Goal: Task Accomplishment & Management: Complete application form

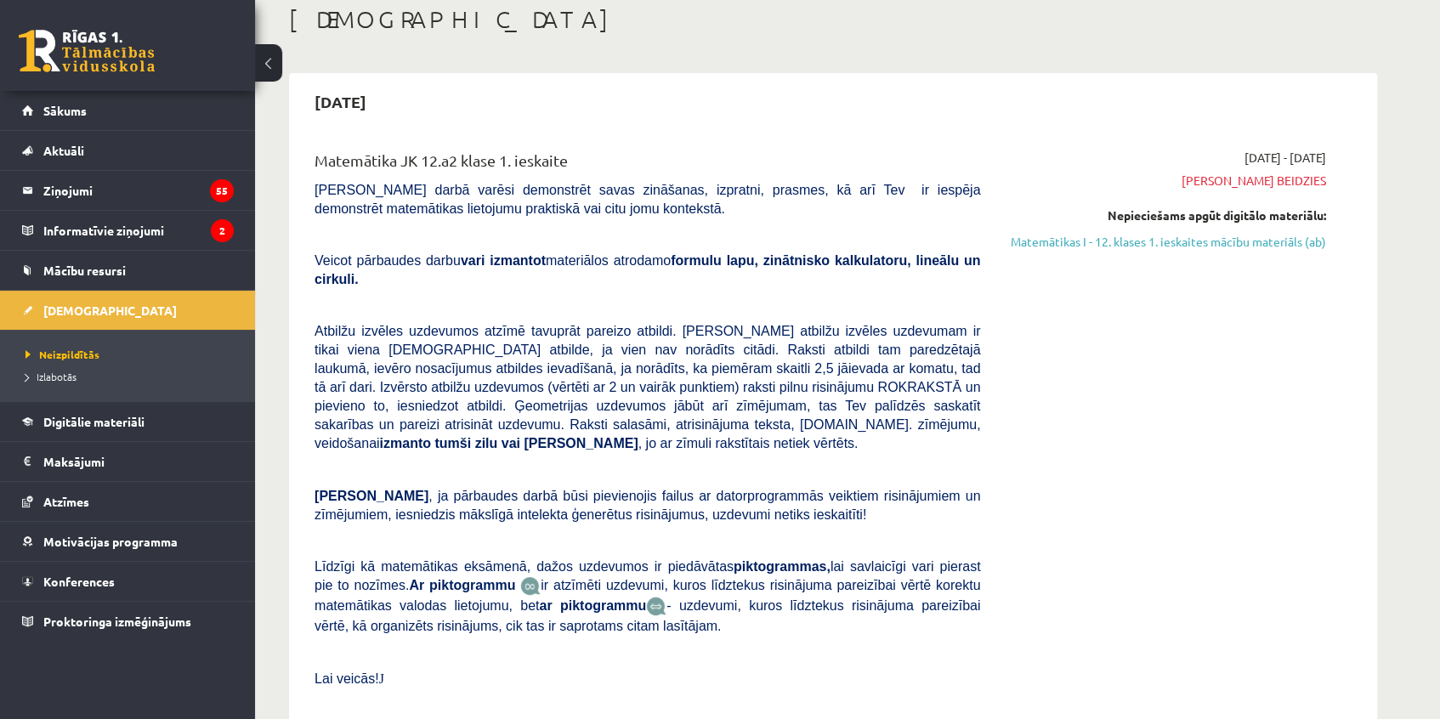
scroll to position [77, 0]
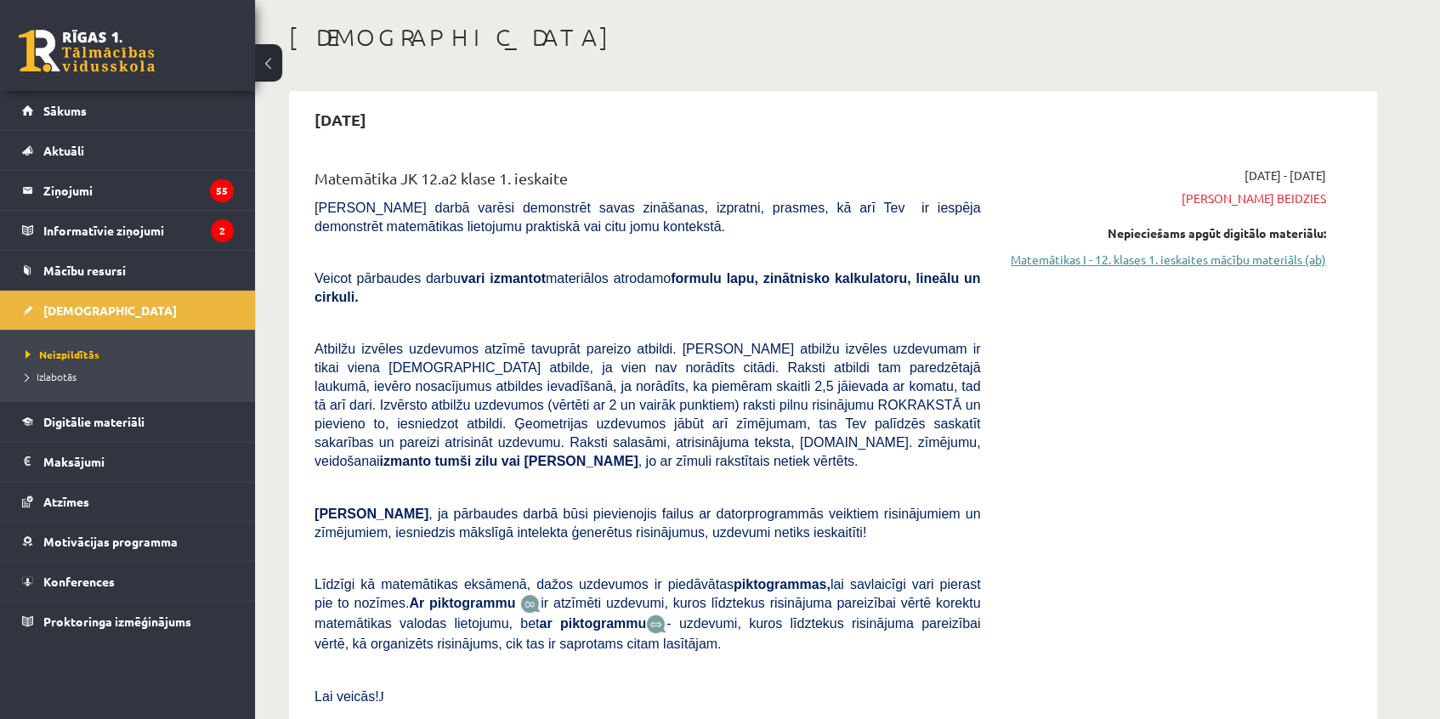
click at [1154, 261] on link "Matemātikas I - 12. klases 1. ieskaites mācību materiāls (ab)" at bounding box center [1166, 260] width 320 height 18
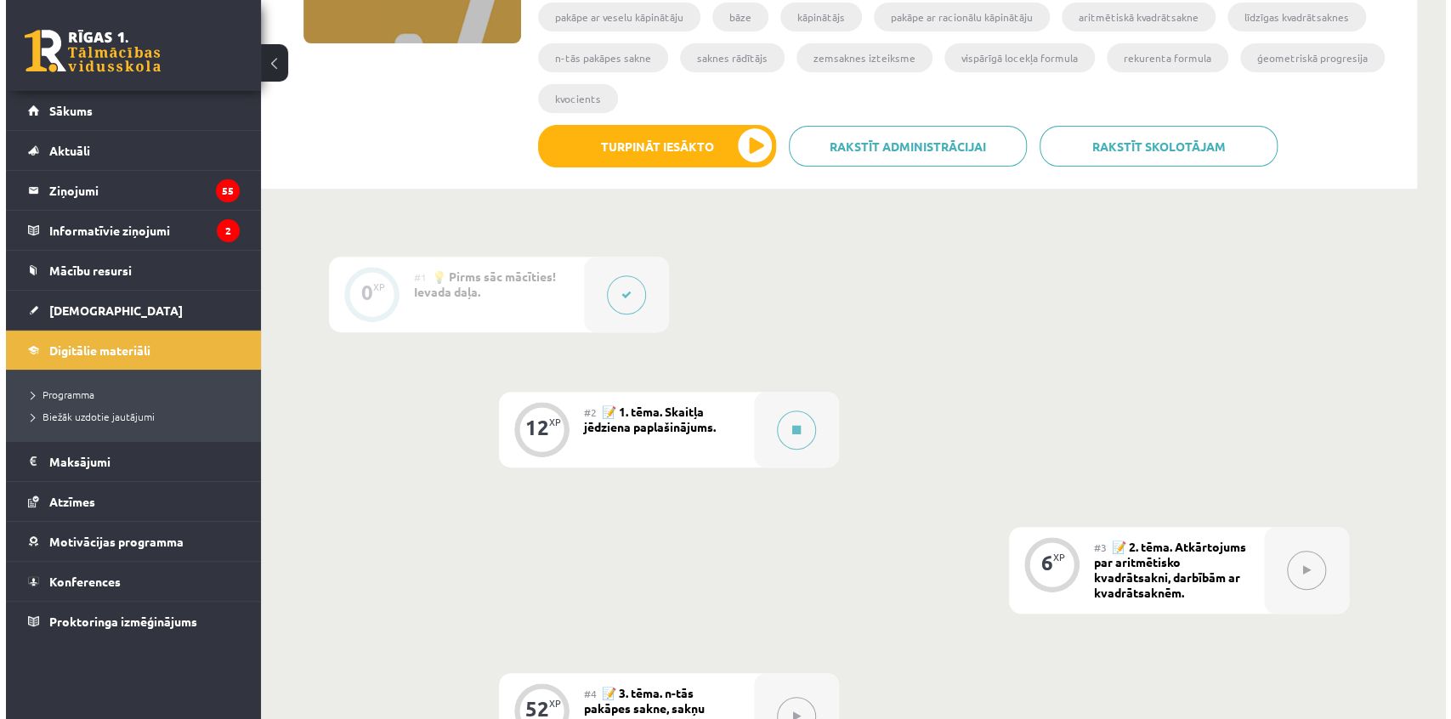
scroll to position [309, 0]
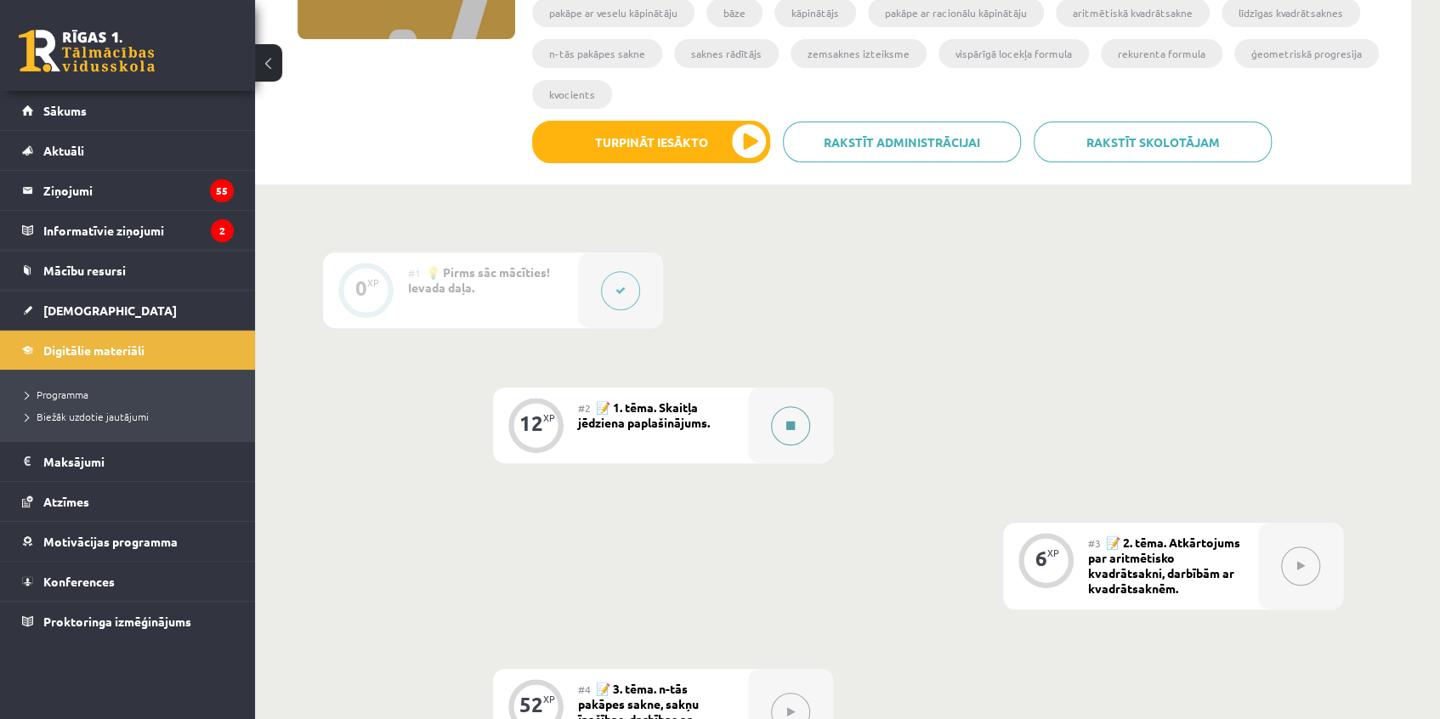
click at [804, 426] on button at bounding box center [790, 425] width 39 height 39
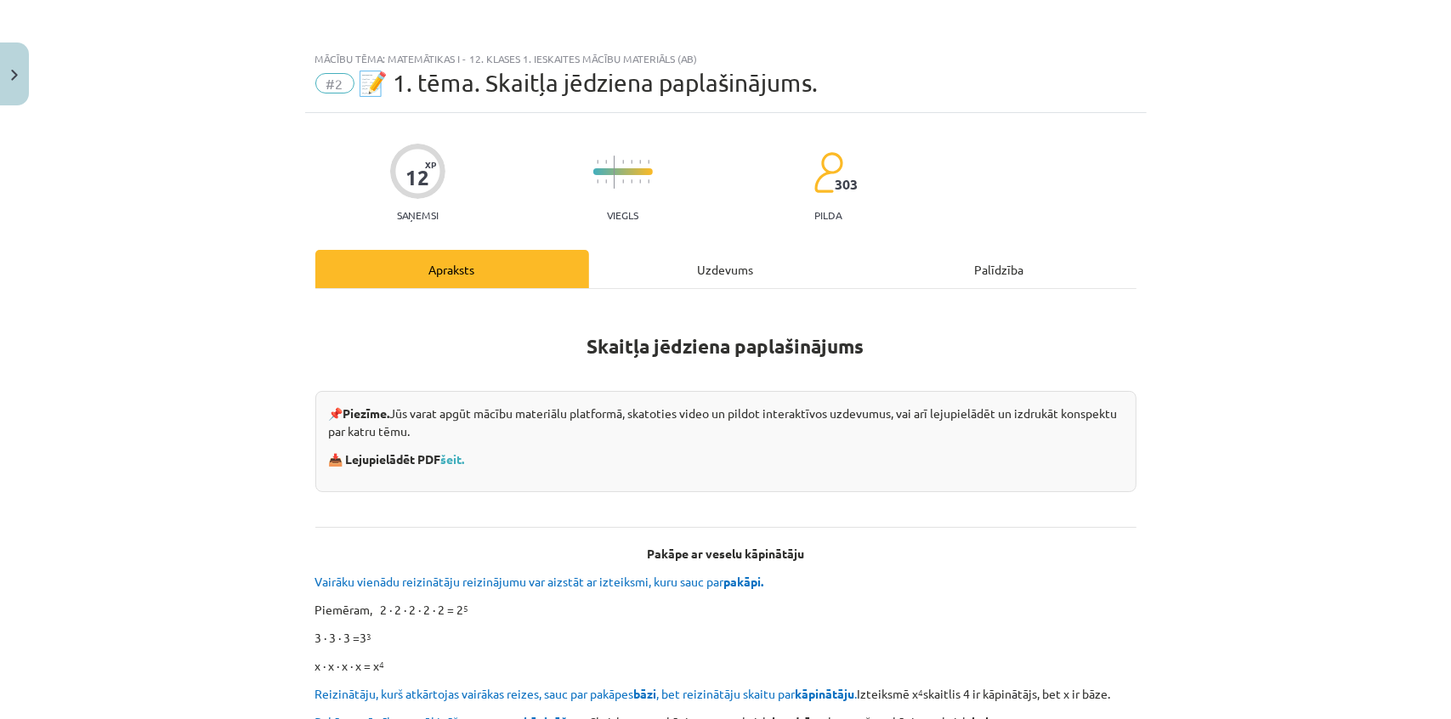
click at [711, 262] on div "Uzdevums" at bounding box center [726, 269] width 274 height 38
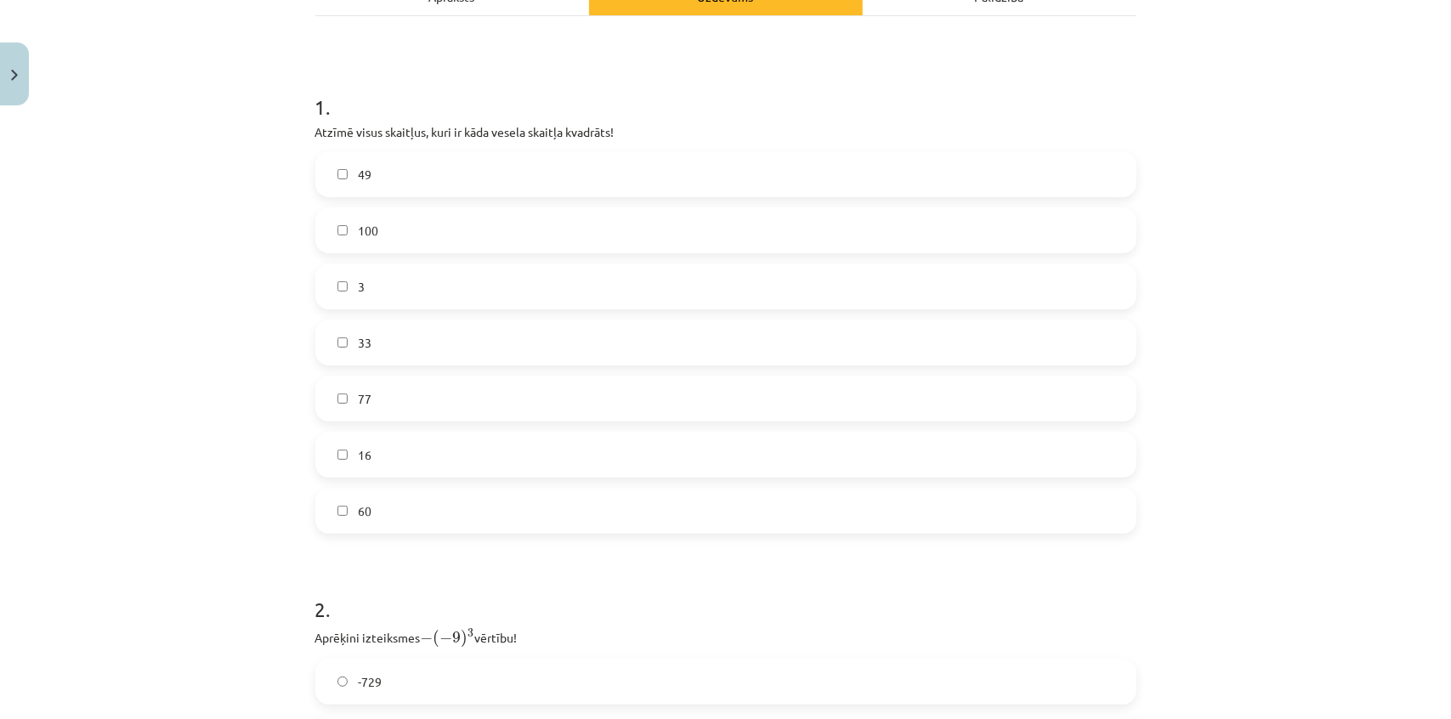
scroll to position [274, 0]
click at [415, 162] on label "49" at bounding box center [726, 173] width 818 height 43
click at [475, 237] on label "100" at bounding box center [726, 229] width 818 height 43
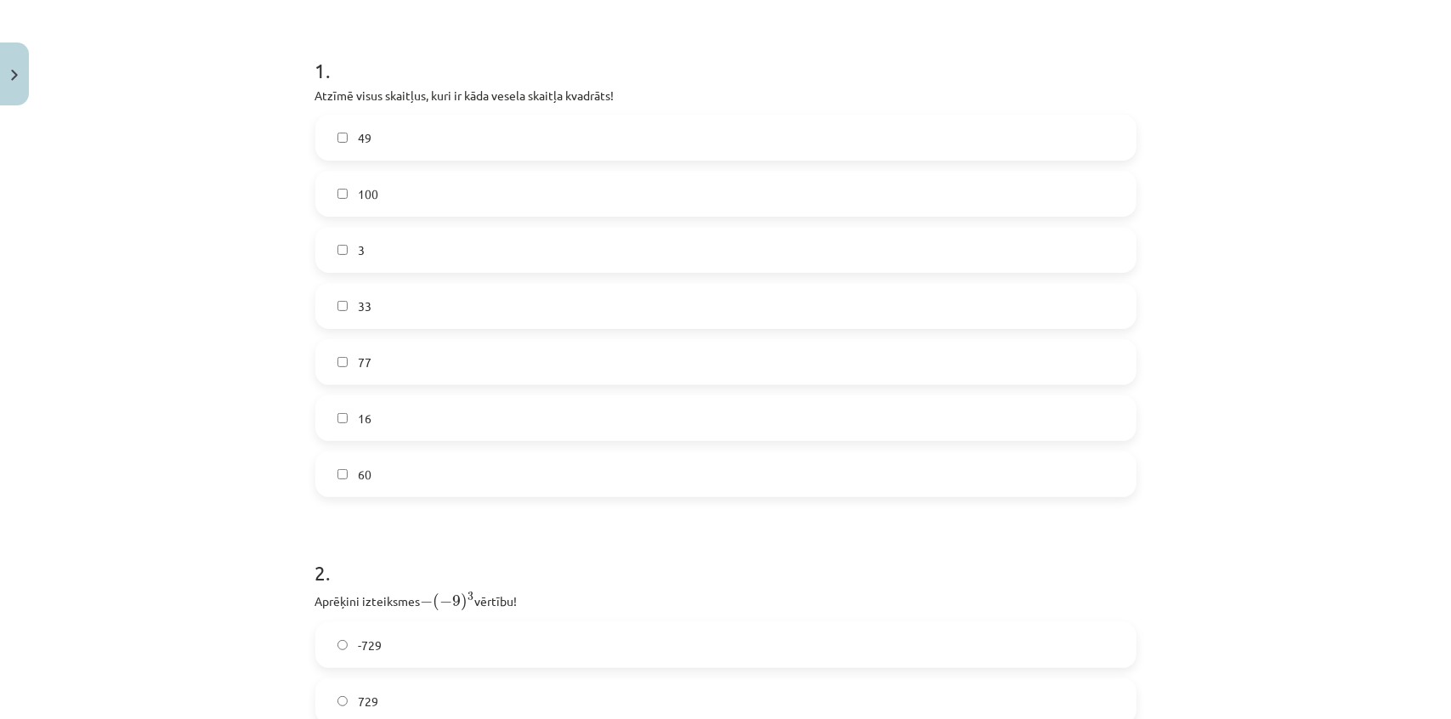
scroll to position [351, 0]
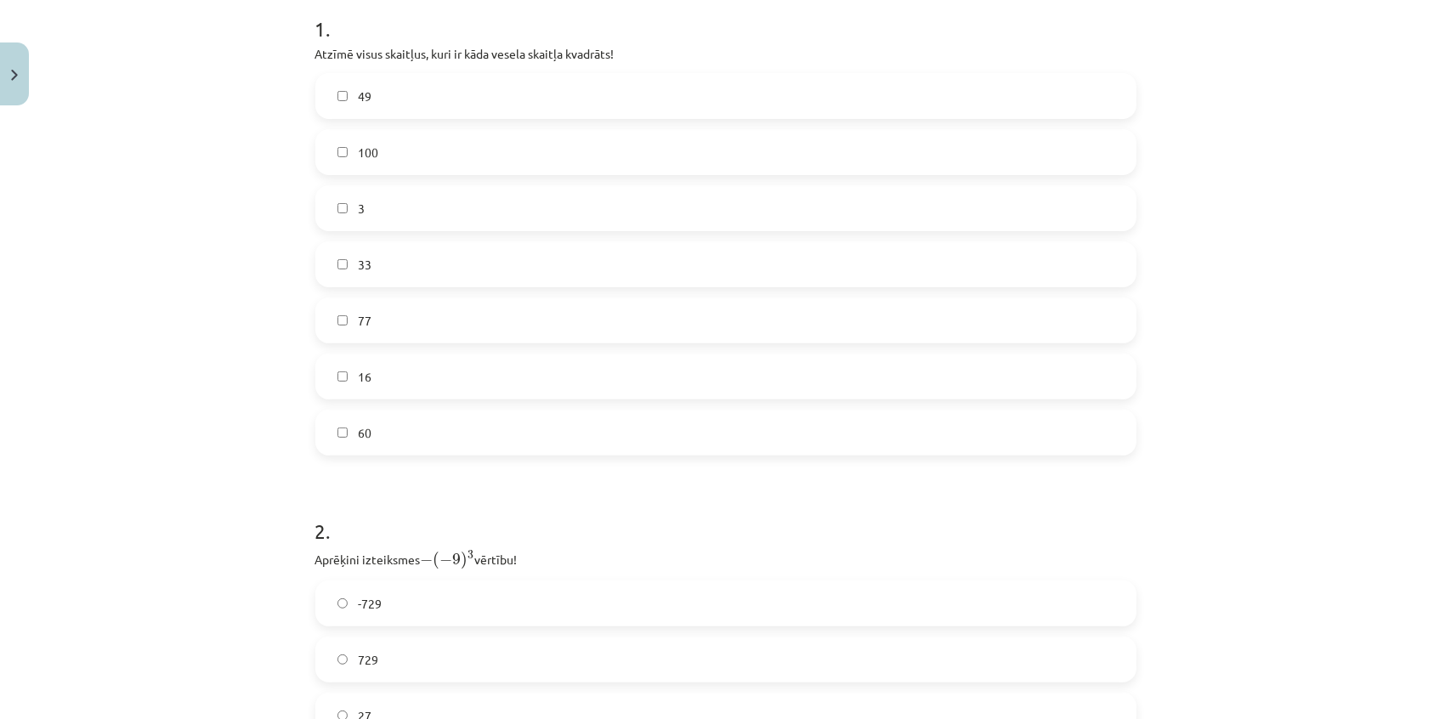
click at [602, 366] on label "16" at bounding box center [726, 376] width 818 height 43
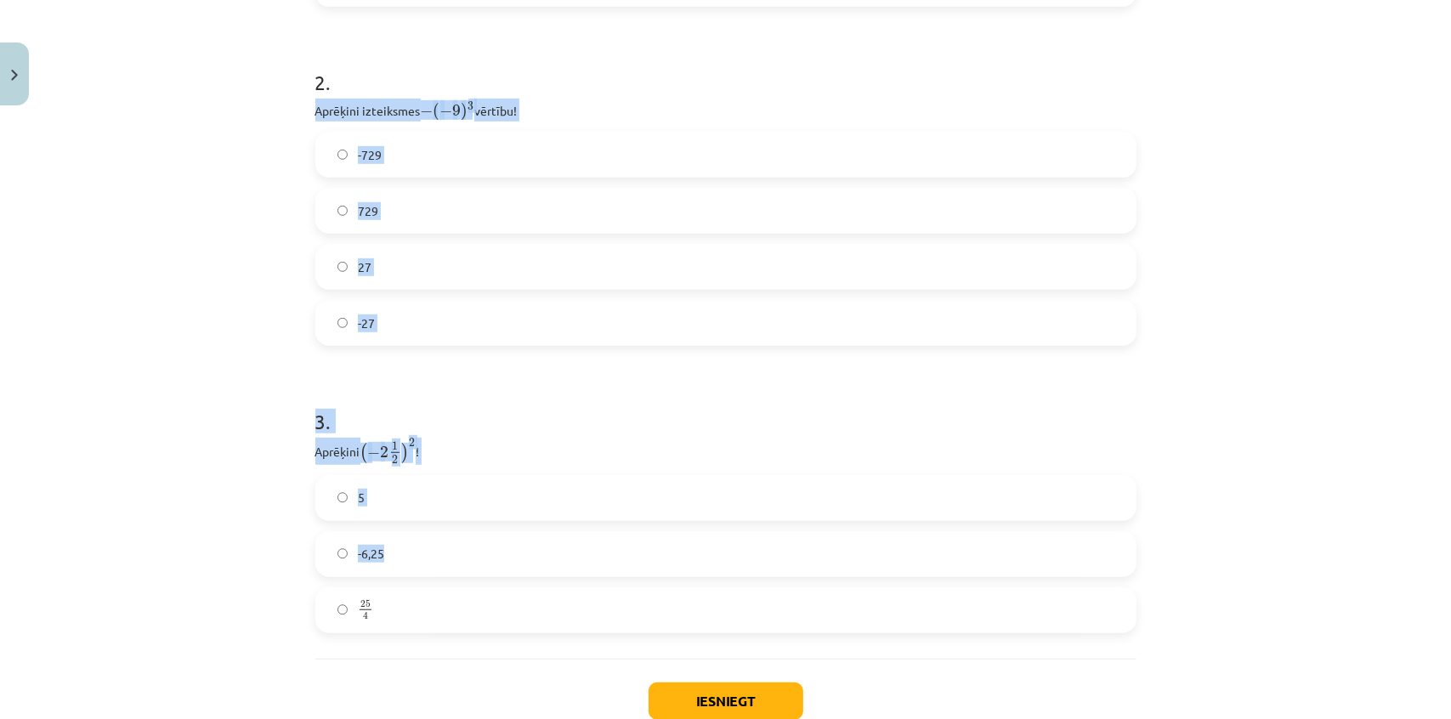
scroll to position [910, 0]
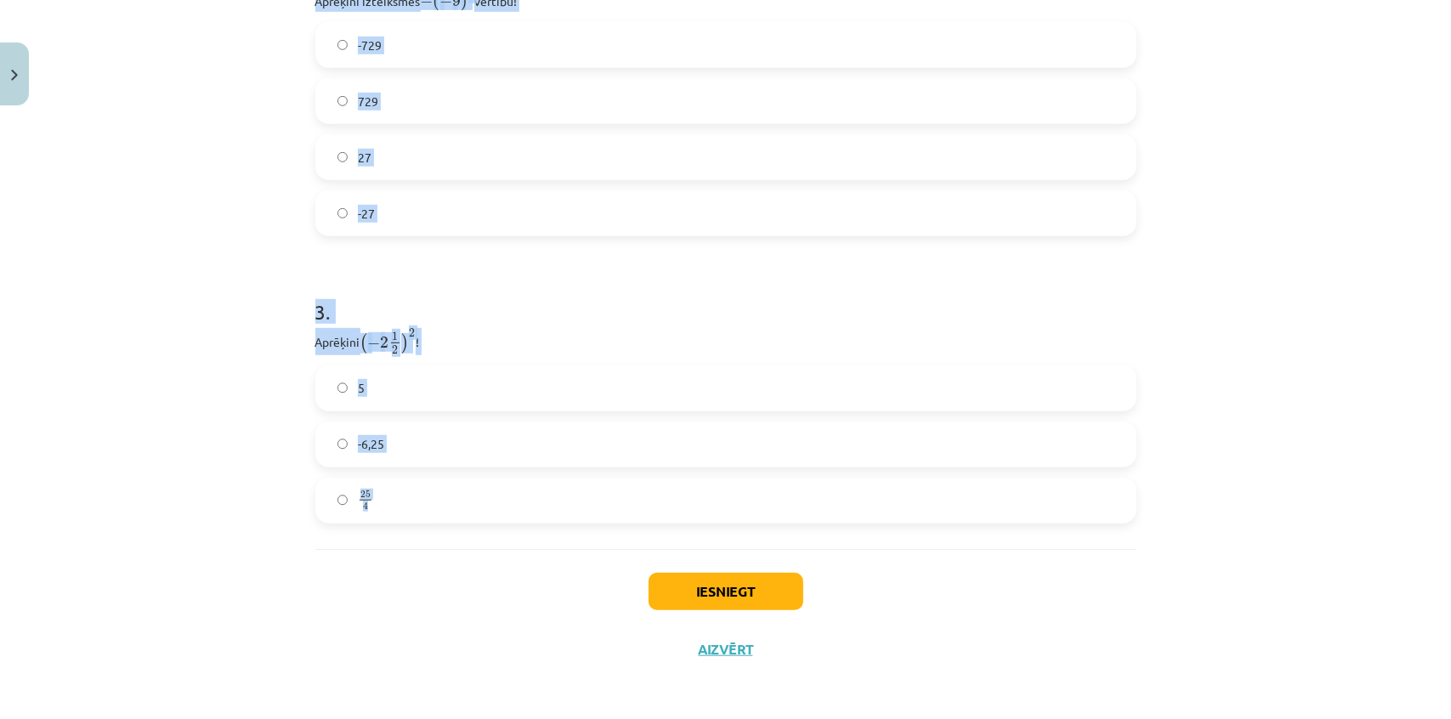
drag, startPoint x: 309, startPoint y: 167, endPoint x: 498, endPoint y: 490, distance: 374.5
click at [266, 351] on div "Mācību tēma: Matemātikas i - 12. klases 1. ieskaites mācību materiāls (ab) #2 📝…" at bounding box center [725, 359] width 1451 height 719
click at [451, 303] on h1 "3 ." at bounding box center [725, 296] width 821 height 53
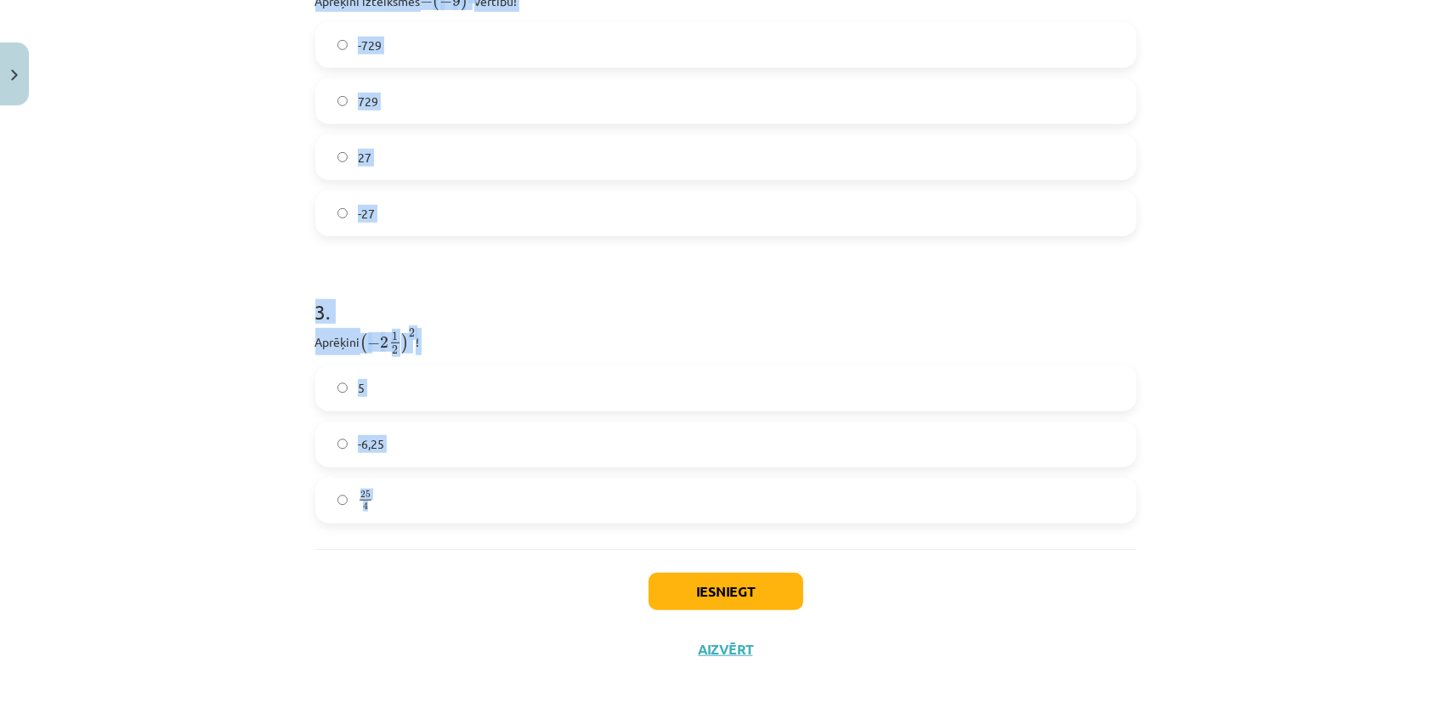
click at [276, 300] on div "Mācību tēma: Matemātikas i - 12. klases 1. ieskaites mācību materiāls (ab) #2 📝…" at bounding box center [725, 359] width 1451 height 719
click at [378, 504] on label "25 4 25 4" at bounding box center [726, 500] width 818 height 43
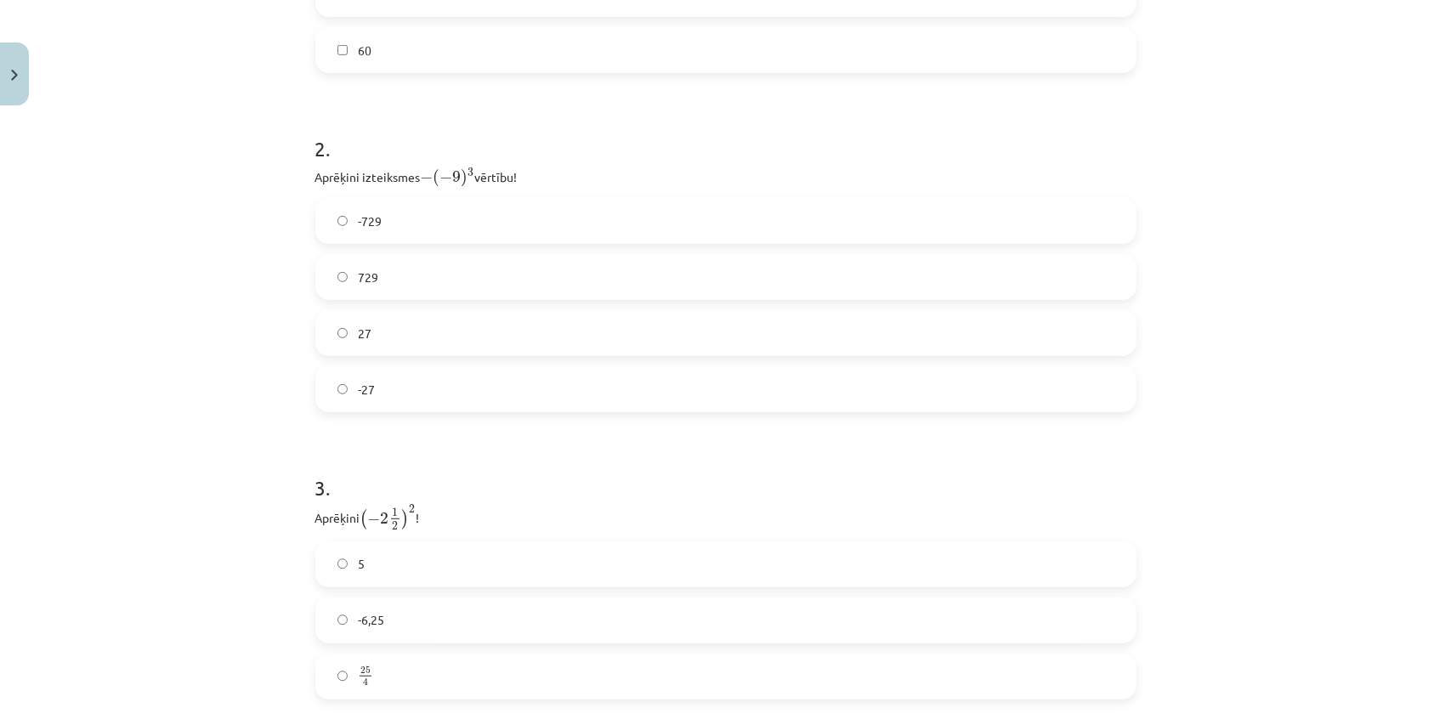
scroll to position [677, 0]
click at [407, 330] on label "729" at bounding box center [726, 333] width 818 height 43
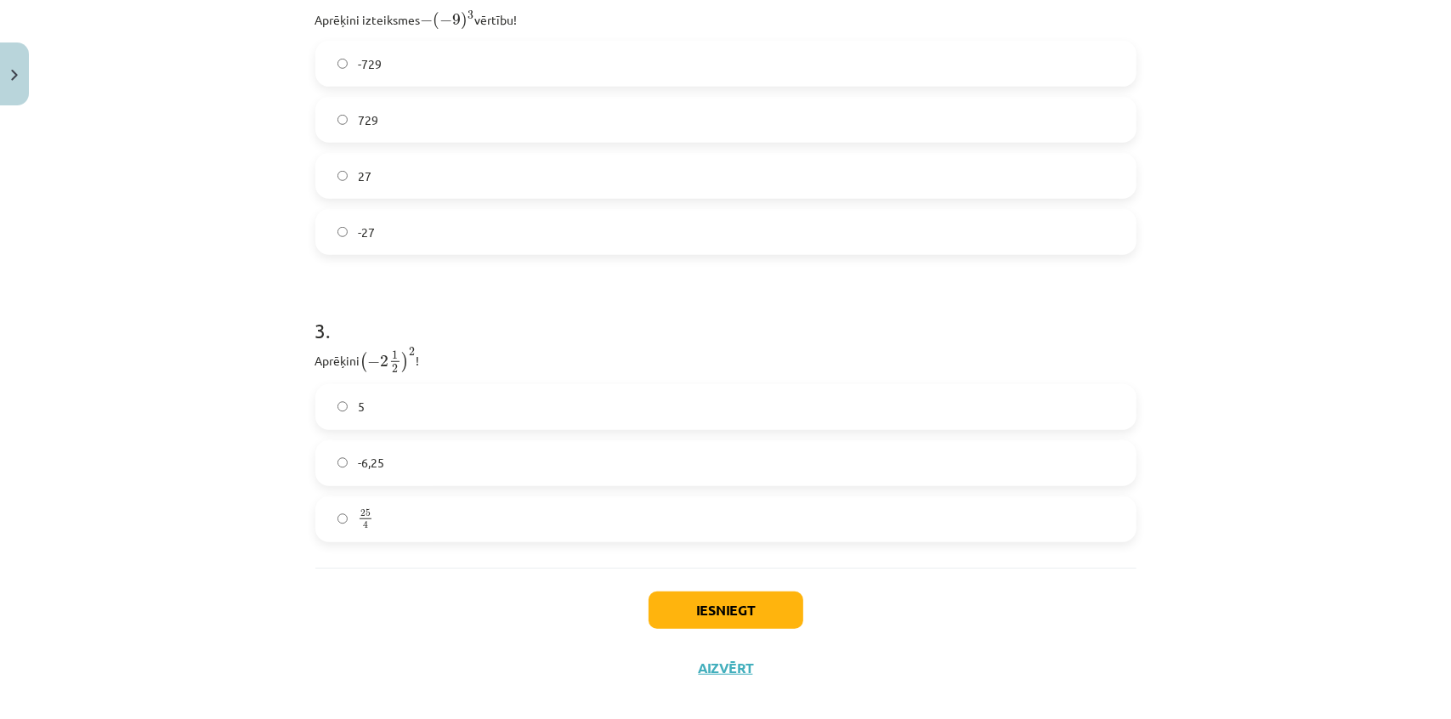
scroll to position [910, 0]
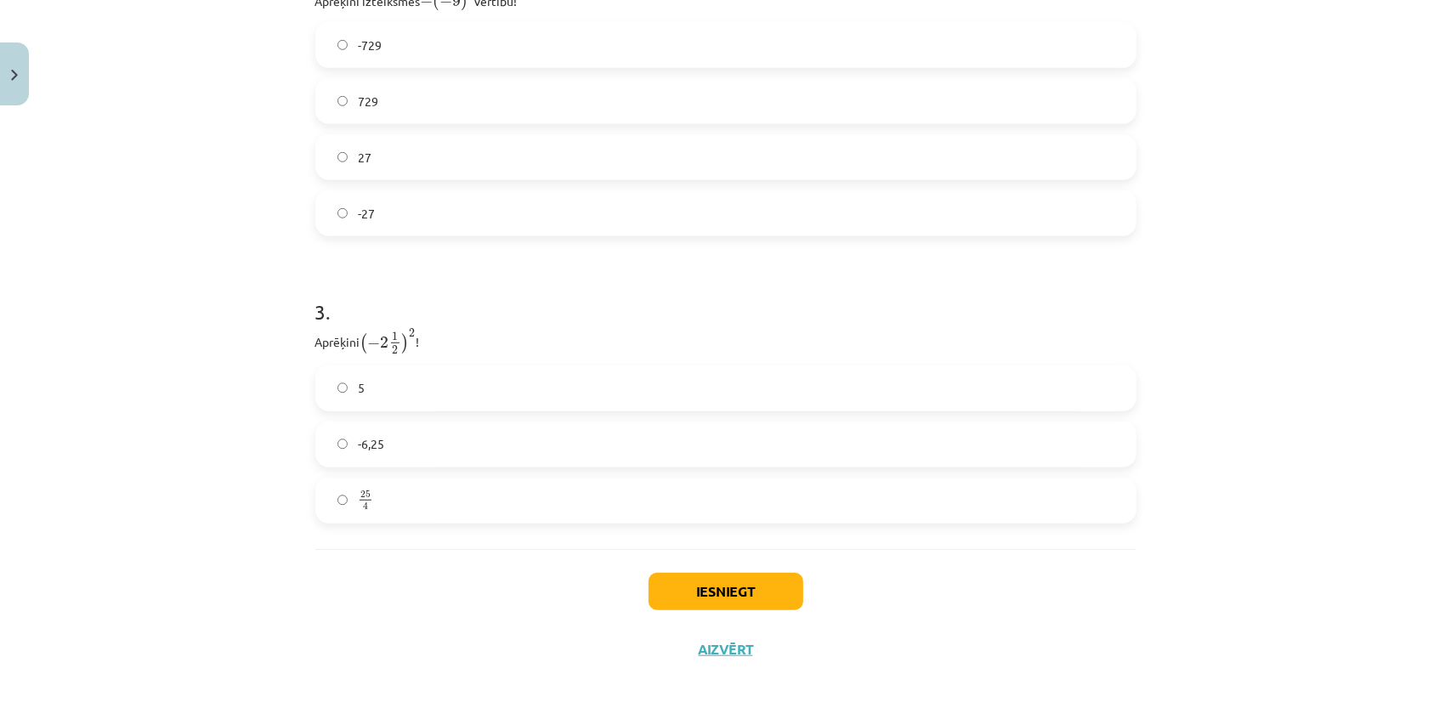
click at [801, 588] on div "Iesniegt Aizvērt" at bounding box center [725, 608] width 821 height 119
click at [756, 584] on button "Iesniegt" at bounding box center [726, 591] width 155 height 37
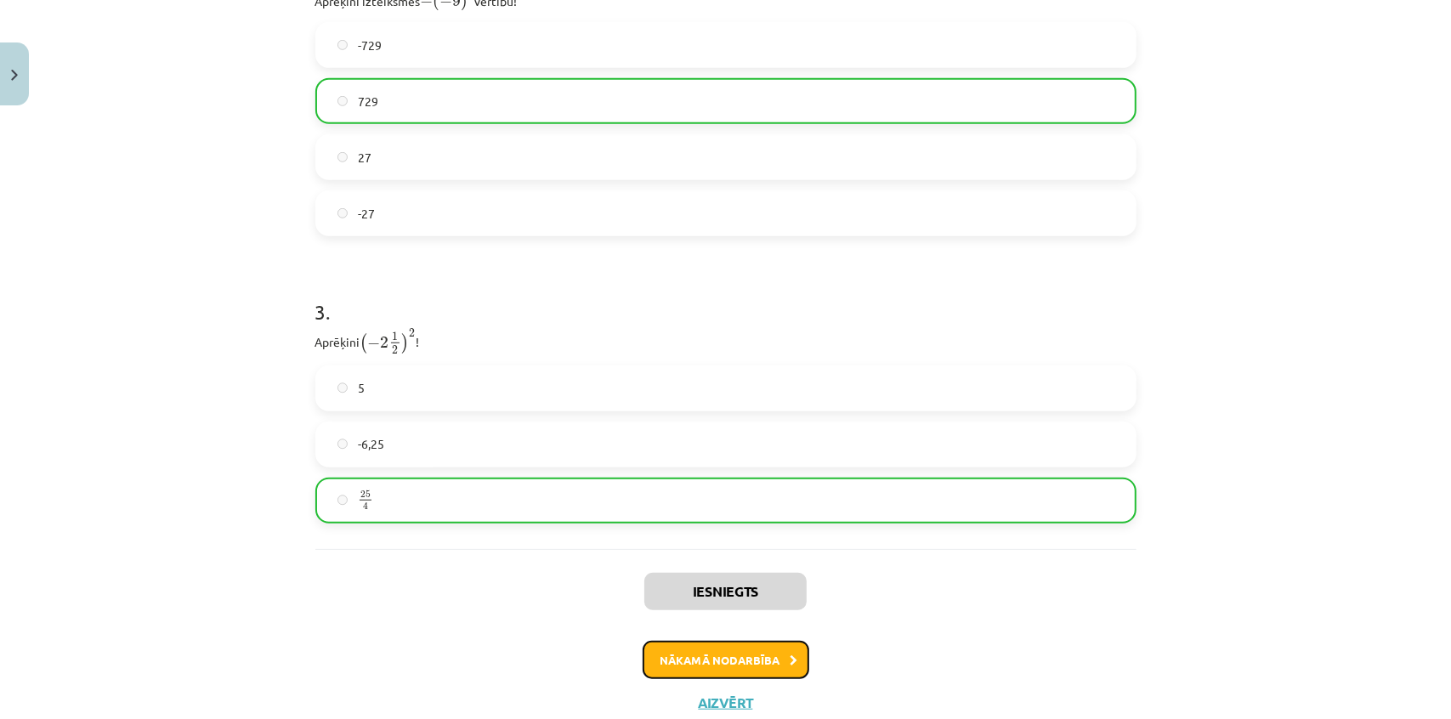
click at [743, 646] on button "Nākamā nodarbība" at bounding box center [726, 660] width 167 height 39
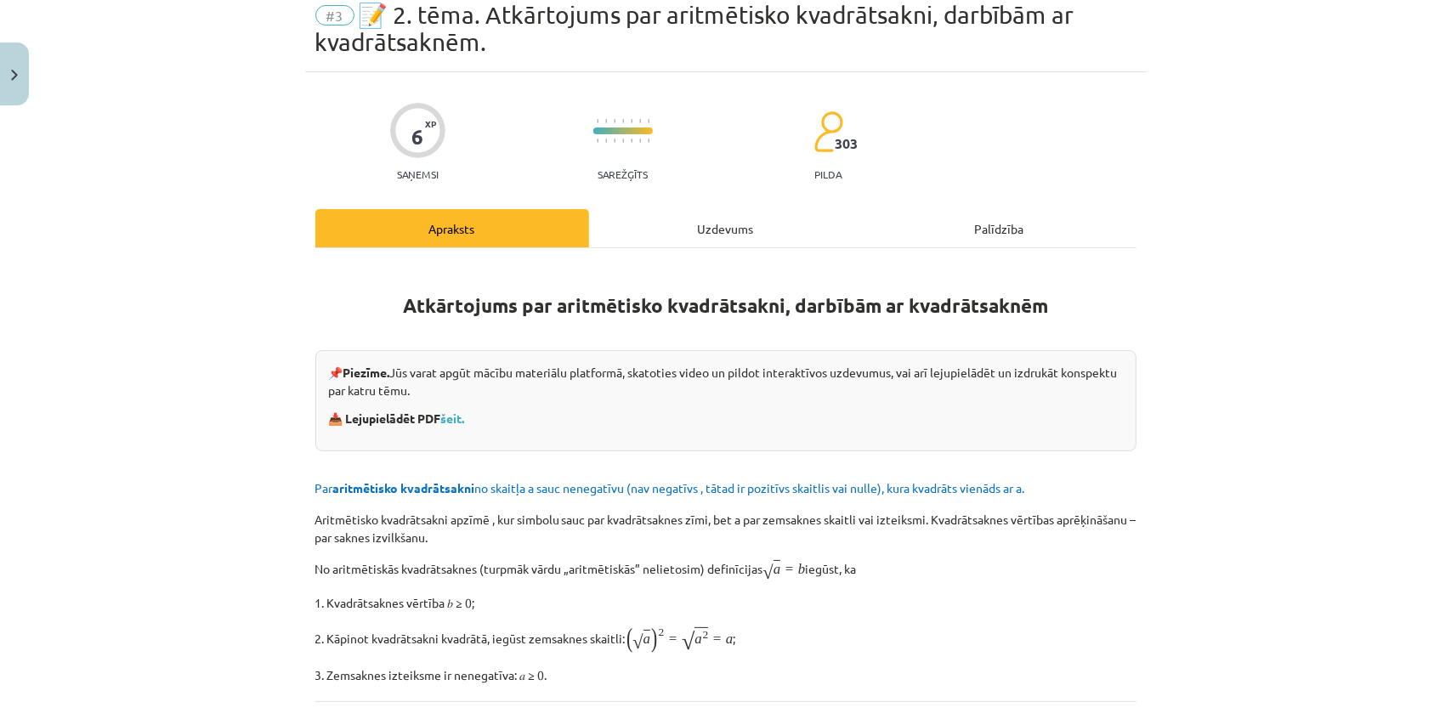
click at [708, 272] on h1 "Atkārtojums par aritmētisko kvadrātsakni, darbībām ar kvadrātsaknēm" at bounding box center [725, 291] width 821 height 54
click at [701, 209] on div "Uzdevums" at bounding box center [726, 228] width 274 height 38
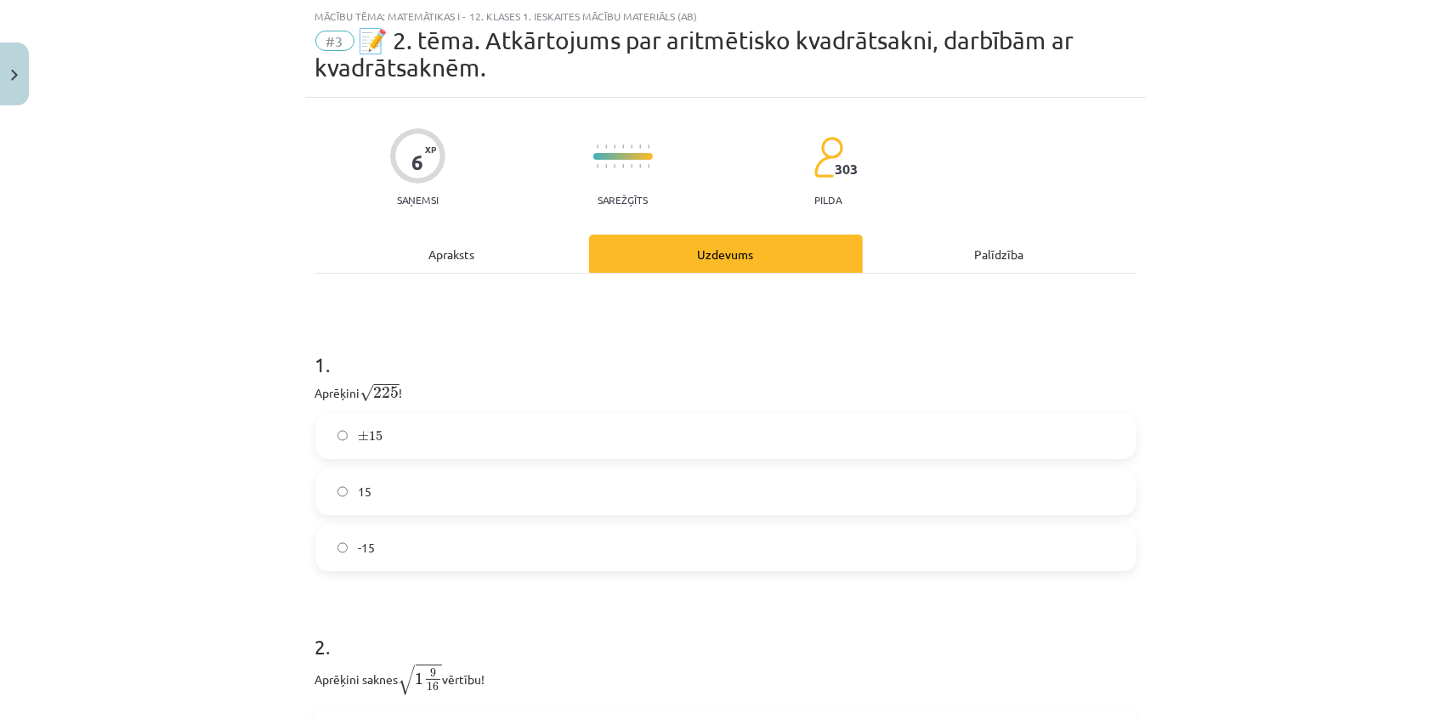
click at [365, 490] on span "15" at bounding box center [365, 492] width 14 height 18
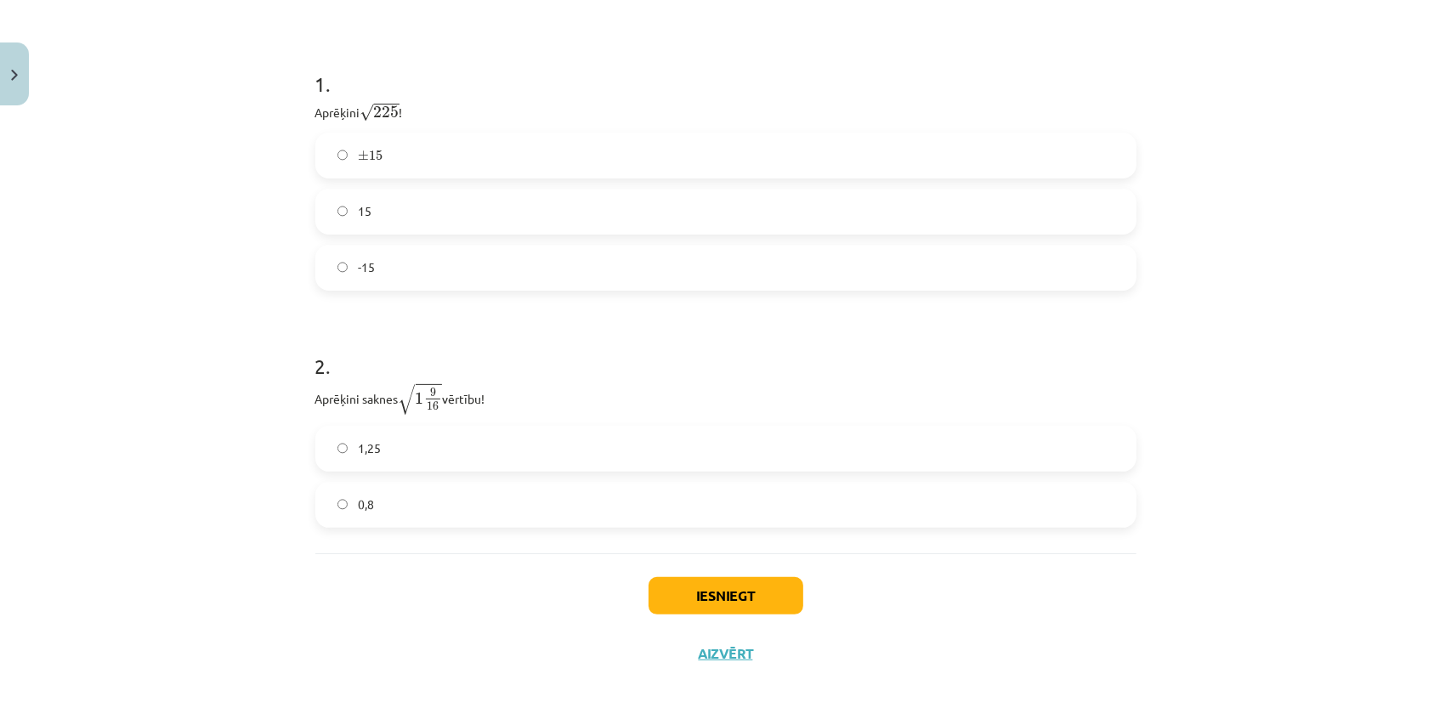
scroll to position [327, 0]
click at [468, 460] on label "1,25" at bounding box center [726, 444] width 818 height 43
click at [736, 593] on button "Iesniegt" at bounding box center [726, 591] width 155 height 37
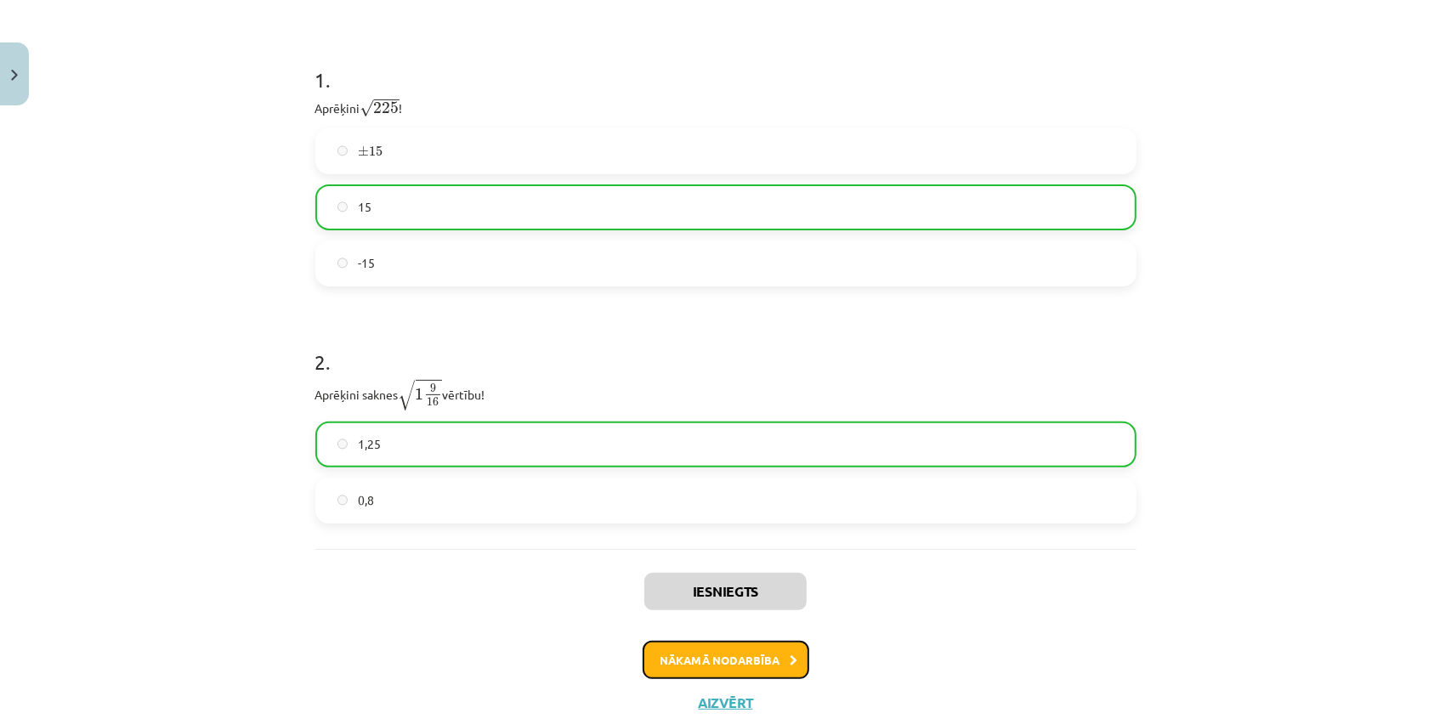
click at [772, 672] on button "Nākamā nodarbība" at bounding box center [726, 660] width 167 height 39
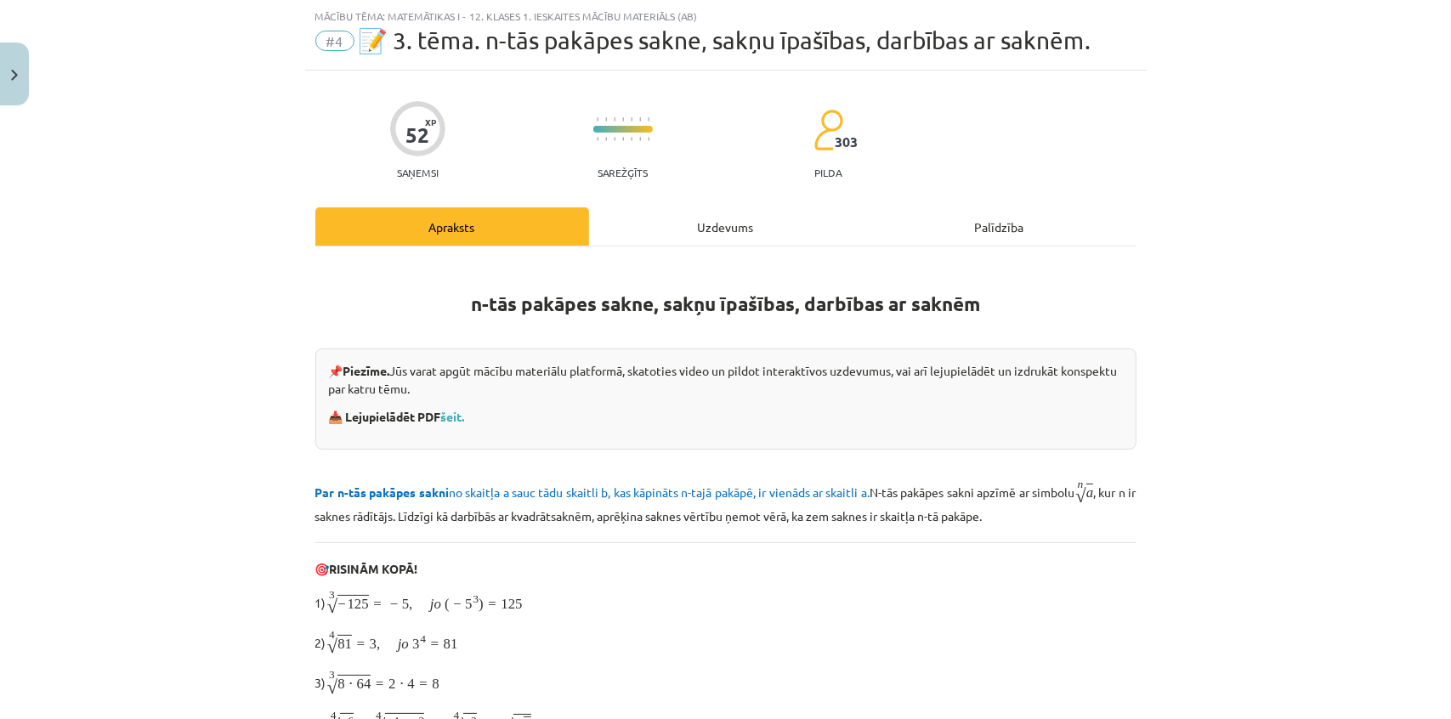
scroll to position [43, 0]
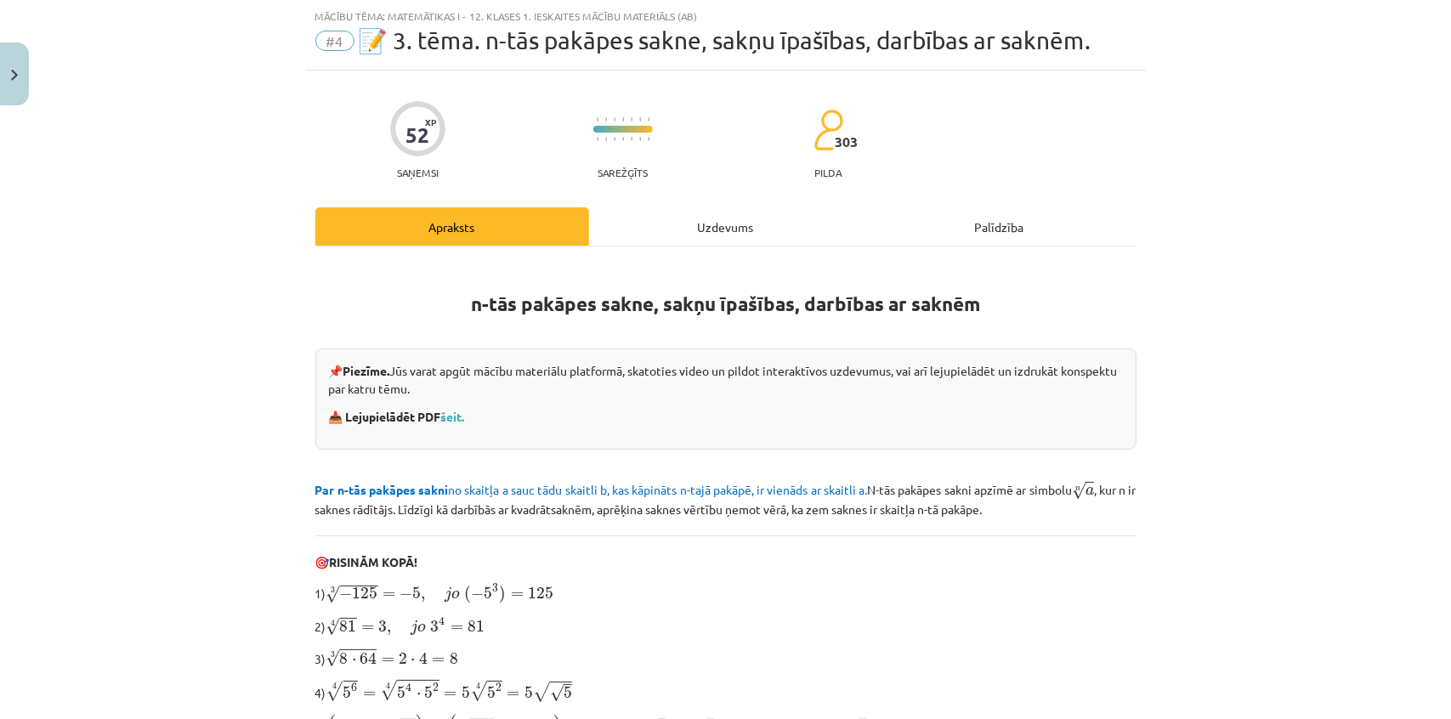
click at [669, 234] on div "Uzdevums" at bounding box center [726, 226] width 274 height 38
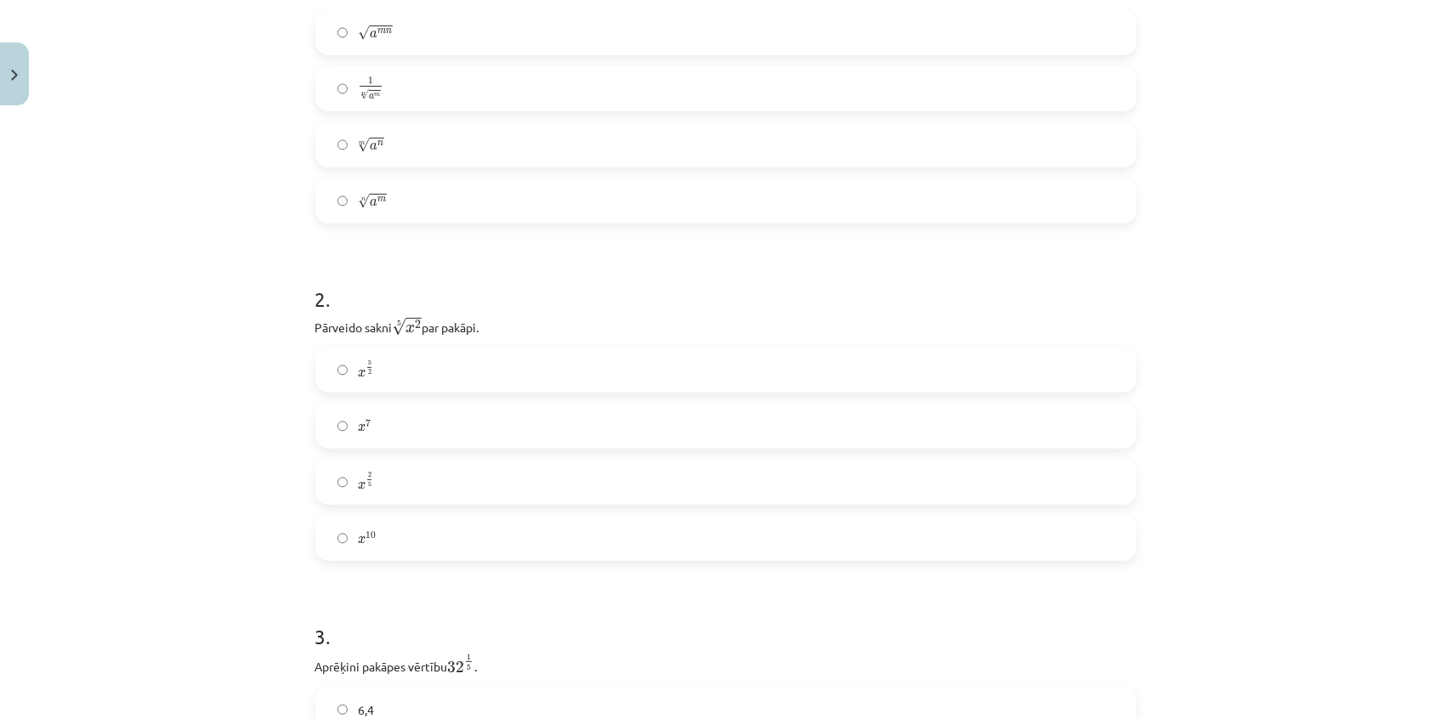
scroll to position [428, 0]
click at [434, 479] on label "x 2 5 x 2 5" at bounding box center [726, 472] width 818 height 43
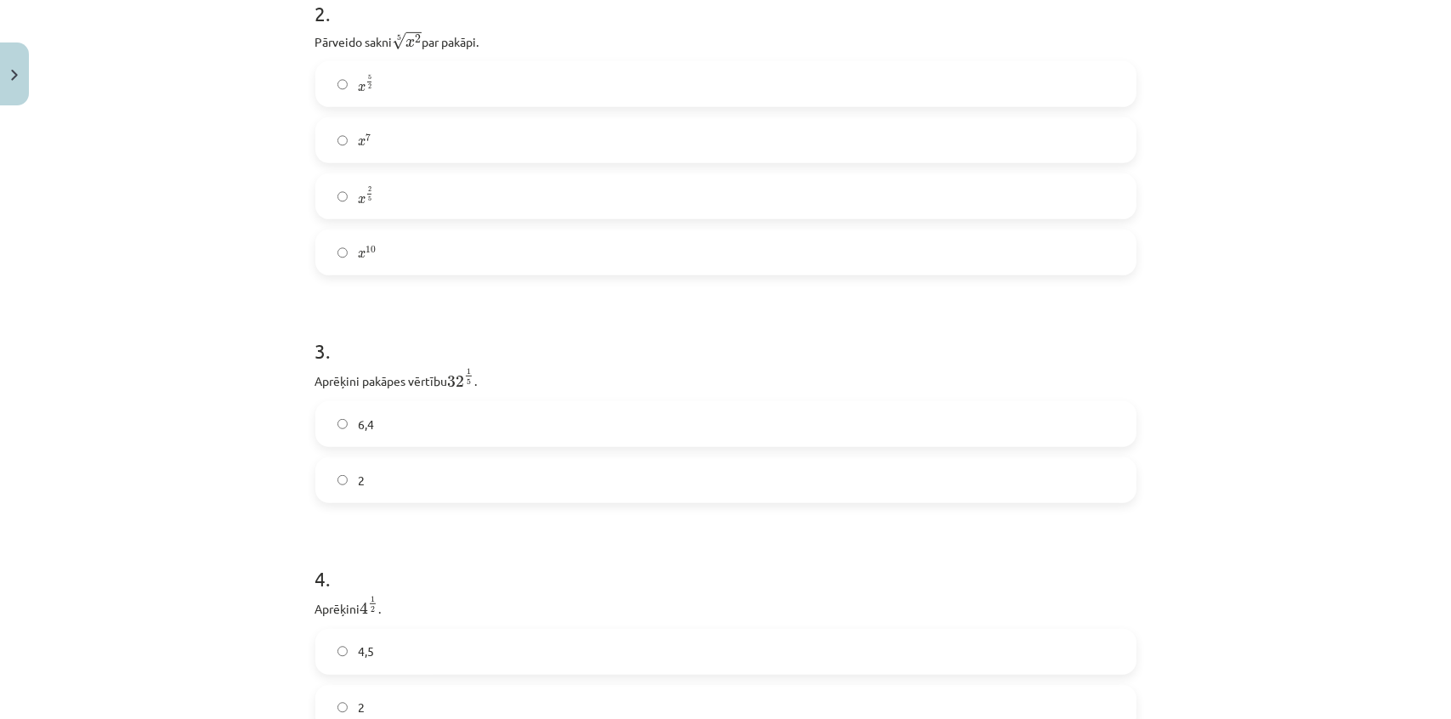
scroll to position [738, 0]
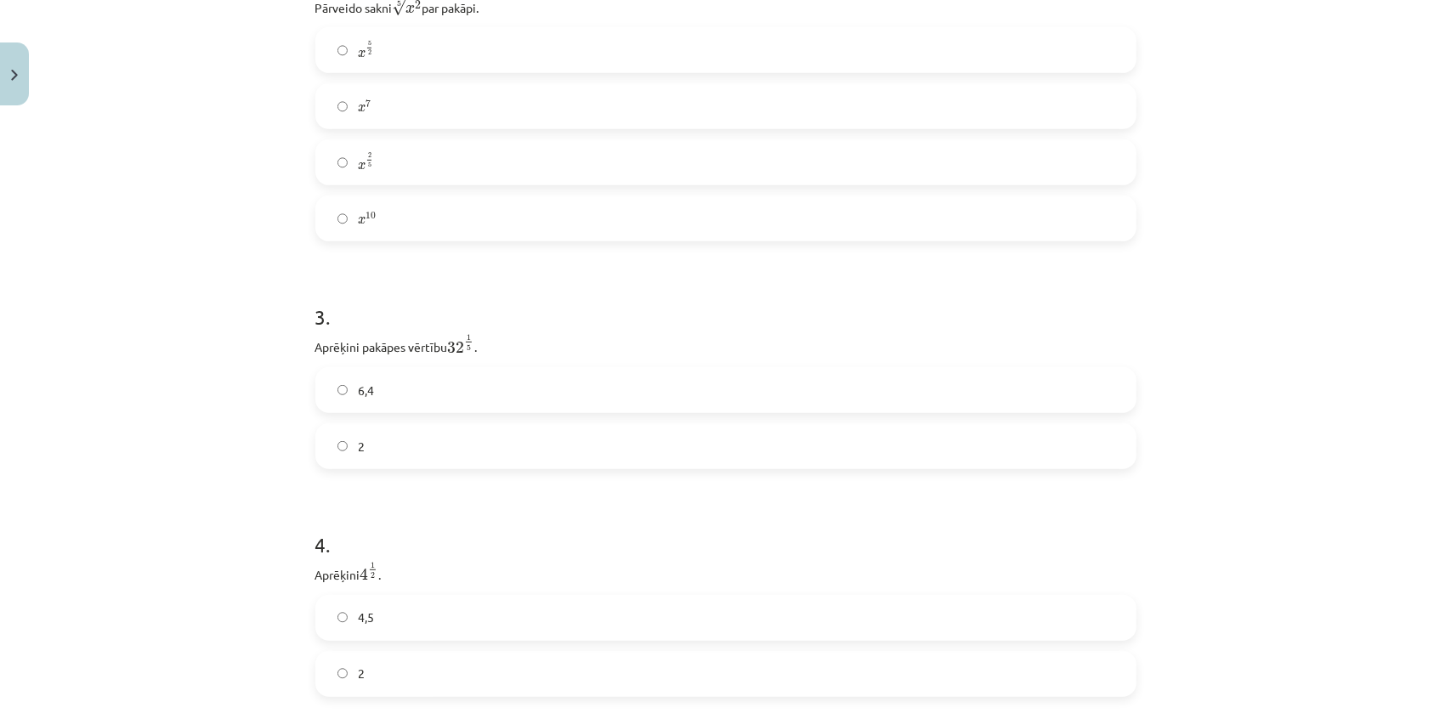
click at [409, 458] on label "2" at bounding box center [726, 446] width 818 height 43
drag, startPoint x: 416, startPoint y: 389, endPoint x: 456, endPoint y: 396, distance: 40.5
click at [416, 389] on label "4,5" at bounding box center [726, 387] width 818 height 43
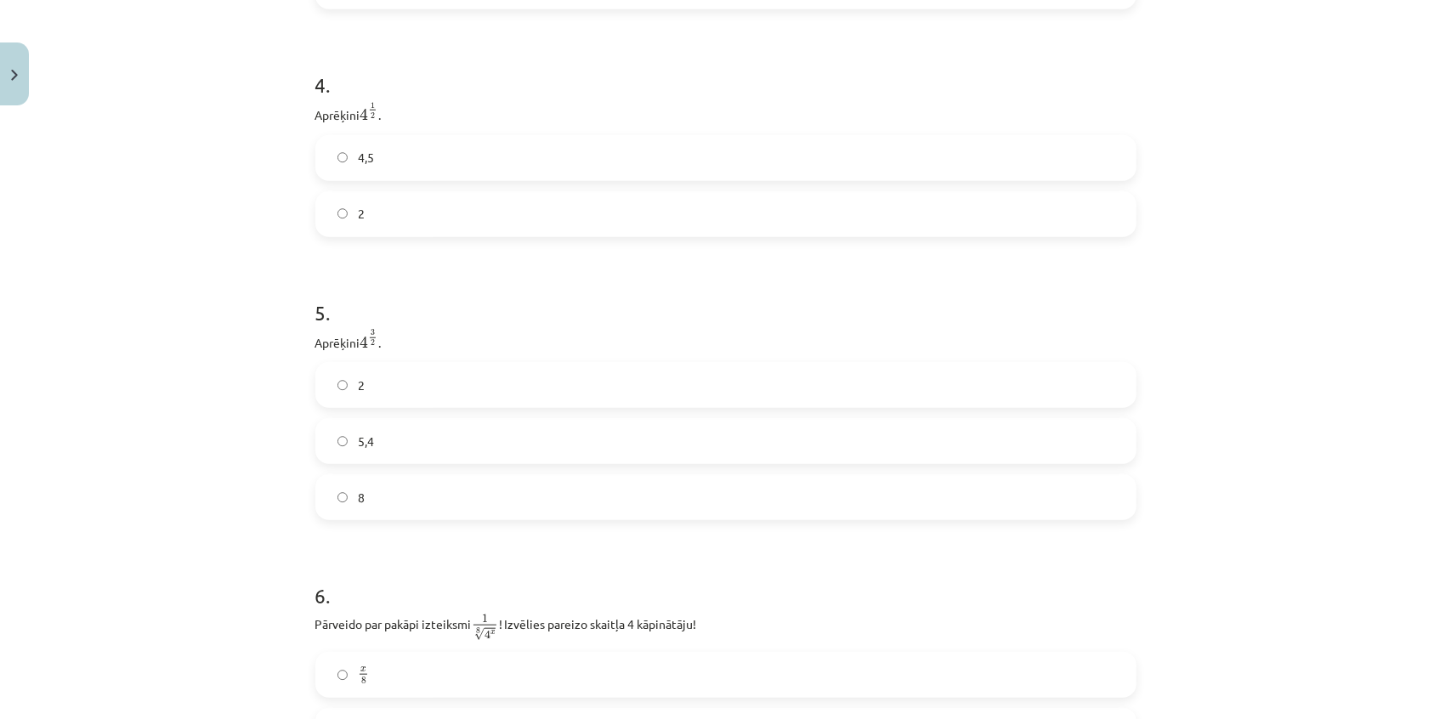
scroll to position [1201, 0]
click at [475, 510] on label "8" at bounding box center [726, 494] width 818 height 43
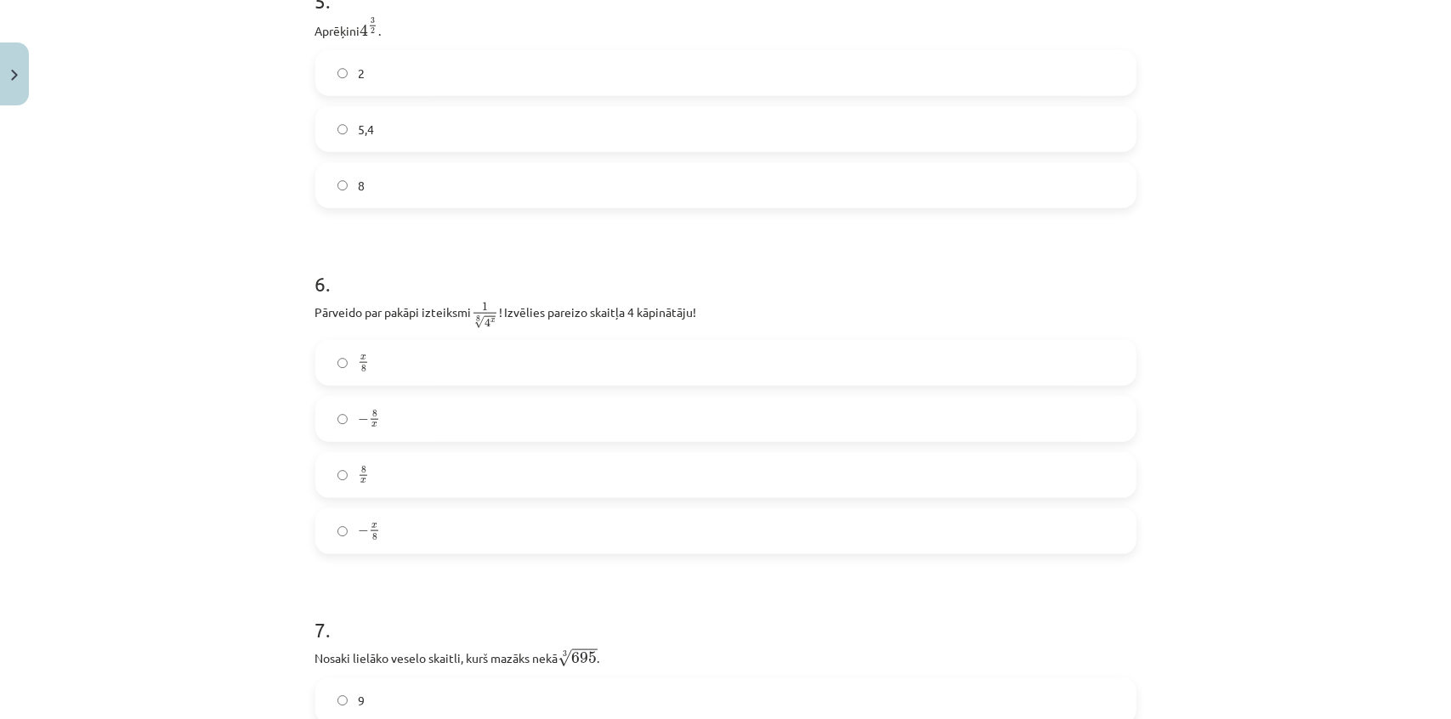
scroll to position [1511, 0]
click at [525, 364] on label "x 8 x 8" at bounding box center [726, 362] width 818 height 43
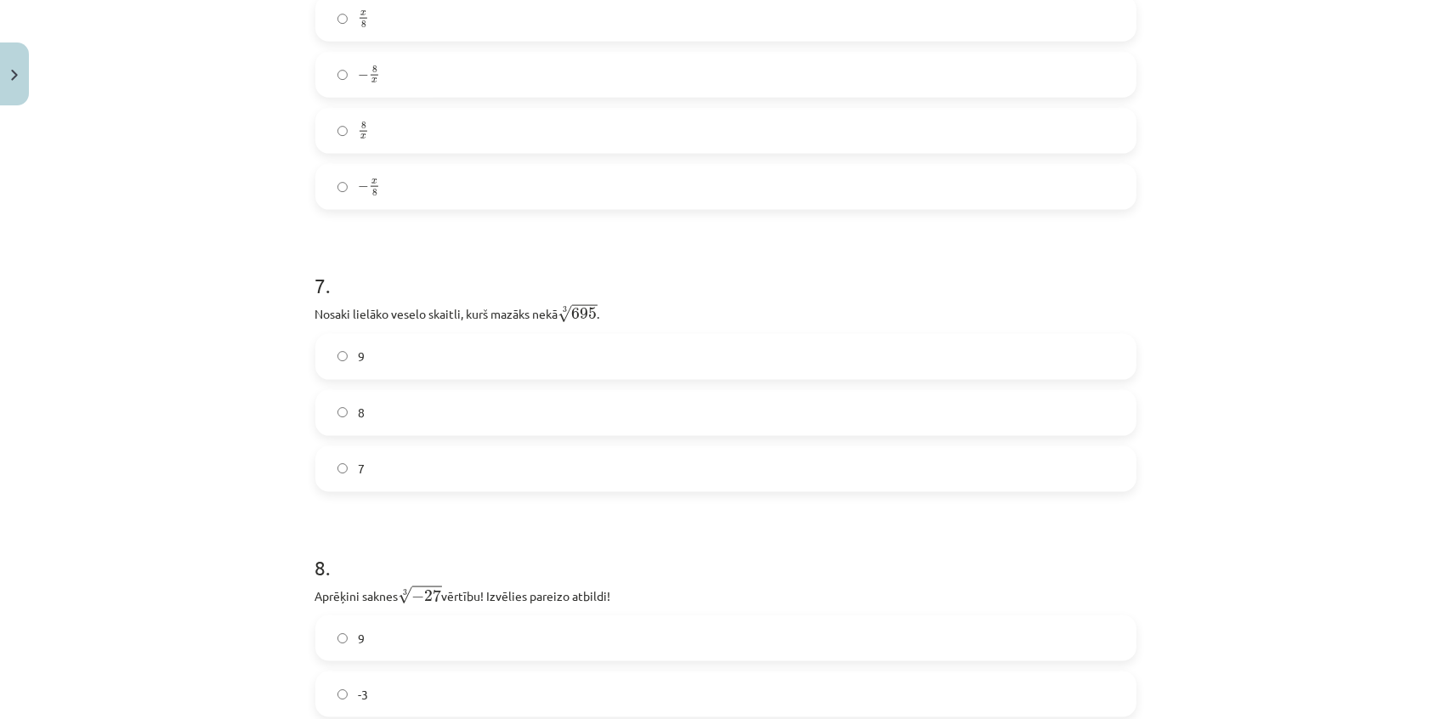
scroll to position [1896, 0]
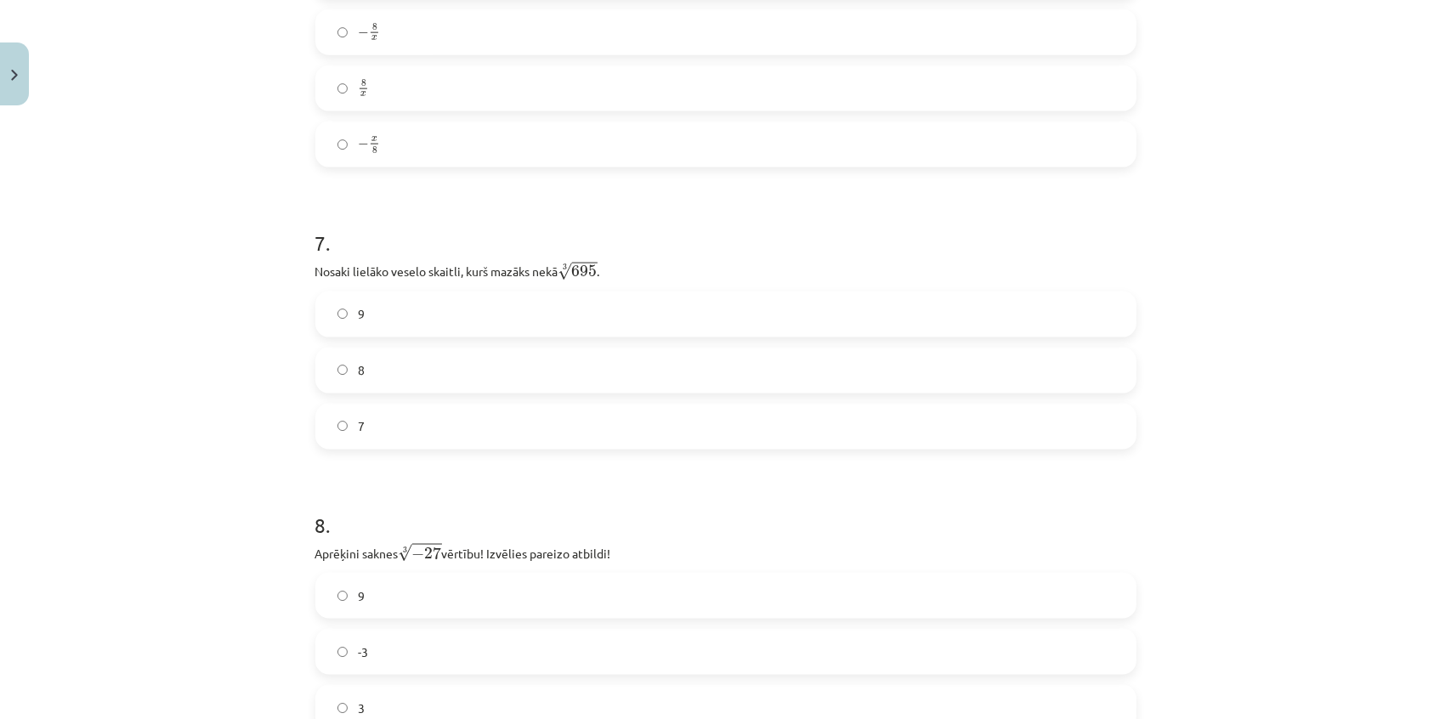
click at [417, 377] on label "8" at bounding box center [726, 370] width 818 height 43
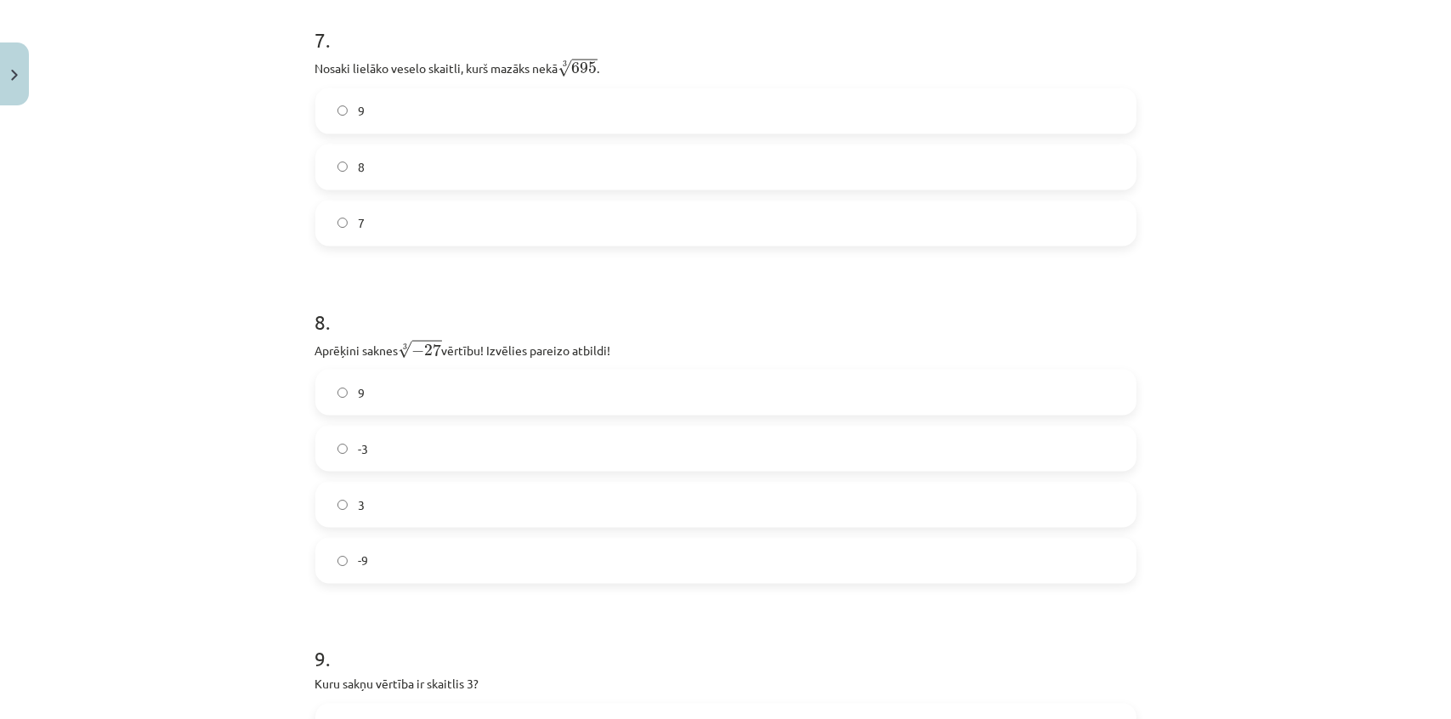
scroll to position [2129, 0]
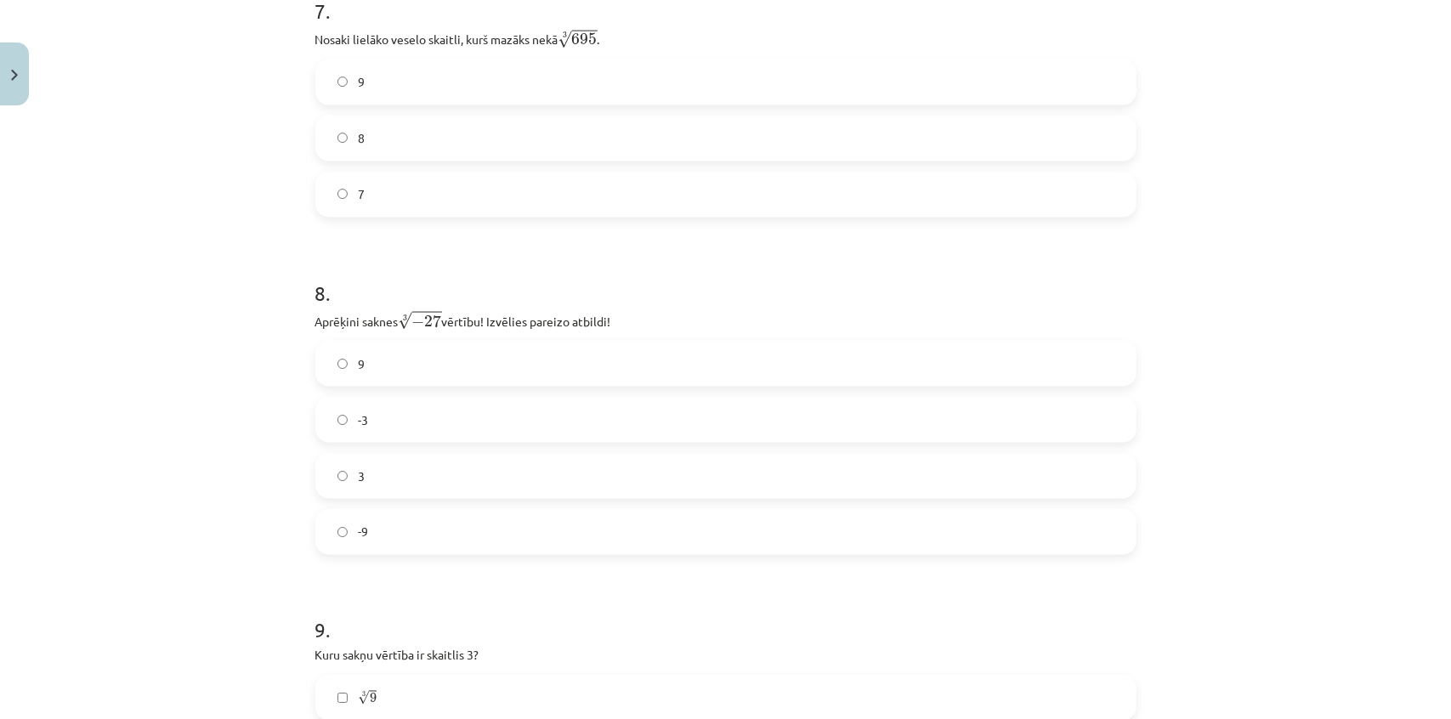
click at [387, 437] on label "-3" at bounding box center [726, 420] width 818 height 43
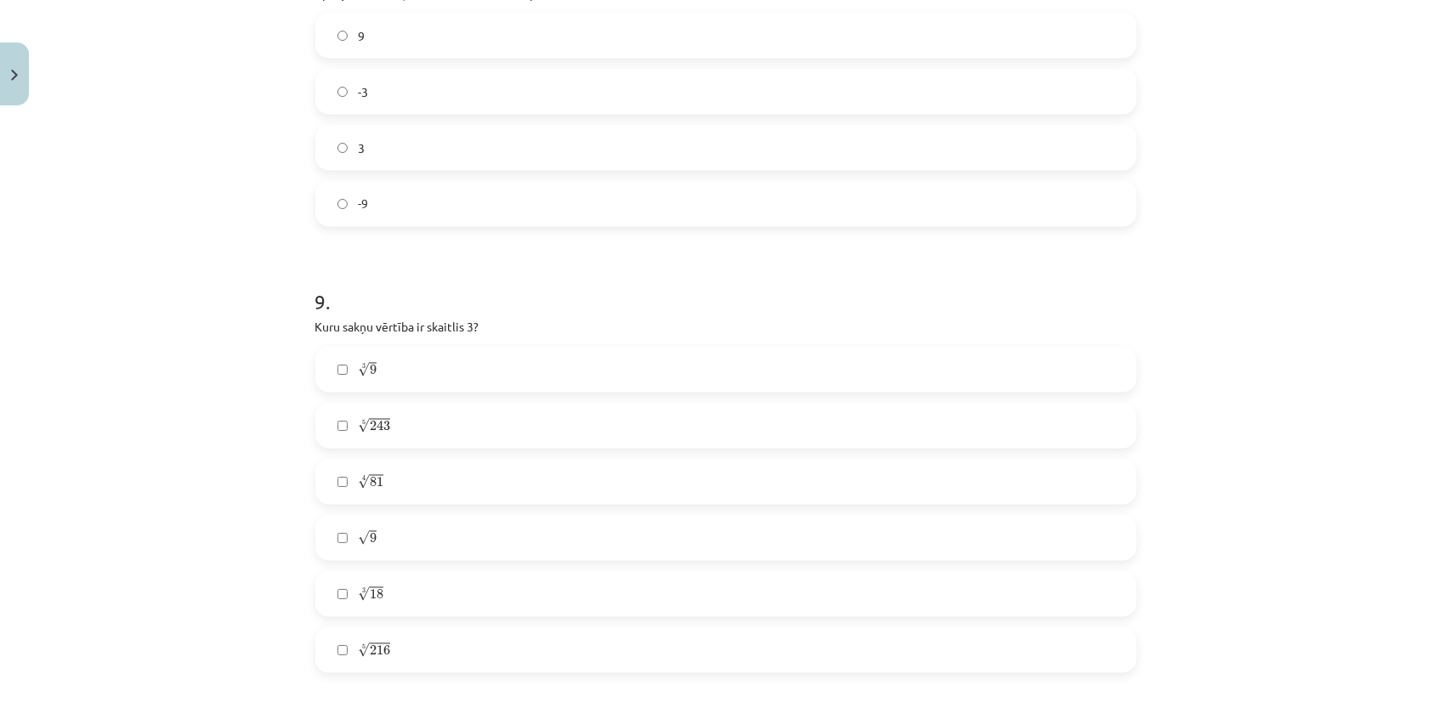
scroll to position [2515, 0]
click at [389, 476] on label "√ 9 9" at bounding box center [726, 479] width 818 height 43
click at [404, 430] on label "4 √ 81 81 4" at bounding box center [726, 423] width 818 height 43
click at [432, 380] on label "5 √ 243 243 5" at bounding box center [726, 367] width 818 height 43
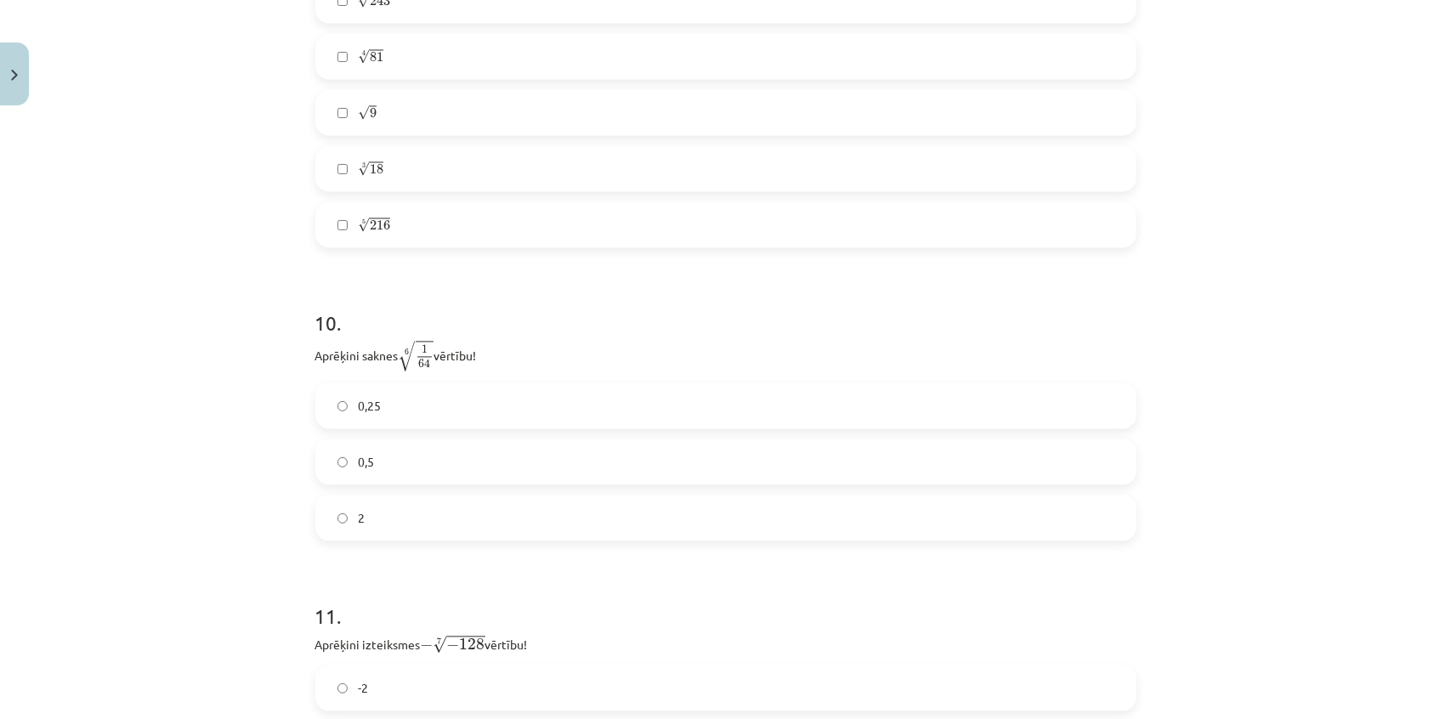
scroll to position [2901, 0]
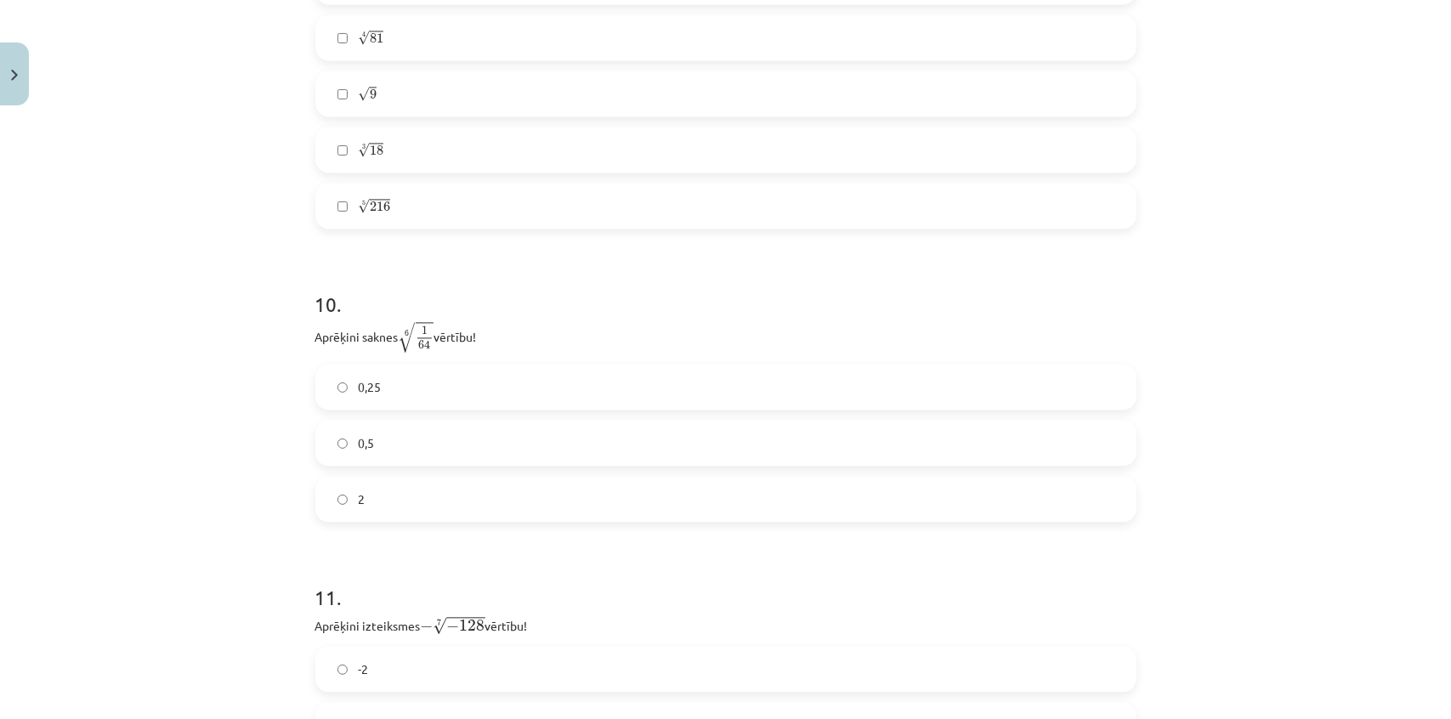
click at [439, 451] on label "0,5" at bounding box center [726, 443] width 818 height 43
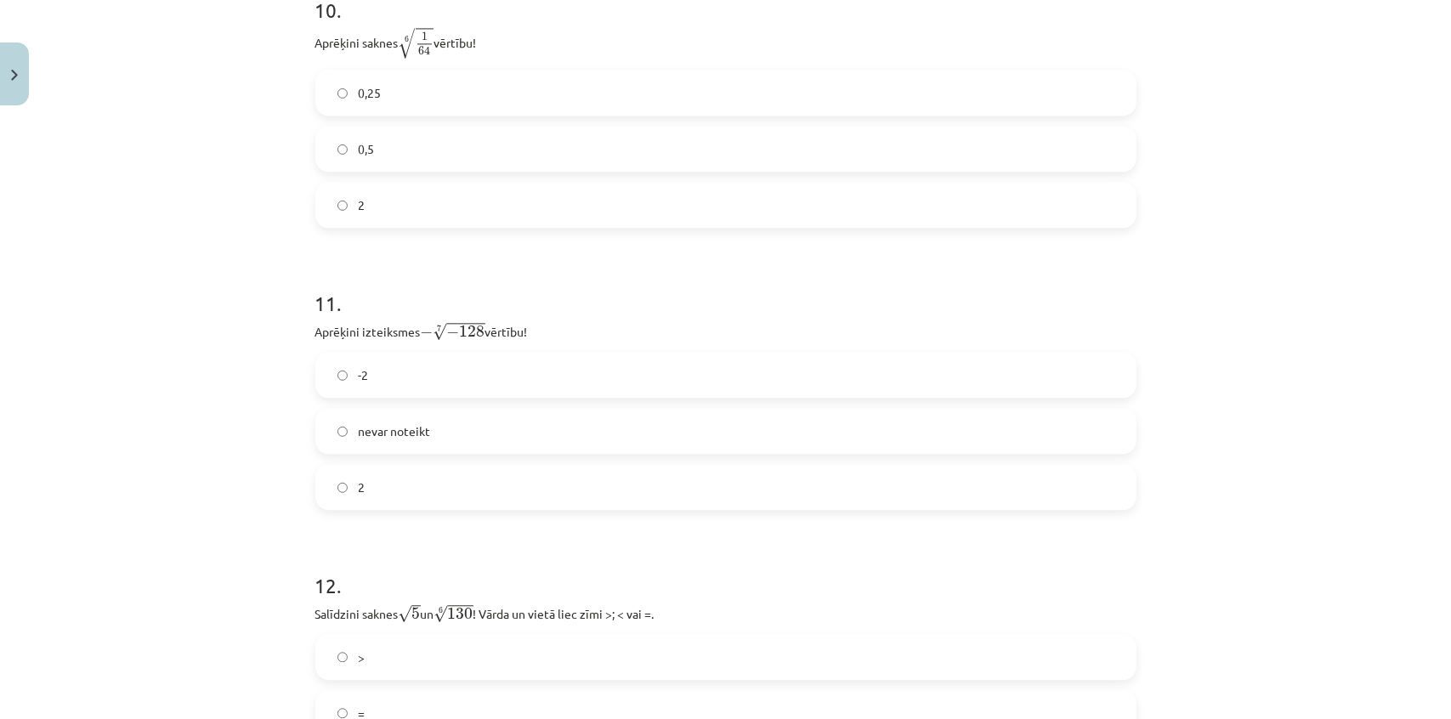
scroll to position [3211, 0]
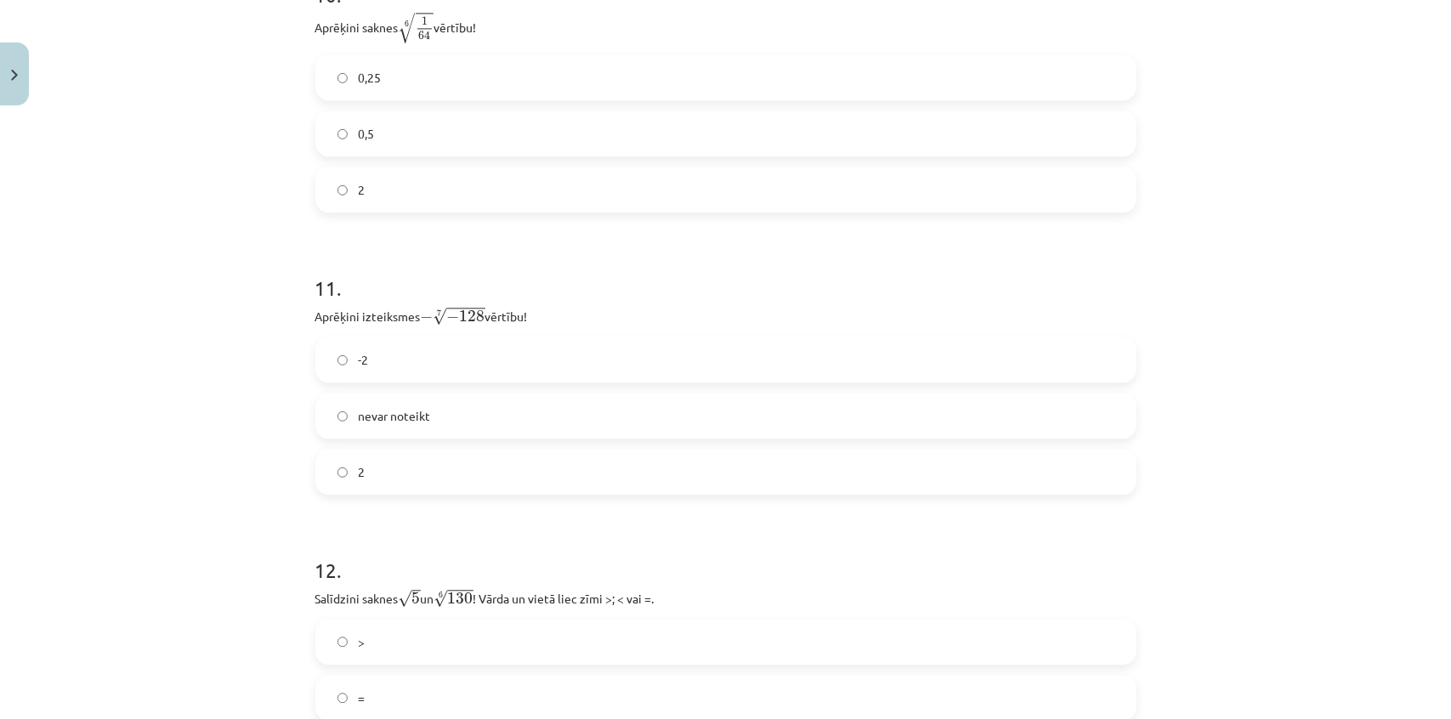
click at [473, 468] on label "2" at bounding box center [726, 472] width 818 height 43
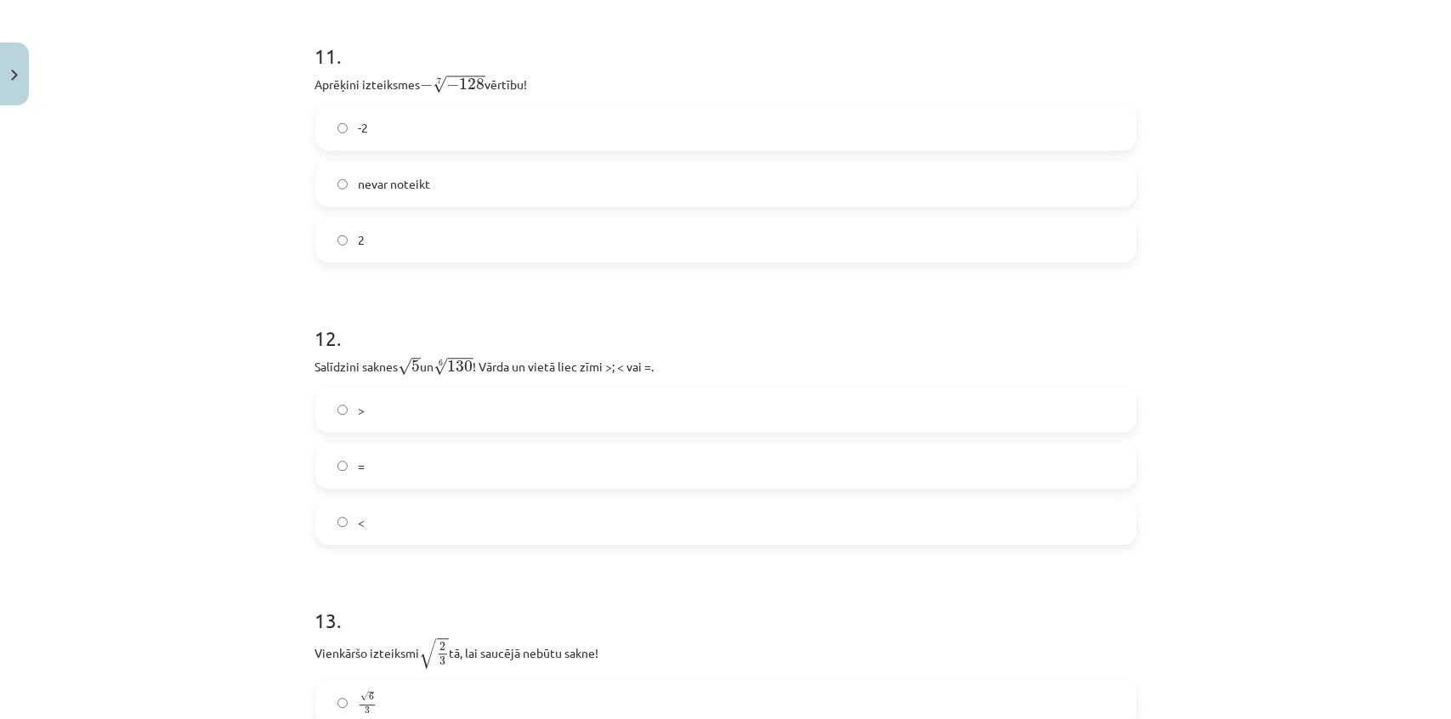
scroll to position [3519, 0]
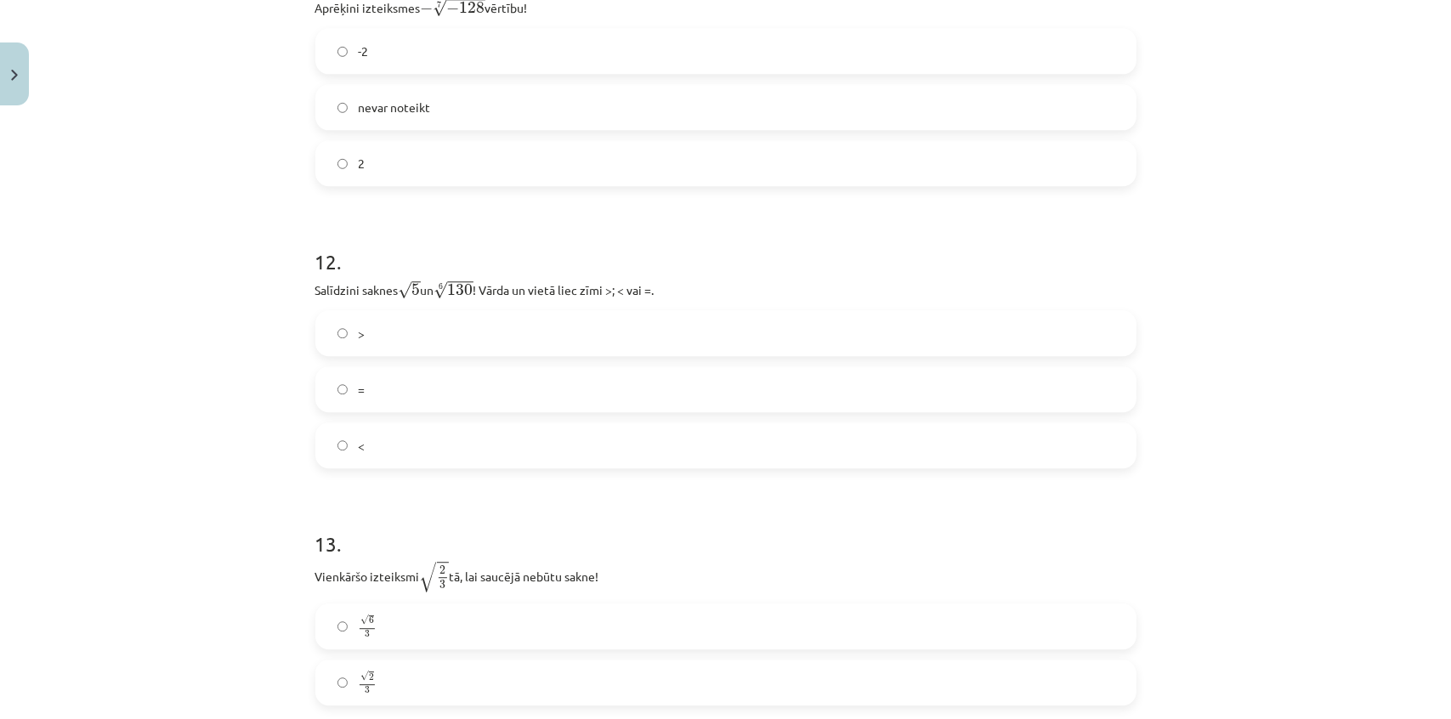
click at [422, 440] on label "<" at bounding box center [726, 445] width 818 height 43
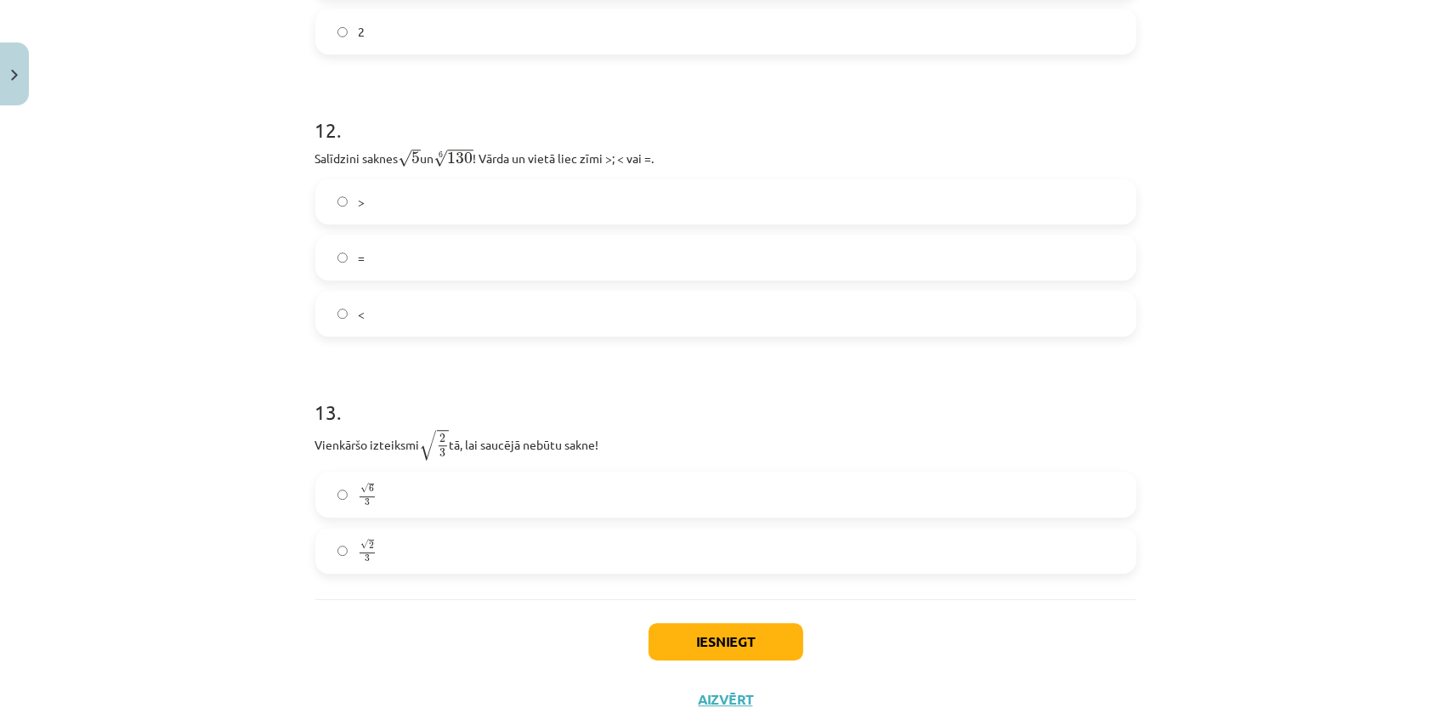
scroll to position [3705, 0]
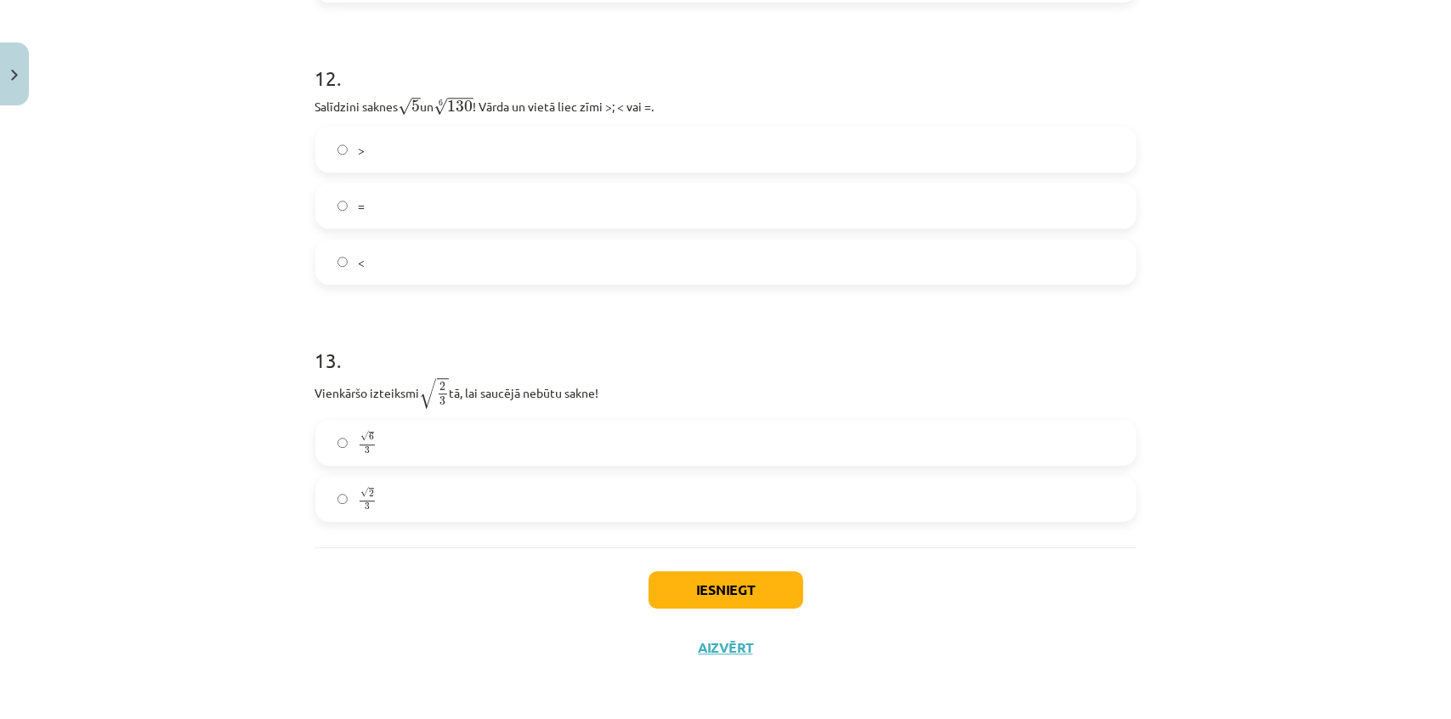
click at [377, 439] on label "√ 6 3 6 3" at bounding box center [726, 443] width 818 height 43
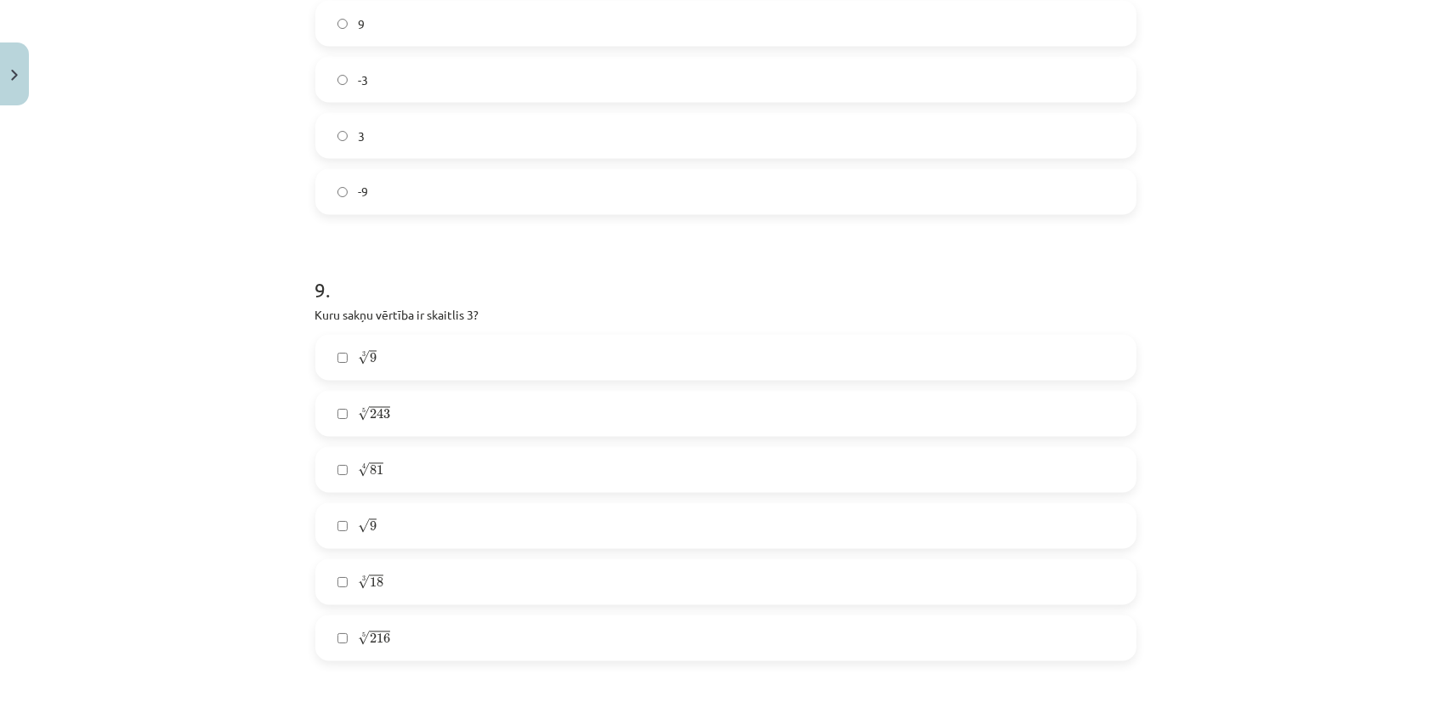
drag, startPoint x: 235, startPoint y: 327, endPoint x: 247, endPoint y: 72, distance: 255.3
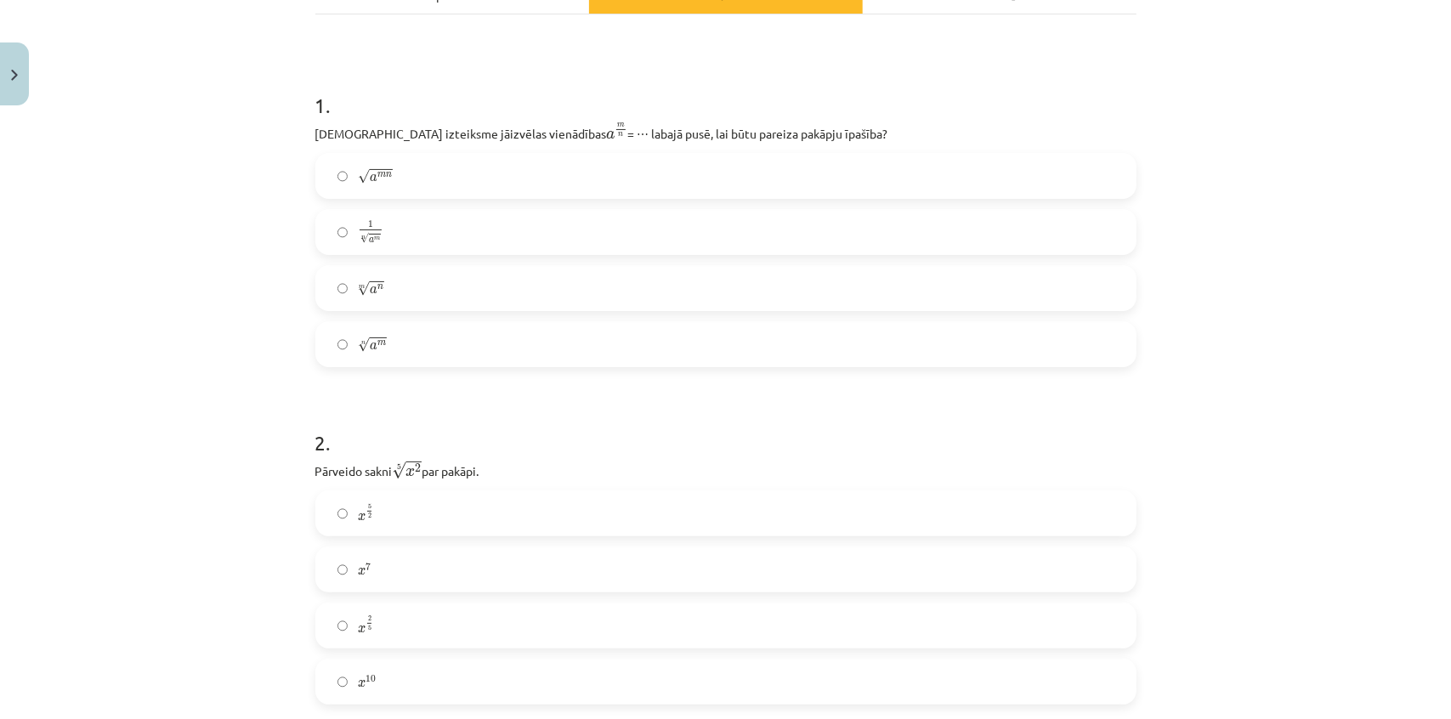
scroll to position [251, 0]
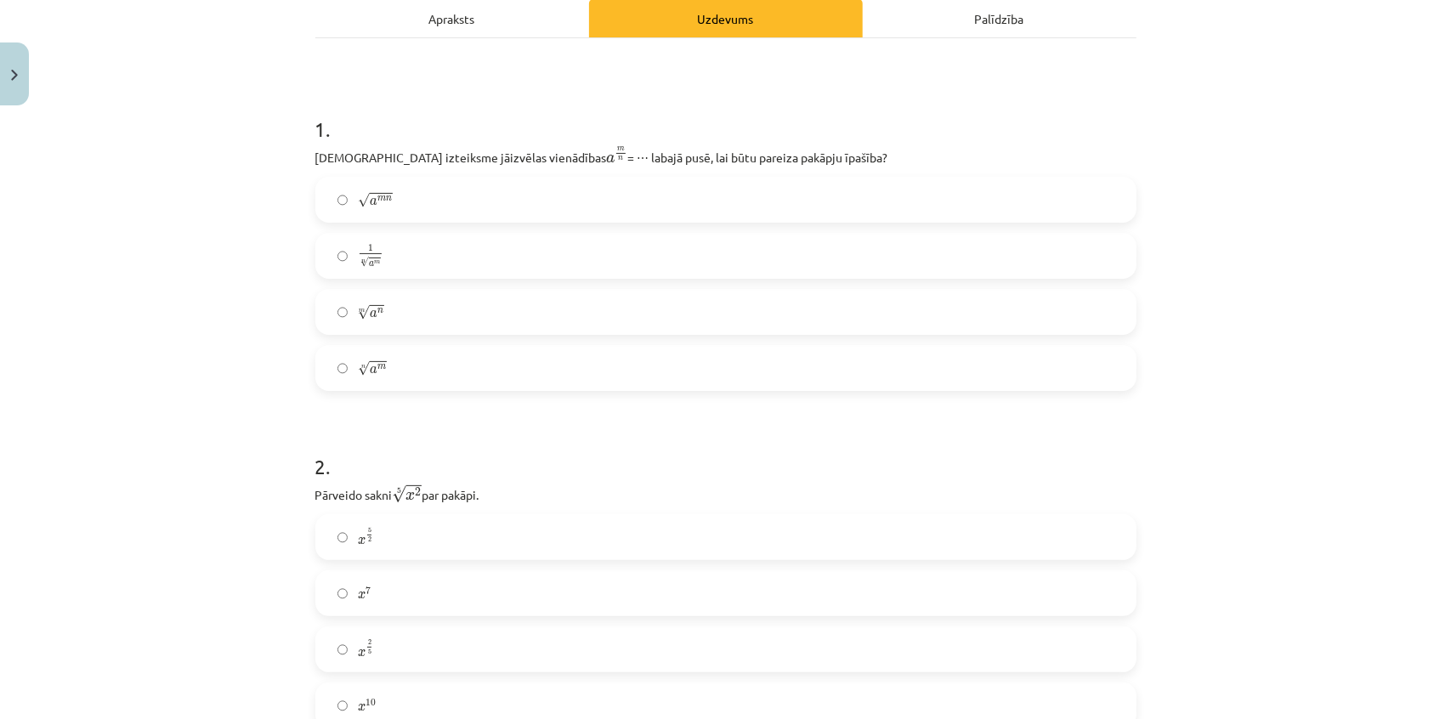
click at [405, 378] on label "n √ a m a m n" at bounding box center [726, 368] width 818 height 43
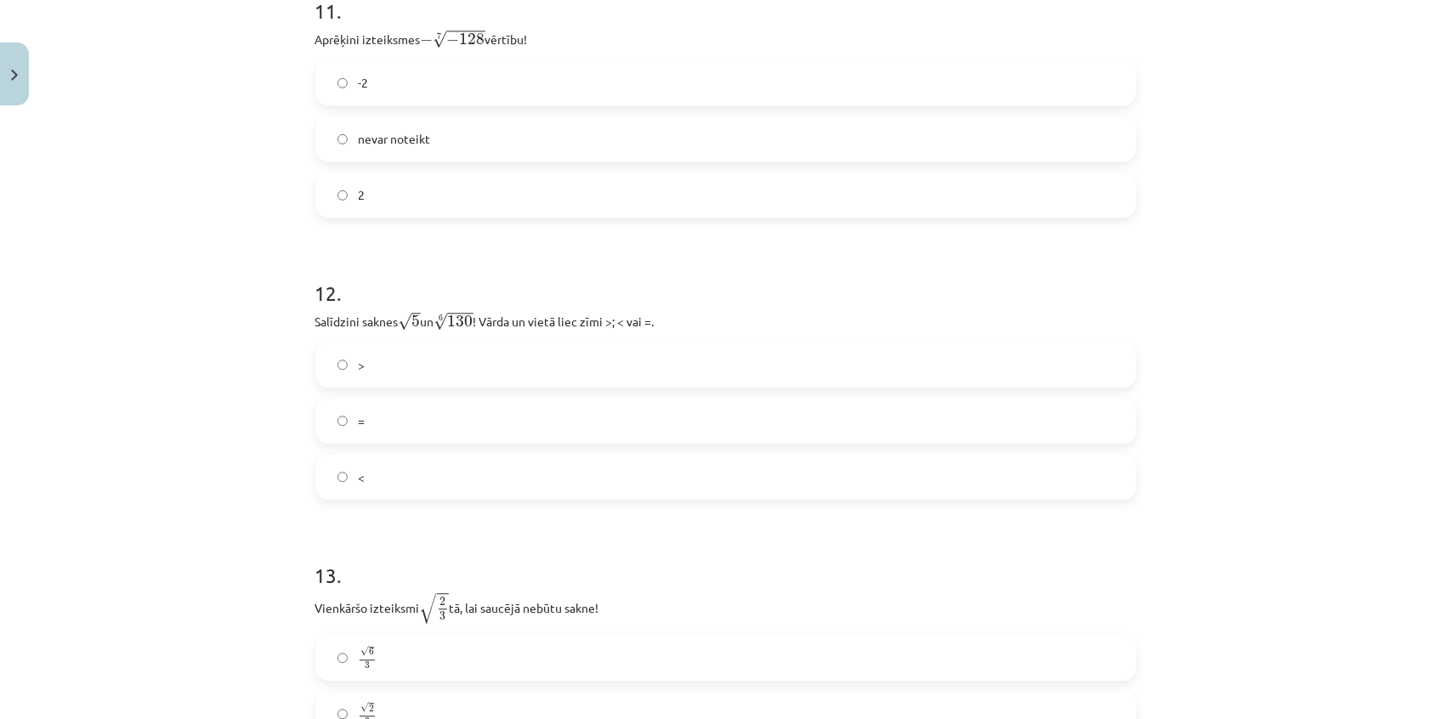
scroll to position [3705, 0]
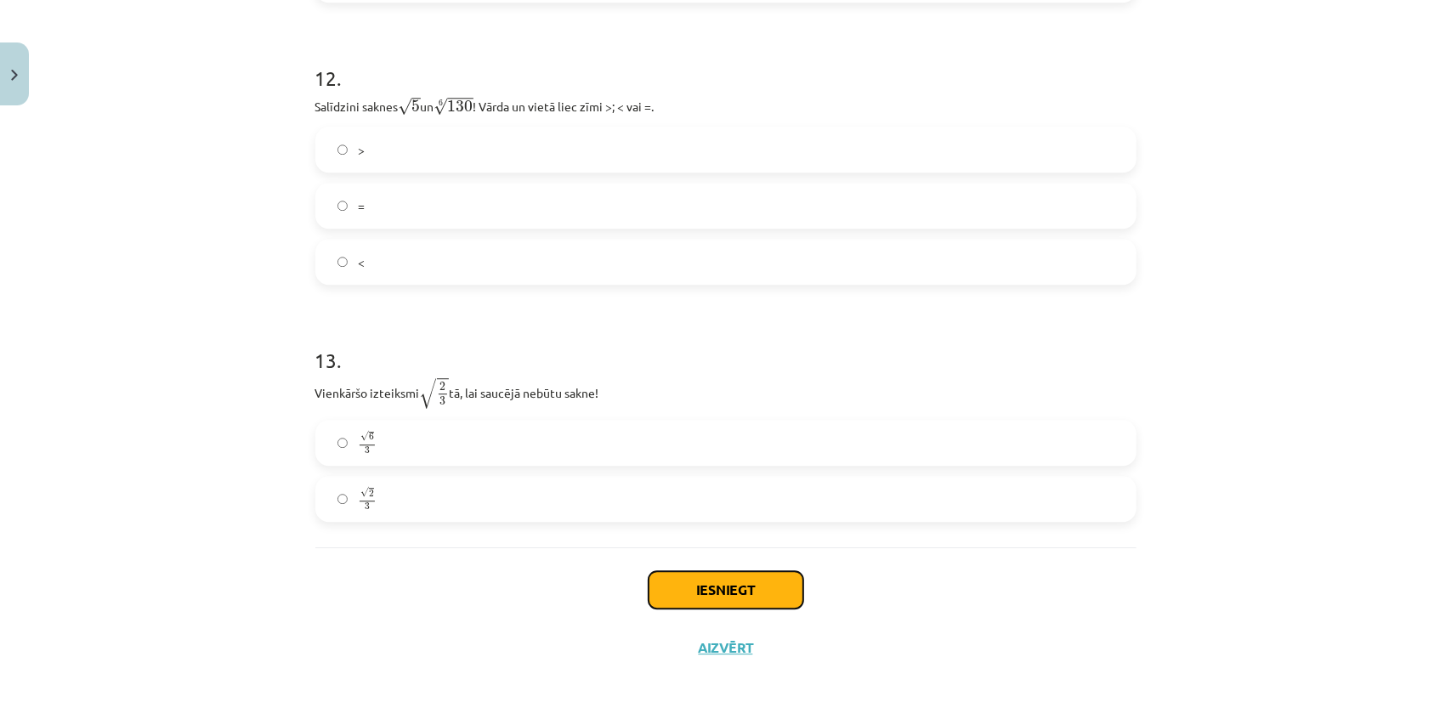
click at [756, 587] on button "Iesniegt" at bounding box center [726, 589] width 155 height 37
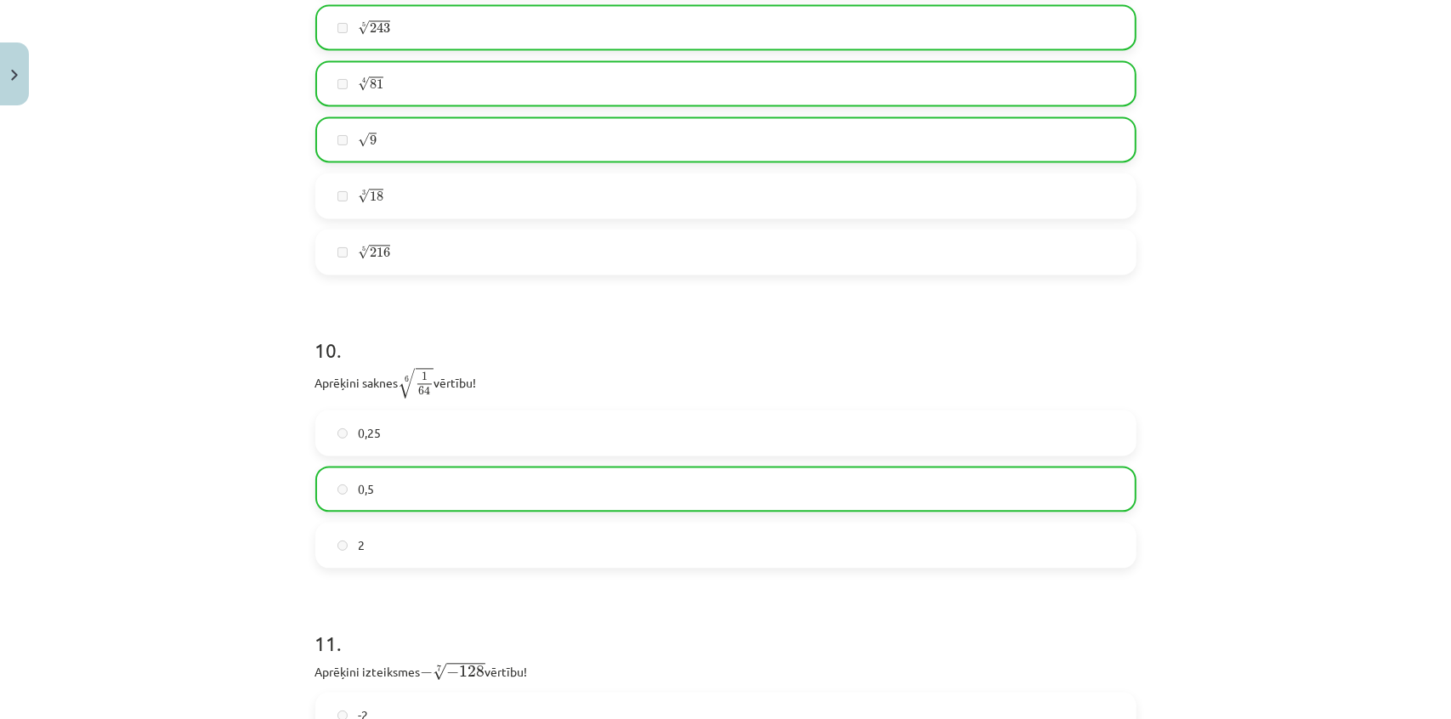
drag, startPoint x: 184, startPoint y: 331, endPoint x: 187, endPoint y: 295, distance: 35.9
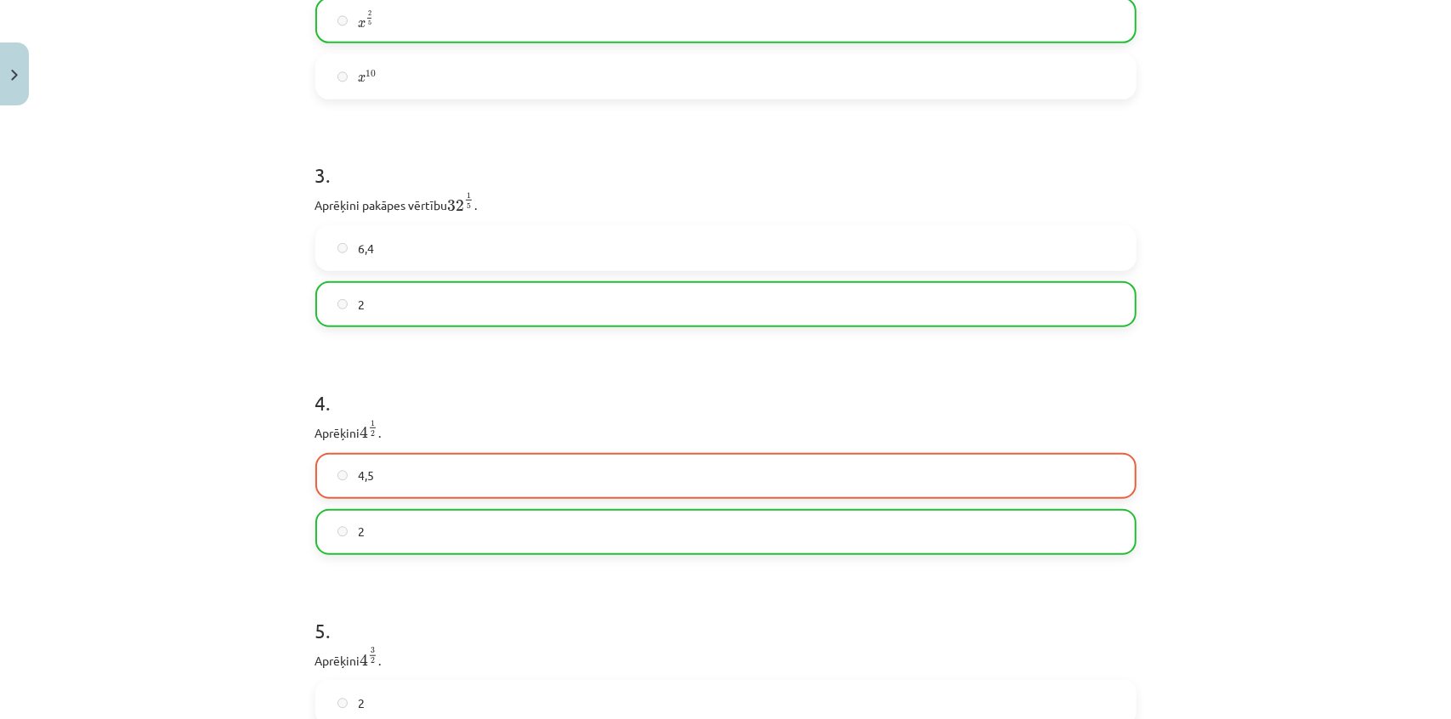
scroll to position [881, 0]
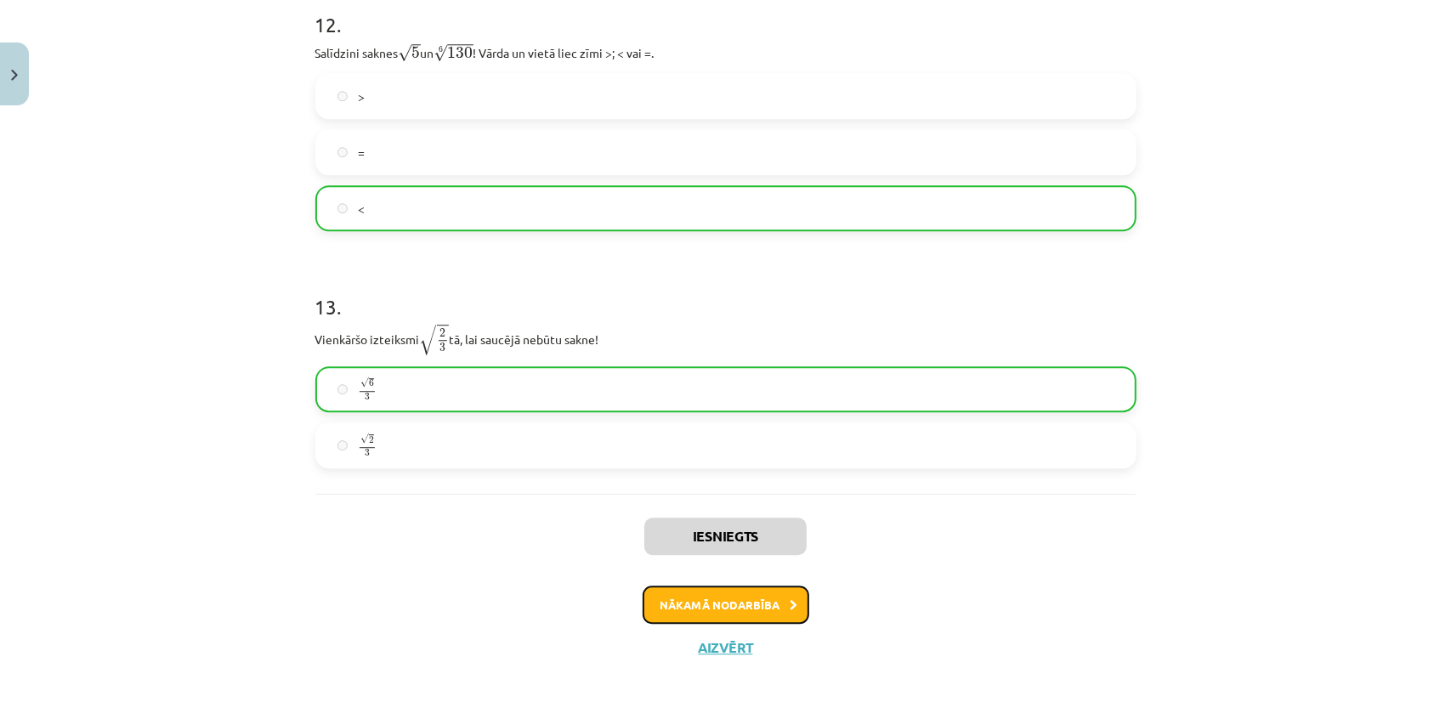
click at [678, 592] on button "Nākamā nodarbība" at bounding box center [726, 605] width 167 height 39
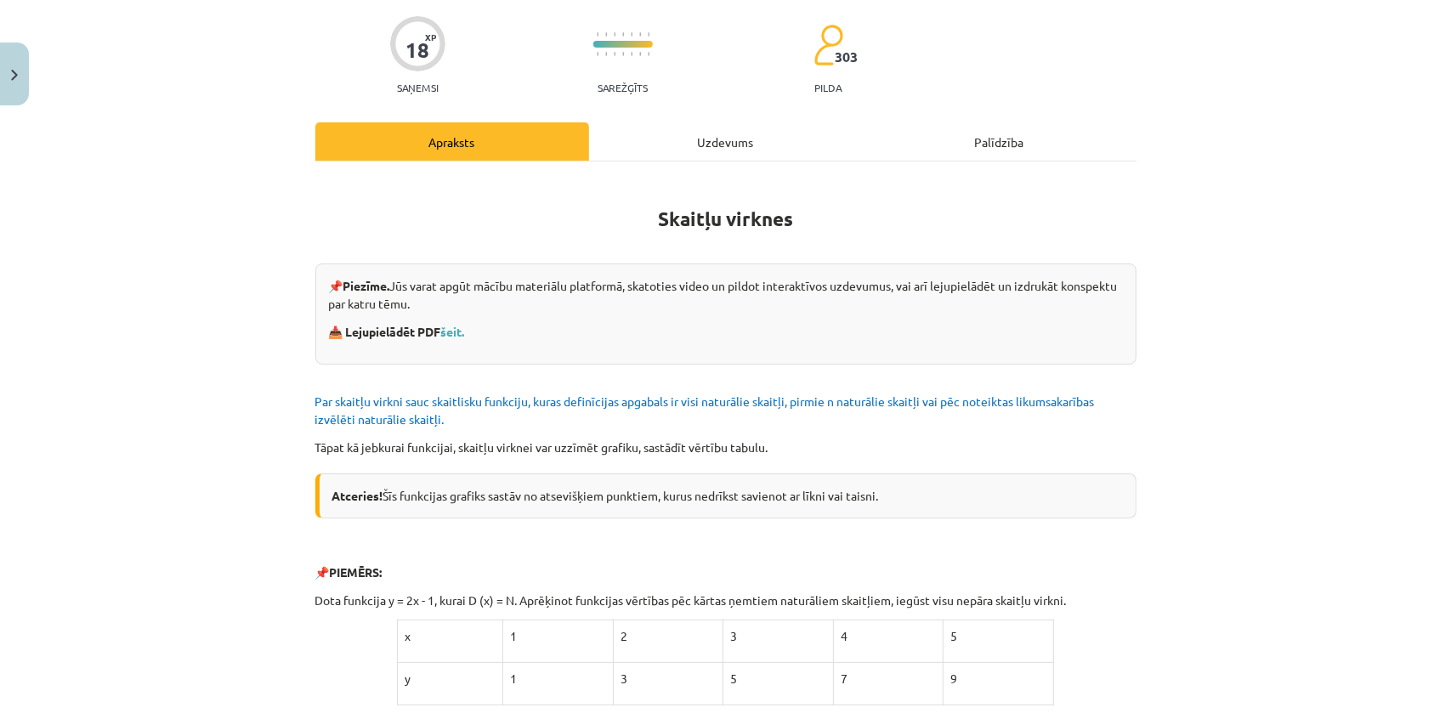
scroll to position [43, 0]
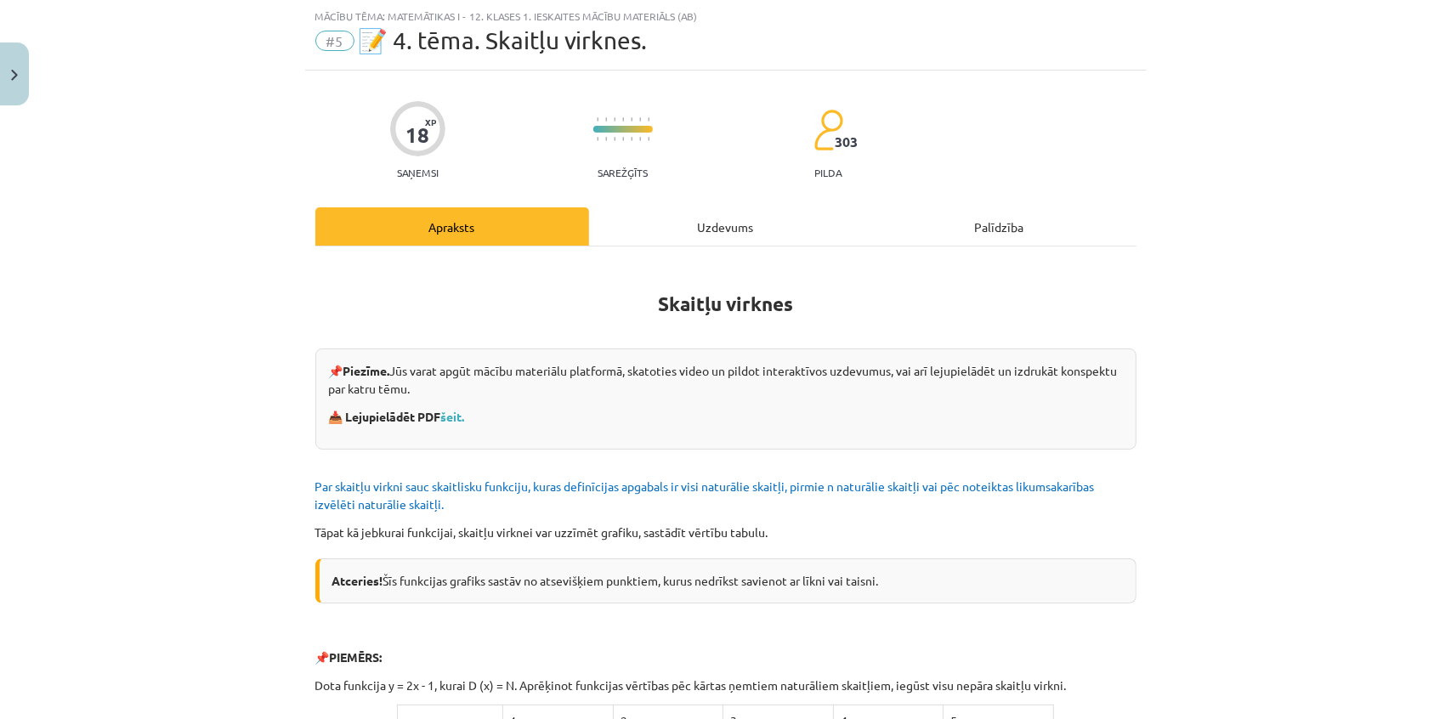
click at [694, 230] on div "Uzdevums" at bounding box center [726, 226] width 274 height 38
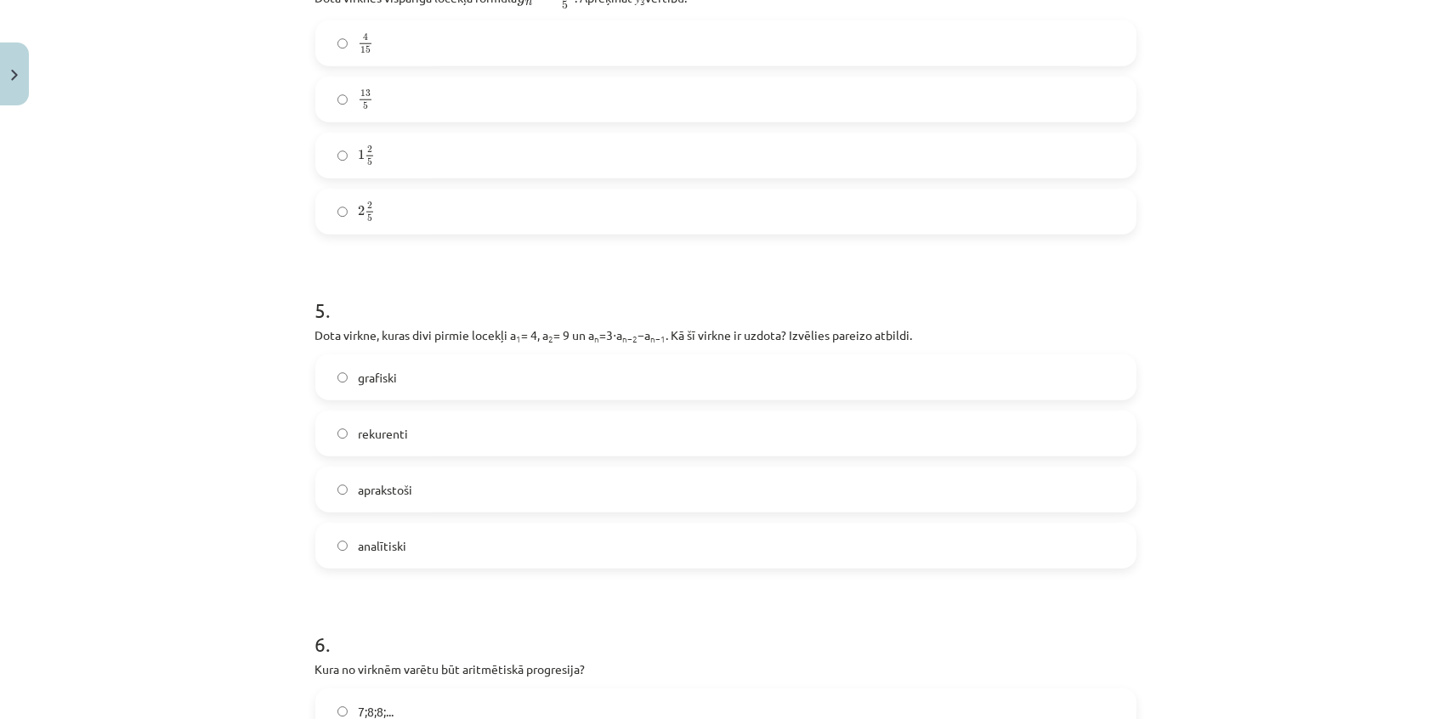
scroll to position [1792, 0]
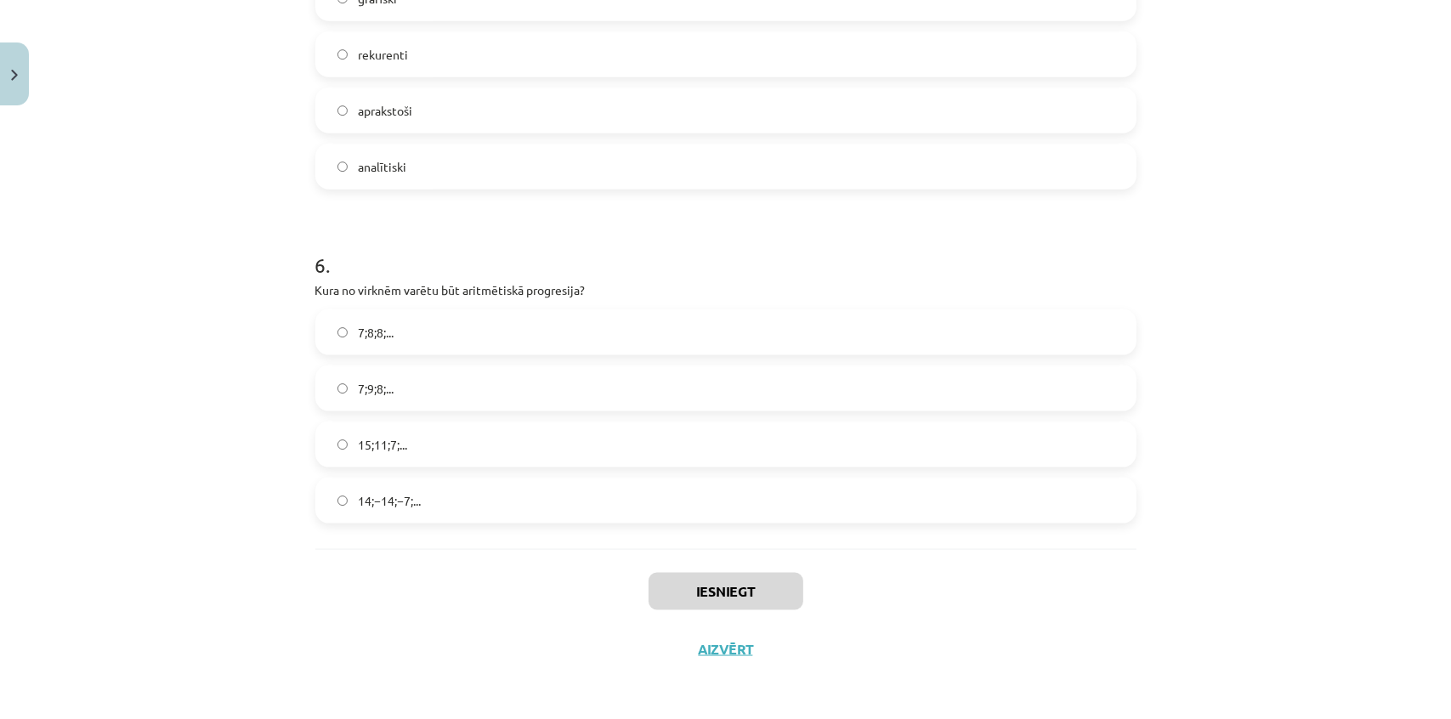
click at [510, 431] on label "15;11;7;..." at bounding box center [726, 444] width 818 height 43
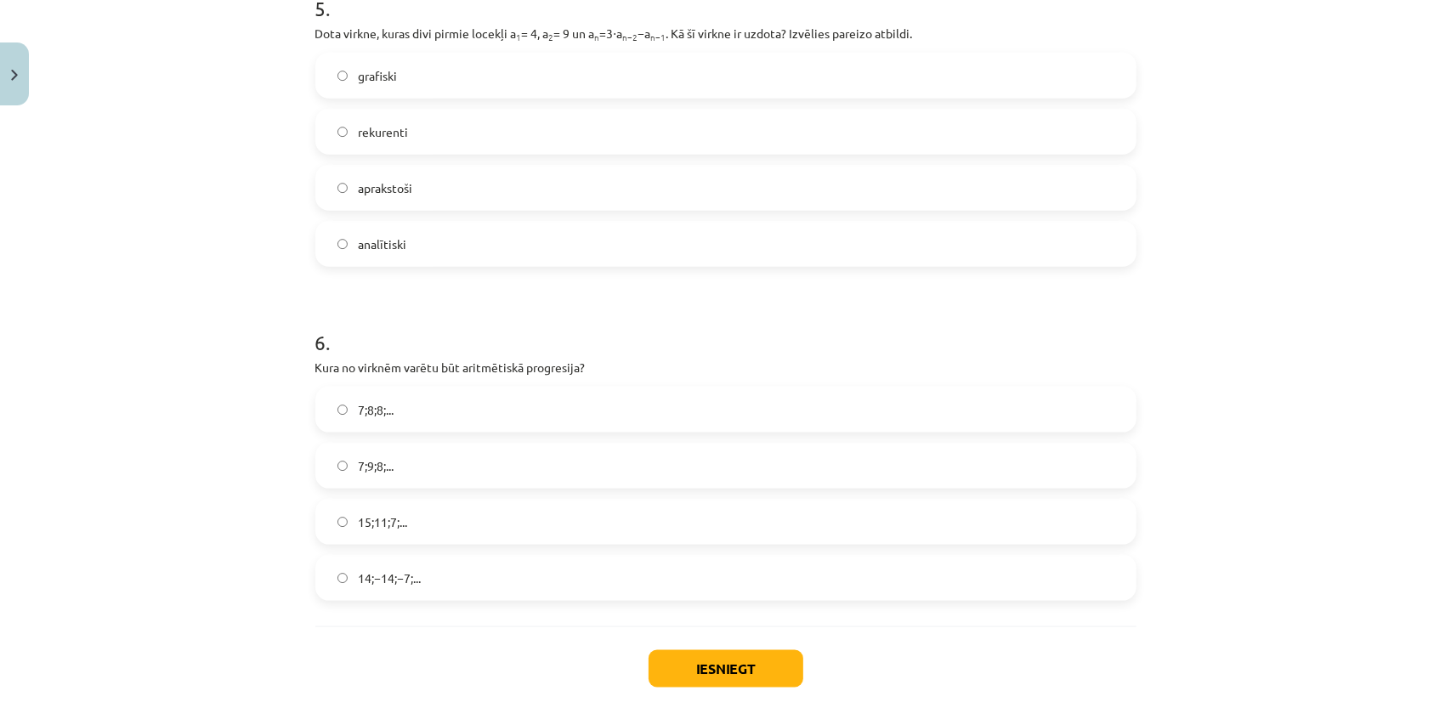
click at [394, 131] on span "rekurenti" at bounding box center [383, 132] width 50 height 18
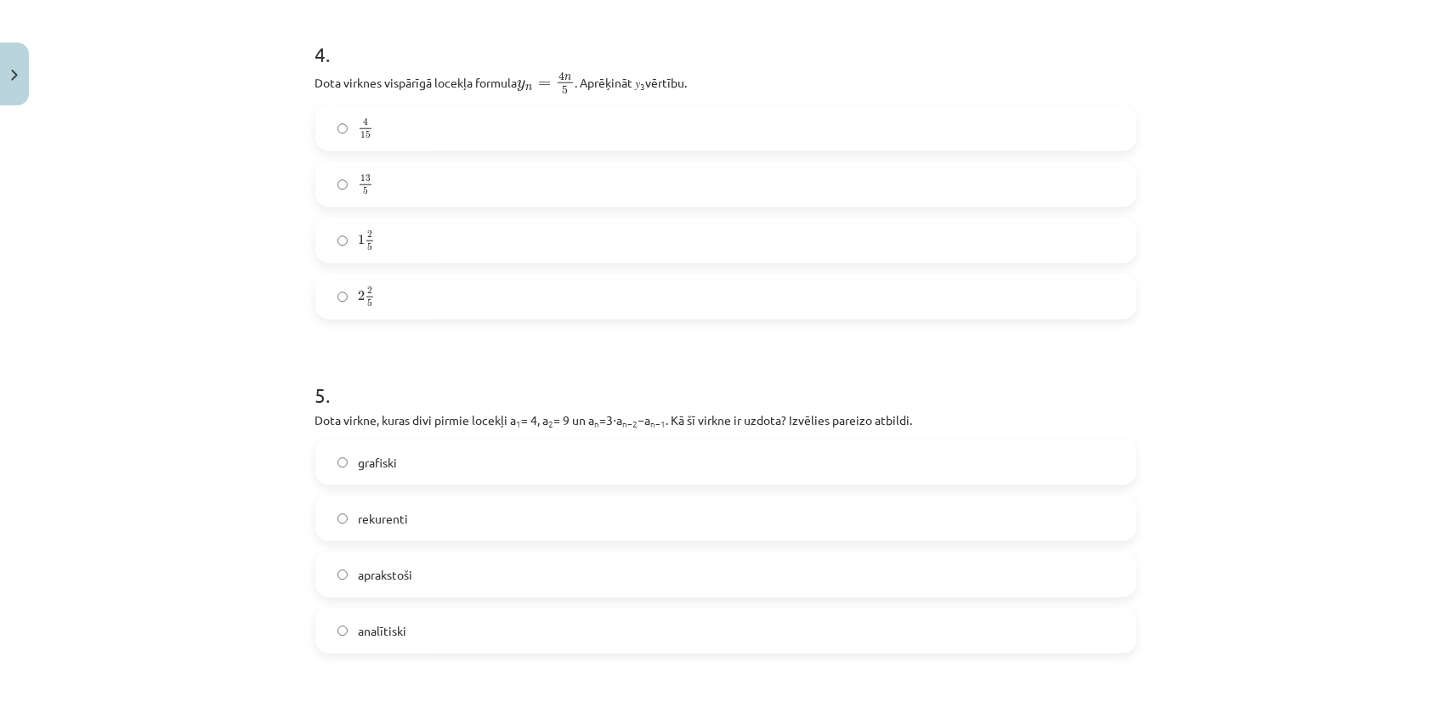
scroll to position [1250, 0]
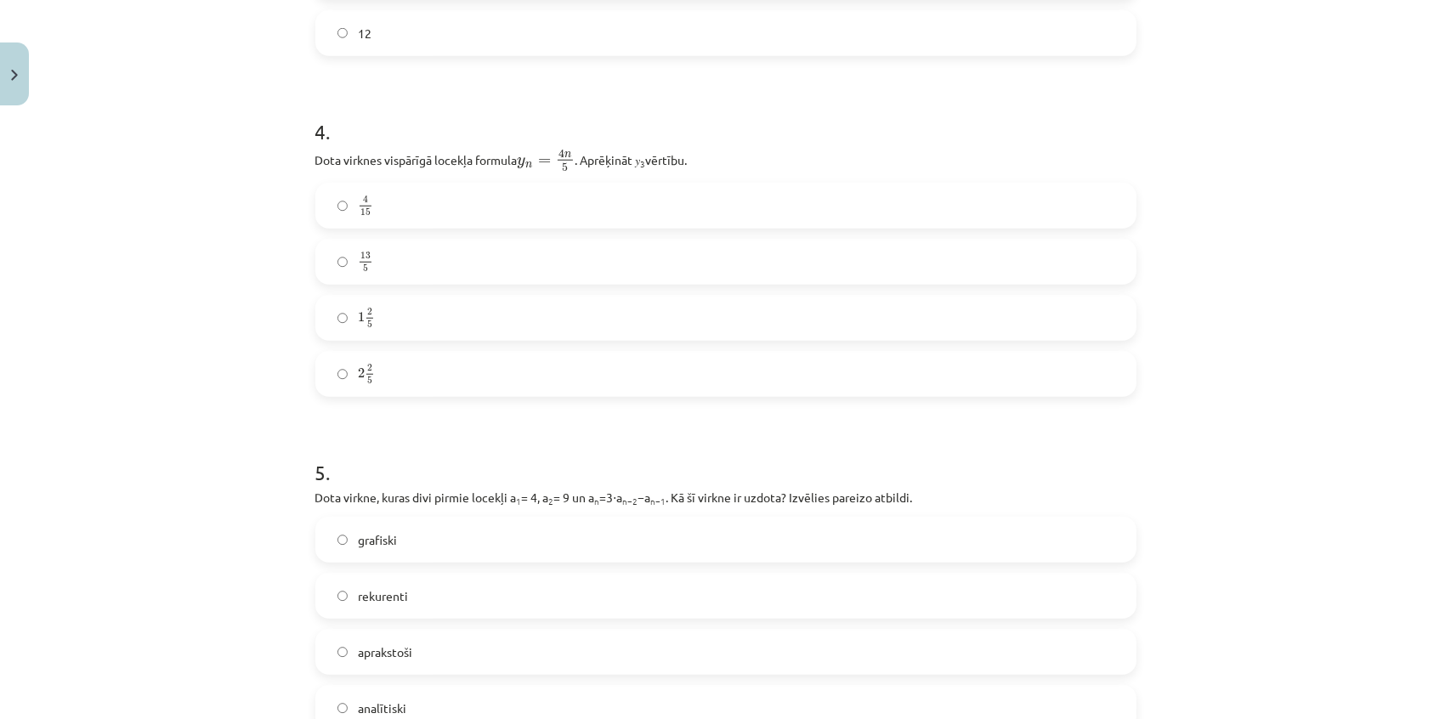
click at [460, 370] on label "2 2 5 2 2 5" at bounding box center [726, 374] width 818 height 43
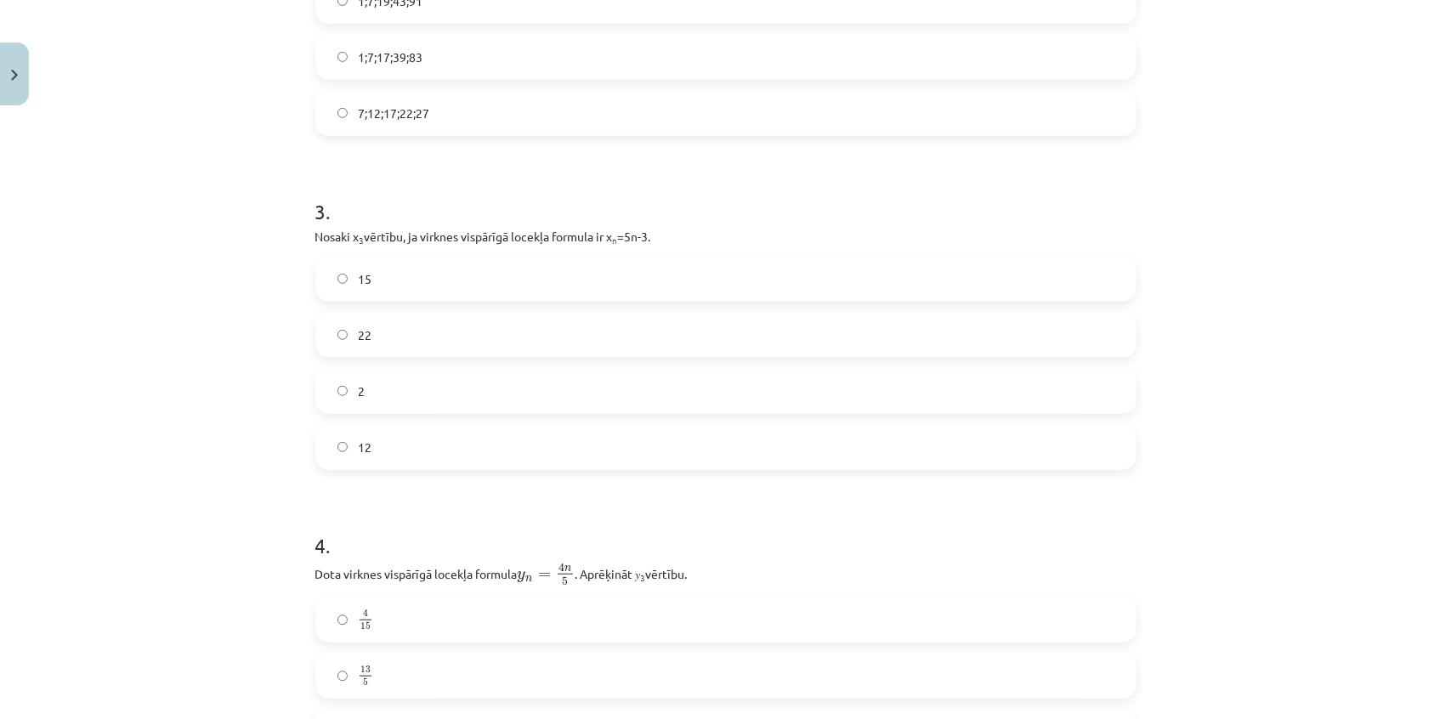
scroll to position [787, 0]
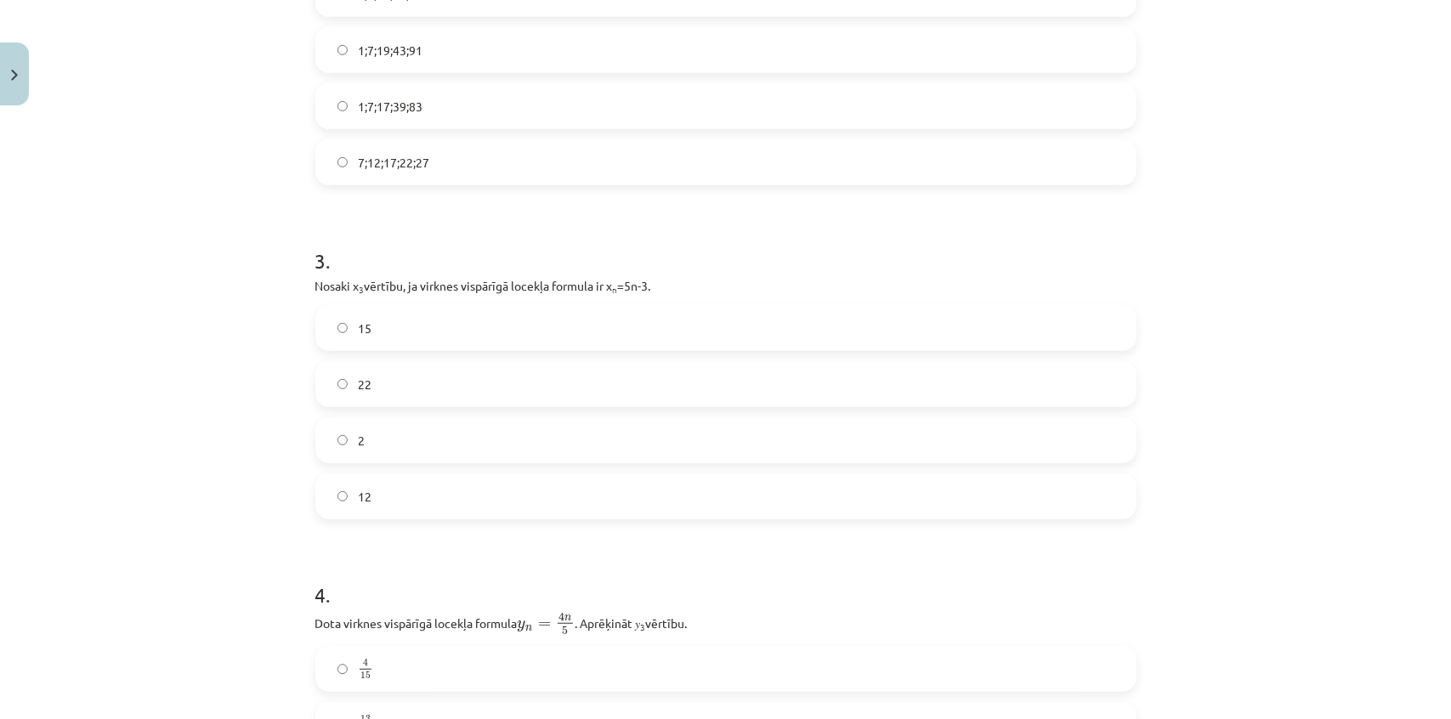
click at [396, 499] on label "12" at bounding box center [726, 496] width 818 height 43
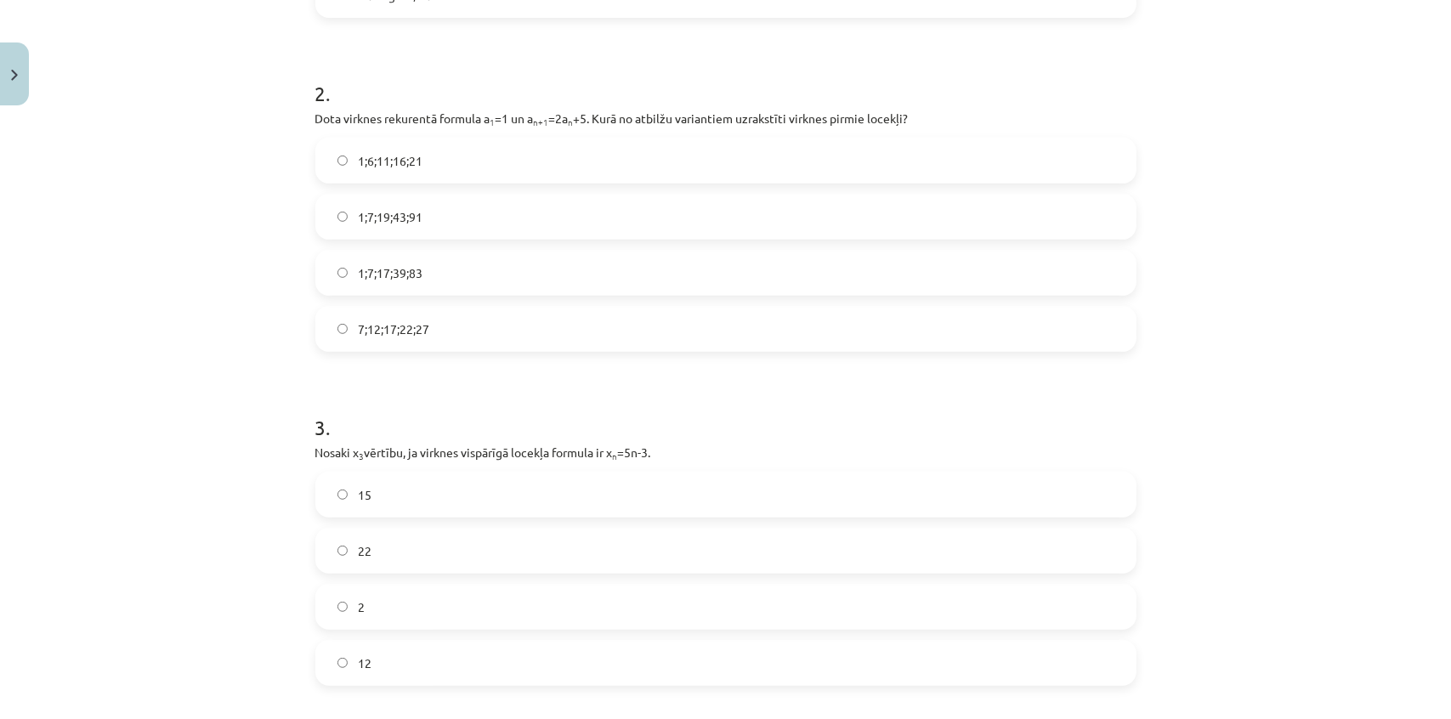
scroll to position [555, 0]
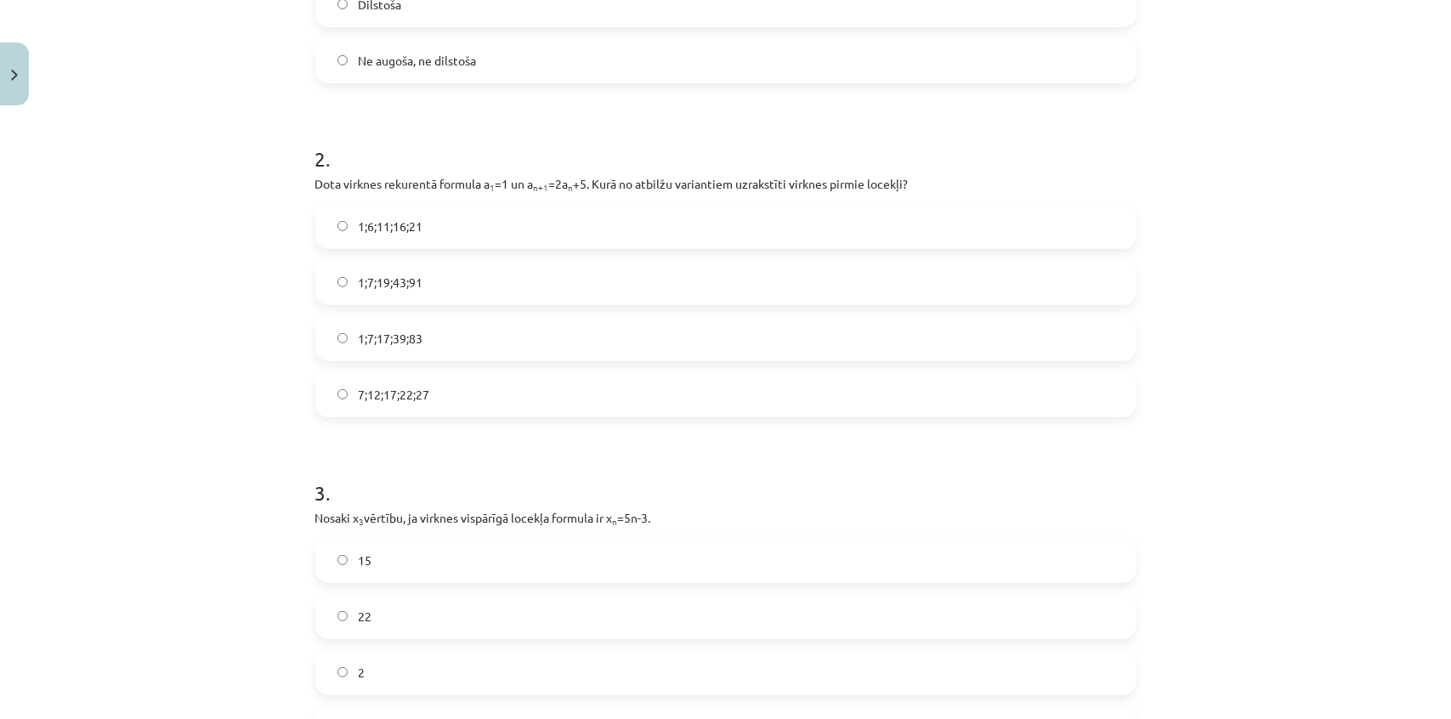
click at [439, 281] on label "1;7;19;43;91" at bounding box center [726, 282] width 818 height 43
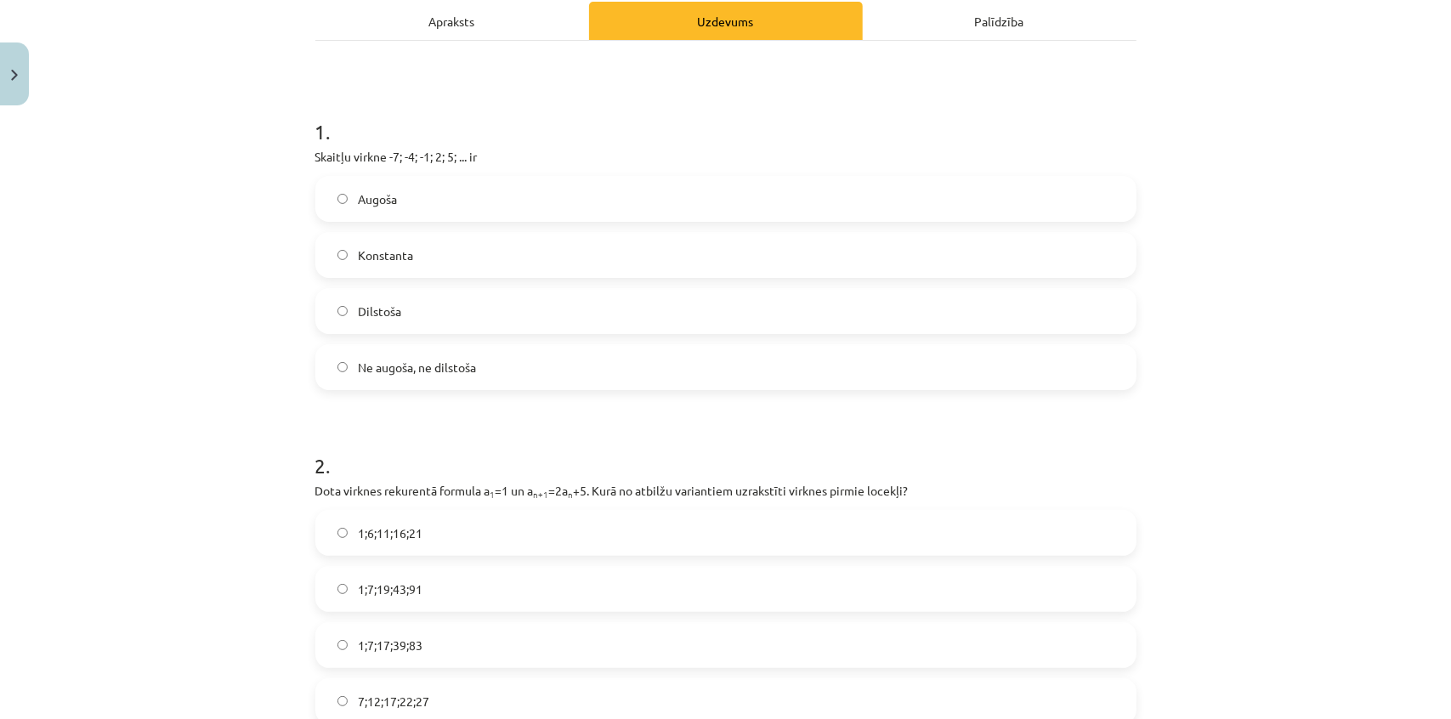
scroll to position [247, 0]
click at [439, 306] on label "Dilstoša" at bounding box center [726, 313] width 818 height 43
click at [420, 208] on label "Augoša" at bounding box center [726, 200] width 818 height 43
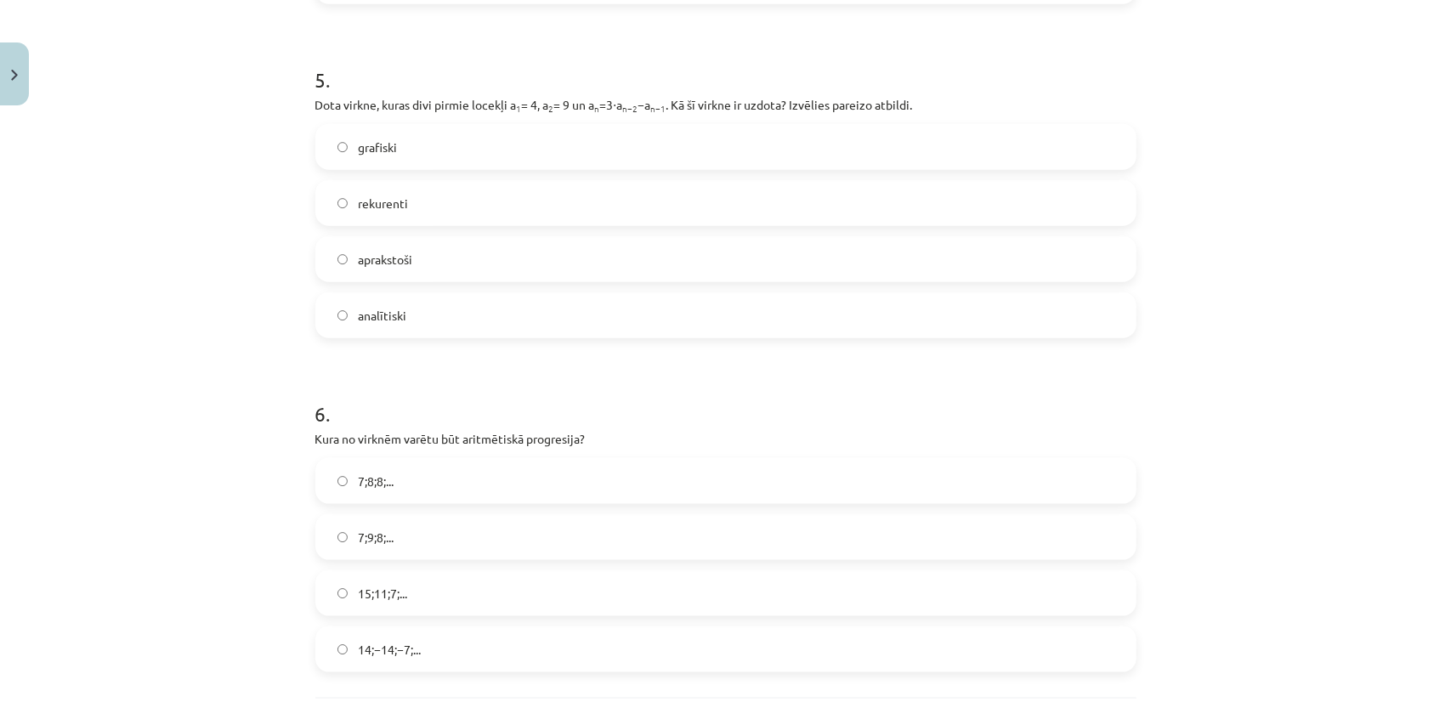
scroll to position [1792, 0]
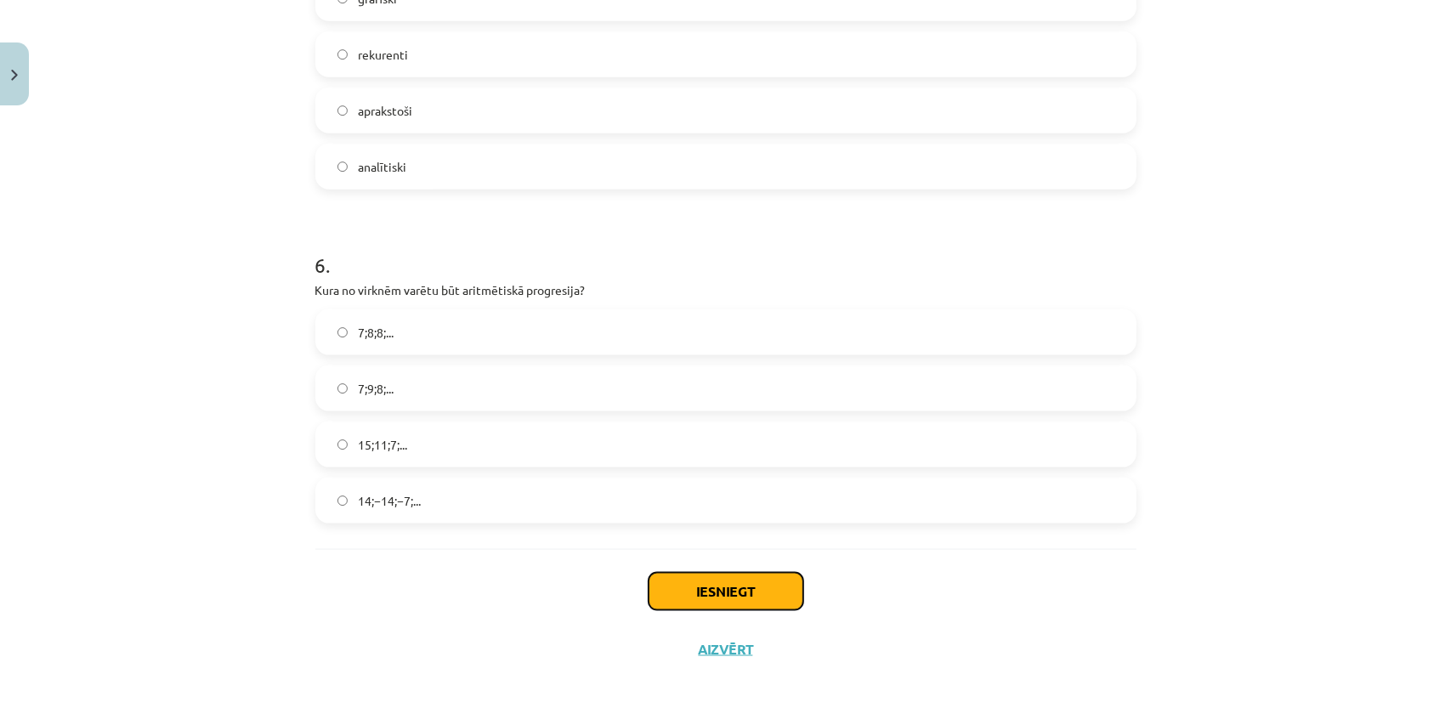
click at [715, 597] on button "Iesniegt" at bounding box center [726, 591] width 155 height 37
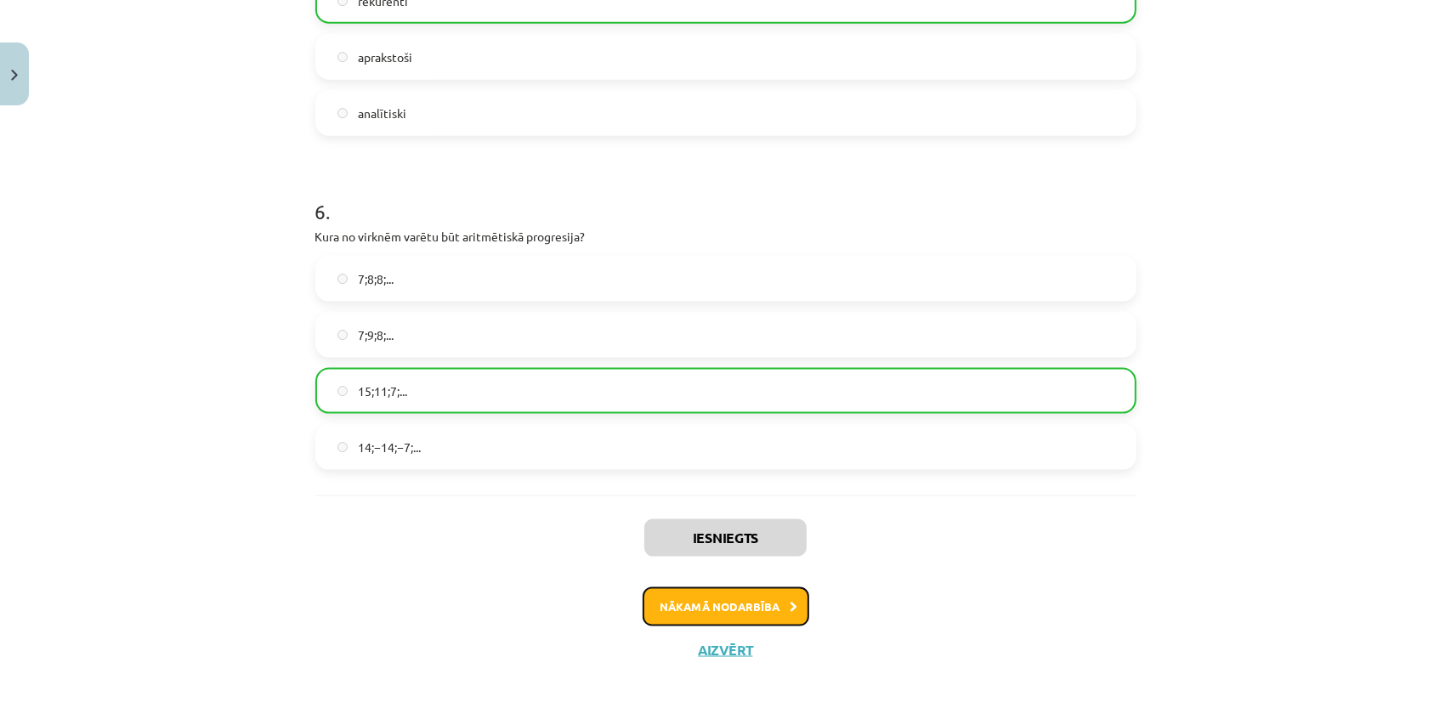
click at [675, 611] on button "Nākamā nodarbība" at bounding box center [726, 606] width 167 height 39
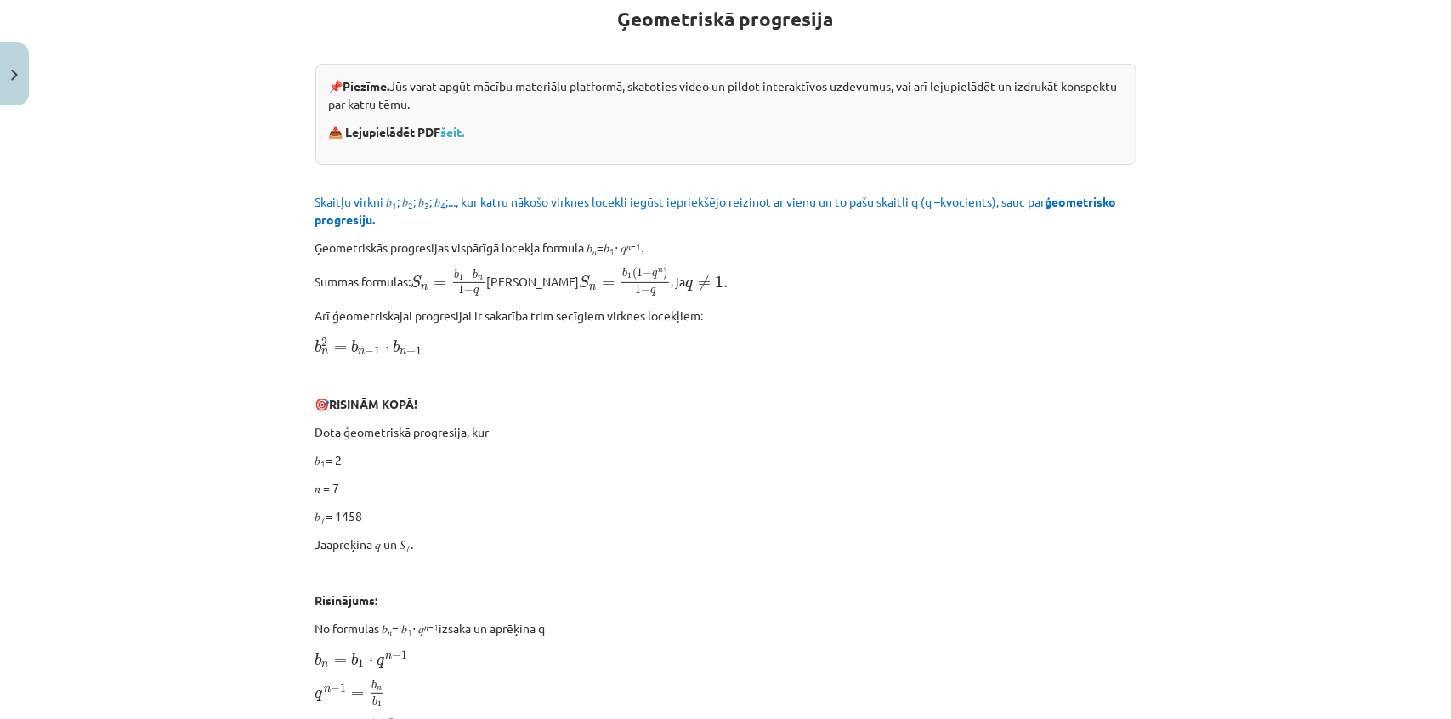
scroll to position [43, 0]
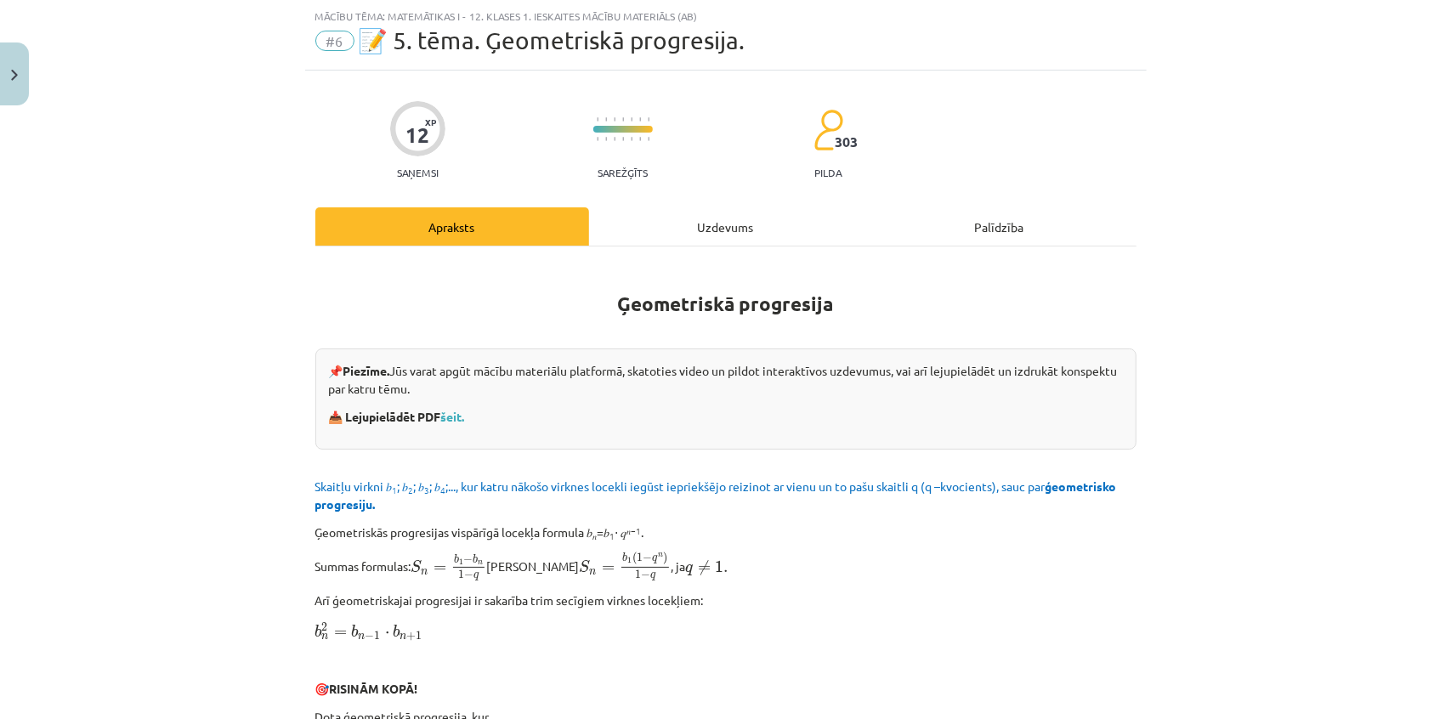
click at [716, 233] on div "Uzdevums" at bounding box center [726, 226] width 274 height 38
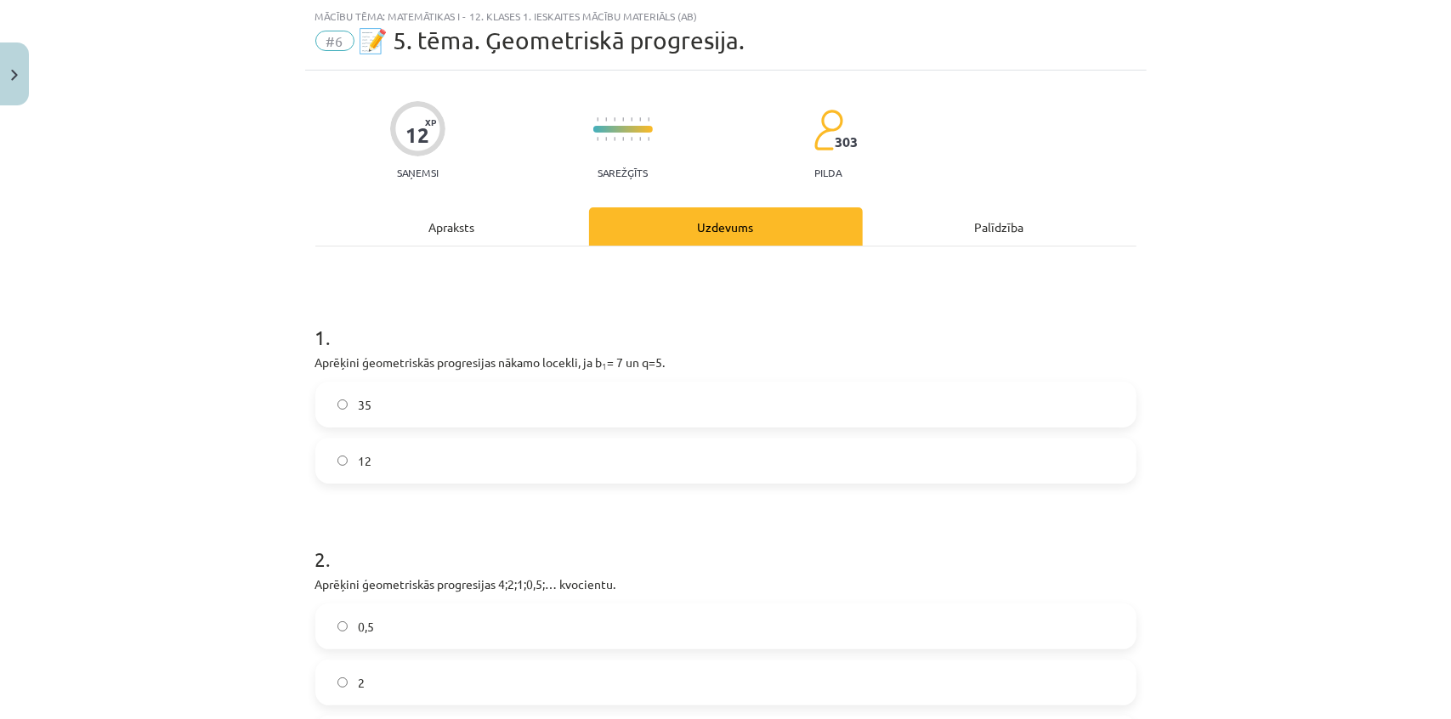
click at [696, 356] on p "Aprēķini ģeometriskās progresijas nākamo locekli, ja b 1 = 7 un q=5." at bounding box center [725, 363] width 821 height 18
drag, startPoint x: 638, startPoint y: 359, endPoint x: 315, endPoint y: 323, distance: 325.0
click at [315, 321] on h1 "1 ." at bounding box center [725, 322] width 821 height 53
click at [377, 464] on label "12" at bounding box center [726, 460] width 818 height 43
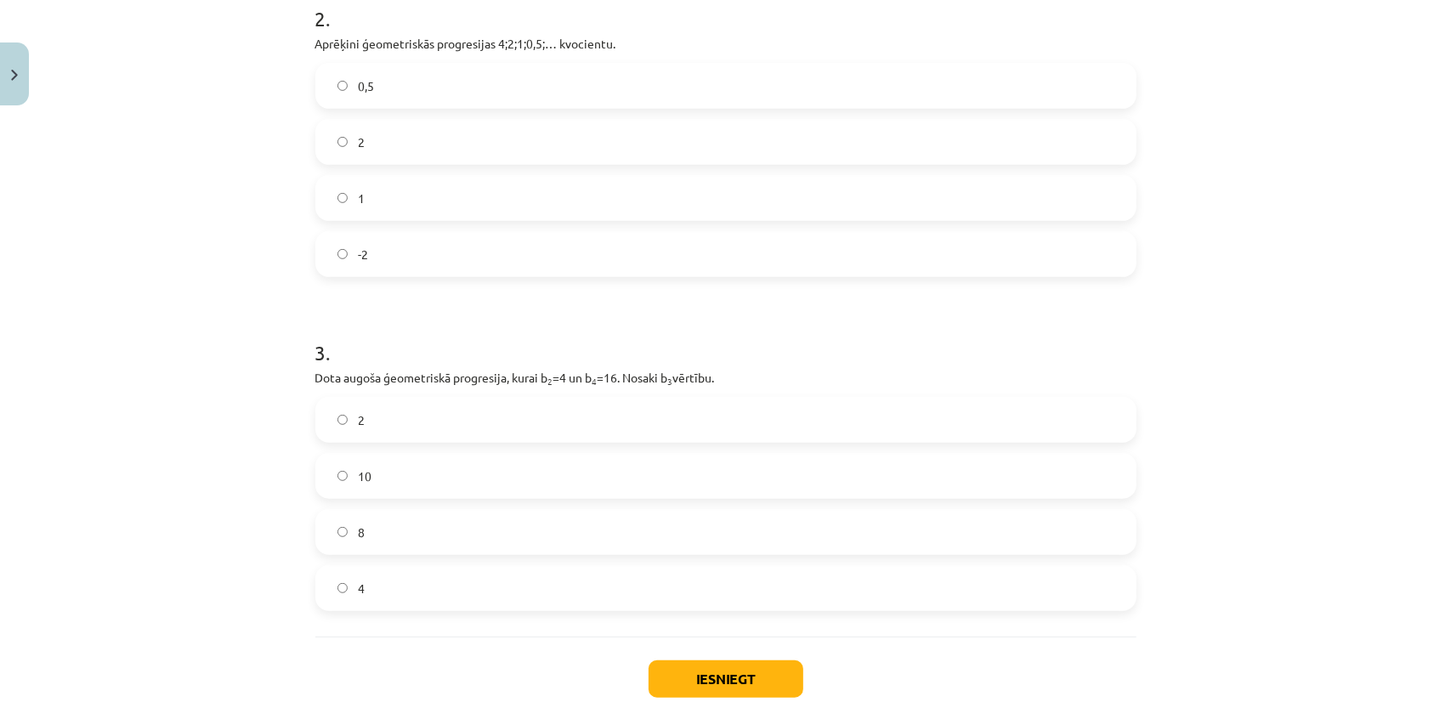
scroll to position [506, 0]
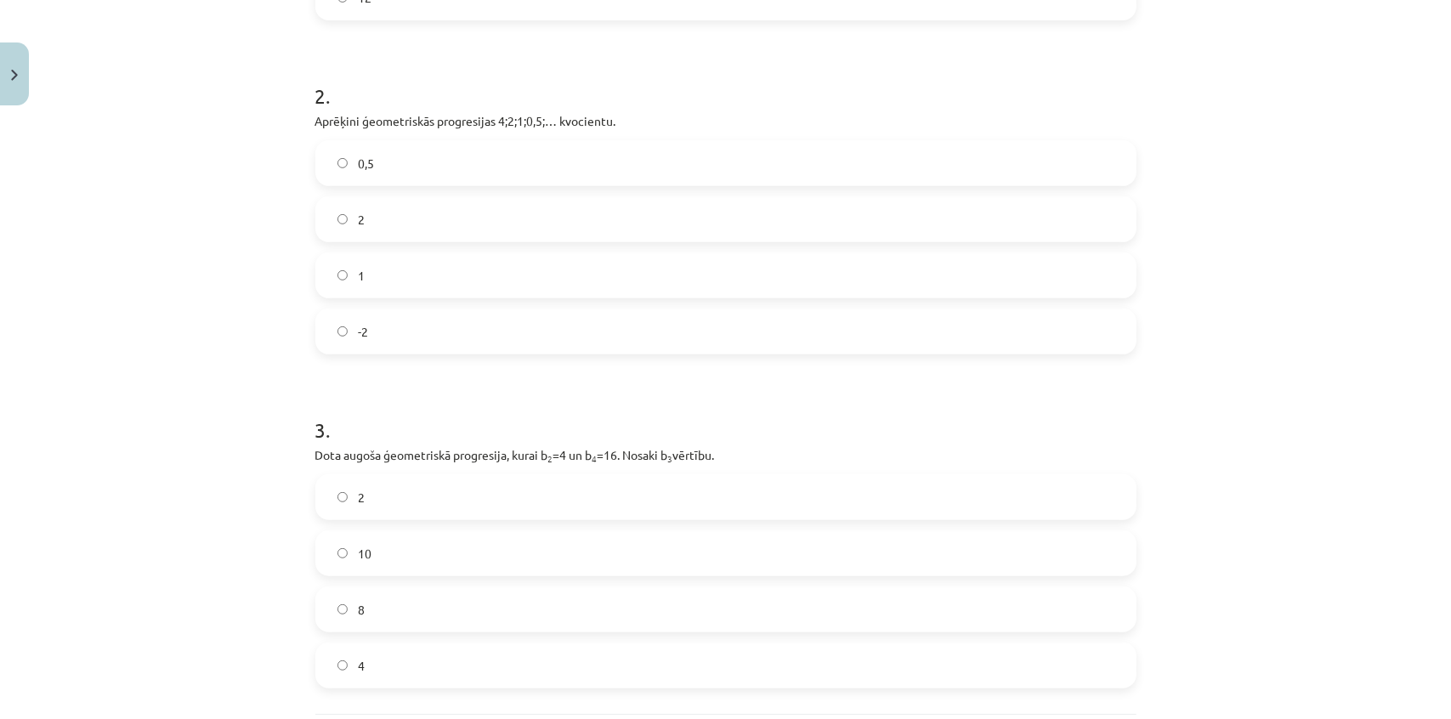
click at [483, 158] on label "0,5" at bounding box center [726, 163] width 818 height 43
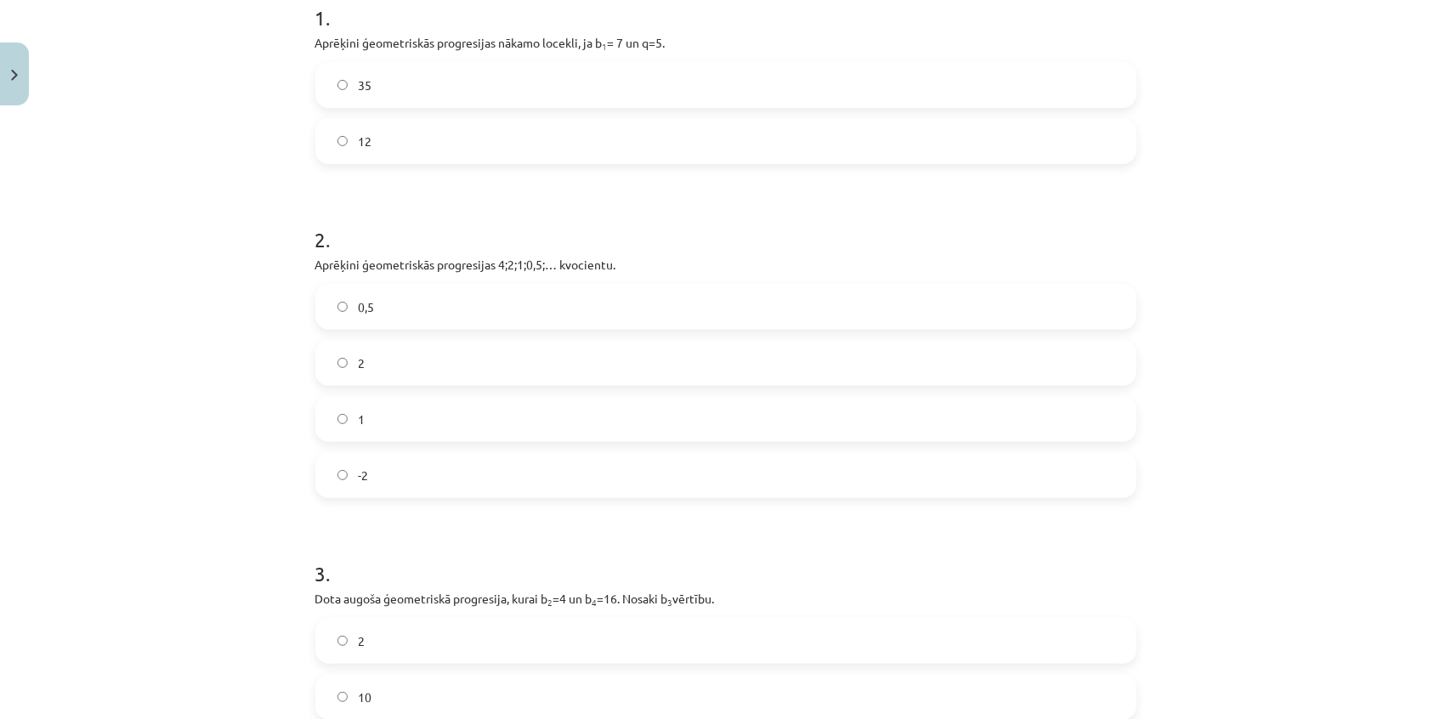
scroll to position [672, 0]
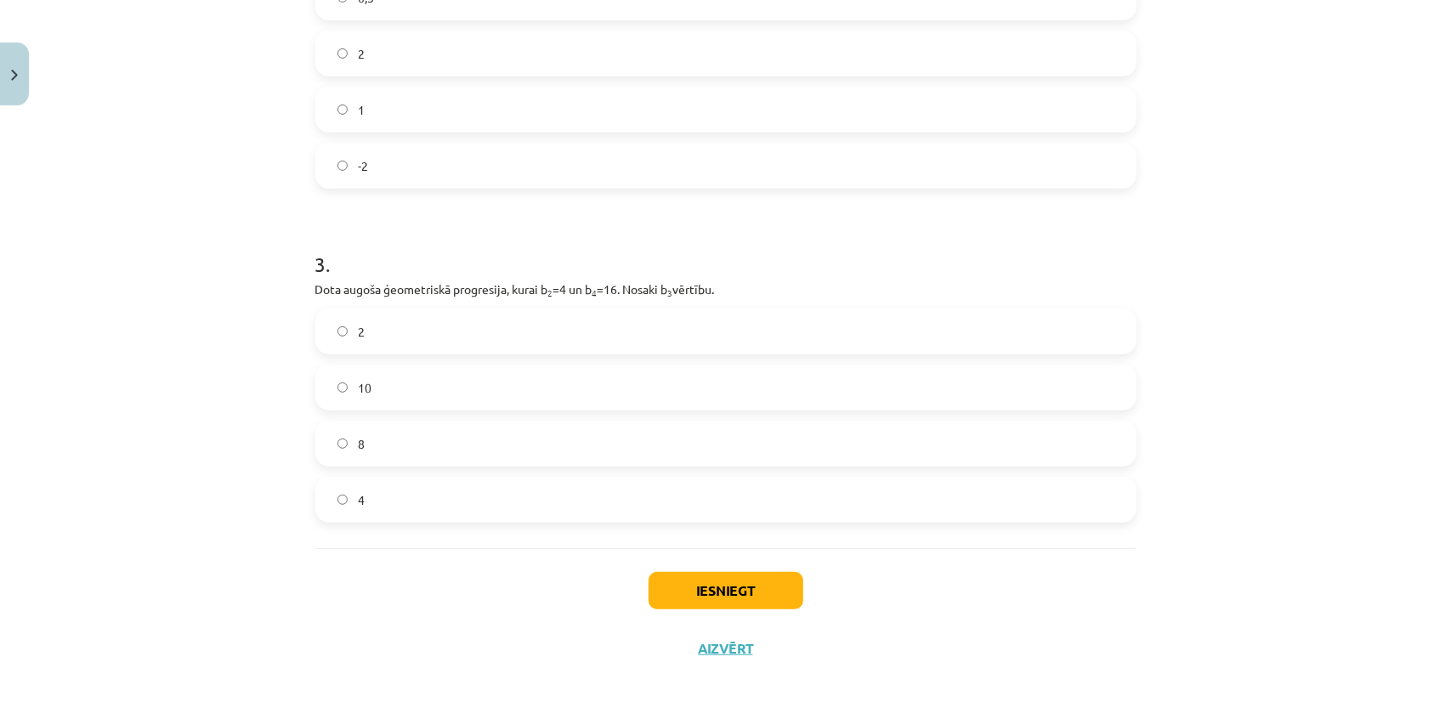
click at [615, 374] on label "10" at bounding box center [726, 387] width 818 height 43
click at [676, 581] on button "Iesniegt" at bounding box center [726, 590] width 155 height 37
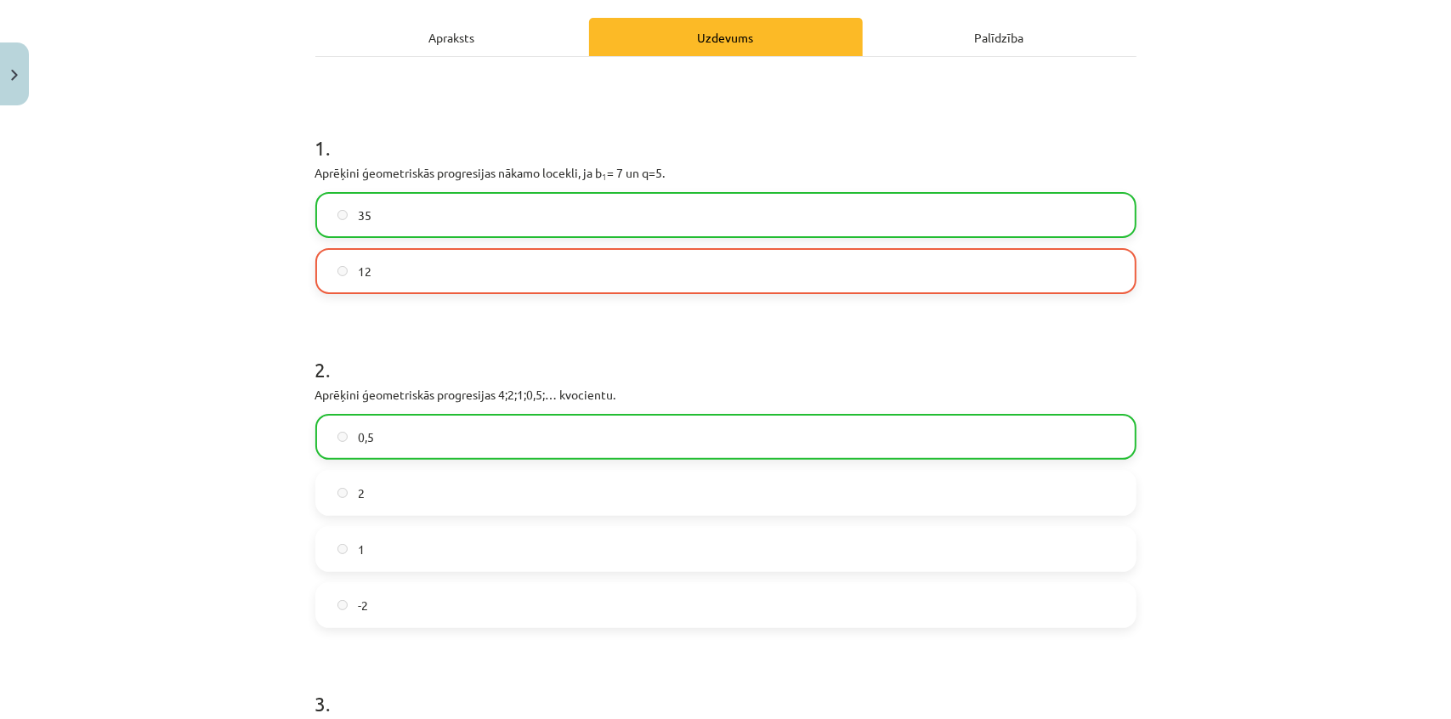
scroll to position [231, 0]
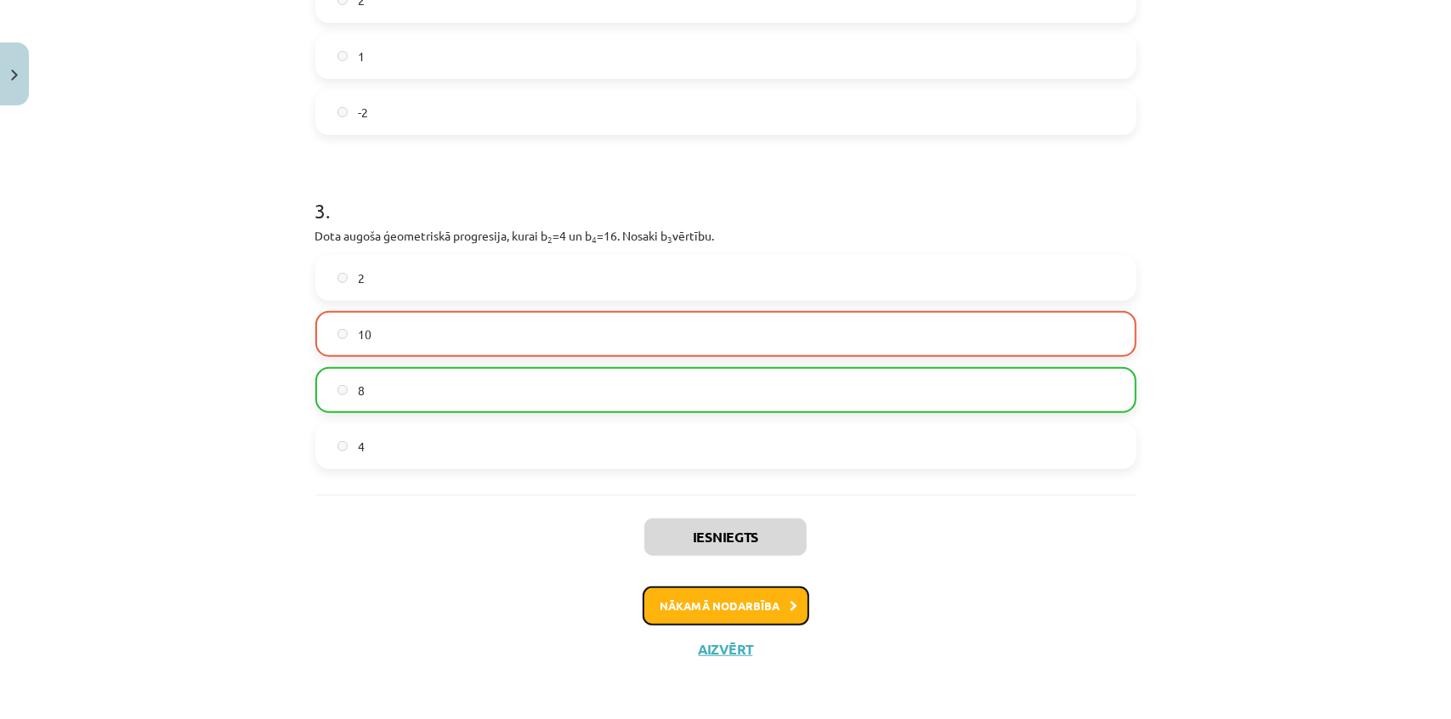
click at [747, 602] on button "Nākamā nodarbība" at bounding box center [726, 606] width 167 height 39
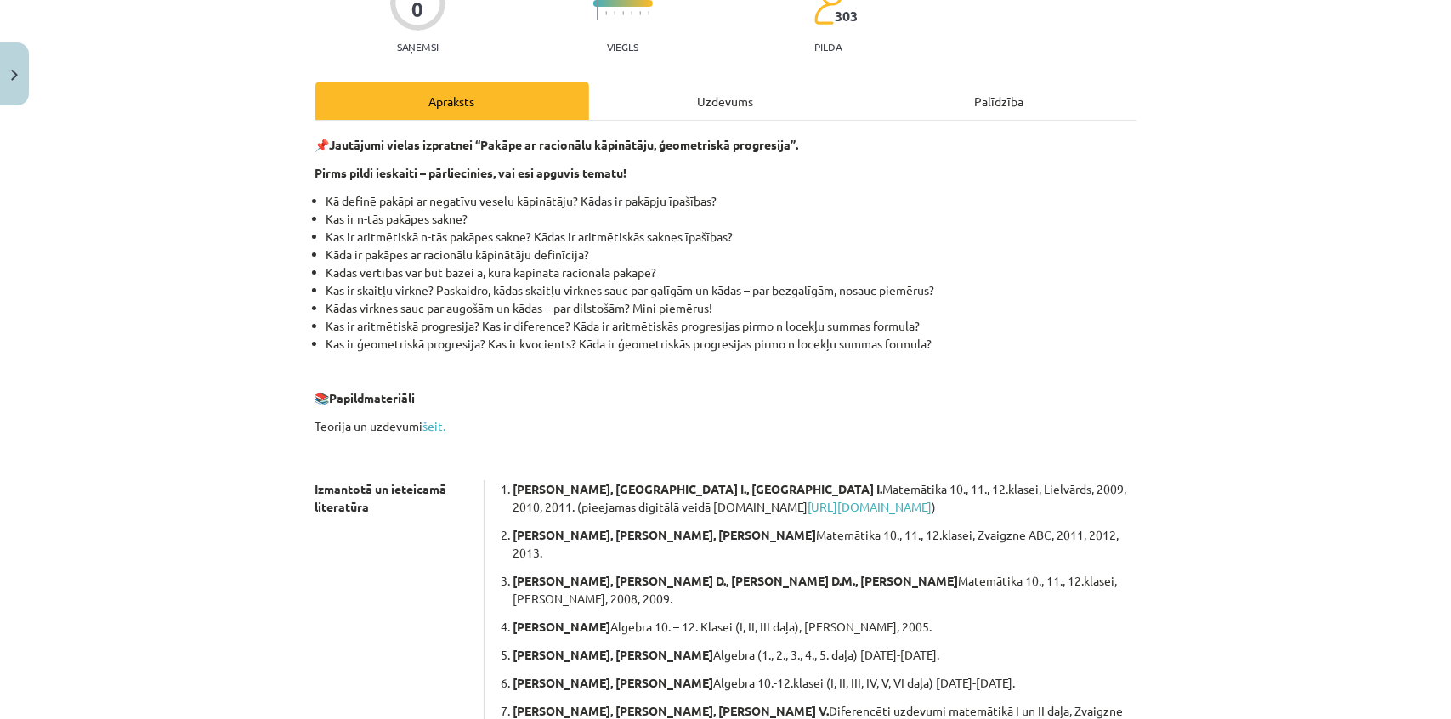
scroll to position [43, 0]
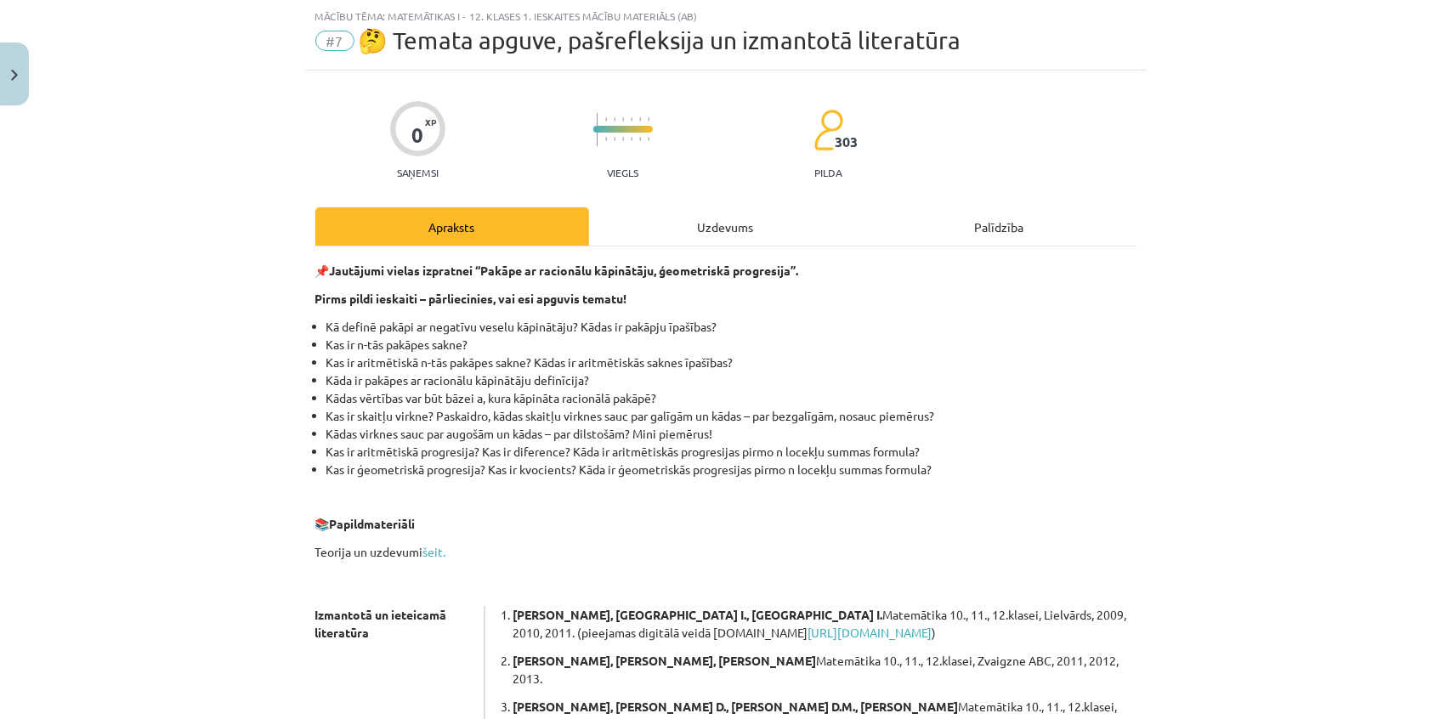
click at [714, 242] on div "Uzdevums" at bounding box center [726, 226] width 274 height 38
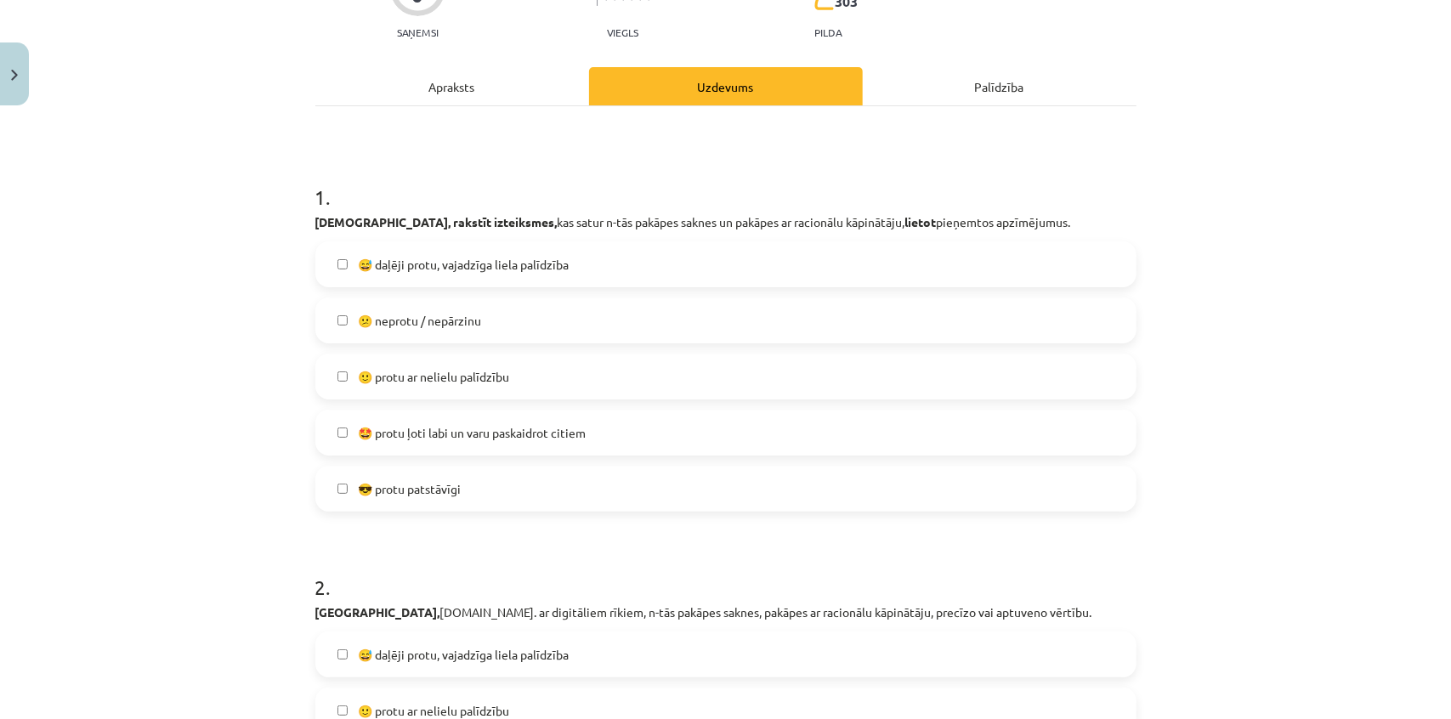
scroll to position [196, 0]
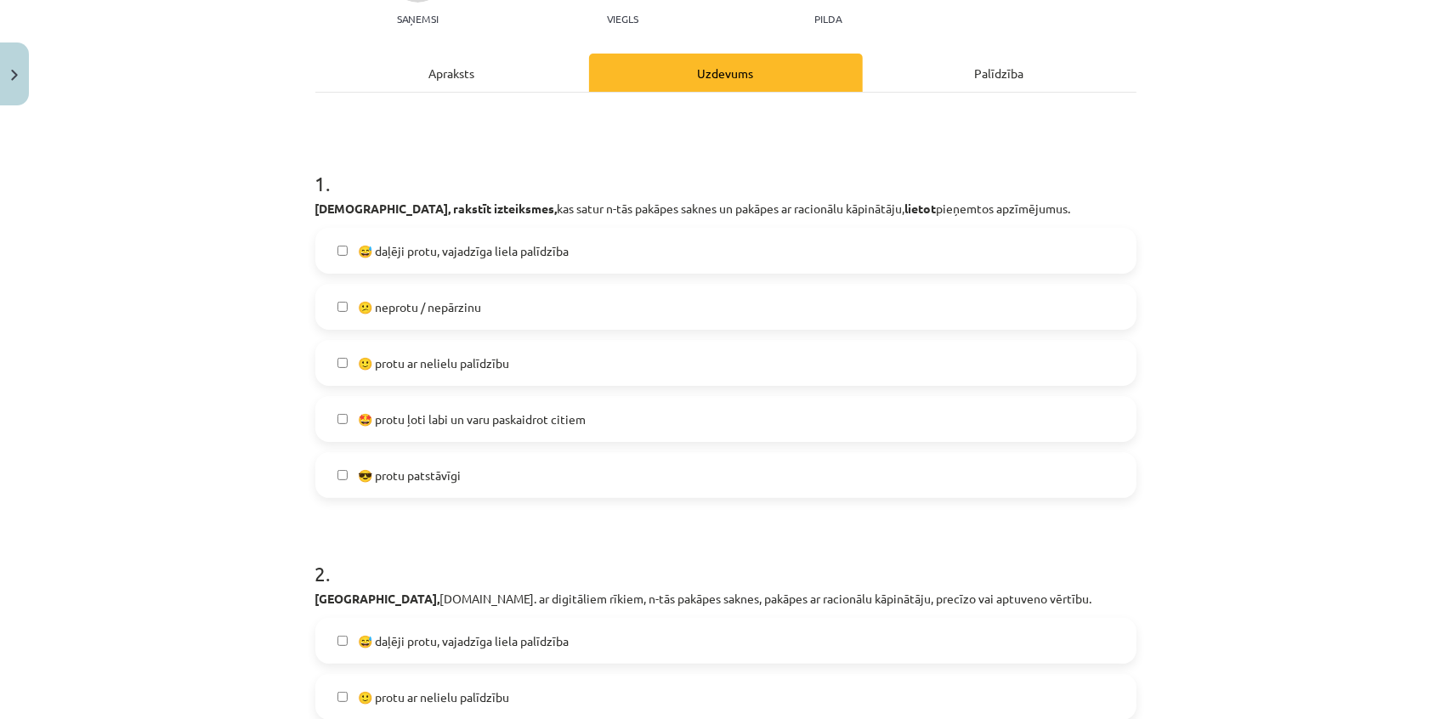
click at [508, 374] on label "🙂 protu ar nelielu palīdzību" at bounding box center [726, 363] width 818 height 43
click at [502, 265] on label "😅 daļēji protu, vajadzīga liela palīdzība" at bounding box center [726, 251] width 818 height 43
click at [496, 286] on label "😕 neprotu / nepārzinu" at bounding box center [726, 307] width 818 height 43
drag, startPoint x: 480, startPoint y: 250, endPoint x: 482, endPoint y: 296, distance: 45.9
click at [480, 251] on span "😅 daļēji protu, vajadzīga liela palīdzība" at bounding box center [463, 251] width 211 height 18
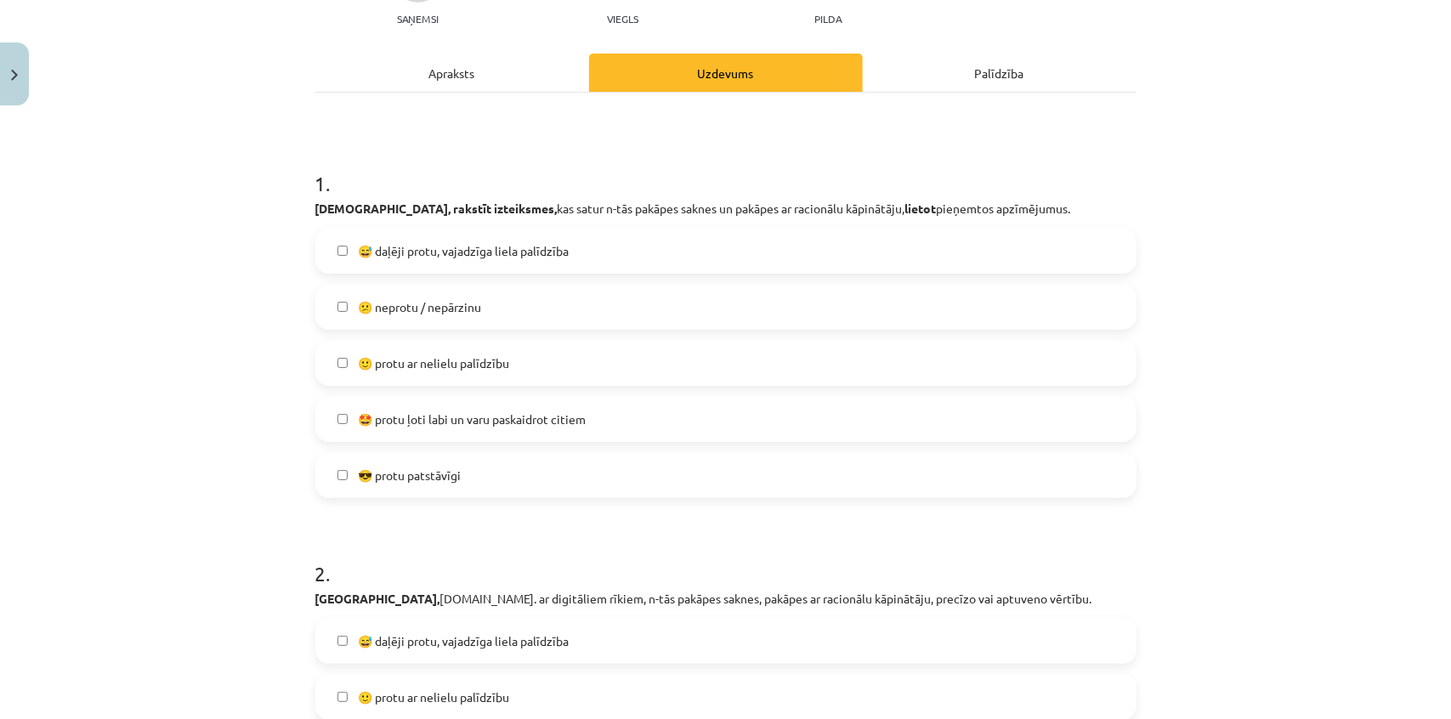
drag, startPoint x: 482, startPoint y: 296, endPoint x: 479, endPoint y: 332, distance: 35.9
click at [482, 297] on label "😕 neprotu / nepārzinu" at bounding box center [726, 307] width 818 height 43
click at [480, 354] on span "🙂 protu ar nelielu palīdzību" at bounding box center [433, 363] width 151 height 18
click at [436, 357] on span "🙂 protu ar nelielu palīdzību" at bounding box center [433, 363] width 151 height 18
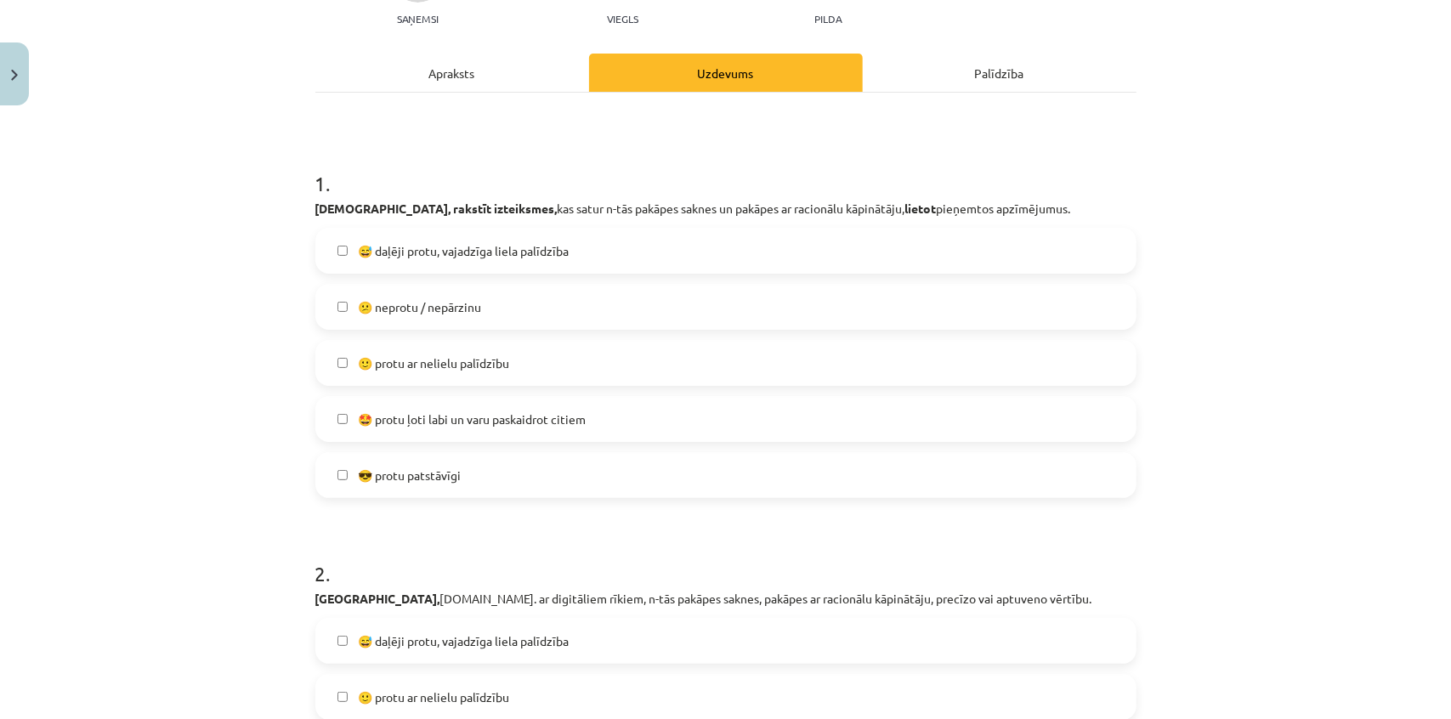
click at [468, 478] on label "😎 protu patstāvīgi" at bounding box center [726, 475] width 818 height 43
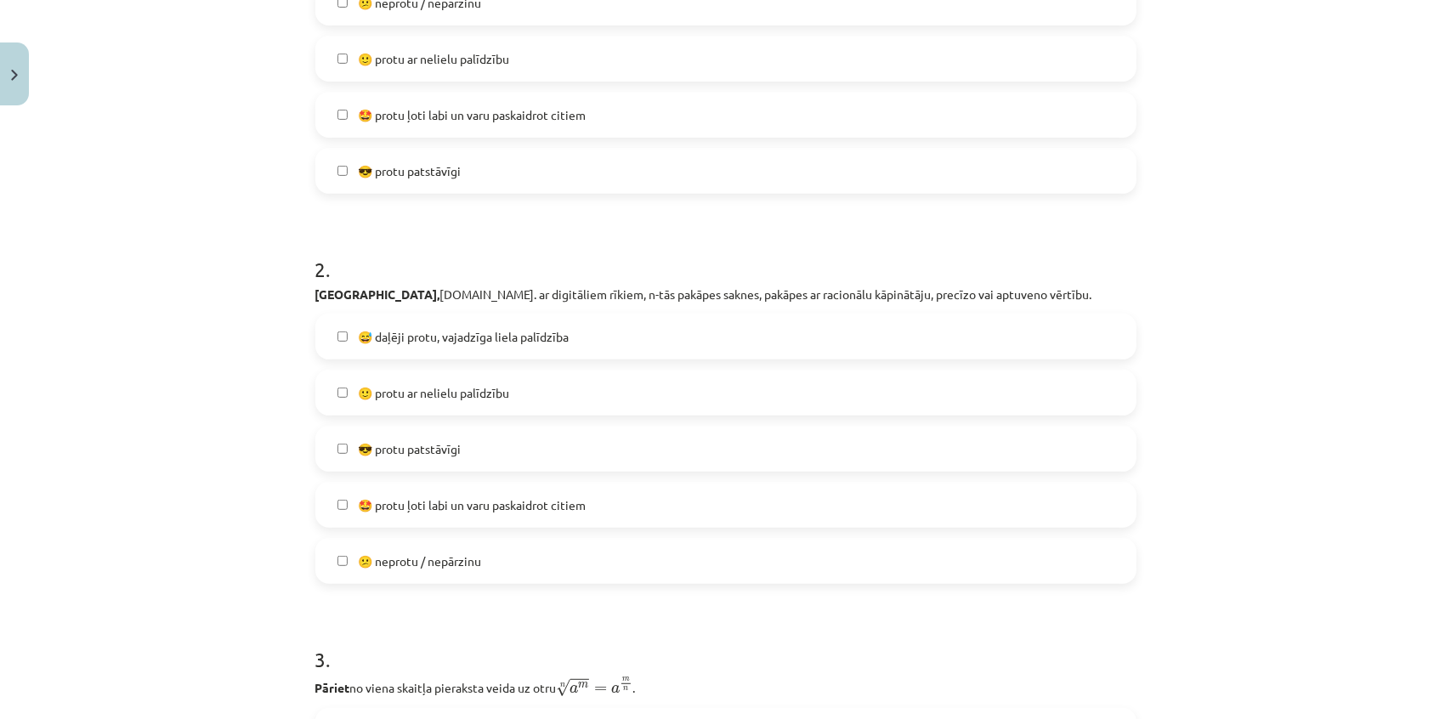
scroll to position [506, 0]
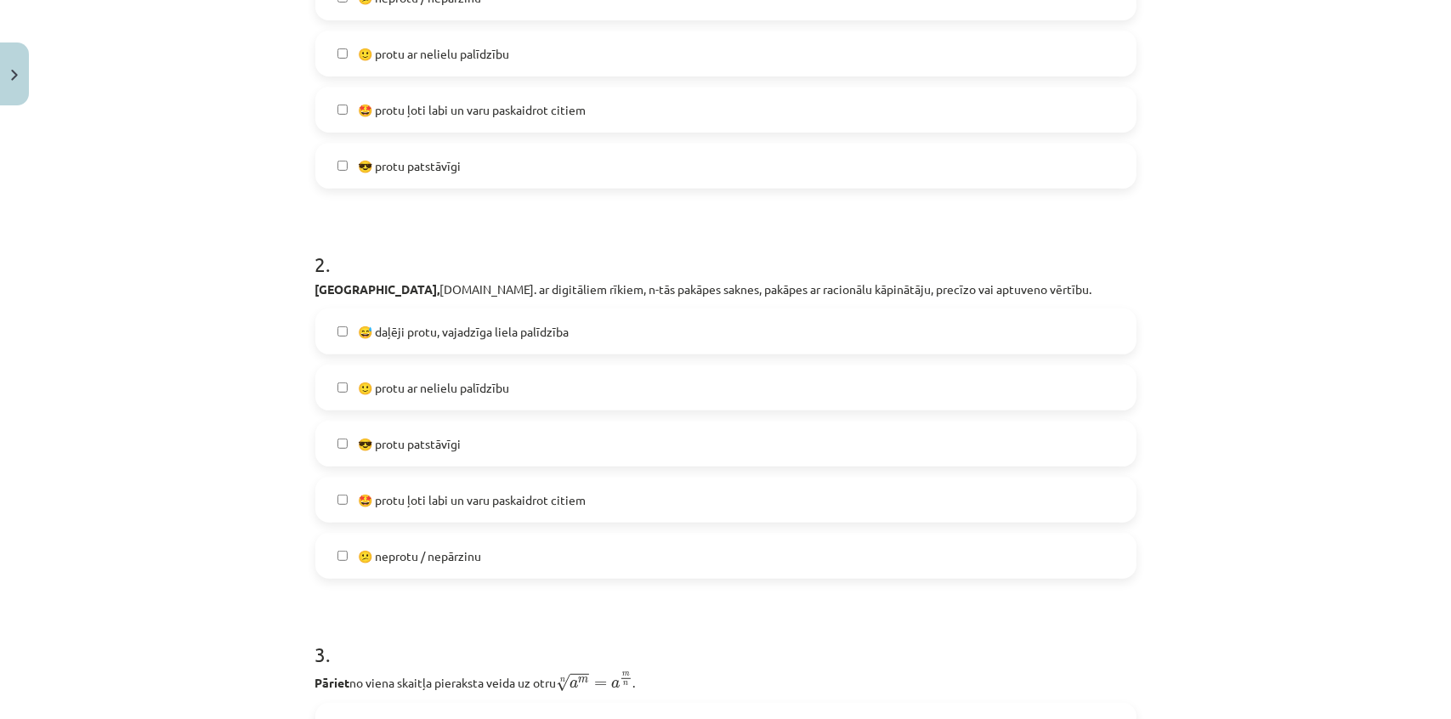
click at [518, 439] on label "😎 protu patstāvīgi" at bounding box center [726, 443] width 818 height 43
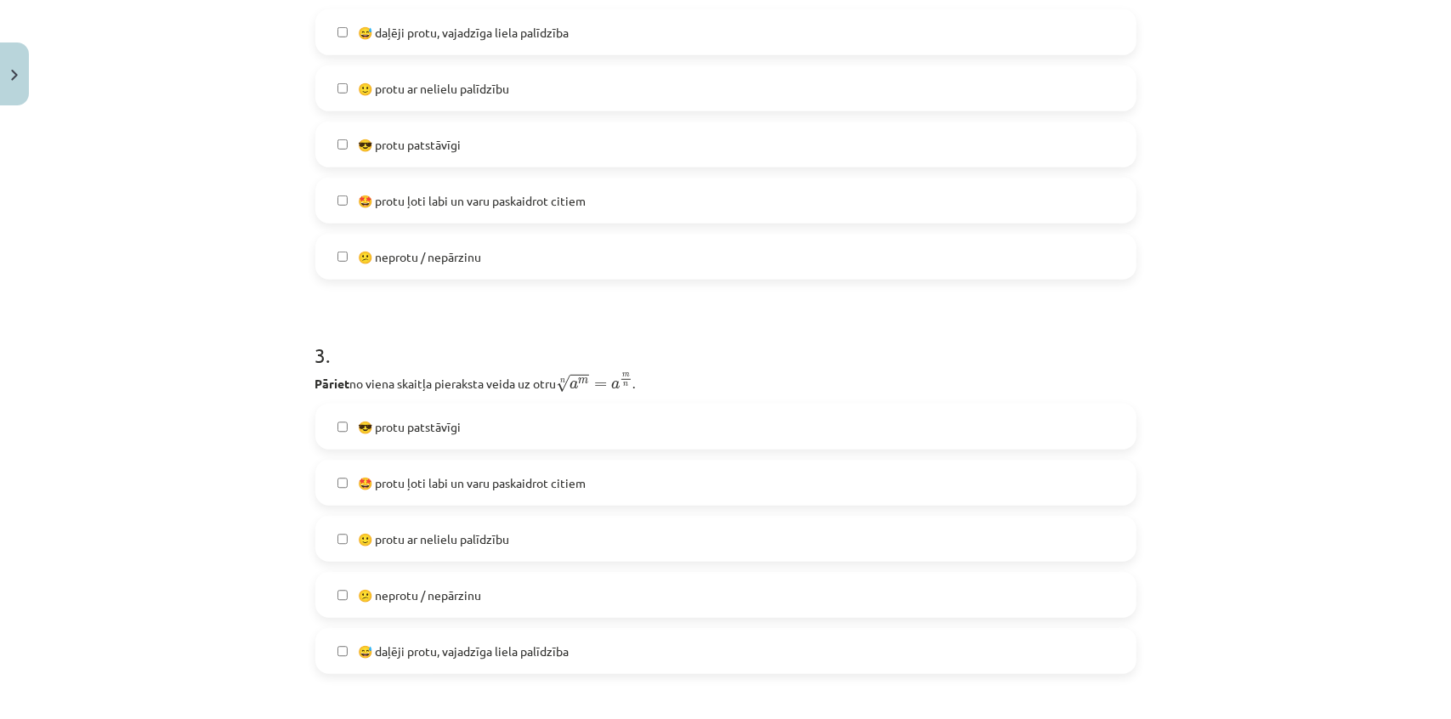
scroll to position [893, 0]
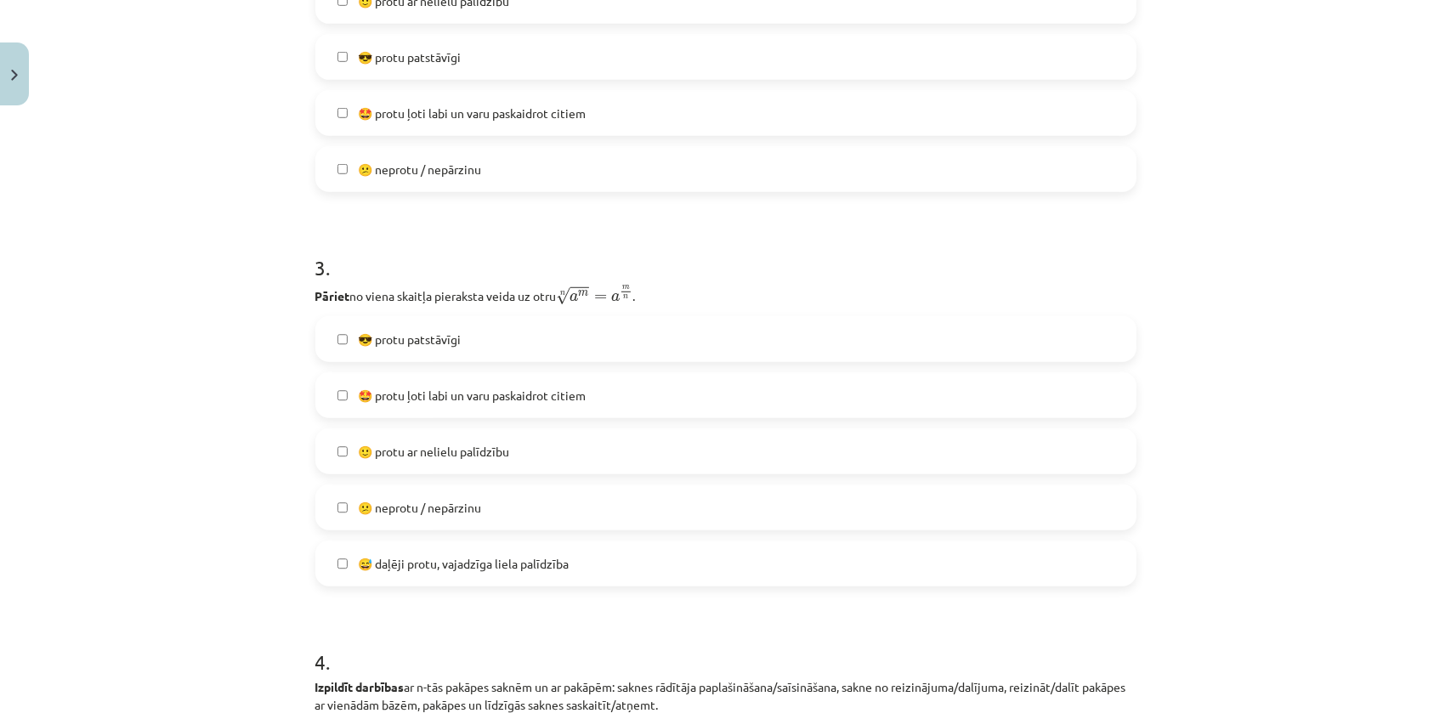
click at [468, 349] on label "😎 protu patstāvīgi" at bounding box center [726, 339] width 818 height 43
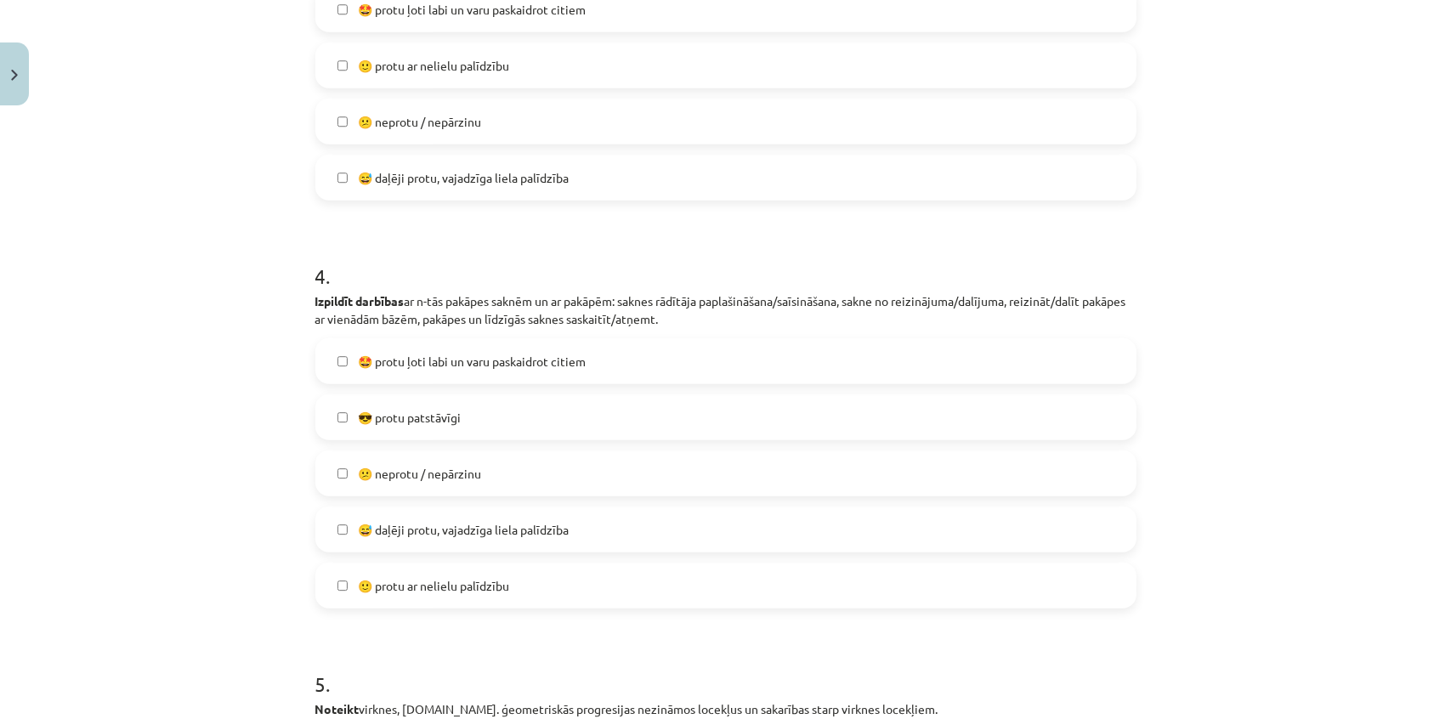
click at [487, 434] on label "😎 protu patstāvīgi" at bounding box center [726, 417] width 818 height 43
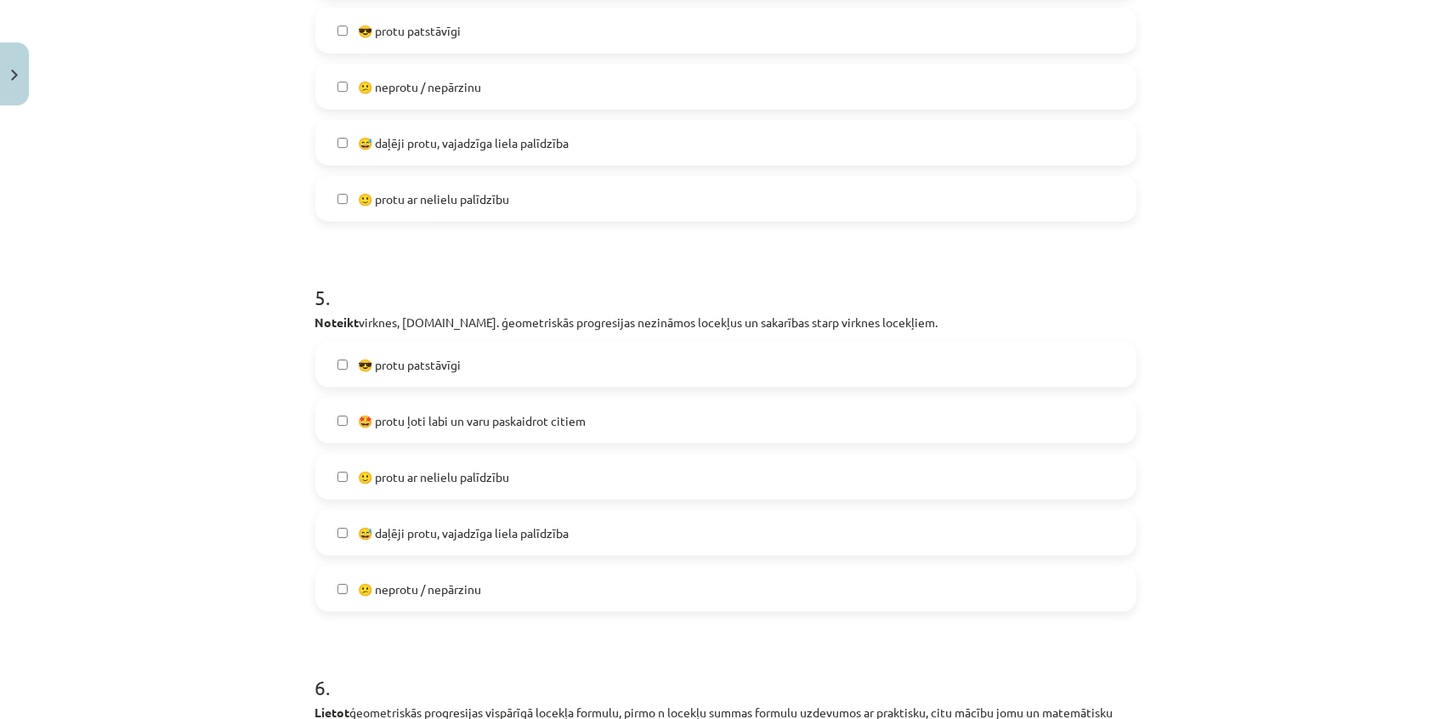
click at [478, 368] on label "😎 protu patstāvīgi" at bounding box center [726, 364] width 818 height 43
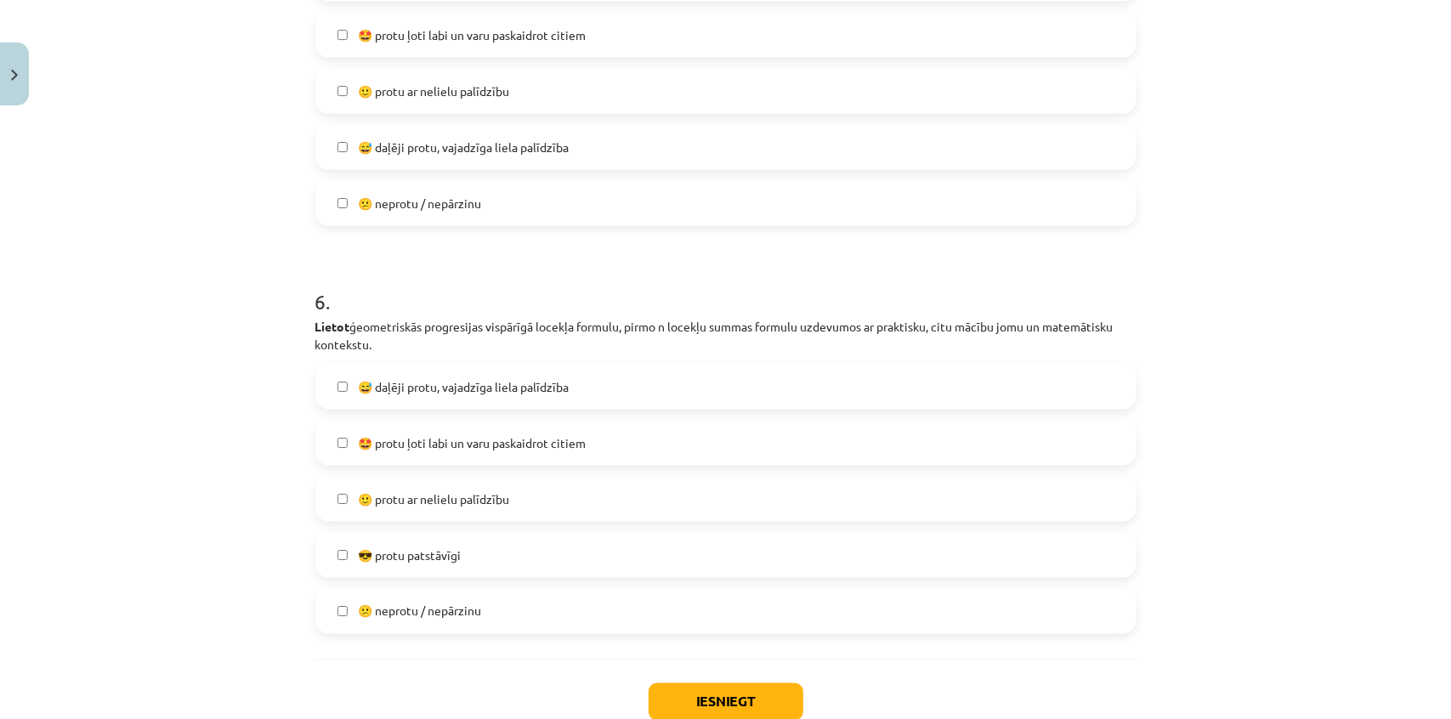
click at [468, 553] on label "😎 protu patstāvīgi" at bounding box center [726, 555] width 818 height 43
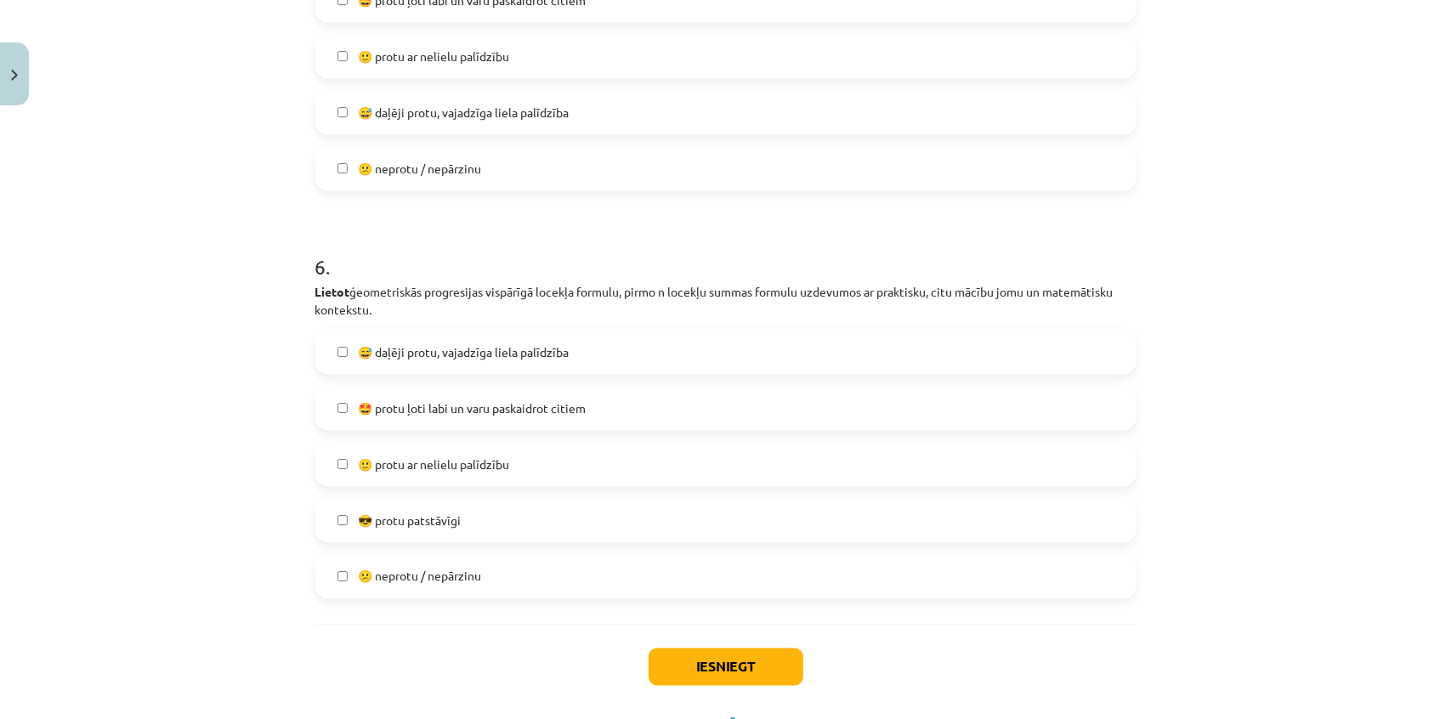
scroll to position [2162, 0]
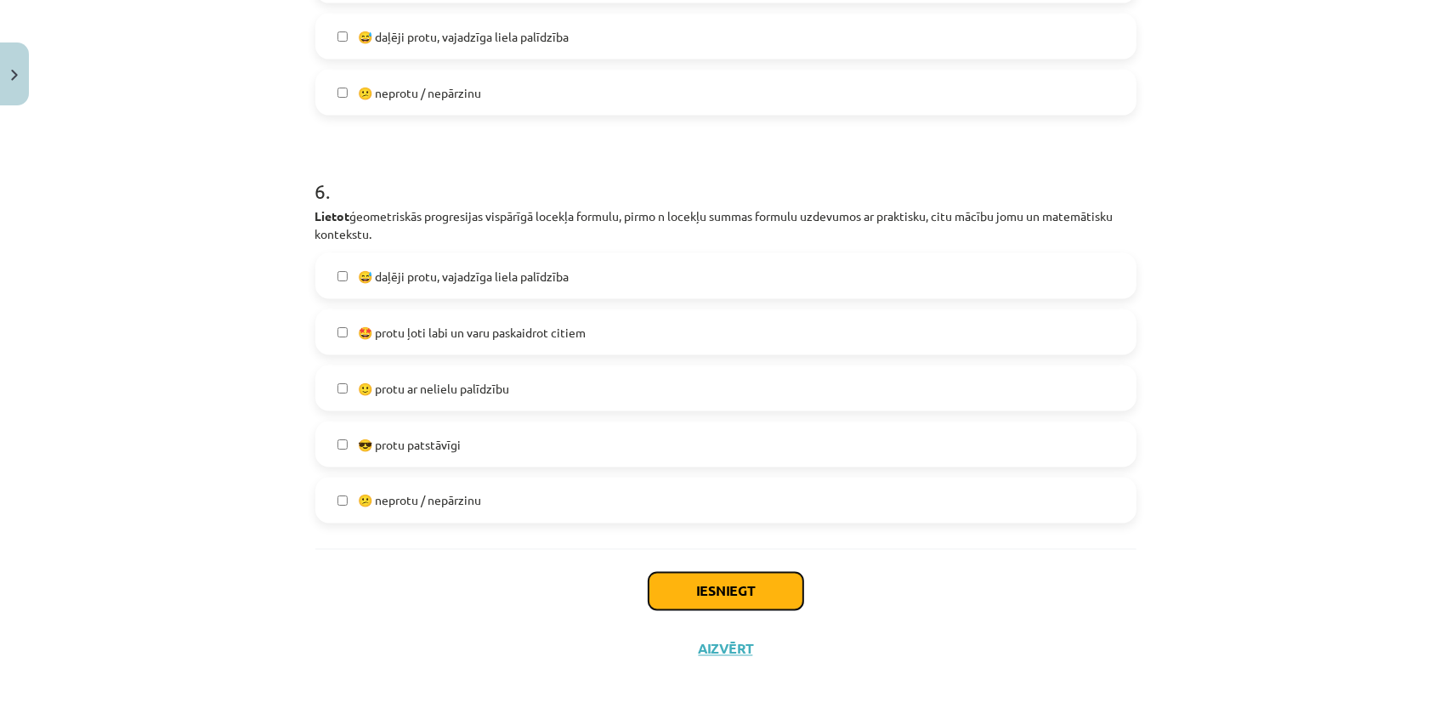
click at [714, 589] on button "Iesniegt" at bounding box center [726, 591] width 155 height 37
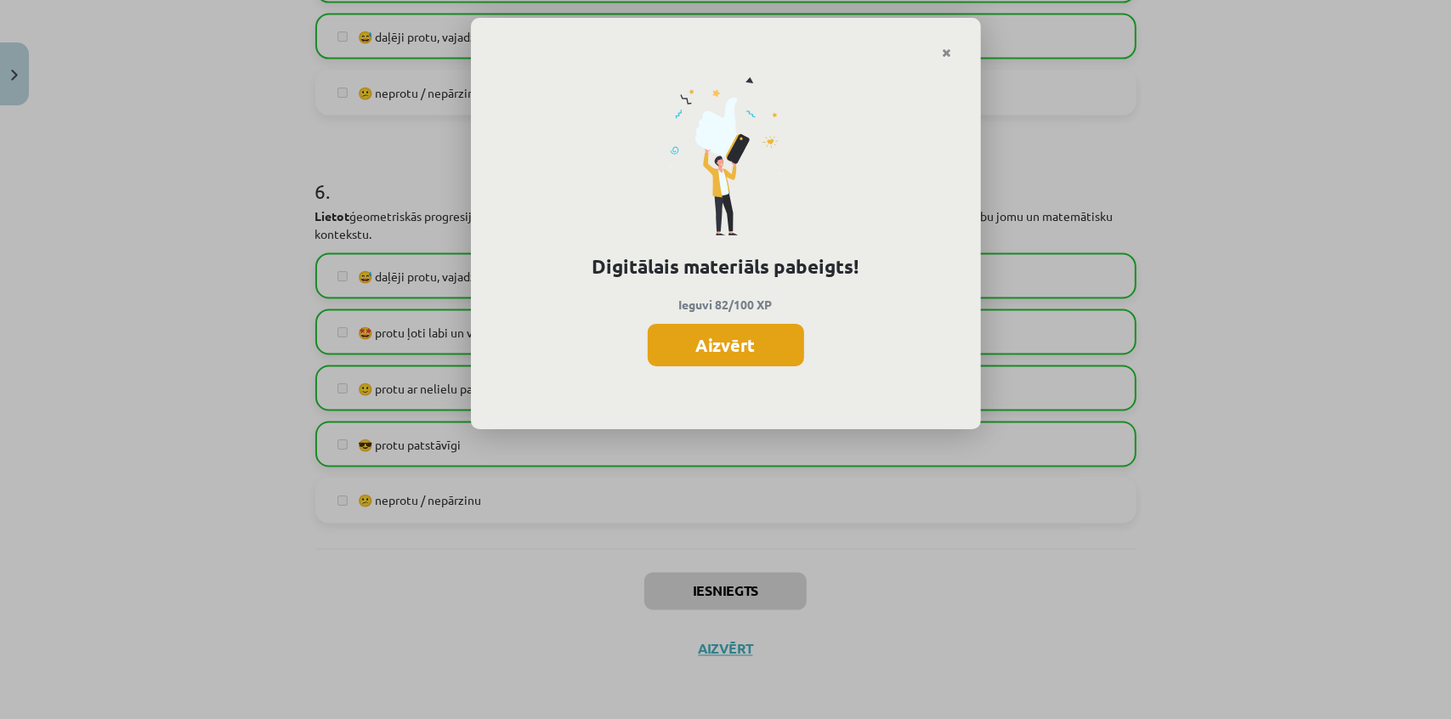
click at [730, 350] on button "Aizvērt" at bounding box center [726, 345] width 156 height 43
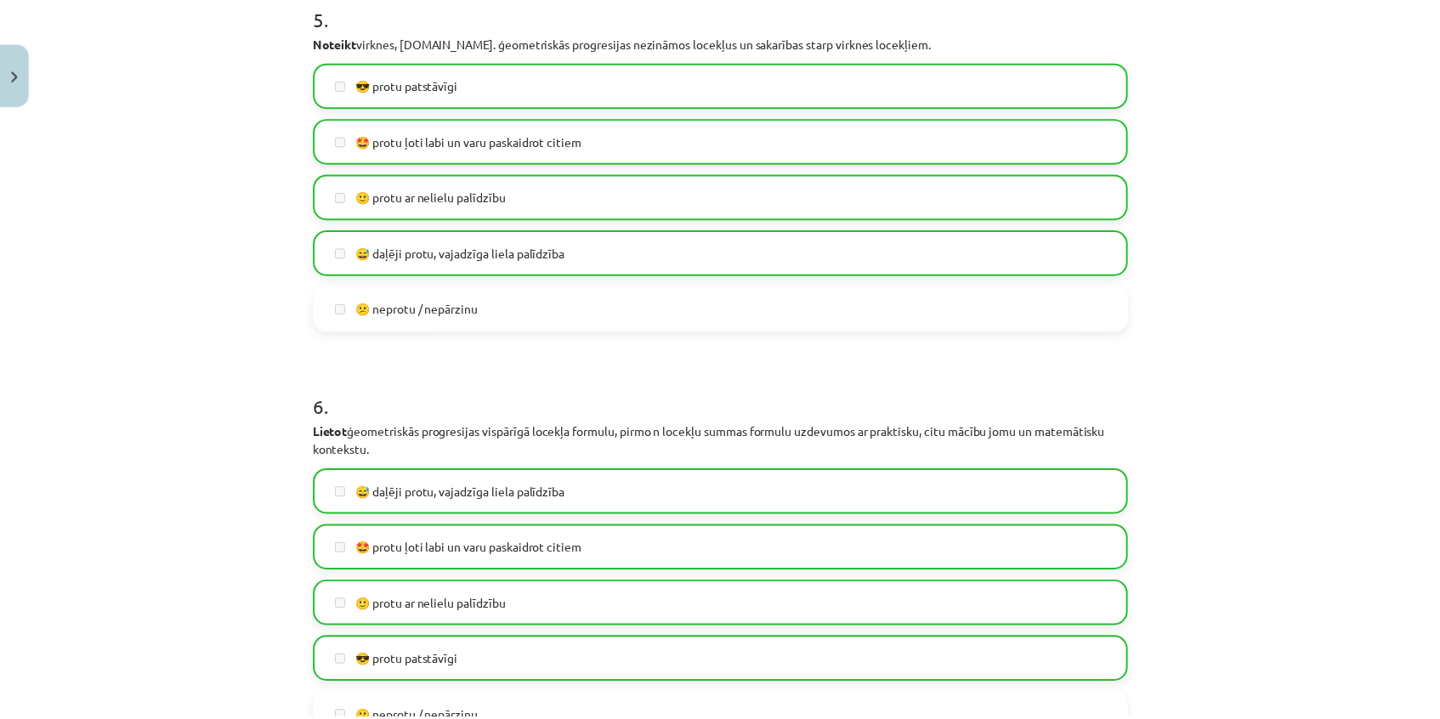
scroll to position [1621, 0]
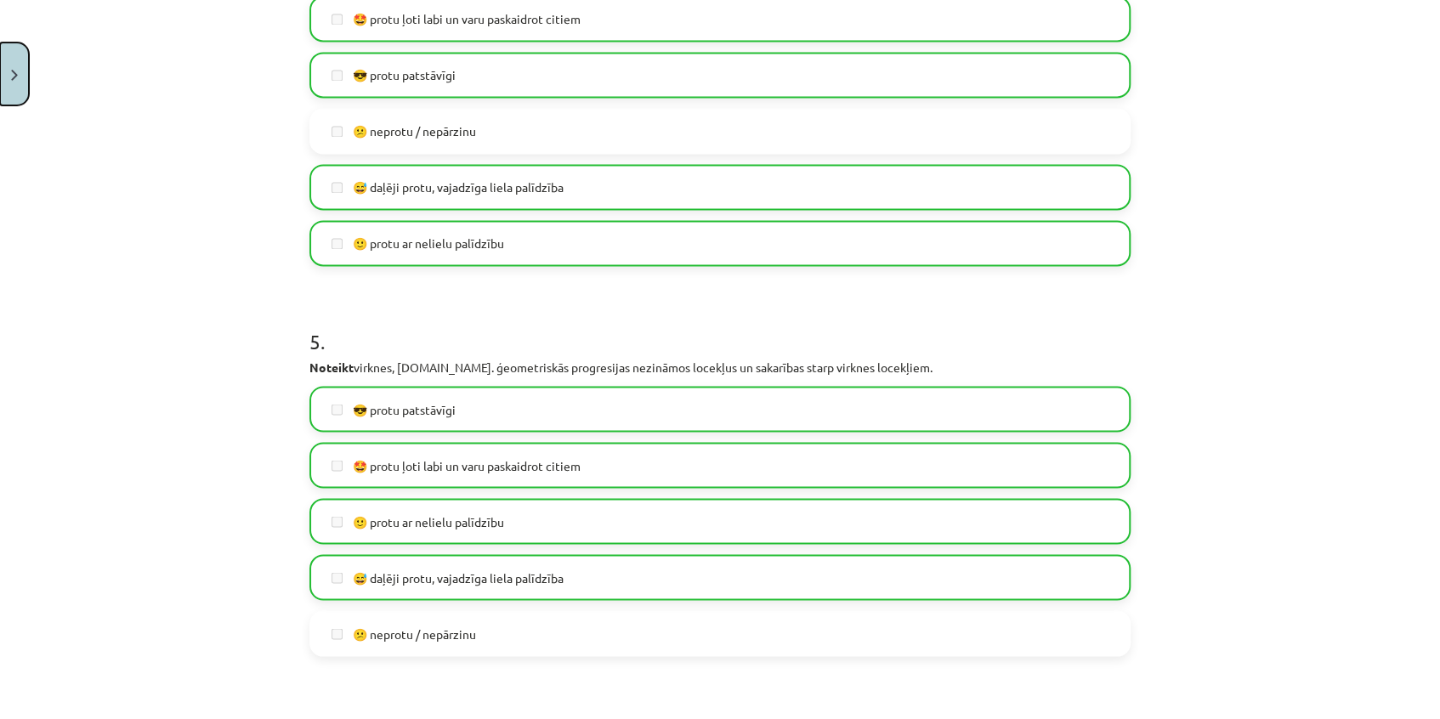
click at [15, 71] on img "Close" at bounding box center [14, 75] width 7 height 11
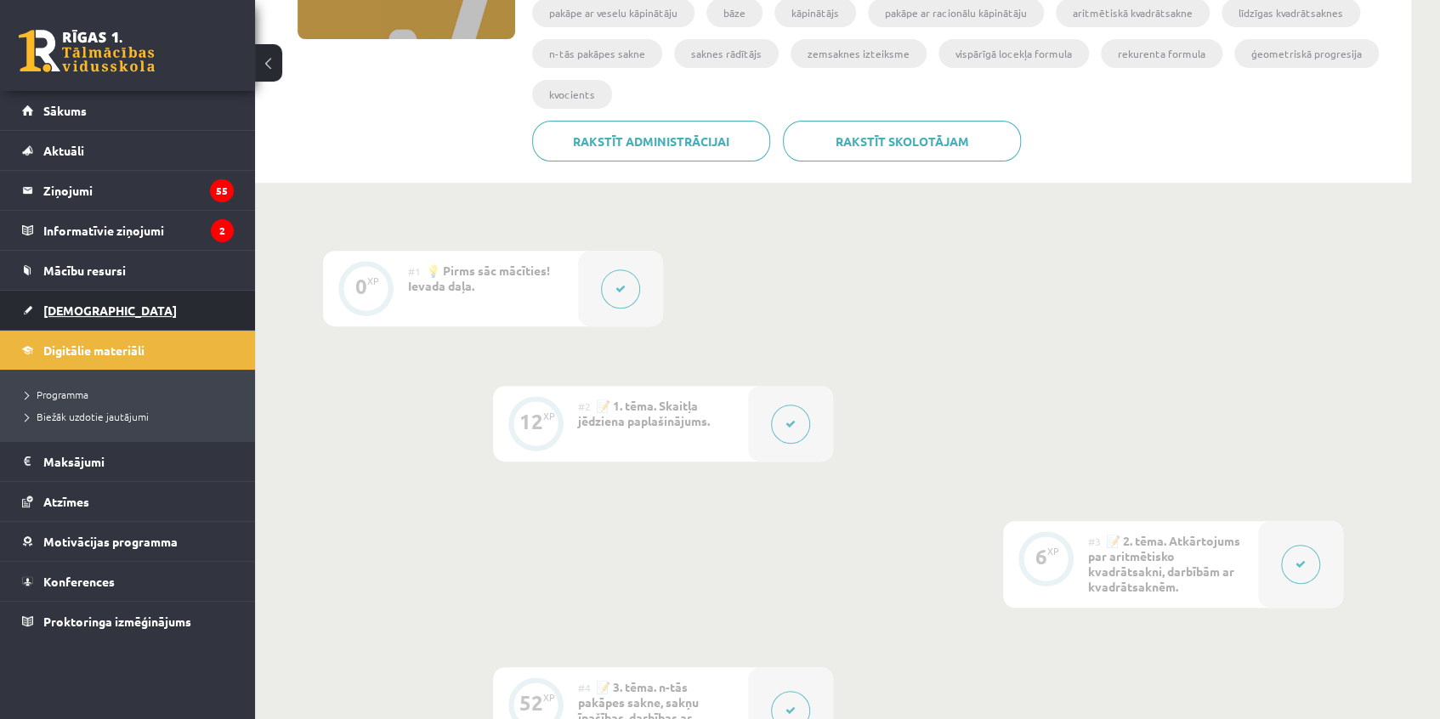
click at [93, 317] on link "[DEMOGRAPHIC_DATA]" at bounding box center [128, 310] width 212 height 39
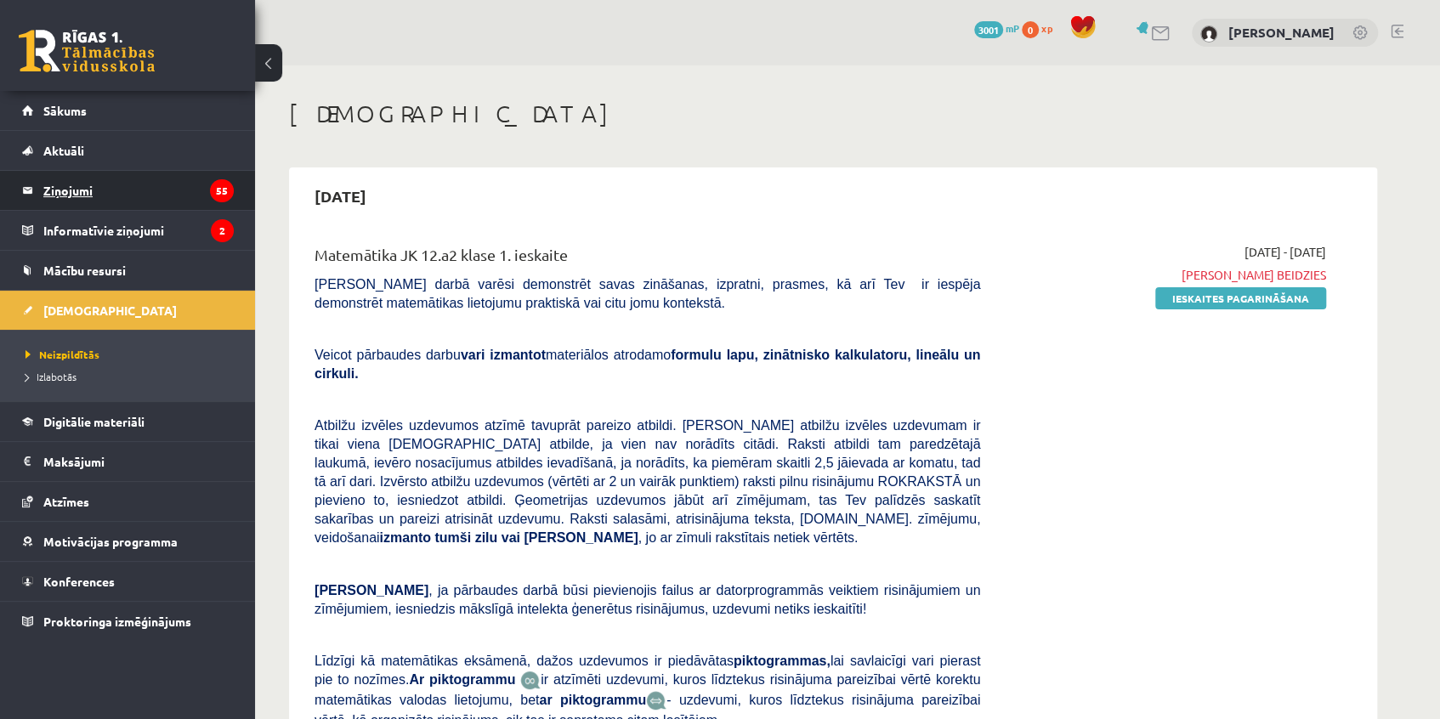
click at [82, 184] on legend "Ziņojumi 55" at bounding box center [138, 190] width 190 height 39
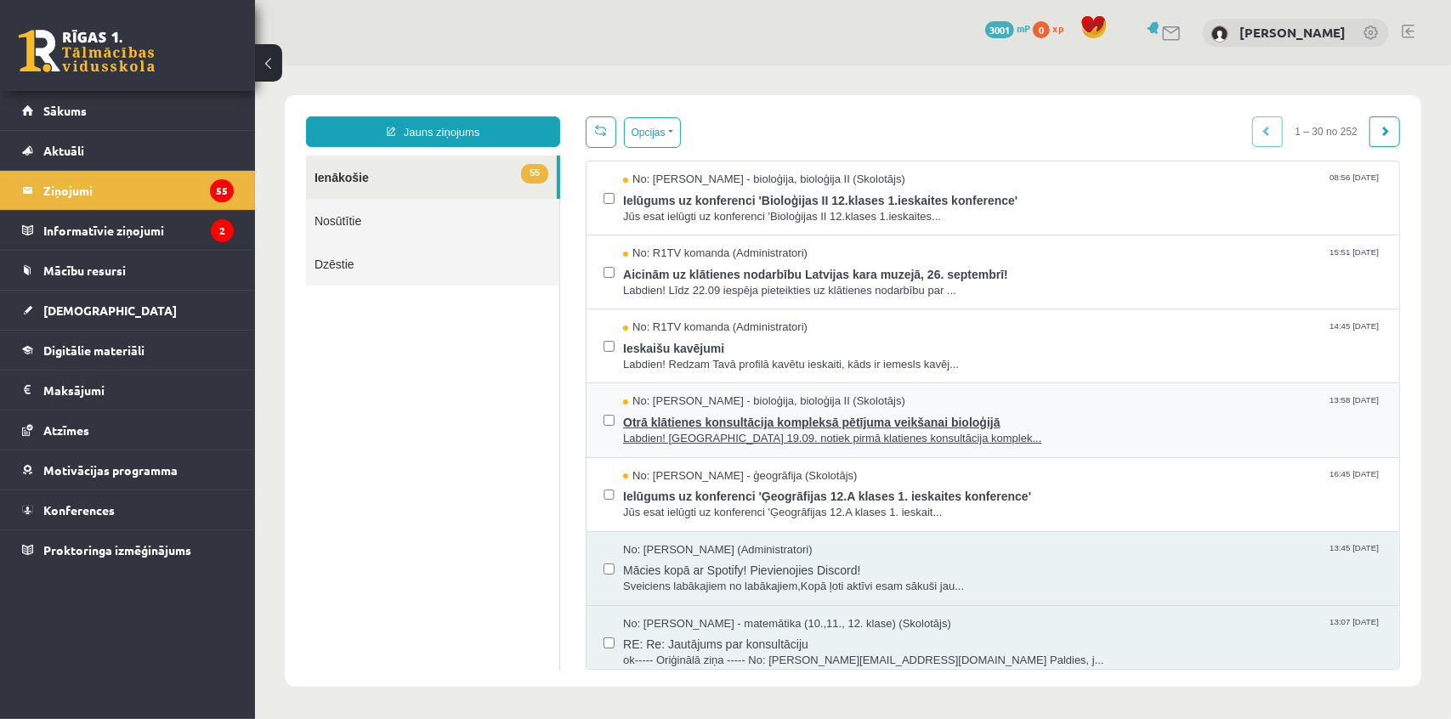
click at [734, 418] on span "Otrā klātienes konsultācija kompleksā pētījuma veikšanai bioloģijā" at bounding box center [1001, 419] width 759 height 21
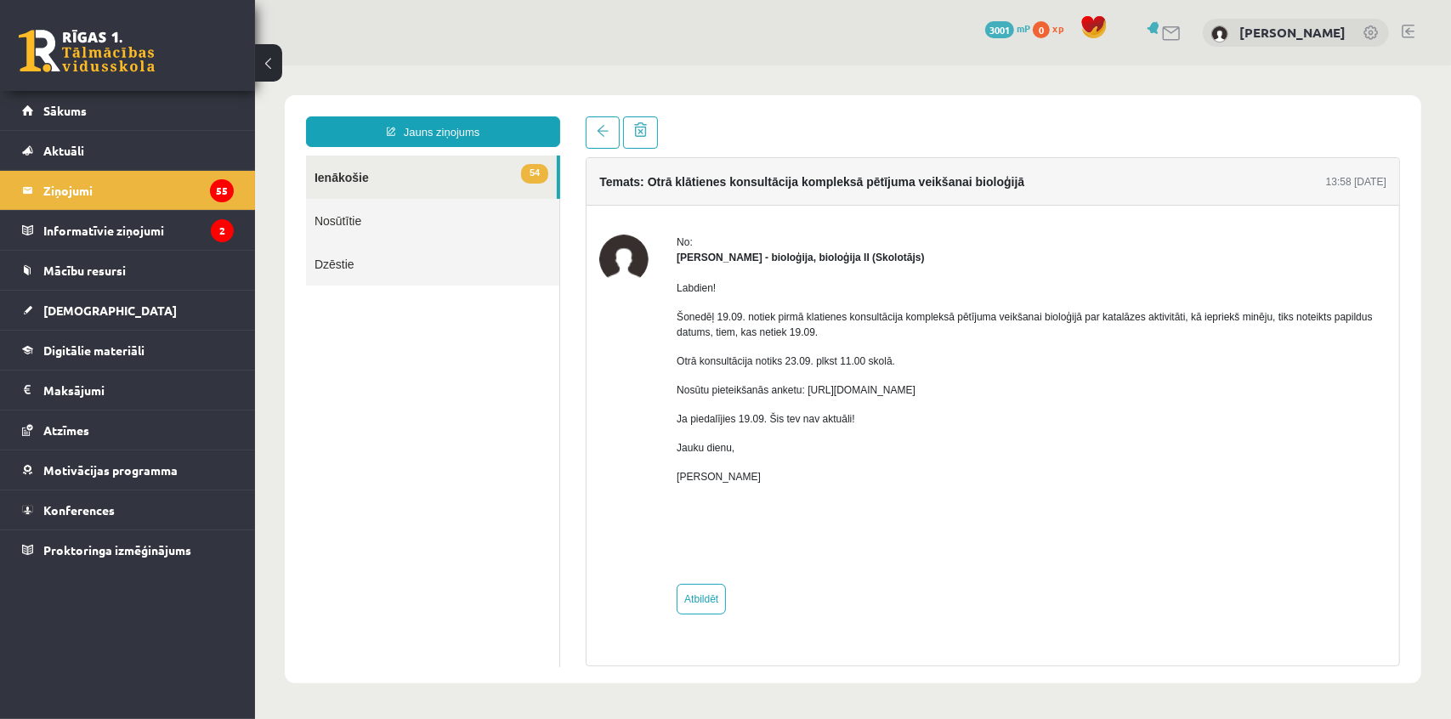
drag, startPoint x: 803, startPoint y: 389, endPoint x: 1359, endPoint y: 388, distance: 555.9
click at [1359, 388] on p "Nosūtu pieteikšanās anketu: https://docs.google.com/forms/d/e/1FAIpQLSf-m8z4Ctd…" at bounding box center [1031, 389] width 710 height 15
copy p "https://docs.google.com/forms/d/e/1FAIpQLSf-m8z4CtdLYQMb7Bdpl0EJEhpT9tfqjLGTtof…"
click at [466, 394] on ul "54 Ienākošie Nosūtītie Dzēstie" at bounding box center [432, 411] width 254 height 512
click at [670, 390] on div "No: Elza Saulīte - bioloģija, bioloģija II (Skolotājs) Labdien! Šonedēļ 19.09. …" at bounding box center [991, 424] width 787 height 380
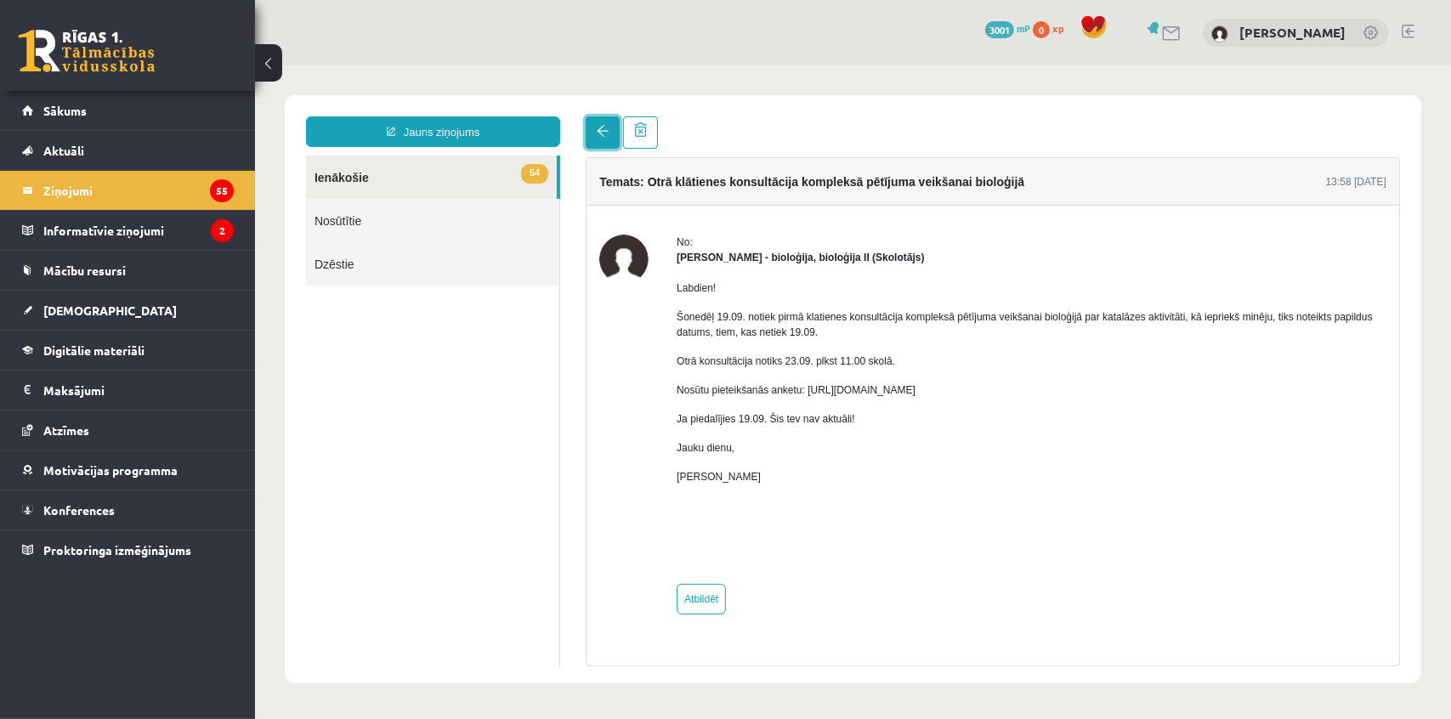
click at [598, 128] on span at bounding box center [602, 130] width 12 height 12
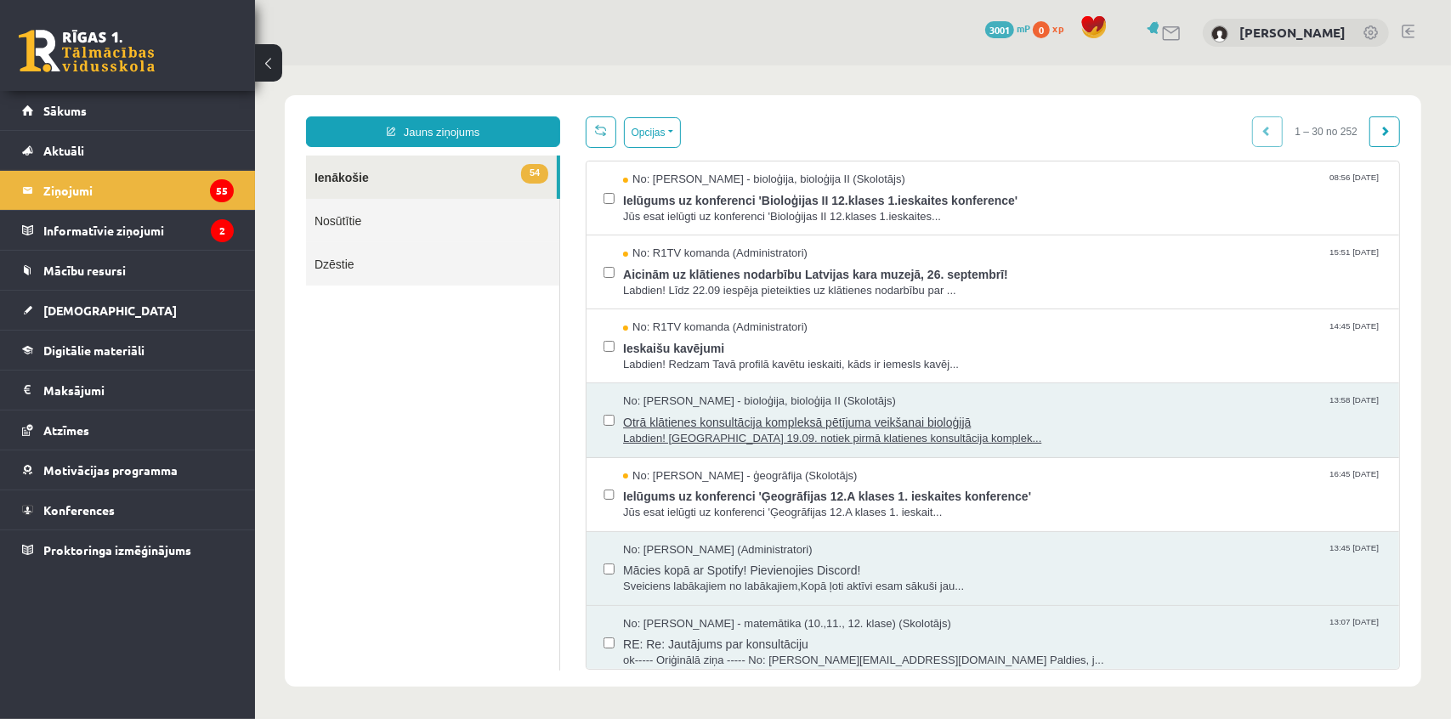
click at [724, 420] on span "Otrā klātienes konsultācija kompleksā pētījuma veikšanai bioloģijā" at bounding box center [1001, 419] width 759 height 21
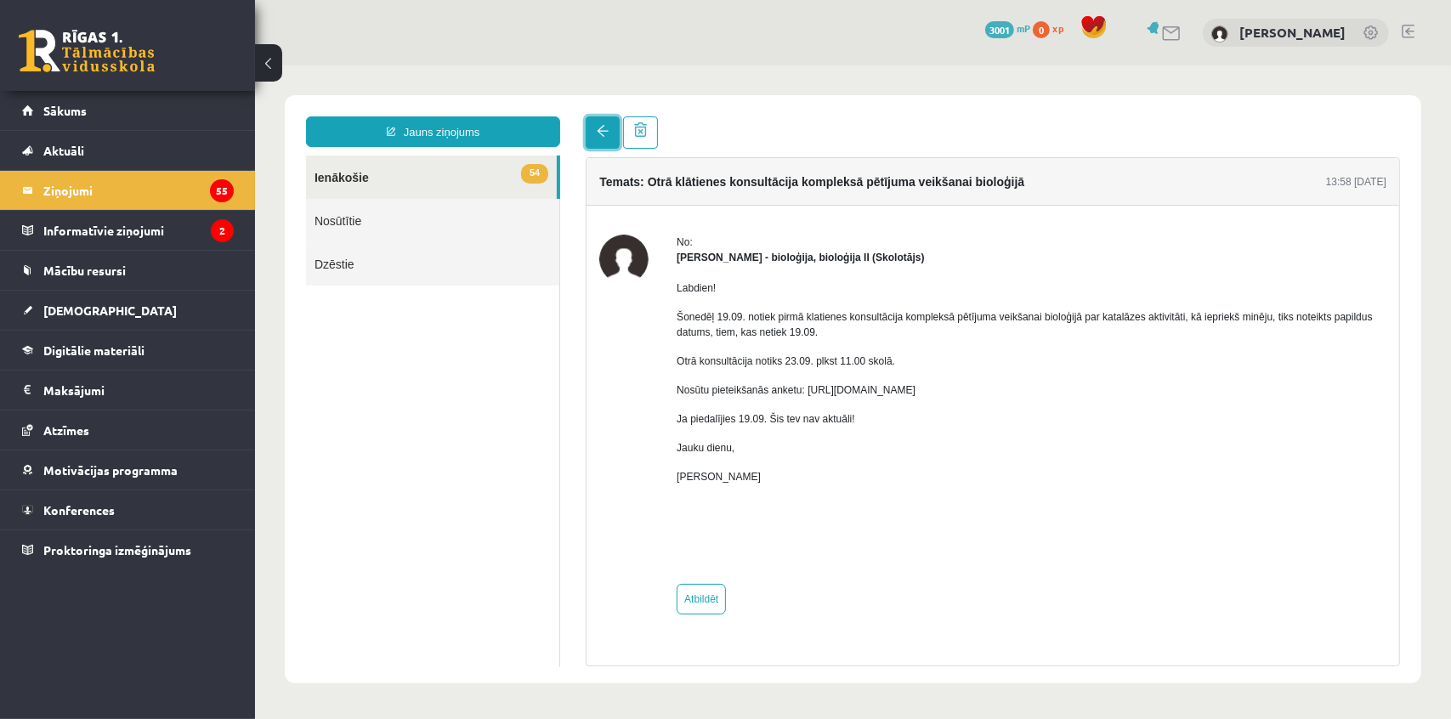
click at [596, 134] on span at bounding box center [602, 130] width 12 height 12
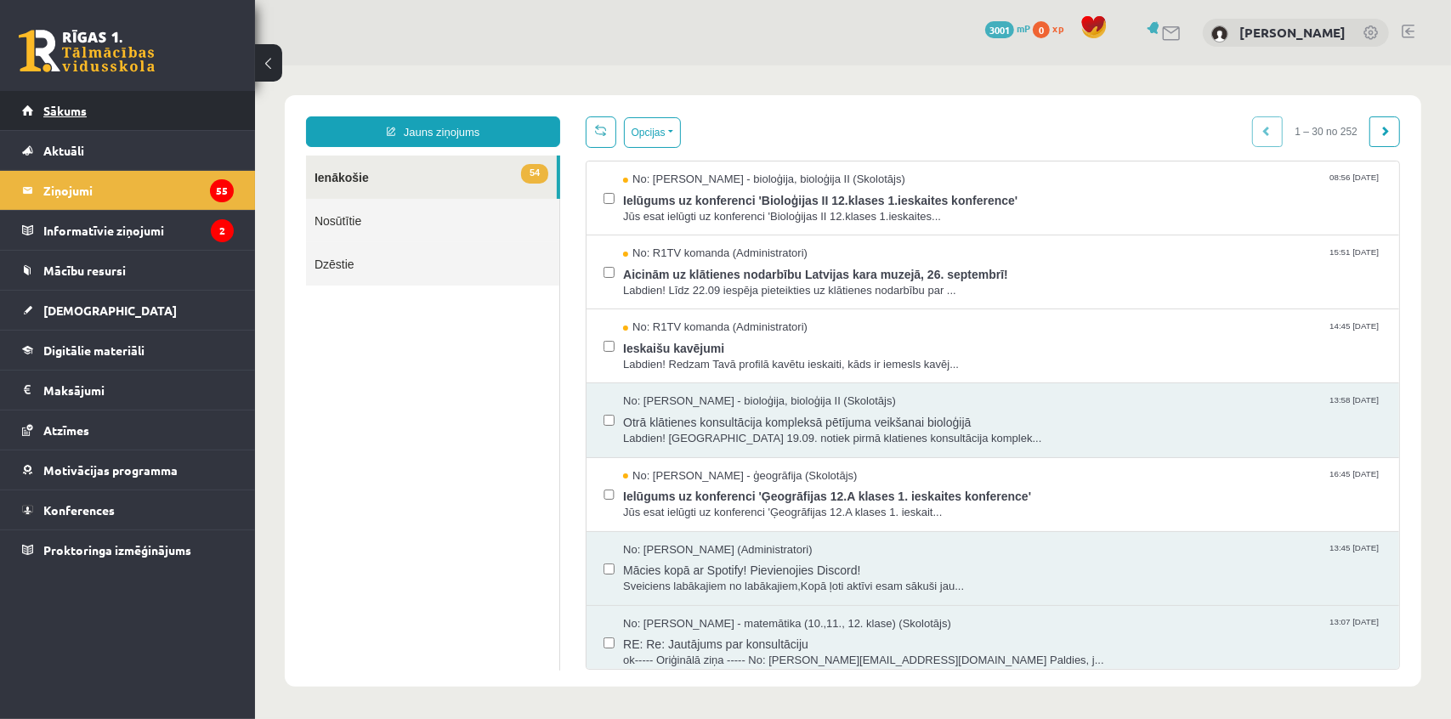
click at [44, 101] on link "Sākums" at bounding box center [128, 110] width 212 height 39
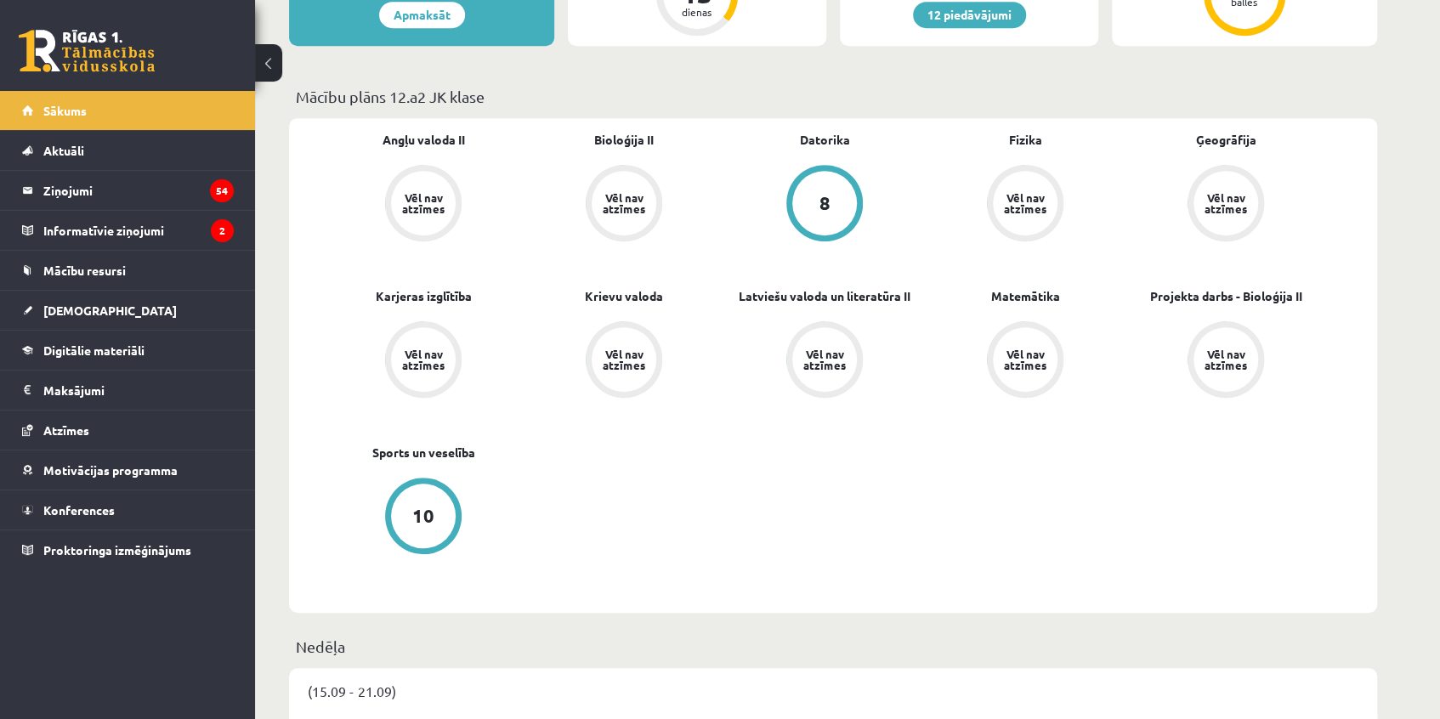
scroll to position [541, 0]
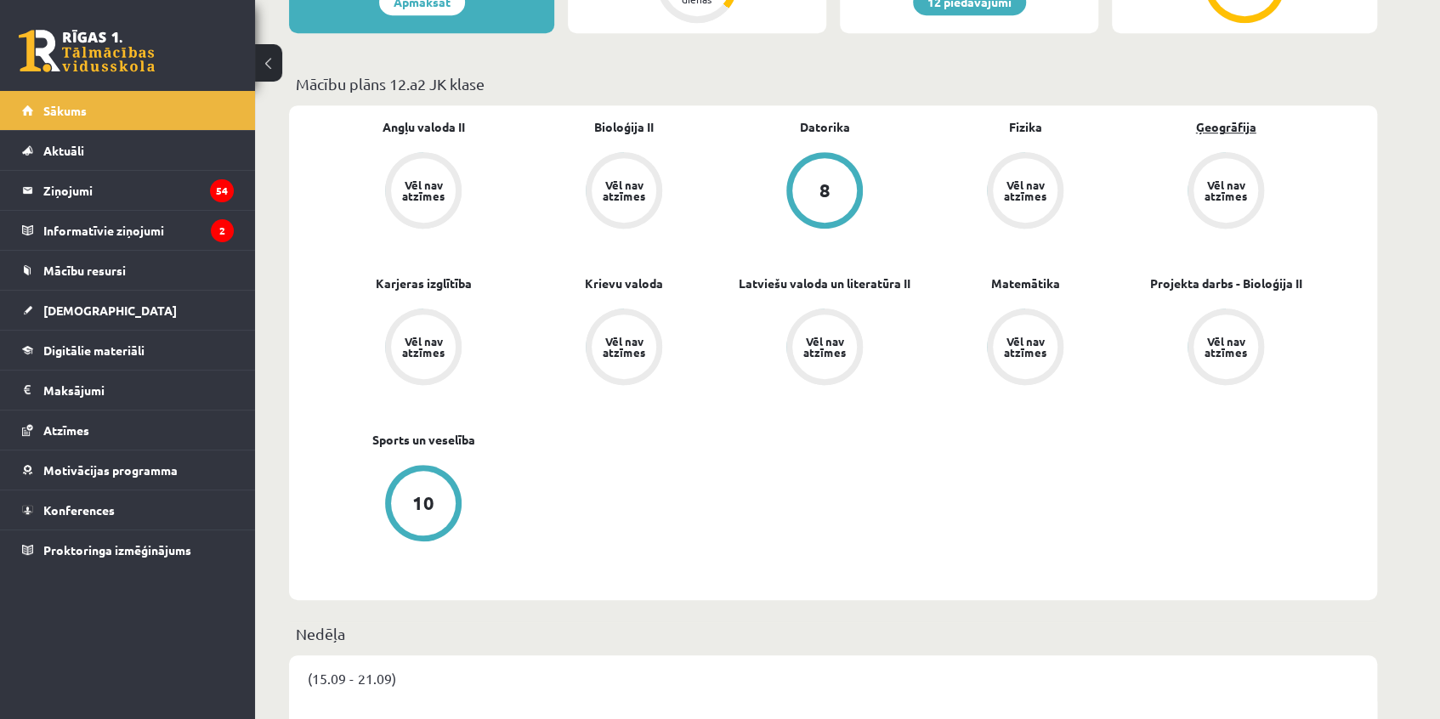
click at [1228, 123] on link "Ģeogrāfija" at bounding box center [1226, 127] width 60 height 18
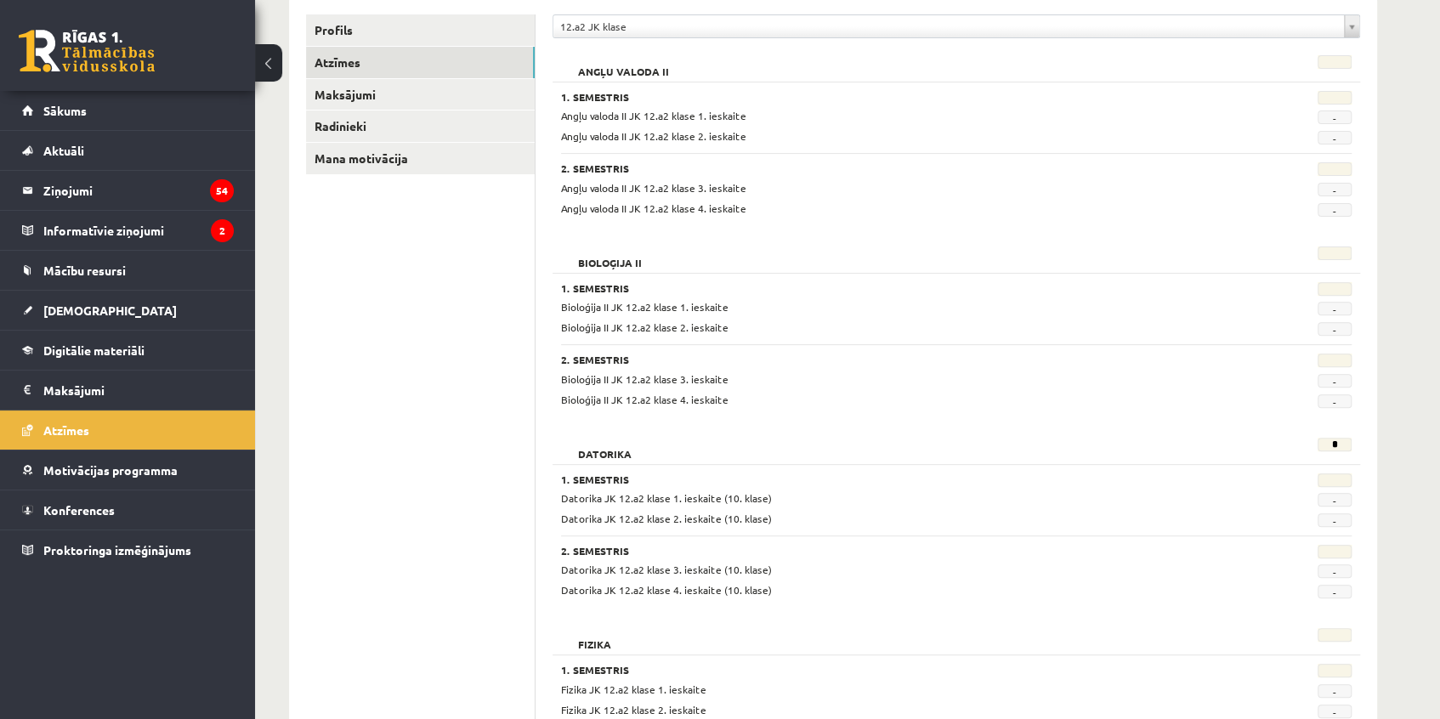
scroll to position [231, 0]
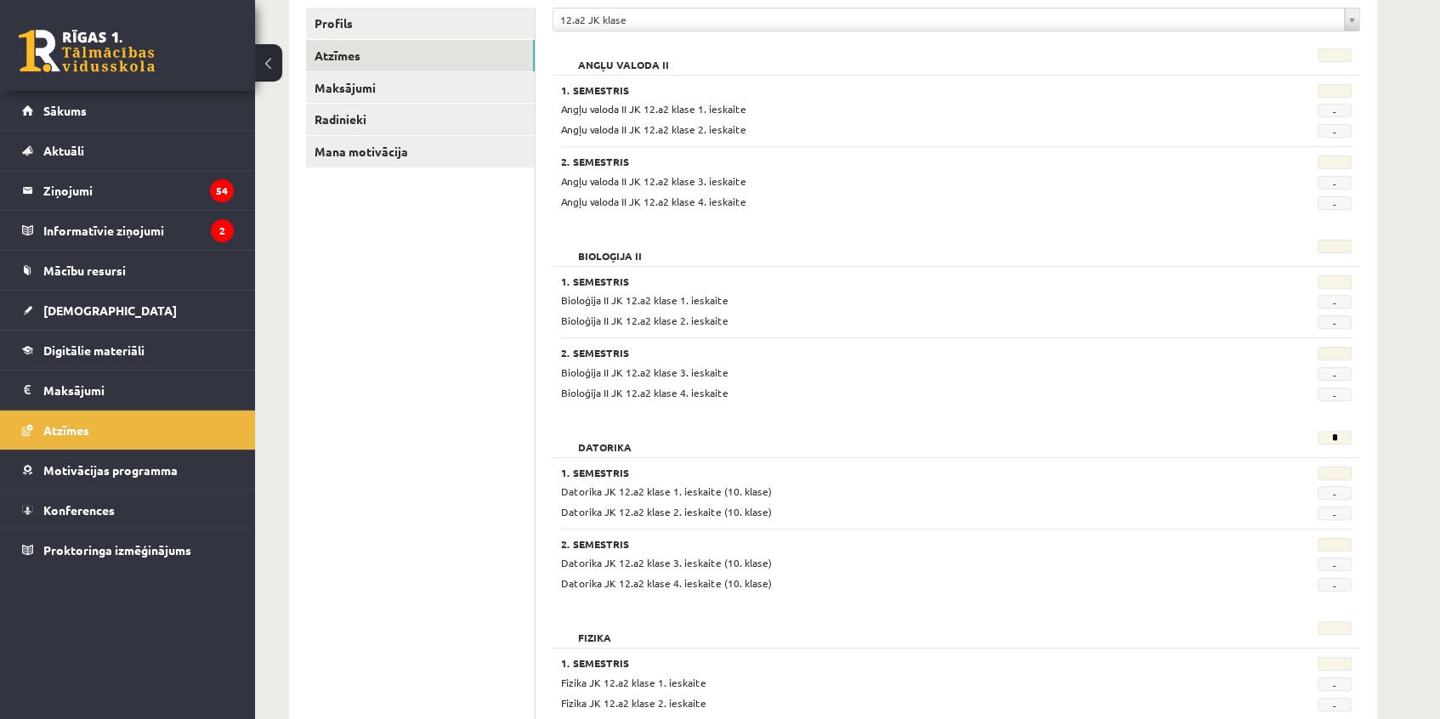
click at [586, 295] on span "Bioloģija II JK 12.a2 klase 1. ieskaite" at bounding box center [644, 300] width 167 height 14
click at [53, 307] on span "[DEMOGRAPHIC_DATA]" at bounding box center [109, 310] width 133 height 15
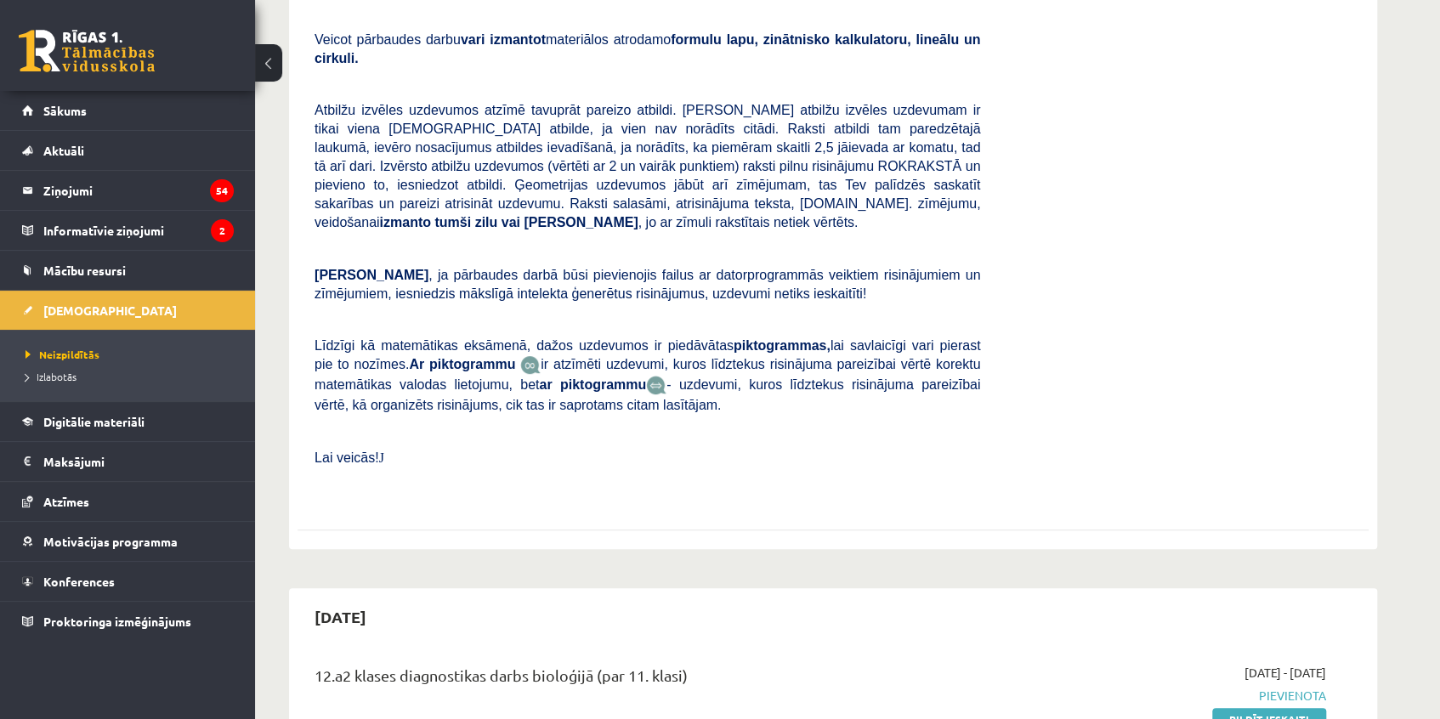
scroll to position [618, 0]
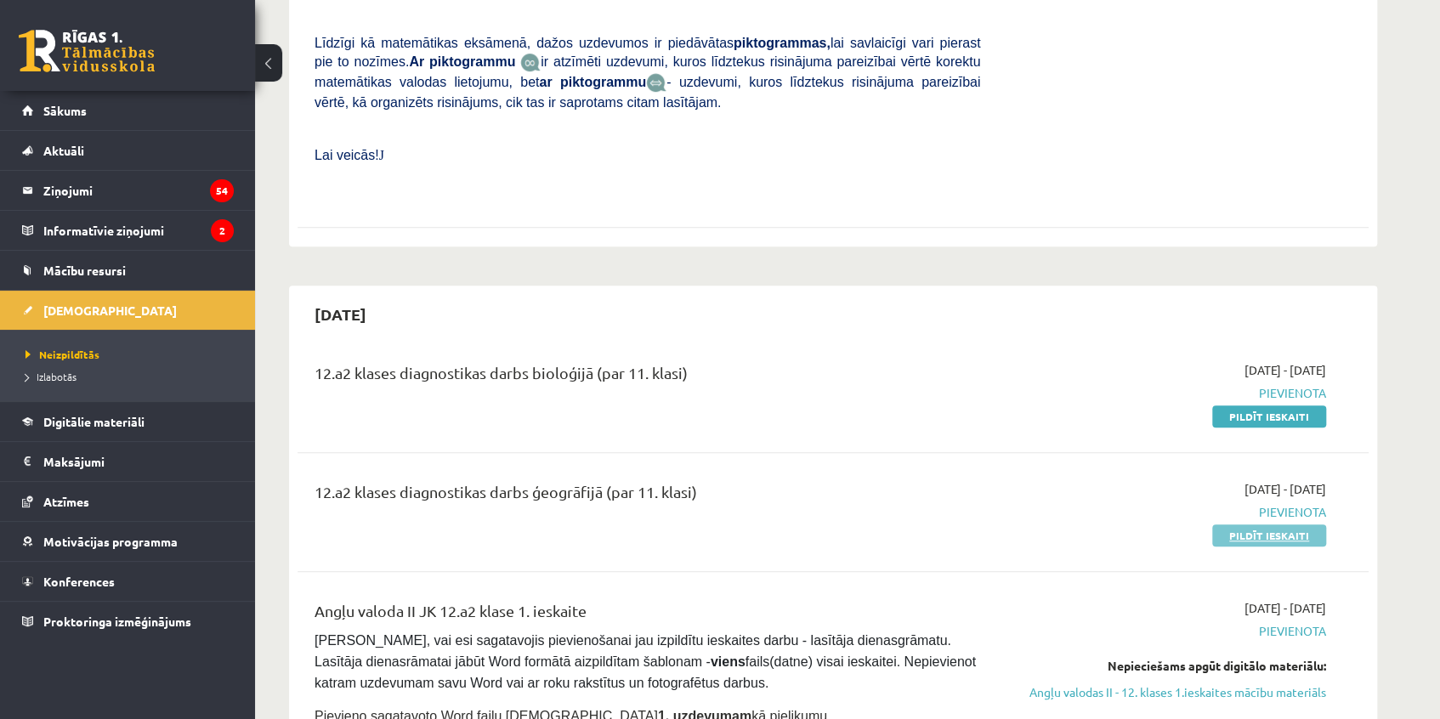
click at [1230, 524] on link "Pildīt ieskaiti" at bounding box center [1269, 535] width 114 height 22
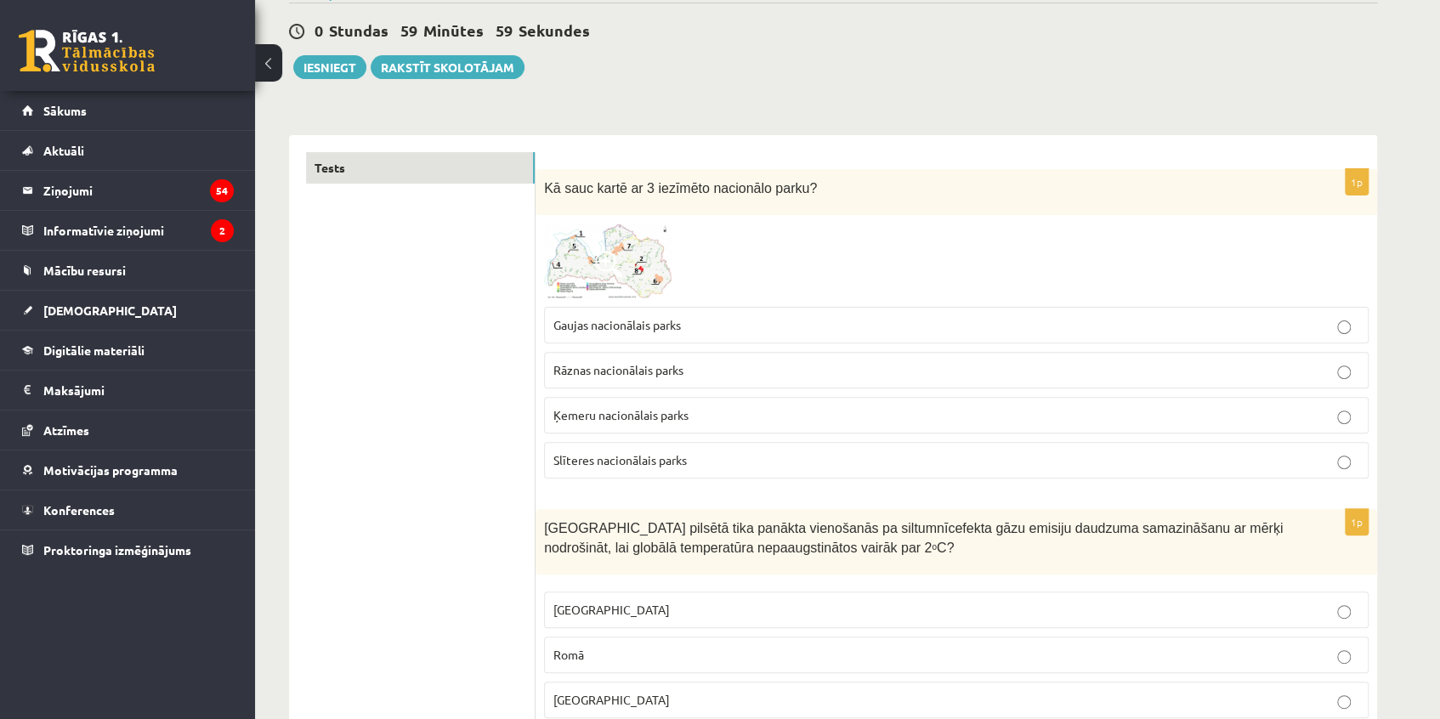
scroll to position [154, 0]
click at [624, 280] on img at bounding box center [608, 260] width 128 height 75
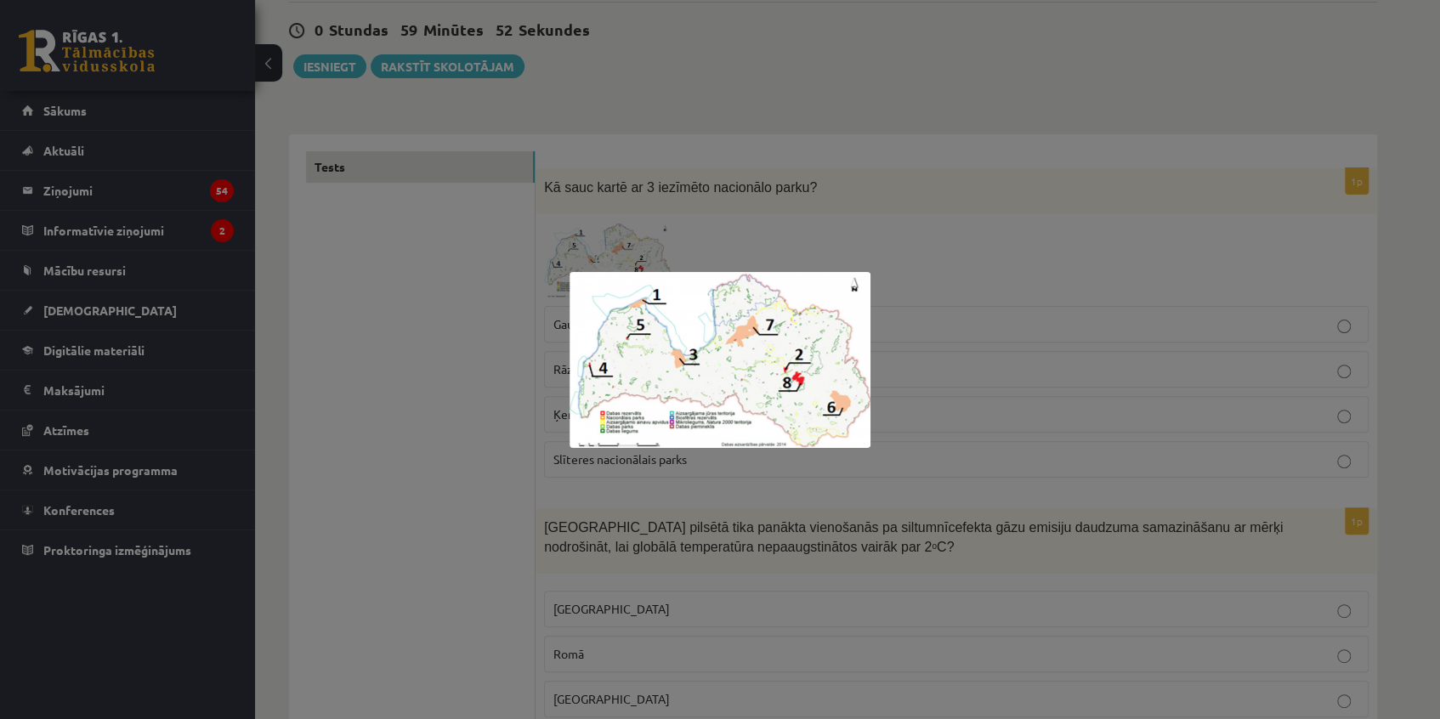
click at [615, 258] on div at bounding box center [720, 359] width 1440 height 719
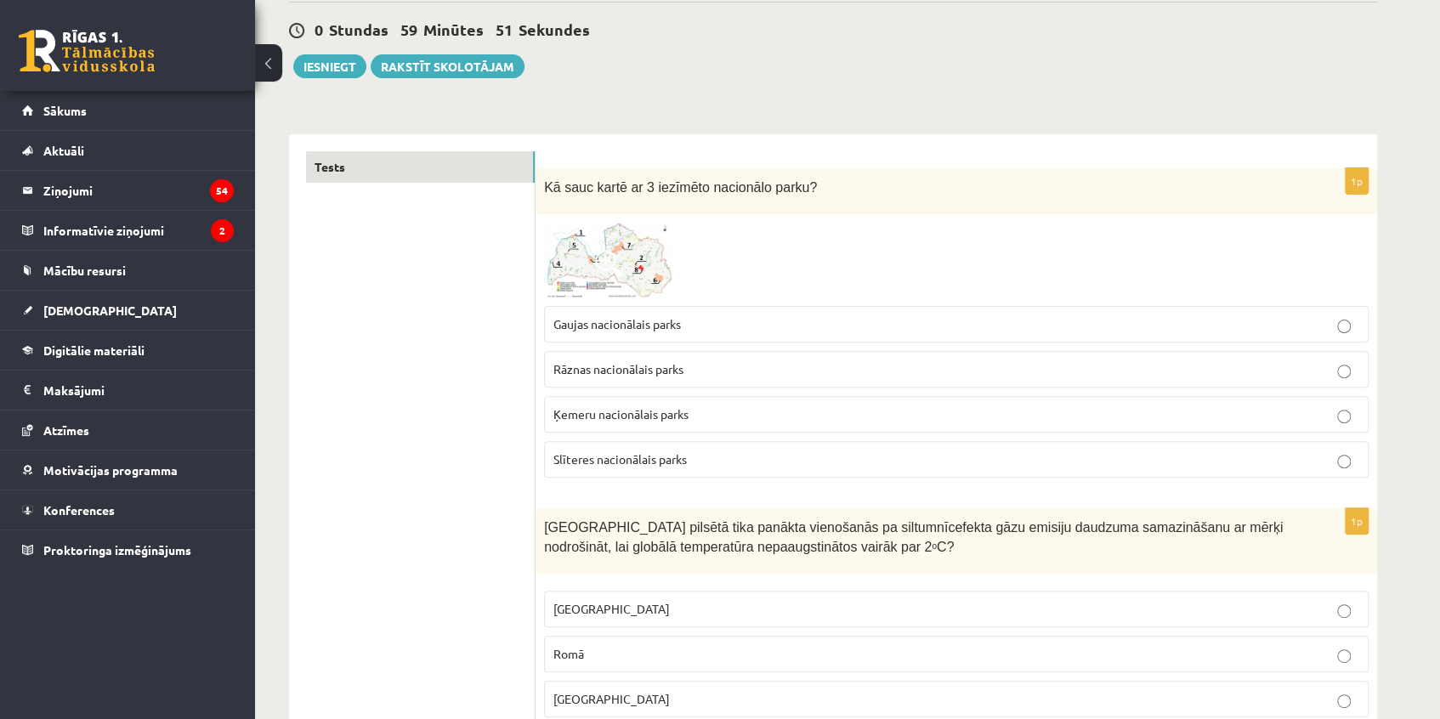
click at [624, 418] on span "Ķemeru nacionālais parks" at bounding box center [620, 413] width 135 height 15
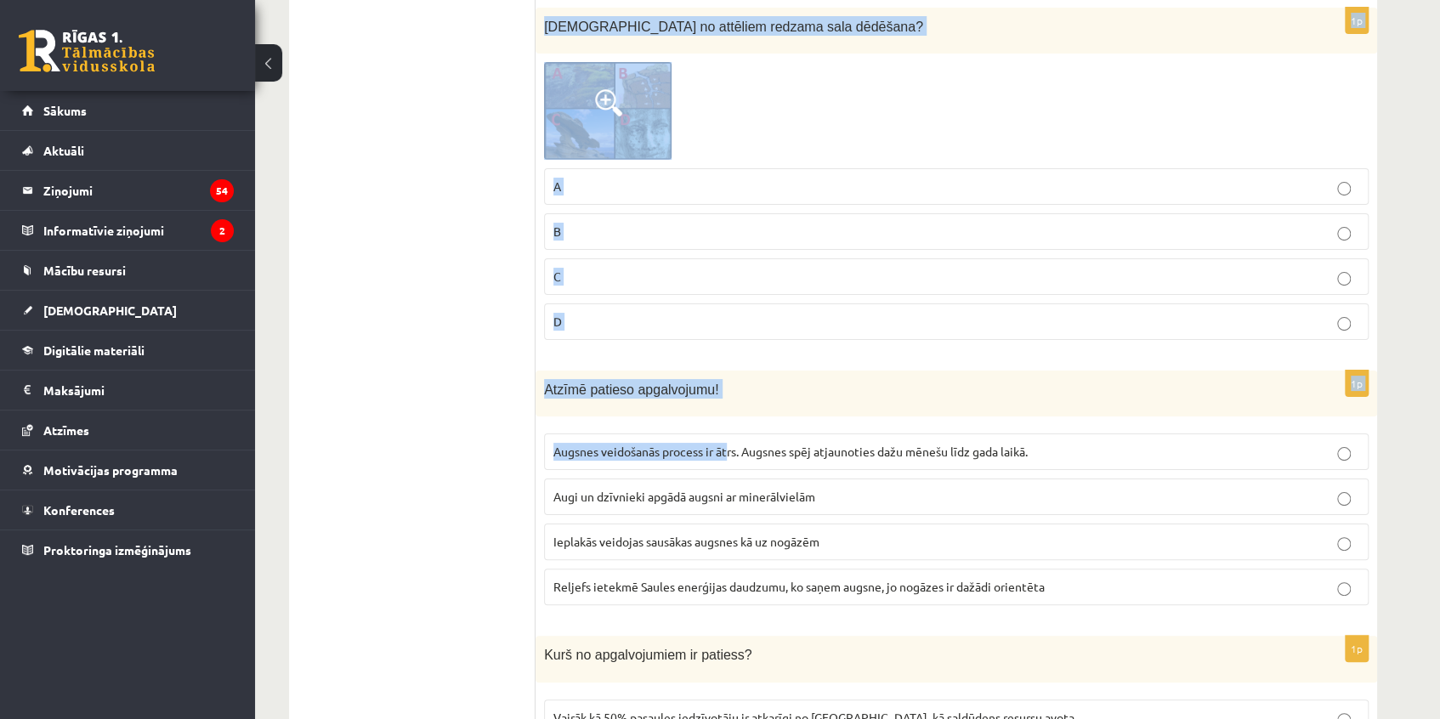
scroll to position [8295, 0]
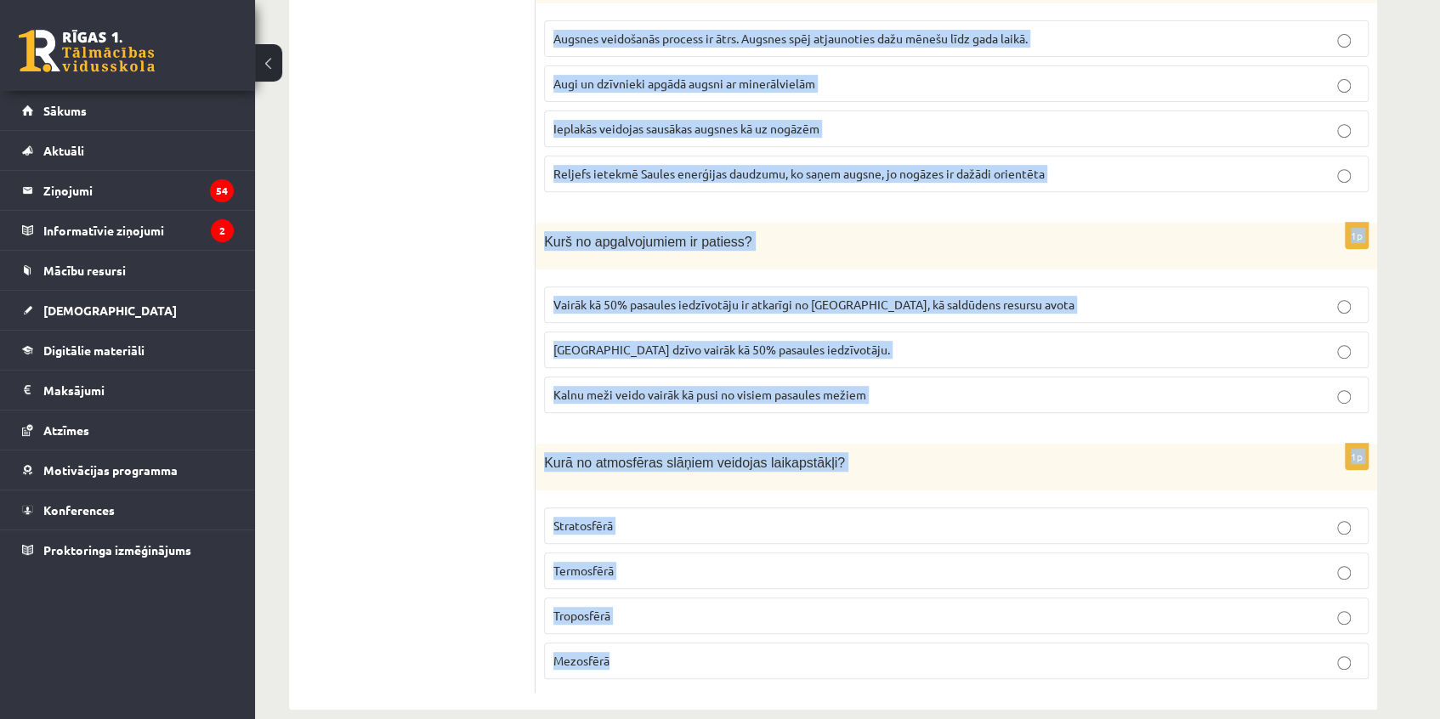
drag, startPoint x: 542, startPoint y: 290, endPoint x: 725, endPoint y: 649, distance: 403.4
copy form "Kurā pilsētā tika panākta vienošanās pa siltumnīcefekta gāzu emisiju daudzuma s…"
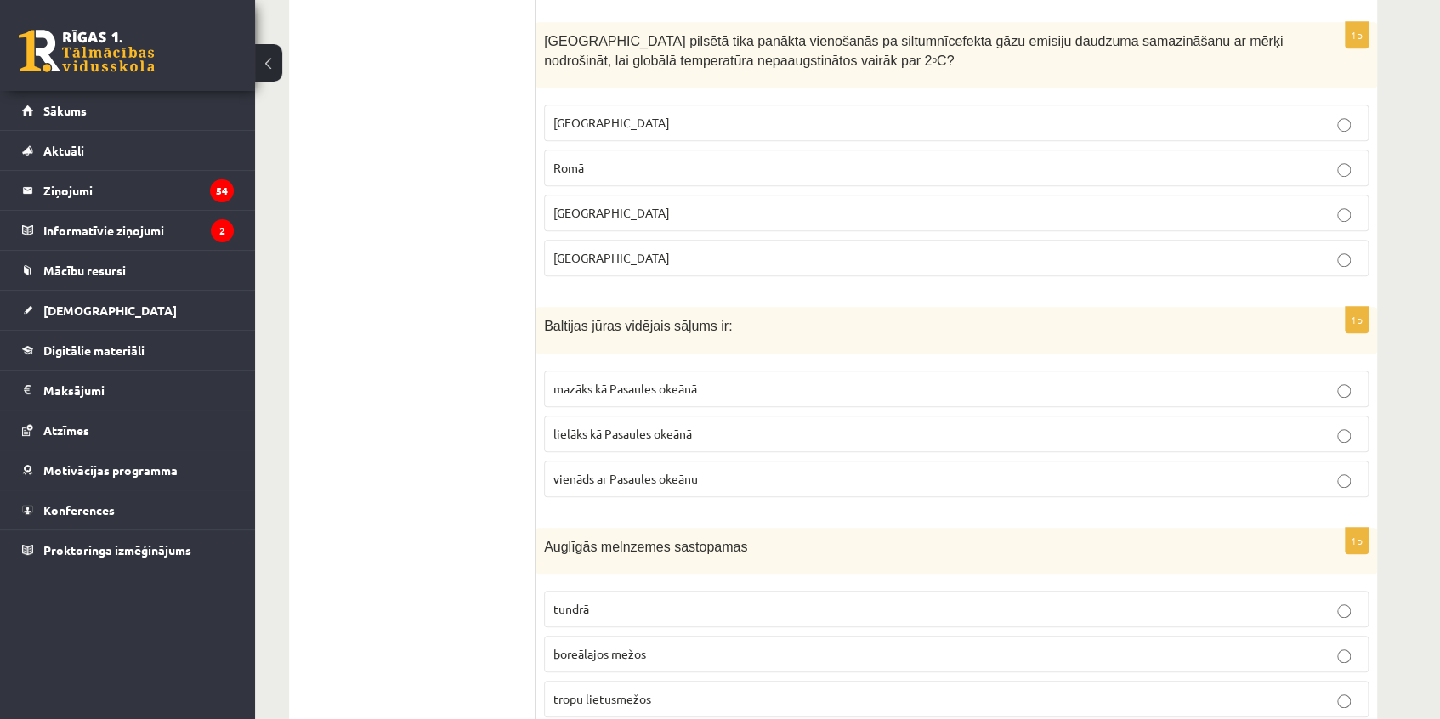
scroll to position [643, 0]
click at [578, 255] on span "Parīzē" at bounding box center [611, 254] width 116 height 15
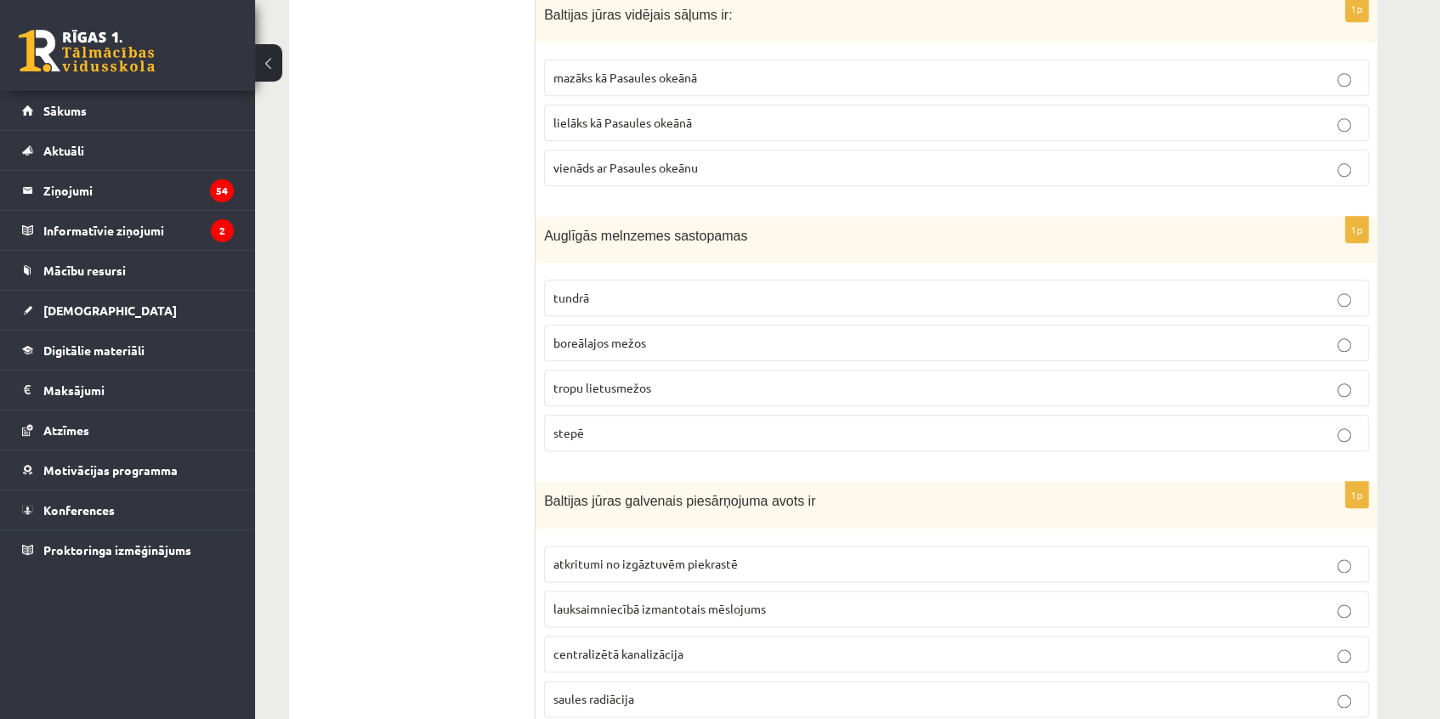
scroll to position [952, 0]
click at [609, 81] on p "mazāks kā Pasaules okeānā" at bounding box center [956, 77] width 806 height 18
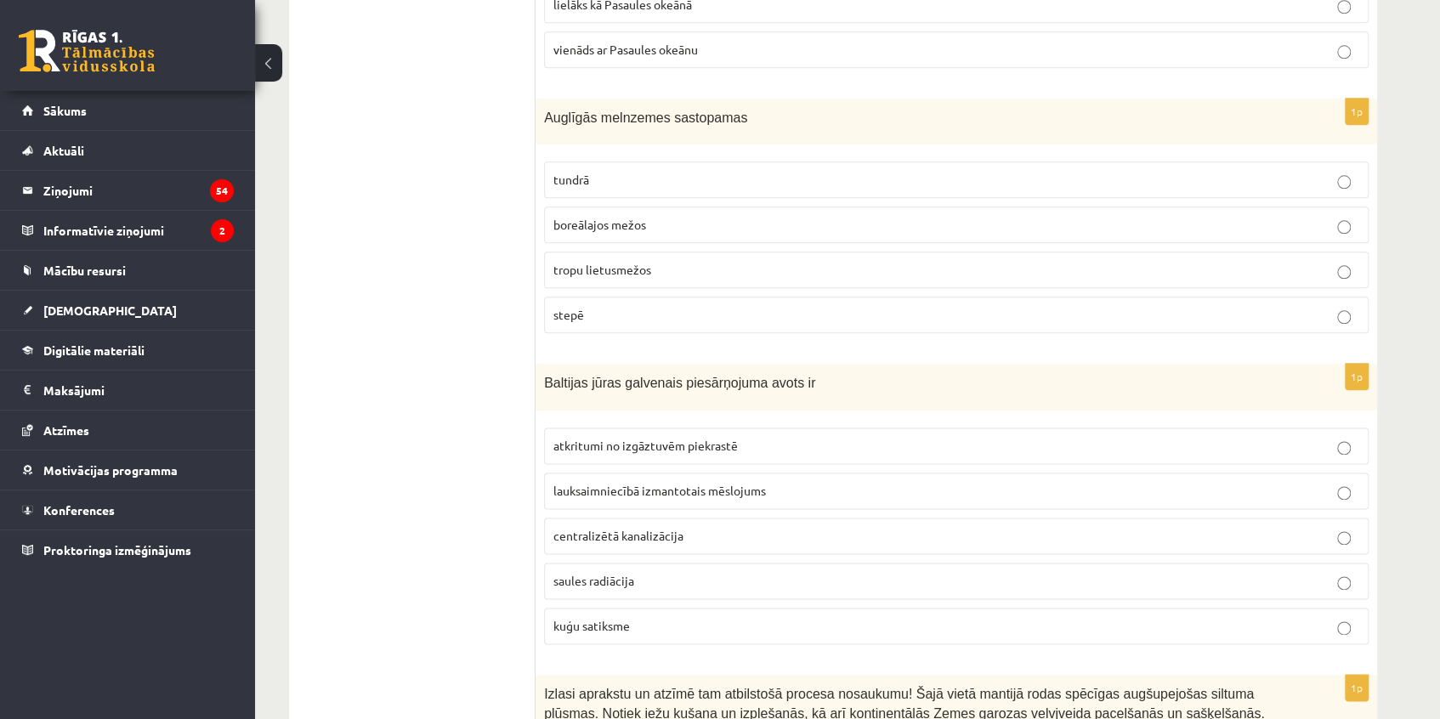
scroll to position [1107, 0]
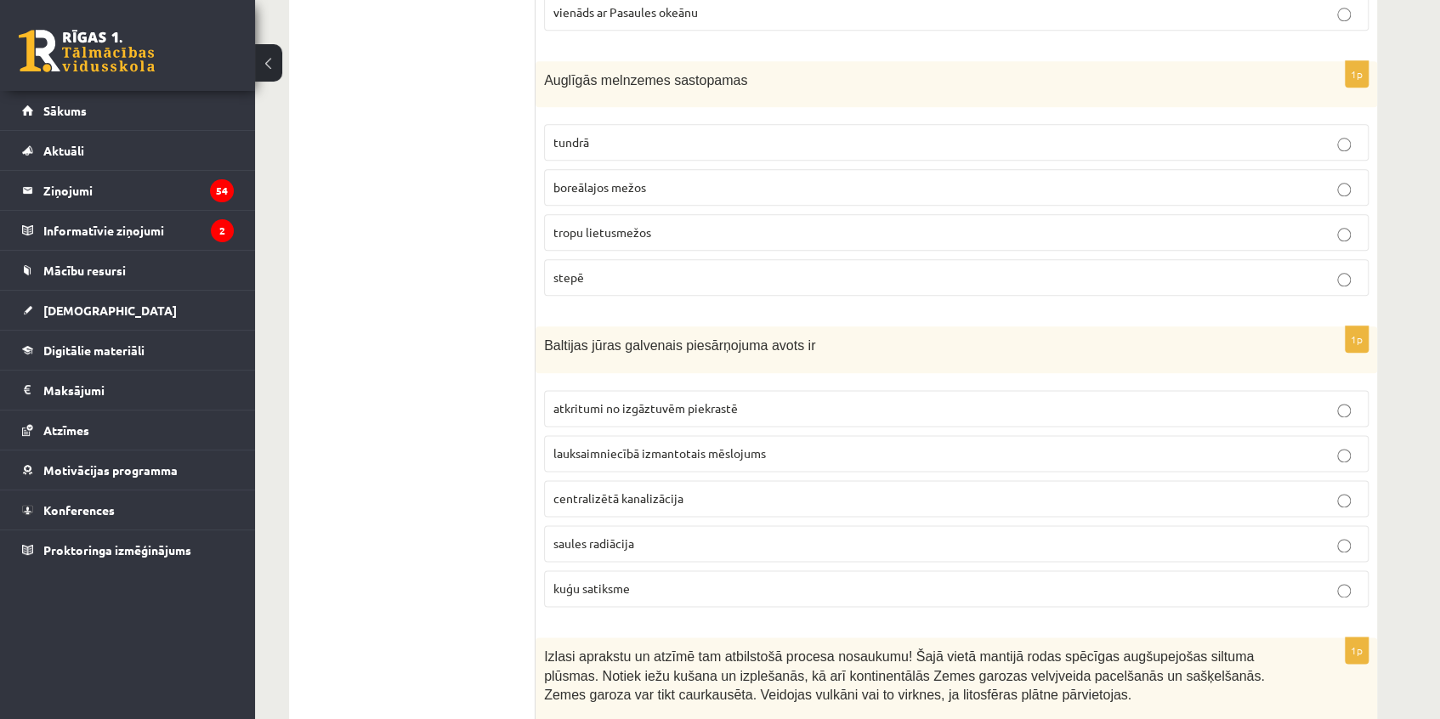
click at [639, 284] on label "stepē" at bounding box center [956, 277] width 825 height 37
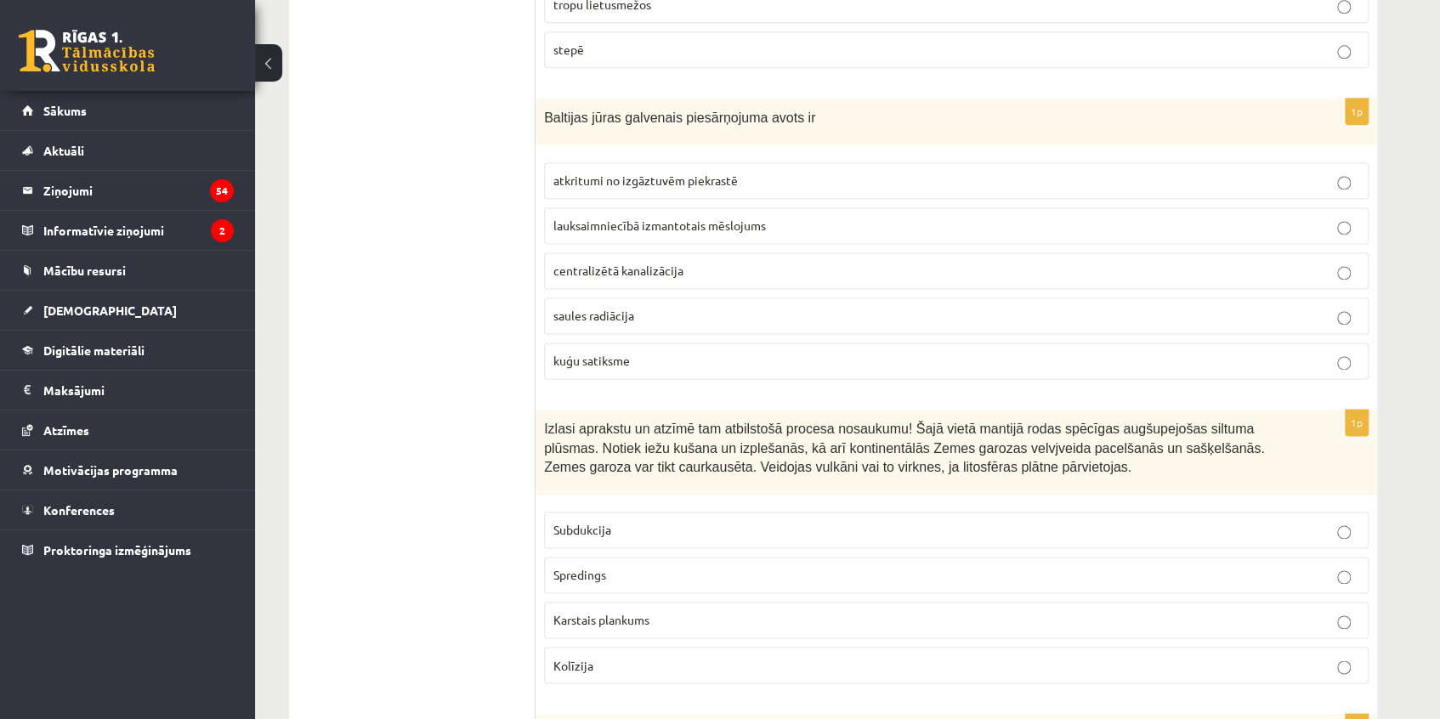
scroll to position [1416, 0]
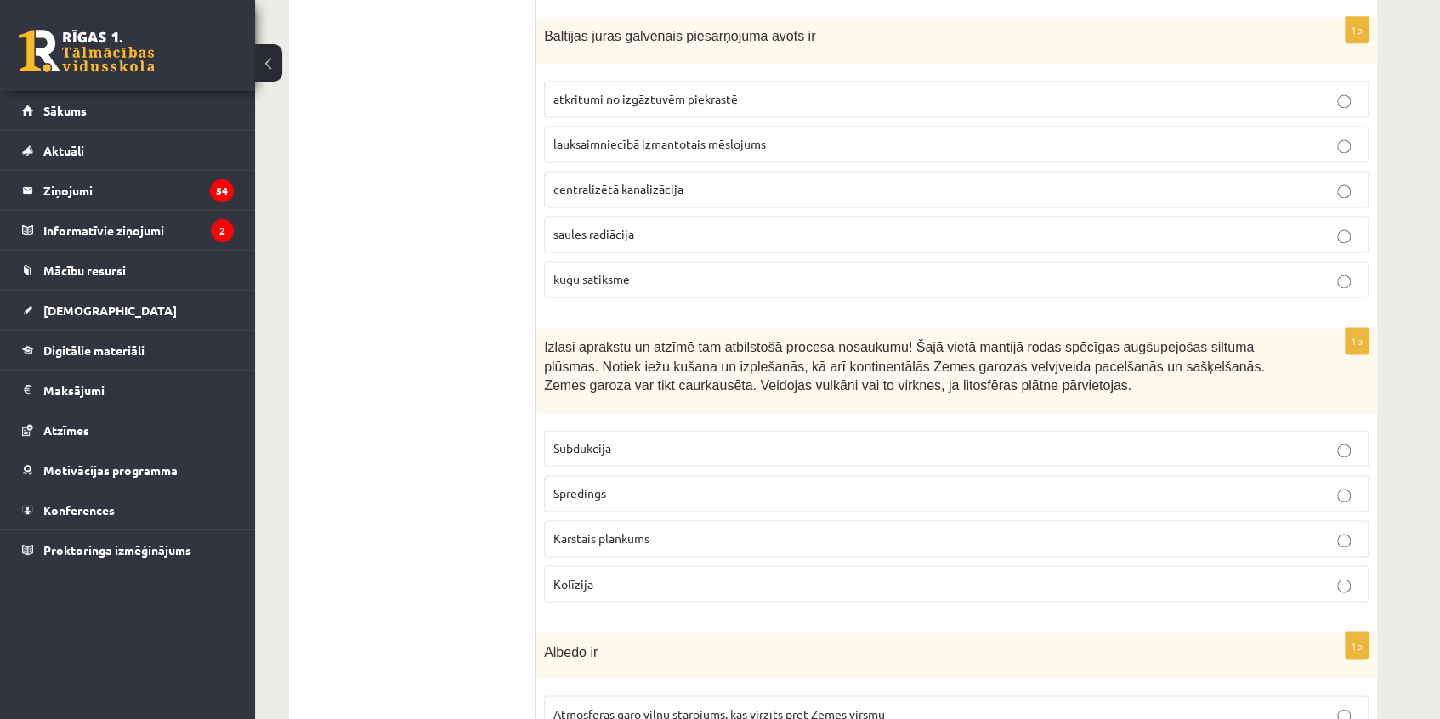
click at [673, 145] on span "lauksaimniecībā izmantotais mēslojums" at bounding box center [659, 143] width 213 height 15
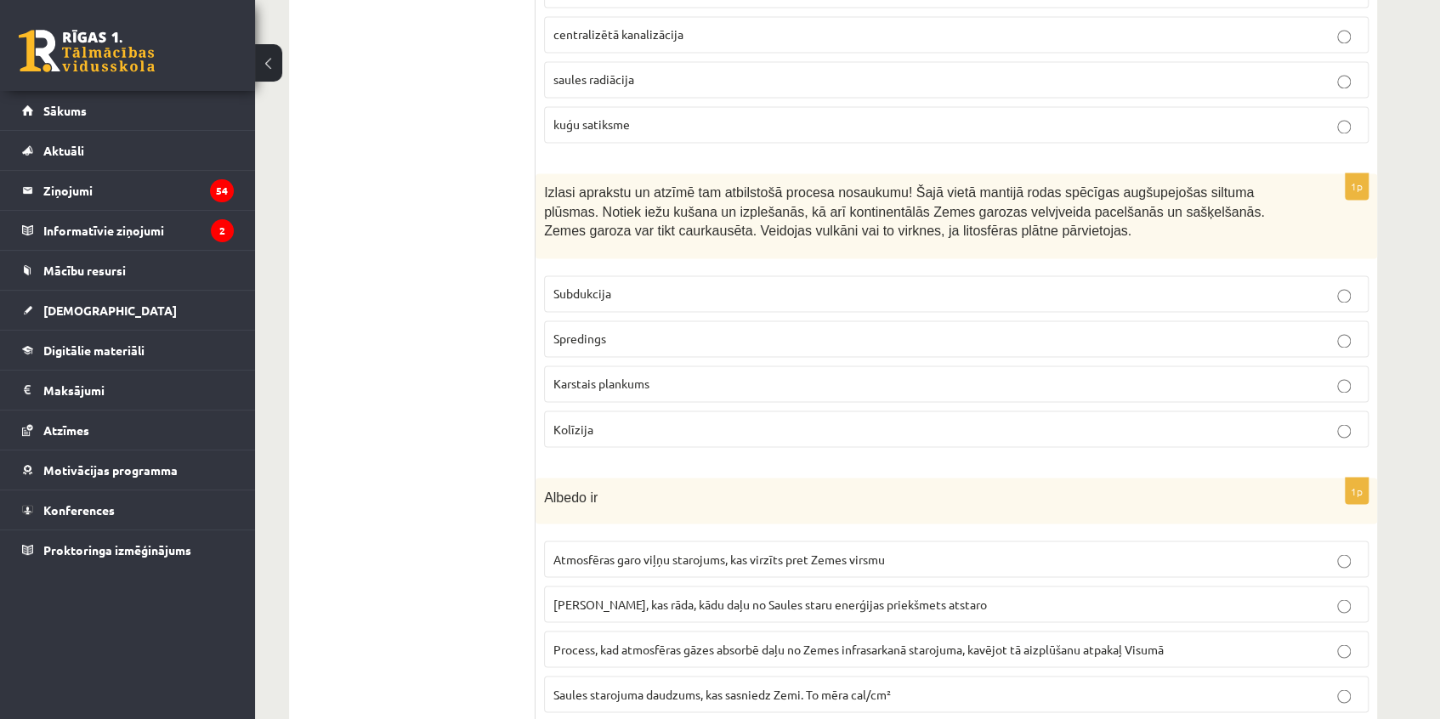
click at [610, 382] on span "Karstais plankums" at bounding box center [601, 383] width 96 height 15
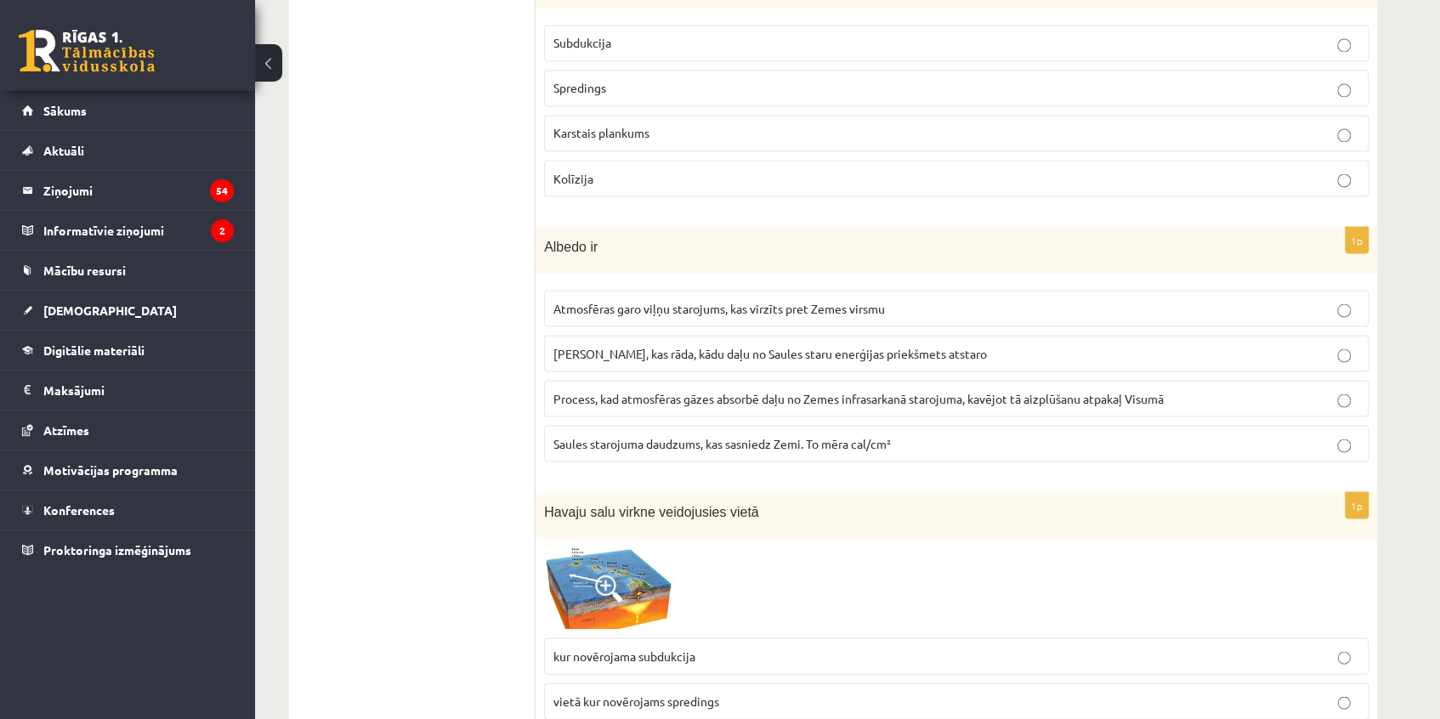
scroll to position [1879, 0]
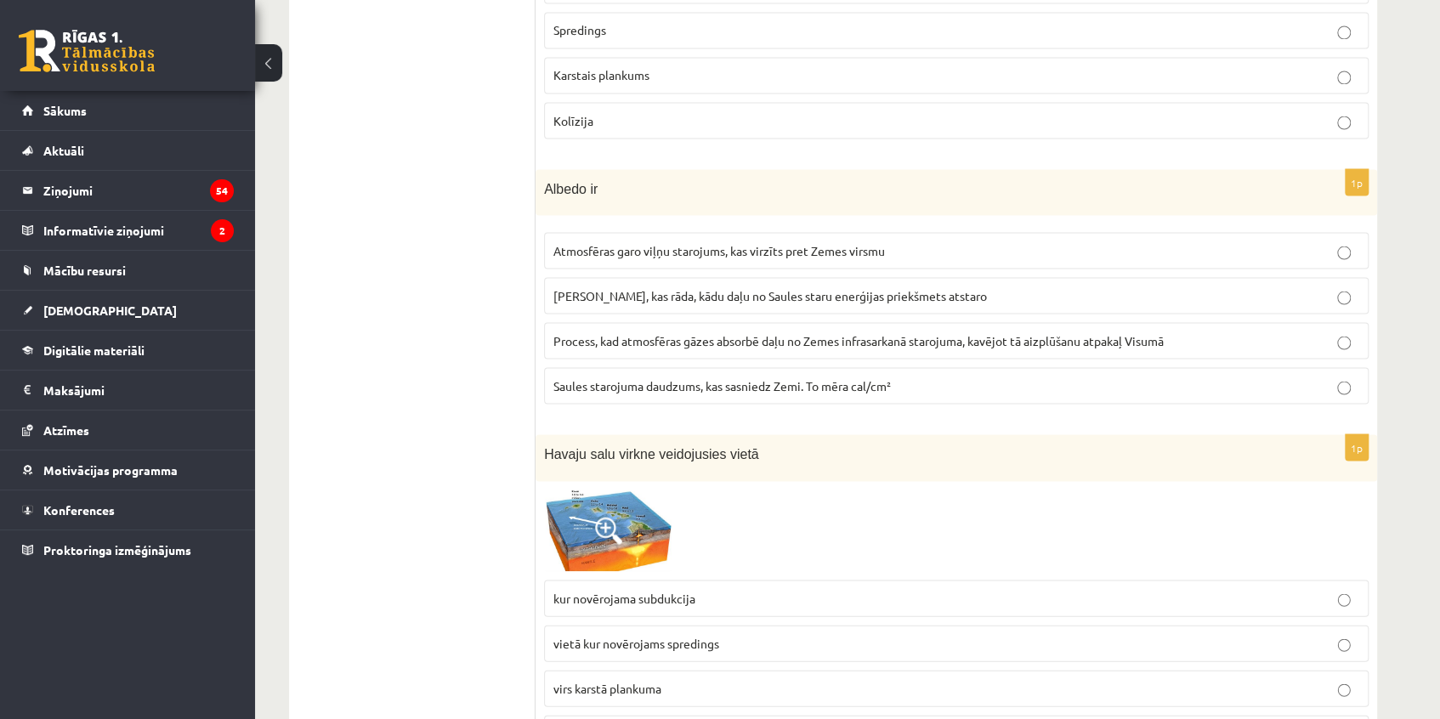
click at [650, 296] on p "Skaitlis, kas rāda, kādu daļu no Saules staru enerģijas priekšmets atstaro" at bounding box center [956, 295] width 806 height 18
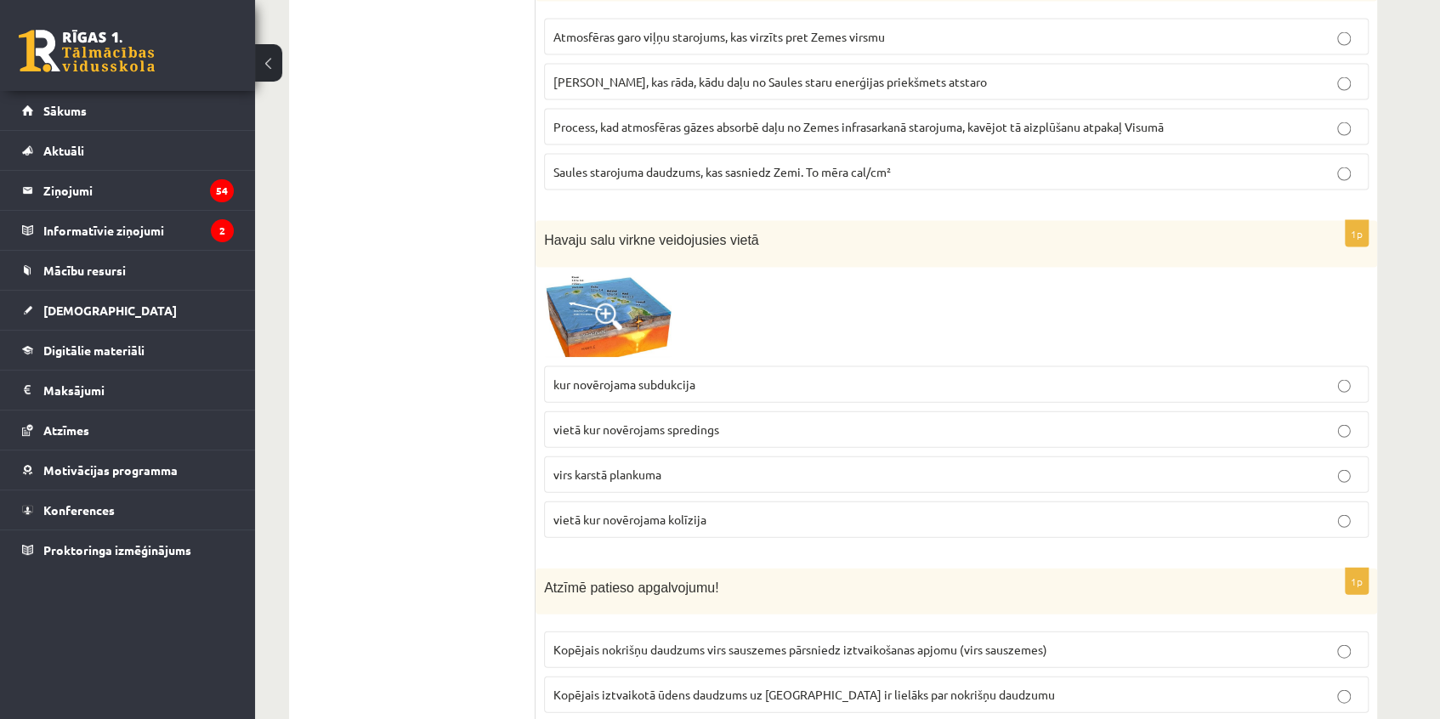
scroll to position [2189, 0]
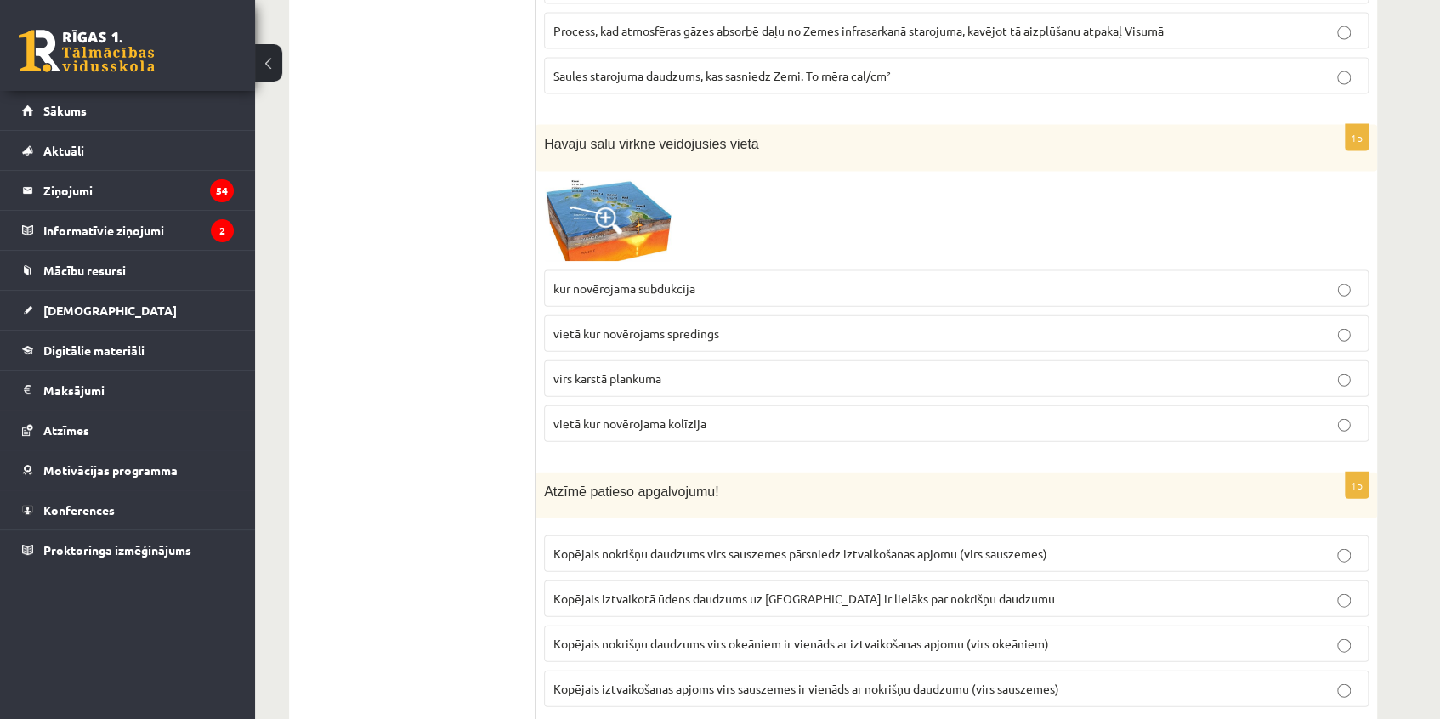
click at [697, 370] on p "virs karstā plankuma" at bounding box center [956, 379] width 806 height 18
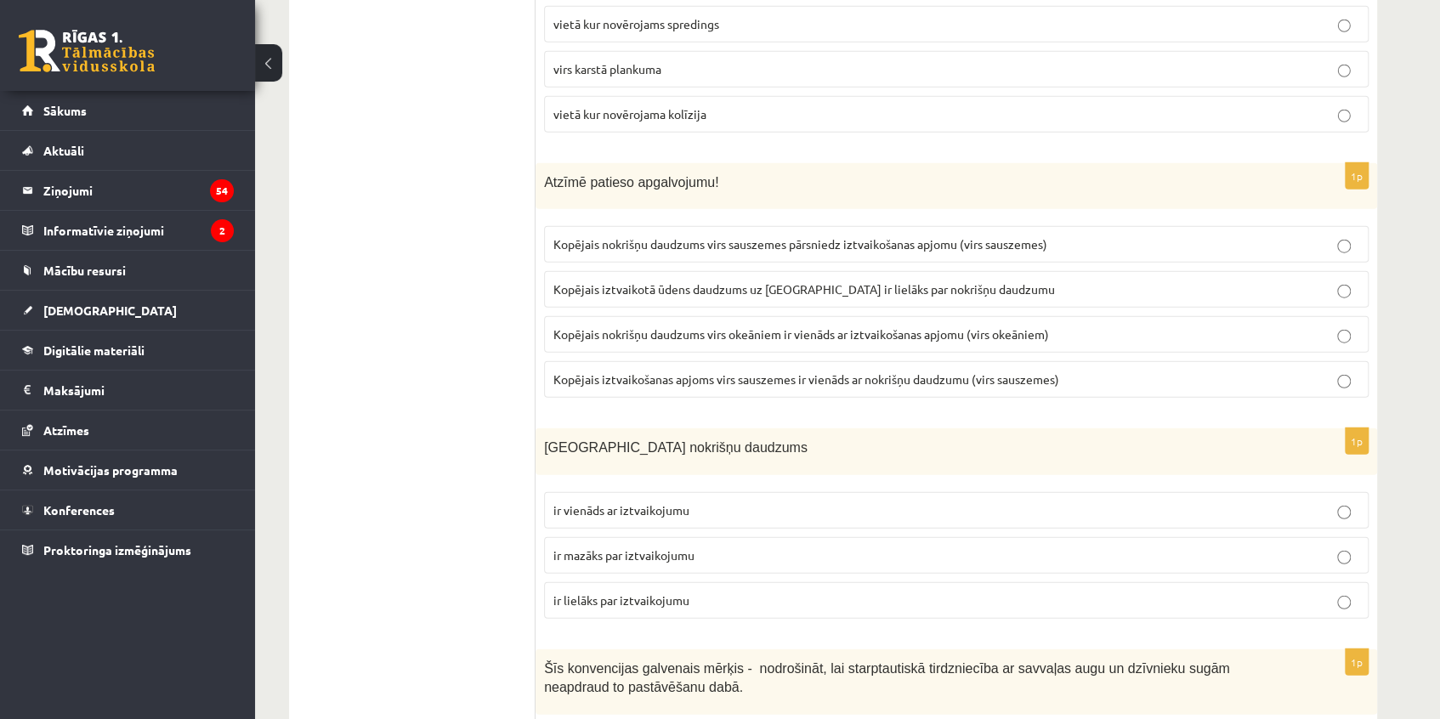
scroll to position [2576, 0]
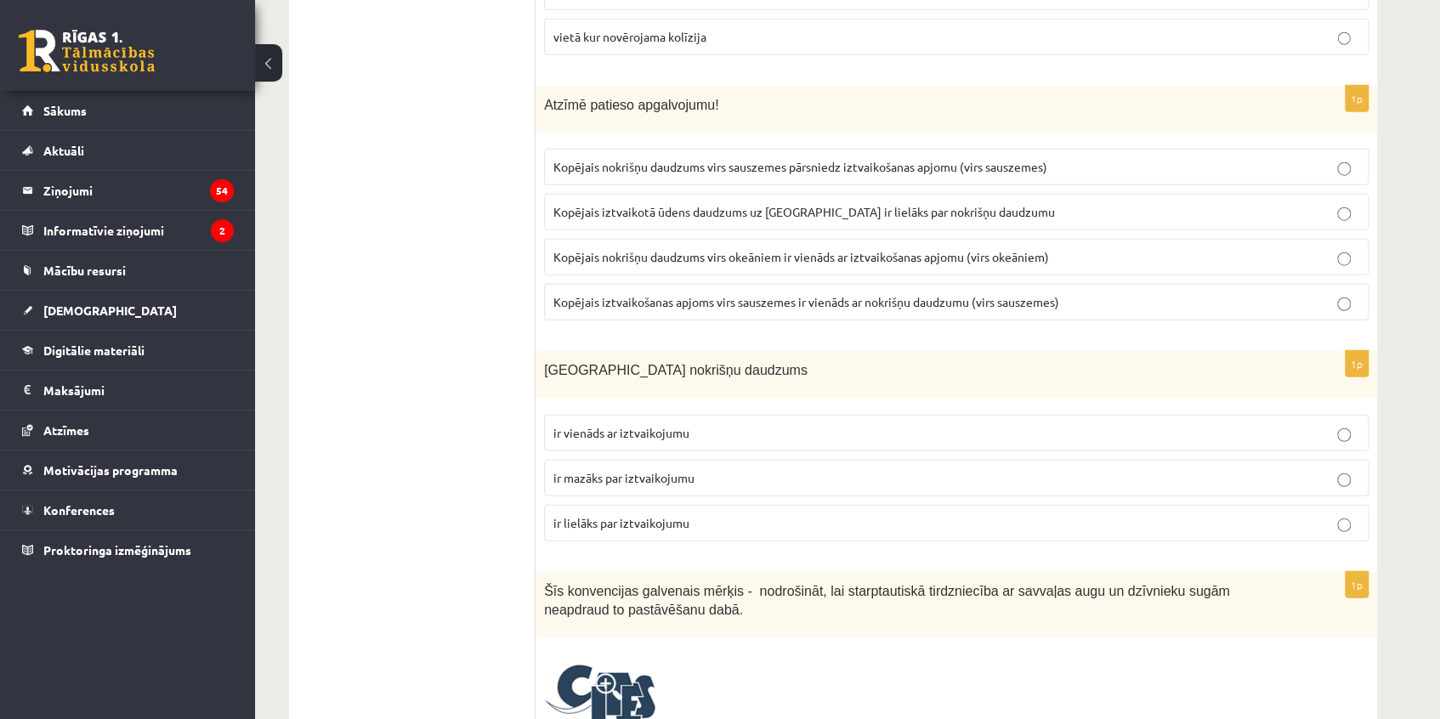
click at [848, 158] on p "Kopējais nokrišņu daudzums virs sauszemes pārsniedz iztvaikošanas apjomu (virs …" at bounding box center [956, 167] width 806 height 18
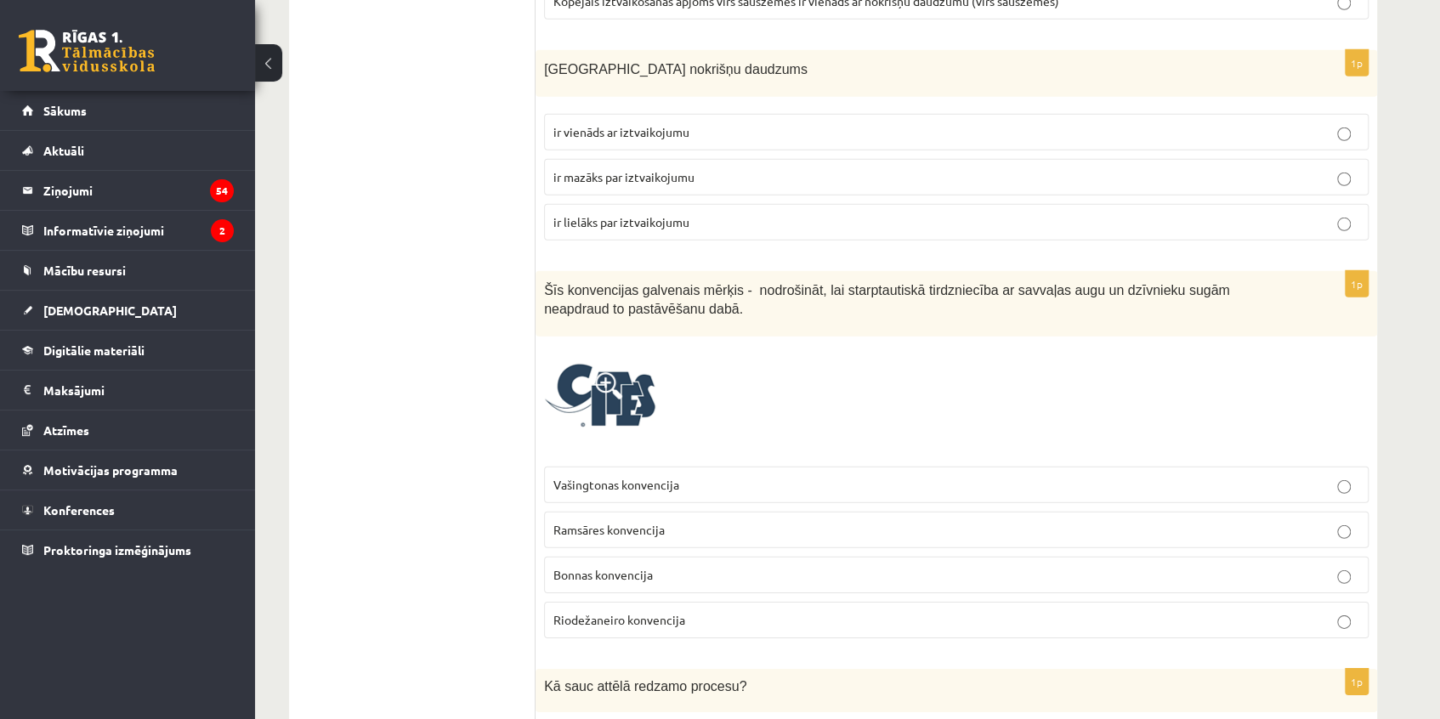
scroll to position [2884, 0]
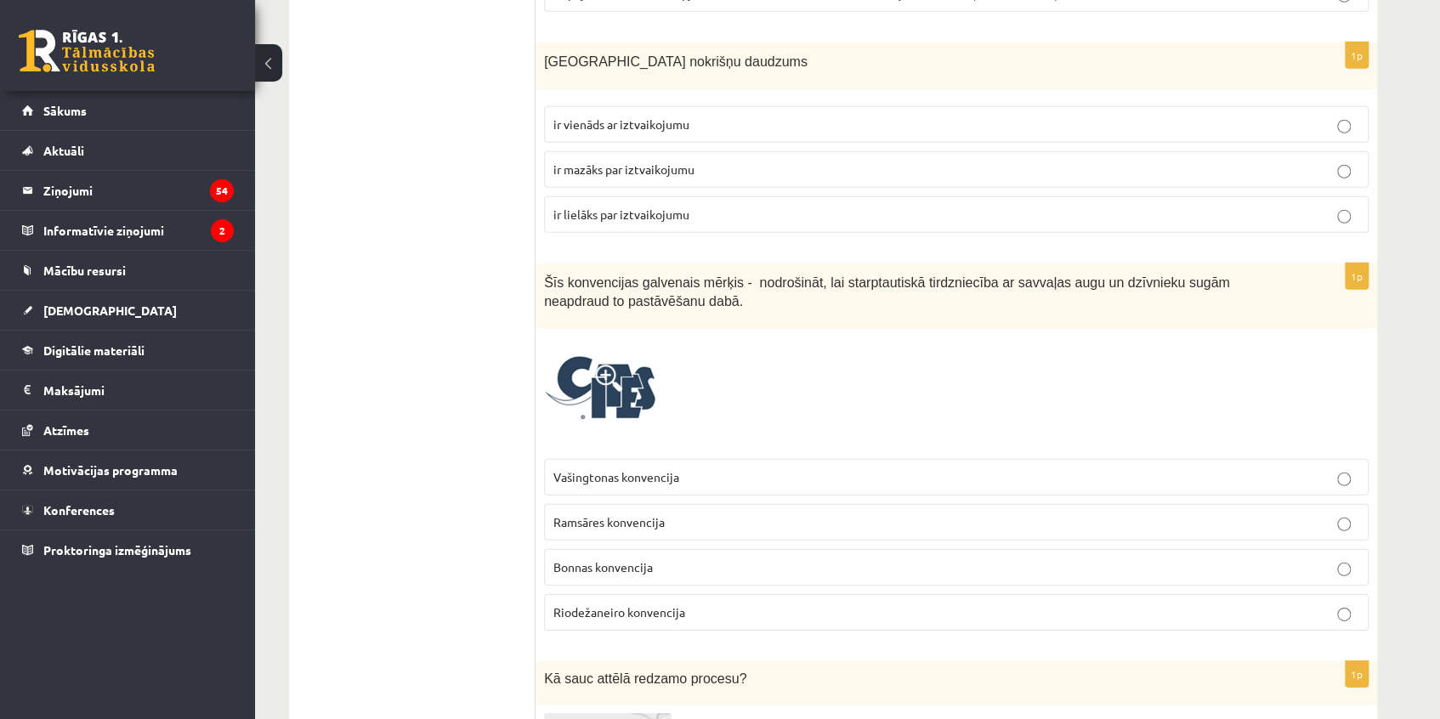
click at [736, 206] on p "ir lielāks par iztvaikojumu" at bounding box center [956, 215] width 806 height 18
click at [621, 379] on span at bounding box center [608, 378] width 27 height 27
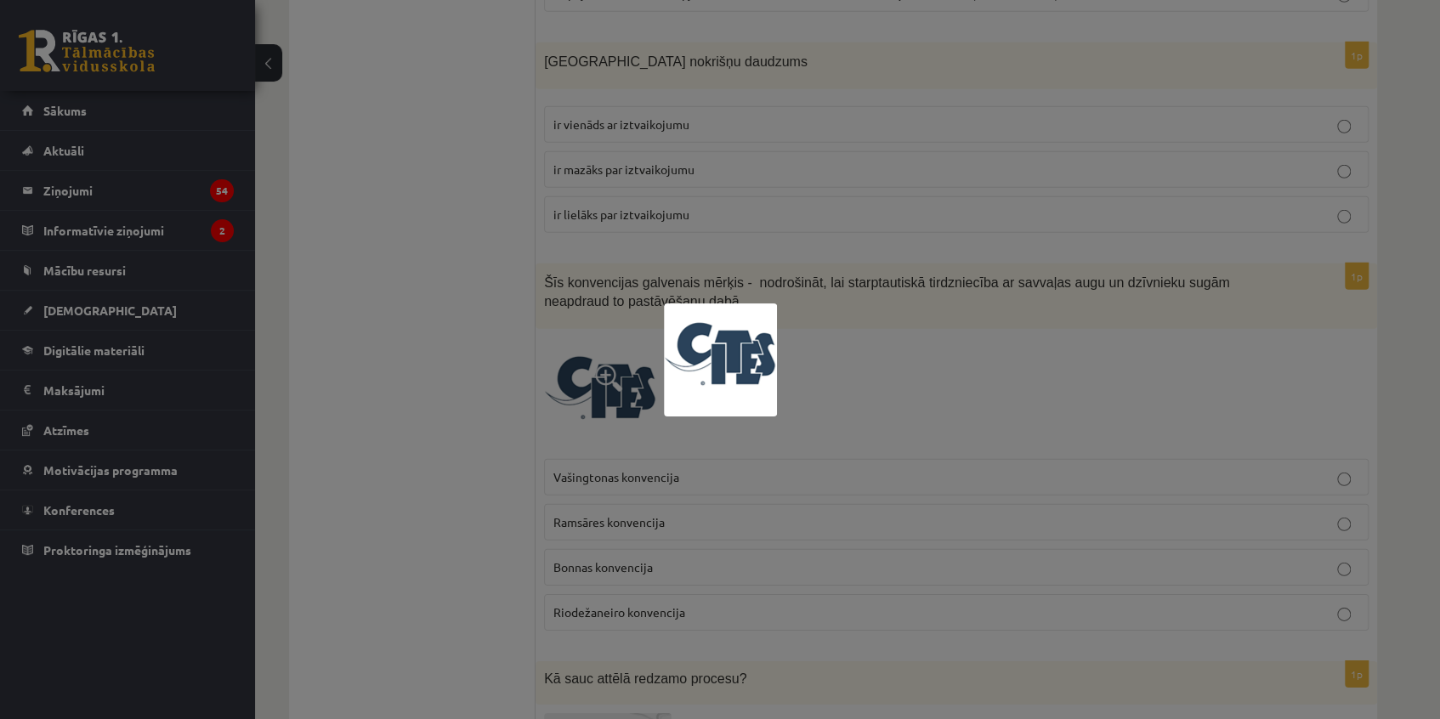
click at [615, 371] on div at bounding box center [720, 359] width 1440 height 719
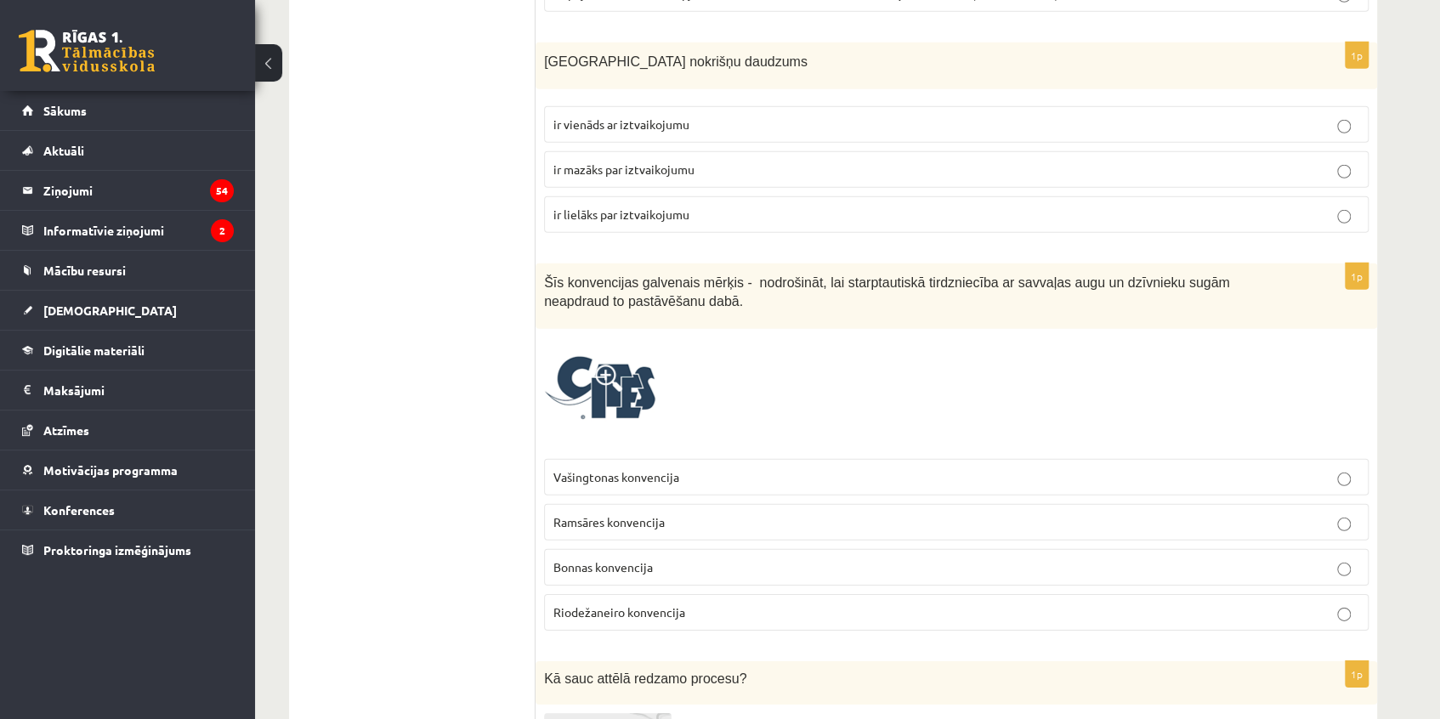
click at [622, 365] on img at bounding box center [600, 393] width 113 height 113
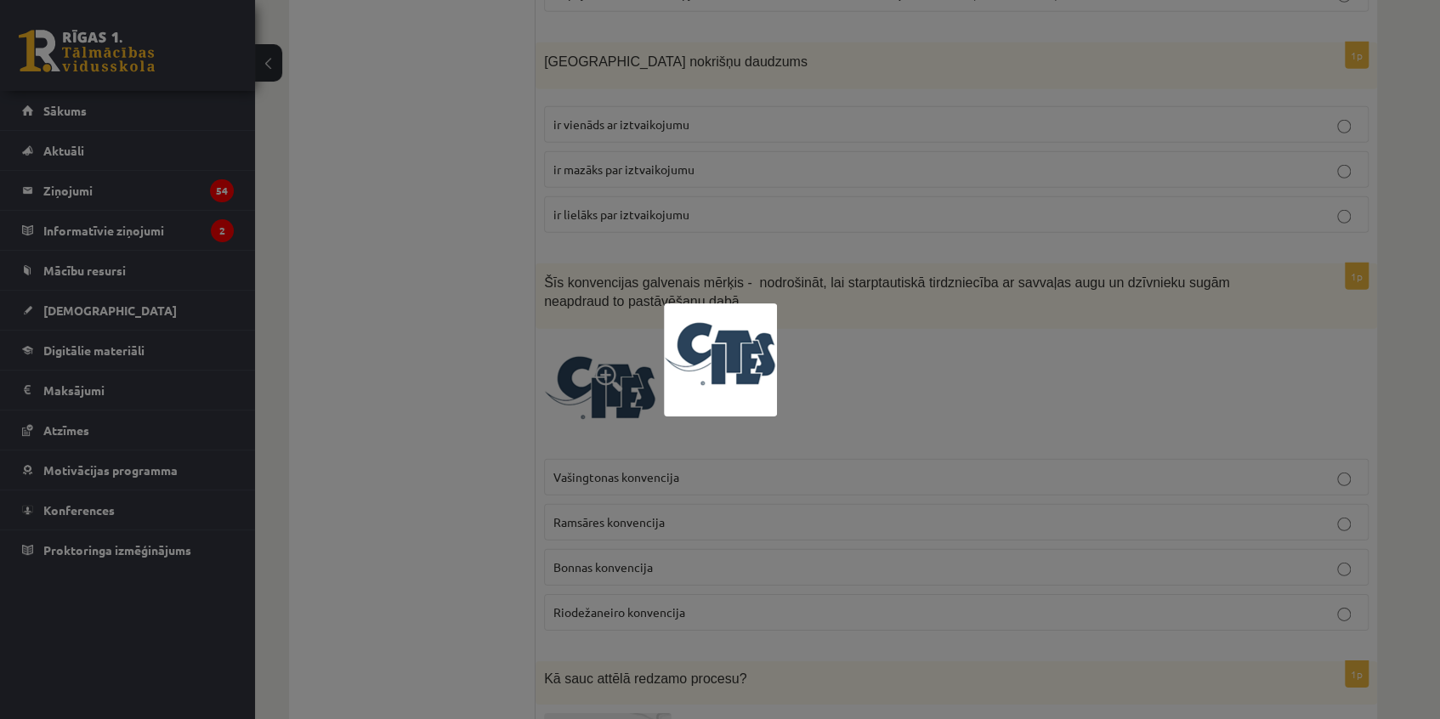
click at [845, 384] on div at bounding box center [720, 359] width 1440 height 719
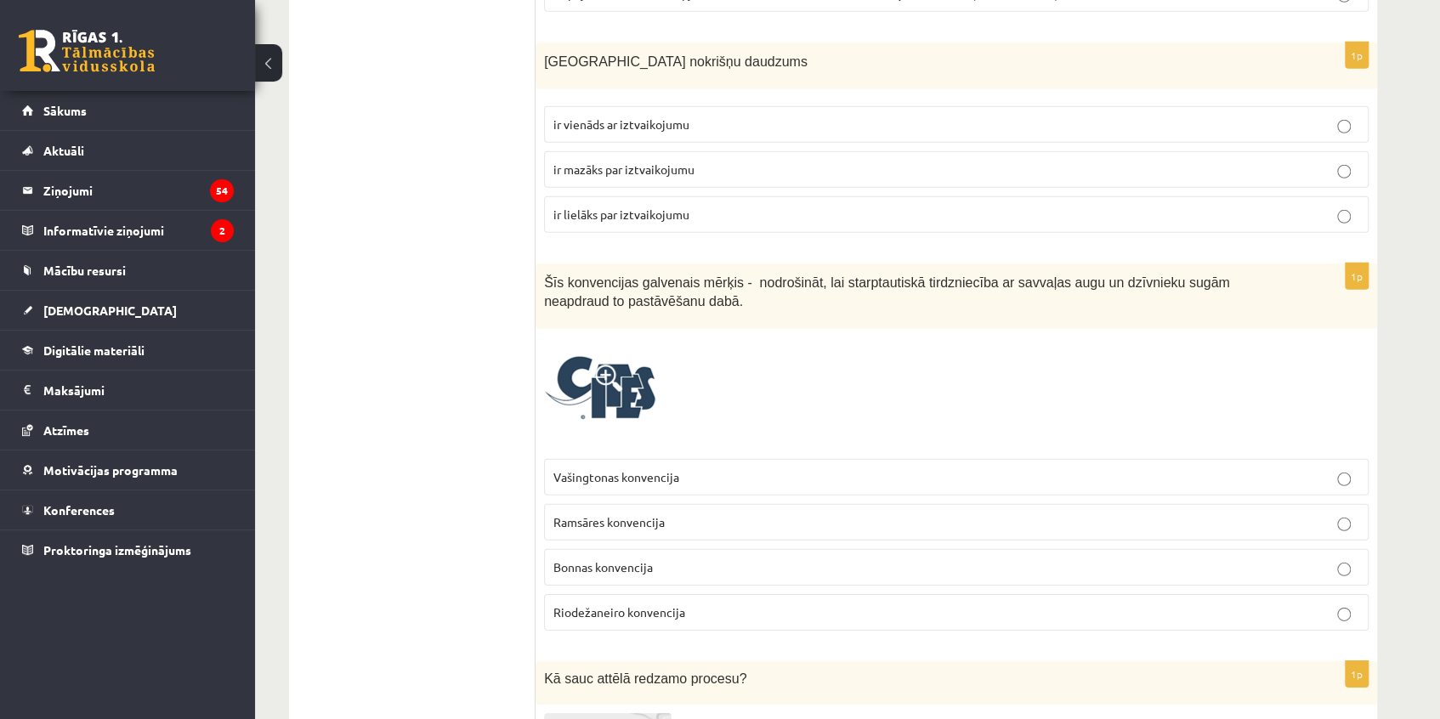
click at [661, 469] on span "Vašingtonas konvencija" at bounding box center [616, 476] width 126 height 15
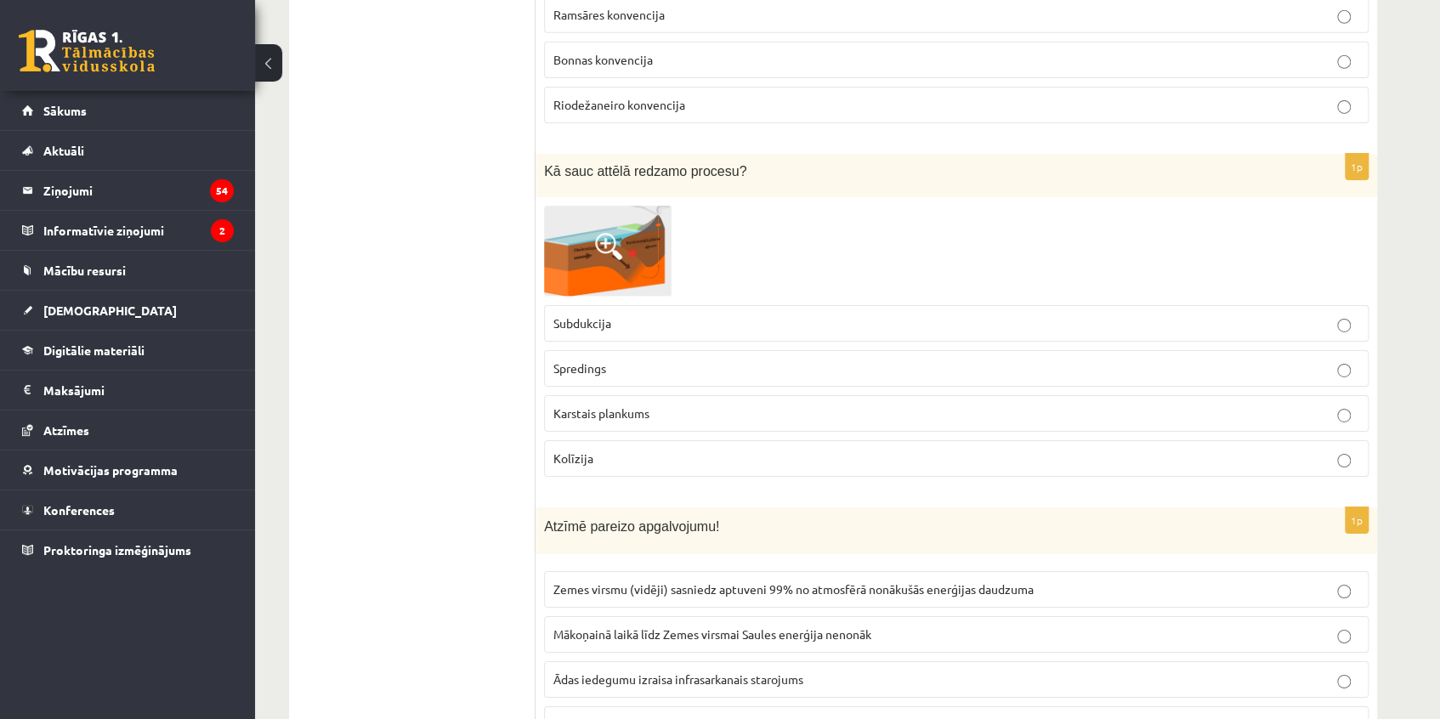
scroll to position [3426, 0]
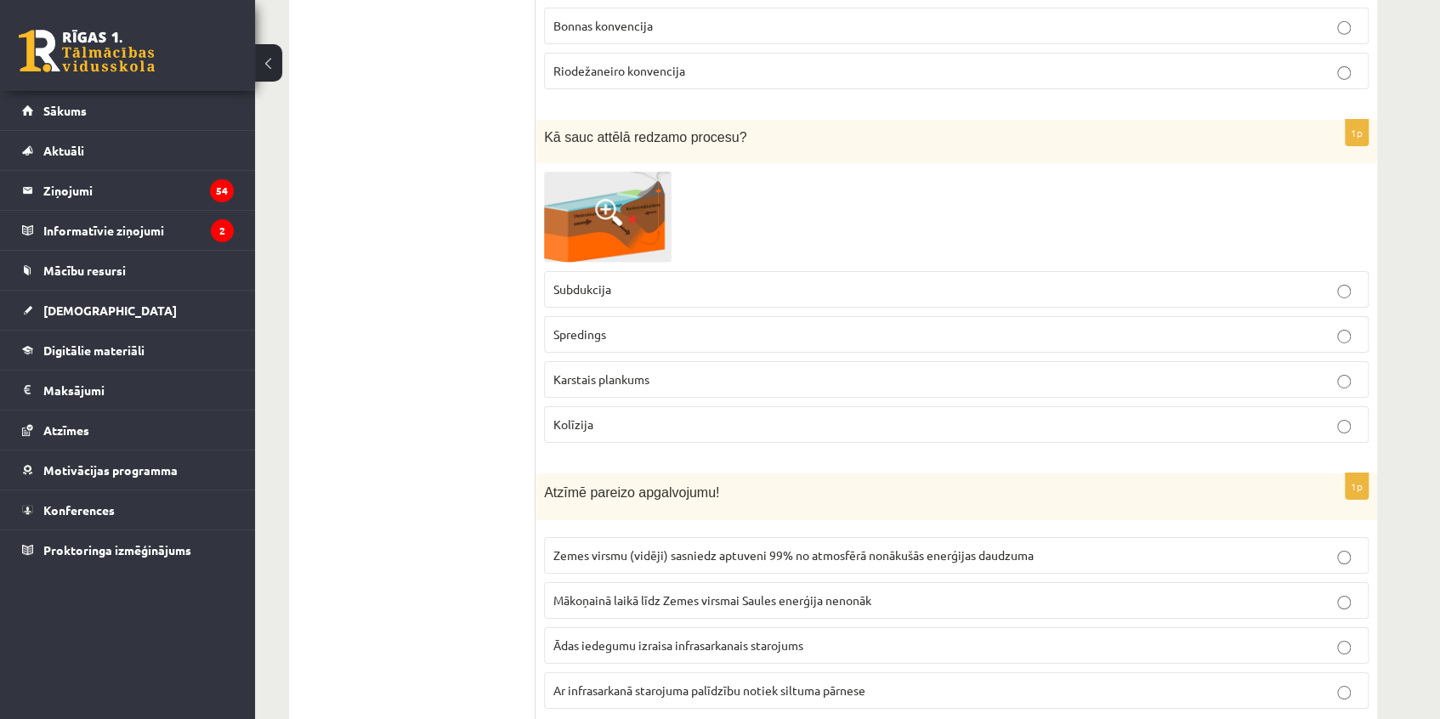
click at [629, 329] on p "Spredings" at bounding box center [956, 335] width 806 height 18
click at [642, 212] on img at bounding box center [608, 217] width 128 height 91
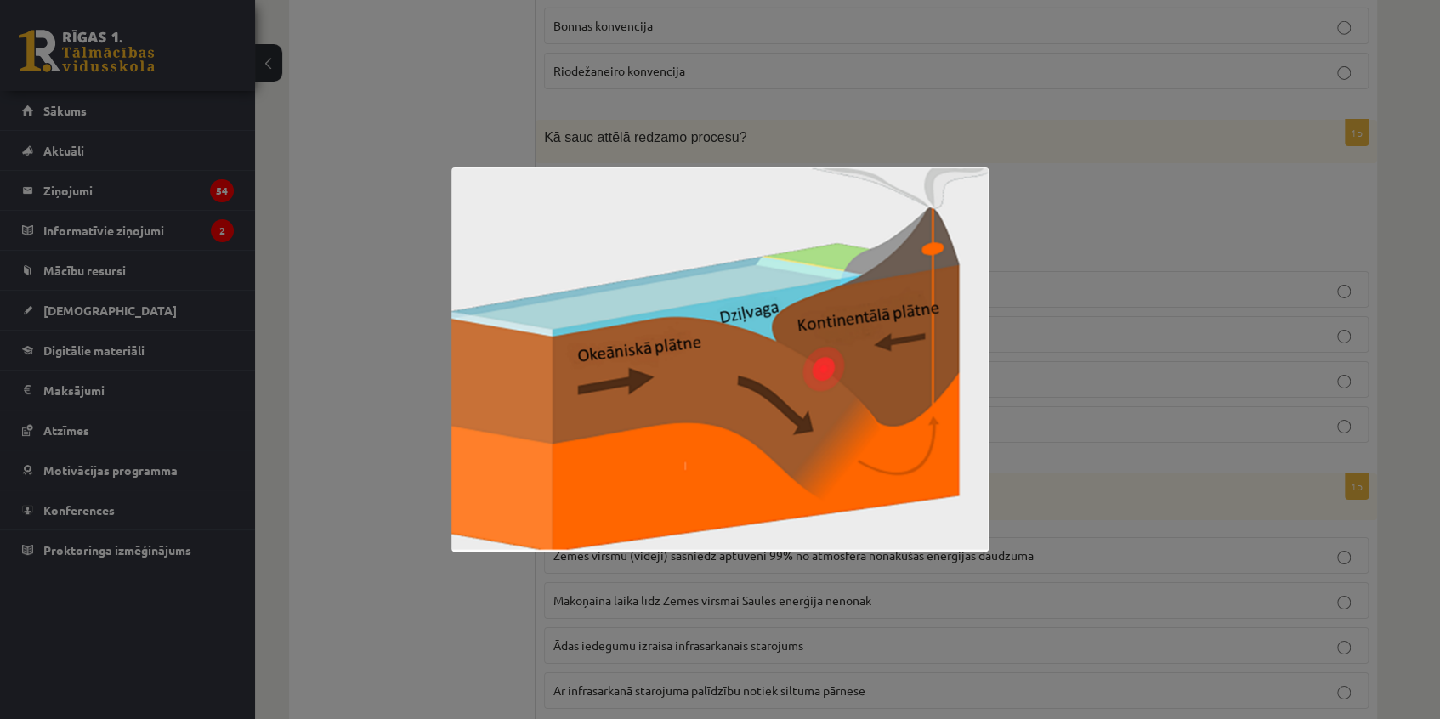
click at [1071, 215] on div at bounding box center [720, 359] width 1440 height 719
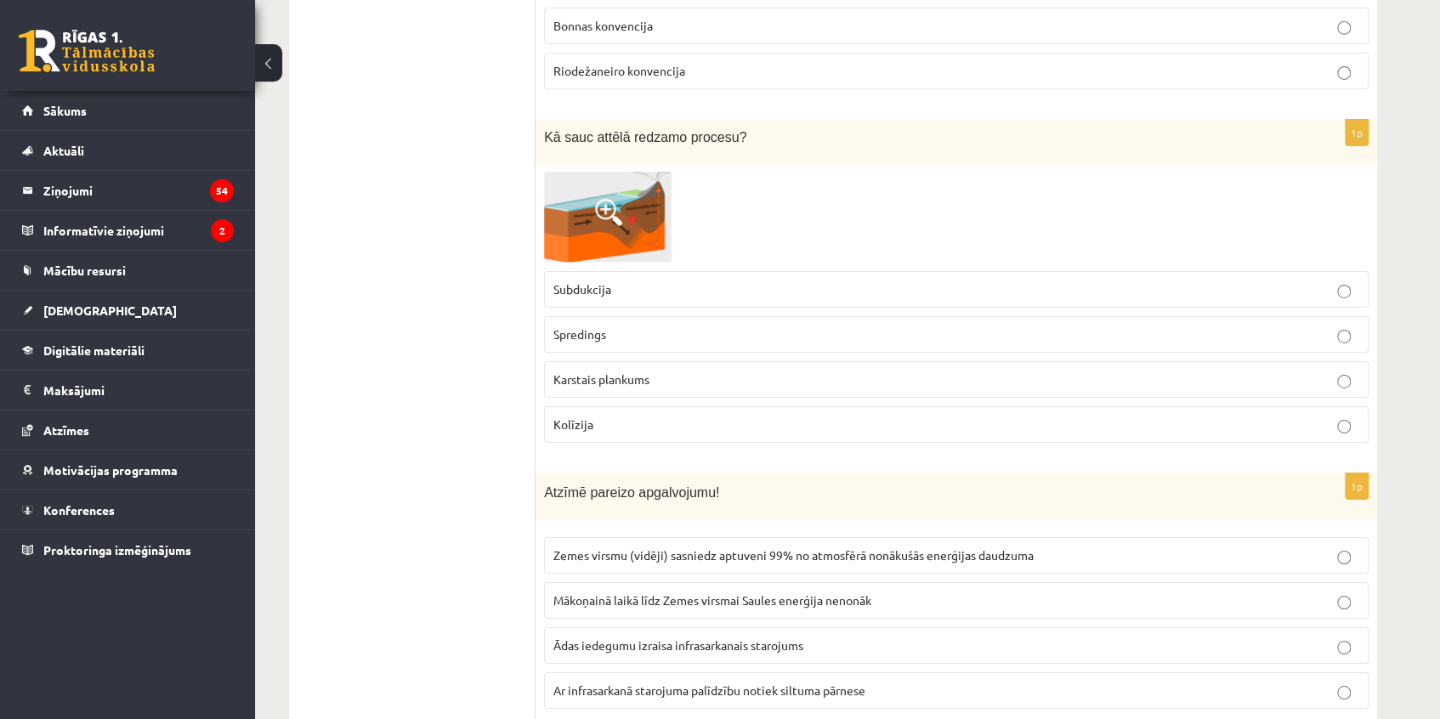
click at [609, 199] on span at bounding box center [608, 212] width 27 height 27
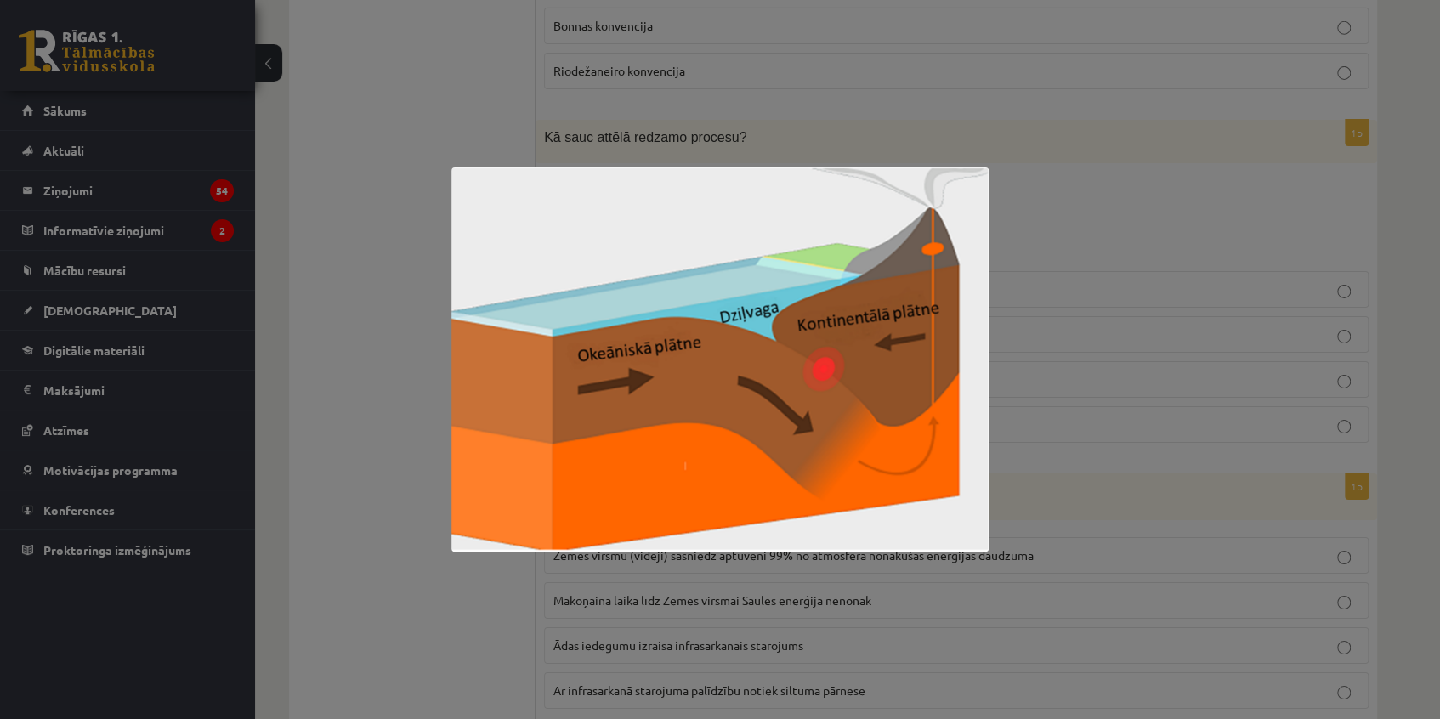
click at [617, 215] on img at bounding box center [719, 359] width 537 height 384
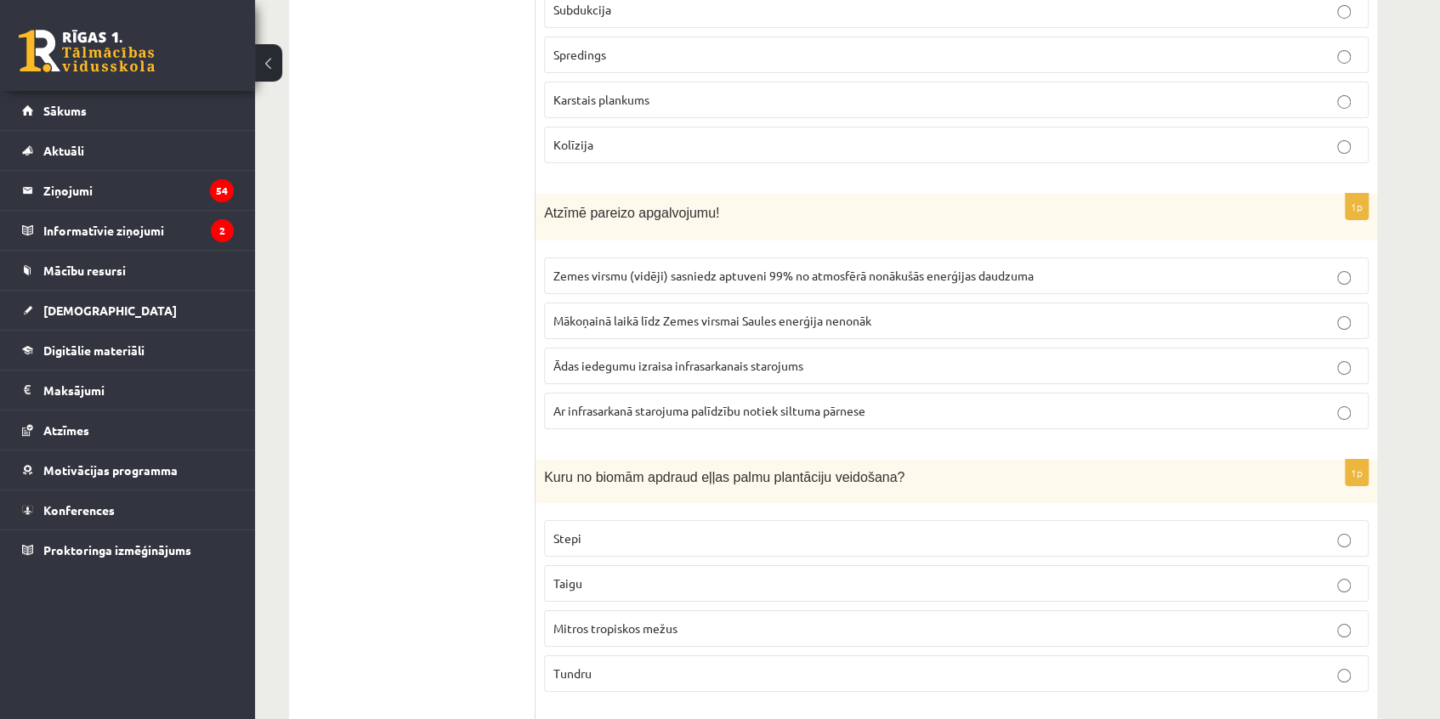
scroll to position [3734, 0]
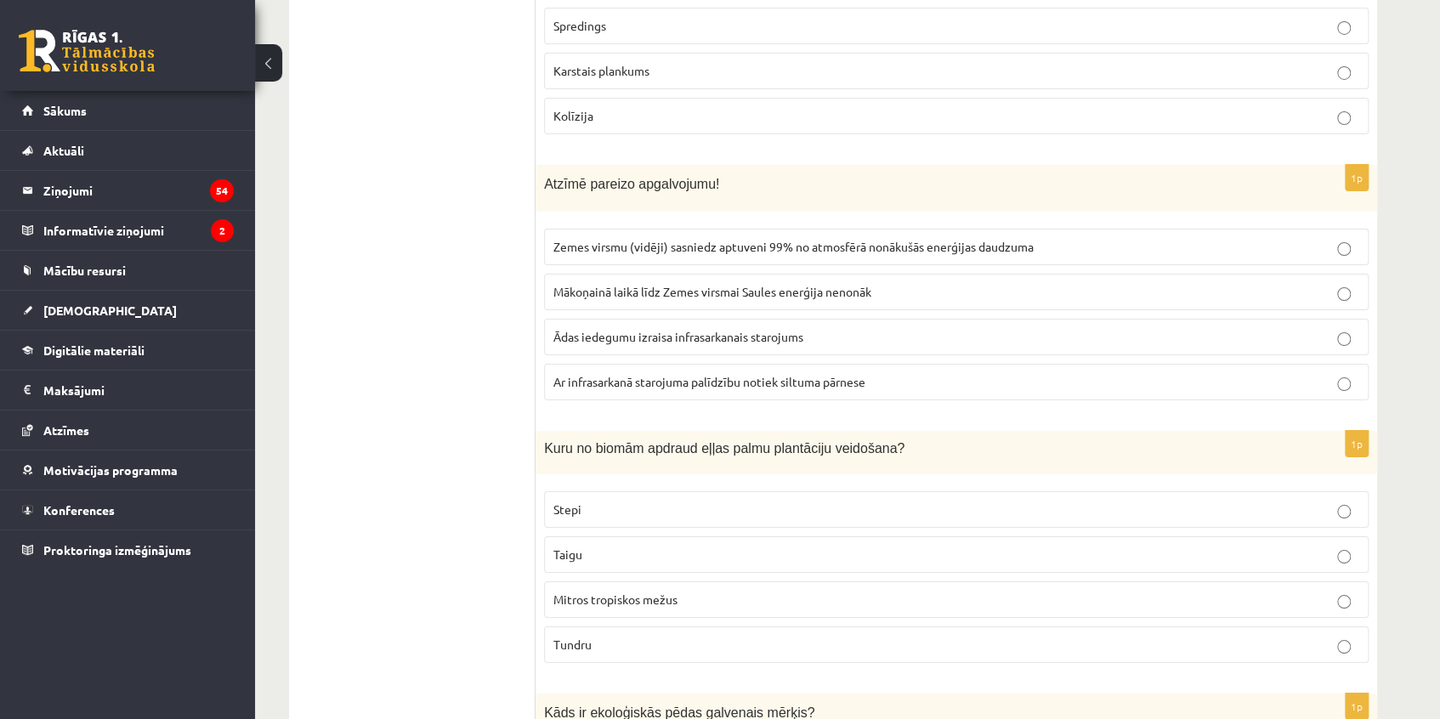
click at [707, 374] on span "Ar infrasarkanā starojuma palīdzību notiek siltuma pārnese" at bounding box center [709, 381] width 312 height 15
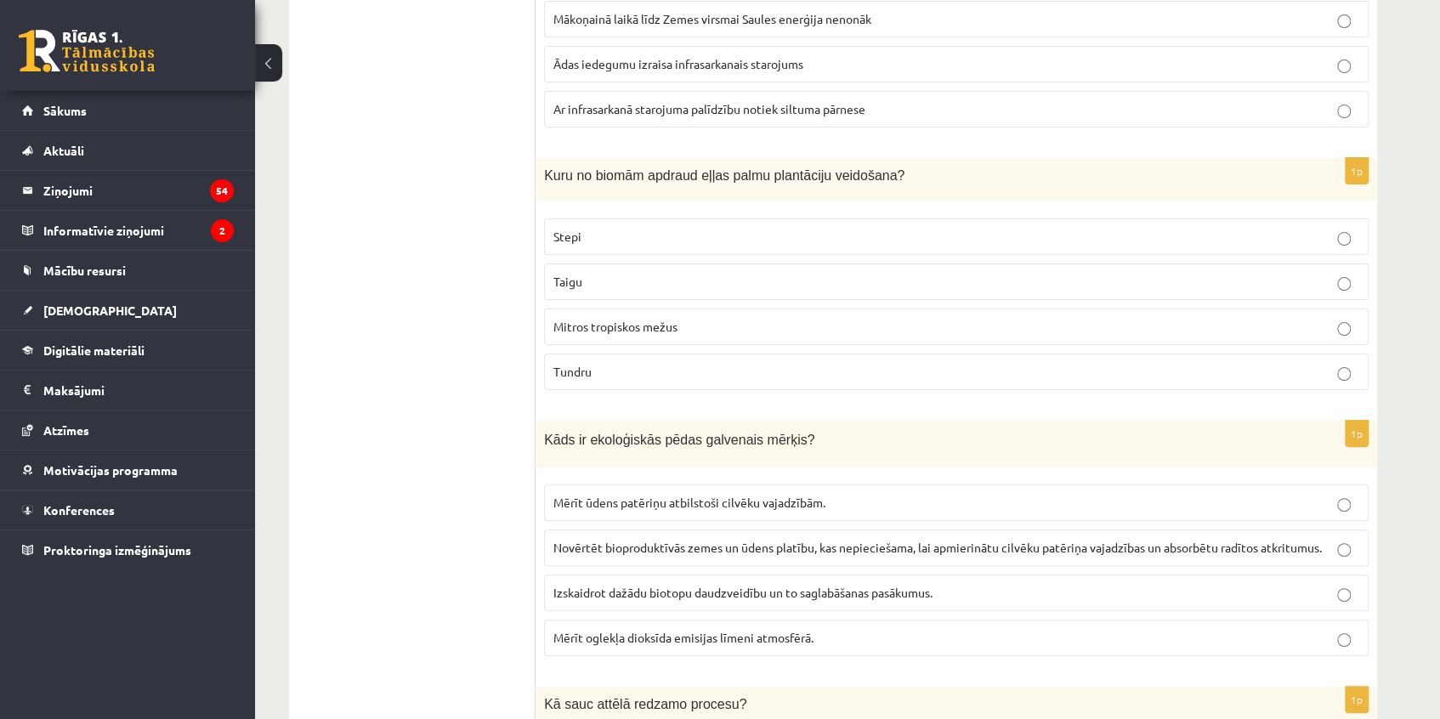
scroll to position [4044, 0]
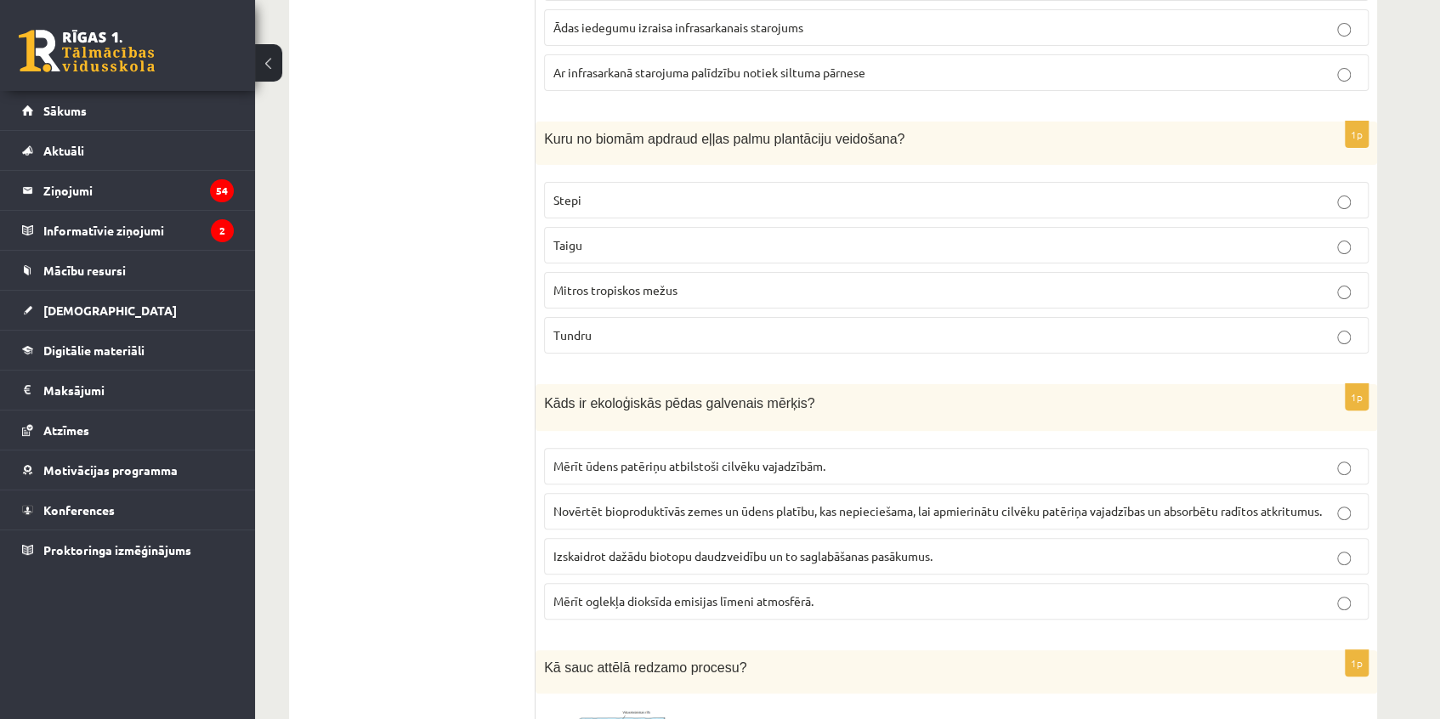
click at [605, 503] on span "Novērtēt bioproduktīvās zemes un ūdens platību, kas nepieciešama, lai apmierinā…" at bounding box center [937, 510] width 768 height 15
click at [604, 286] on p "Mitros tropiskos mežus" at bounding box center [956, 290] width 806 height 18
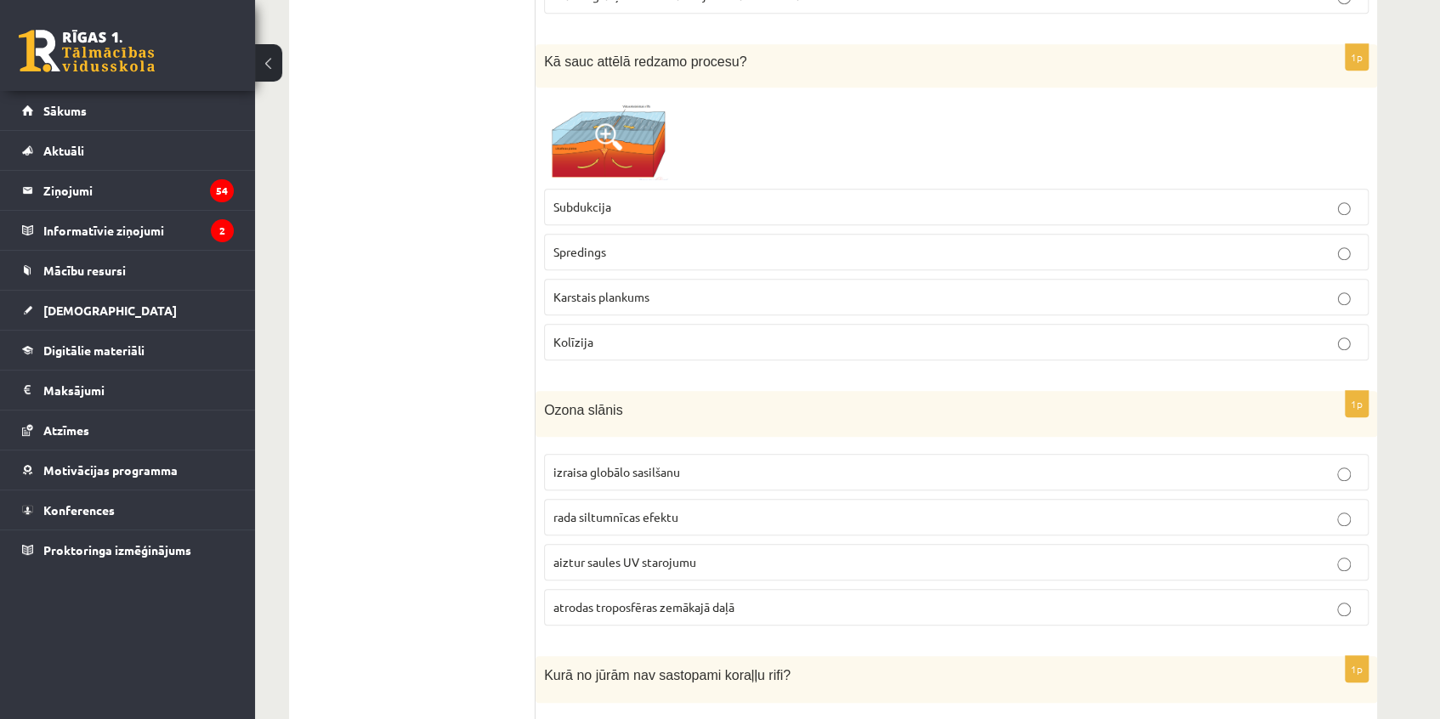
scroll to position [4662, 0]
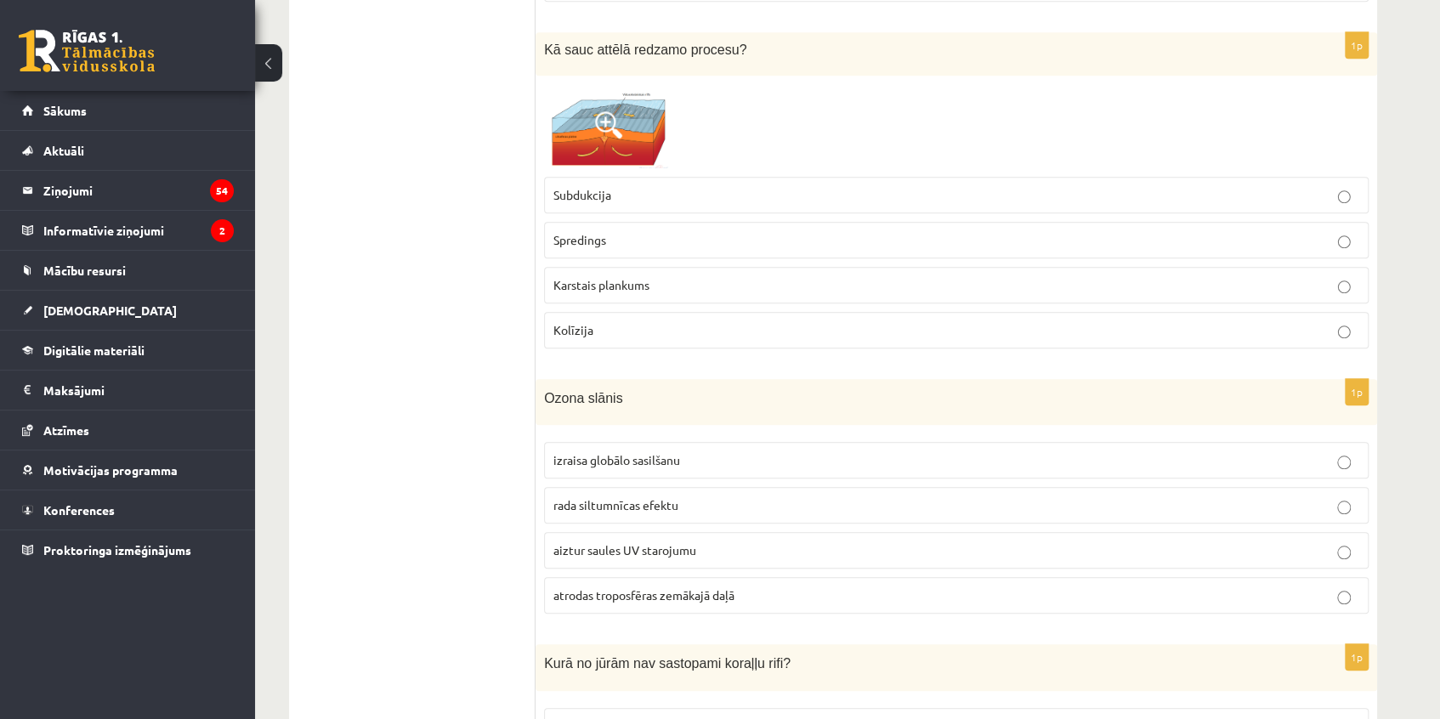
click at [651, 186] on p "Subdukcija" at bounding box center [956, 195] width 806 height 18
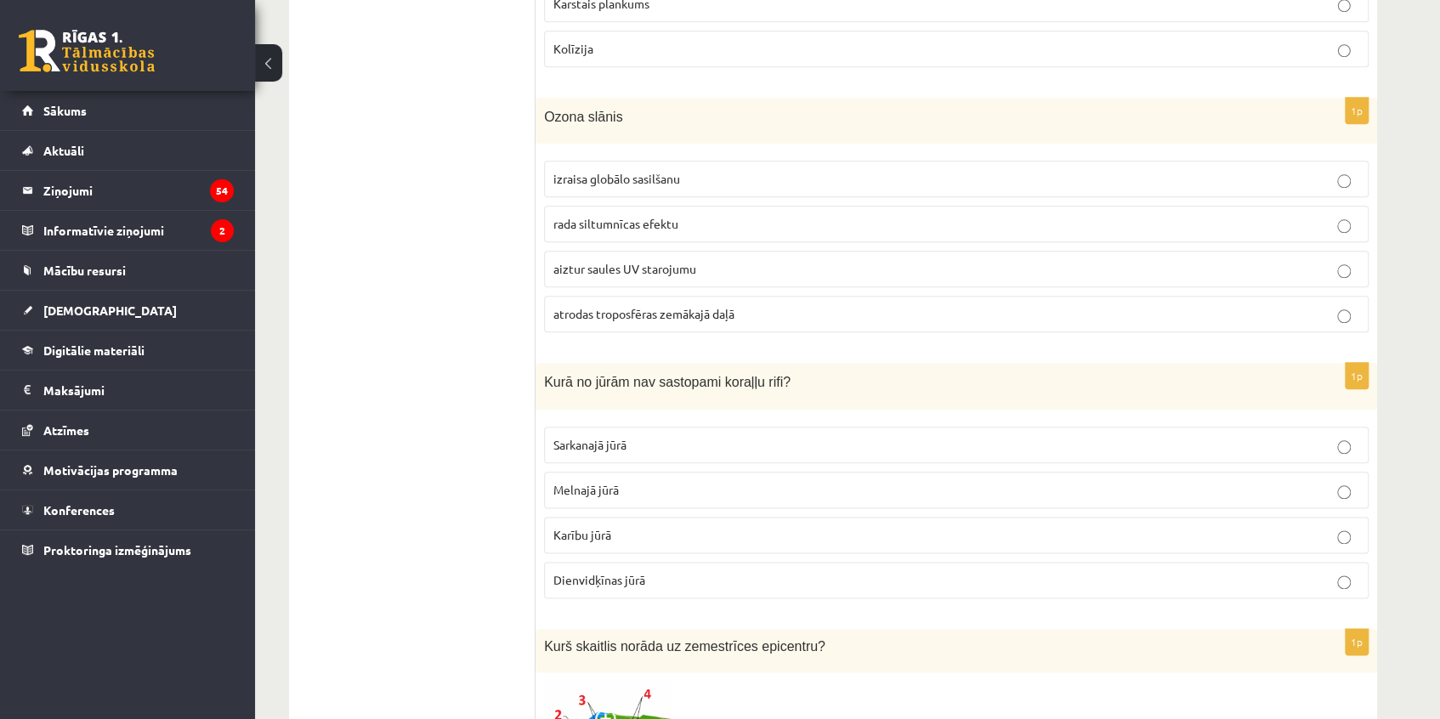
scroll to position [4971, 0]
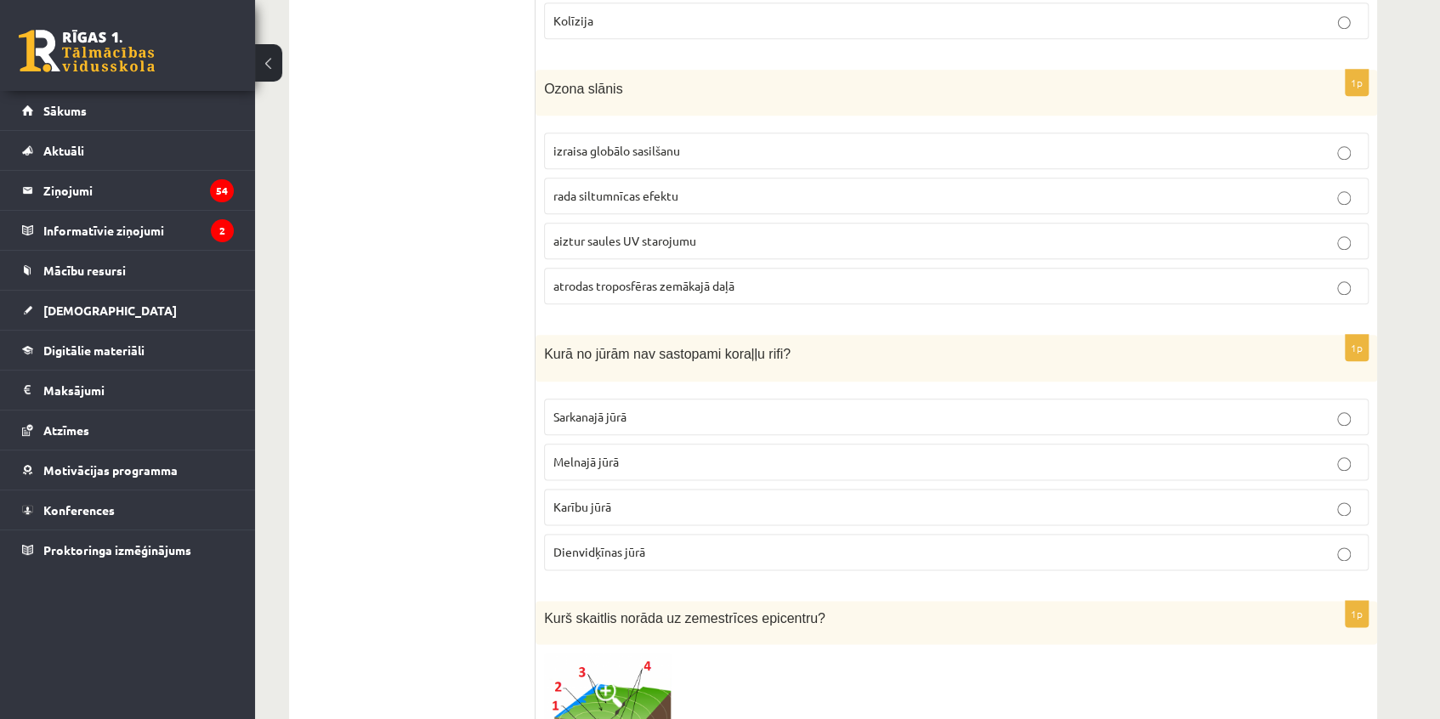
click at [666, 232] on p "aiztur saules UV starojumu" at bounding box center [956, 241] width 806 height 18
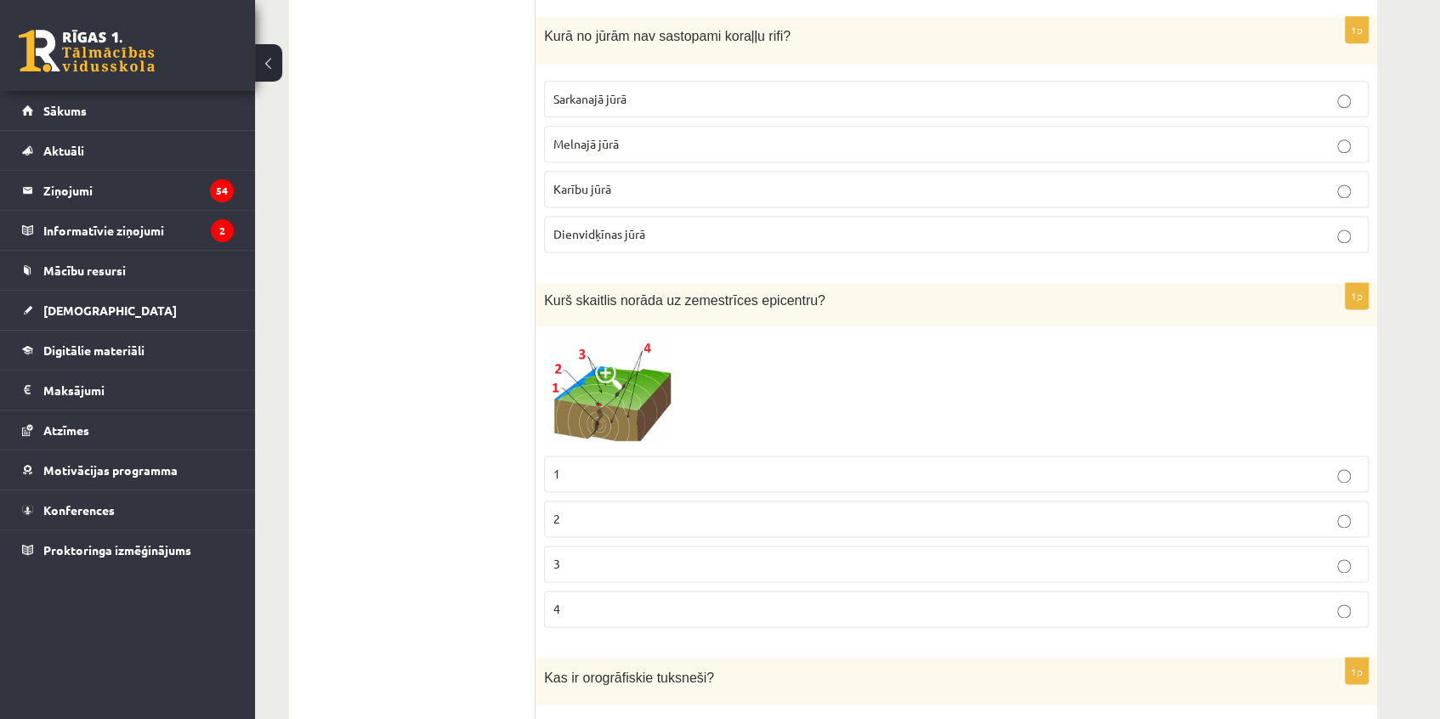
scroll to position [5357, 0]
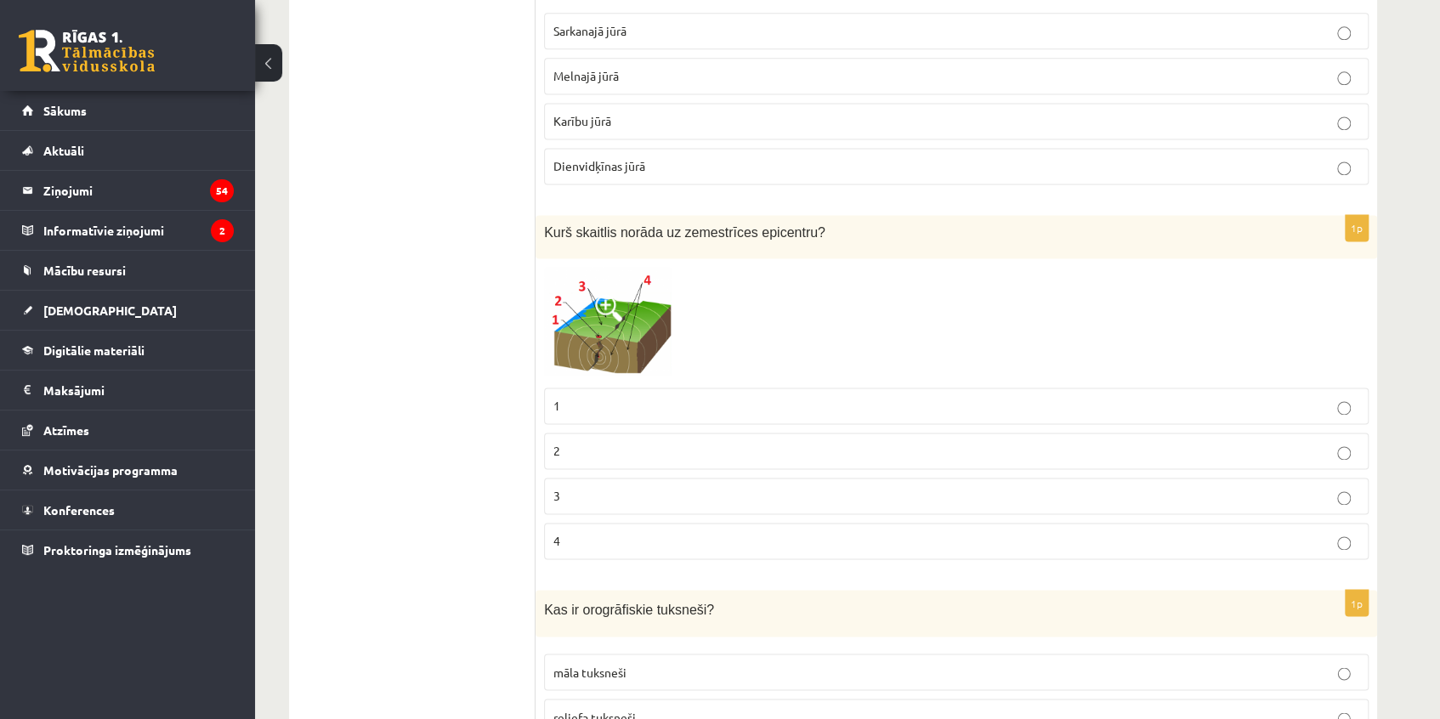
click at [570, 442] on p "2" at bounding box center [956, 451] width 806 height 18
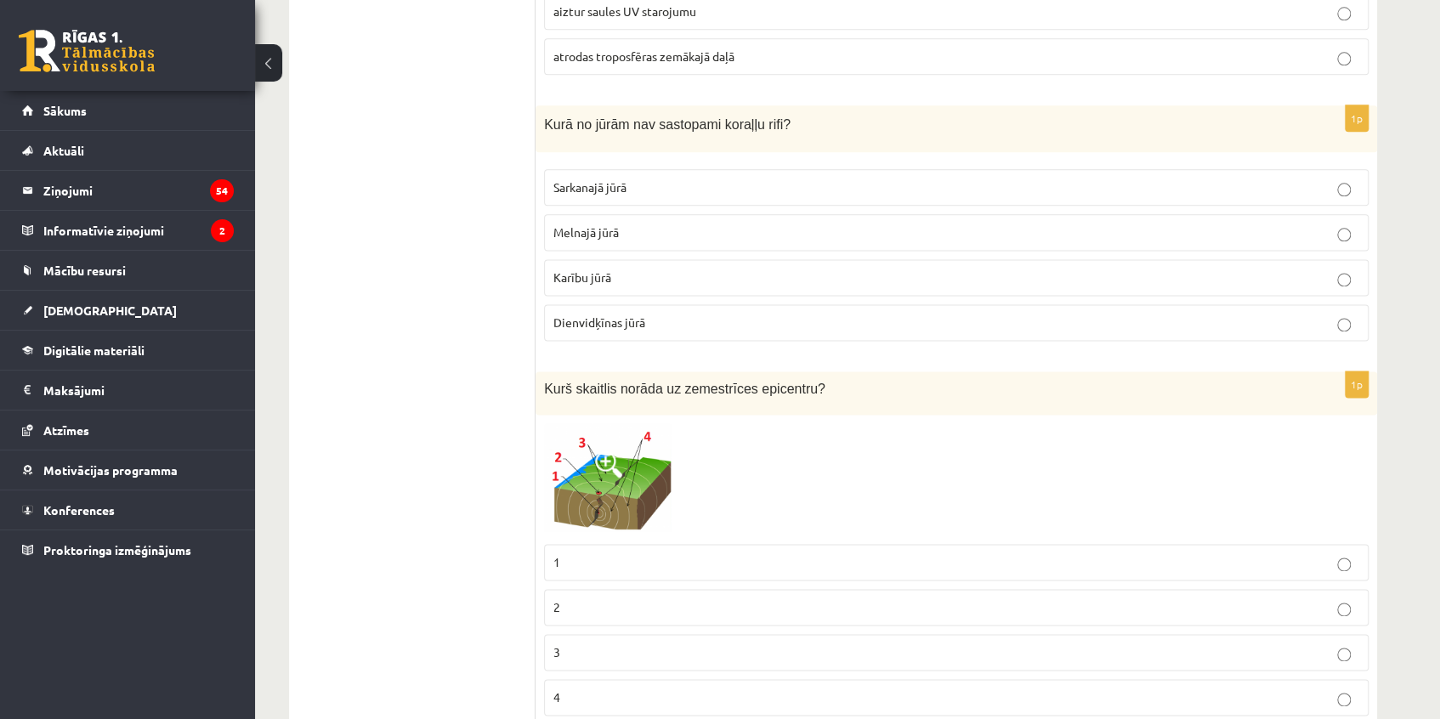
scroll to position [5126, 0]
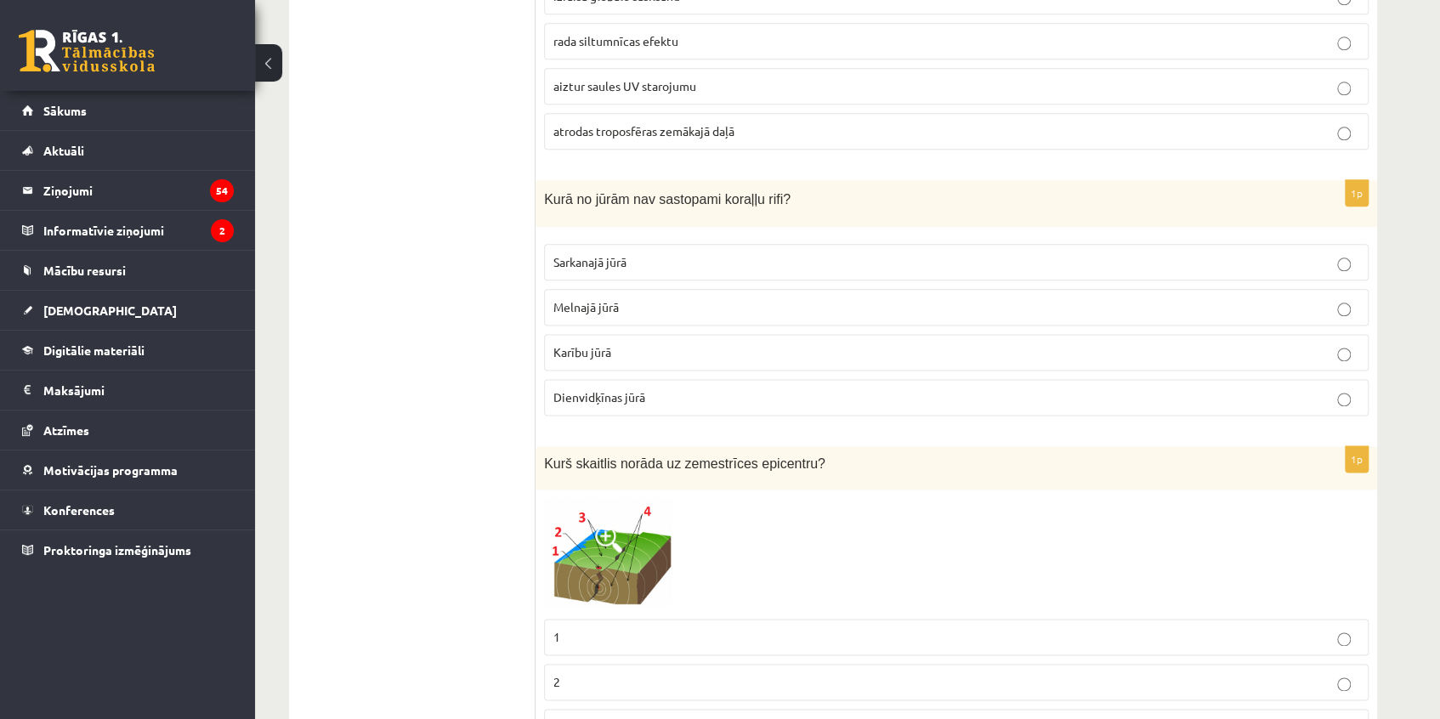
click at [663, 298] on p "Melnajā jūrā" at bounding box center [956, 307] width 806 height 18
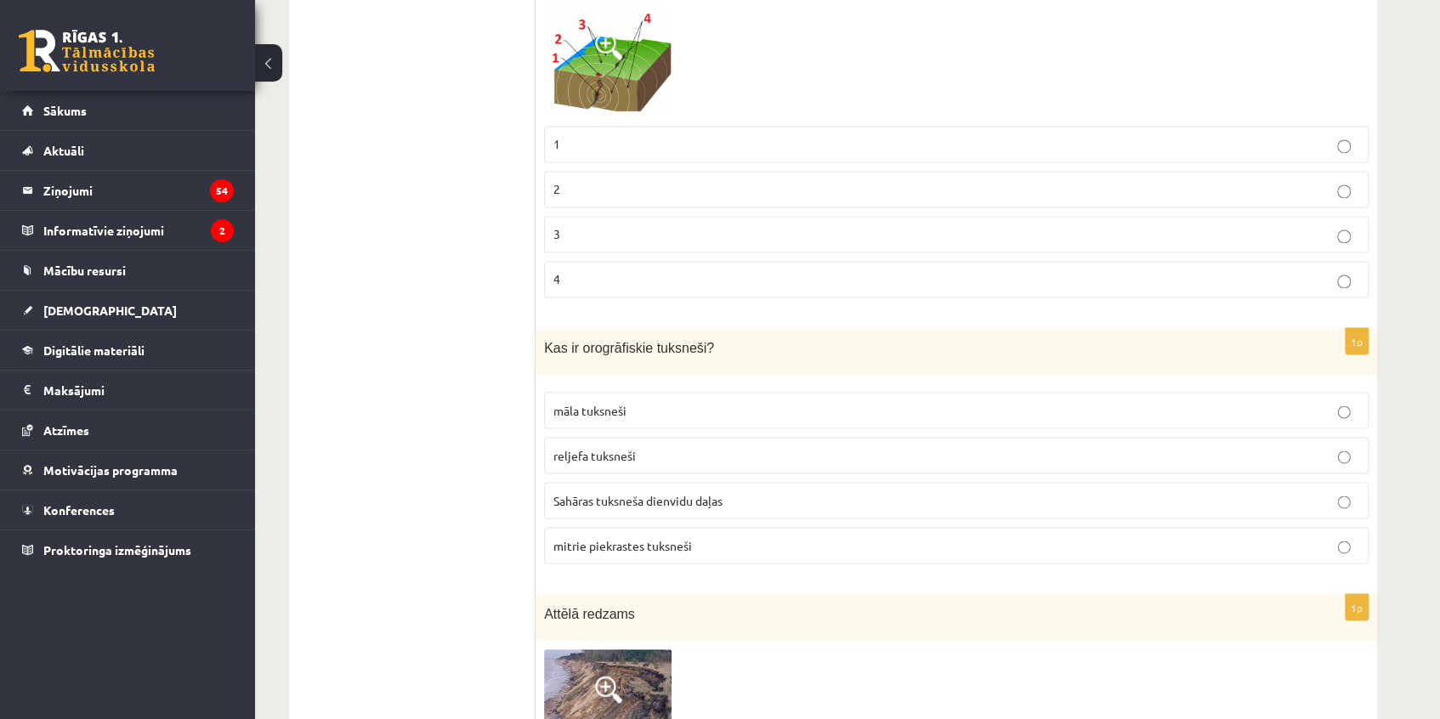
scroll to position [5666, 0]
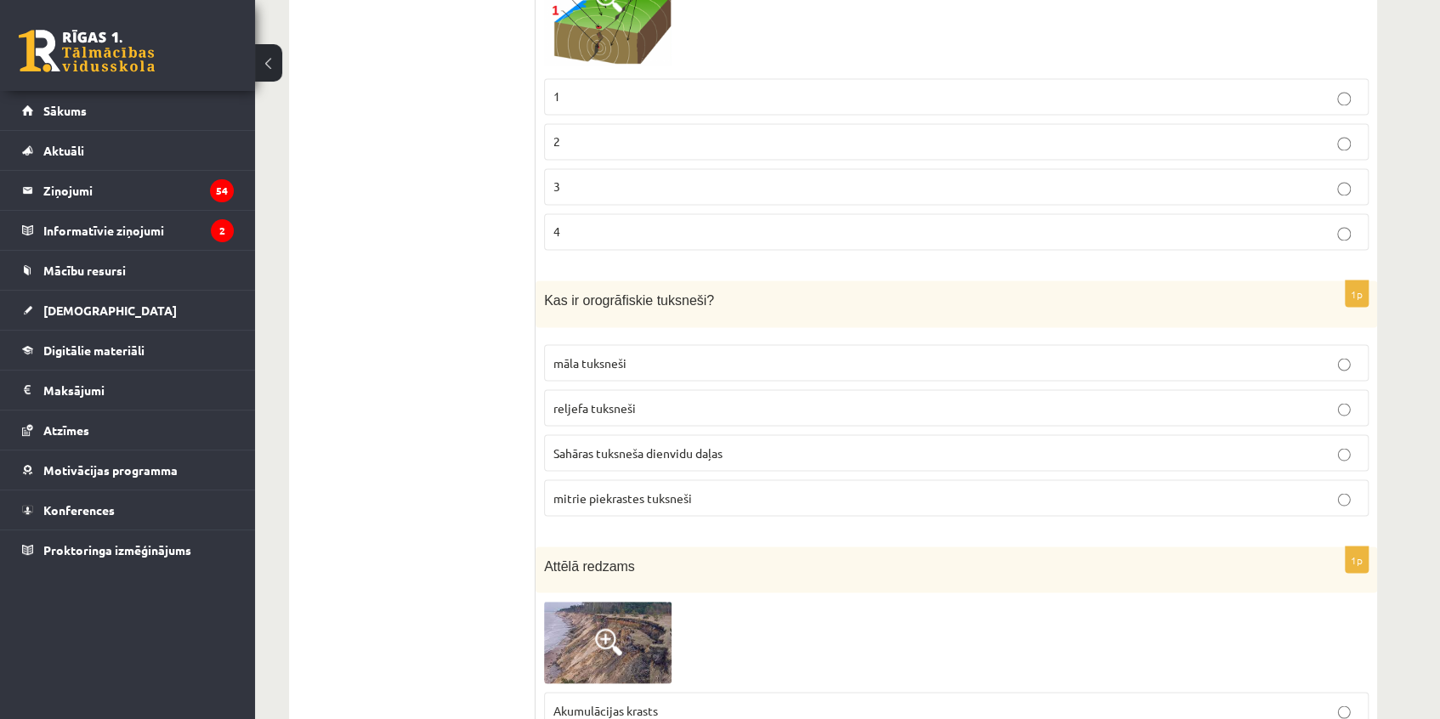
click at [719, 399] on p "reljefa tuksneši" at bounding box center [956, 408] width 806 height 18
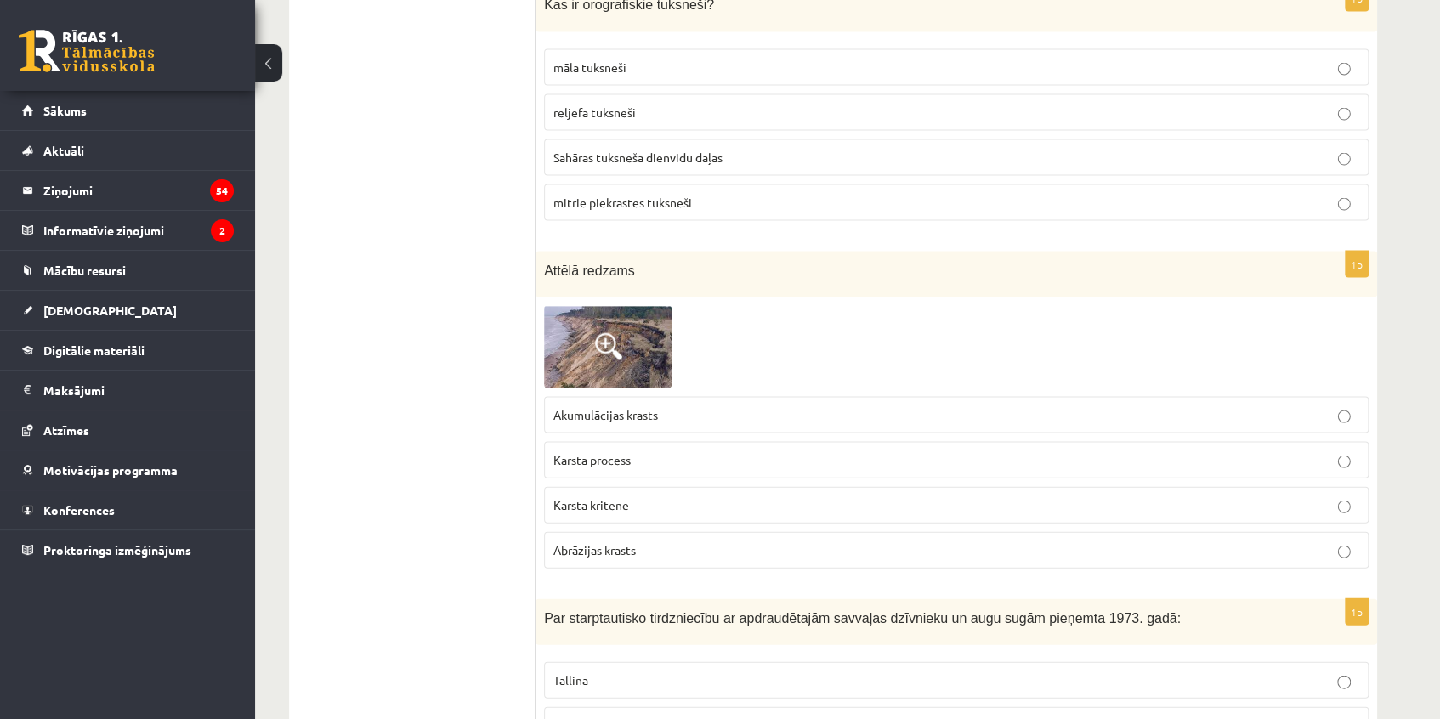
scroll to position [5976, 0]
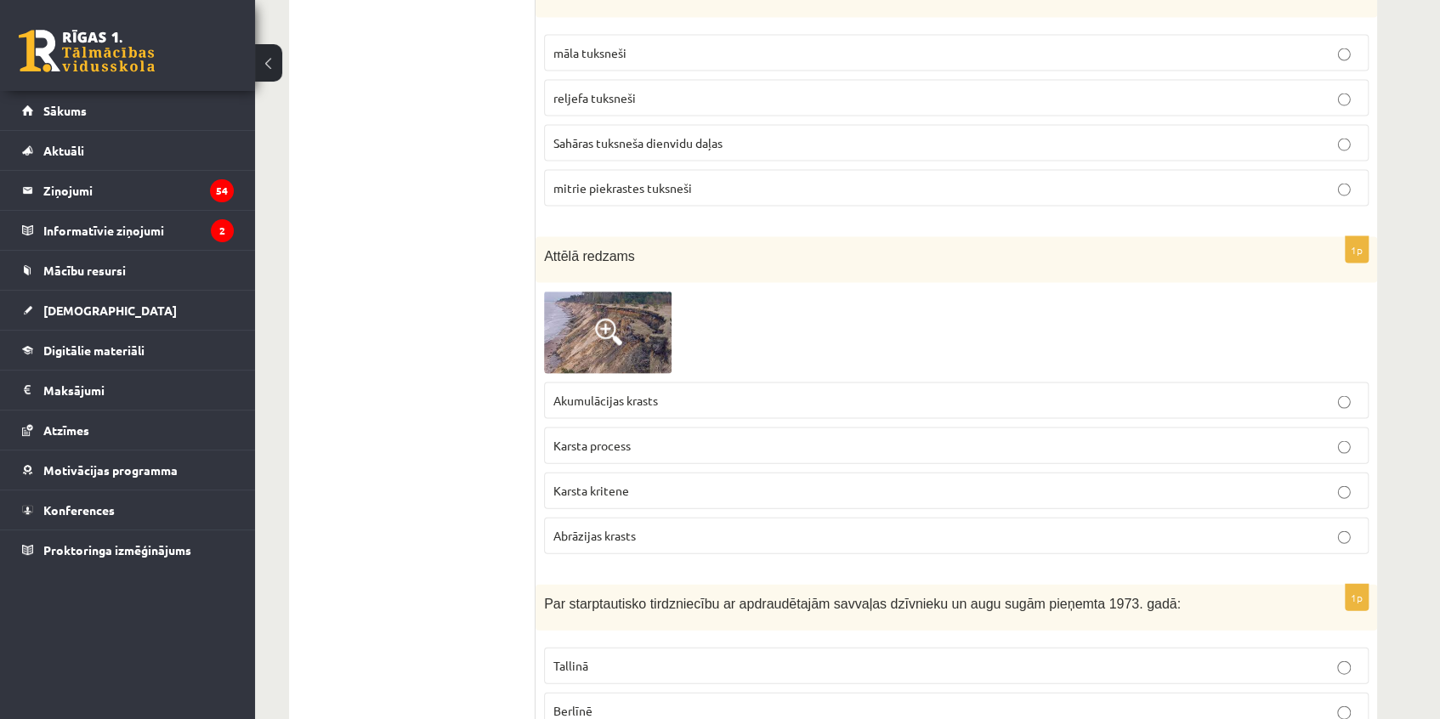
click at [713, 482] on p "Karsta kritene" at bounding box center [956, 491] width 806 height 18
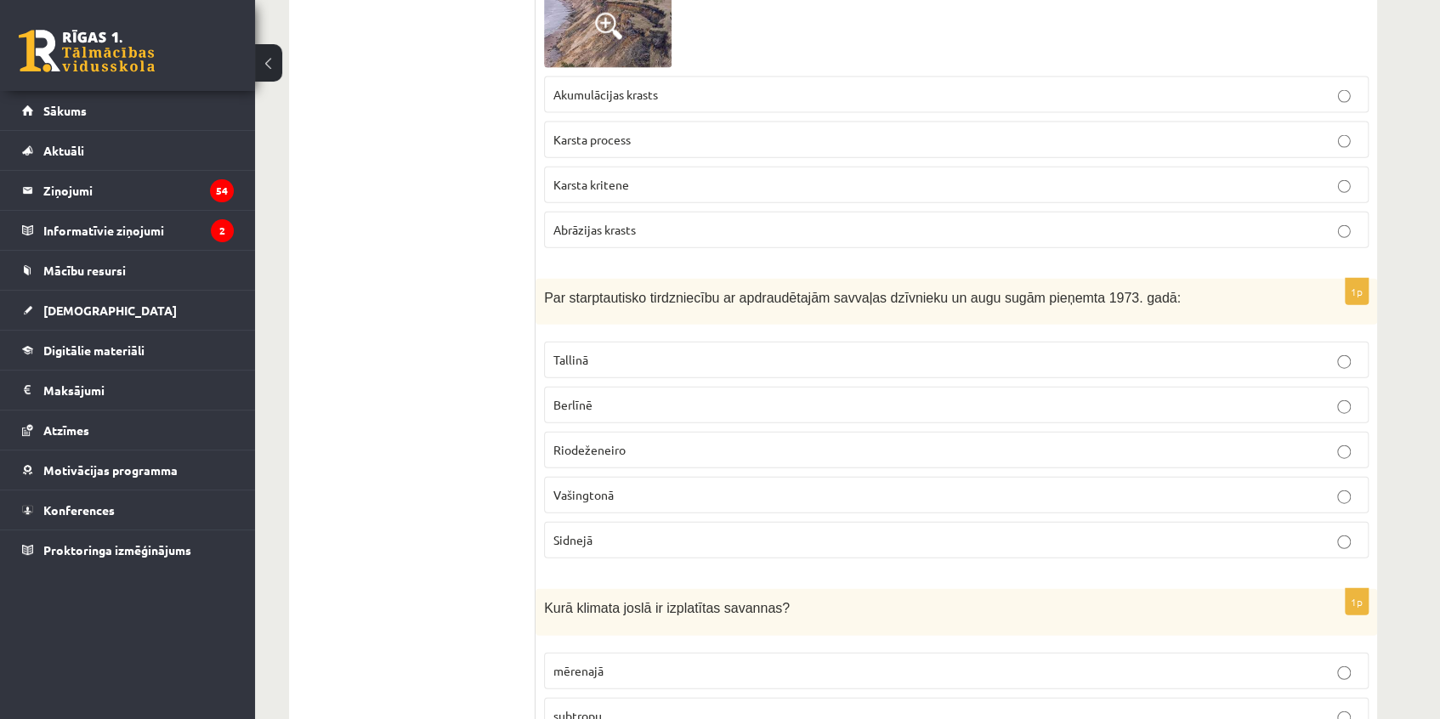
scroll to position [6284, 0]
click at [721, 484] on p "Vašingtonā" at bounding box center [956, 493] width 806 height 18
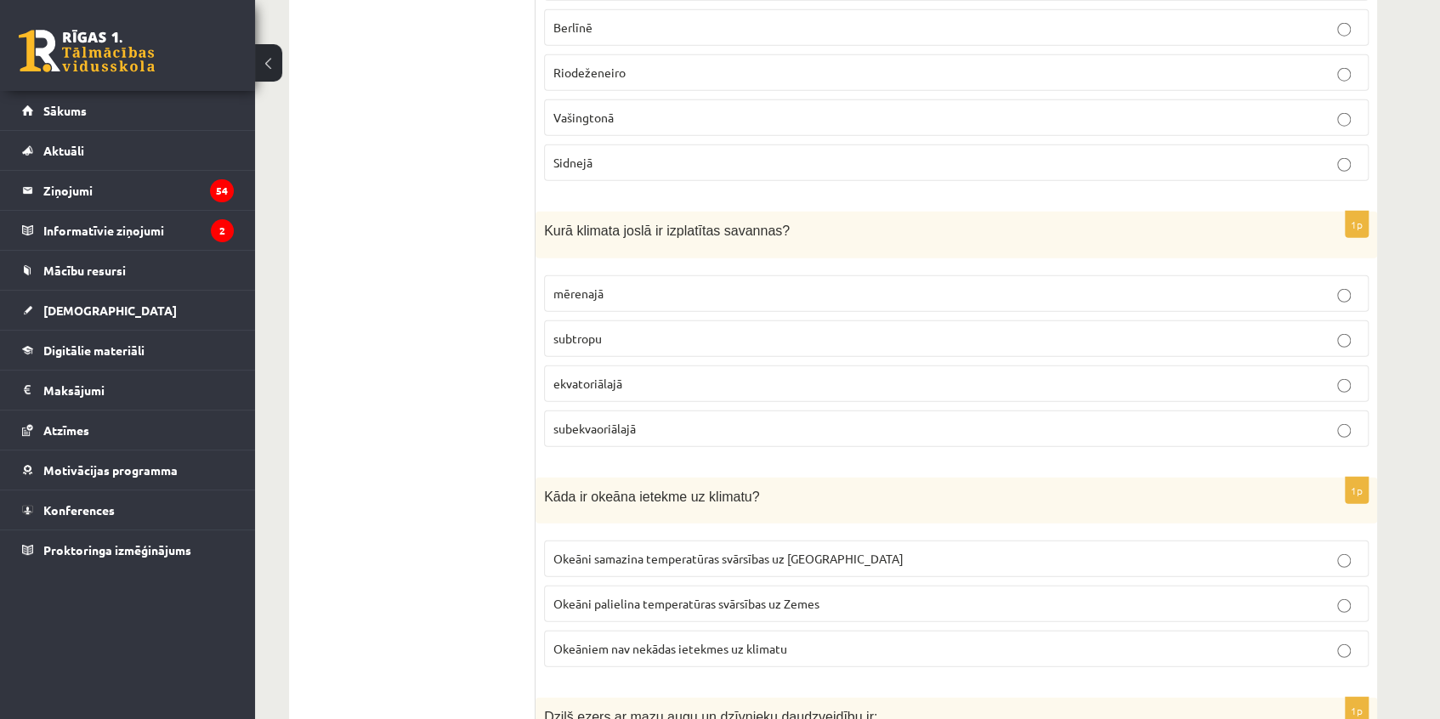
scroll to position [6671, 0]
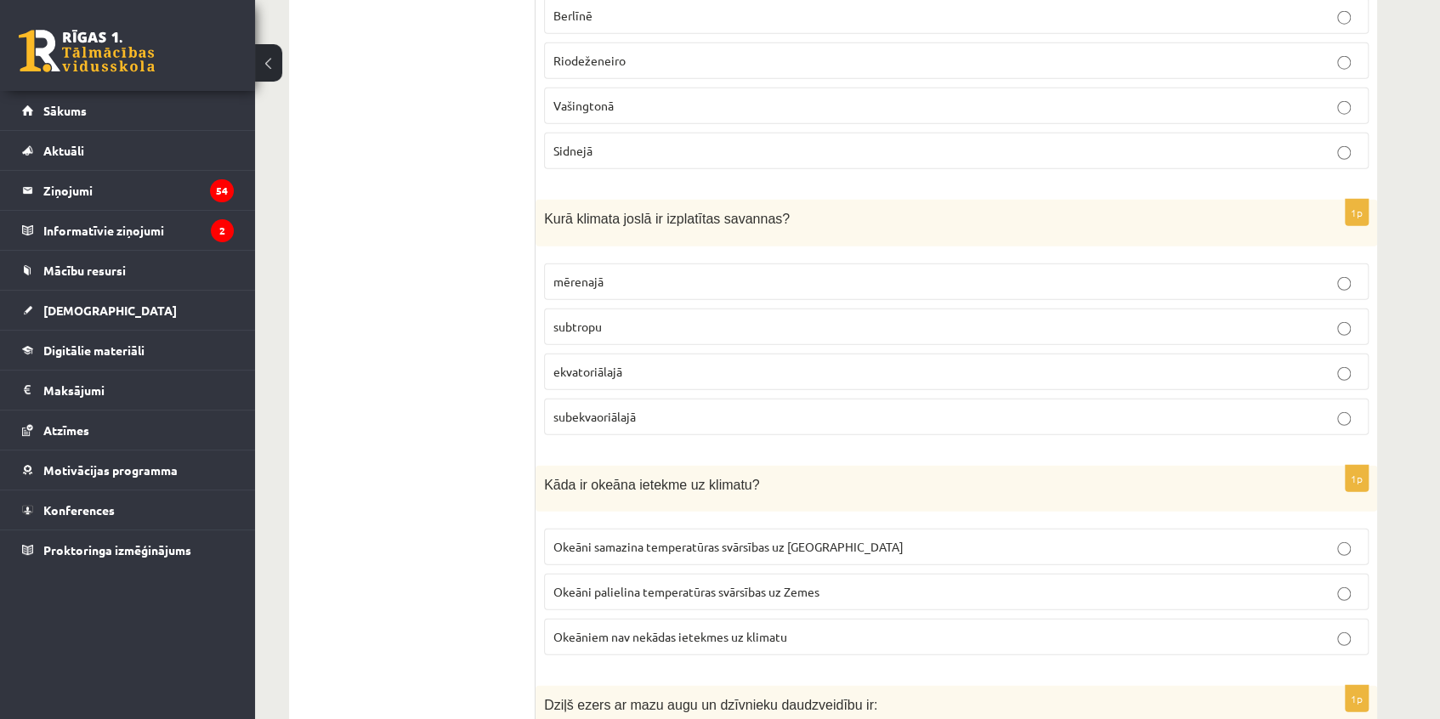
click at [689, 408] on p "subekvaoriālajā" at bounding box center [956, 417] width 806 height 18
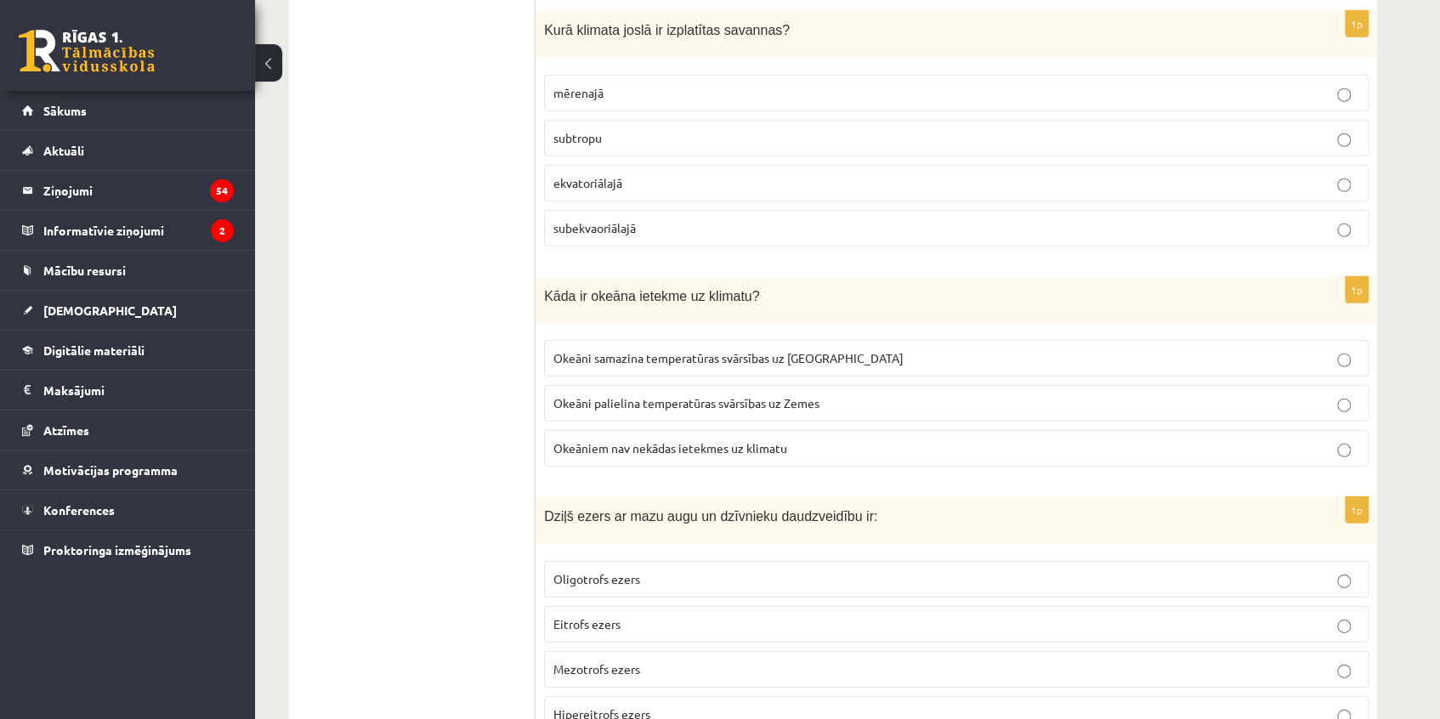
scroll to position [6902, 0]
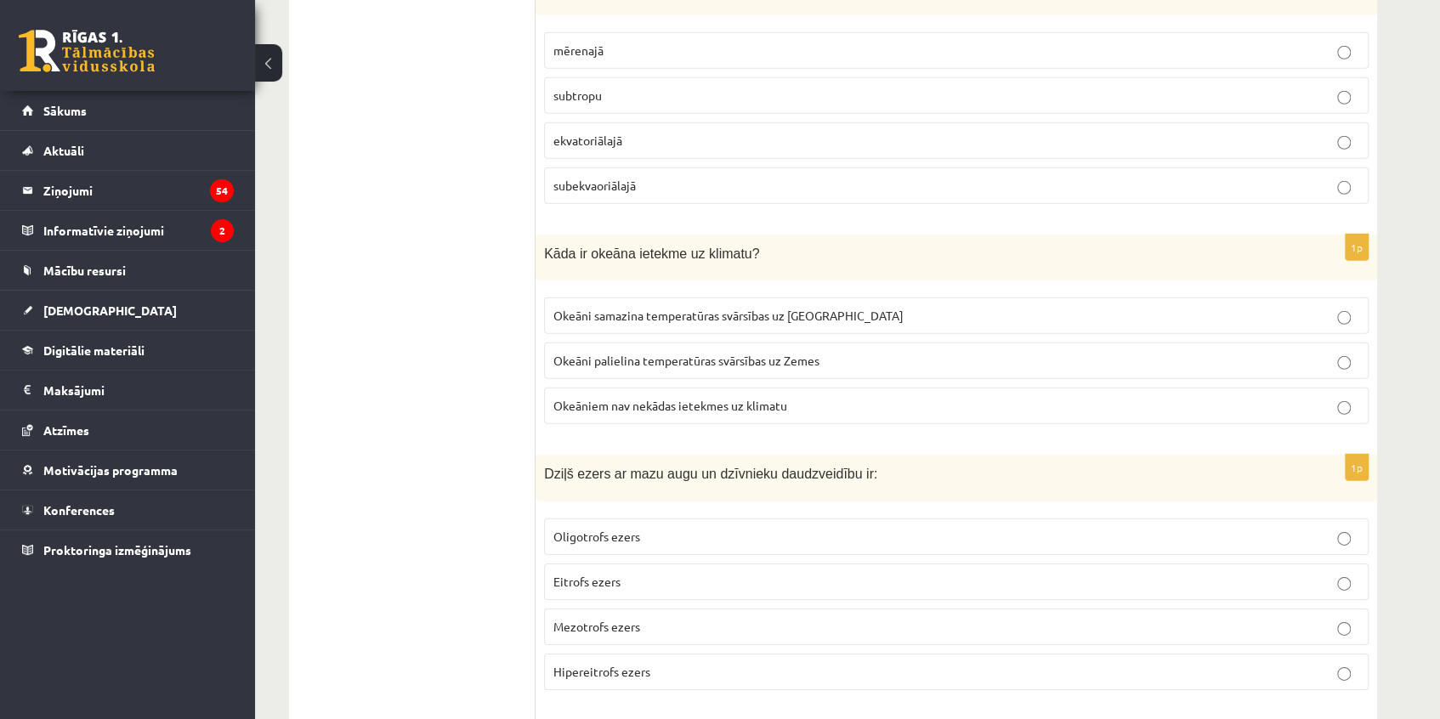
click at [707, 308] on span "Okeāni samazina temperatūras svārsības uz Zemes" at bounding box center [728, 315] width 350 height 15
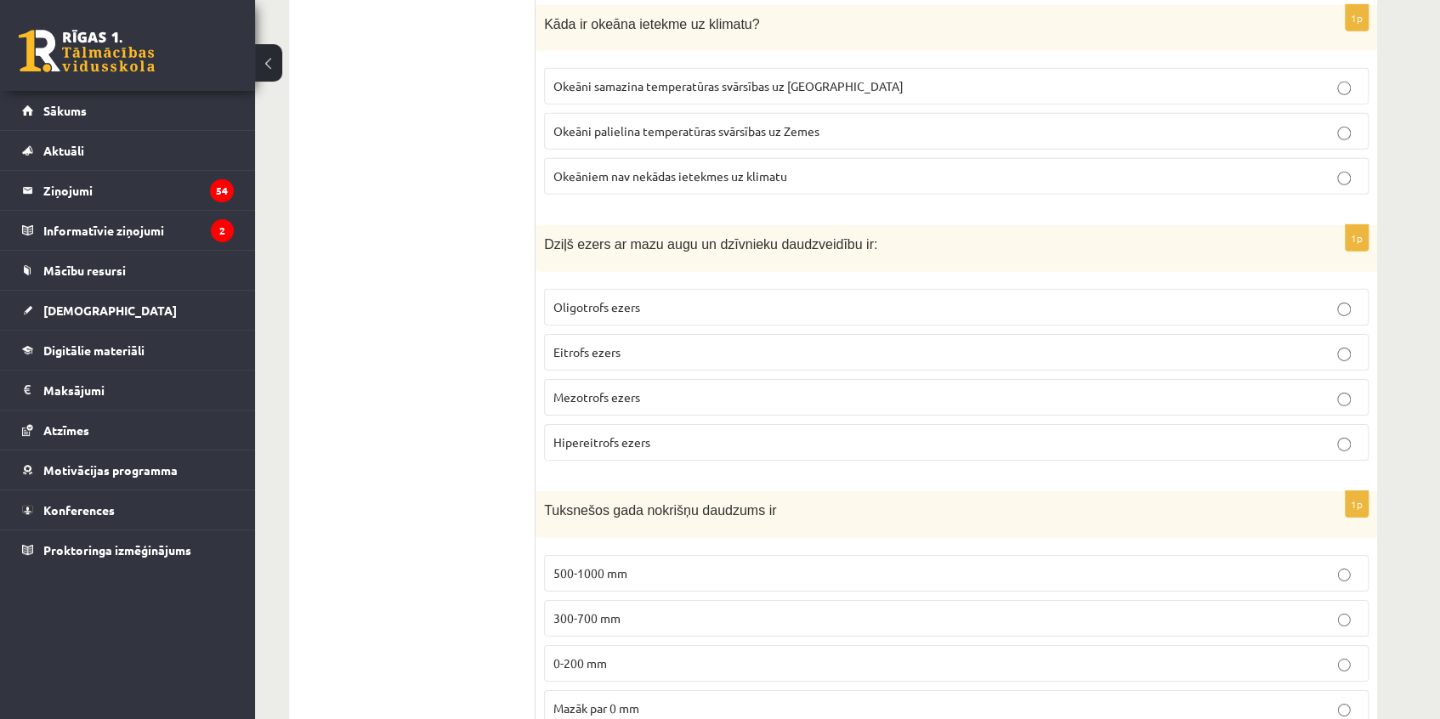
scroll to position [7135, 0]
click at [618, 651] on label "0-200 mm" at bounding box center [956, 661] width 825 height 37
click at [683, 296] on p "Oligotrofs ezers" at bounding box center [956, 305] width 806 height 18
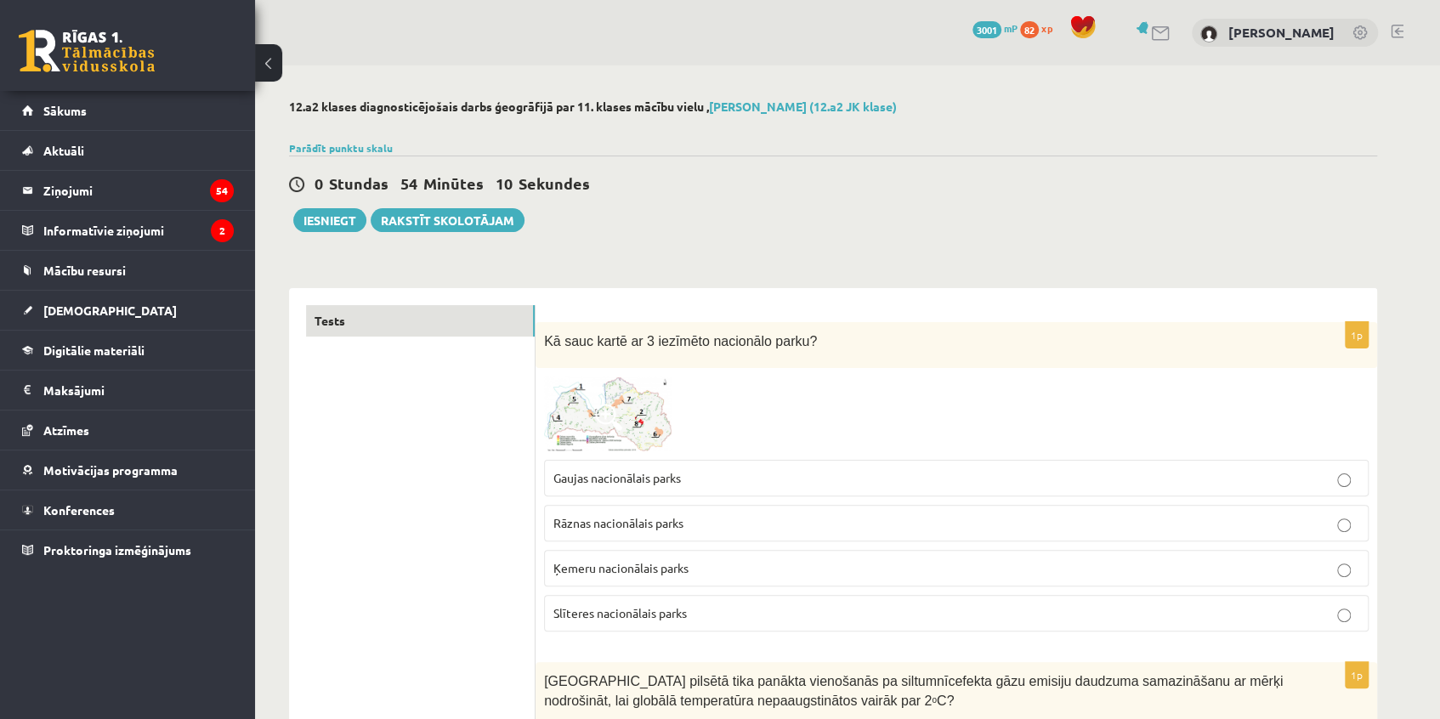
drag, startPoint x: 382, startPoint y: 495, endPoint x: 384, endPoint y: 514, distance: 19.7
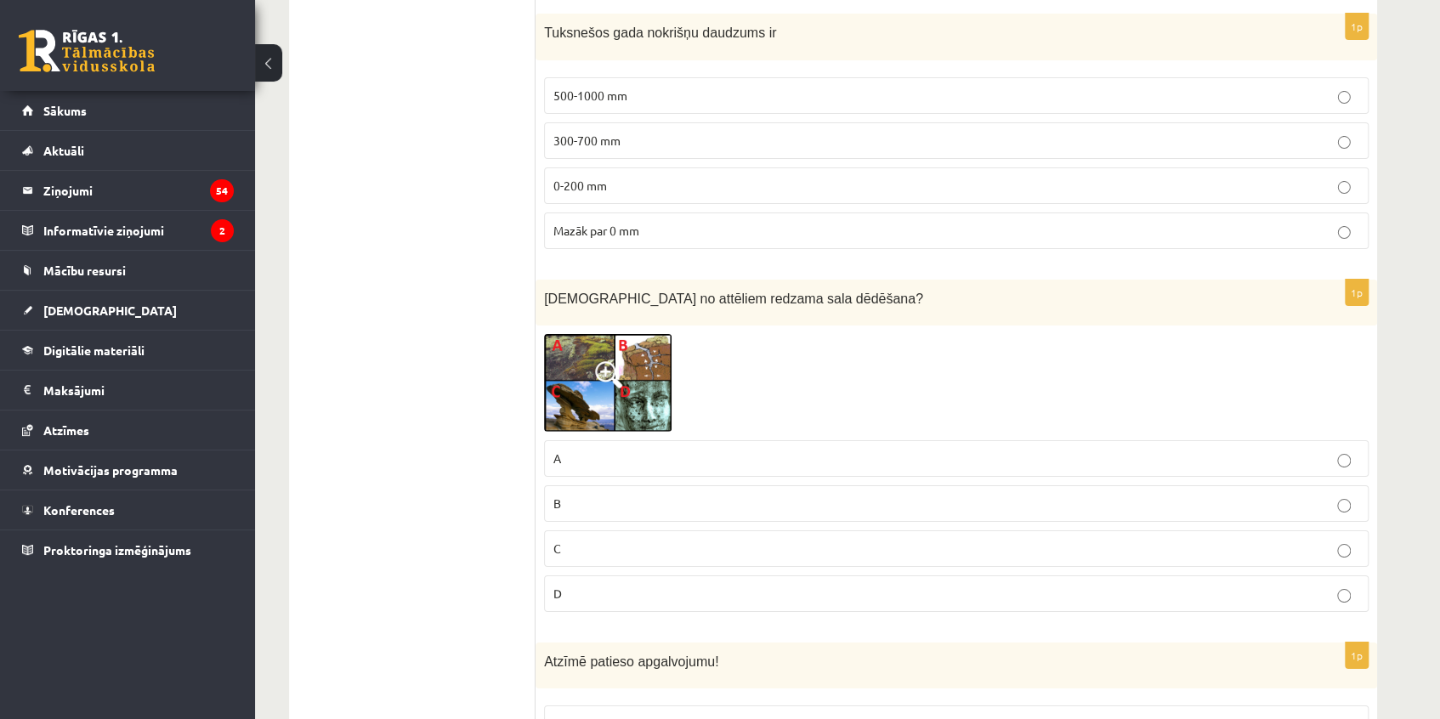
scroll to position [7651, 0]
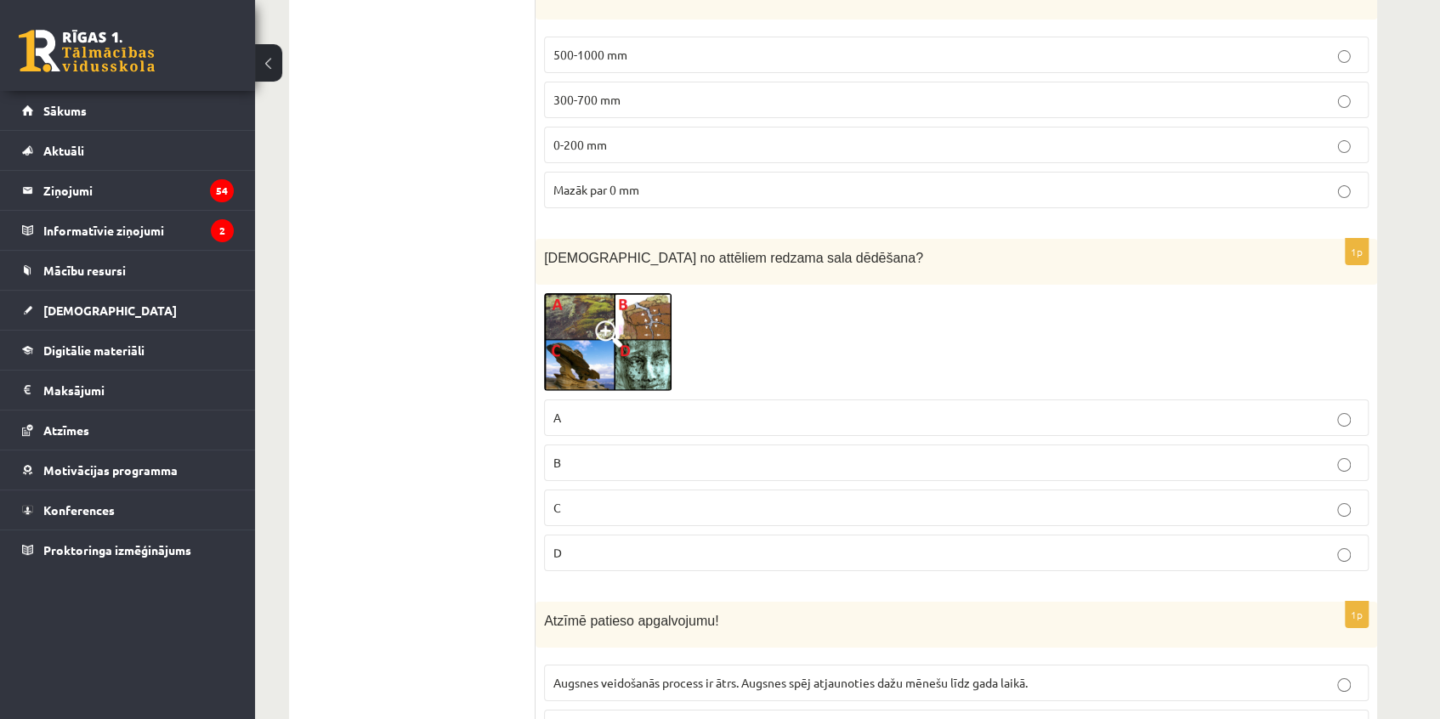
click at [600, 320] on span at bounding box center [608, 333] width 27 height 27
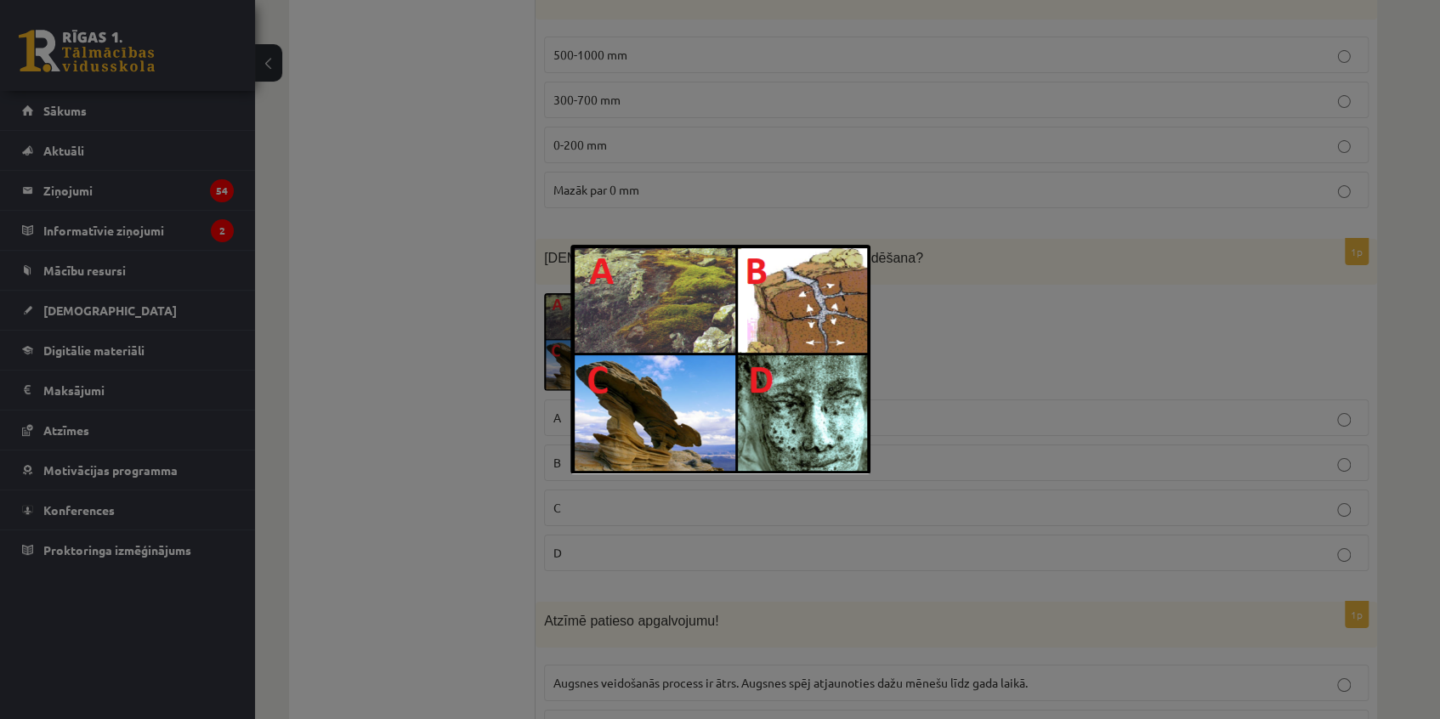
click at [489, 275] on div at bounding box center [720, 359] width 1440 height 719
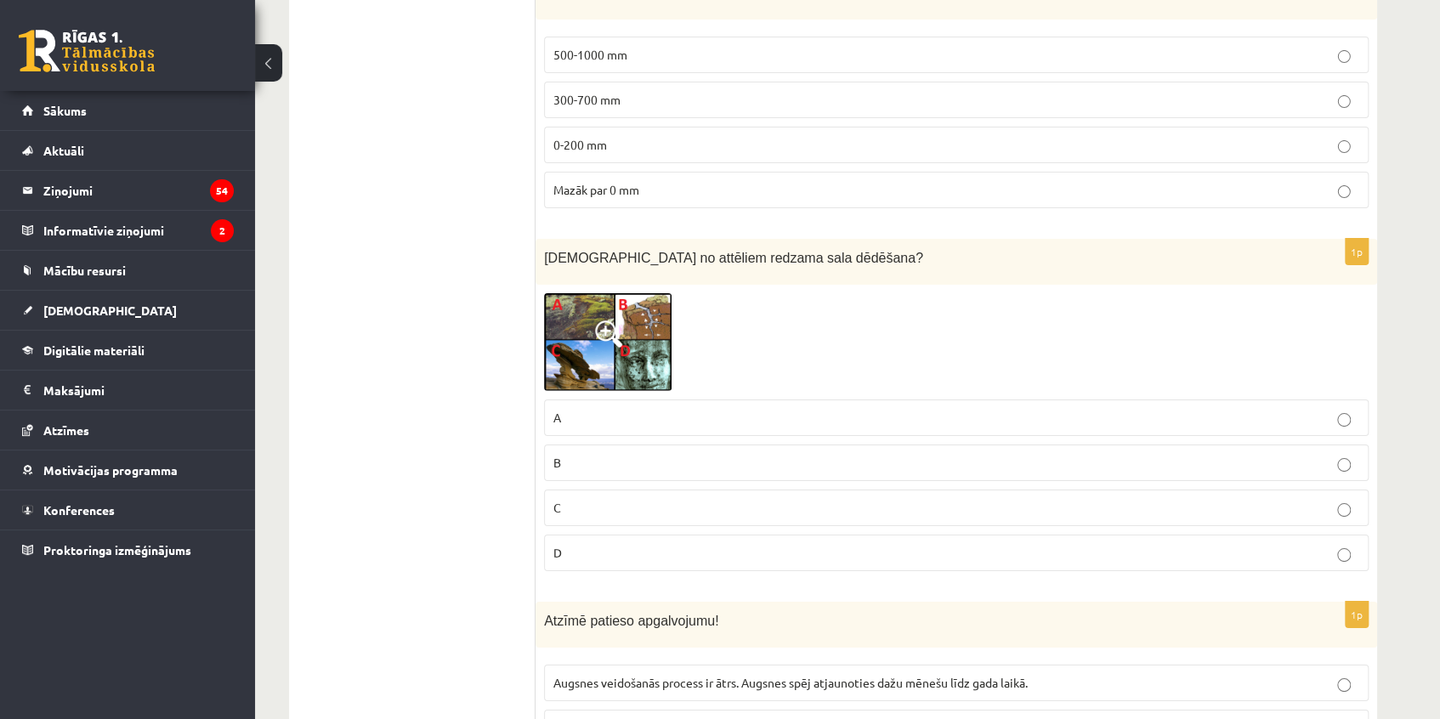
click at [604, 455] on label "B" at bounding box center [956, 463] width 825 height 37
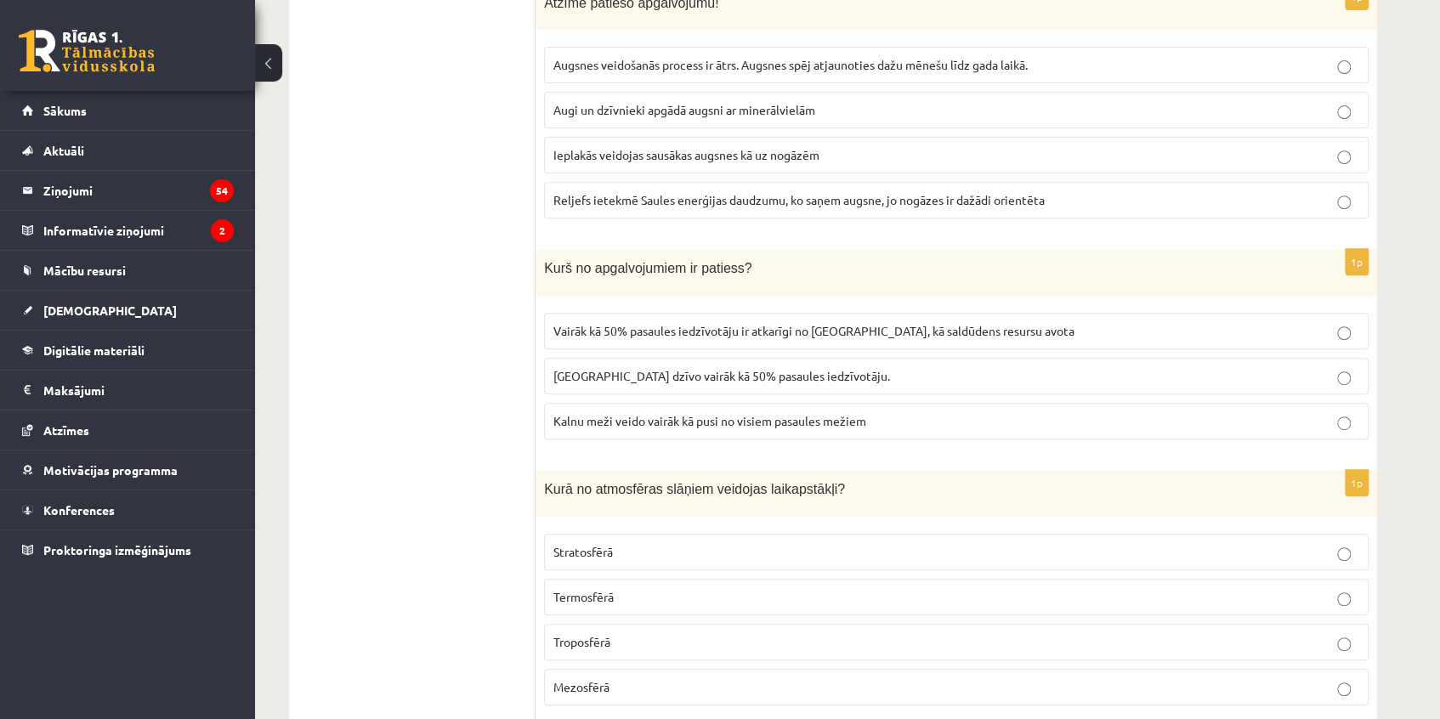
scroll to position [8295, 0]
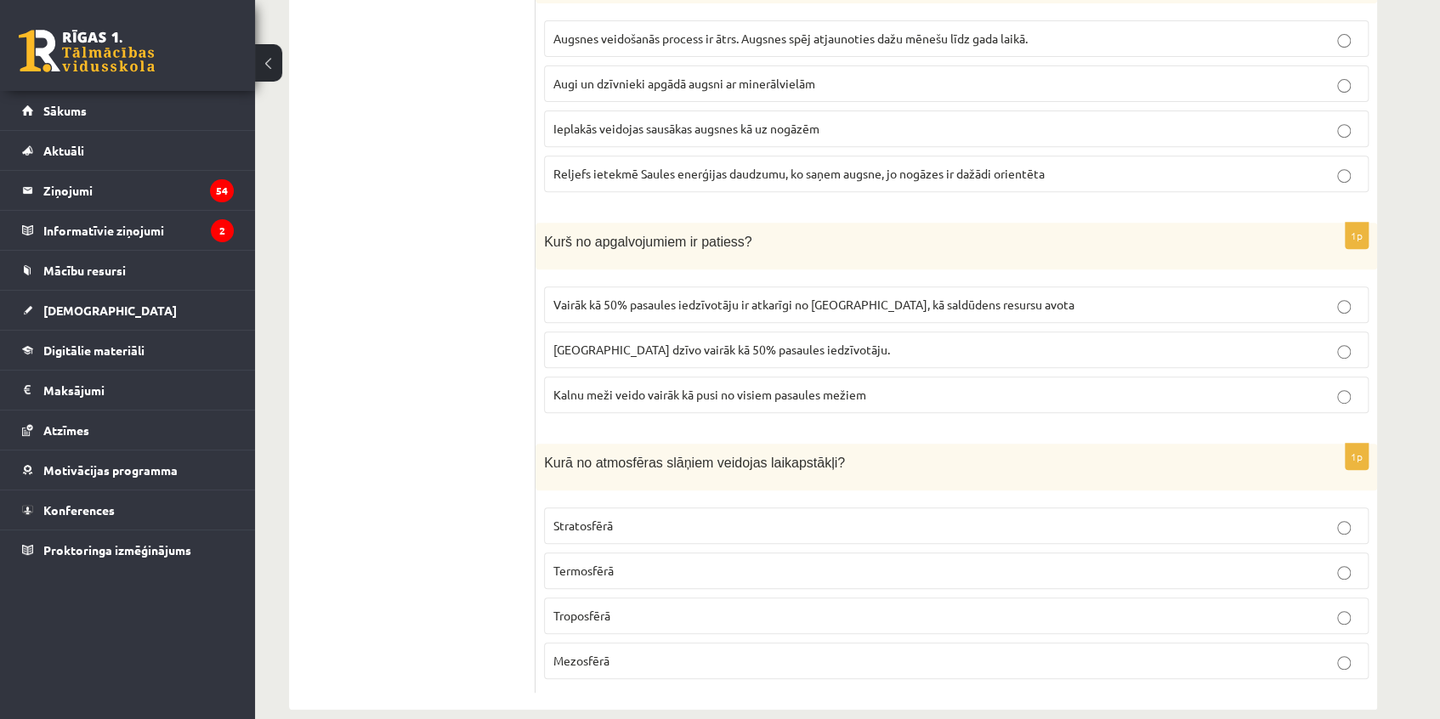
click at [651, 297] on span "Vairāk kā 50% pasaules iedzīvotāju ir atkarīgi no kalniem, kā saldūdens resursu…" at bounding box center [813, 304] width 521 height 15
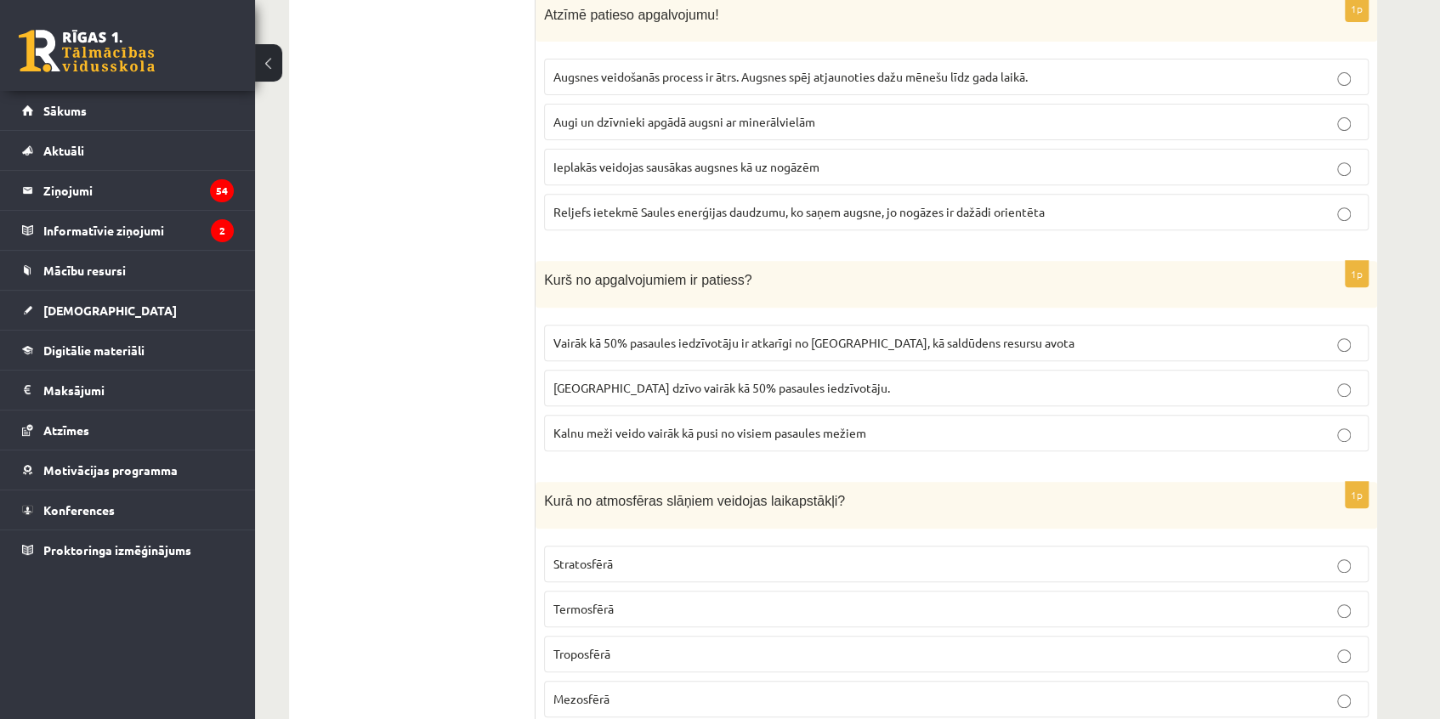
scroll to position [7985, 0]
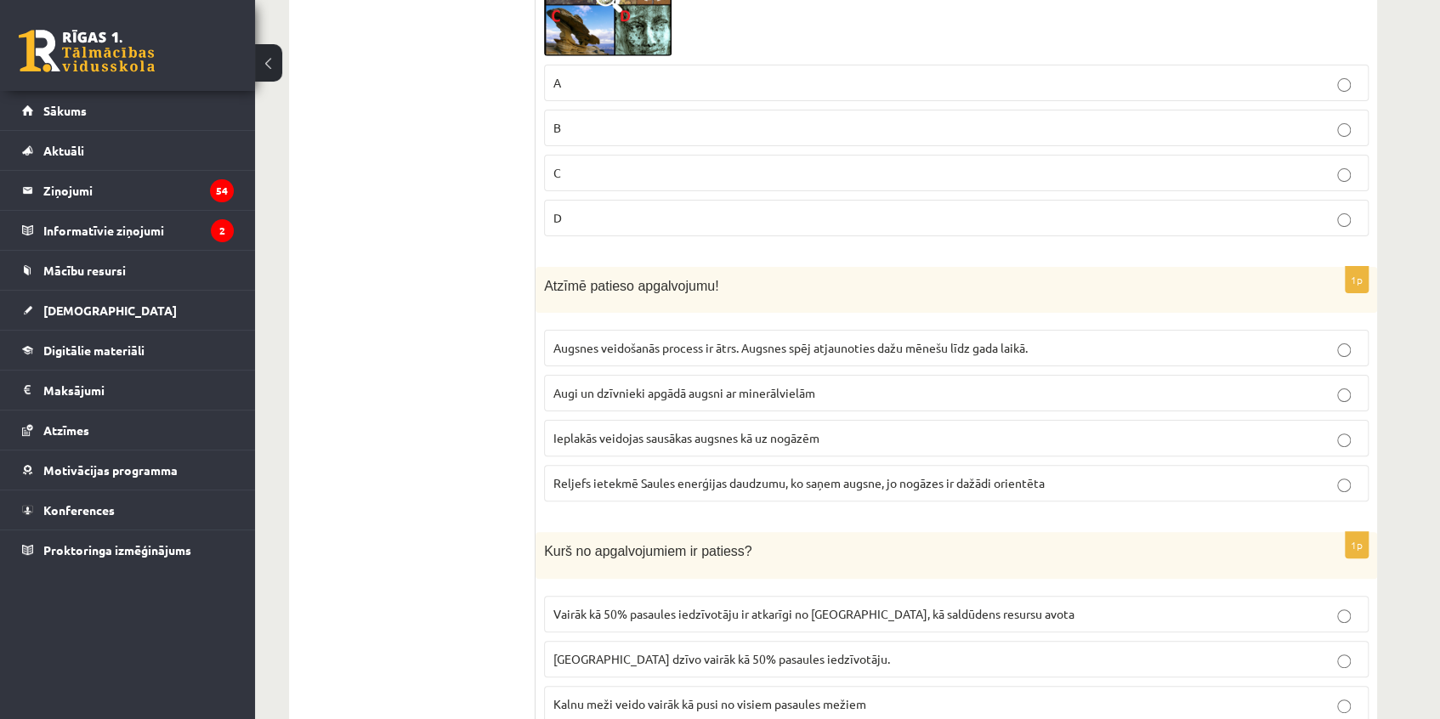
click at [715, 475] on span "Reljefs ietekmē Saules enerģijas daudzumu, ko saņem augsne, jo nogāzes ir dažād…" at bounding box center [798, 482] width 491 height 15
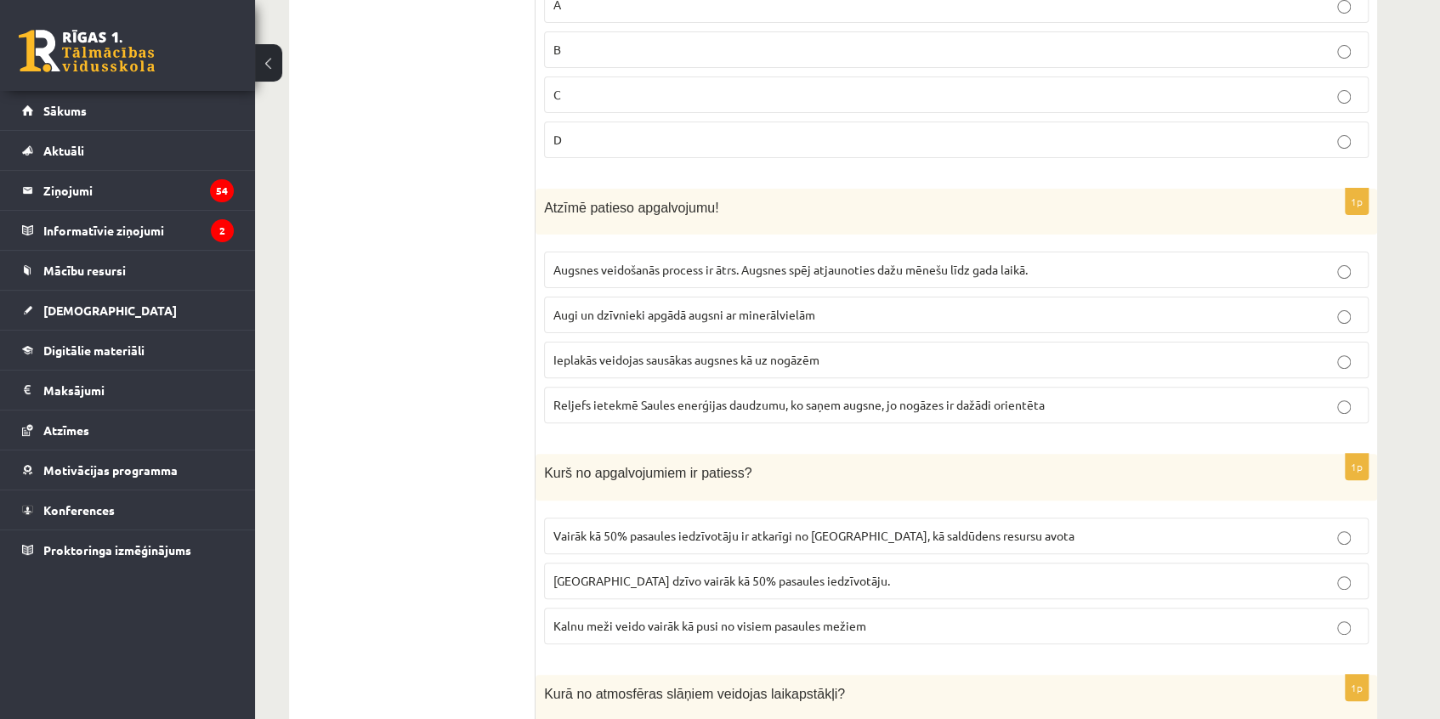
scroll to position [8295, 0]
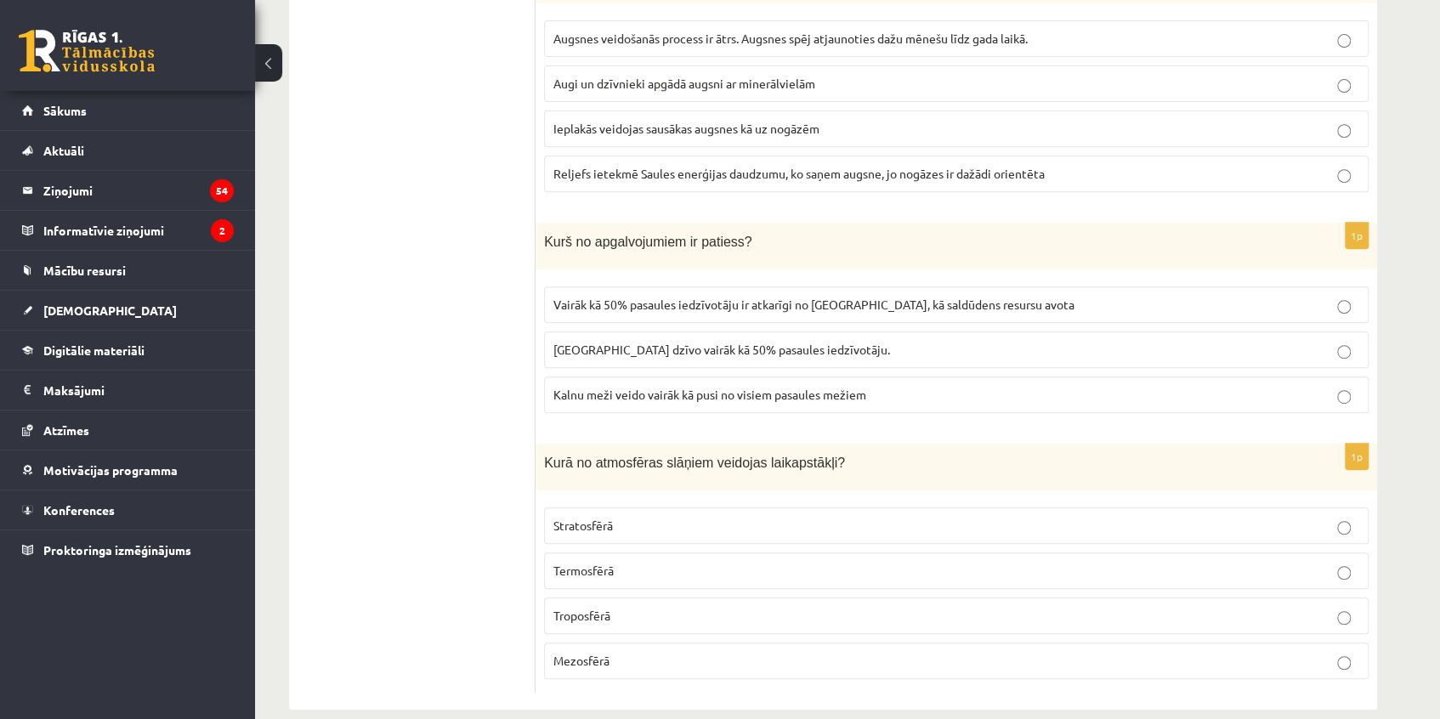
click at [615, 607] on p "Troposfērā" at bounding box center [956, 616] width 806 height 18
drag, startPoint x: 456, startPoint y: 494, endPoint x: 519, endPoint y: 179, distance: 321.8
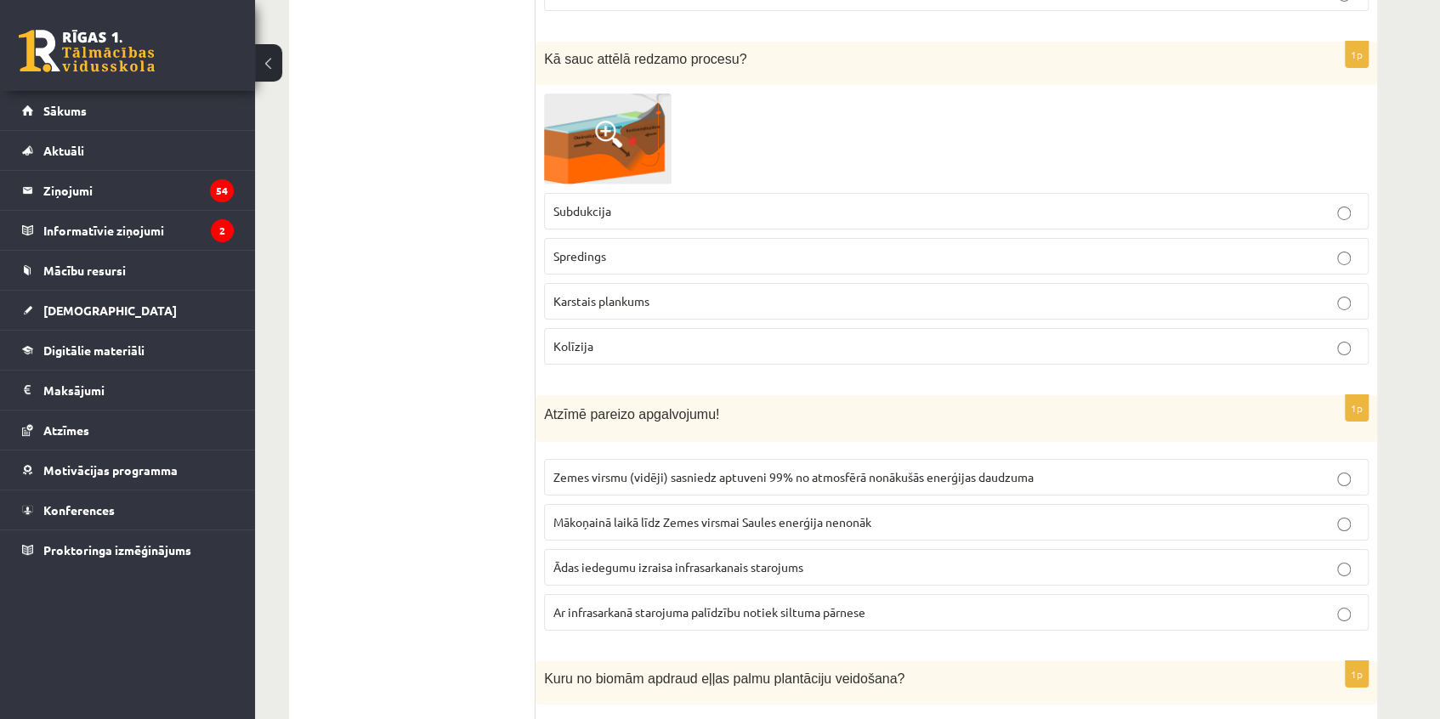
scroll to position [0, 0]
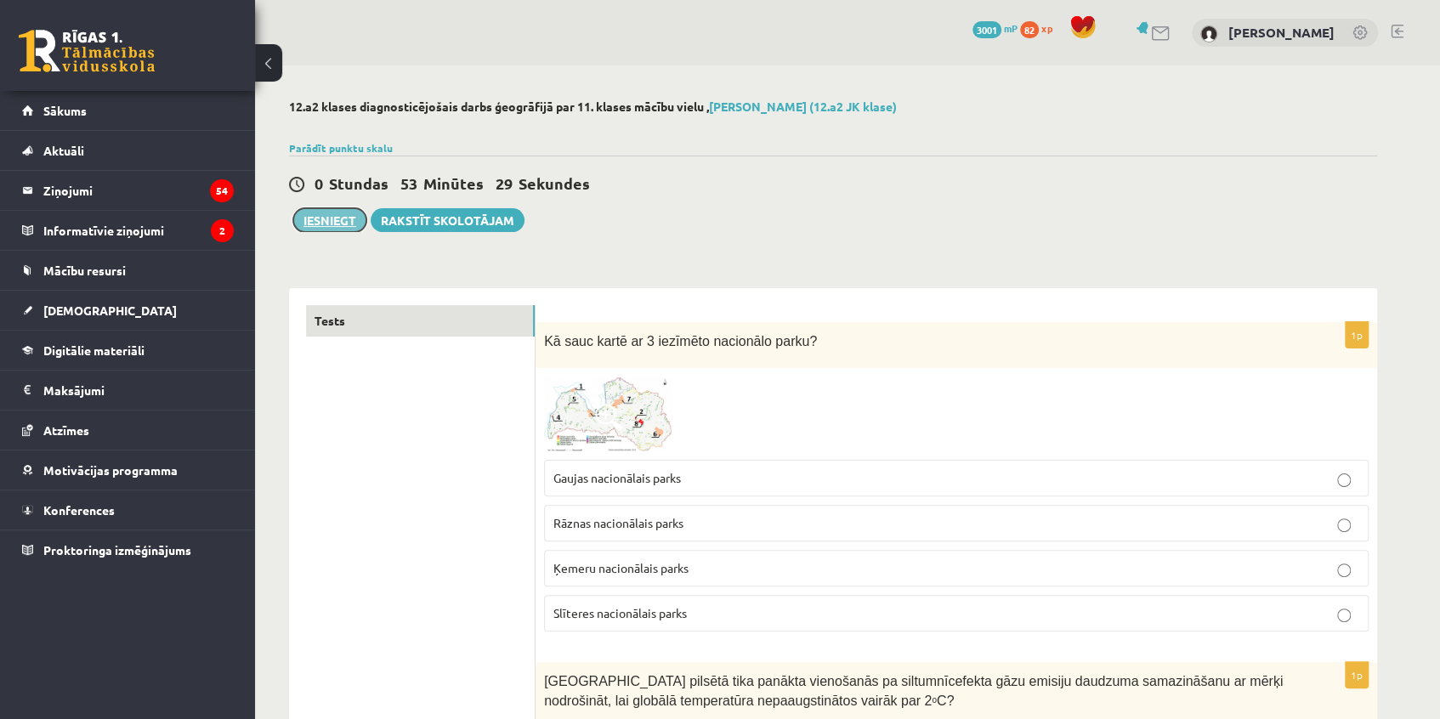
click at [328, 217] on button "Iesniegt" at bounding box center [329, 220] width 73 height 24
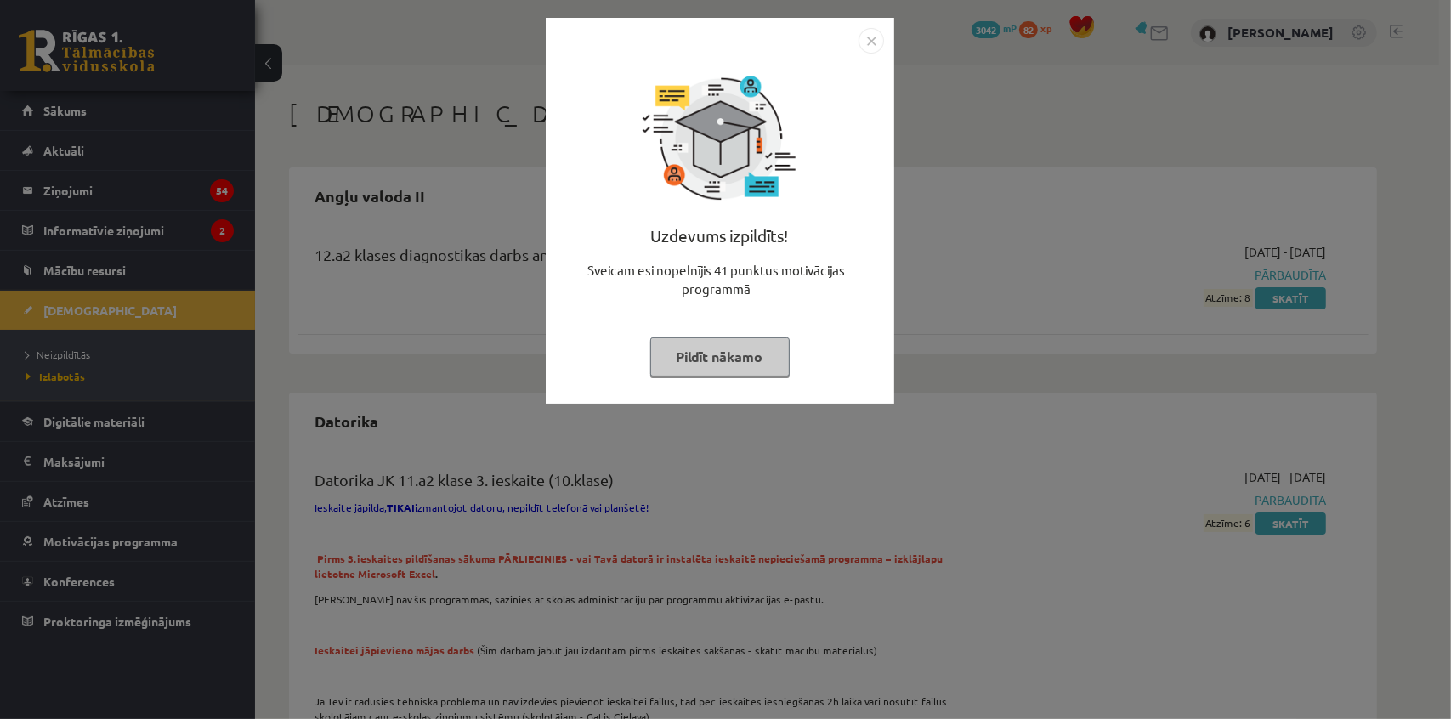
click at [874, 36] on img "Close" at bounding box center [872, 41] width 26 height 26
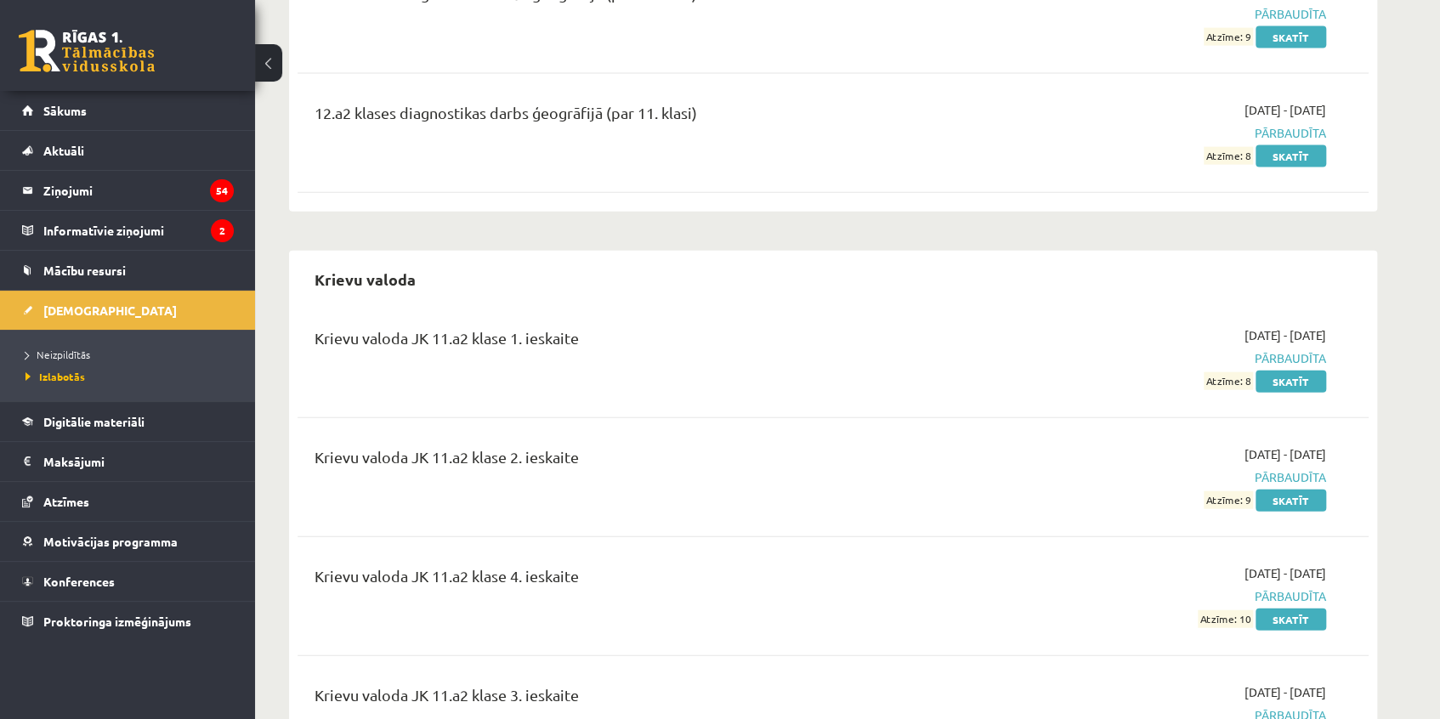
scroll to position [2318, 0]
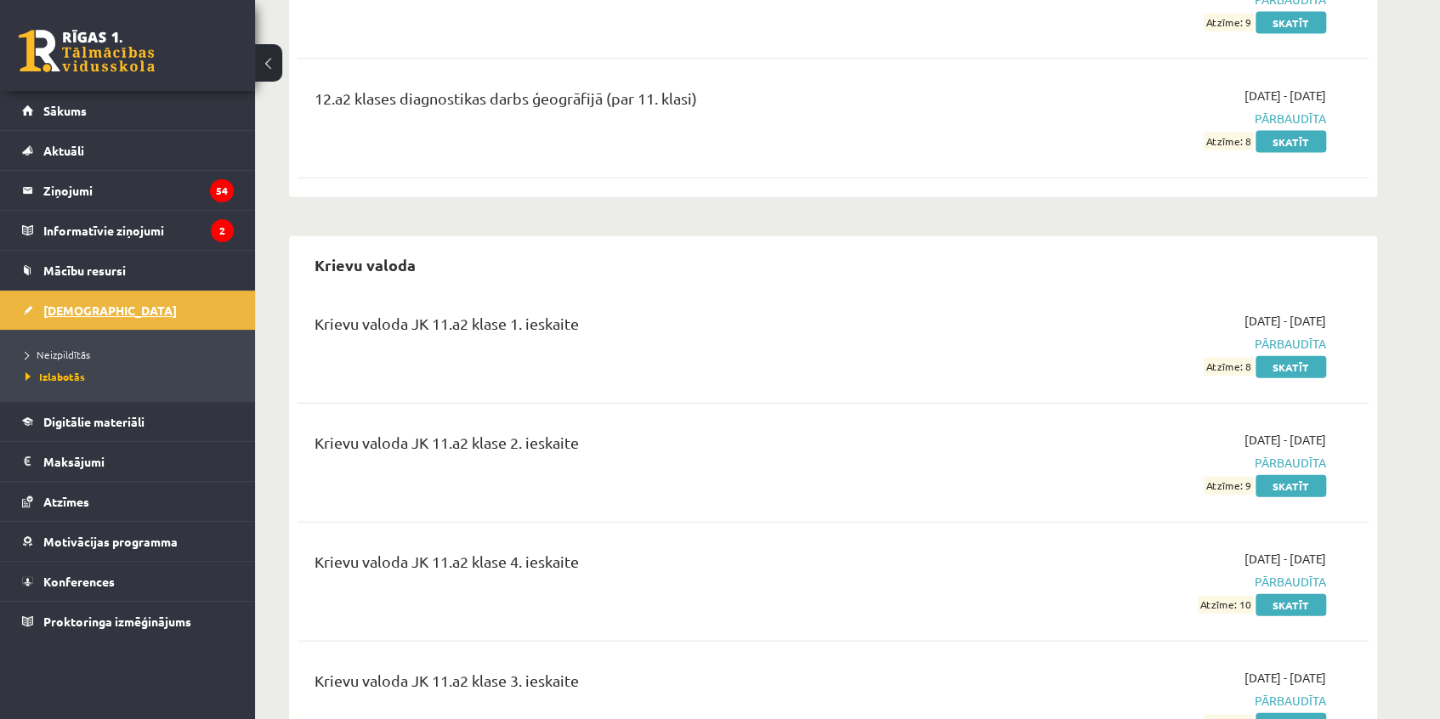
click at [61, 309] on span "[DEMOGRAPHIC_DATA]" at bounding box center [109, 310] width 133 height 15
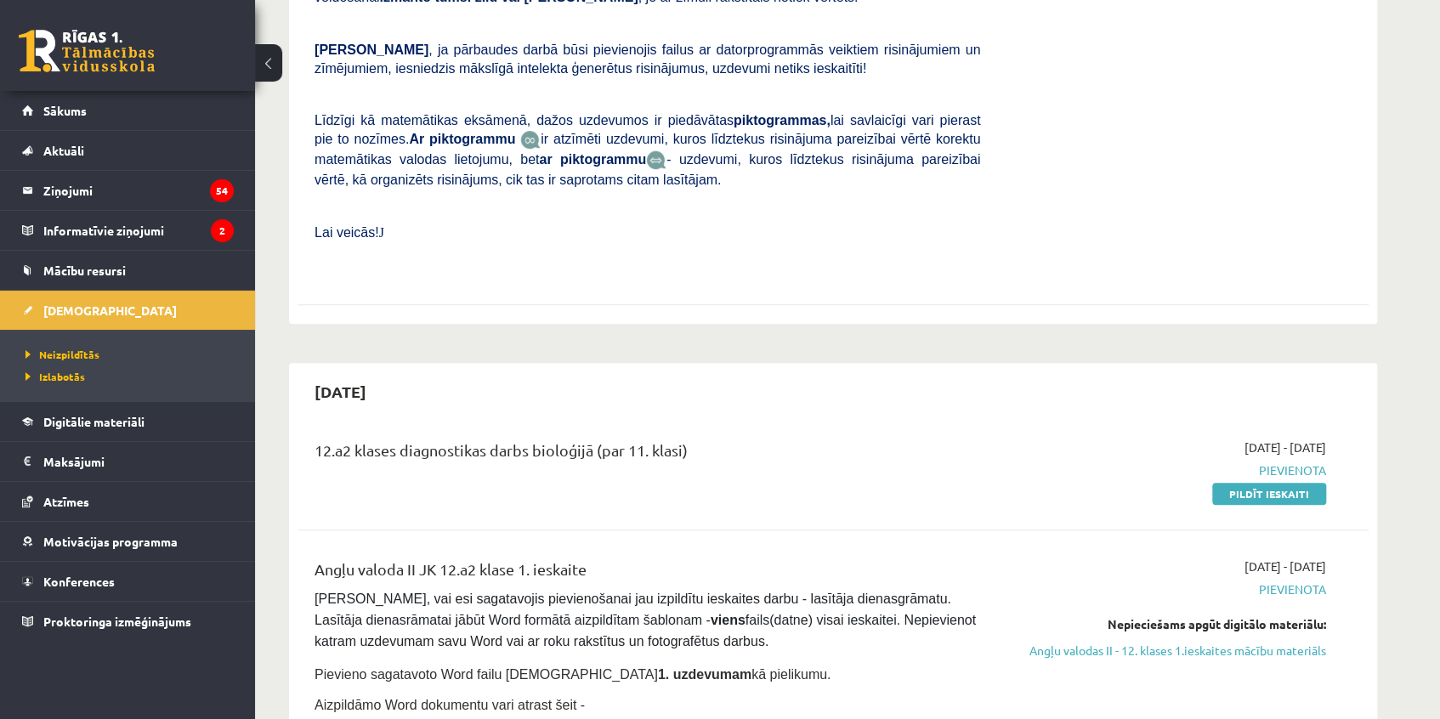
scroll to position [618, 0]
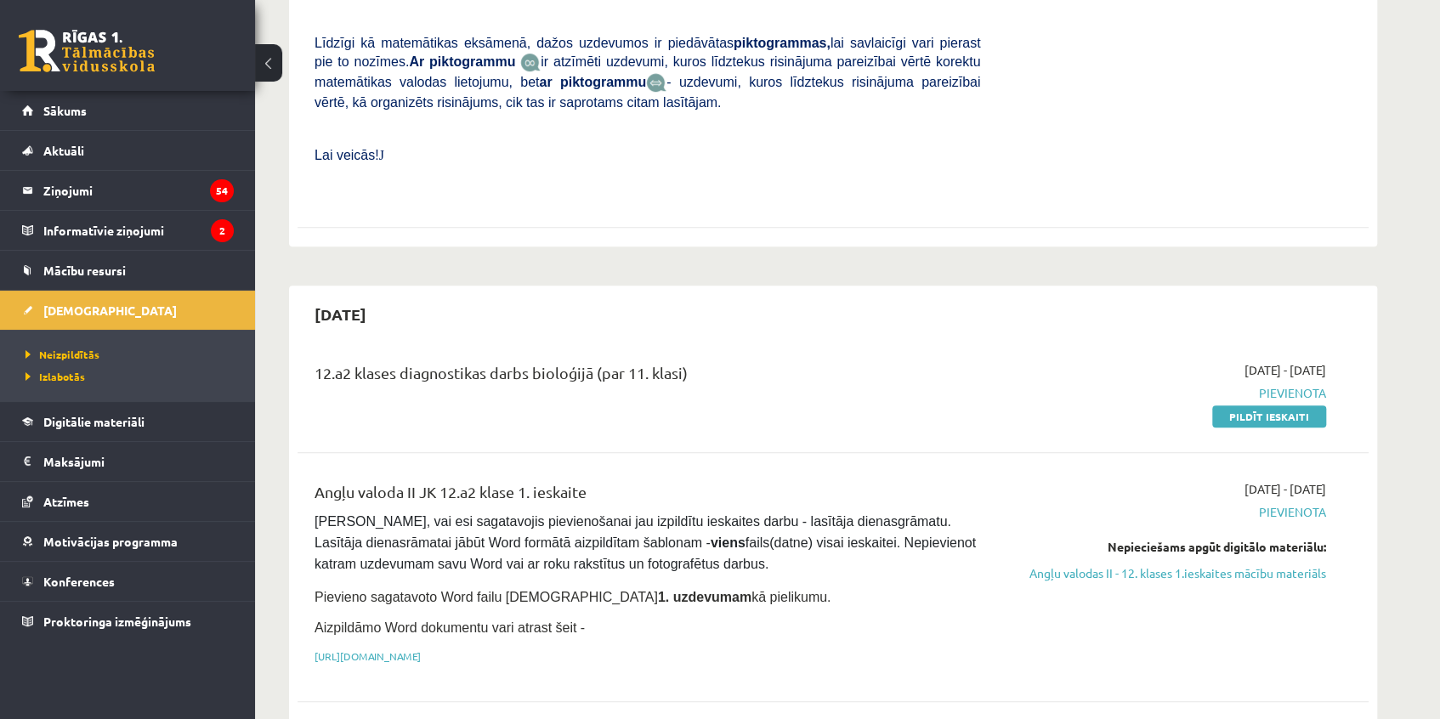
drag, startPoint x: 1245, startPoint y: 371, endPoint x: 796, endPoint y: 41, distance: 558.2
click at [1245, 405] on link "Pildīt ieskaiti" at bounding box center [1269, 416] width 114 height 22
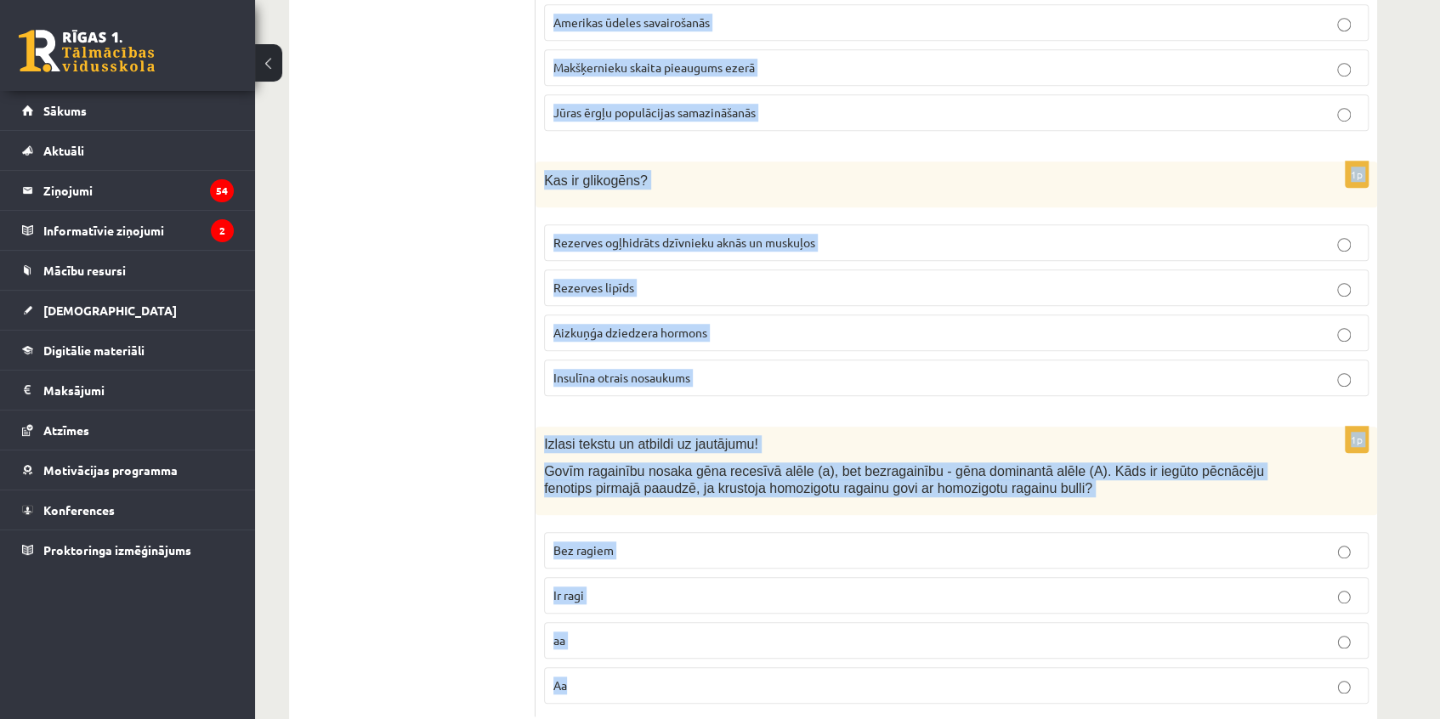
scroll to position [8587, 0]
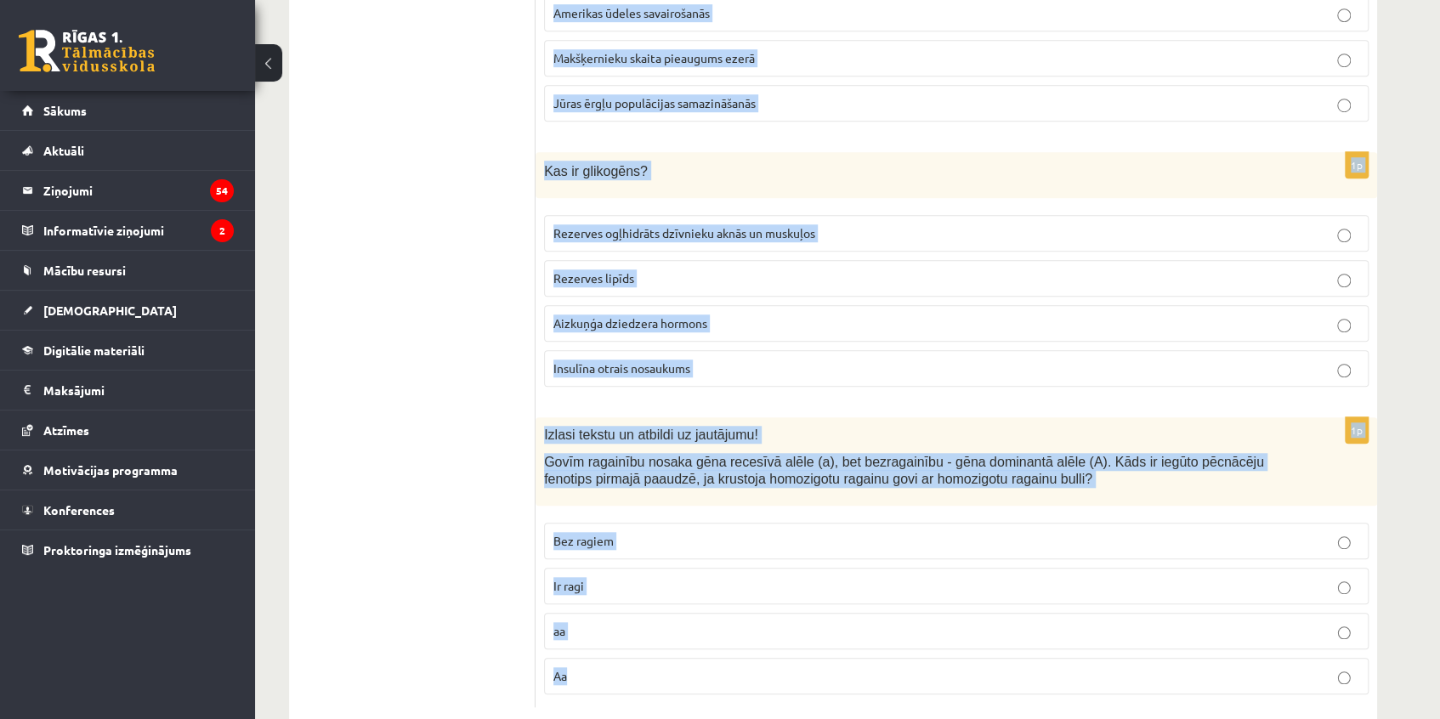
drag, startPoint x: 539, startPoint y: 256, endPoint x: 629, endPoint y: 743, distance: 495.3
copy form "LOR ipsumdolor sitame co adipisci elits, doeiusmodtempo in utlabor etdolo. Magn…"
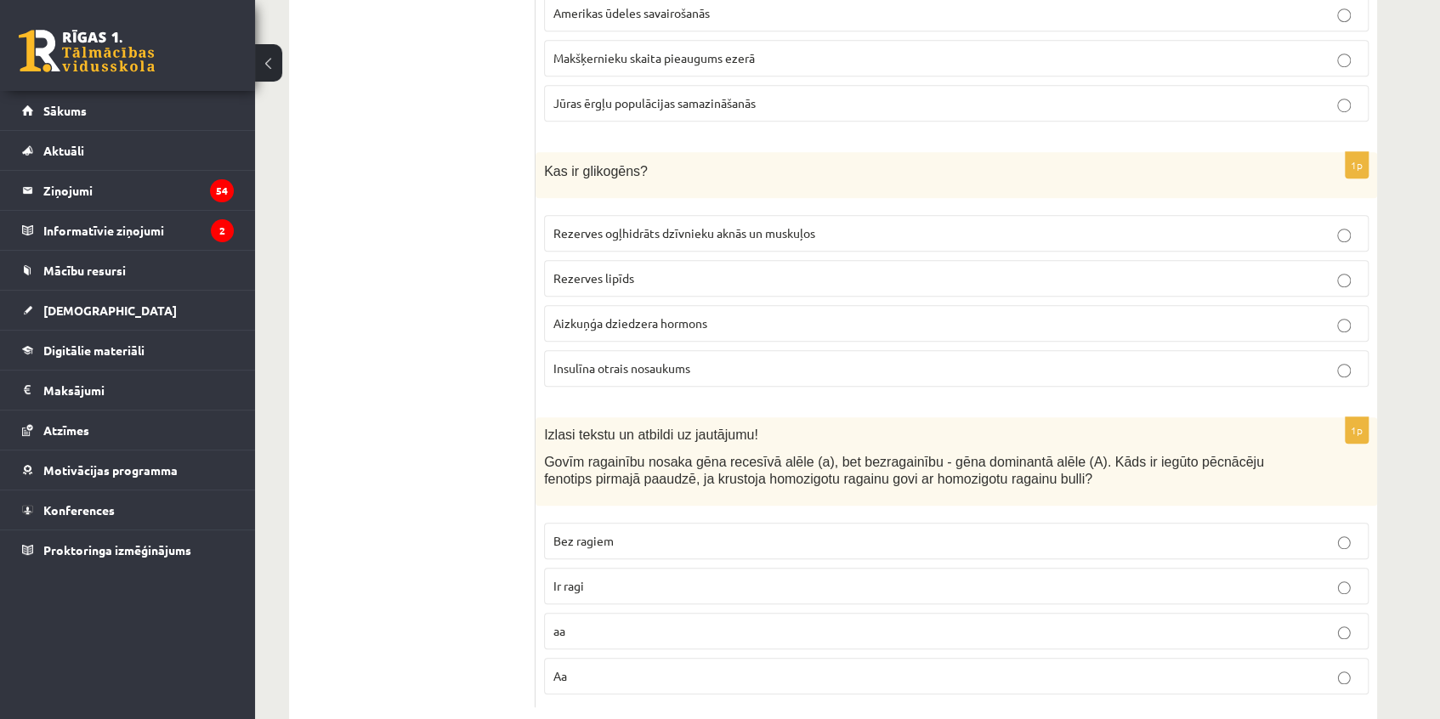
click at [587, 577] on p "Ir ragi" at bounding box center [956, 586] width 806 height 18
click at [657, 269] on p "Rezerves lipīds" at bounding box center [956, 278] width 806 height 18
click at [661, 225] on span "Rezerves ogļhidrāts dzīvnieku aknās un muskuļos" at bounding box center [684, 232] width 262 height 15
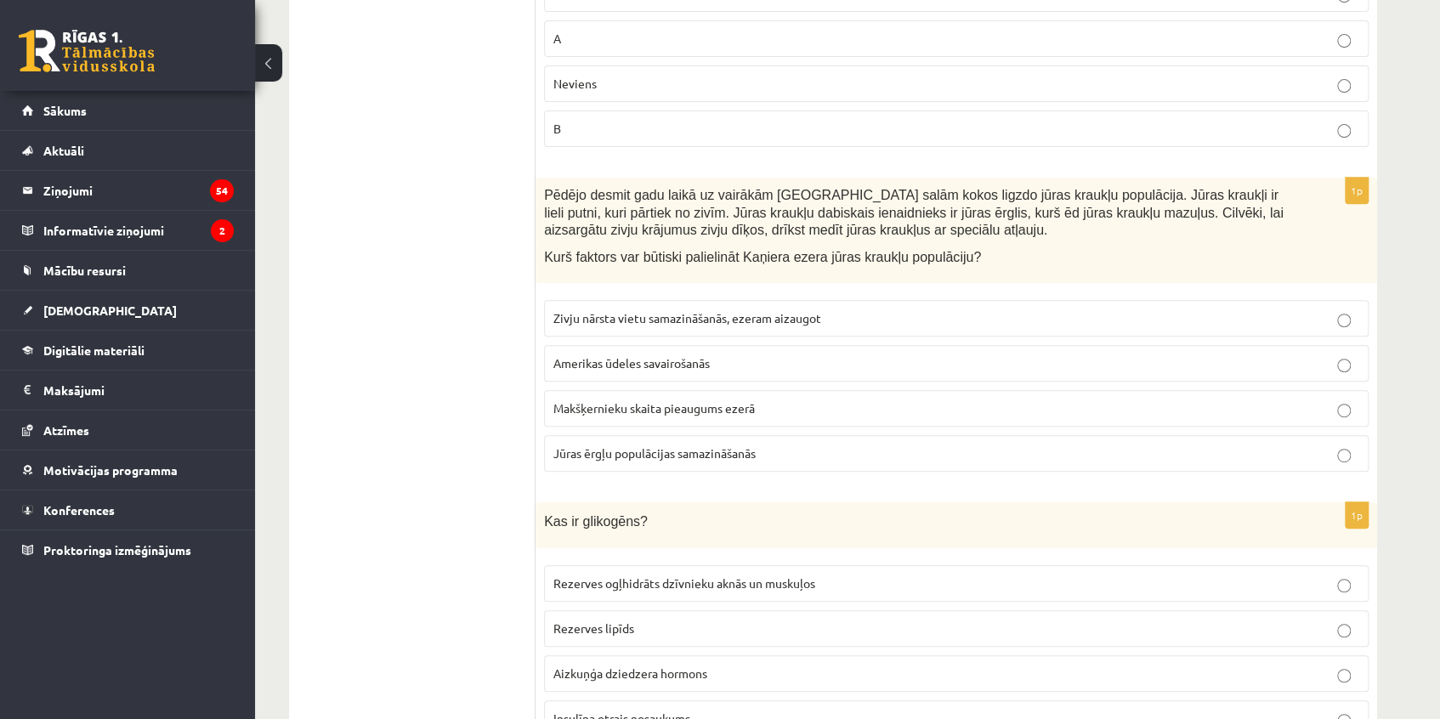
scroll to position [8201, 0]
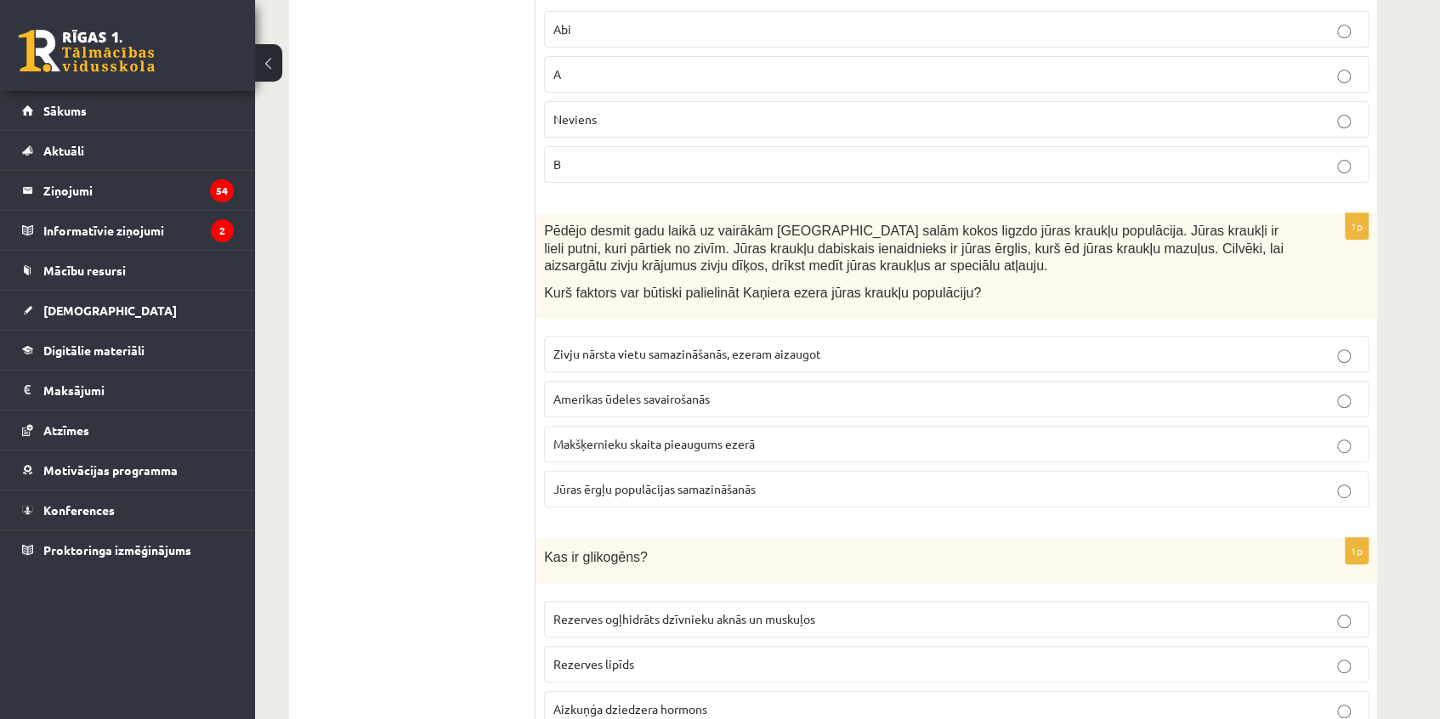
click at [694, 481] on span "Jūras ērgļu populācijas samazināšanās" at bounding box center [654, 488] width 202 height 15
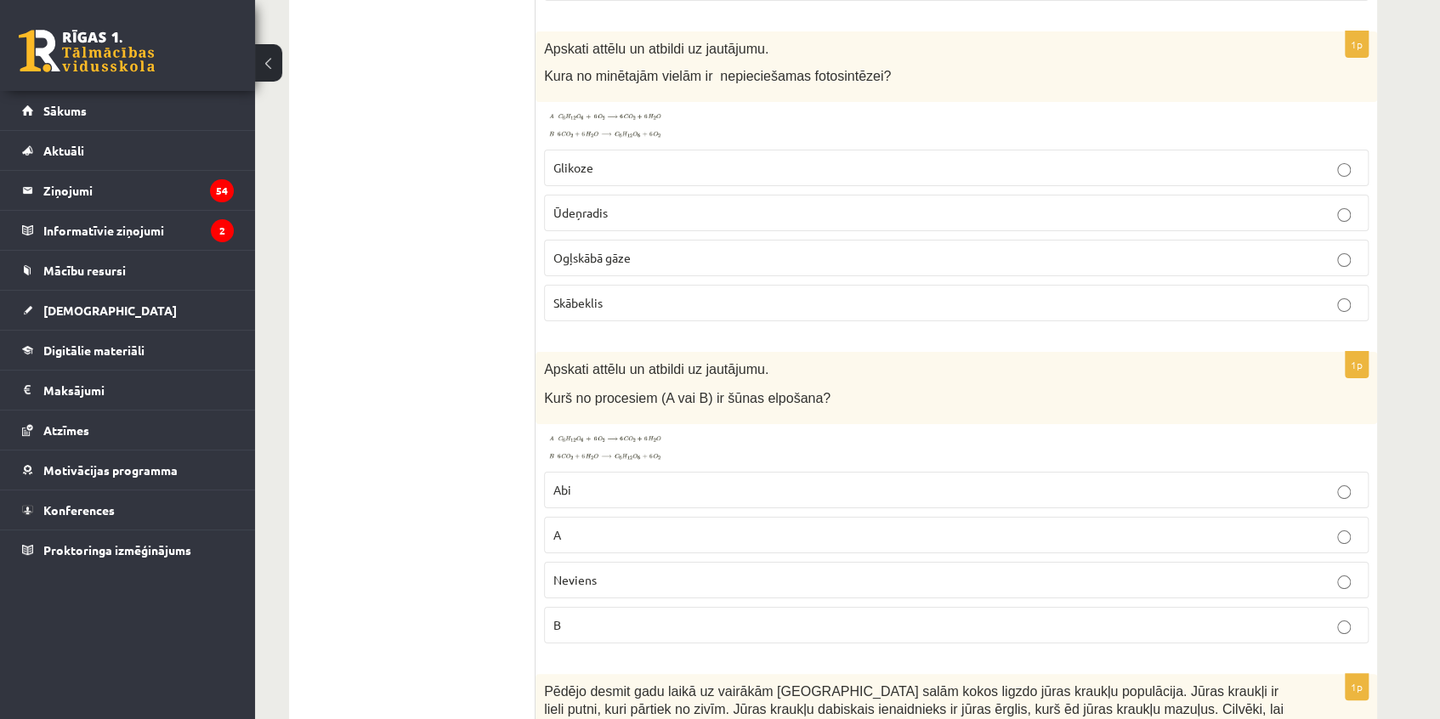
scroll to position [7737, 0]
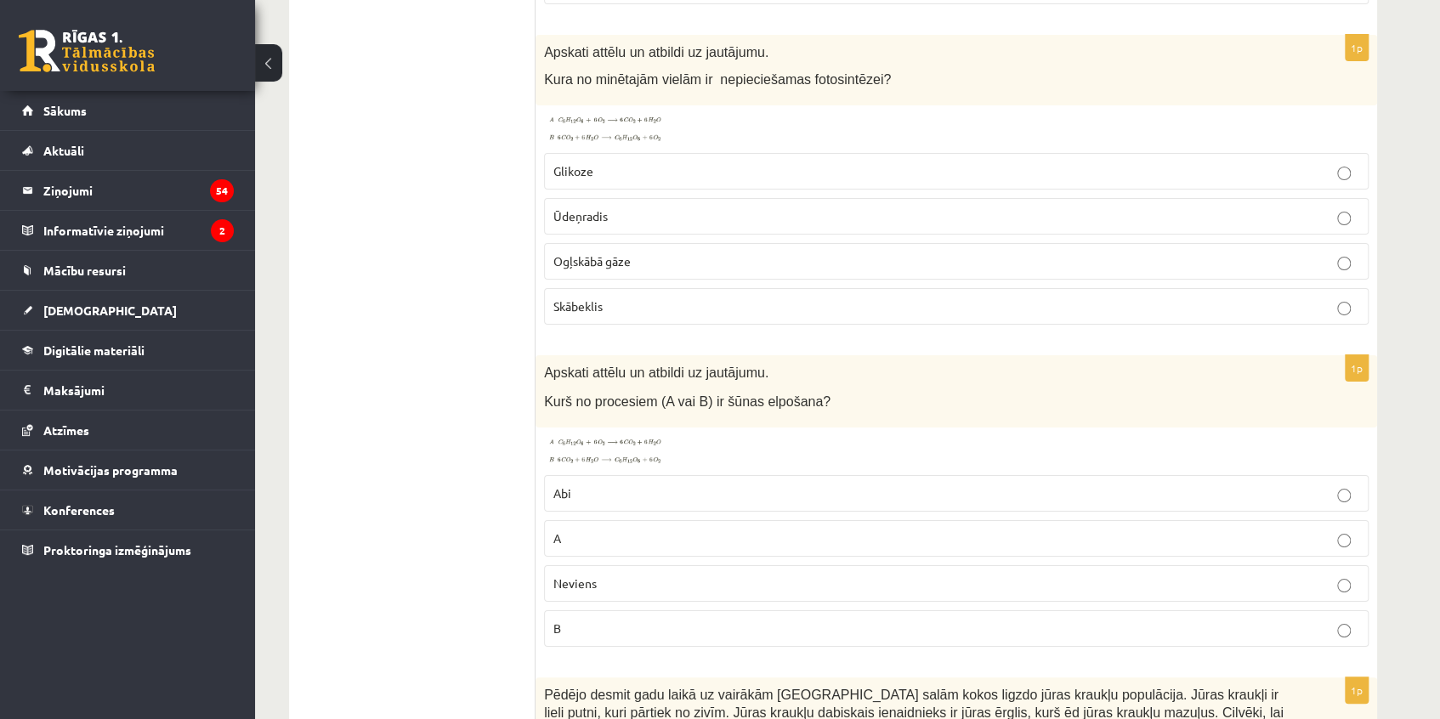
click at [649, 610] on label "B" at bounding box center [956, 628] width 825 height 37
click at [655, 436] on img at bounding box center [608, 451] width 128 height 31
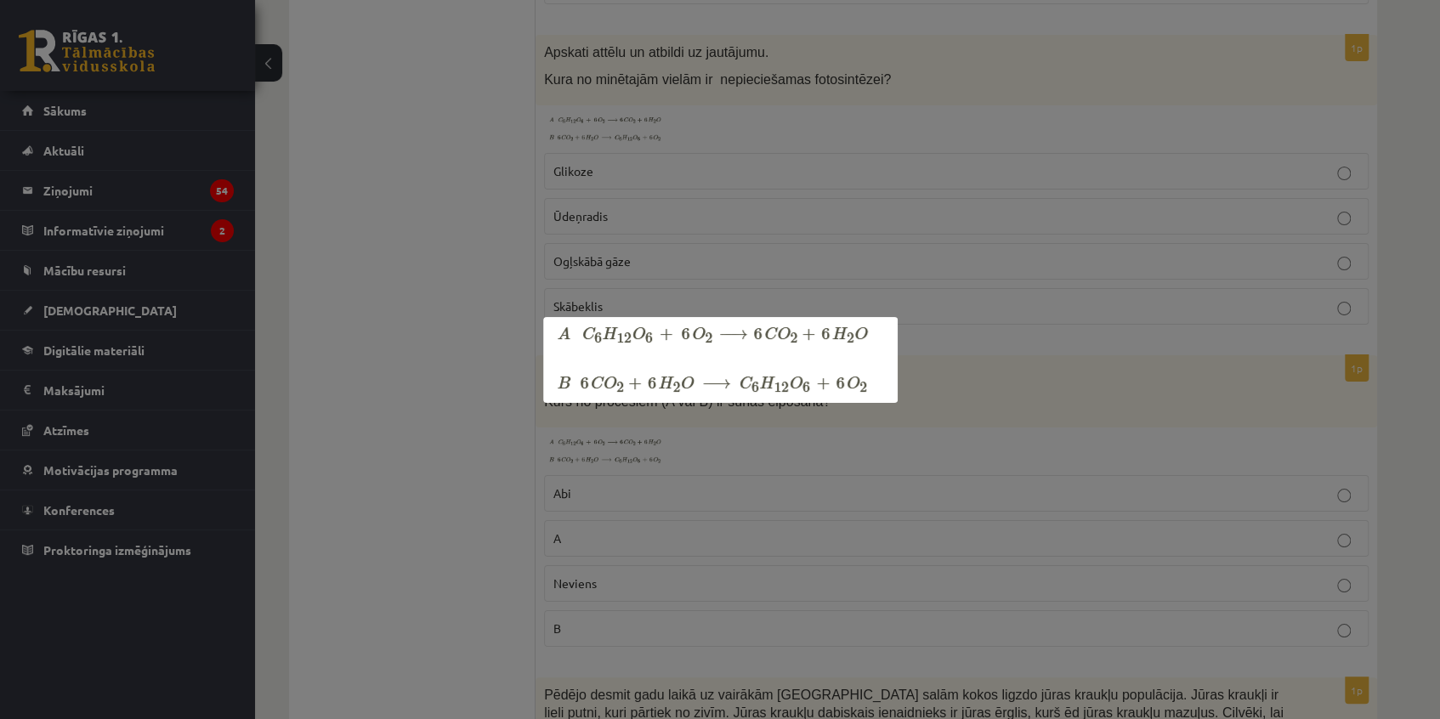
click at [967, 372] on div at bounding box center [720, 359] width 1440 height 719
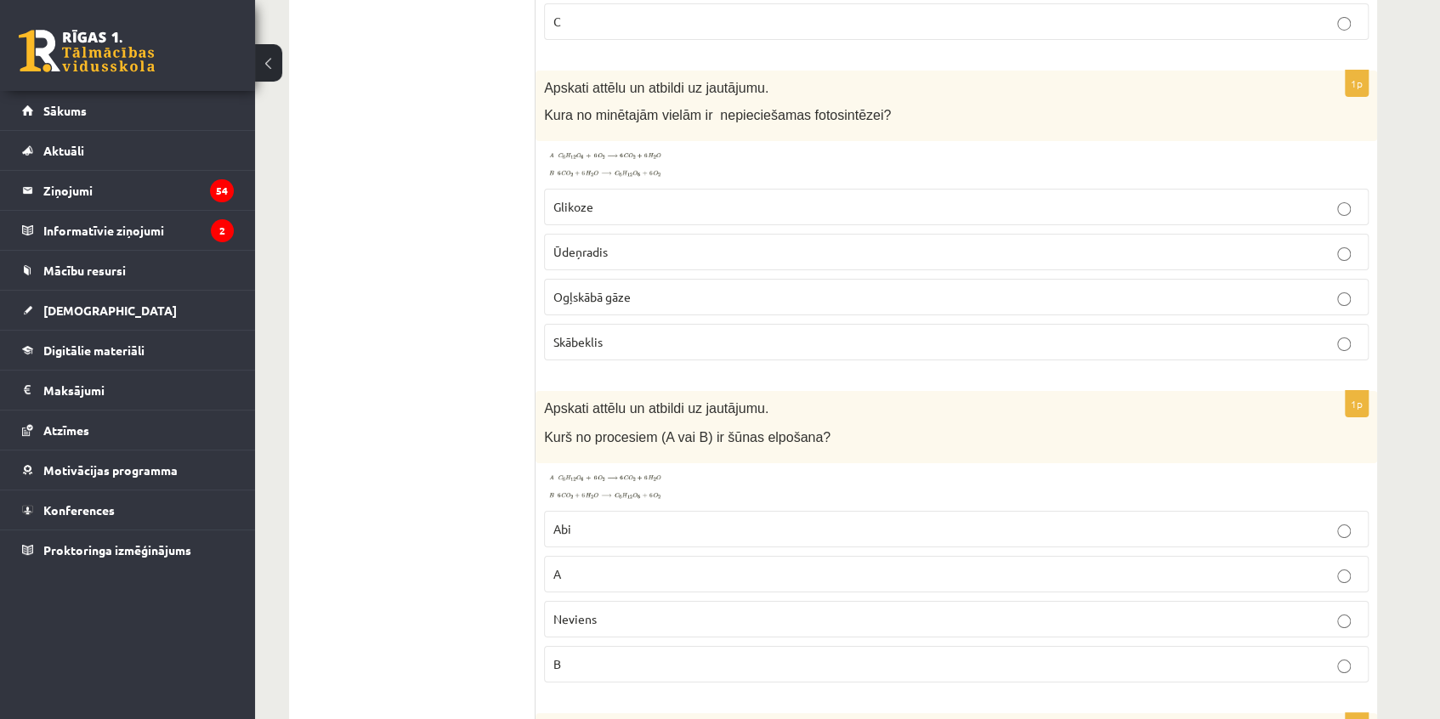
scroll to position [7660, 0]
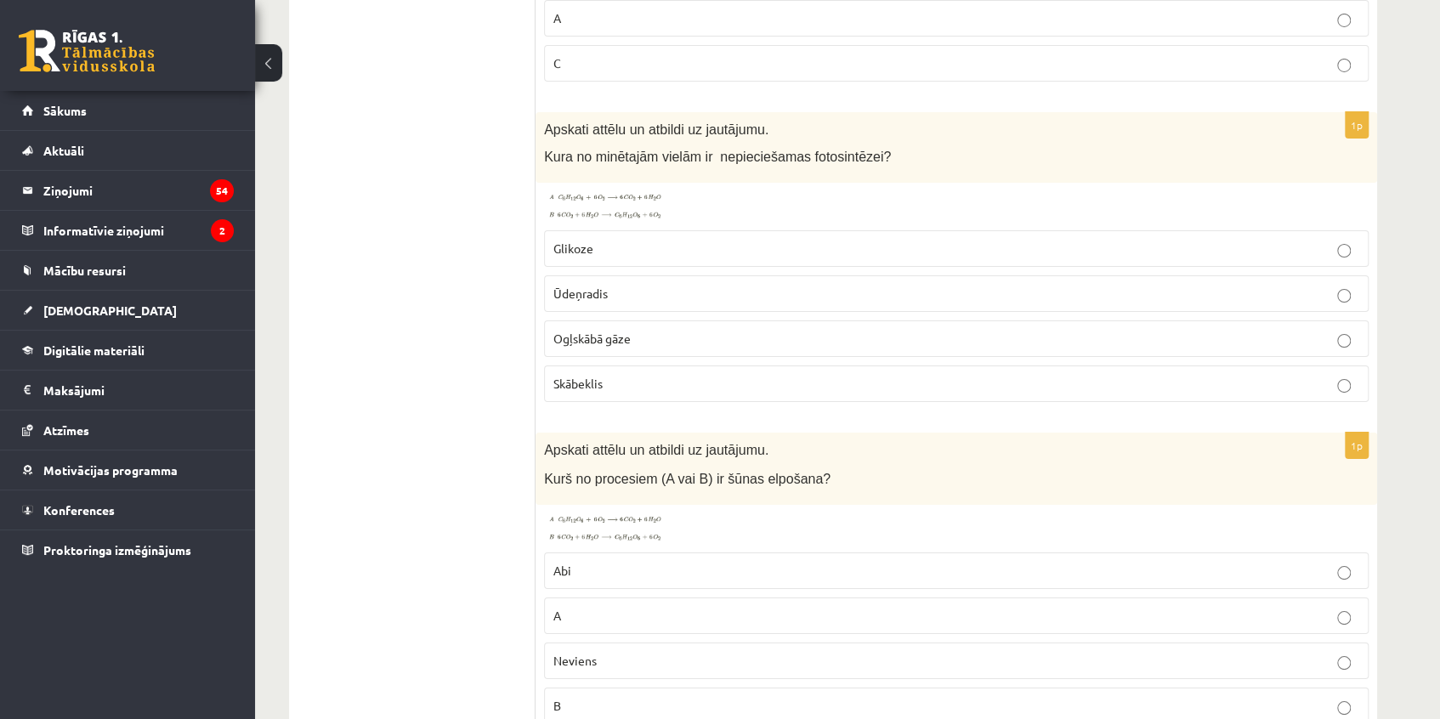
click at [595, 331] on span "Ogļskābā gāze" at bounding box center [591, 338] width 77 height 15
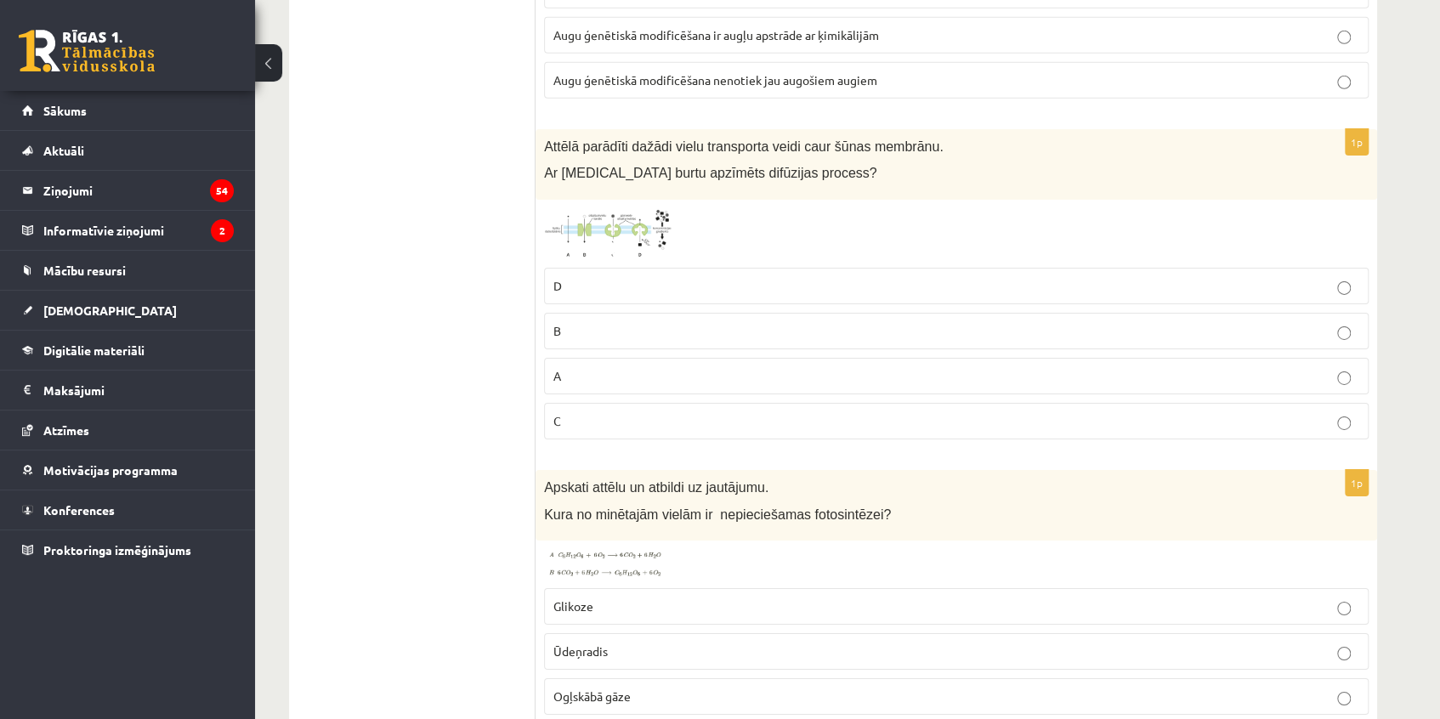
scroll to position [7274, 0]
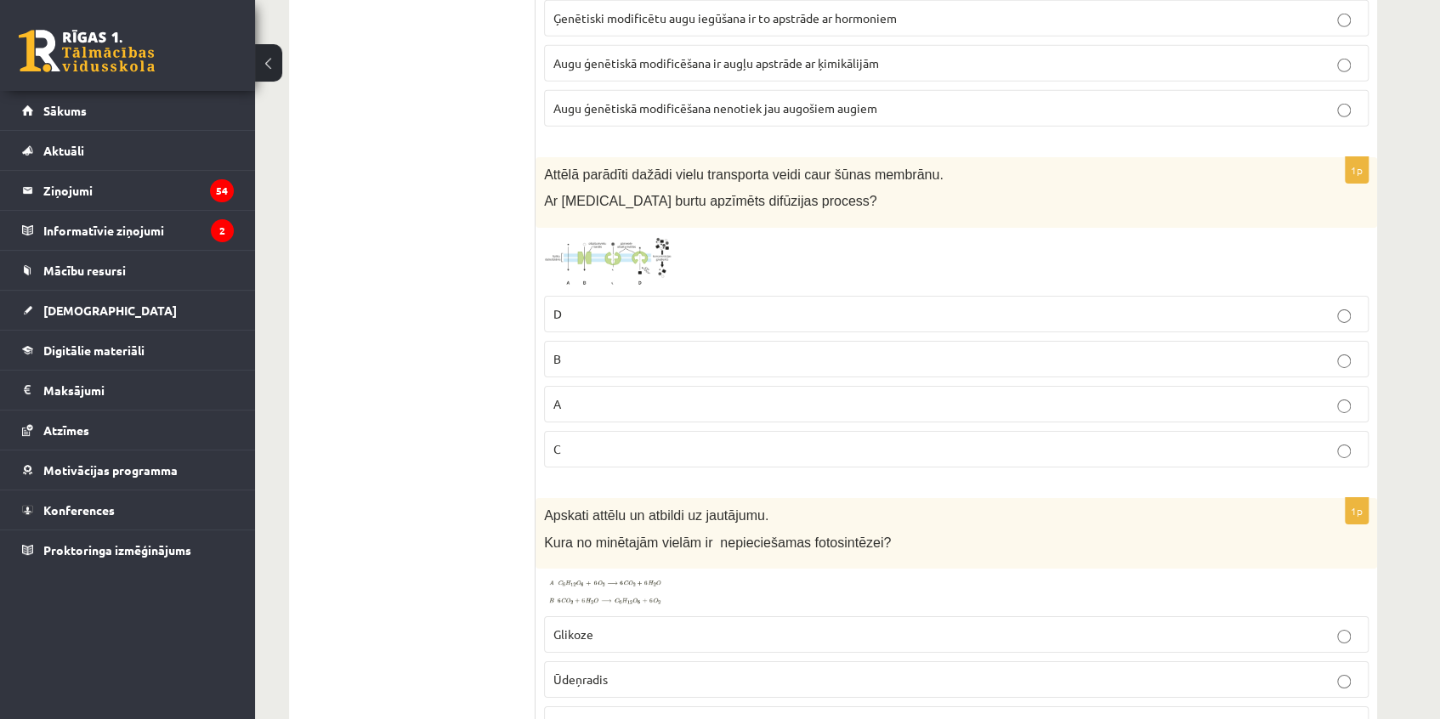
click at [580, 305] on p "D" at bounding box center [956, 314] width 806 height 18
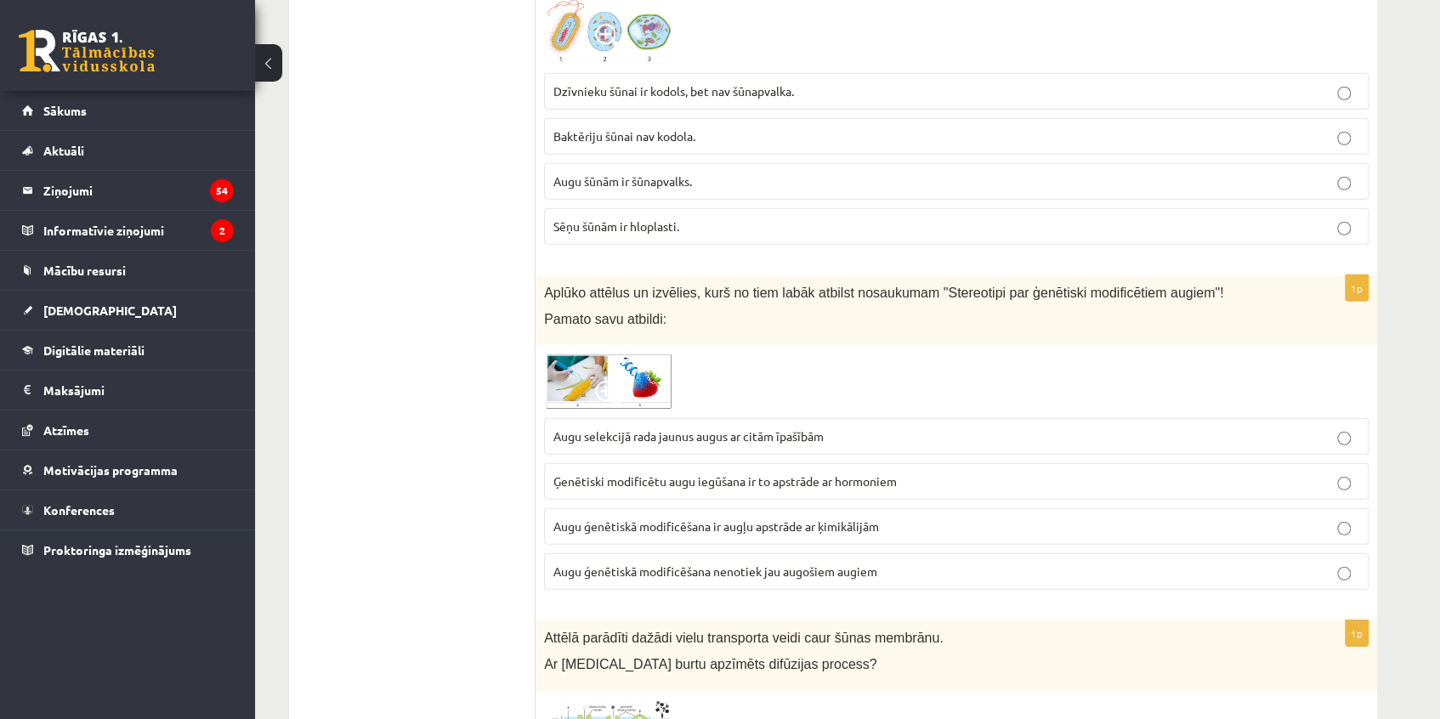
scroll to position [6810, 0]
click at [700, 519] on span "Augu ģenētiskā modificēšana ir augļu apstrāde ar ķimikālijām" at bounding box center [716, 526] width 326 height 15
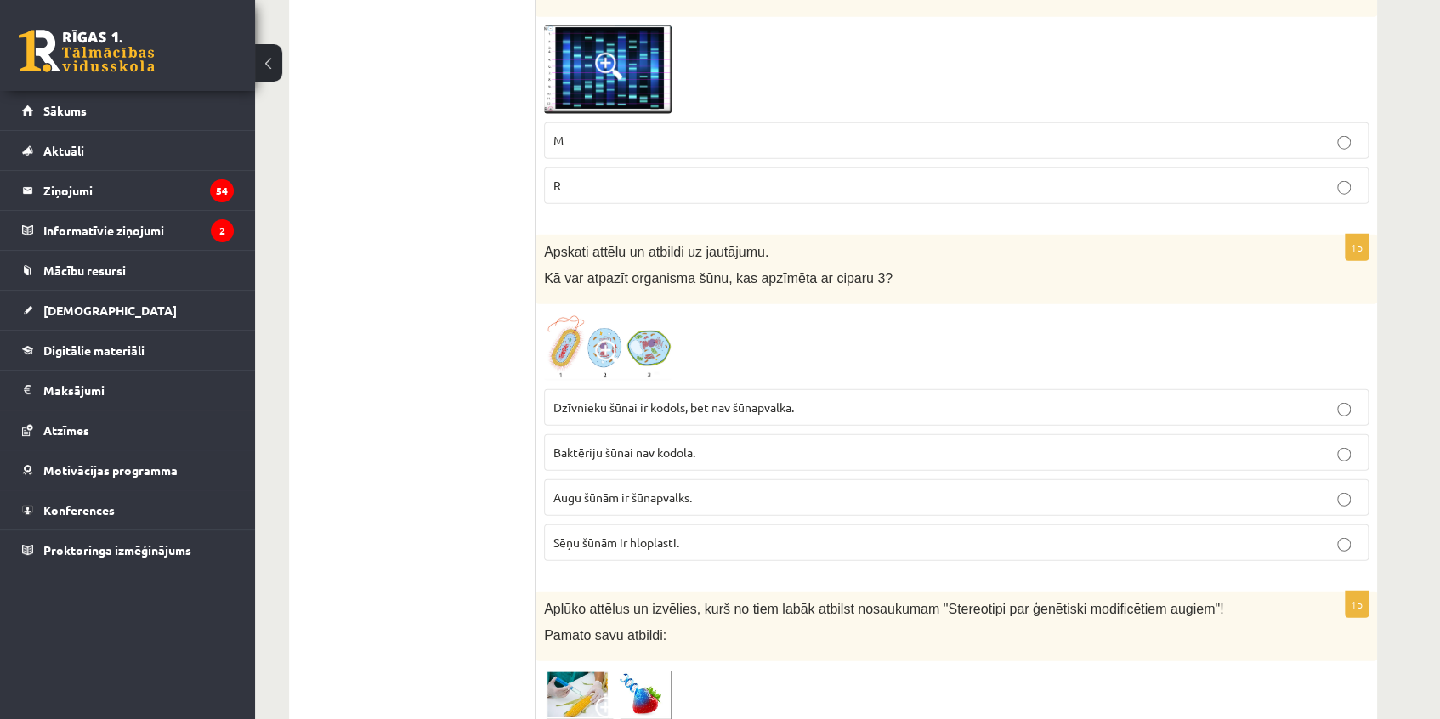
scroll to position [6424, 0]
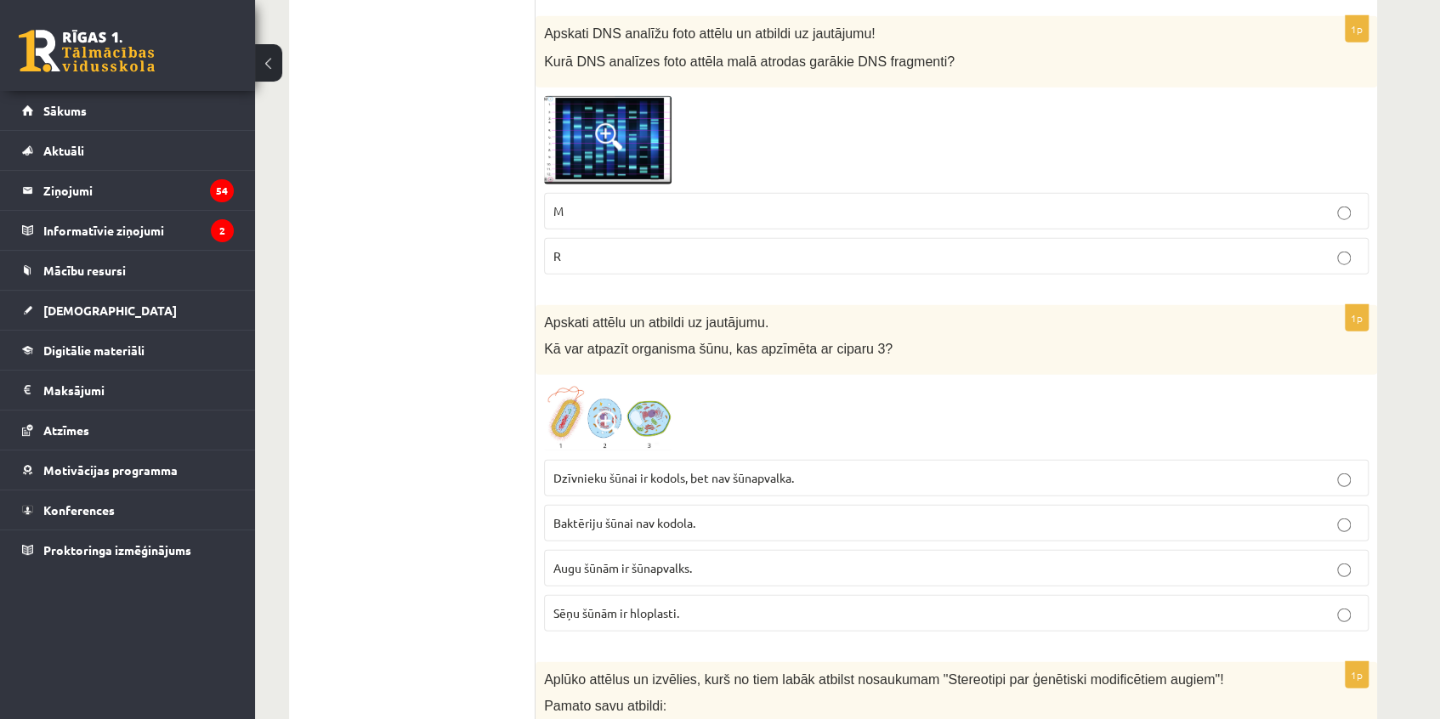
click at [682, 550] on label "Augu šūnām ir šūnapvalks." at bounding box center [956, 568] width 825 height 37
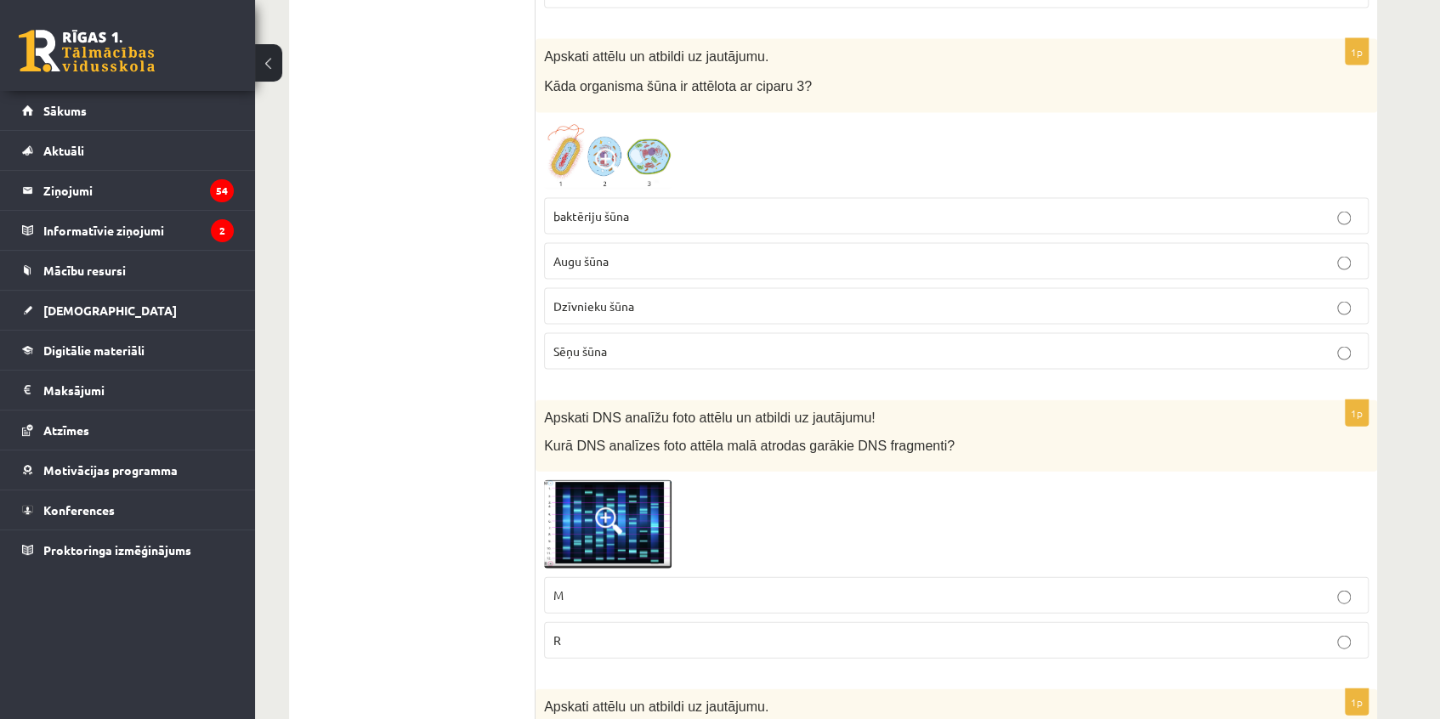
scroll to position [6037, 0]
click at [618, 589] on p "M" at bounding box center [956, 598] width 806 height 18
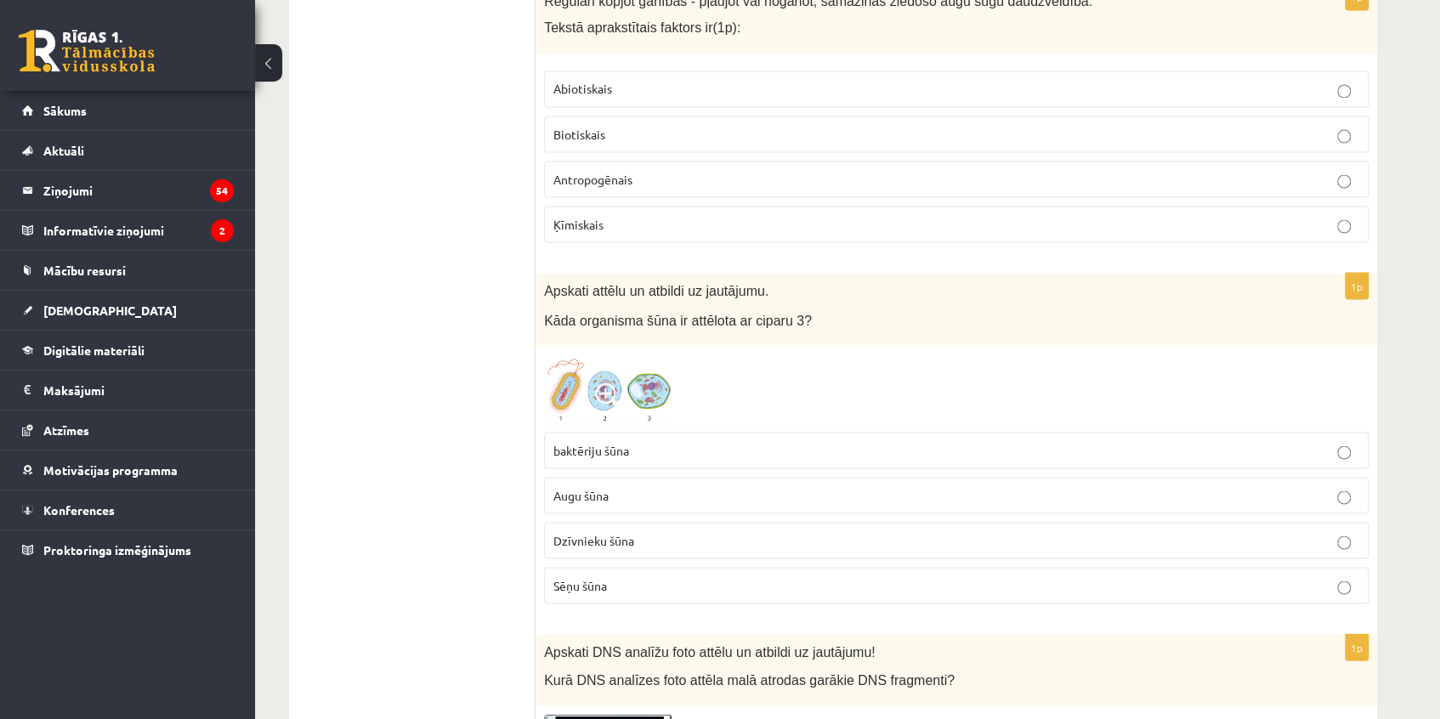
scroll to position [5806, 0]
click at [621, 486] on p "Augu šūna" at bounding box center [956, 495] width 806 height 18
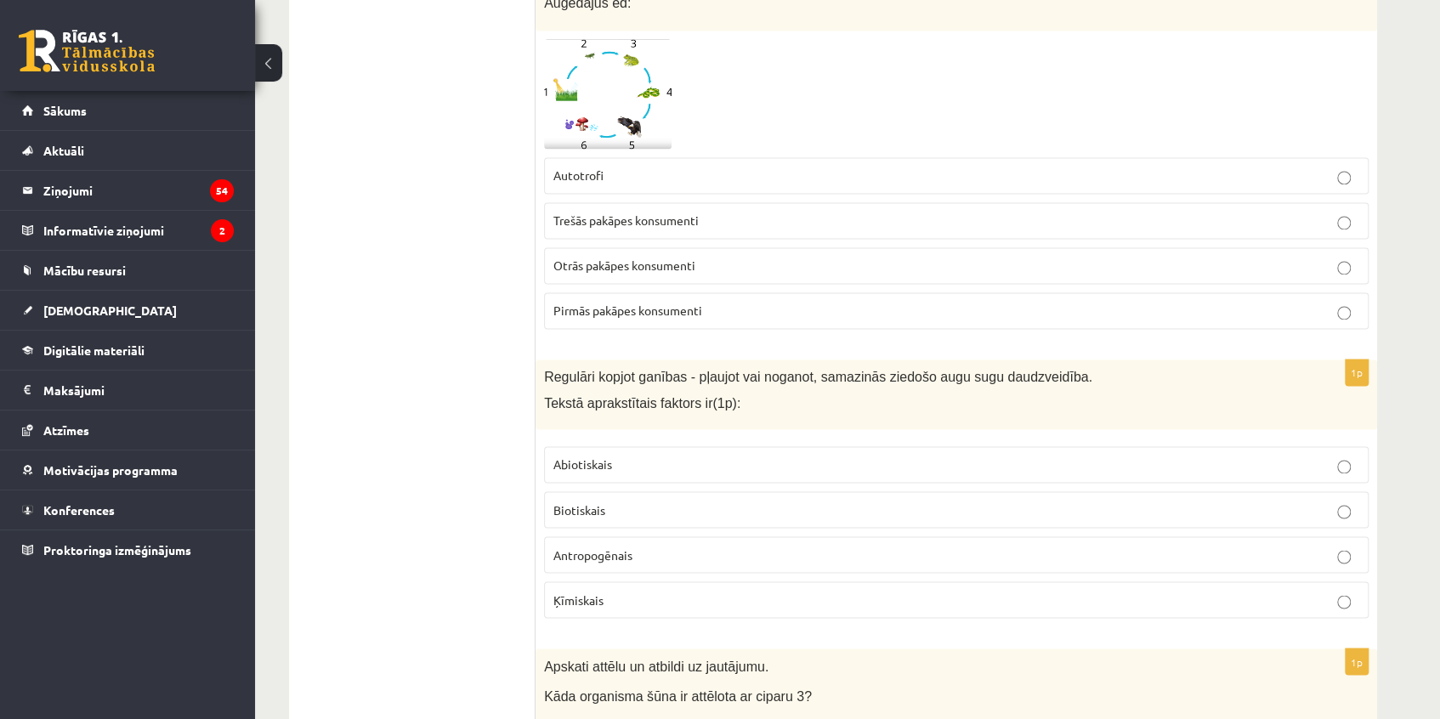
scroll to position [5419, 0]
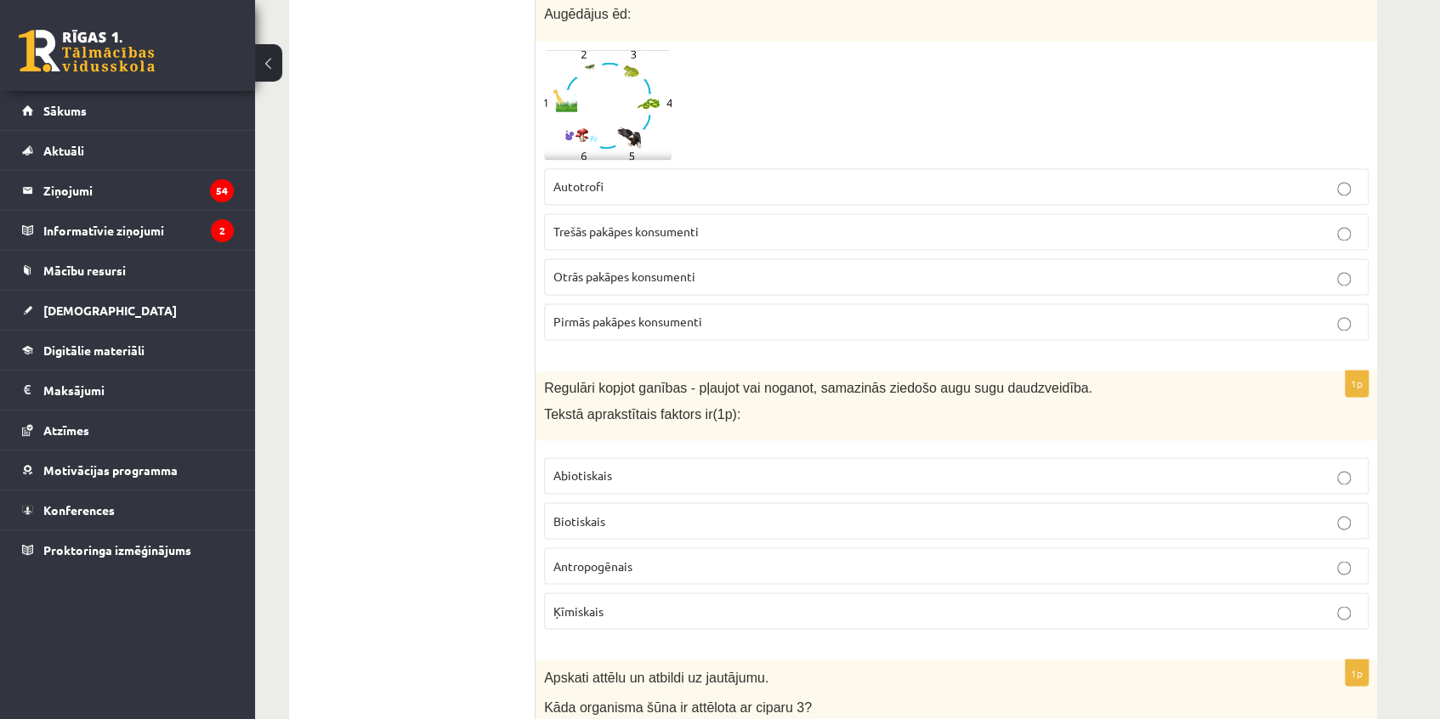
click at [669, 557] on p "Antropogēnais" at bounding box center [956, 566] width 806 height 18
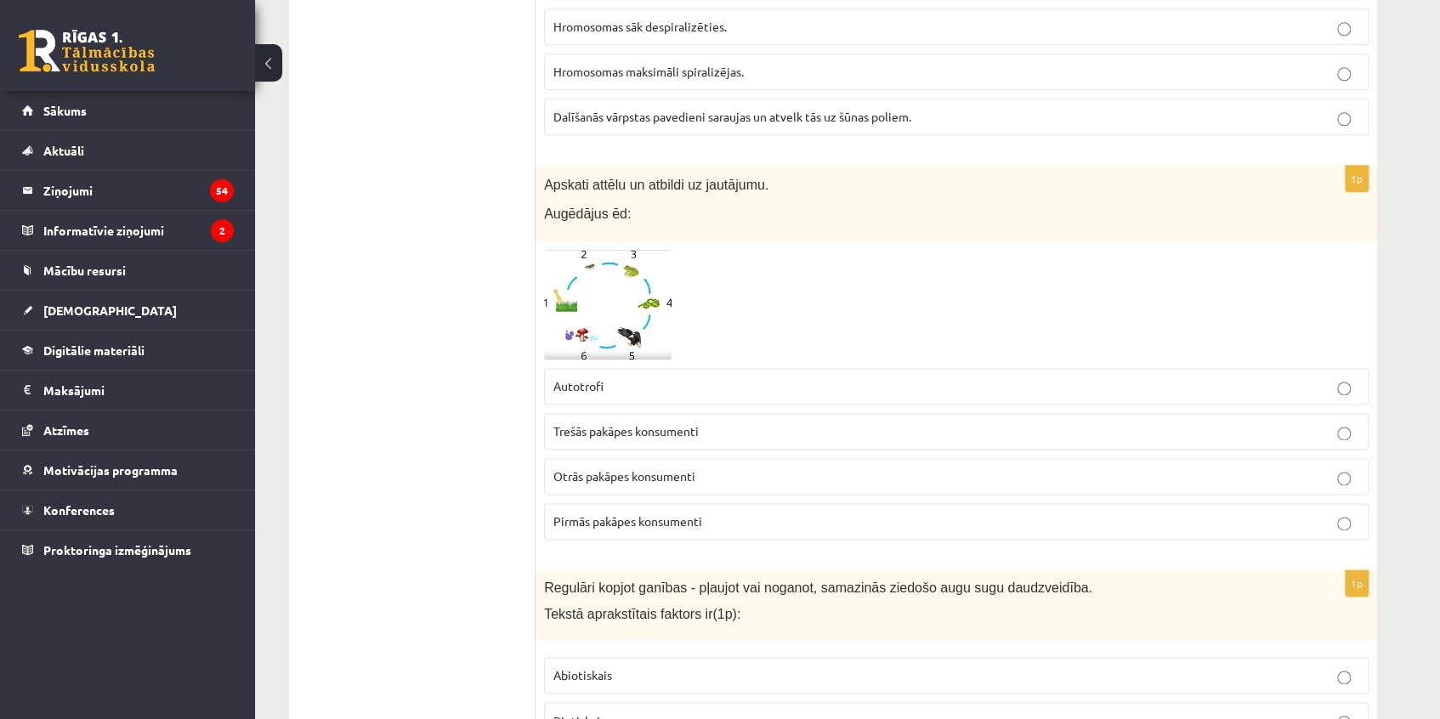
scroll to position [5187, 0]
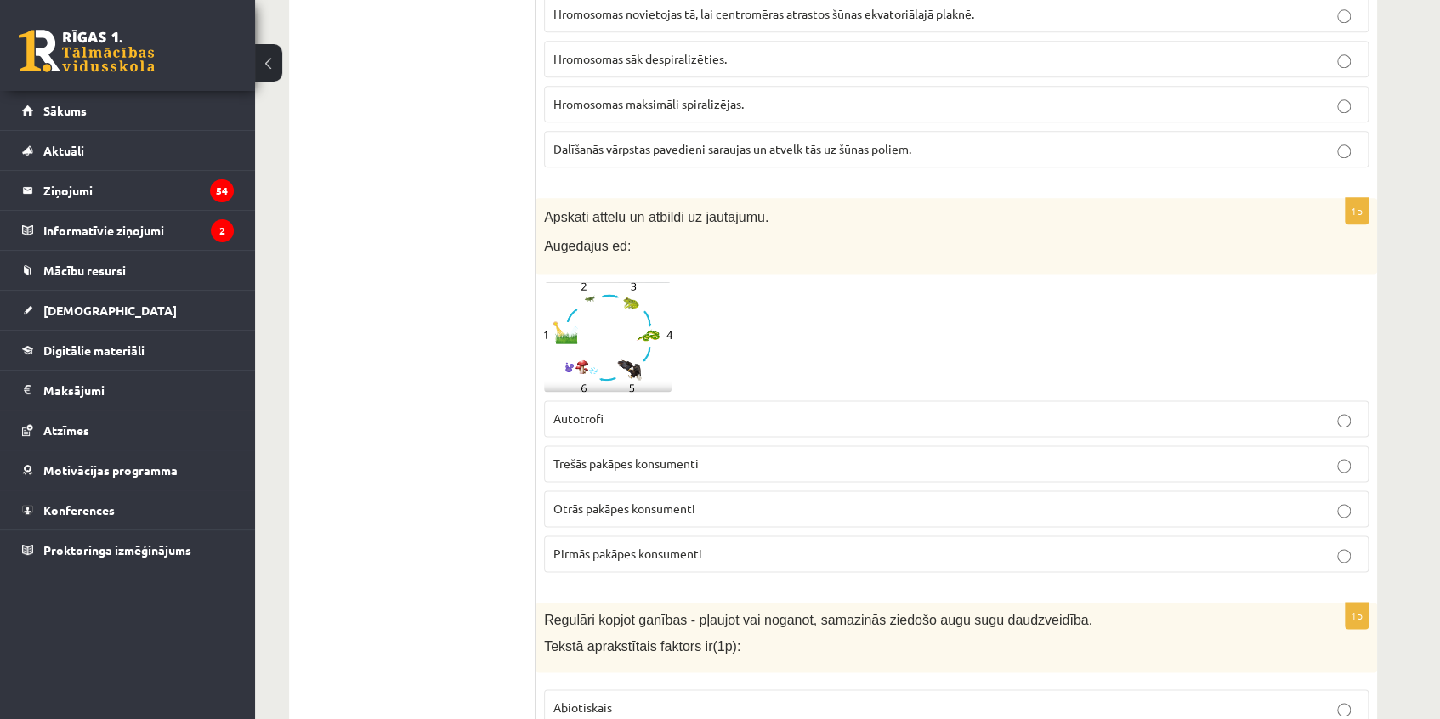
click at [741, 490] on label "Otrās pakāpes konsumenti" at bounding box center [956, 508] width 825 height 37
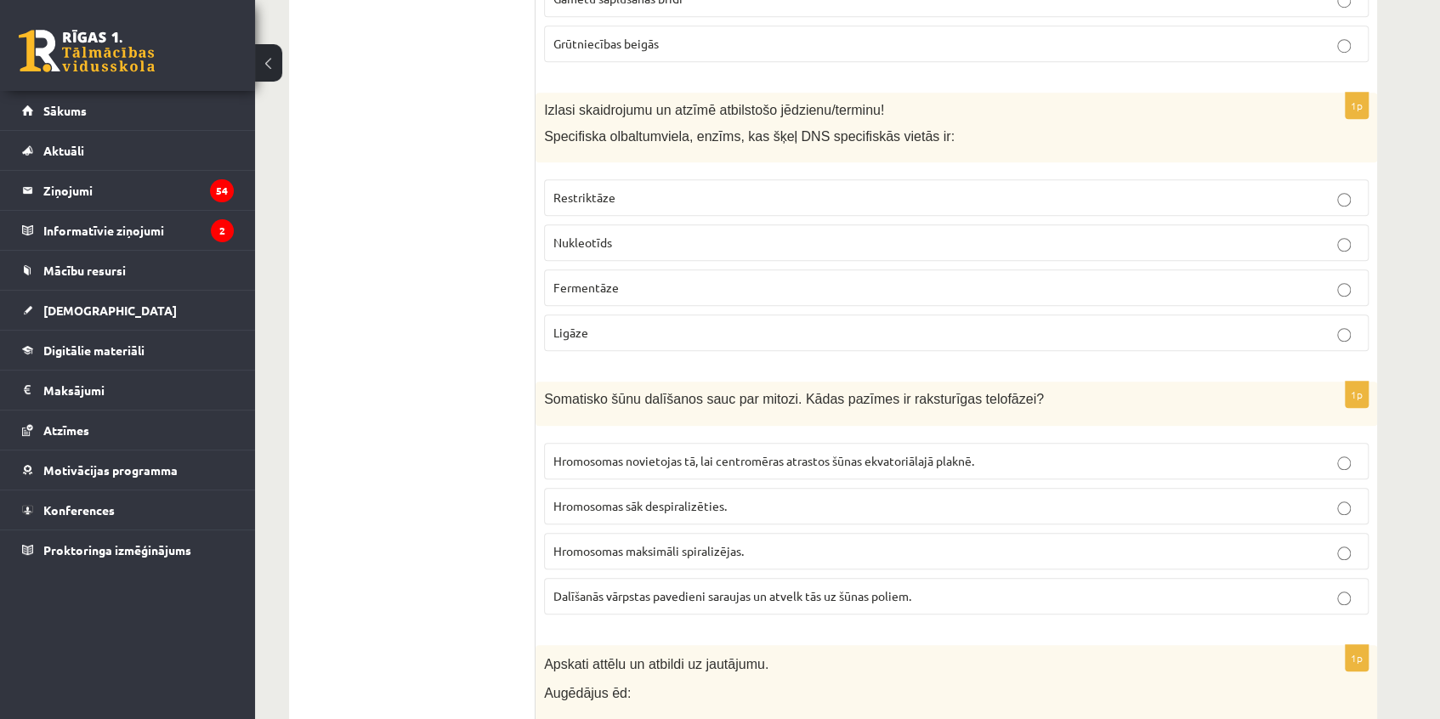
scroll to position [4724, 0]
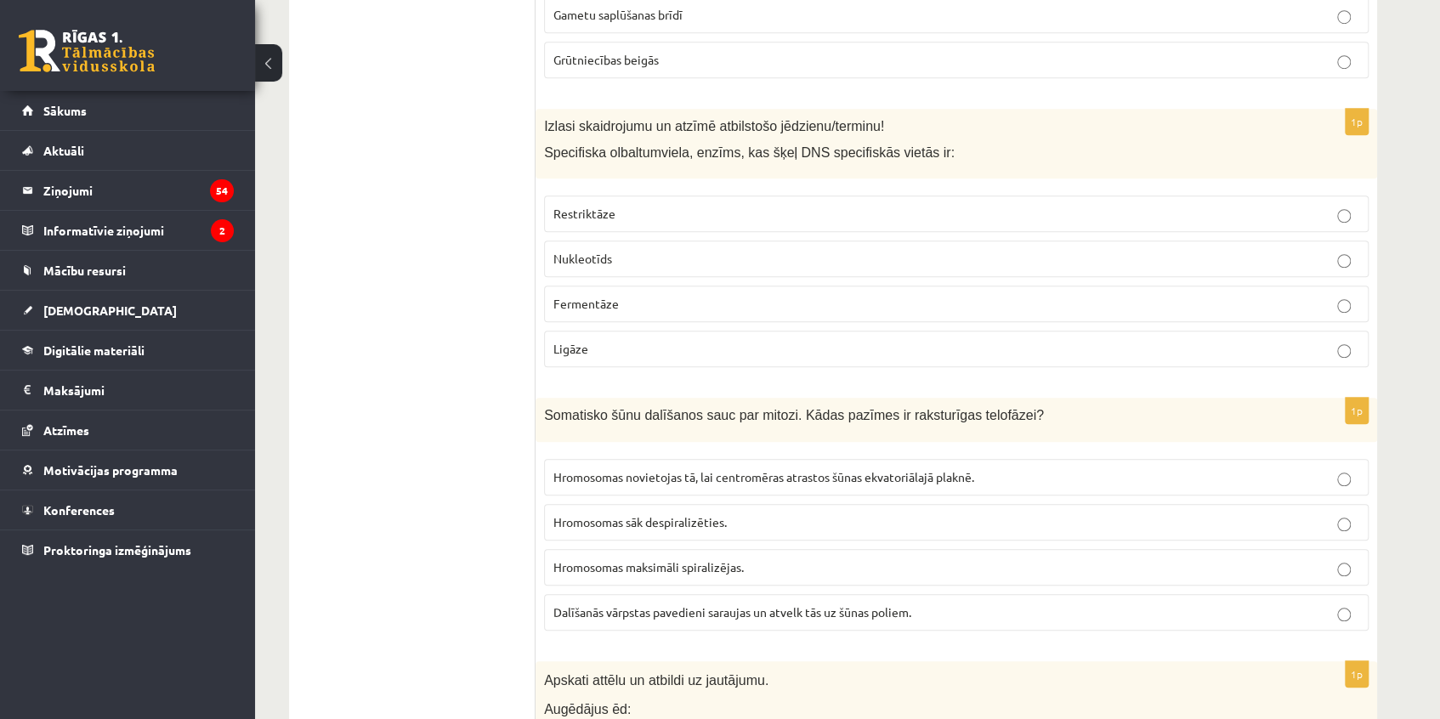
click at [884, 513] on p "Hromosomas sāk despiralizēties." at bounding box center [956, 522] width 806 height 18
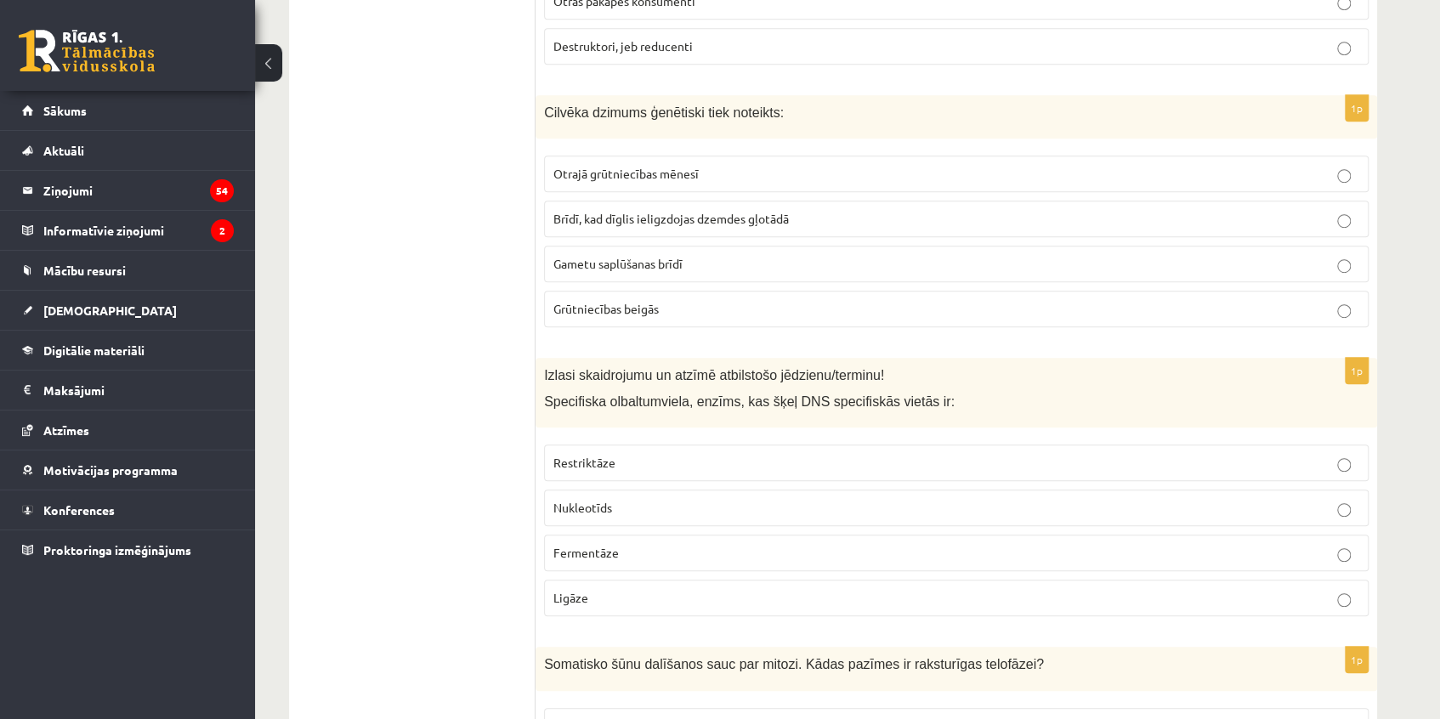
scroll to position [4414, 0]
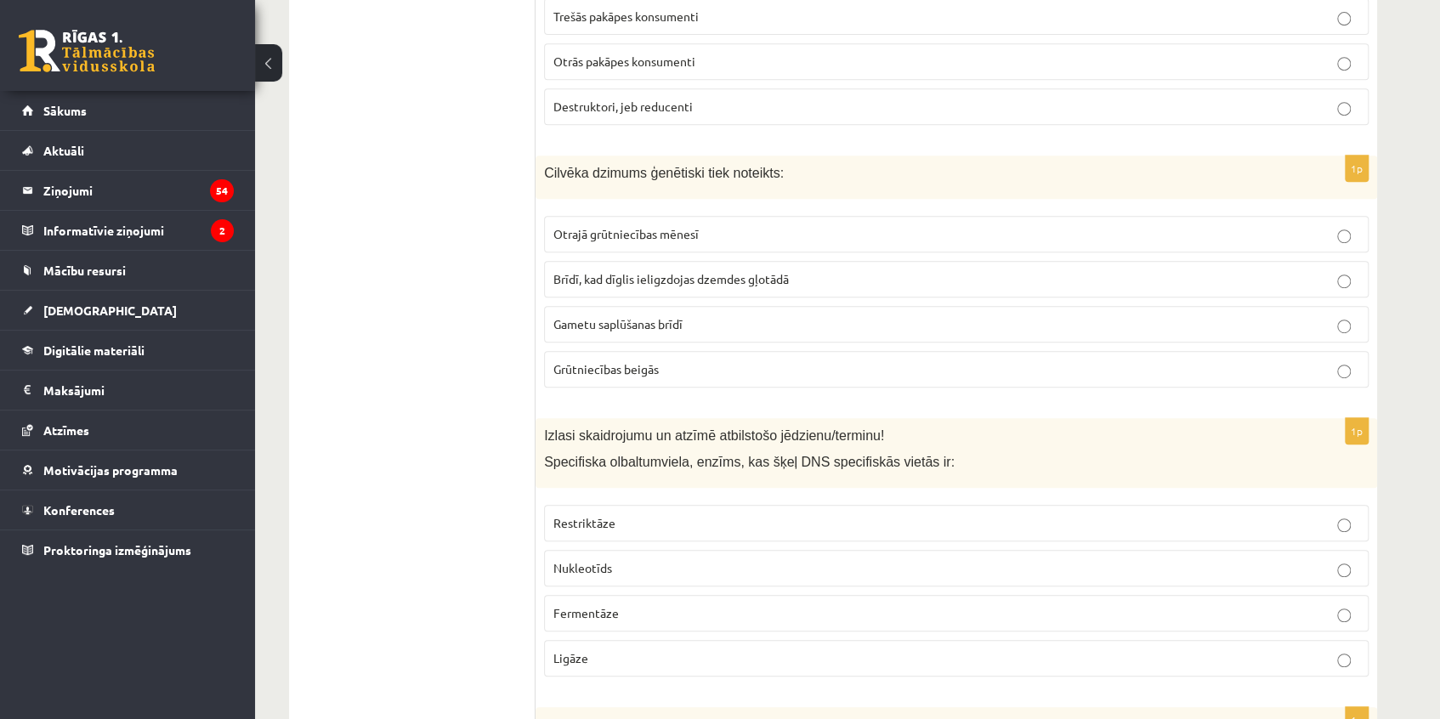
click at [685, 514] on p "Restriktāze" at bounding box center [956, 523] width 806 height 18
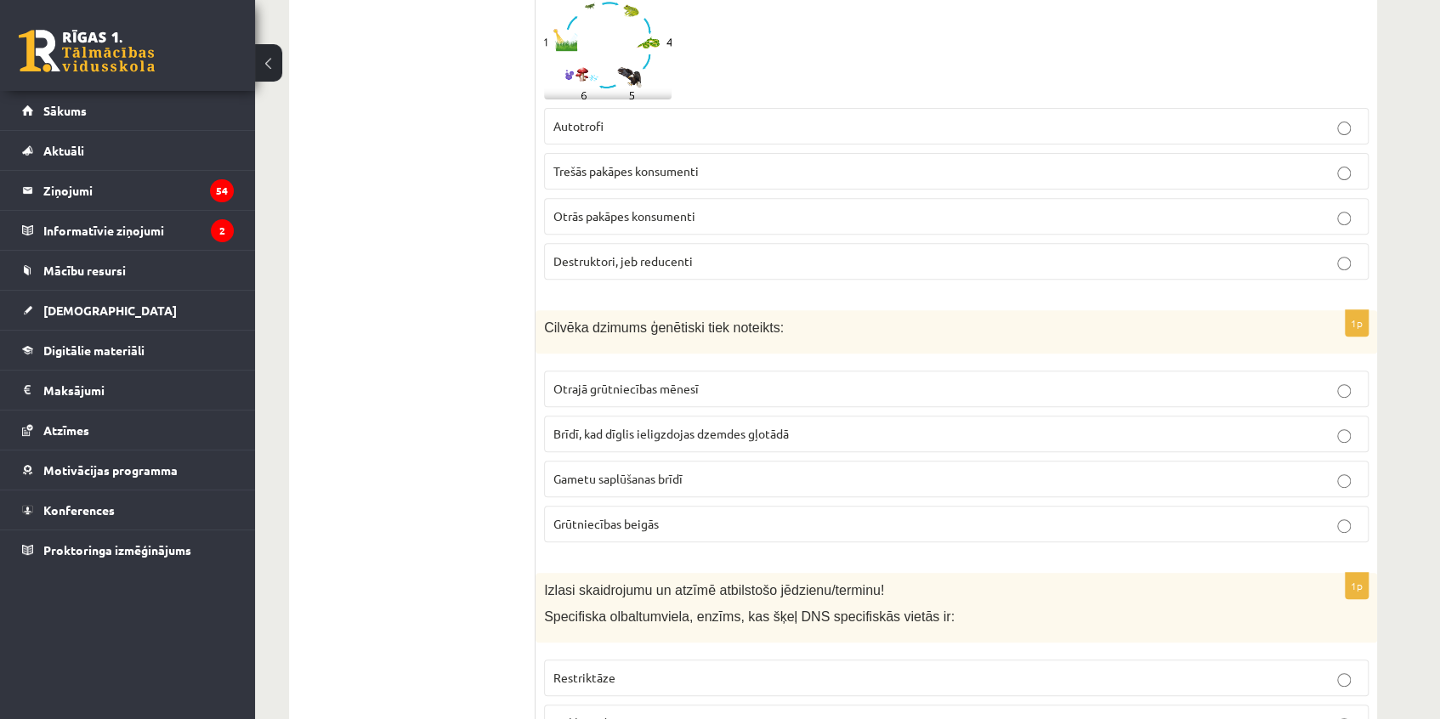
click at [726, 470] on p "Gametu saplūšanas brīdī" at bounding box center [956, 479] width 806 height 18
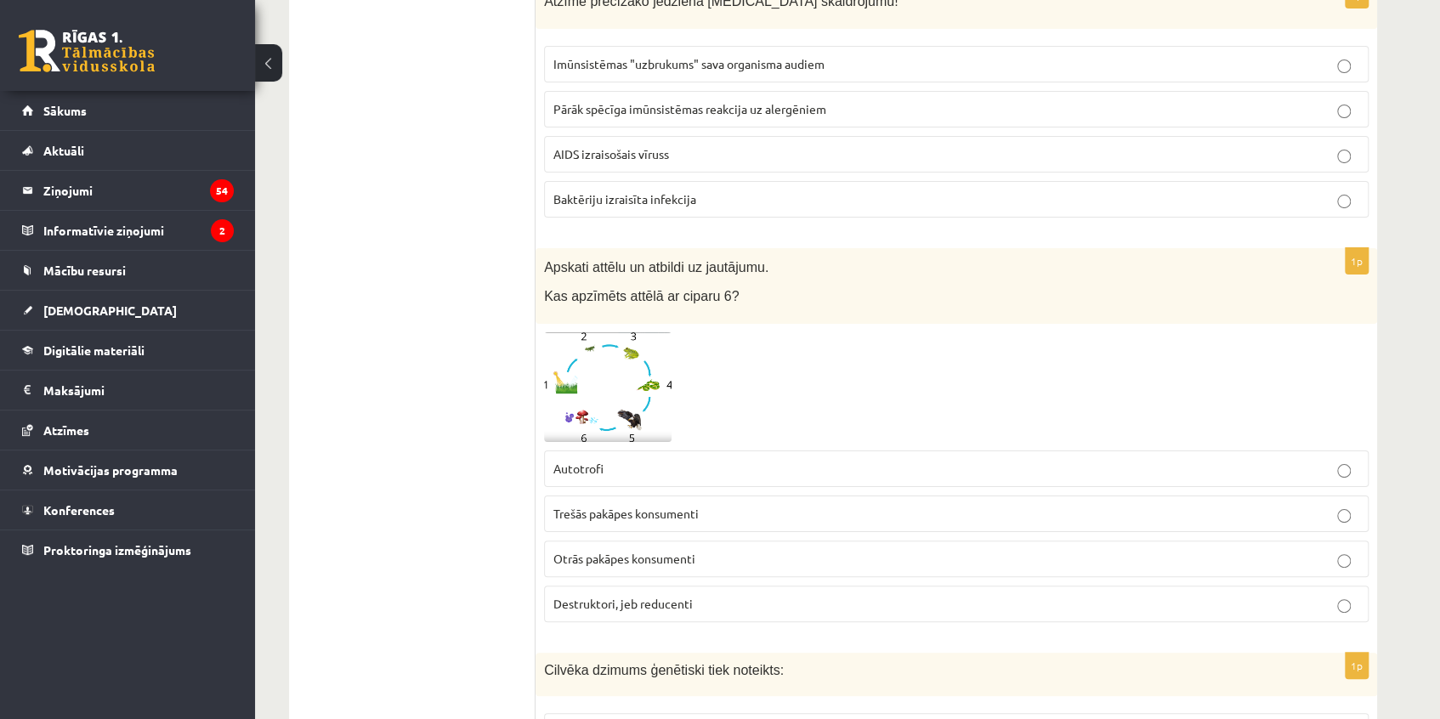
scroll to position [3874, 0]
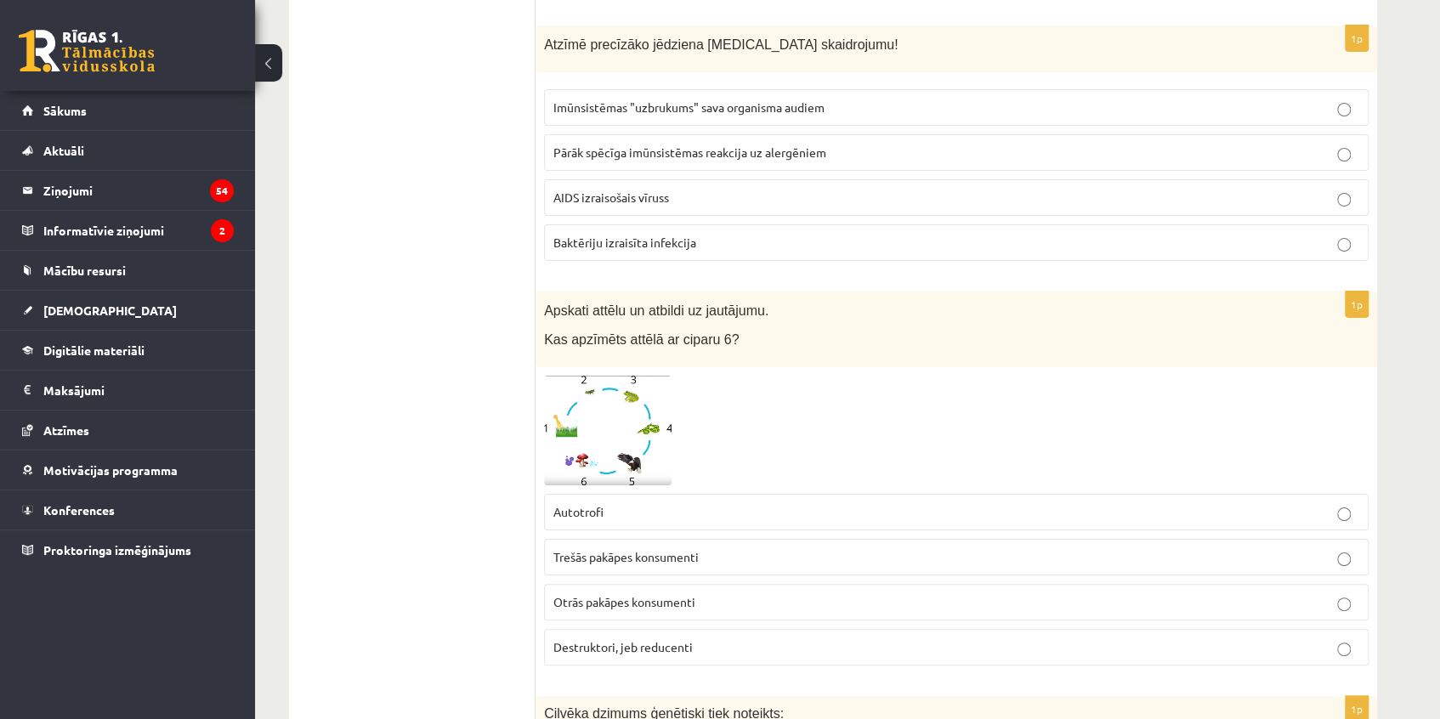
click at [713, 593] on p "Otrās pakāpes konsumenti" at bounding box center [956, 602] width 806 height 18
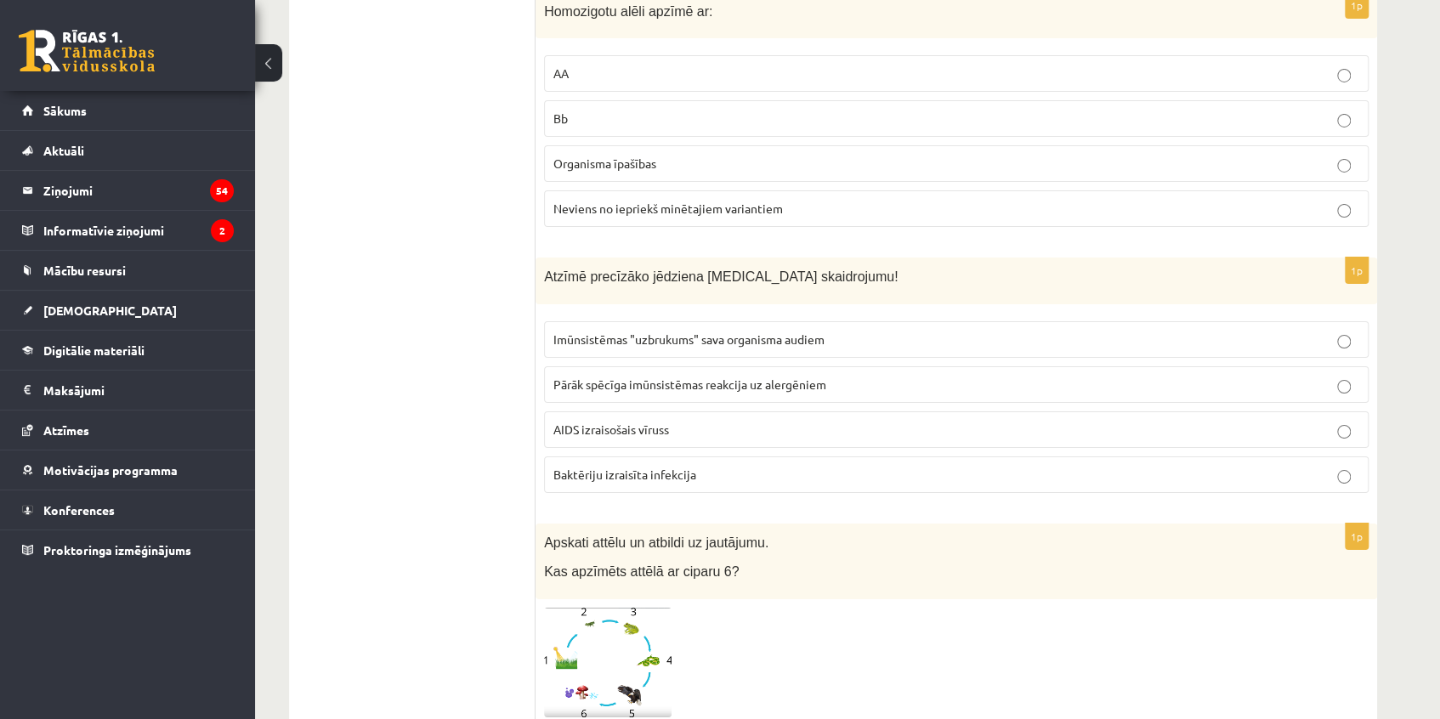
click at [625, 422] on span "AIDS izraisošais vīruss" at bounding box center [611, 429] width 116 height 15
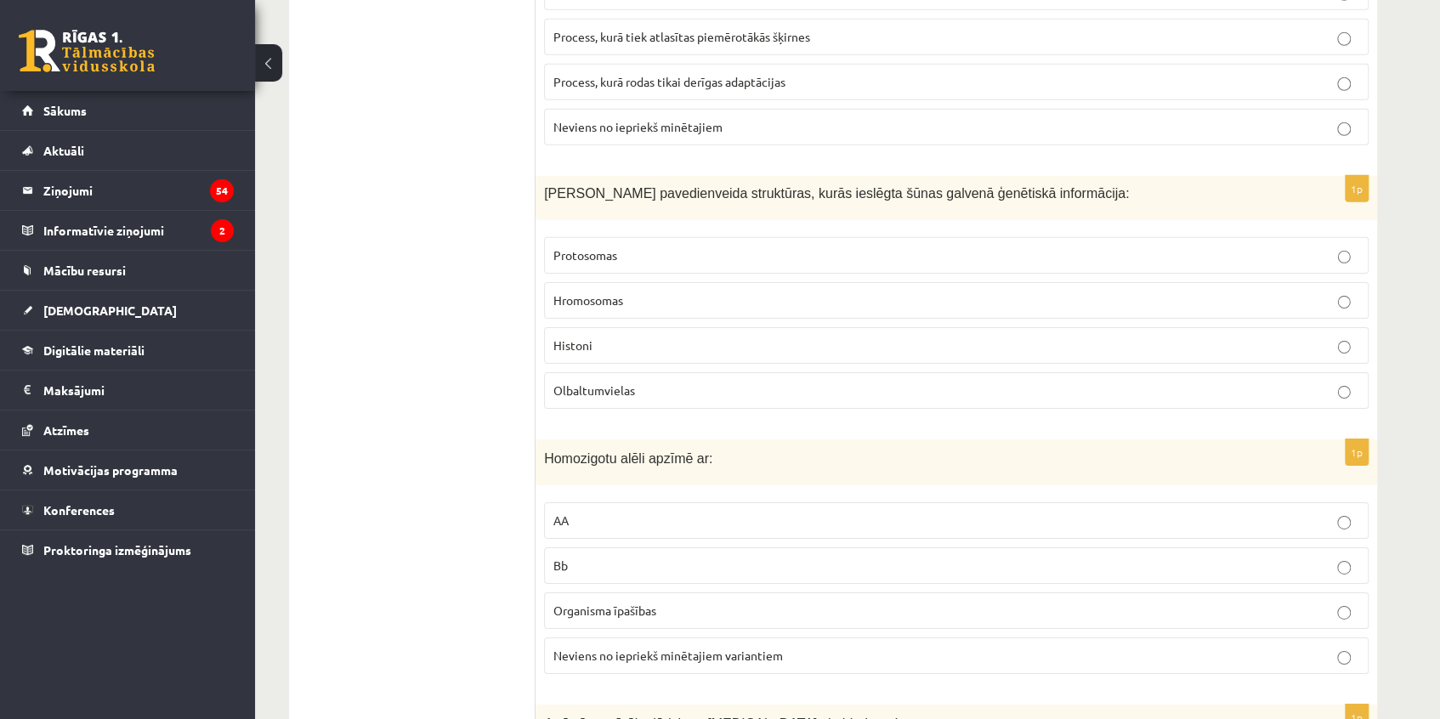
scroll to position [3178, 0]
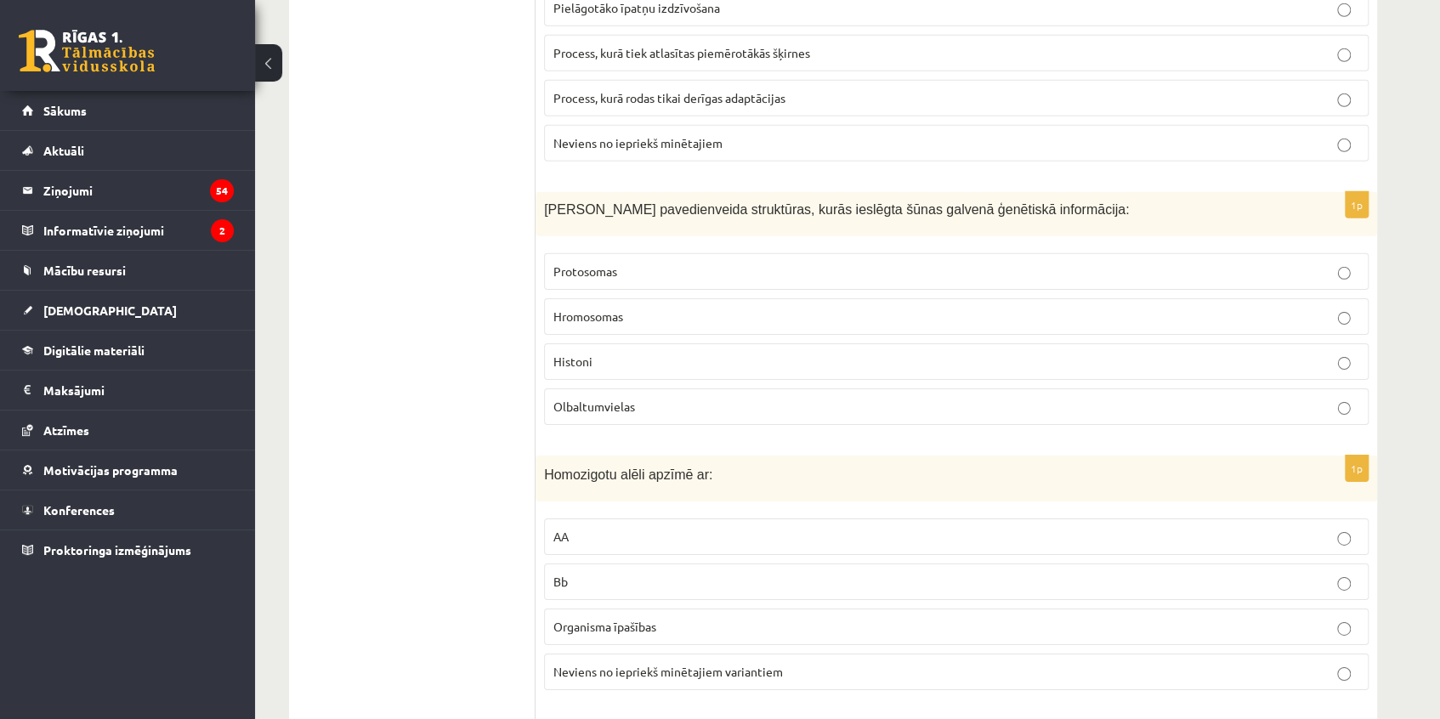
click at [637, 528] on p "AA" at bounding box center [956, 537] width 806 height 18
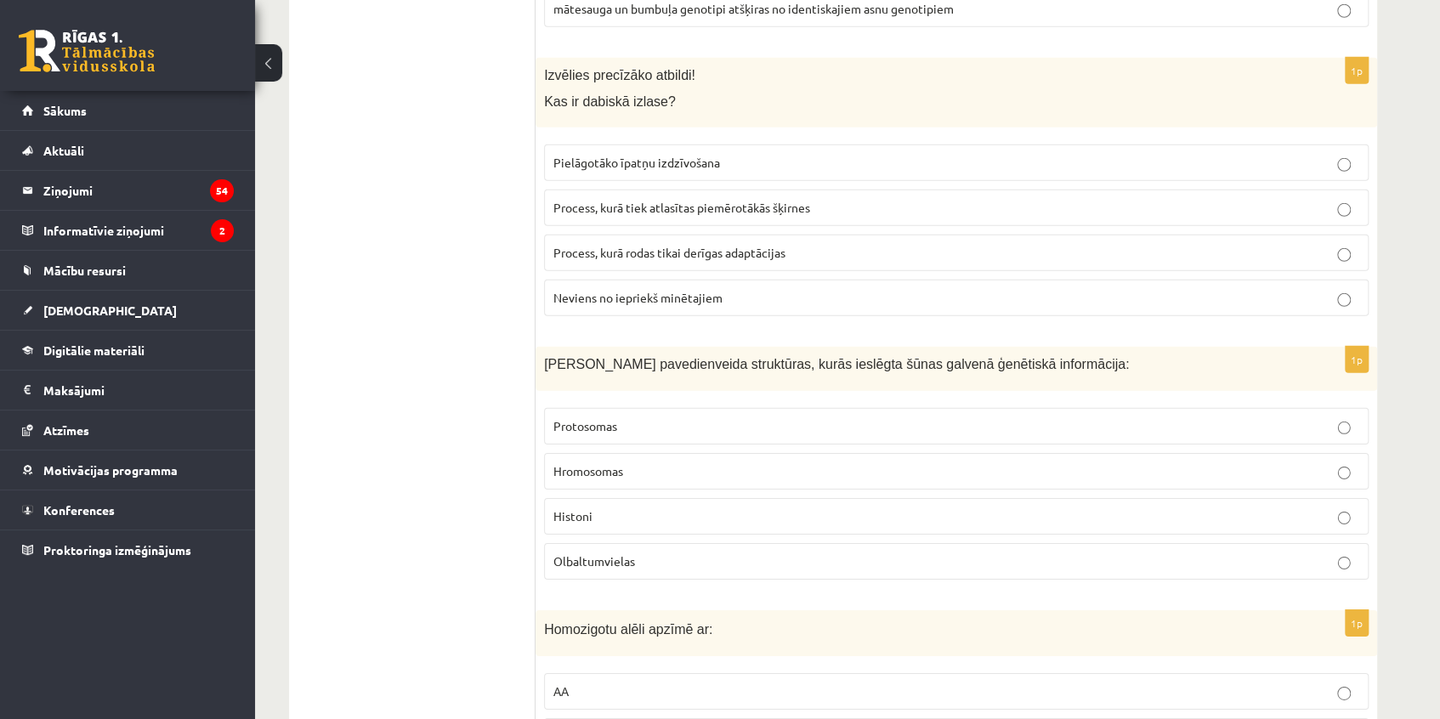
click at [622, 462] on p "Hromosomas" at bounding box center [956, 471] width 806 height 18
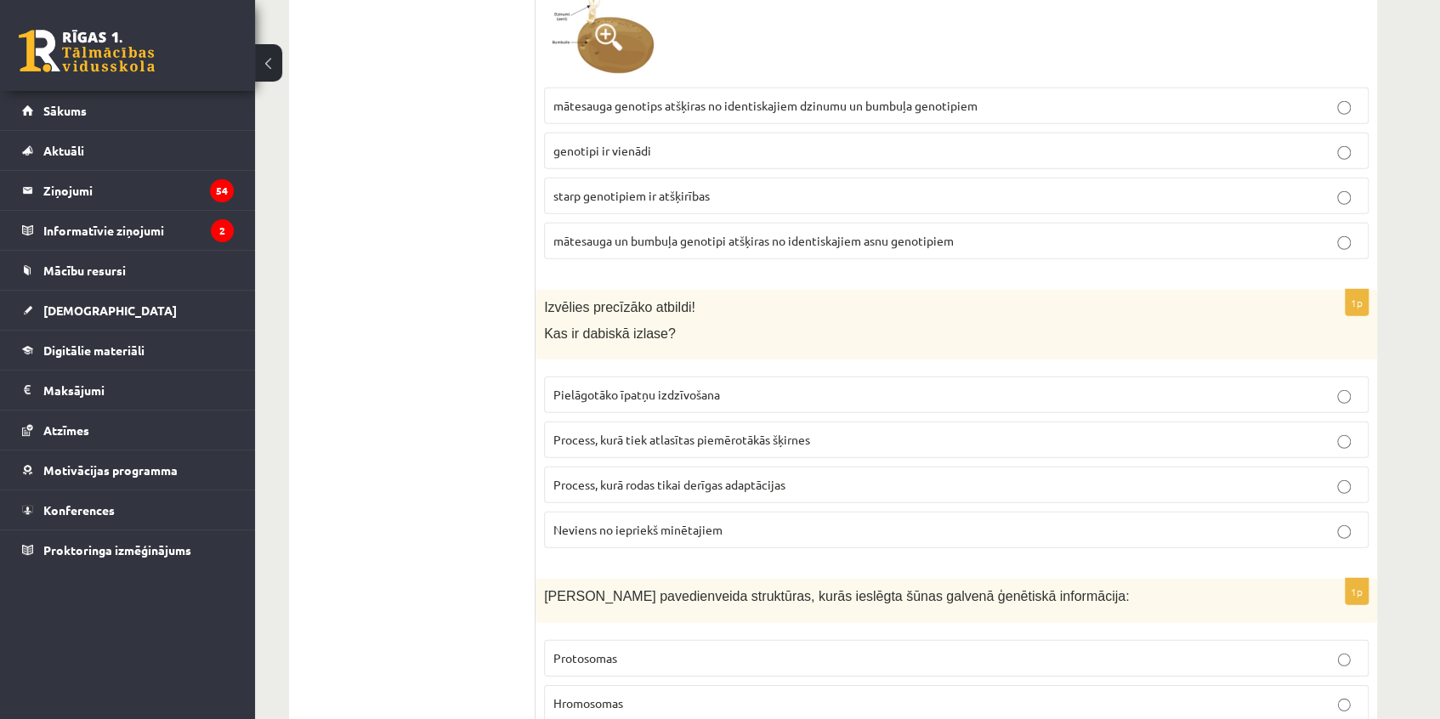
scroll to position [2714, 0]
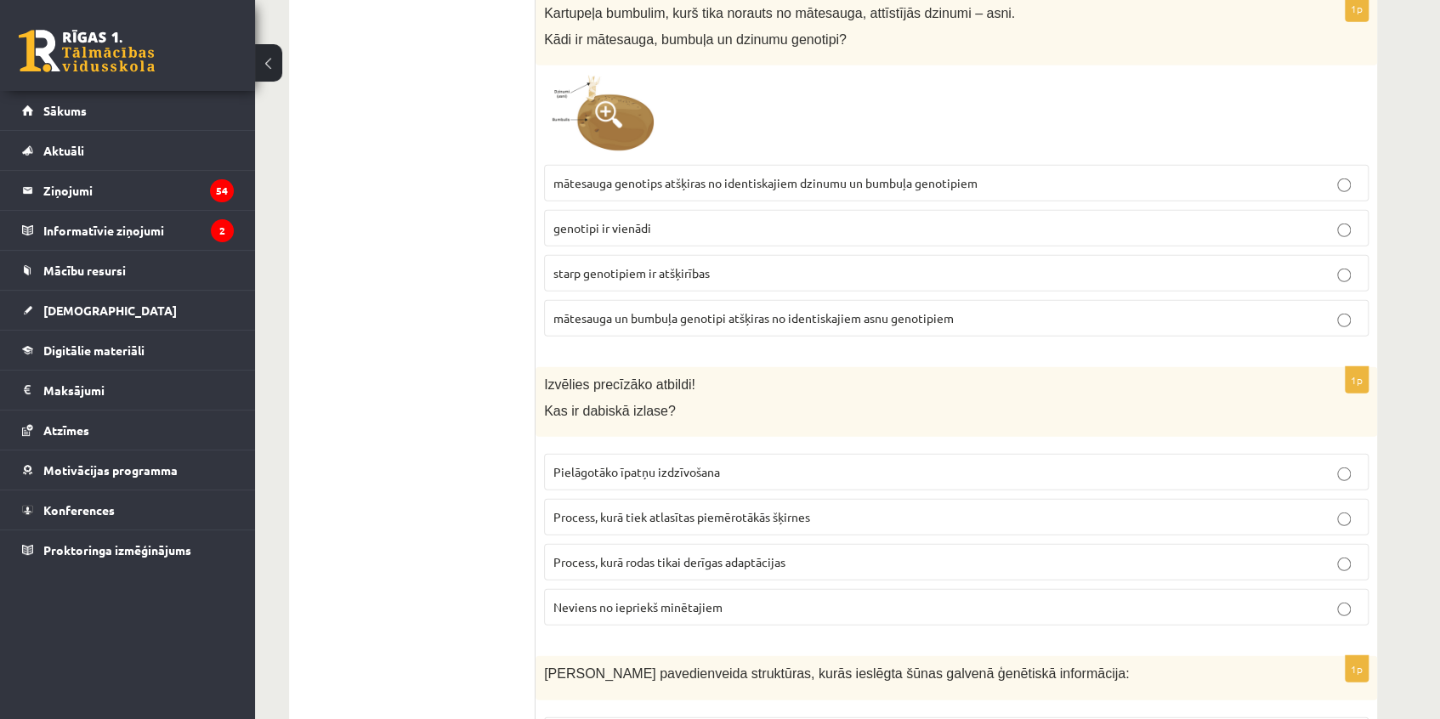
click at [747, 463] on p "Pielāgotāko īpatņu izdzīvošana" at bounding box center [956, 472] width 806 height 18
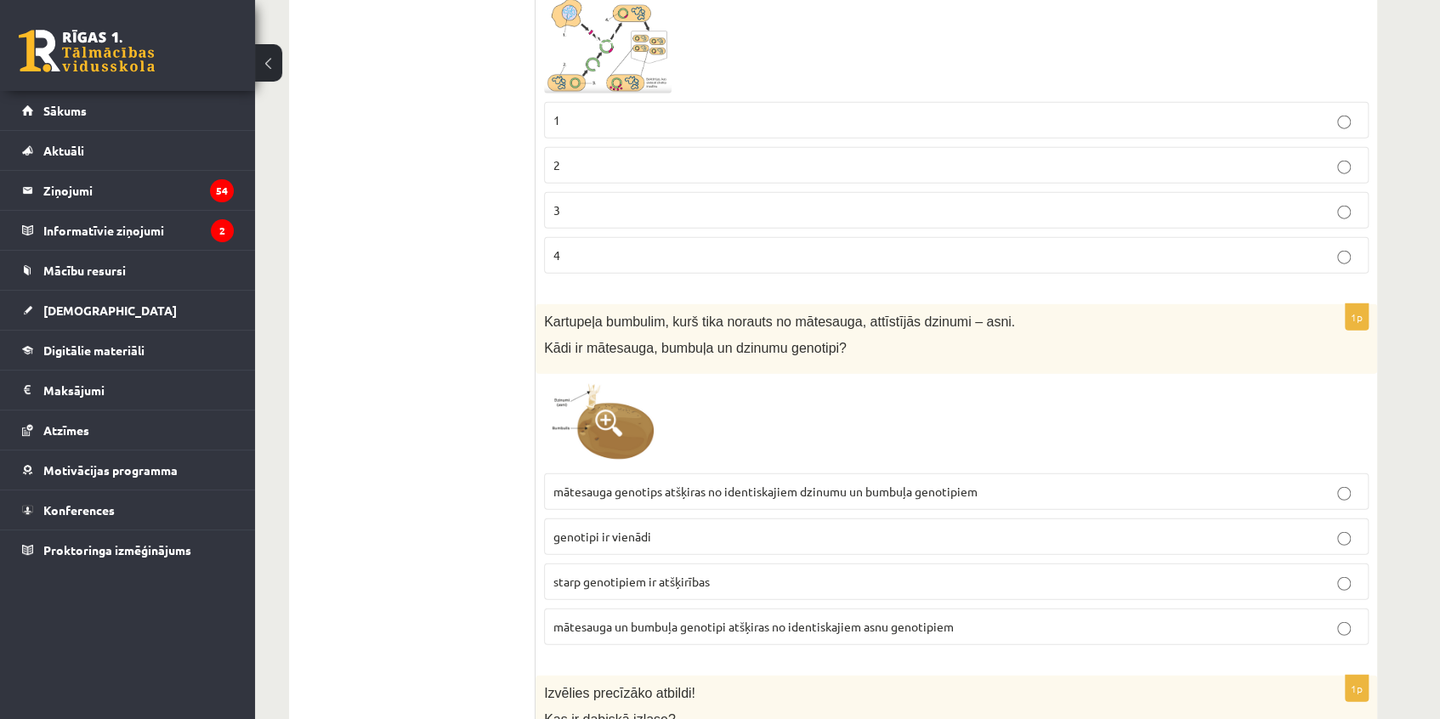
scroll to position [2406, 0]
click at [756, 519] on label "genotipi ir vienādi" at bounding box center [956, 537] width 825 height 37
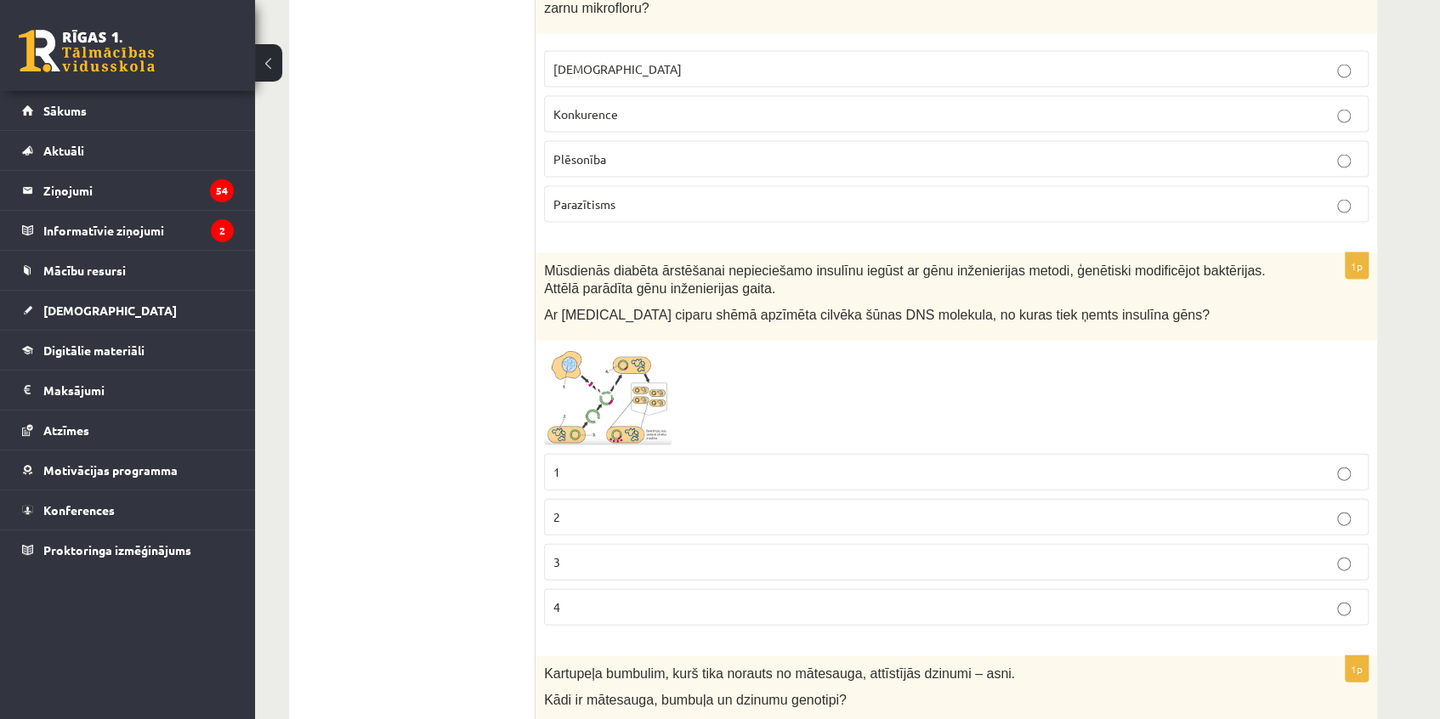
scroll to position [2096, 0]
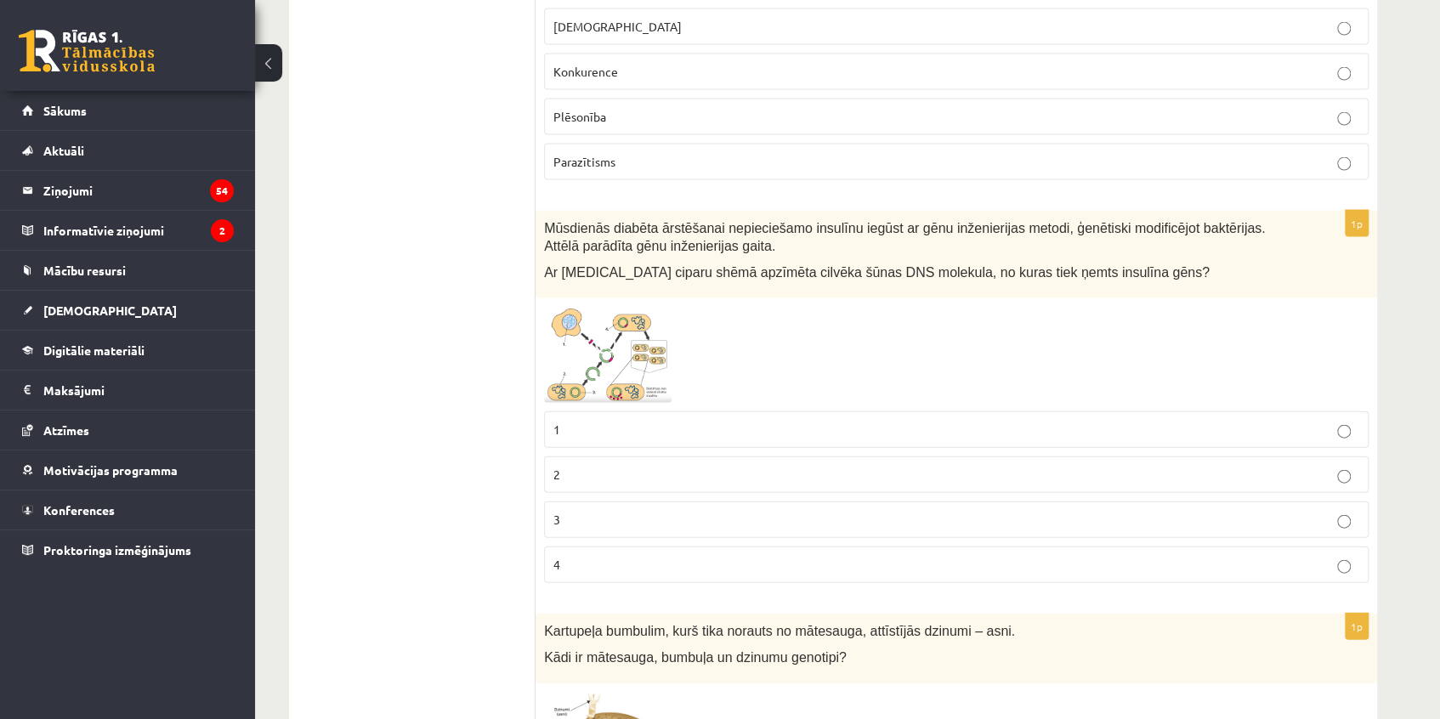
click at [634, 416] on label "1" at bounding box center [956, 429] width 825 height 37
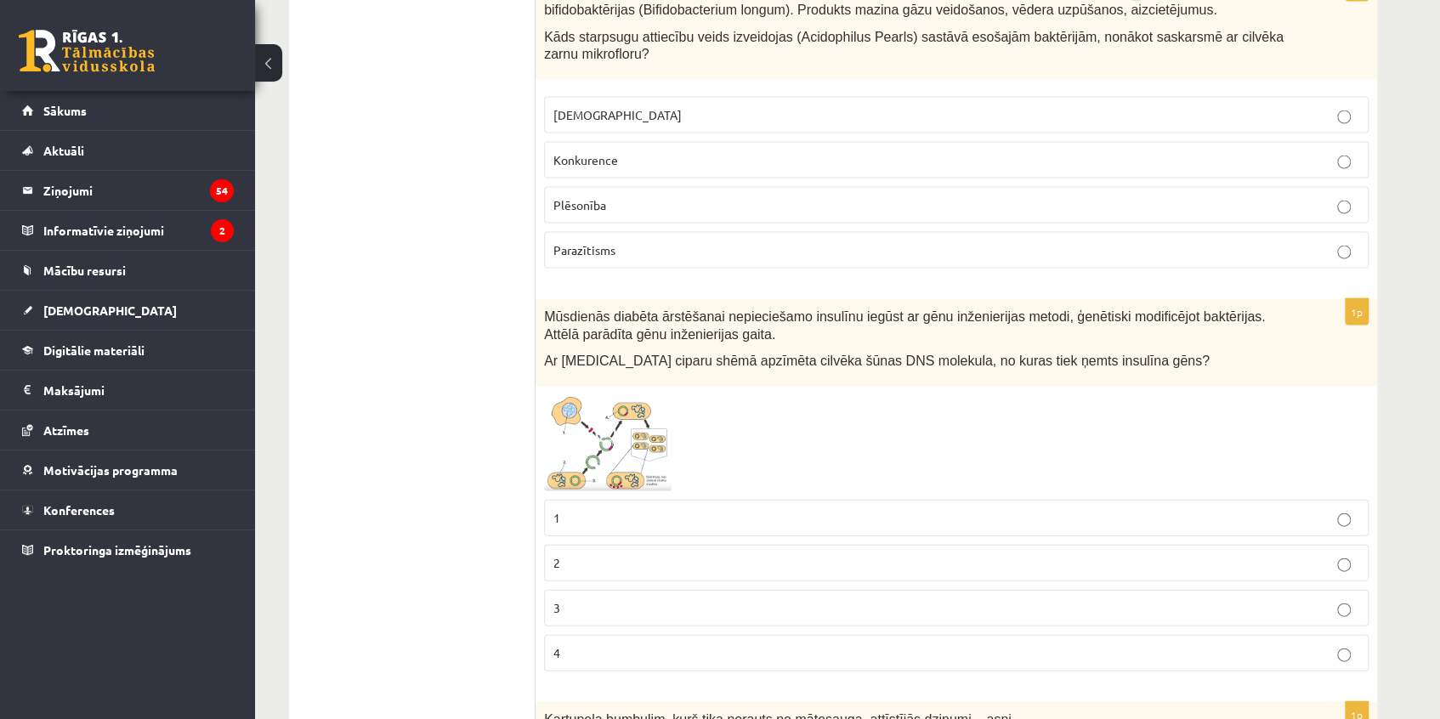
scroll to position [1787, 0]
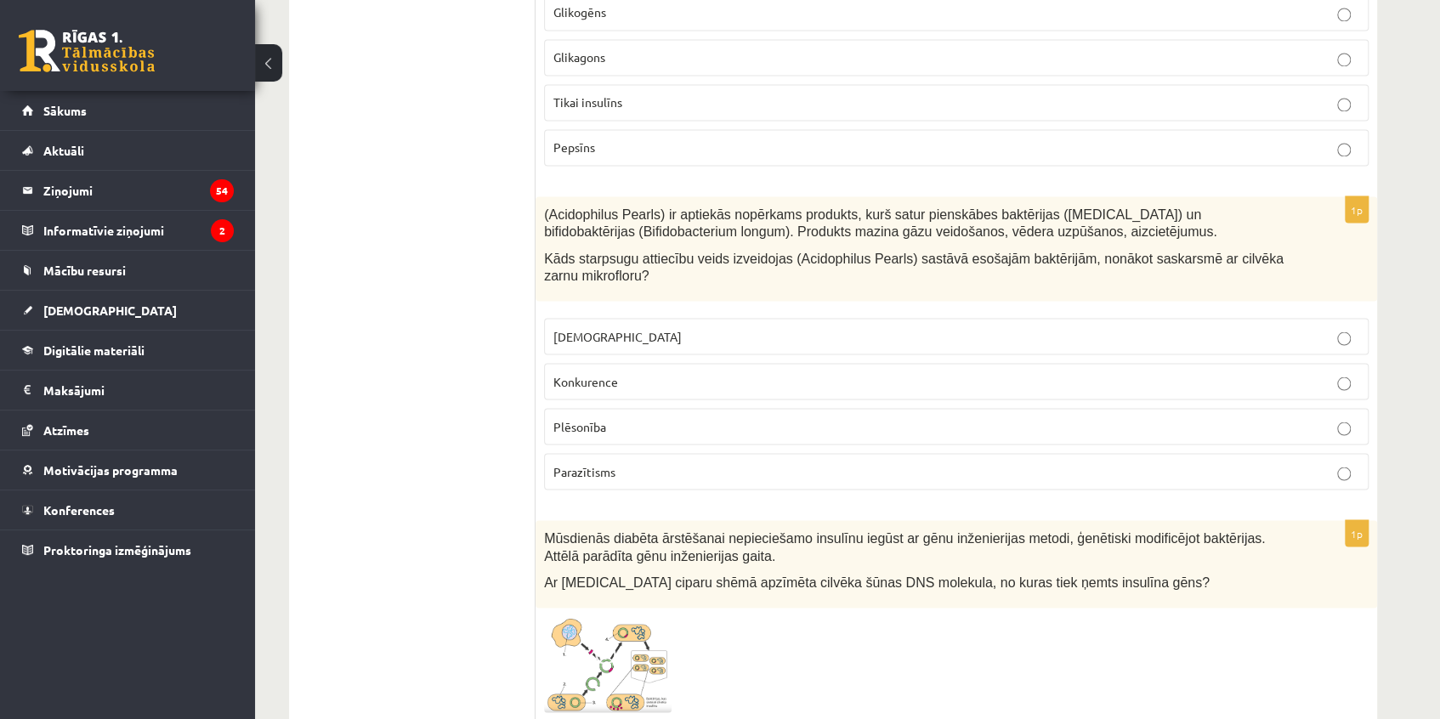
click at [622, 372] on p "Konkurence" at bounding box center [956, 381] width 806 height 18
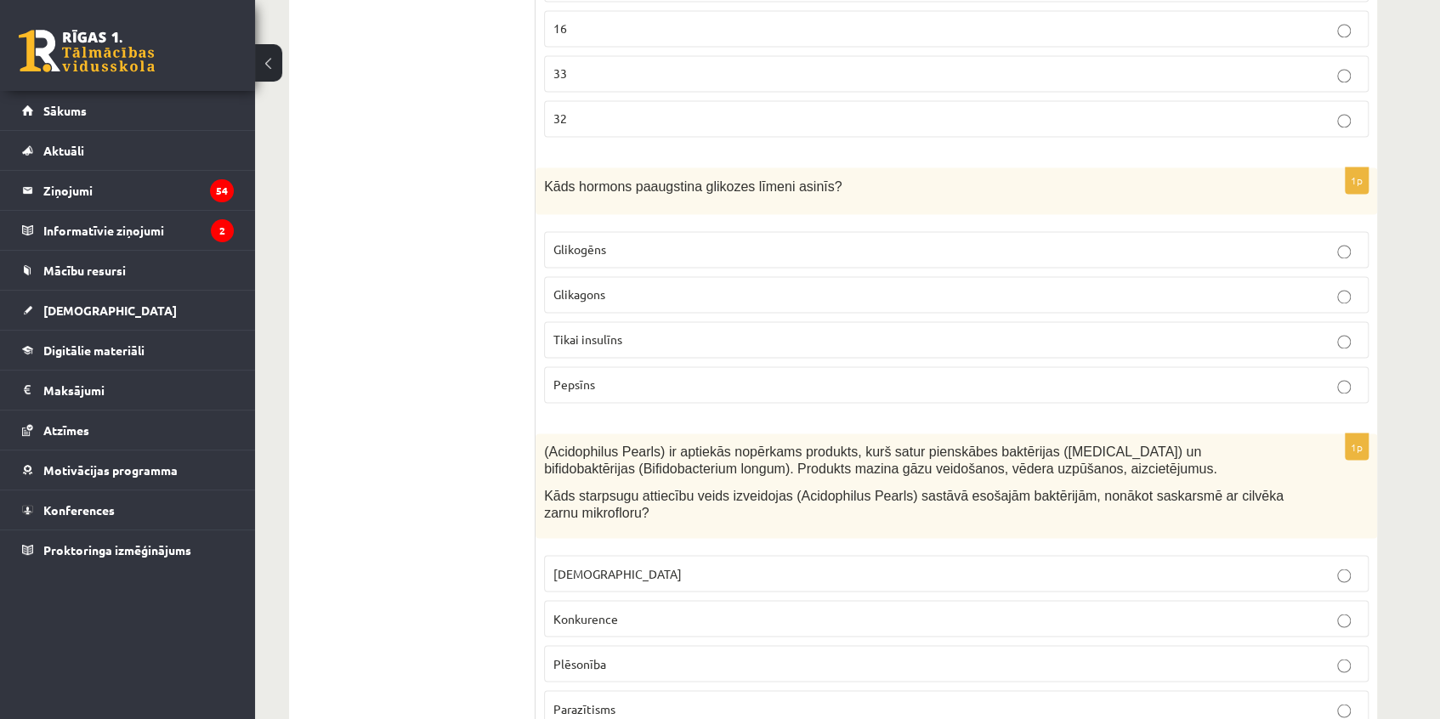
scroll to position [1478, 0]
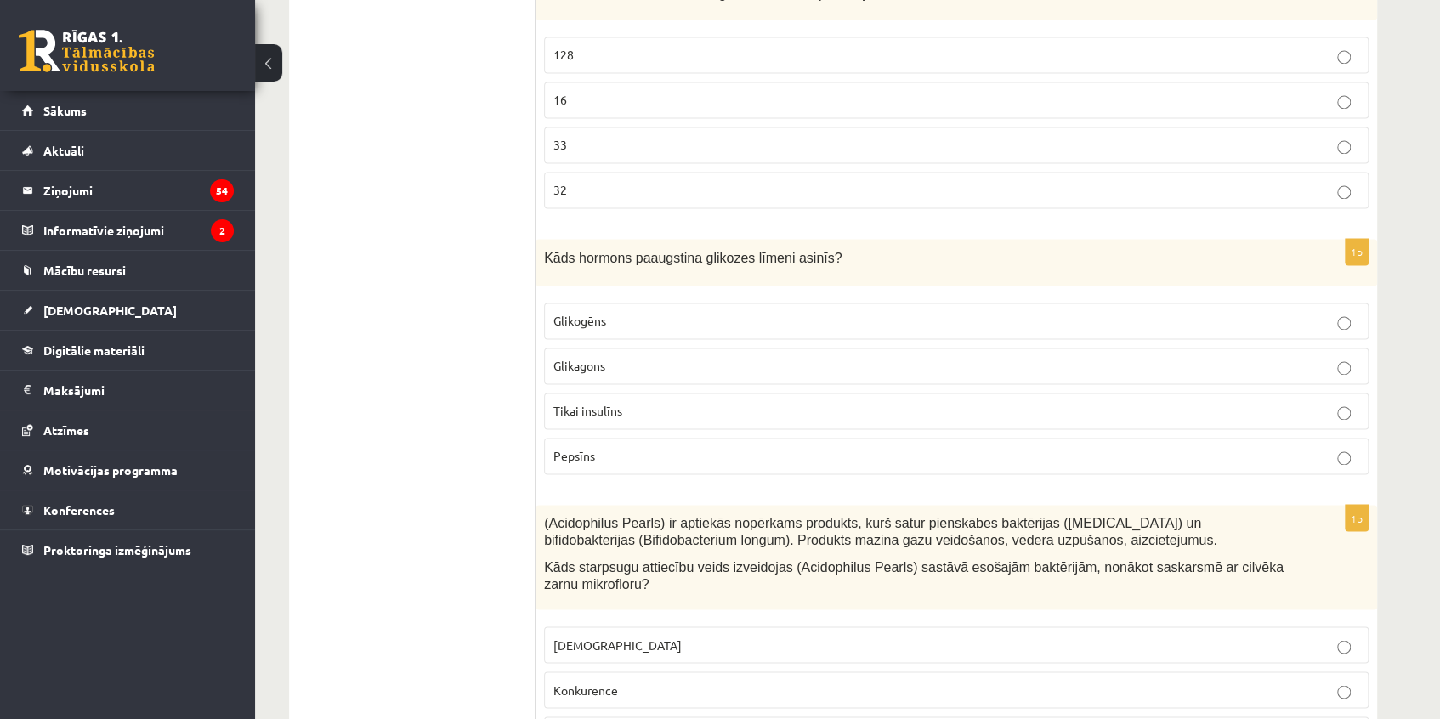
click at [625, 357] on p "Glikagons" at bounding box center [956, 366] width 806 height 18
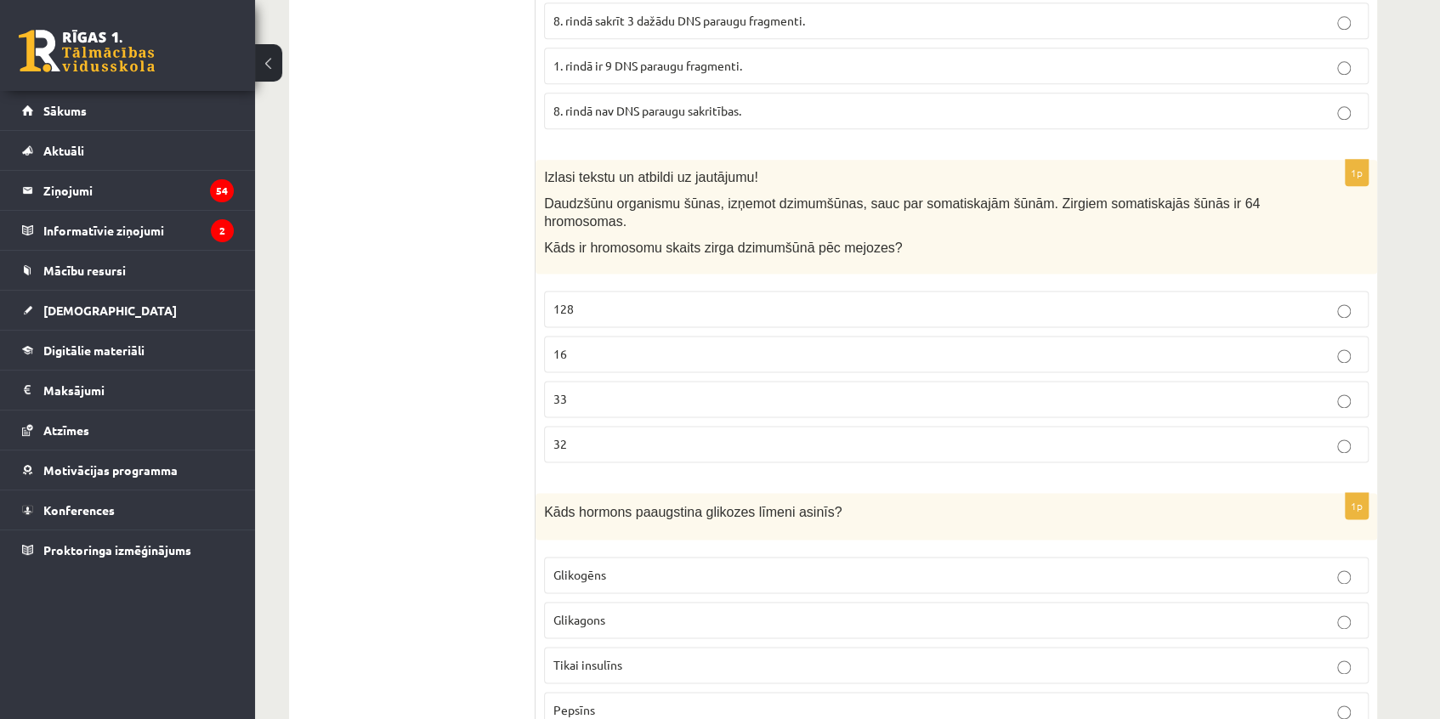
scroll to position [1169, 0]
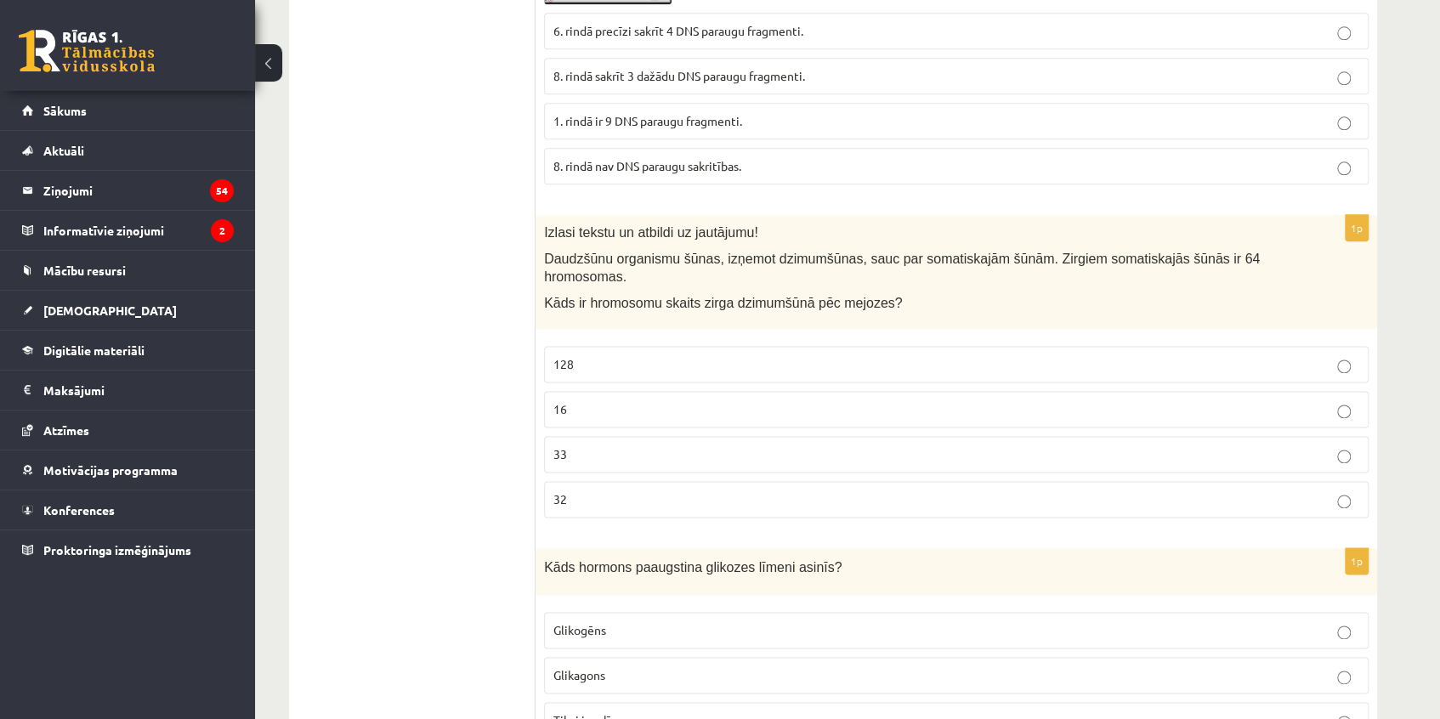
click at [606, 490] on p "32" at bounding box center [956, 499] width 806 height 18
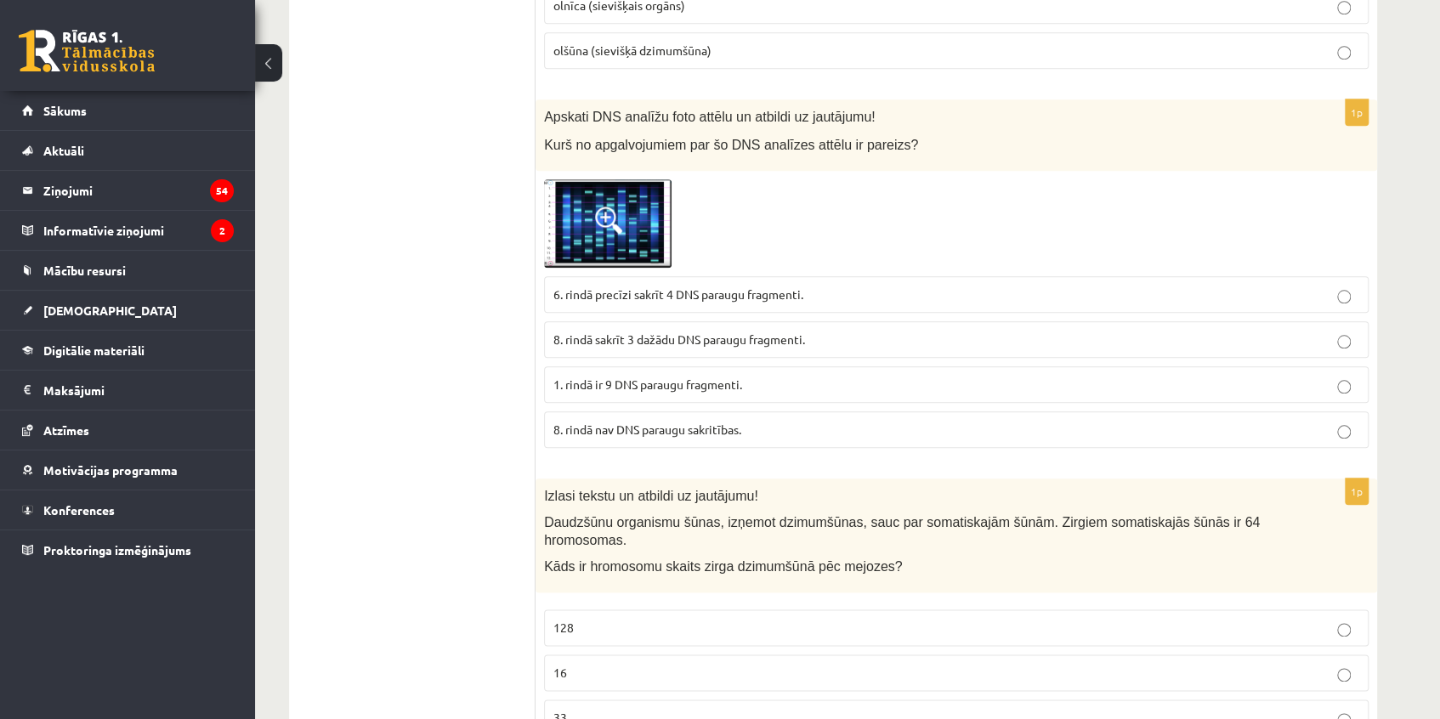
scroll to position [859, 0]
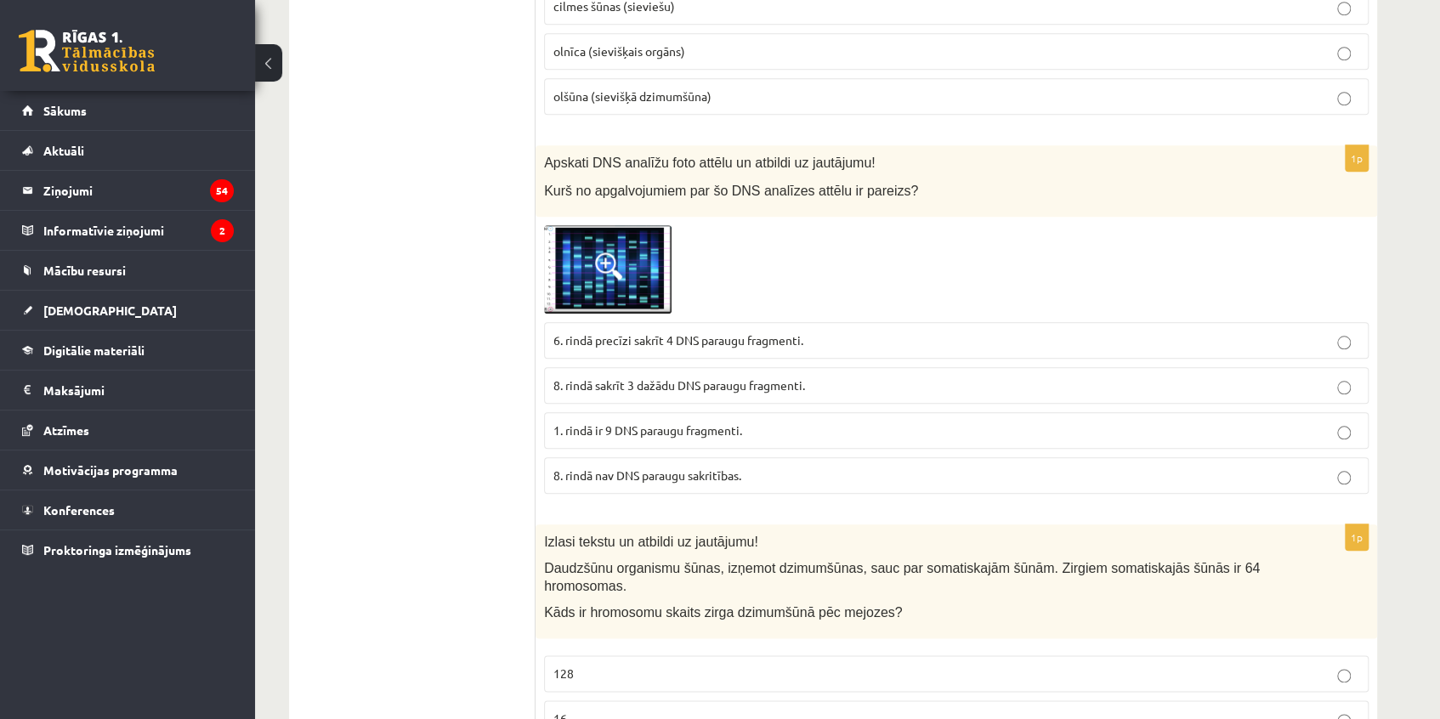
click at [673, 398] on label "8. rindā sakrīt 3 dažādu DNS paraugu fragmenti." at bounding box center [956, 385] width 825 height 37
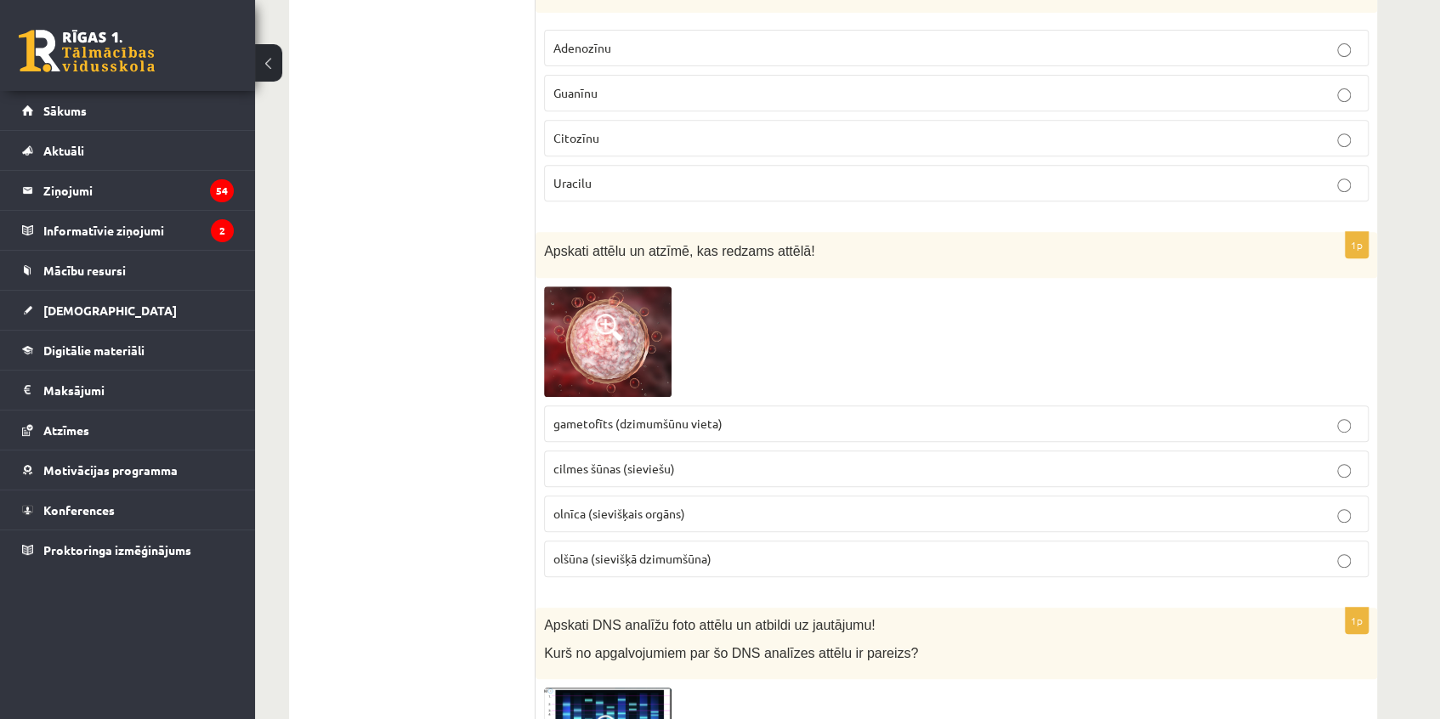
scroll to position [396, 0]
click at [718, 526] on label "olnīca (sievišķais orgāns)" at bounding box center [956, 514] width 825 height 37
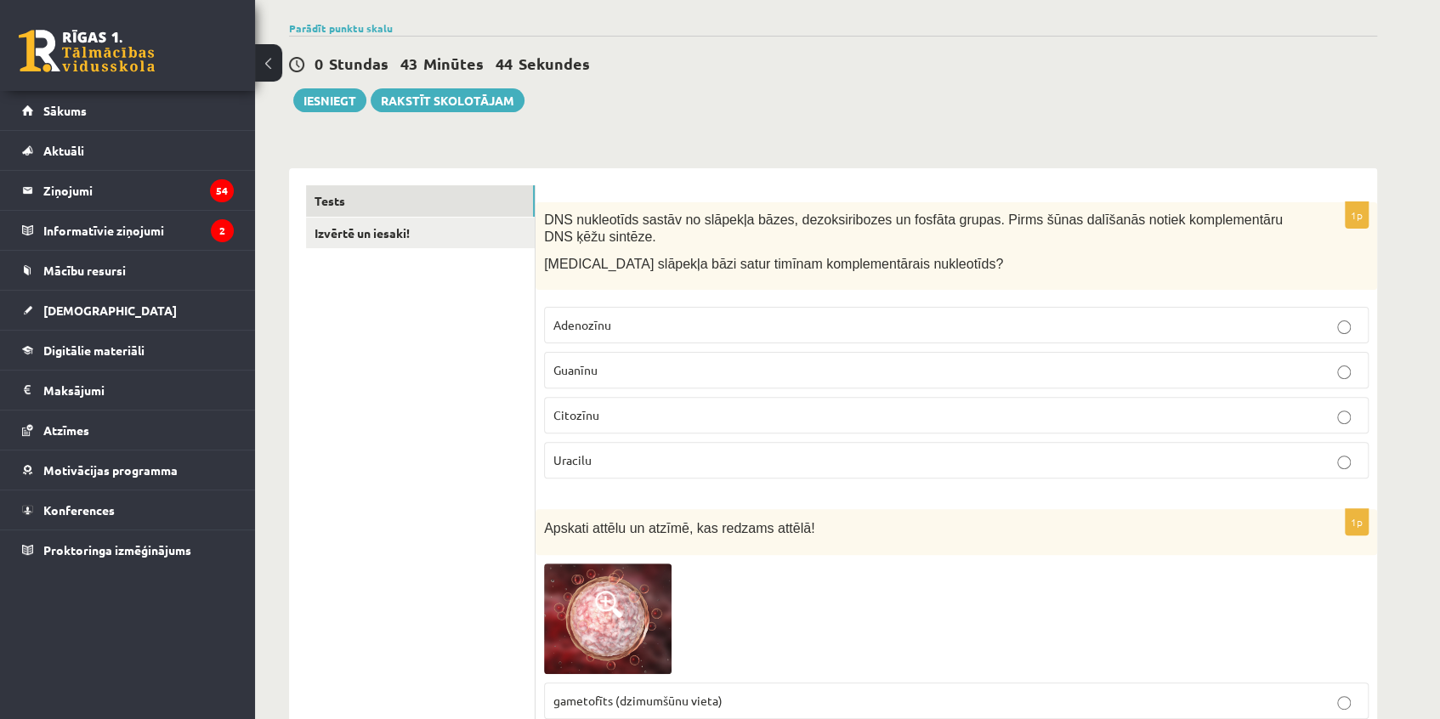
scroll to position [87, 0]
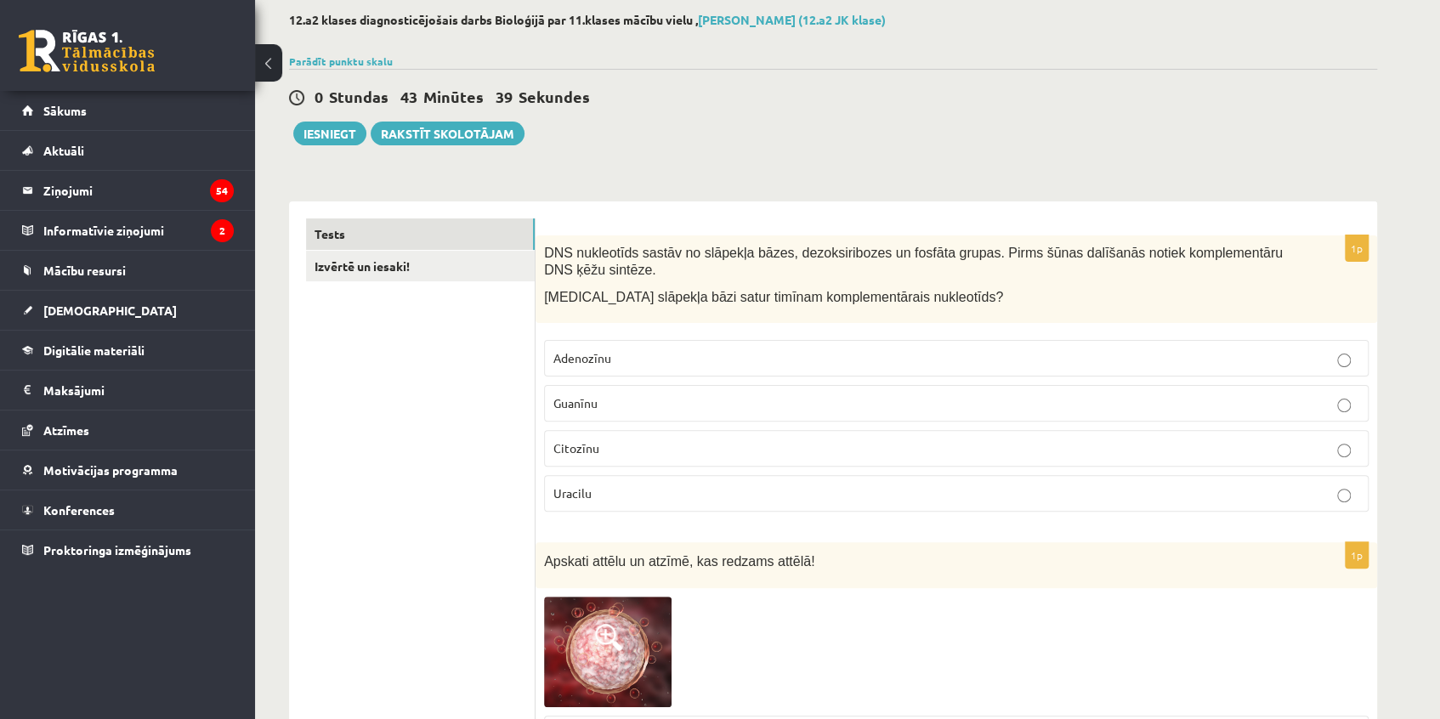
click at [666, 353] on p "Adenozīnu" at bounding box center [956, 358] width 806 height 18
click at [372, 256] on link "Izvērtē un iesaki!" at bounding box center [420, 266] width 229 height 31
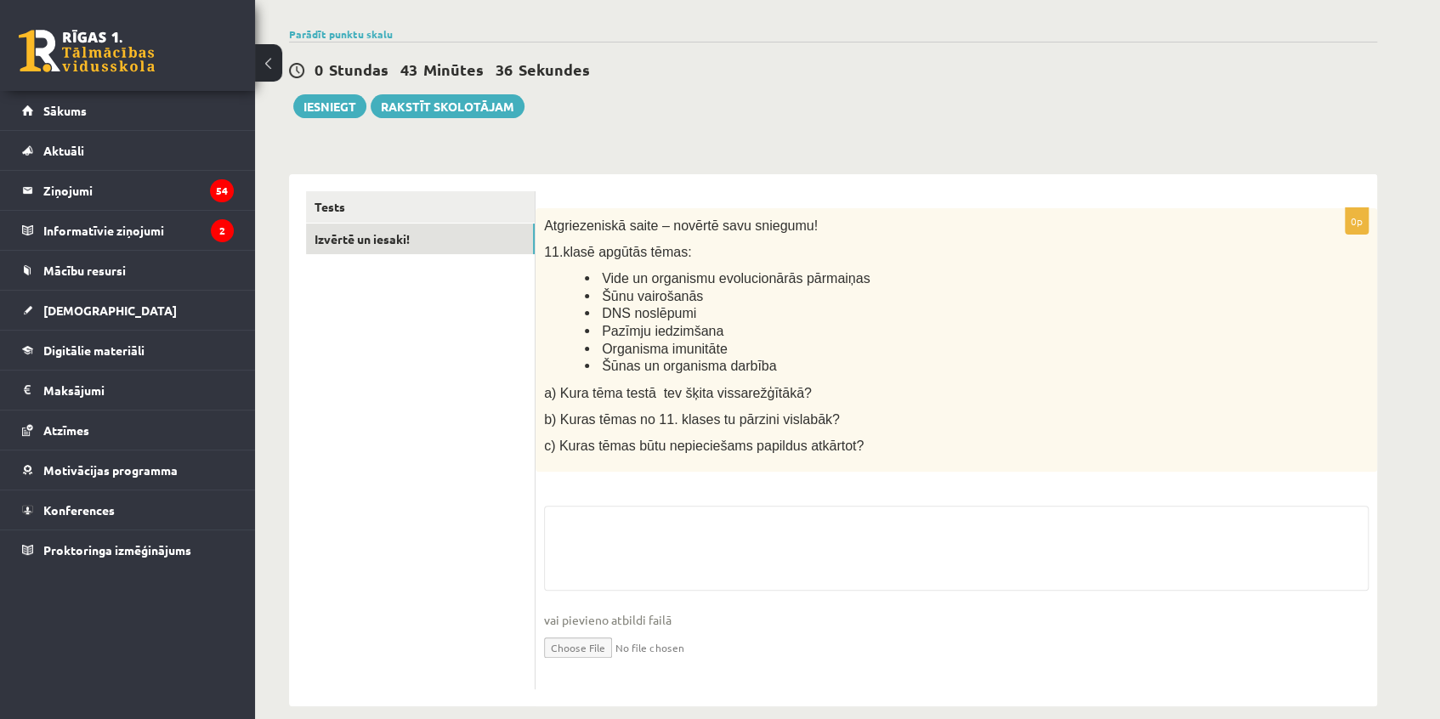
scroll to position [135, 0]
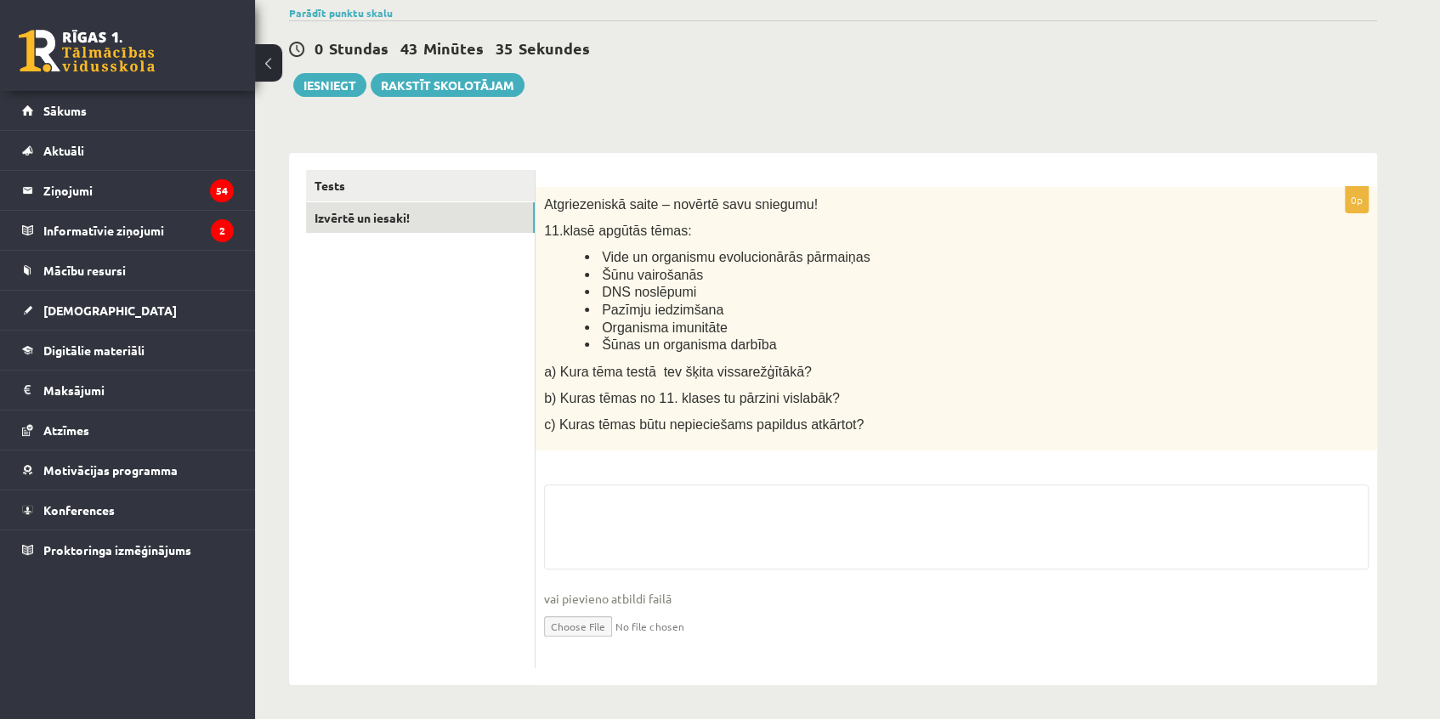
click at [648, 485] on fieldset "vai pievieno atbildi failā Iesniegtā atbilde" at bounding box center [956, 572] width 825 height 175
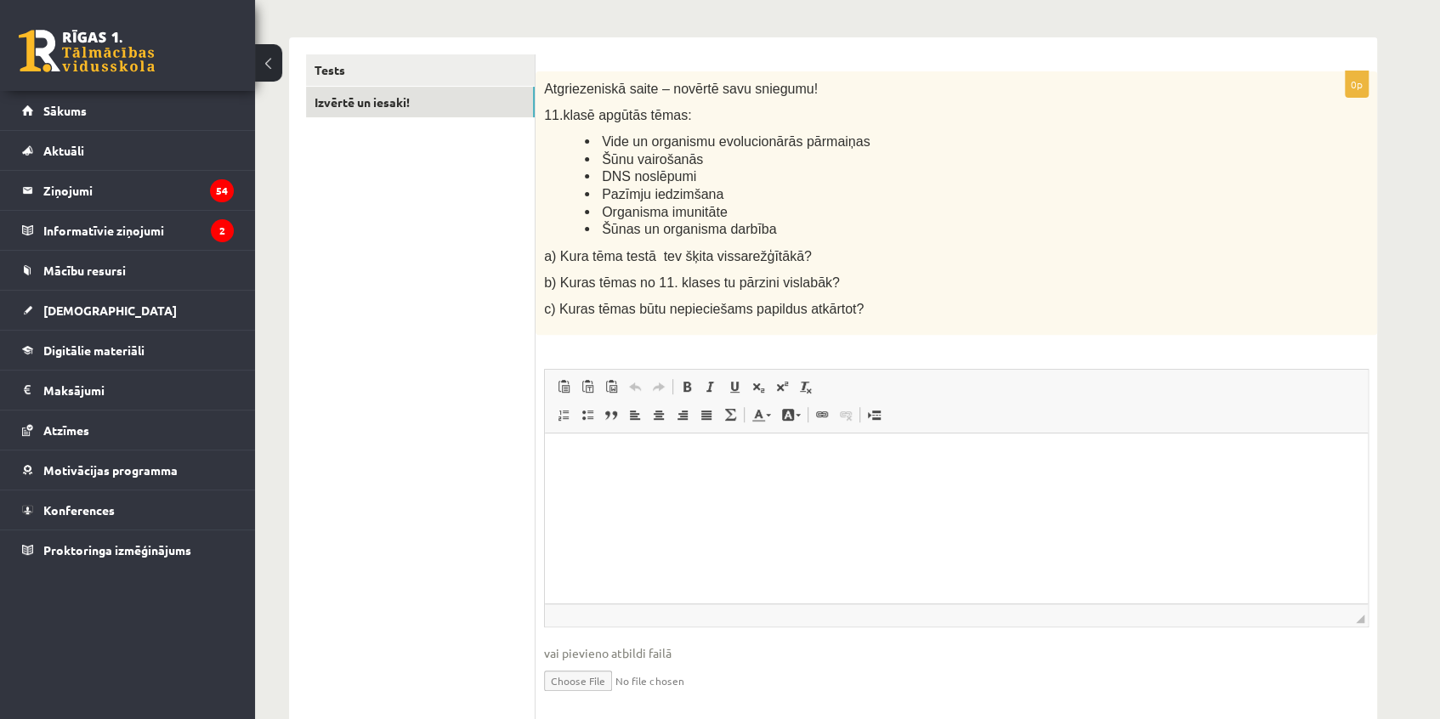
scroll to position [305, 0]
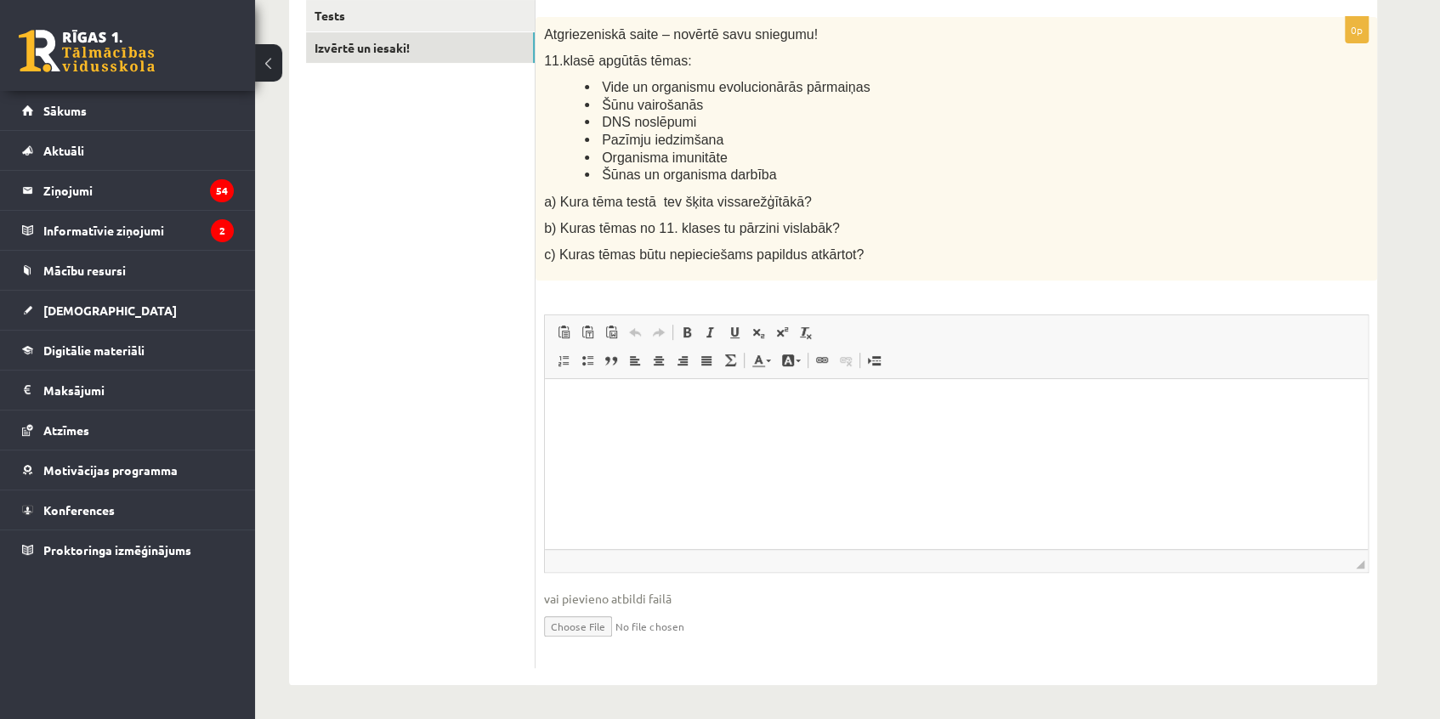
click at [667, 431] on html at bounding box center [956, 405] width 823 height 52
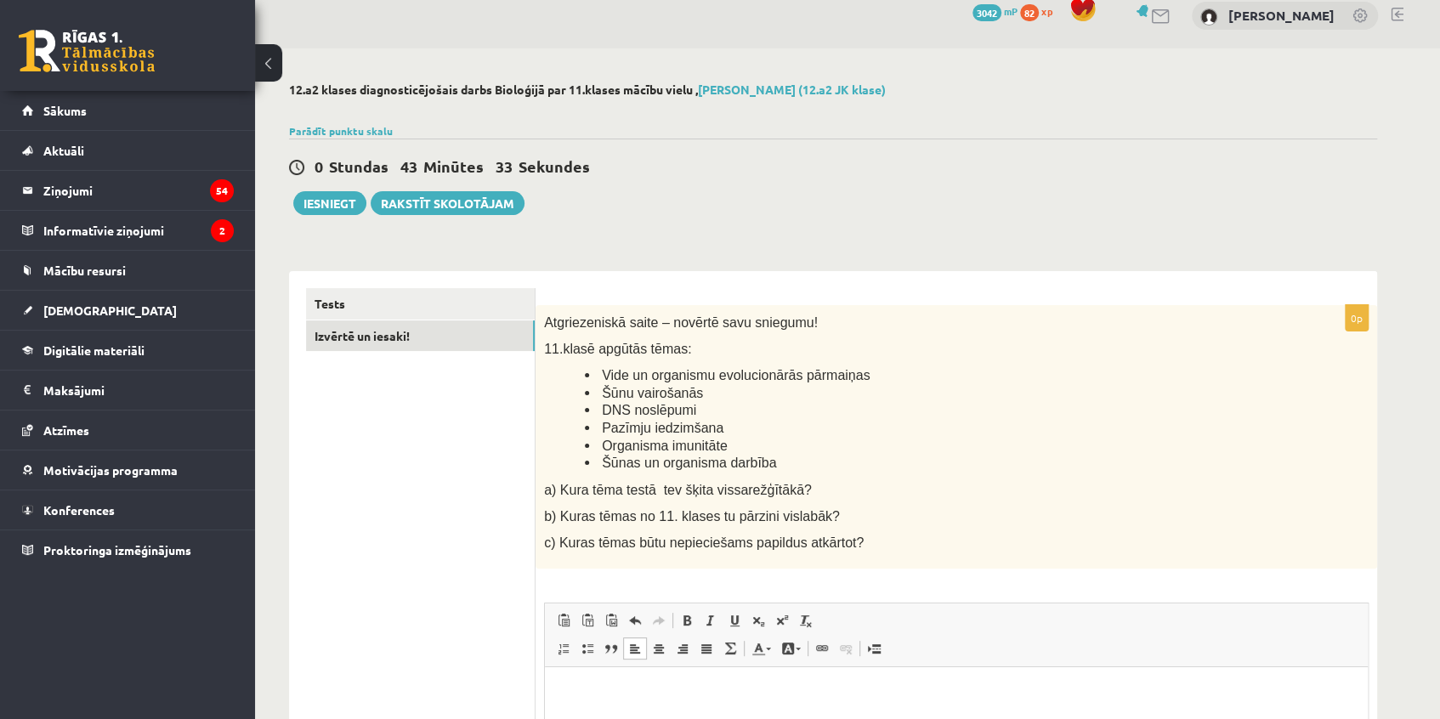
scroll to position [0, 0]
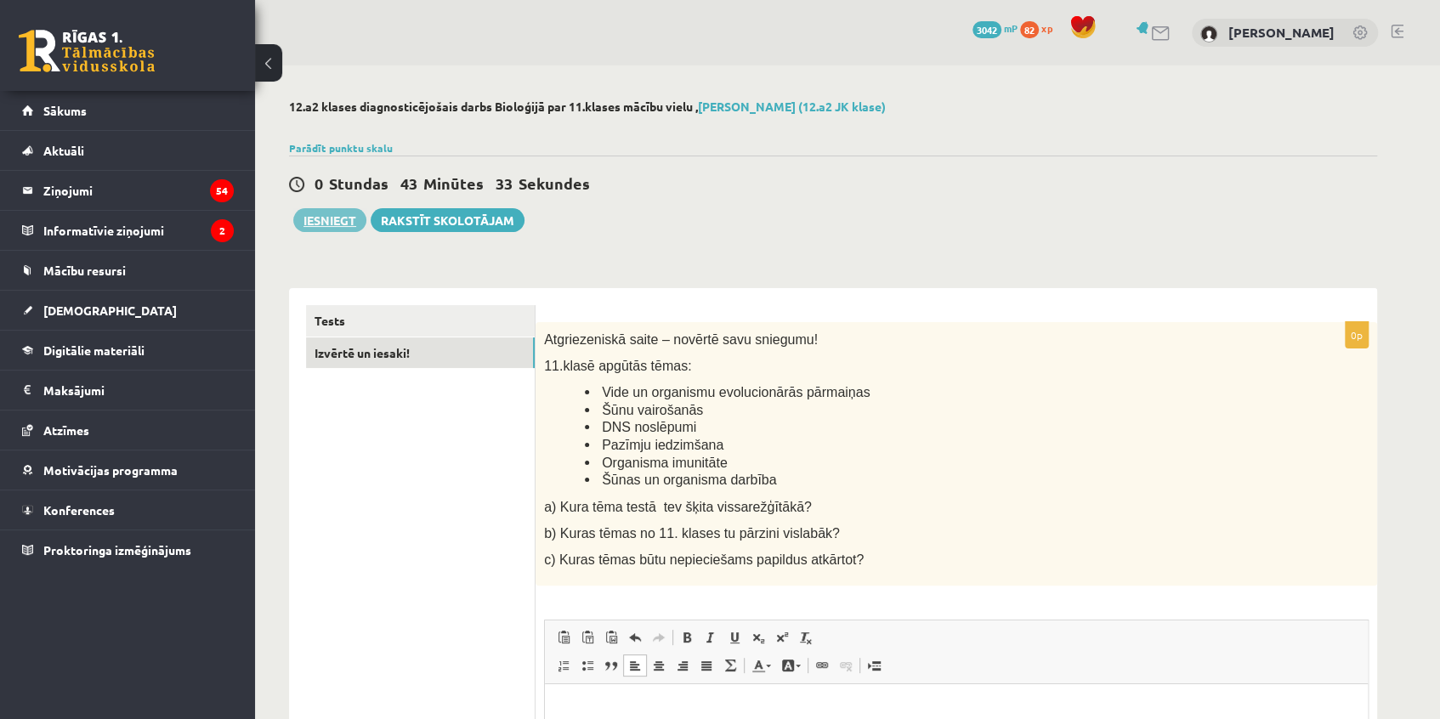
click at [348, 212] on button "Iesniegt" at bounding box center [329, 220] width 73 height 24
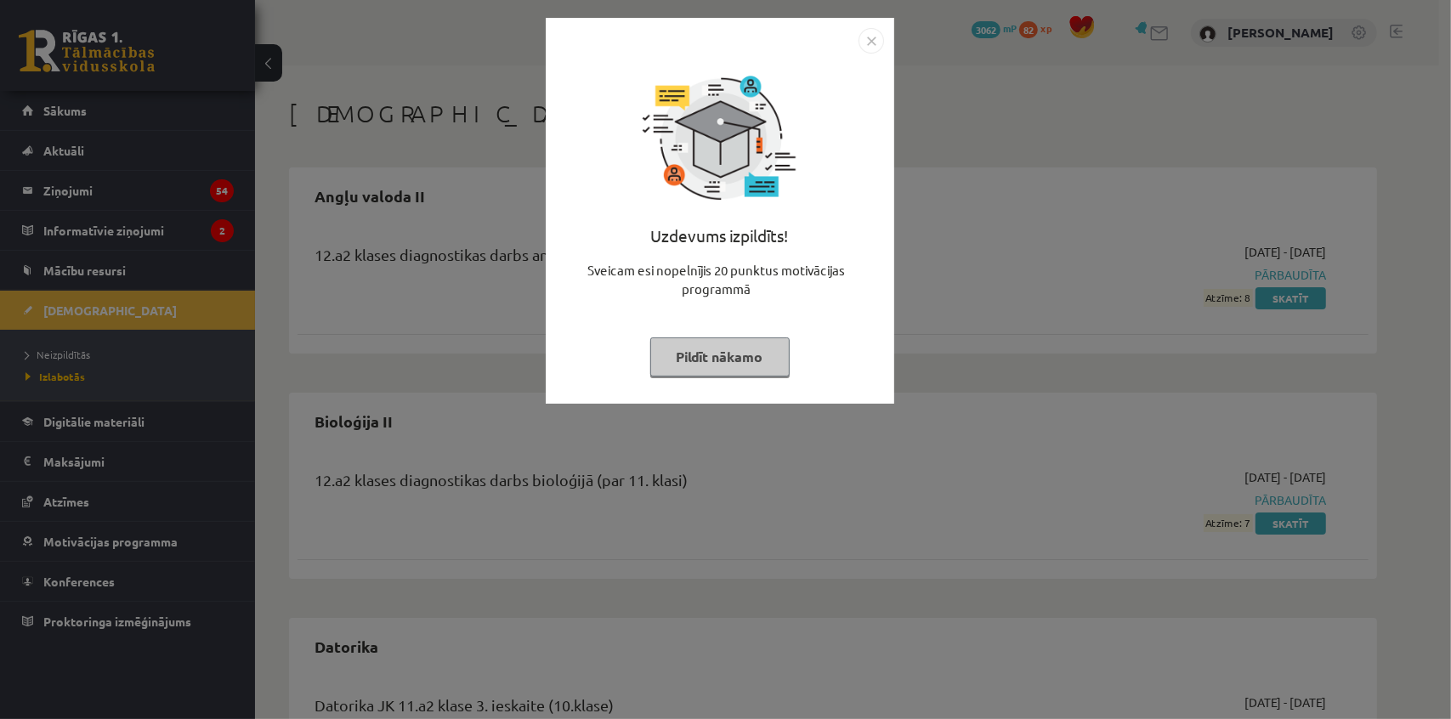
click at [859, 39] on img "Close" at bounding box center [872, 41] width 26 height 26
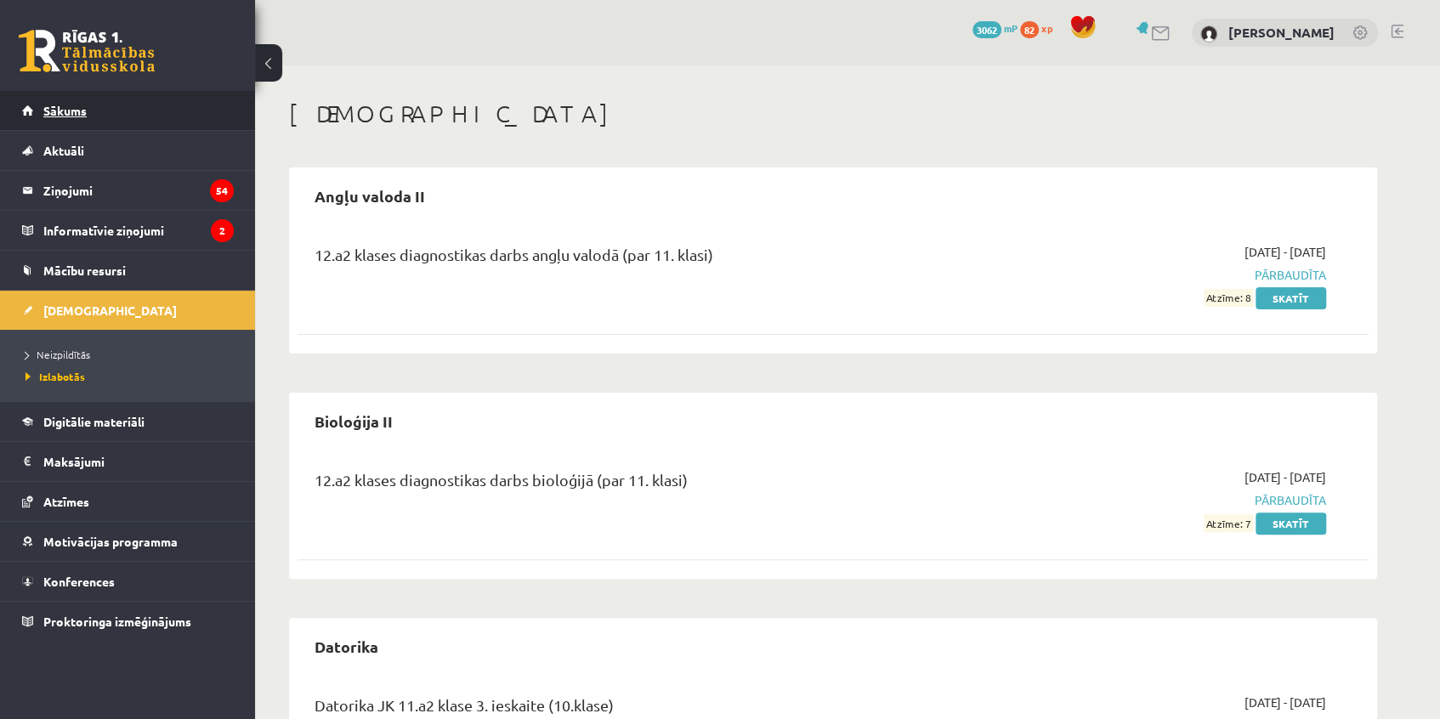
click at [88, 128] on link "Sākums" at bounding box center [128, 110] width 212 height 39
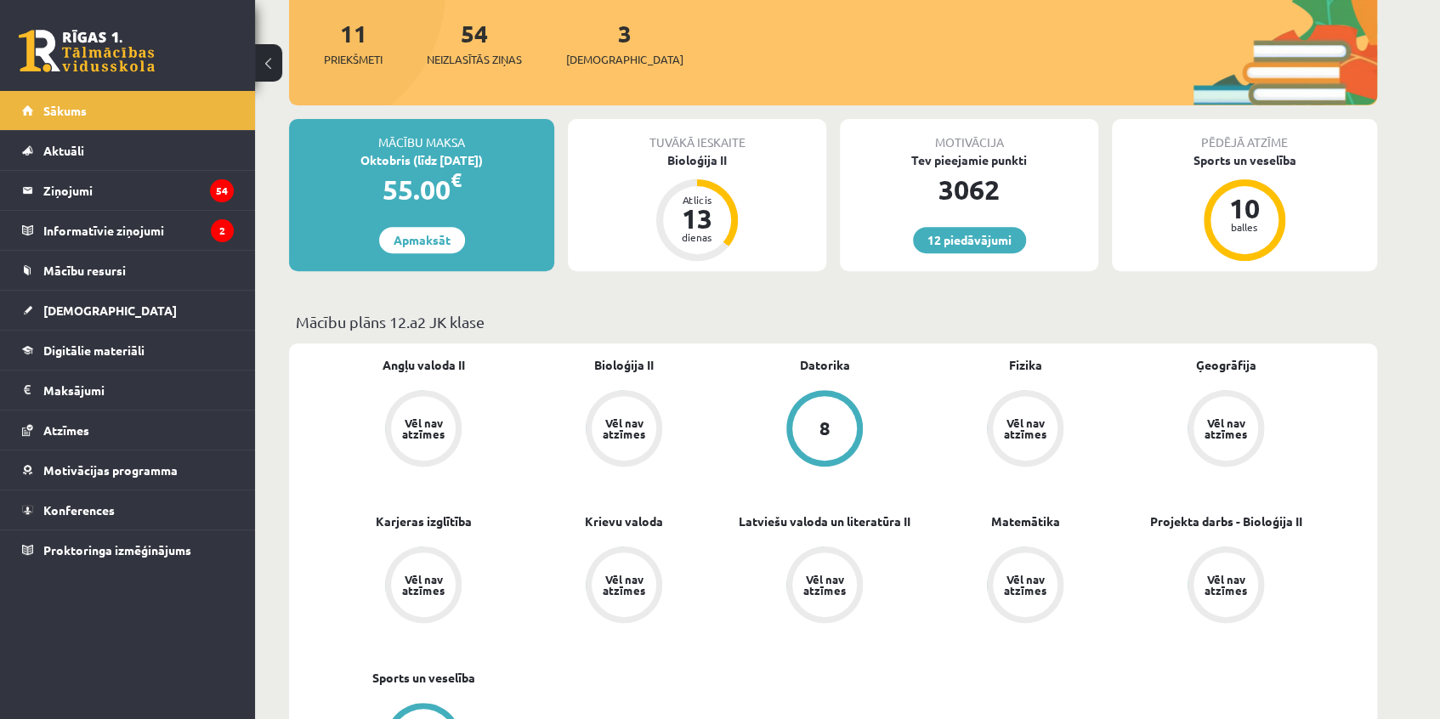
scroll to position [309, 0]
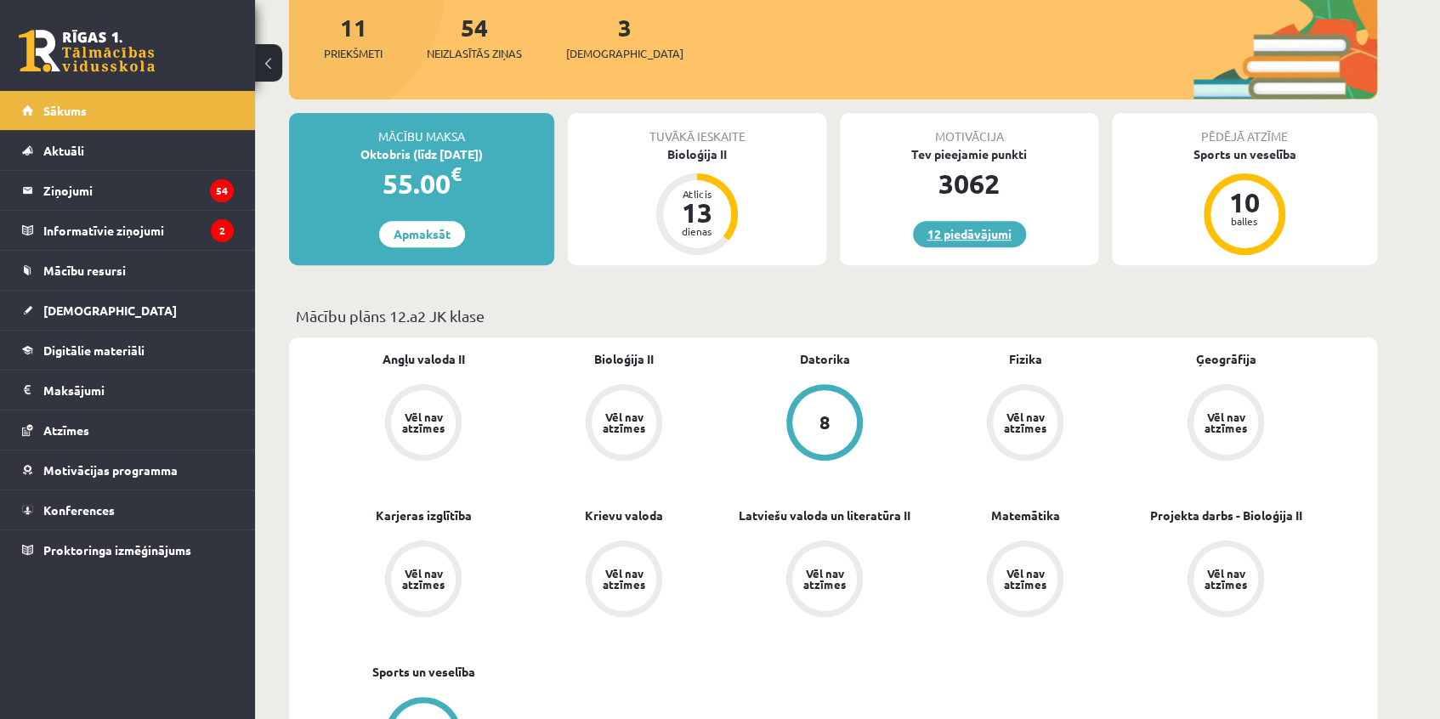
click at [967, 235] on link "12 piedāvājumi" at bounding box center [969, 234] width 113 height 26
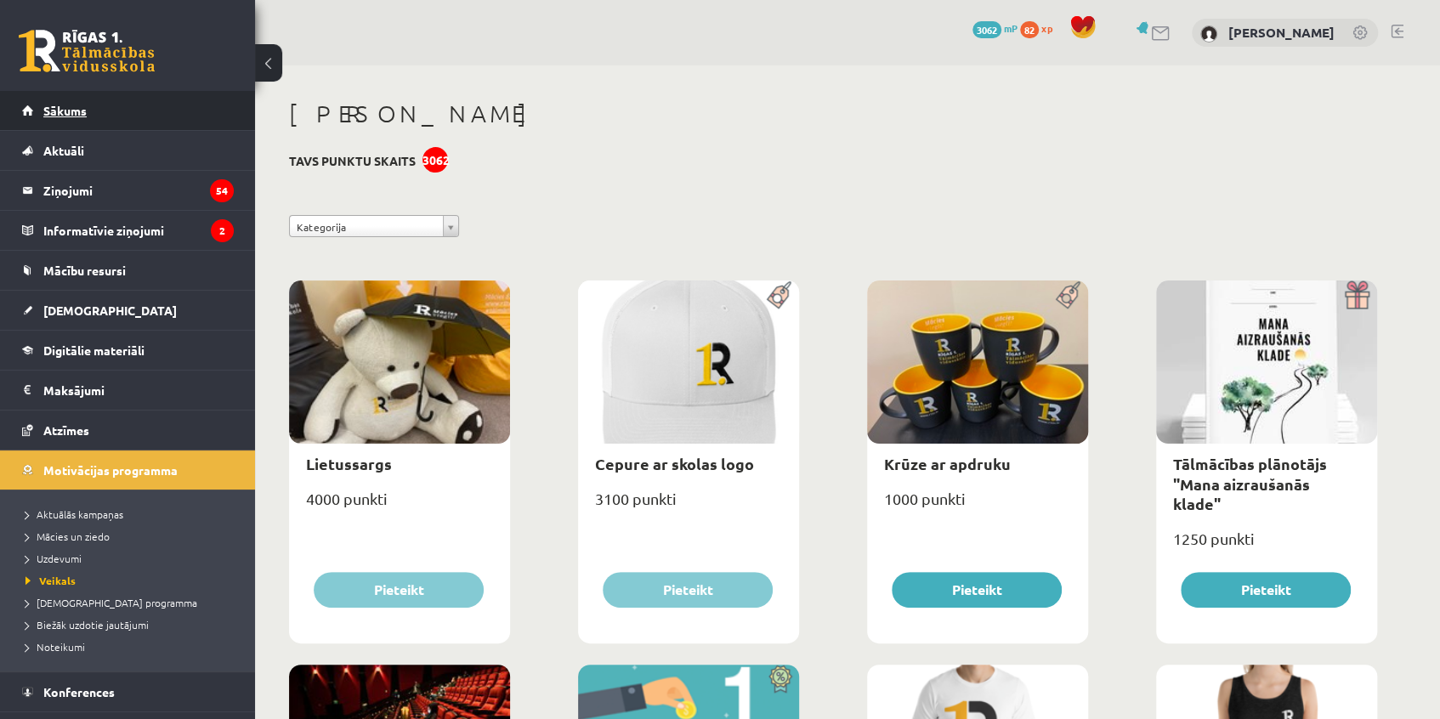
click at [67, 115] on span "Sākums" at bounding box center [64, 110] width 43 height 15
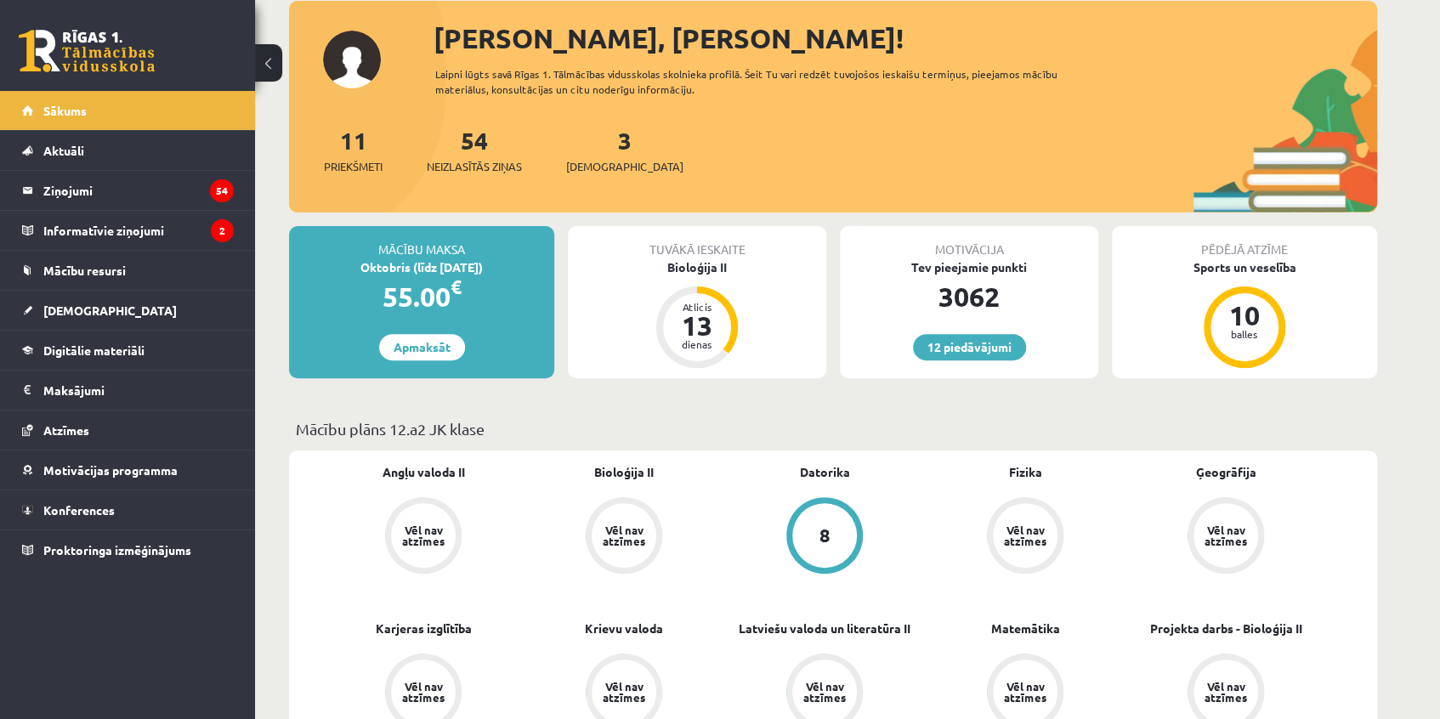
scroll to position [231, 0]
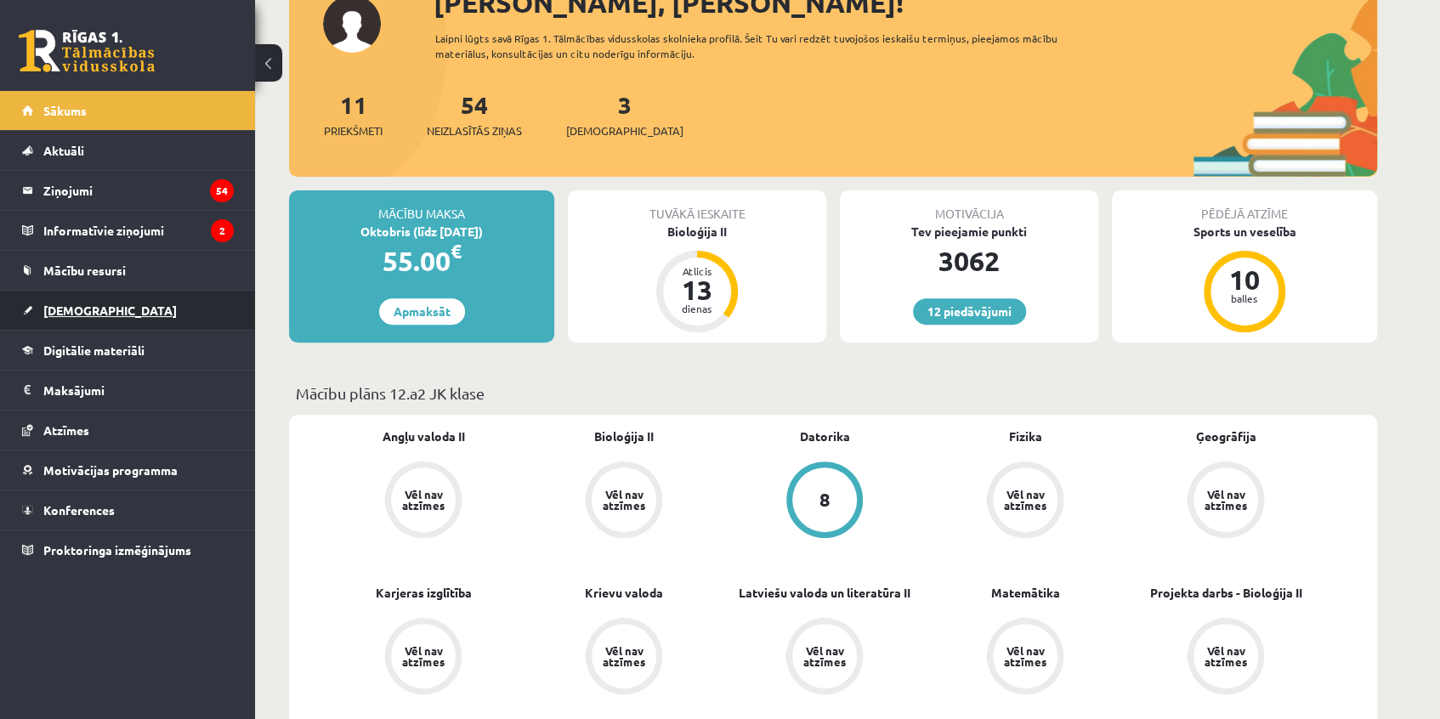
click at [61, 312] on span "[DEMOGRAPHIC_DATA]" at bounding box center [109, 310] width 133 height 15
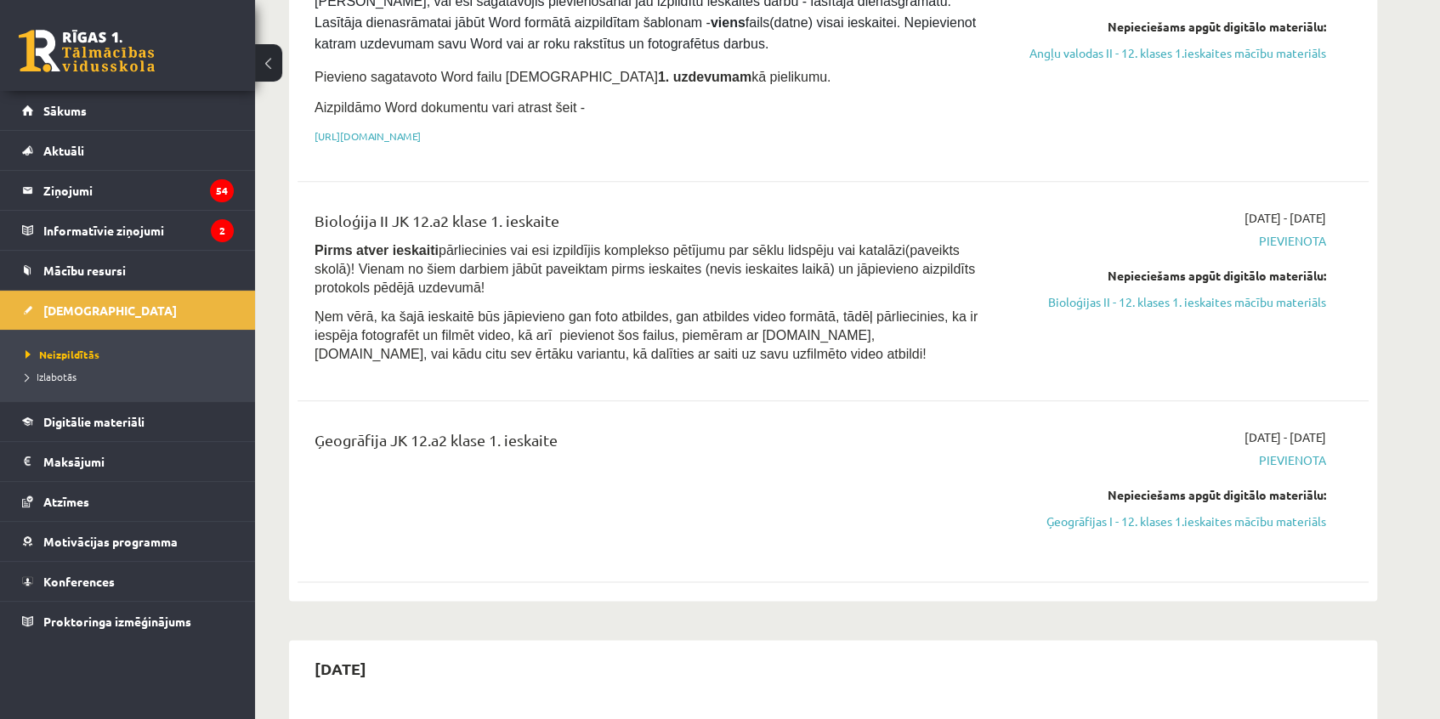
scroll to position [1081, 0]
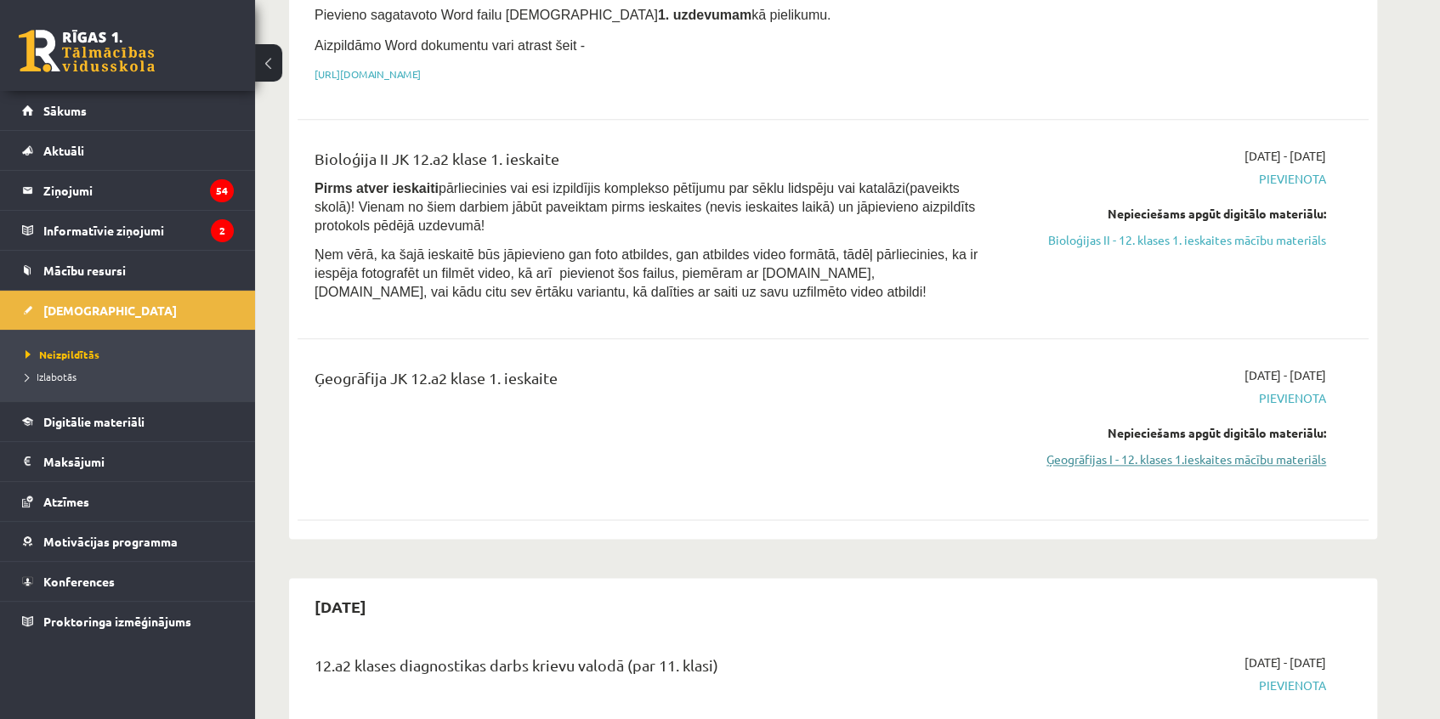
click at [1131, 451] on link "Ģeogrāfijas I - 12. klases 1.ieskaites mācību materiāls" at bounding box center [1166, 460] width 320 height 18
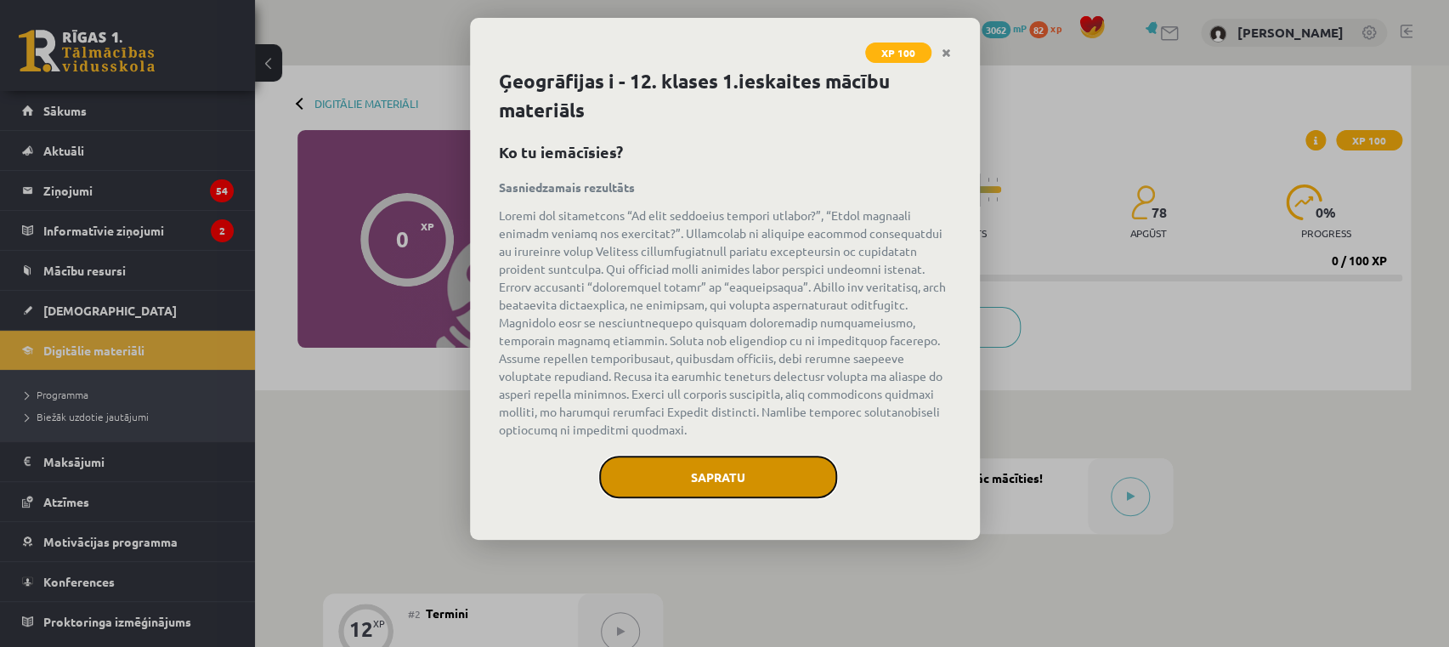
click at [726, 469] on button "Sapratu" at bounding box center [718, 477] width 238 height 43
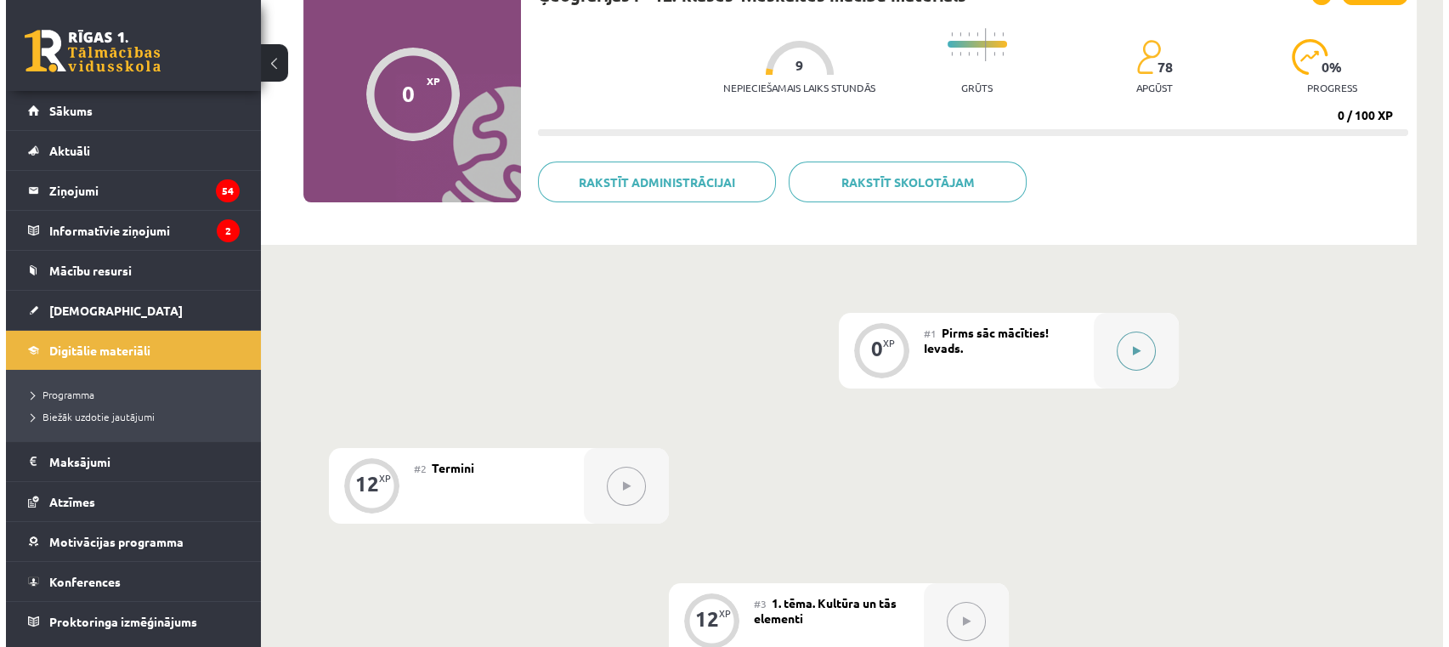
scroll to position [154, 0]
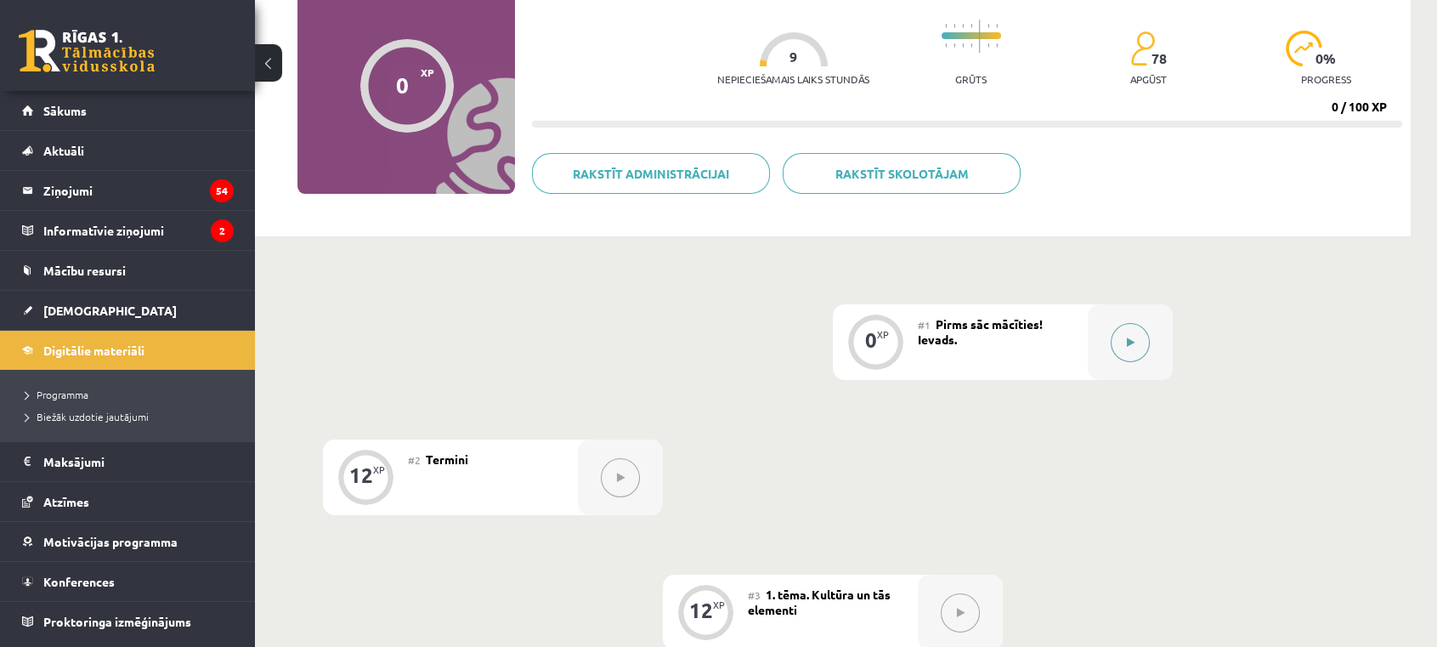
click at [1147, 346] on button at bounding box center [1130, 342] width 39 height 39
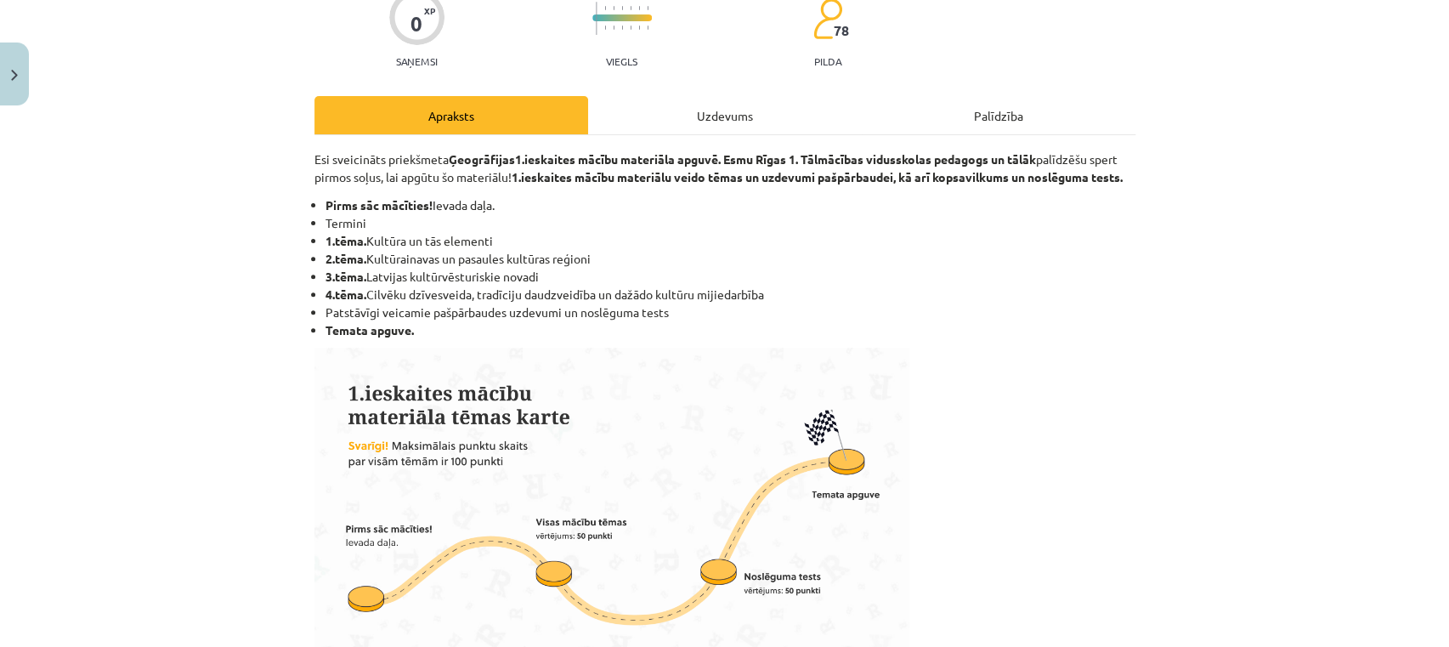
click at [680, 111] on div "Uzdevums" at bounding box center [725, 115] width 274 height 38
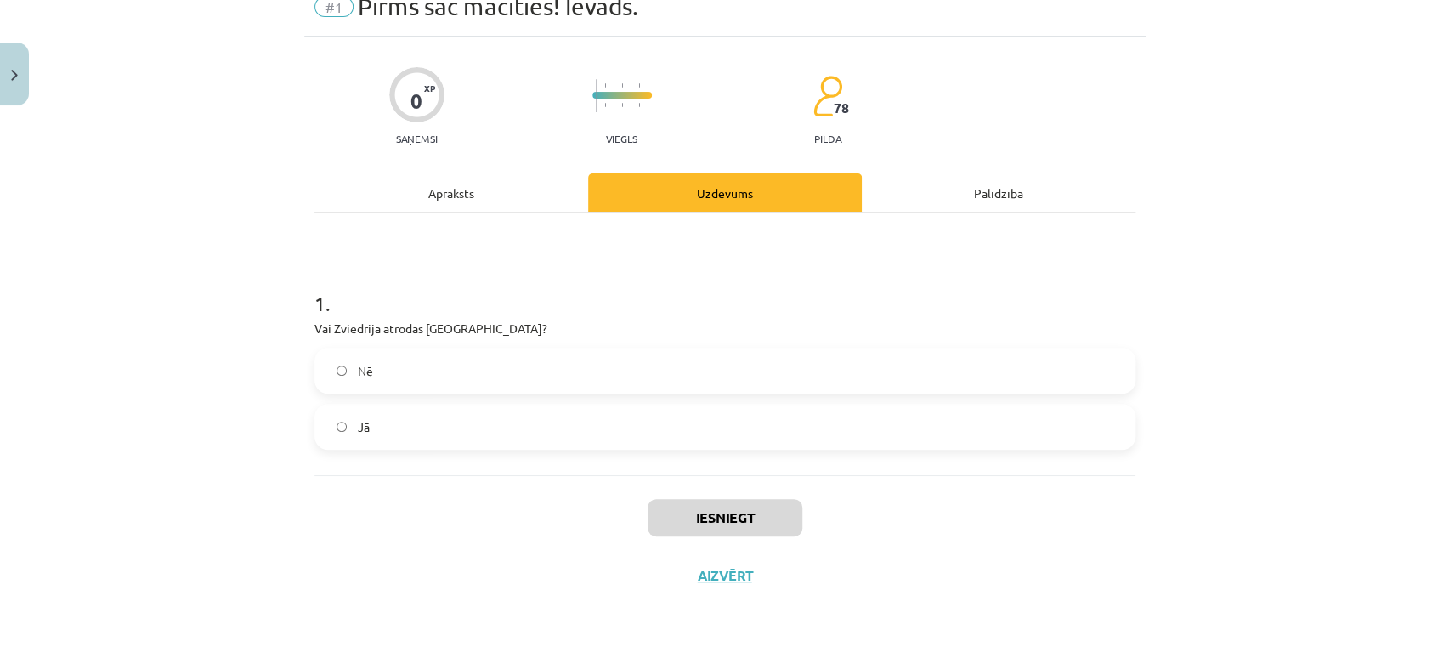
scroll to position [43, 0]
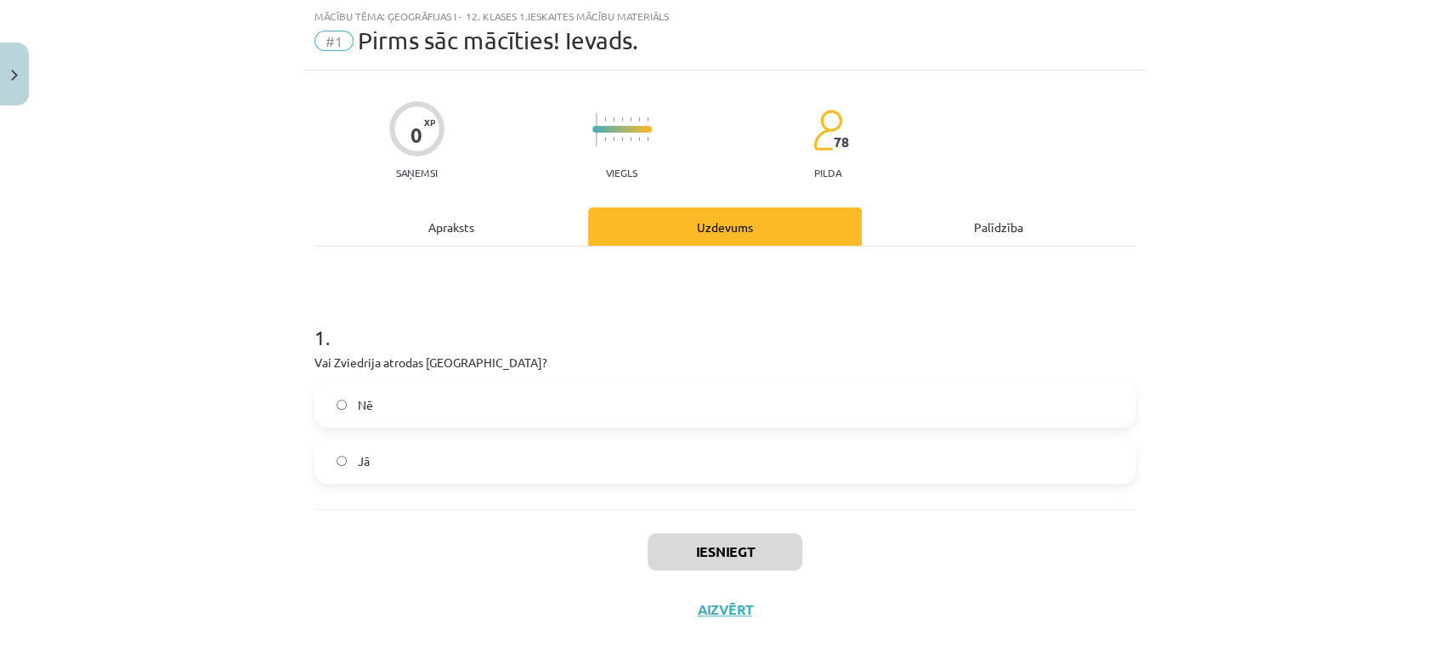
click at [427, 468] on label "Jā" at bounding box center [725, 460] width 818 height 43
click at [712, 550] on button "Iesniegt" at bounding box center [725, 551] width 155 height 37
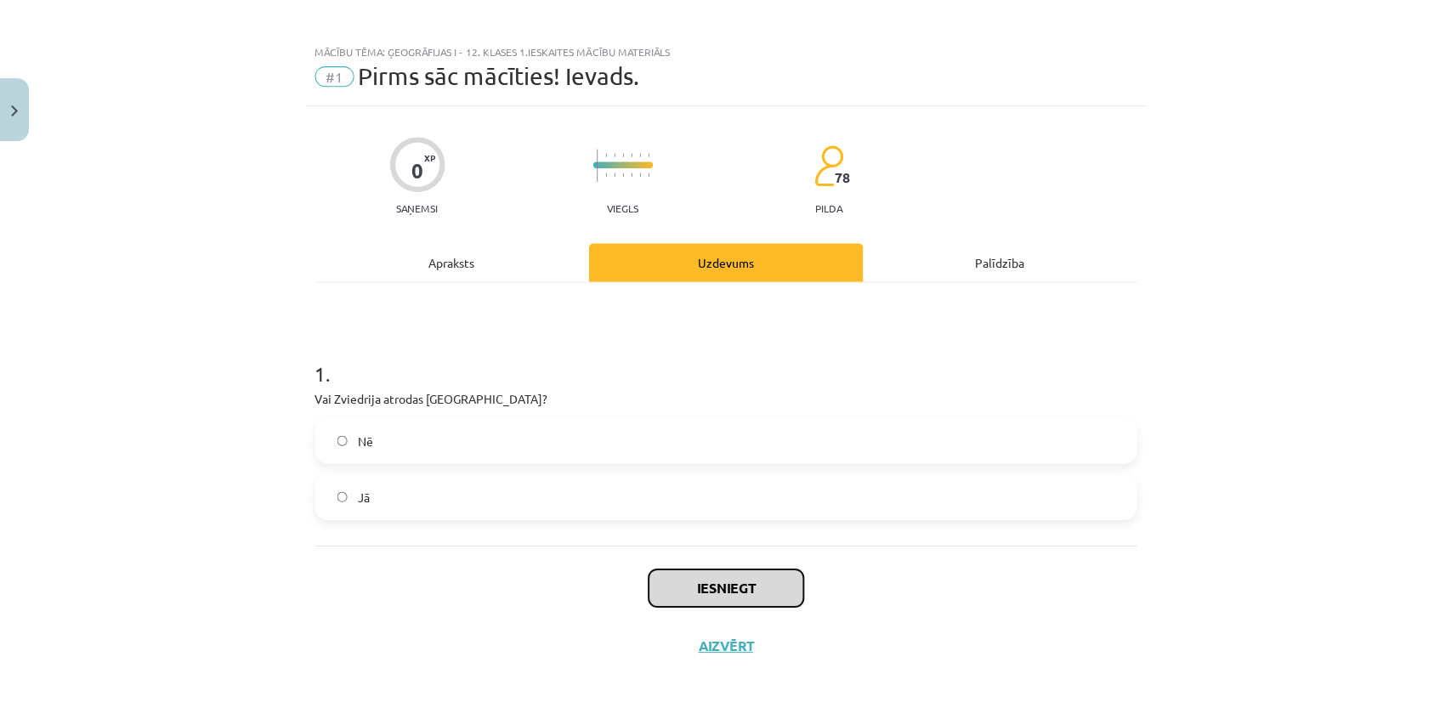
scroll to position [77, 0]
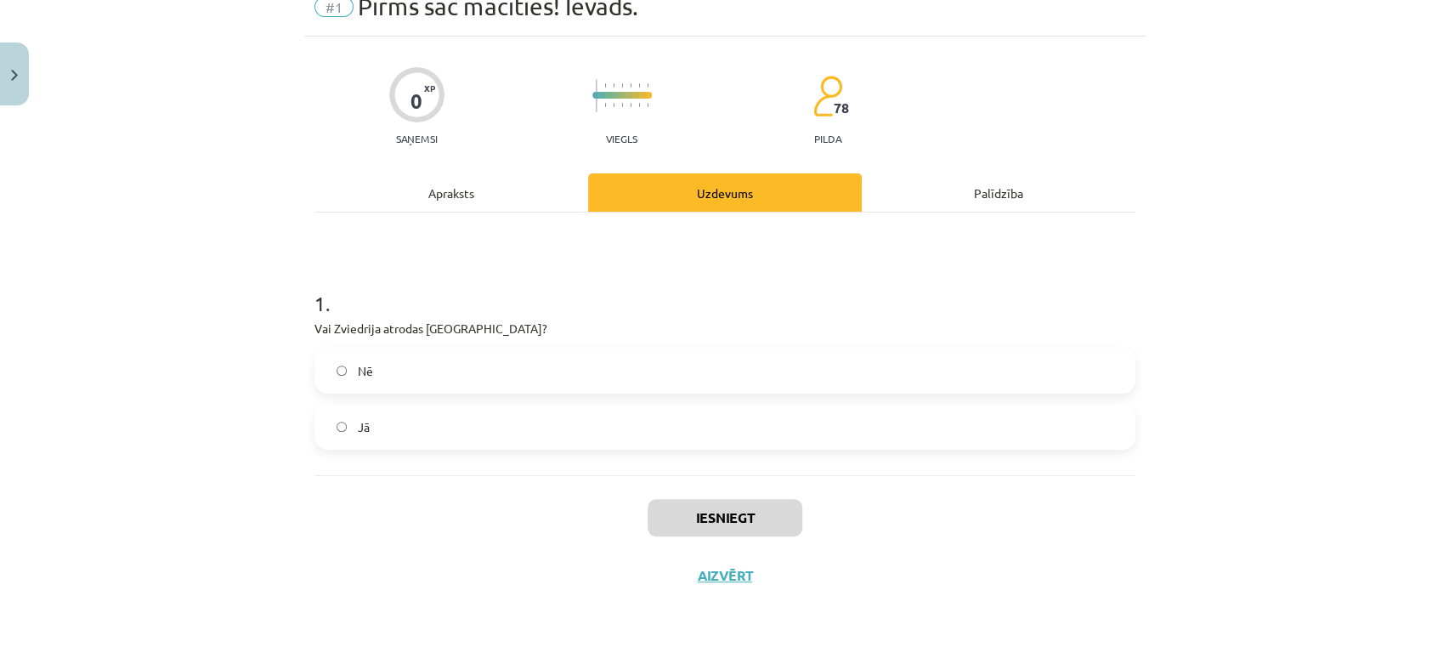
click at [969, 513] on div "Iesniegt Aizvērt" at bounding box center [725, 534] width 821 height 119
click at [718, 512] on button "Iesniegt" at bounding box center [725, 517] width 155 height 37
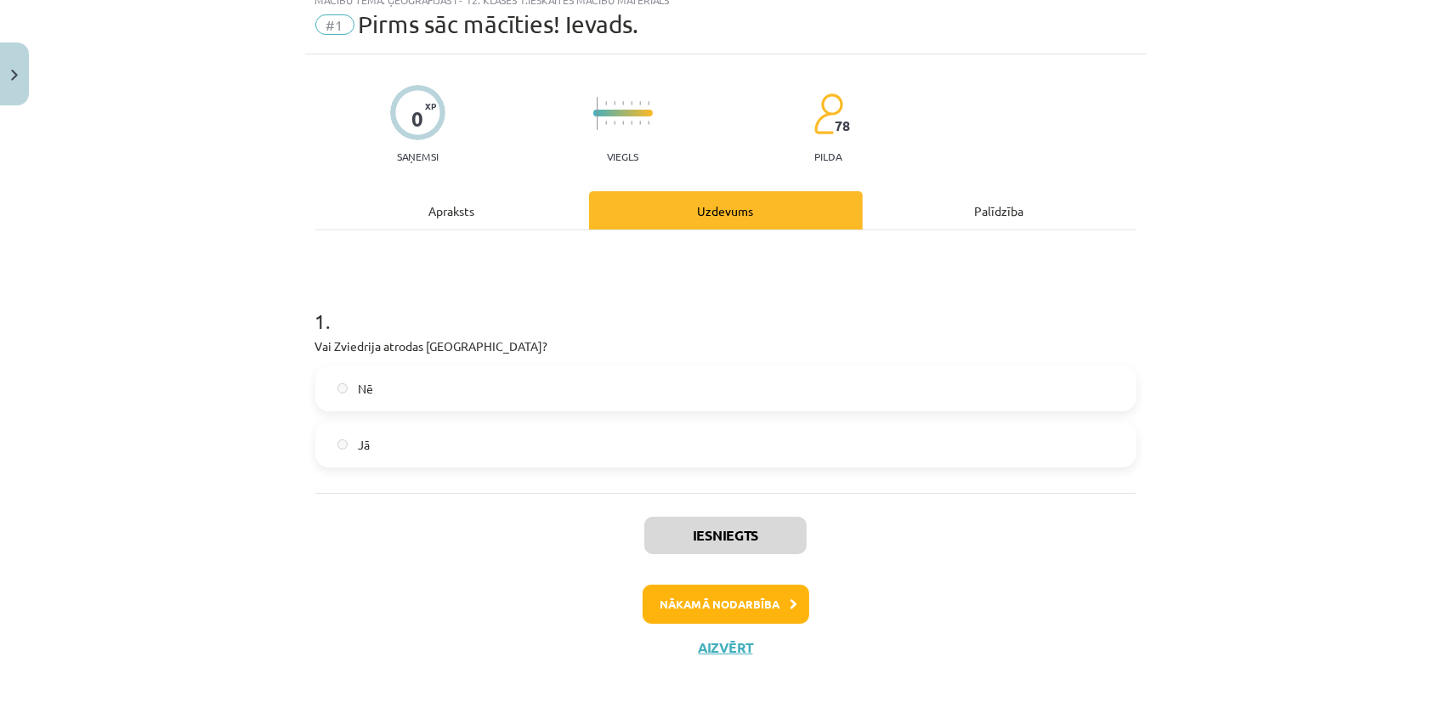
scroll to position [57, 0]
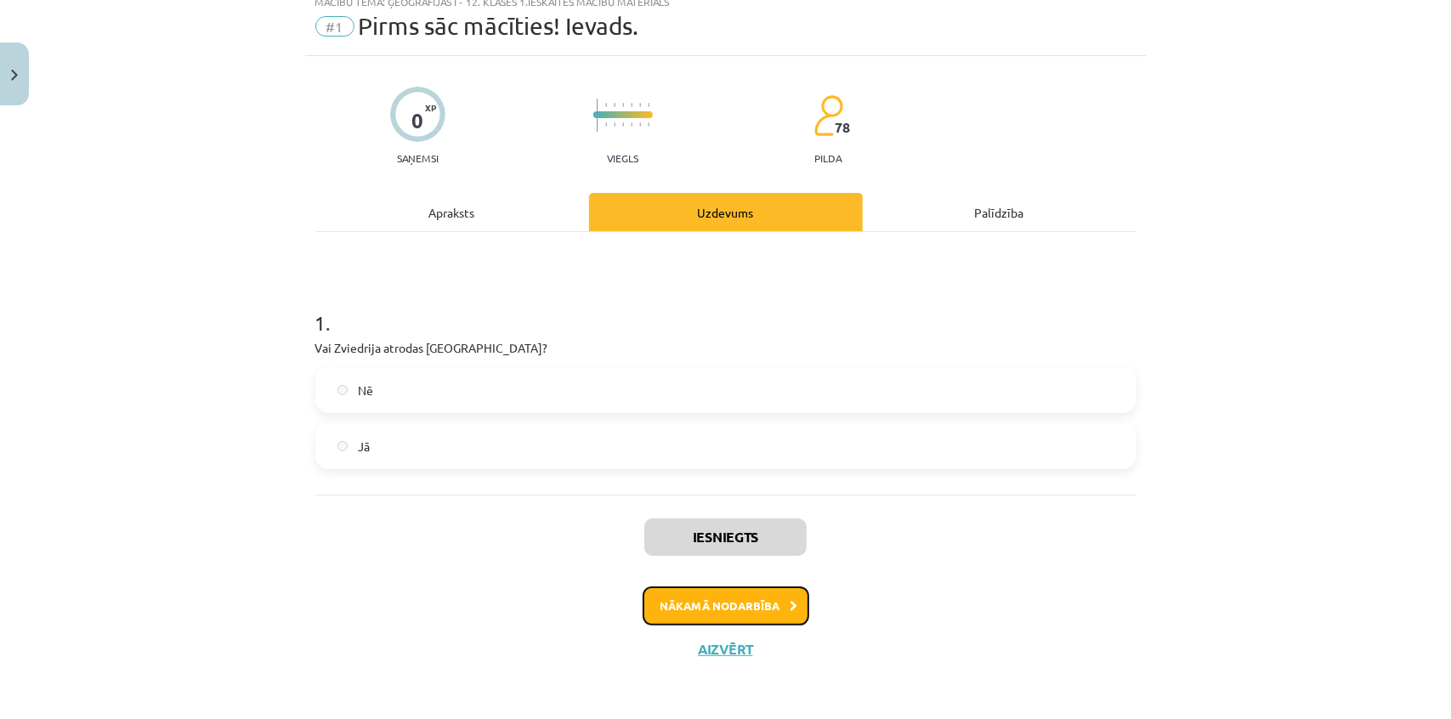
click at [747, 609] on button "Nākamā nodarbība" at bounding box center [726, 606] width 167 height 39
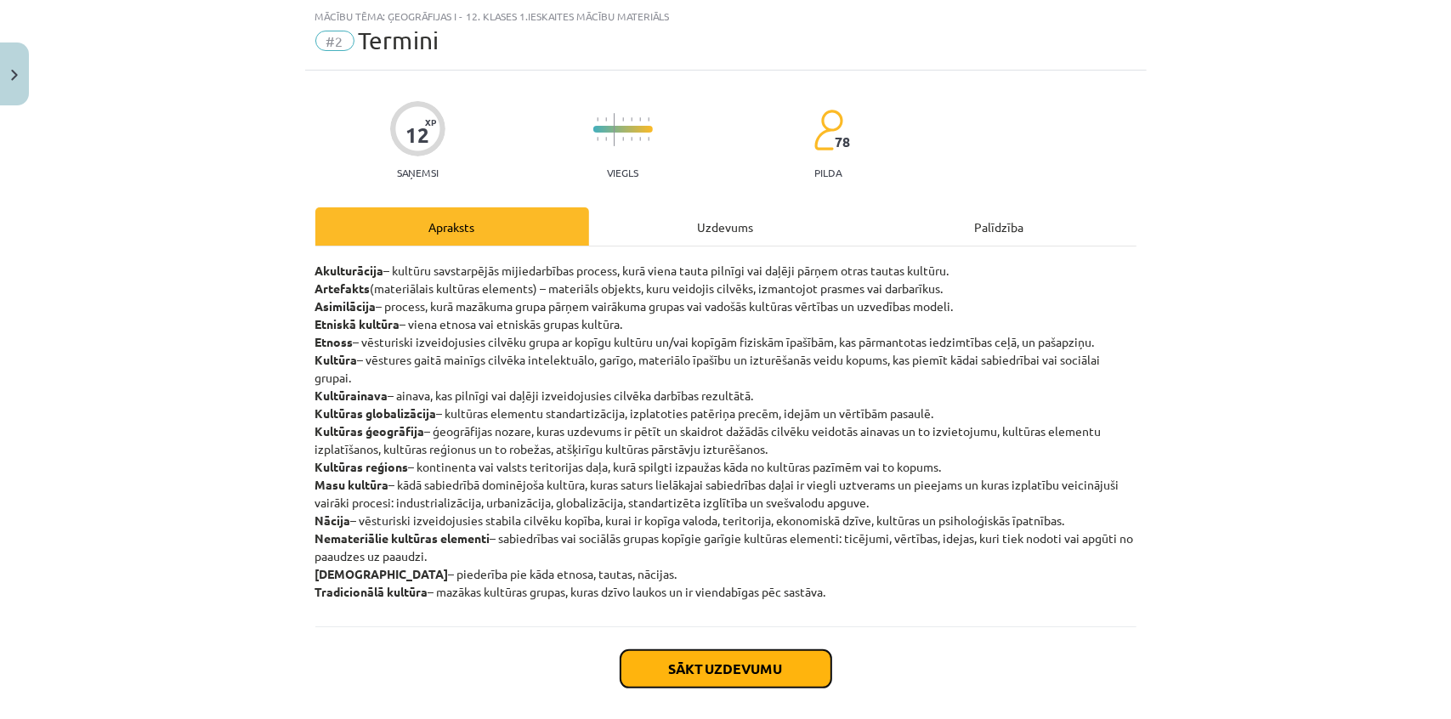
click at [706, 666] on button "Sākt uzdevumu" at bounding box center [726, 668] width 211 height 37
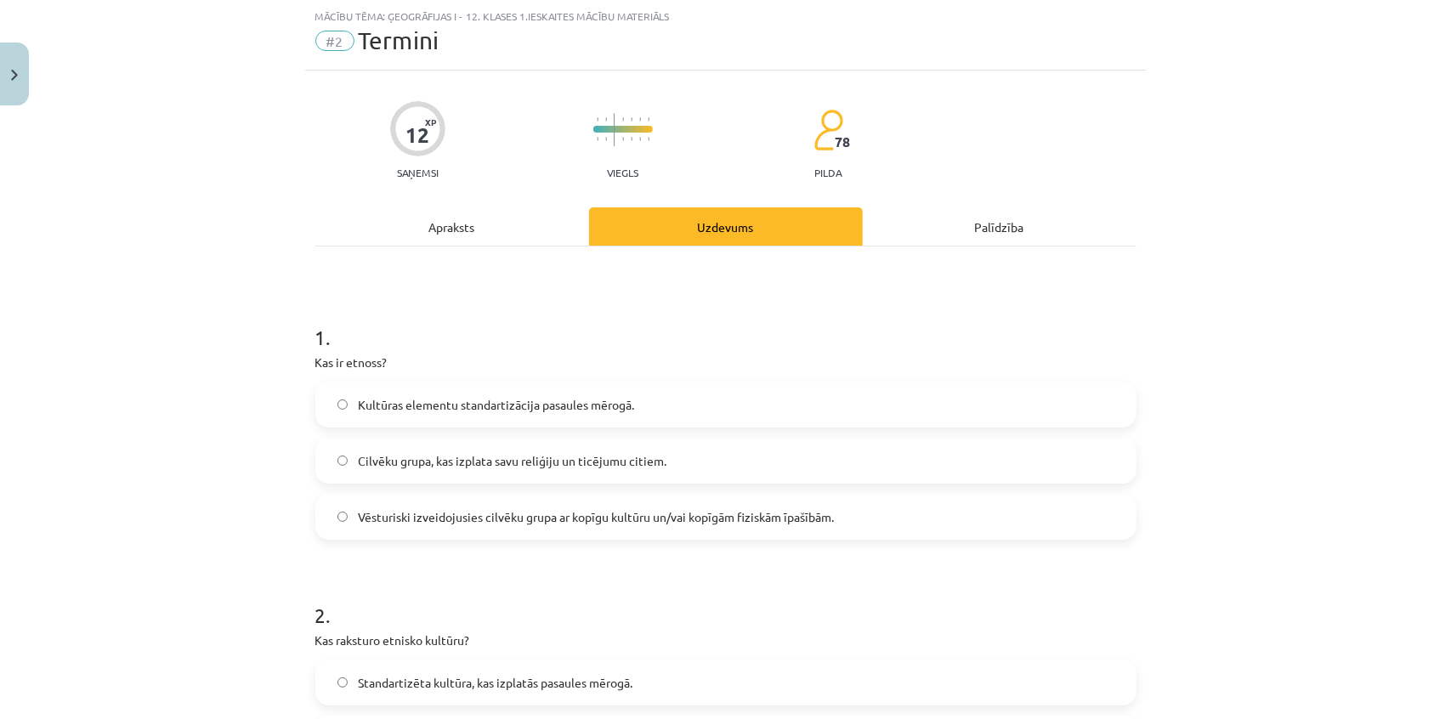
click at [433, 224] on div "Apraksts" at bounding box center [452, 226] width 274 height 38
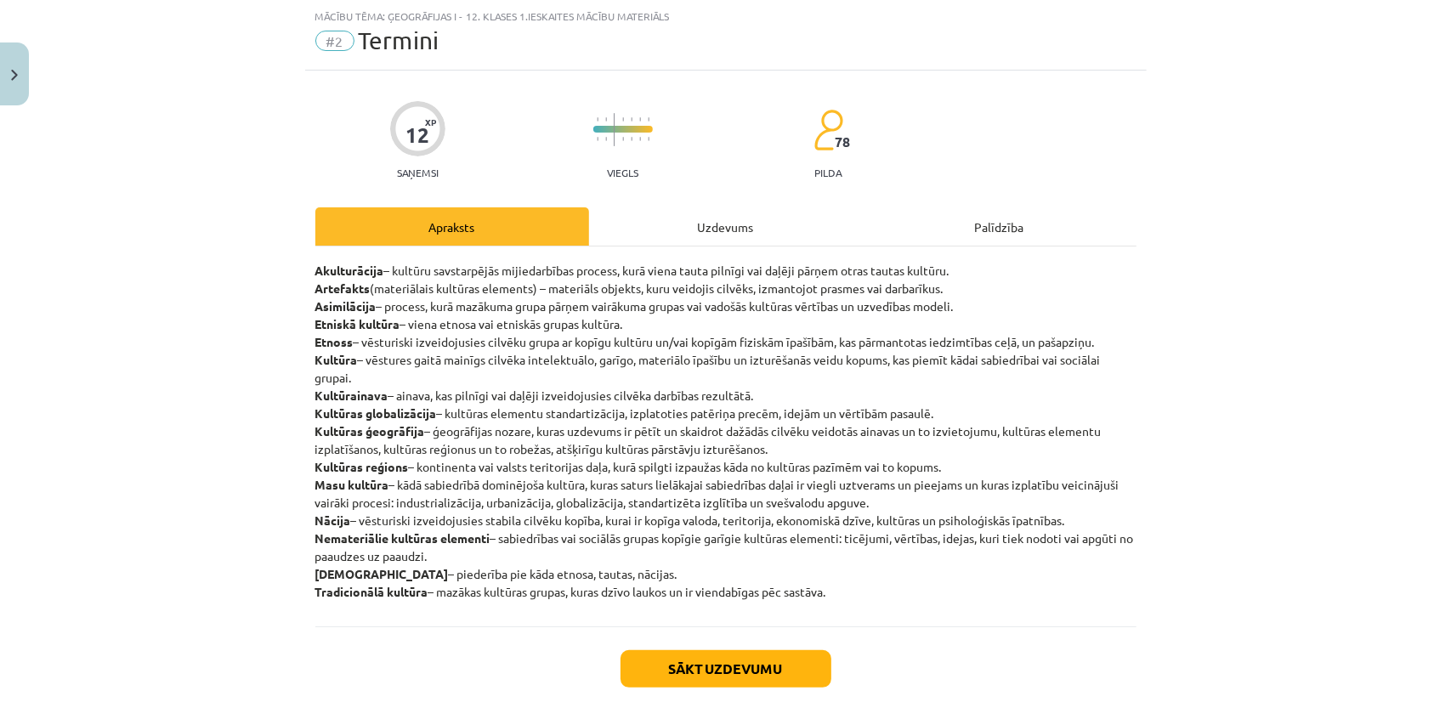
click at [704, 231] on div "Uzdevums" at bounding box center [726, 226] width 274 height 38
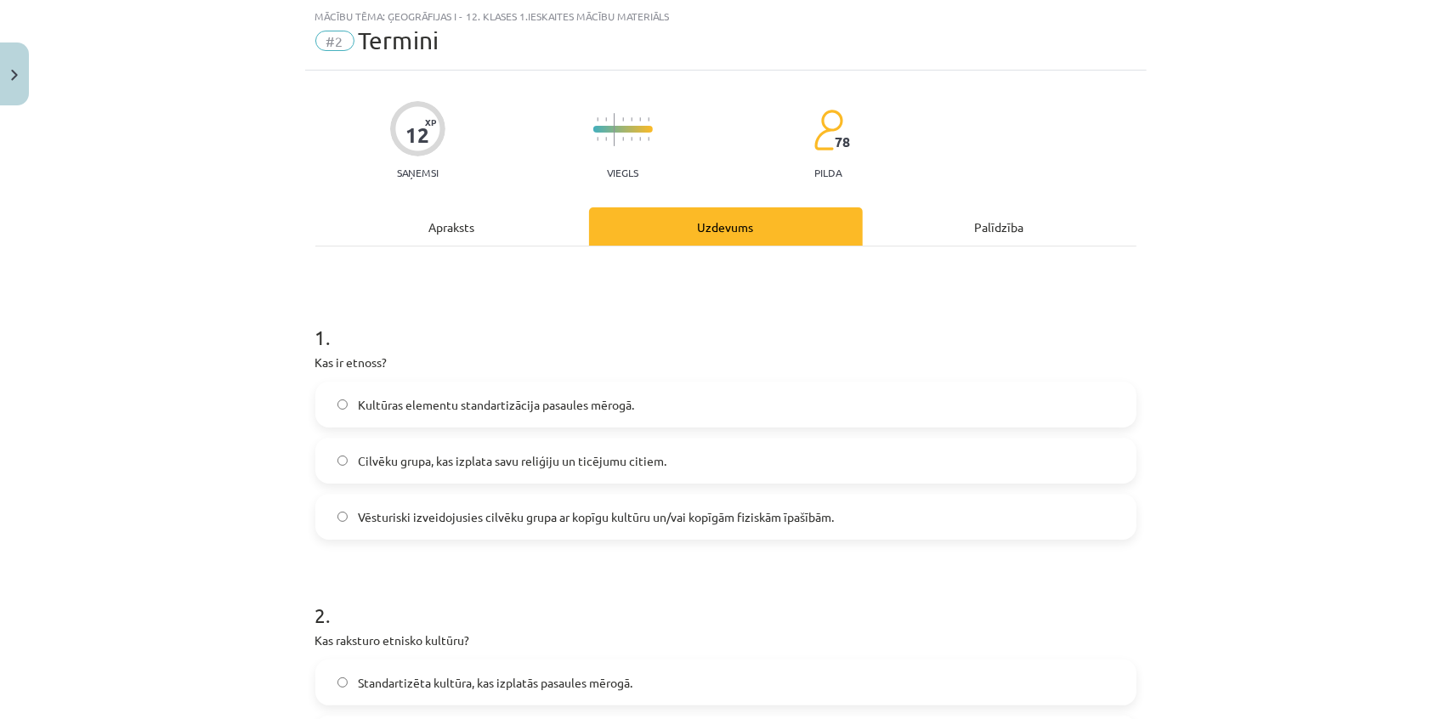
click at [482, 513] on span "Vēsturiski izveidojusies cilvēku grupa ar kopīgu kultūru un/vai kopīgām fiziskā…" at bounding box center [596, 517] width 476 height 18
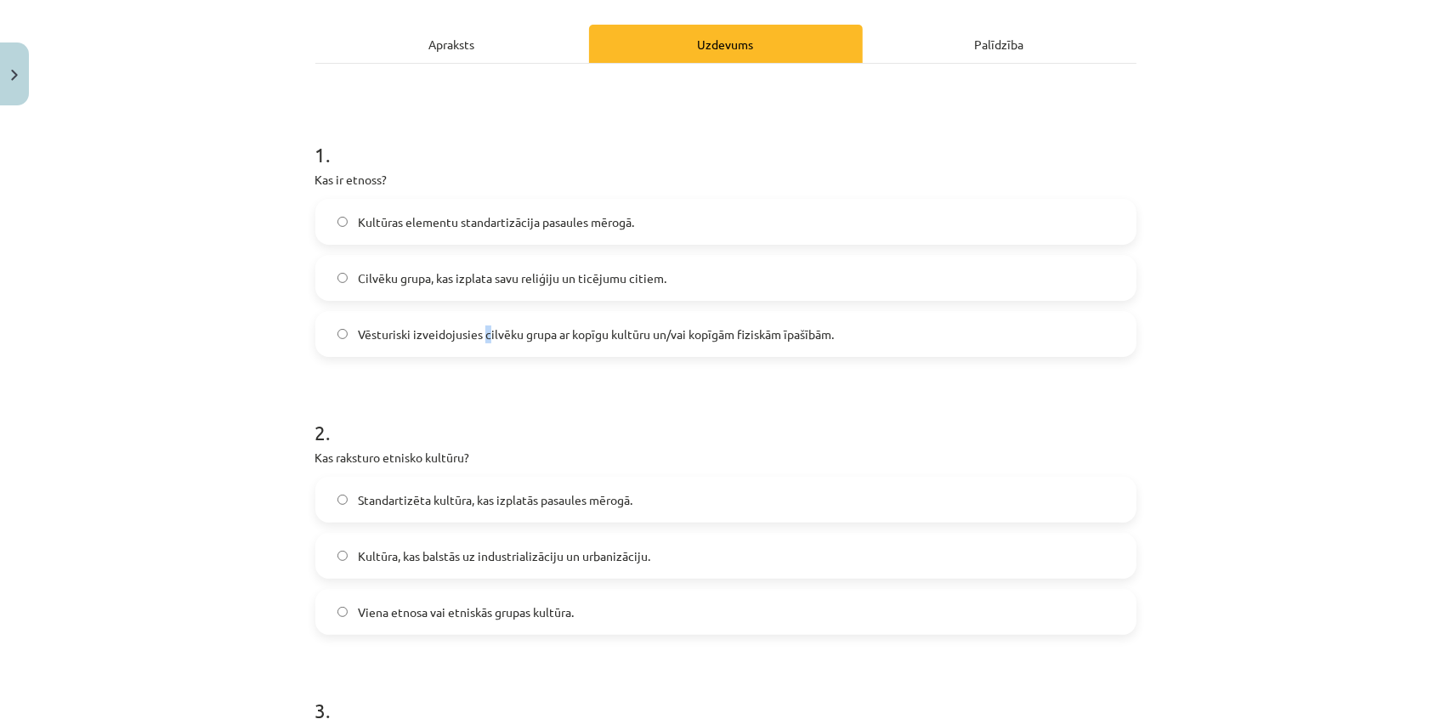
scroll to position [274, 0]
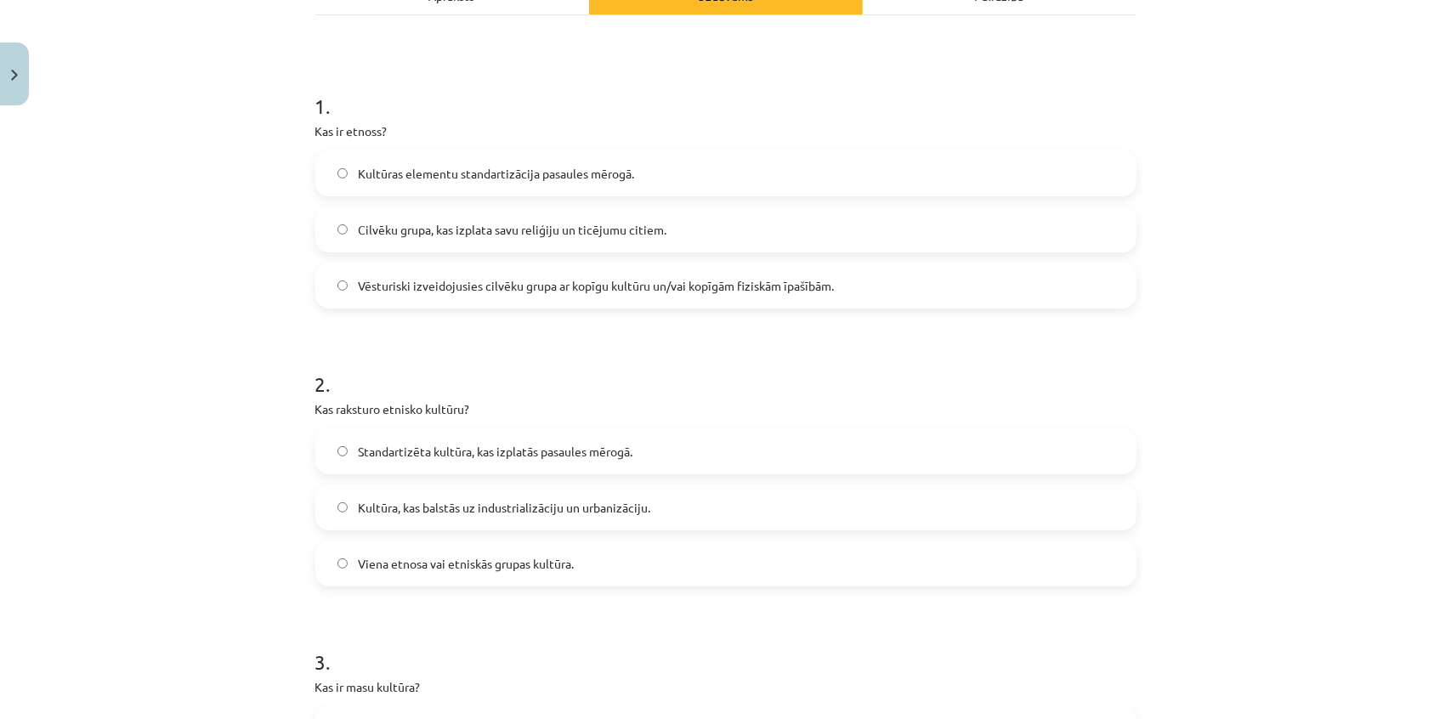
click at [424, 285] on span "Vēsturiski izveidojusies cilvēku grupa ar kopīgu kultūru un/vai kopīgām fiziskā…" at bounding box center [596, 286] width 476 height 18
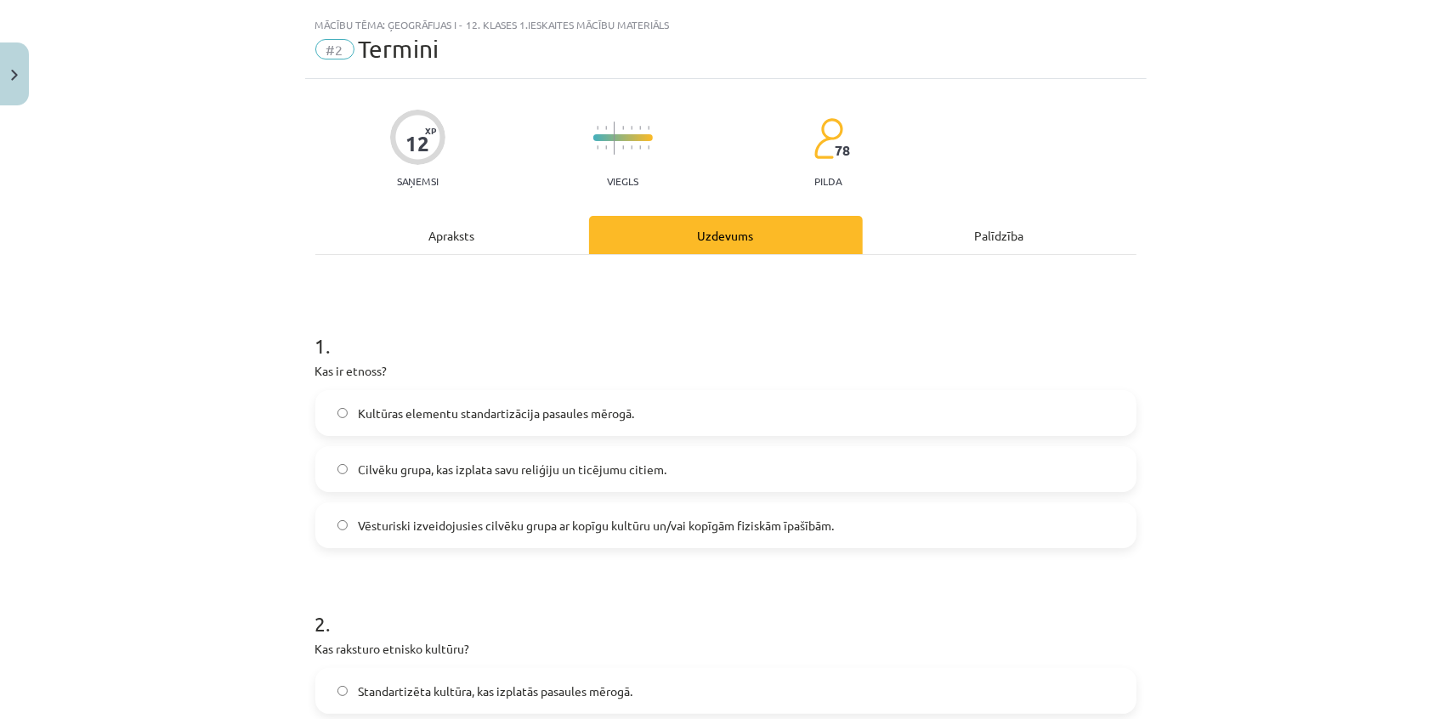
scroll to position [0, 0]
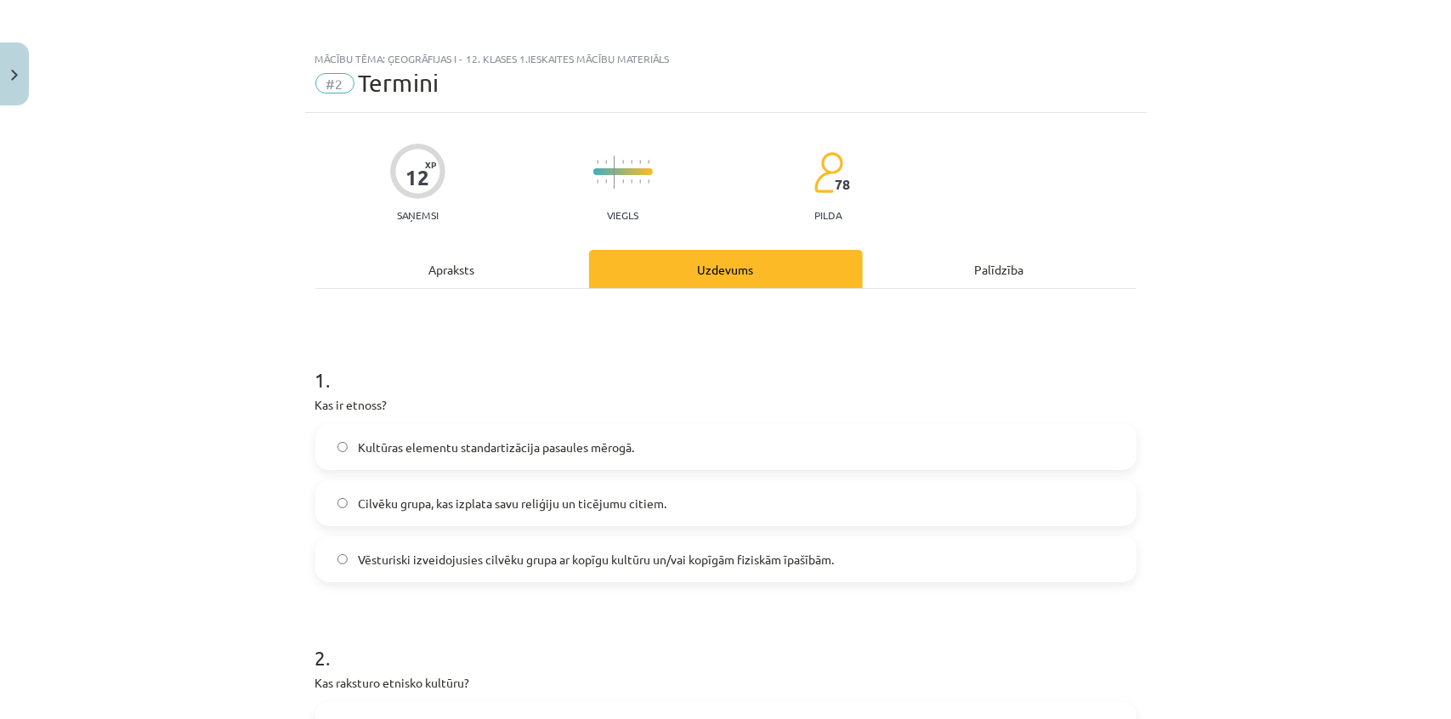
click at [459, 263] on div "Apraksts" at bounding box center [452, 269] width 274 height 38
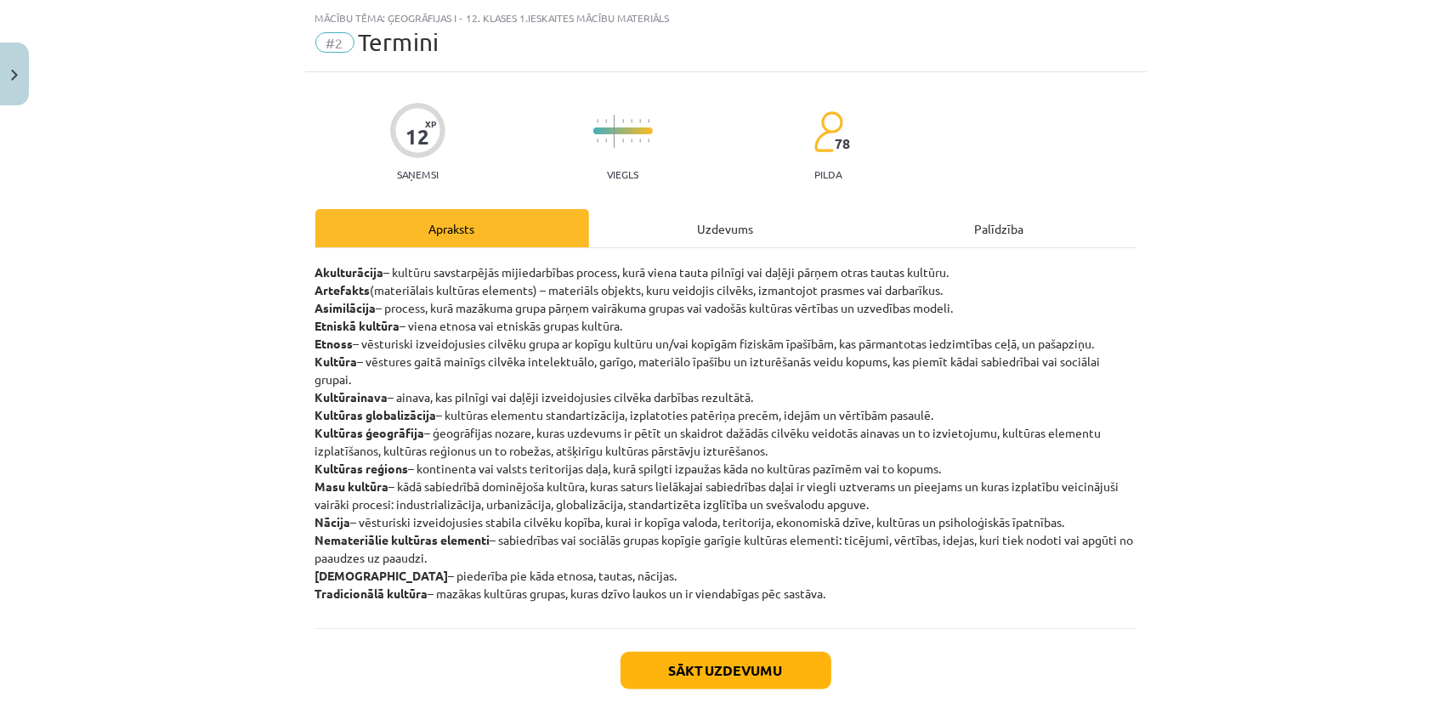
scroll to position [43, 0]
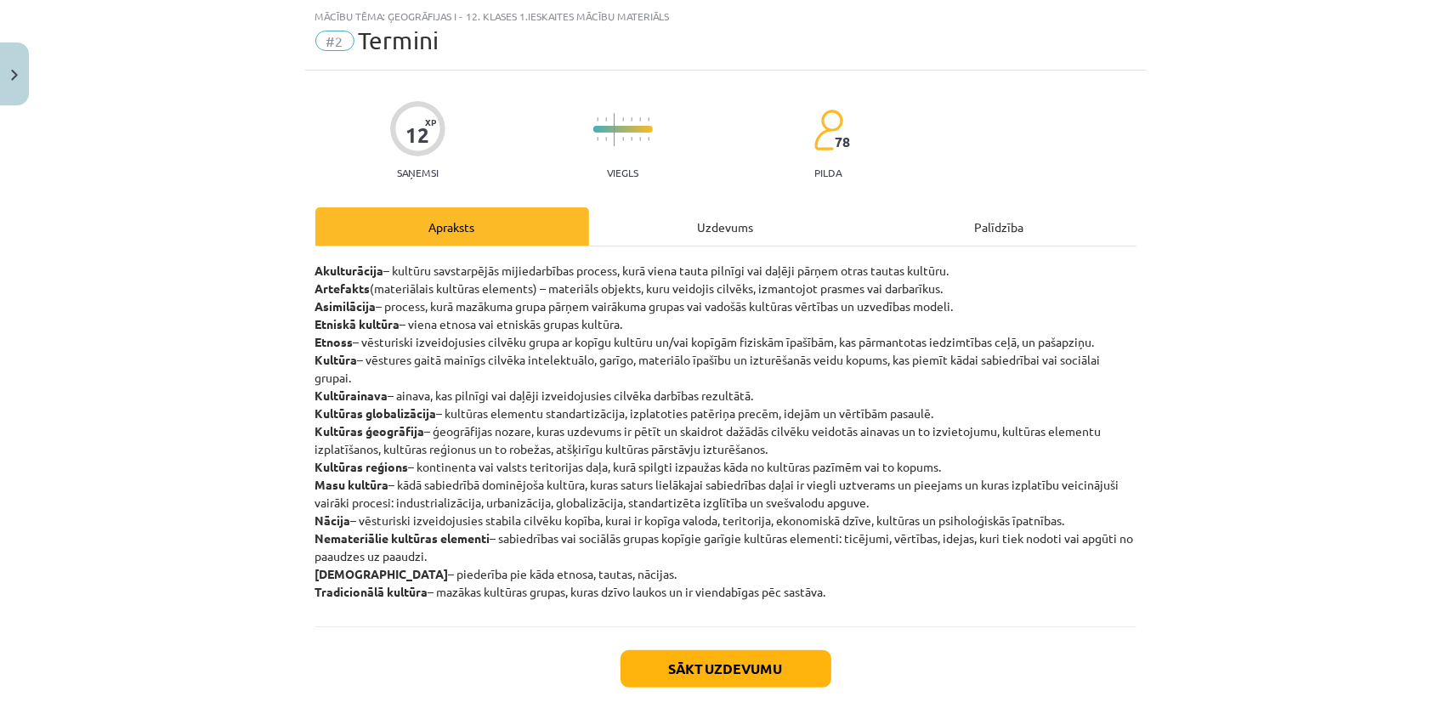
click at [702, 224] on div "Uzdevums" at bounding box center [726, 226] width 274 height 38
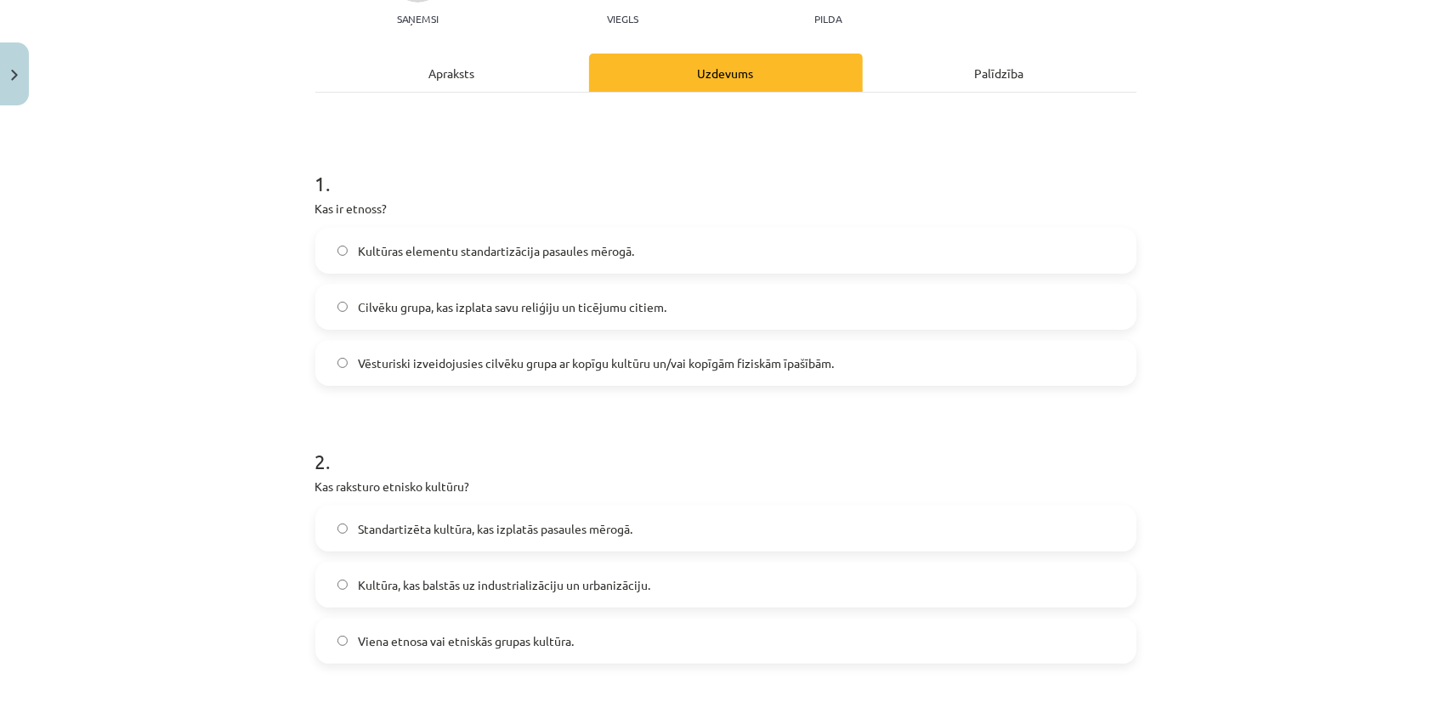
scroll to position [274, 0]
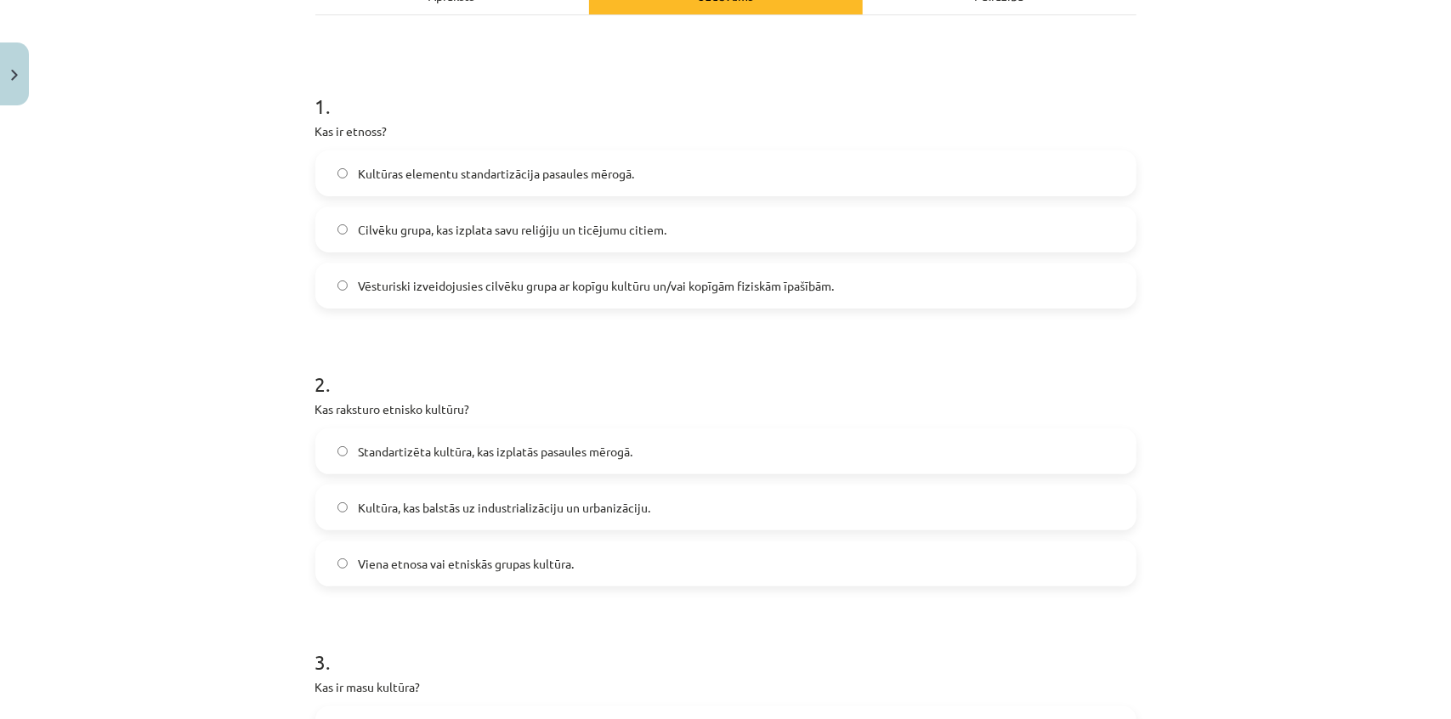
click at [582, 578] on label "Viena etnosa vai etniskās grupas kultūra." at bounding box center [726, 563] width 818 height 43
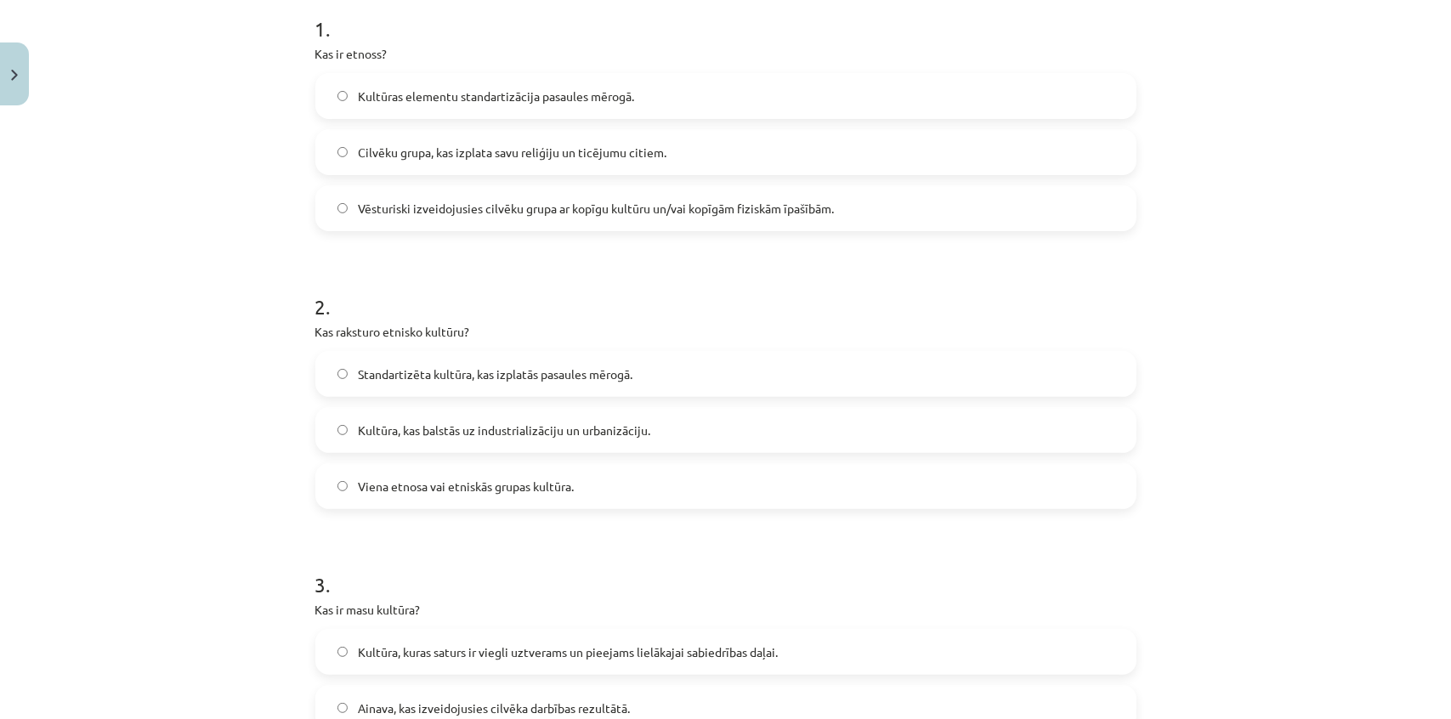
scroll to position [0, 0]
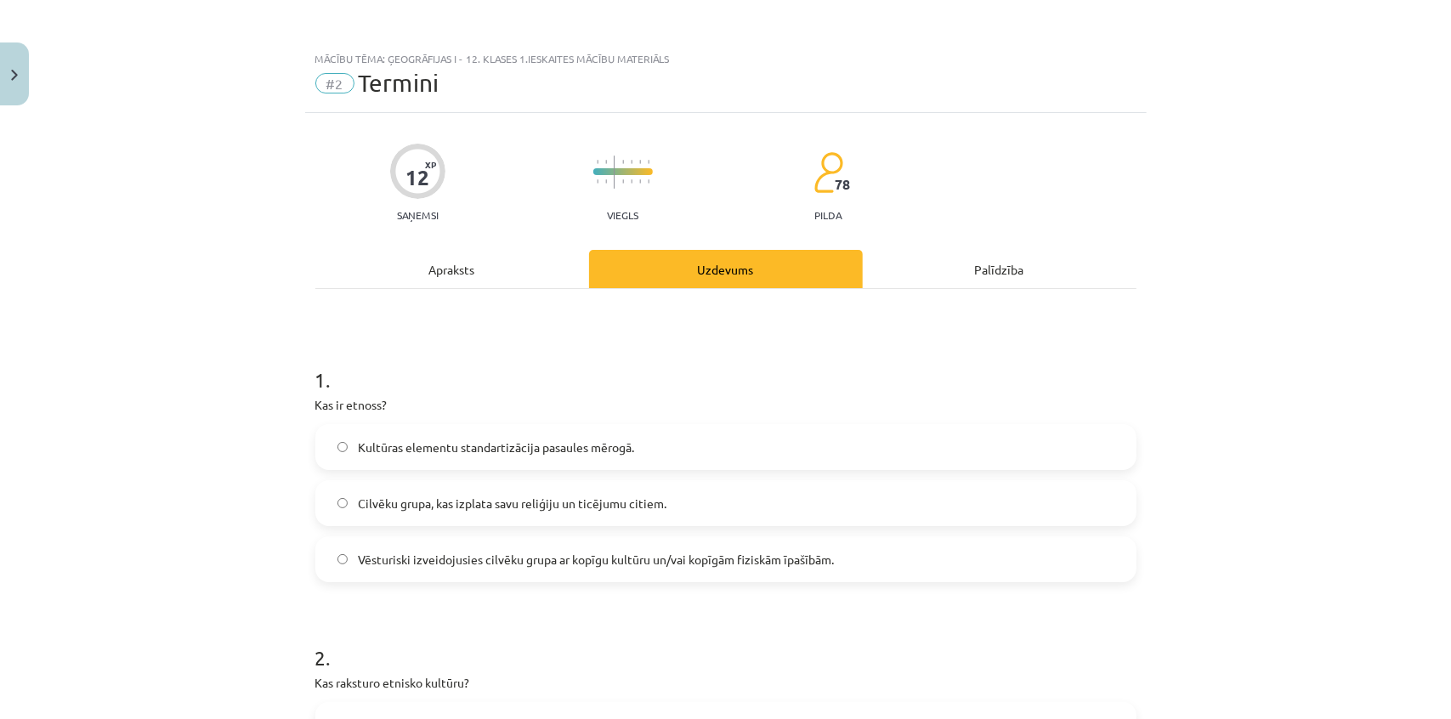
click at [383, 266] on div "Apraksts" at bounding box center [452, 269] width 274 height 38
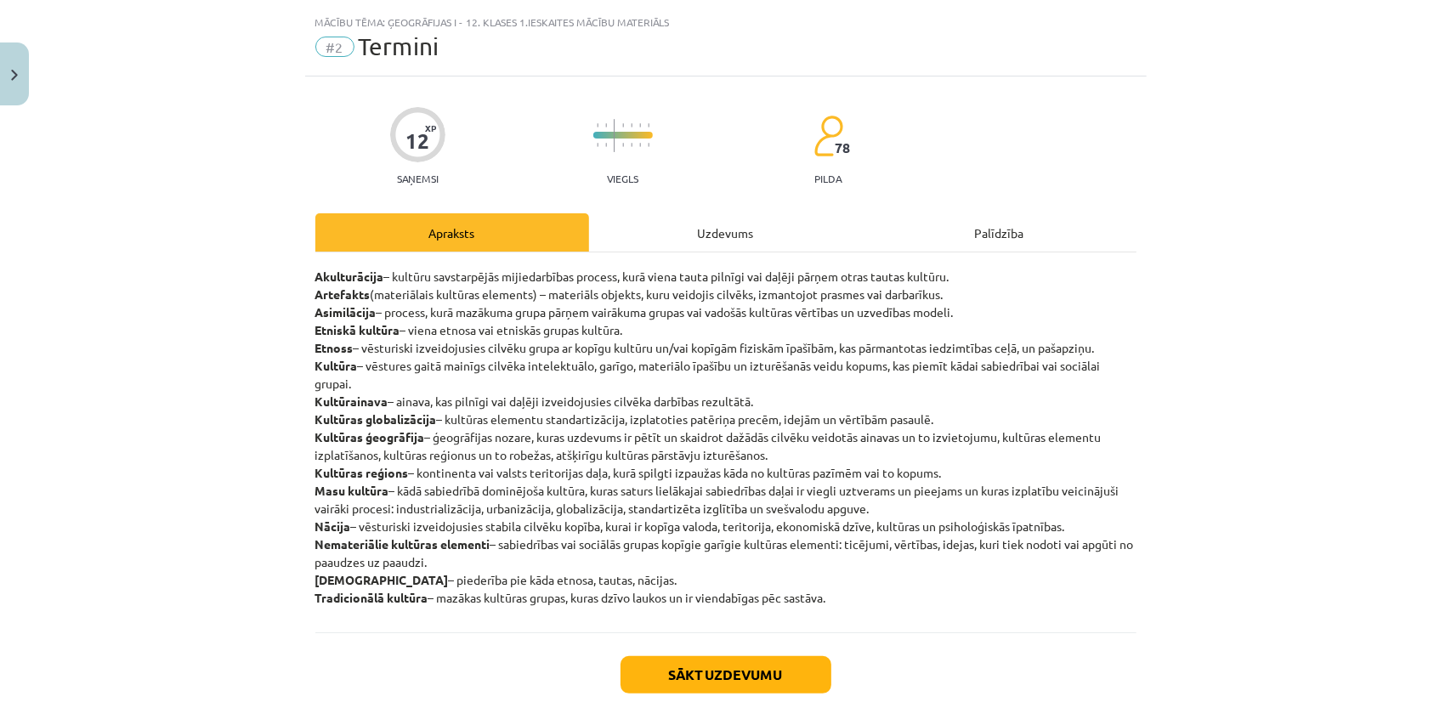
scroll to position [43, 0]
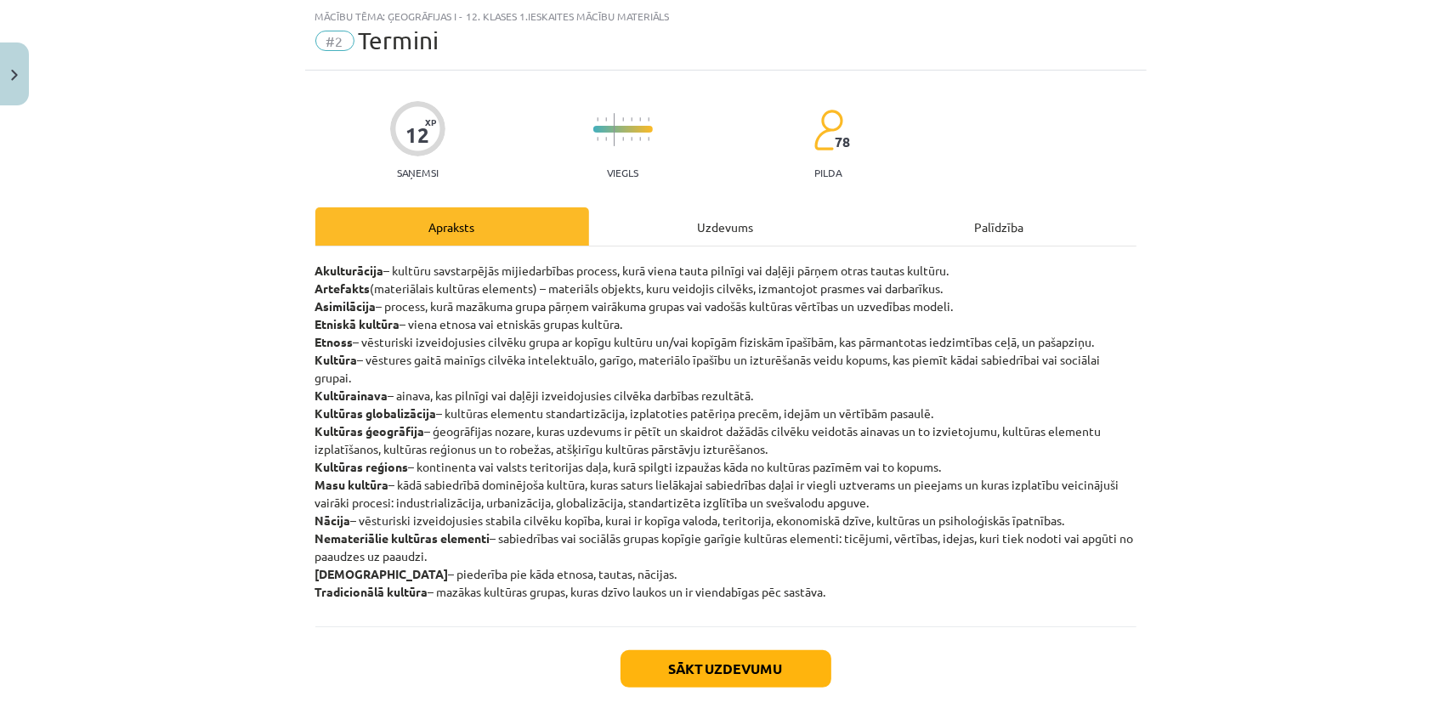
click at [656, 238] on div "Uzdevums" at bounding box center [726, 226] width 274 height 38
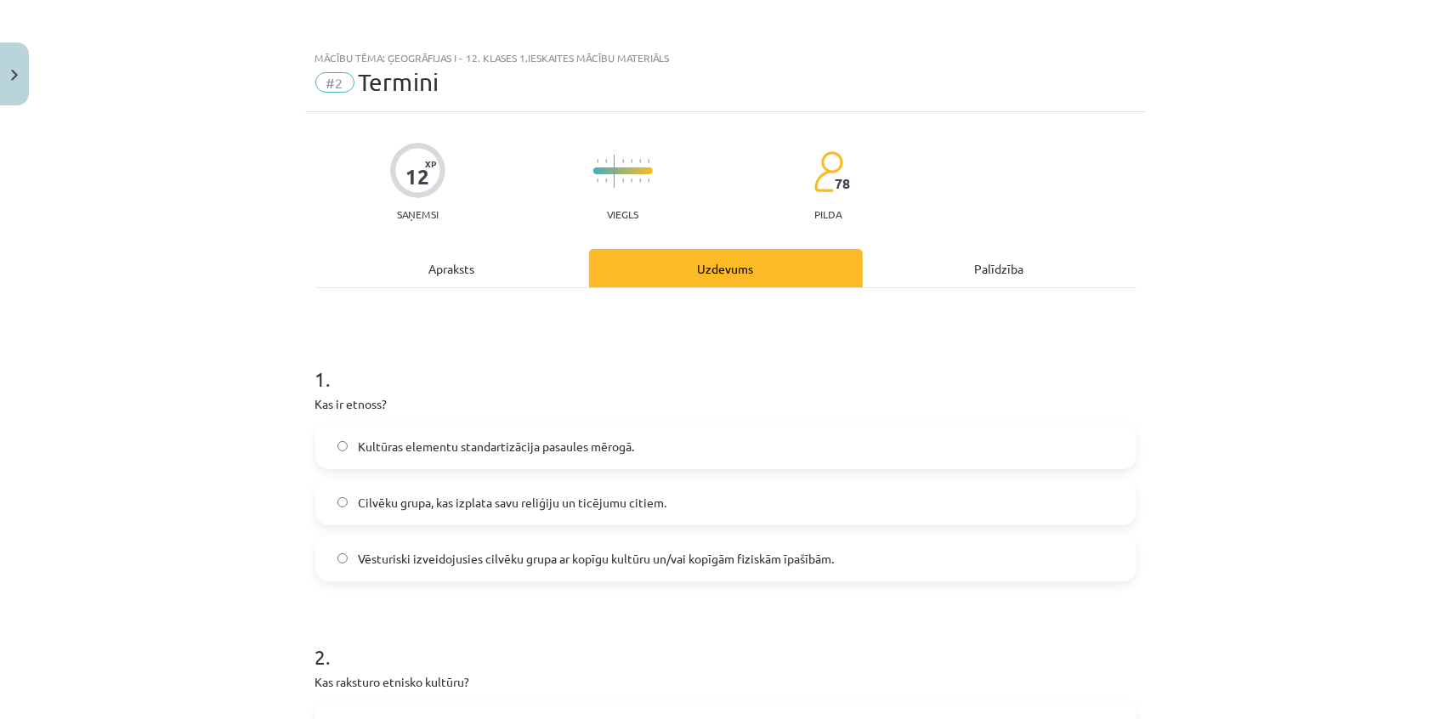
scroll to position [0, 0]
click at [456, 275] on div "Apraksts" at bounding box center [452, 269] width 274 height 38
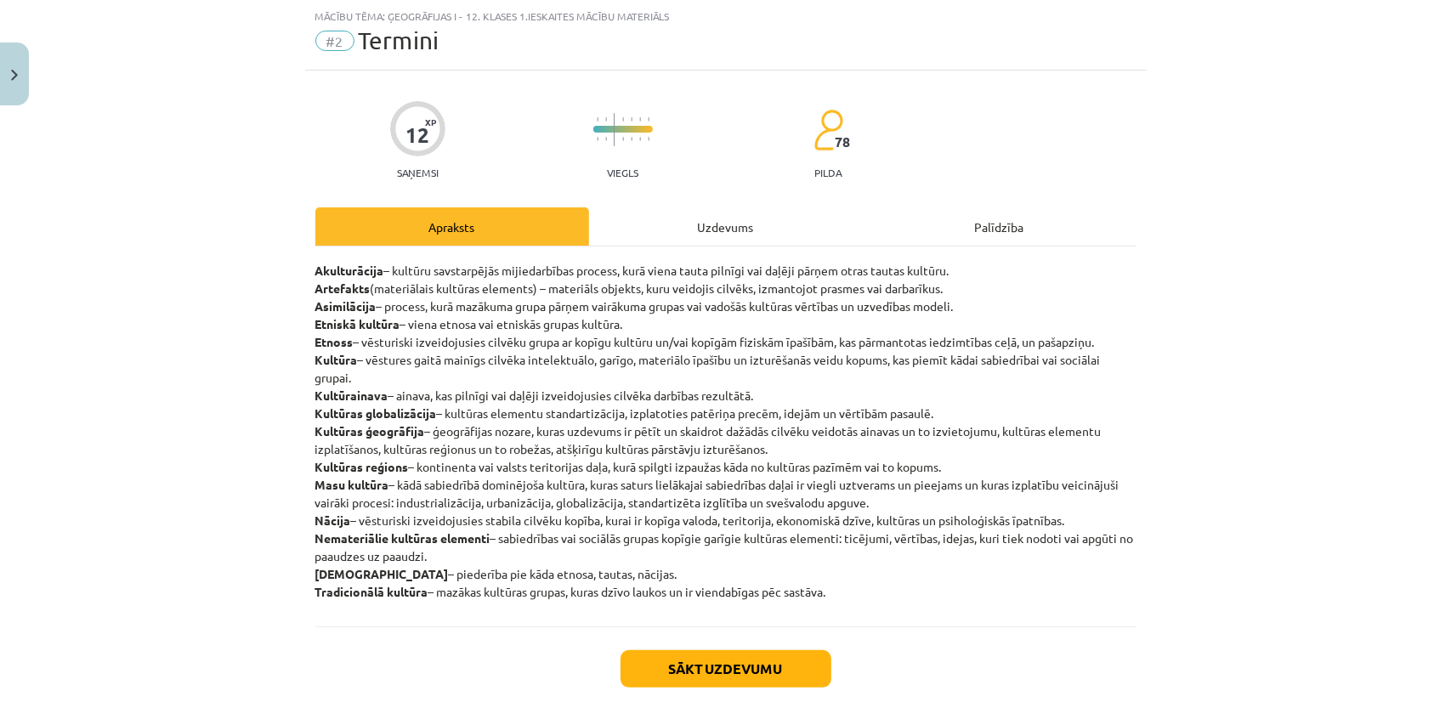
click at [656, 233] on div "Uzdevums" at bounding box center [726, 226] width 274 height 38
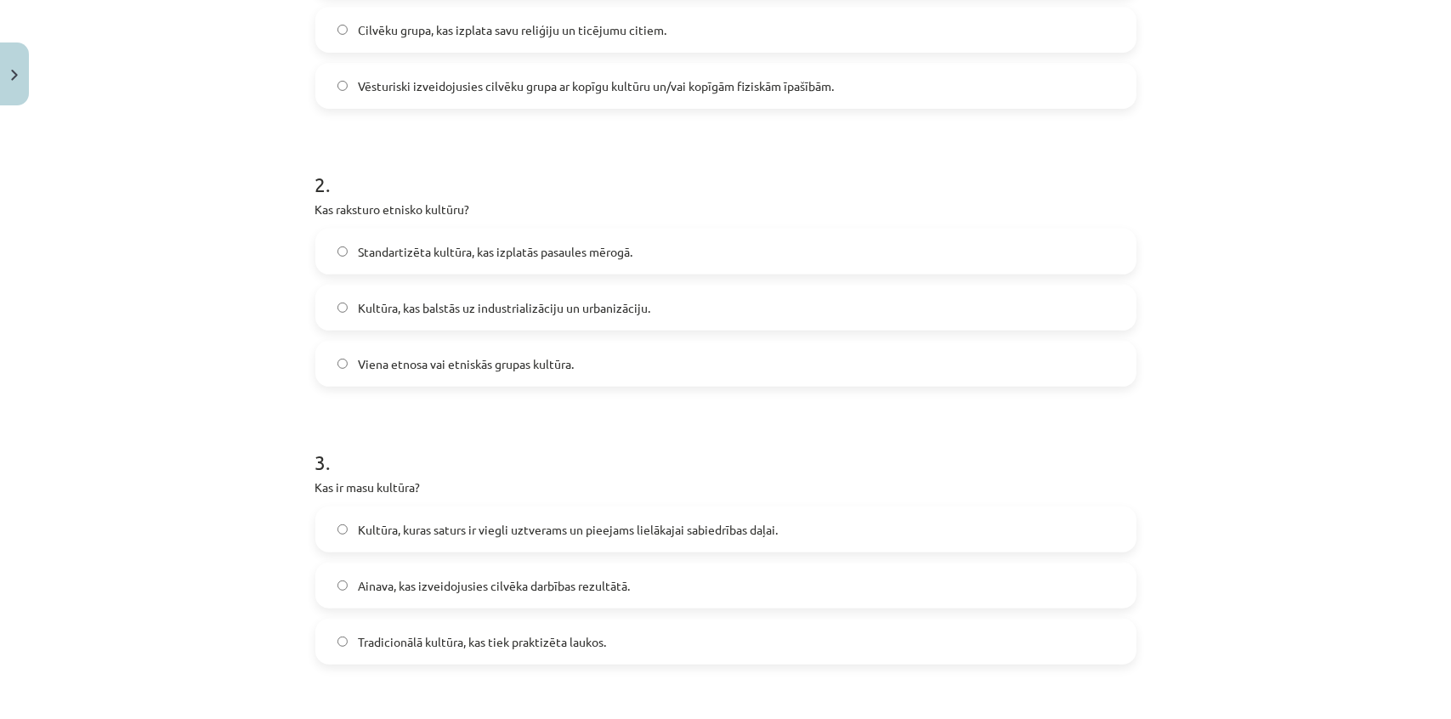
scroll to position [583, 0]
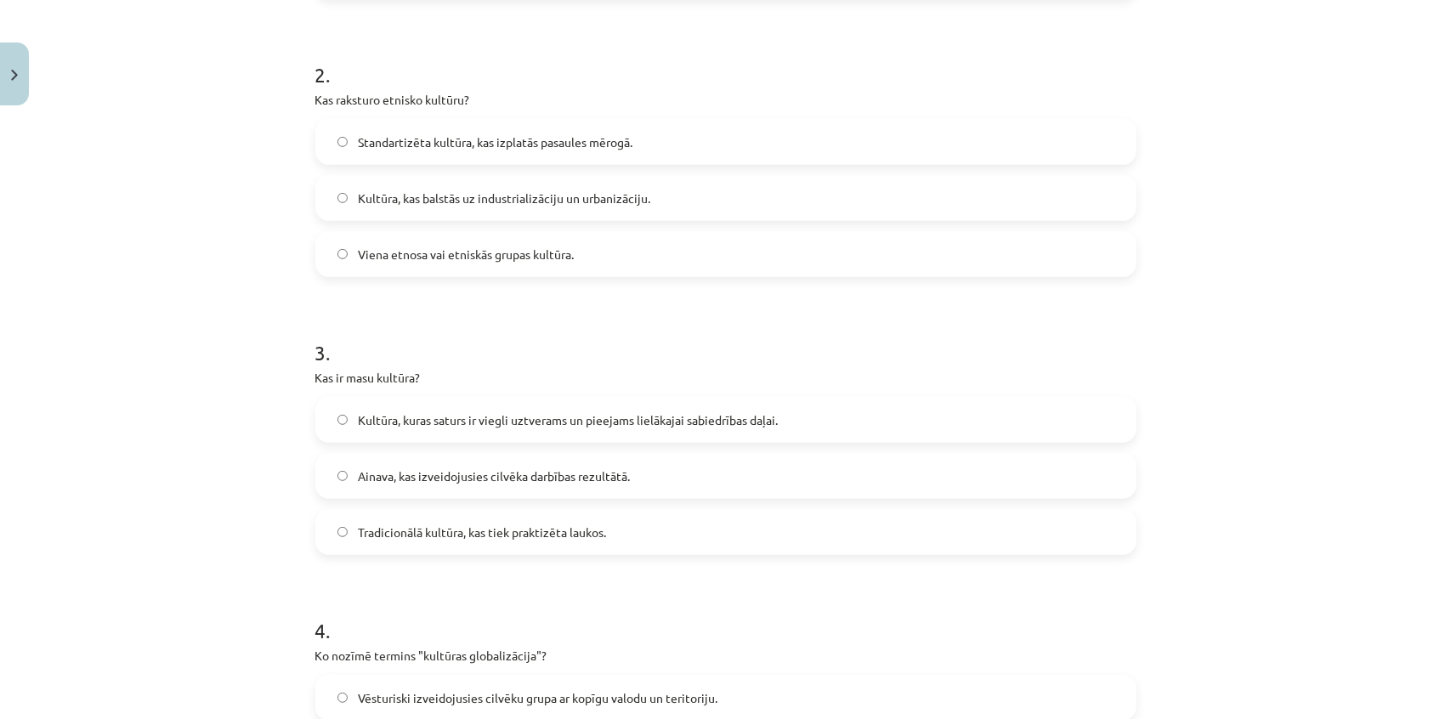
click at [626, 426] on span "Kultūra, kuras saturs ir viegli uztverams un pieejams lielākajai sabiedrības da…" at bounding box center [568, 420] width 420 height 18
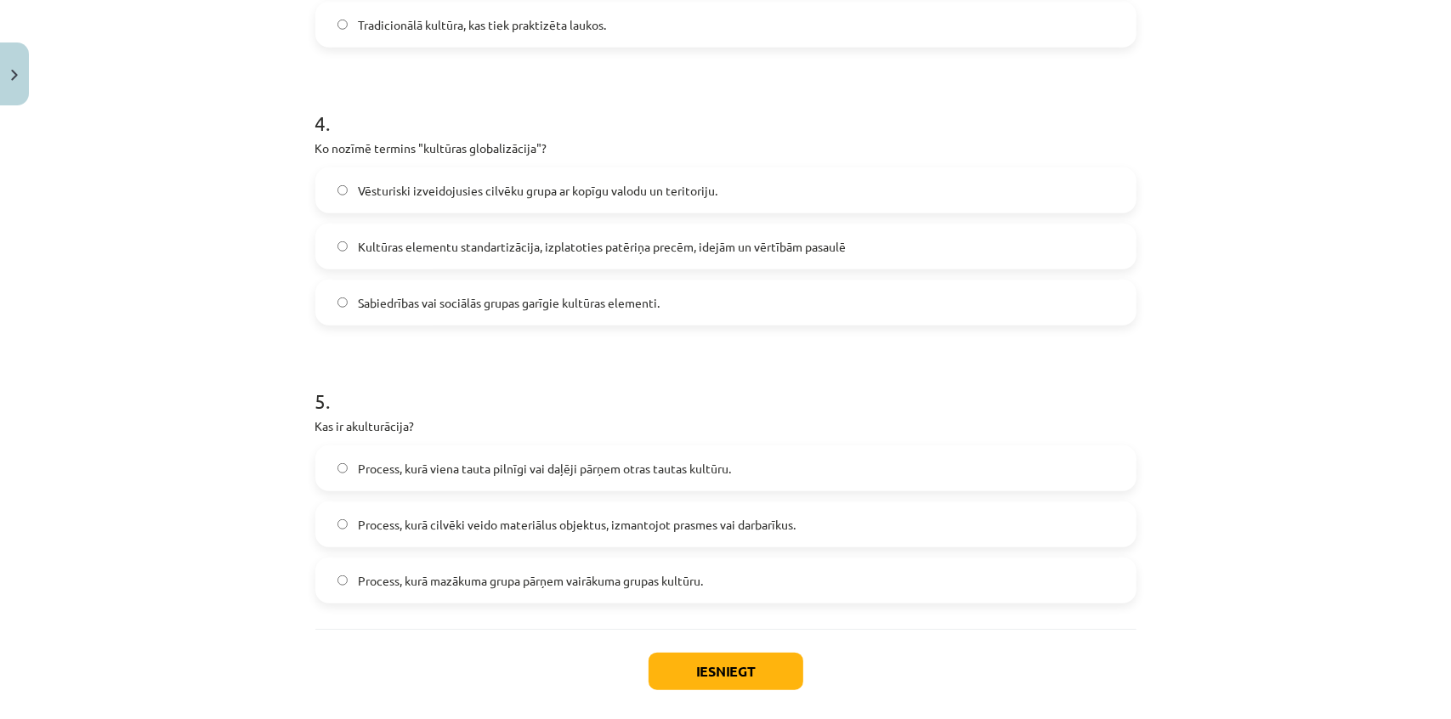
scroll to position [1094, 0]
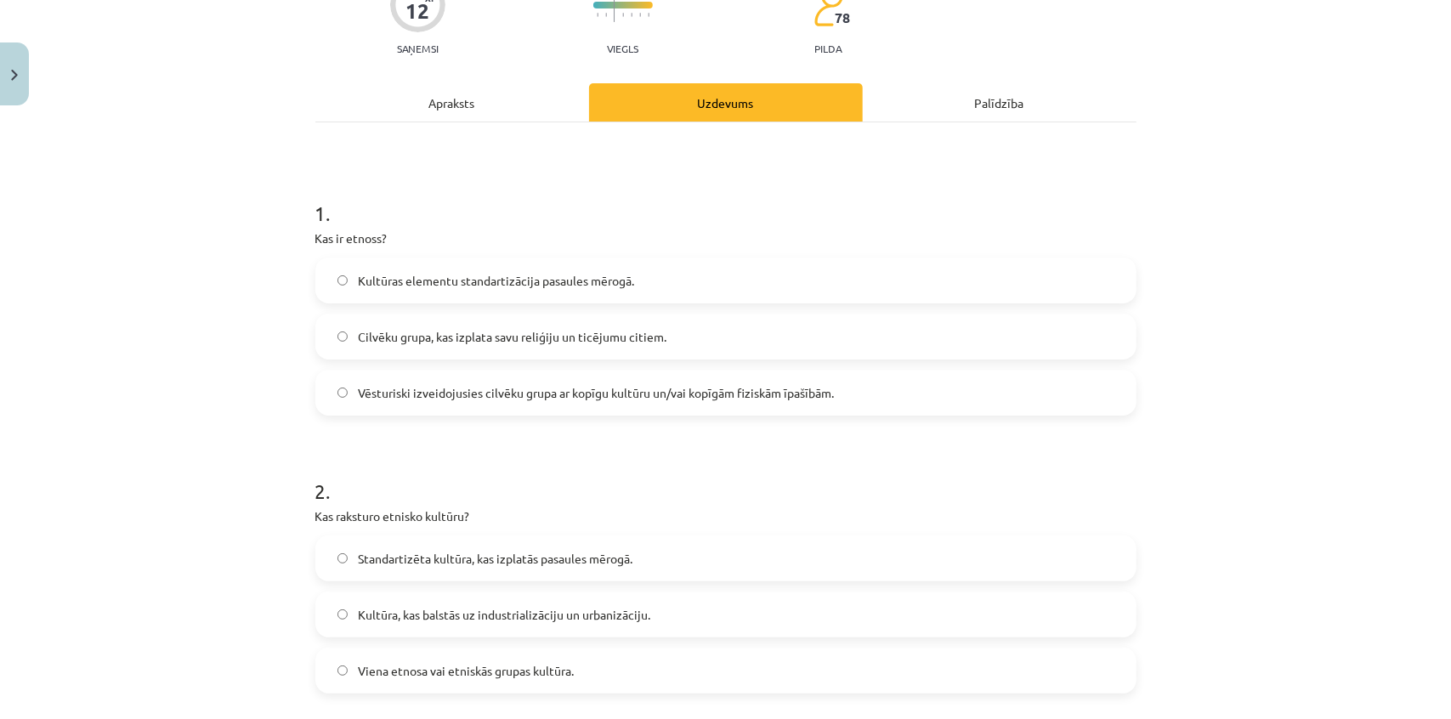
click at [415, 86] on div "Apraksts" at bounding box center [452, 102] width 274 height 38
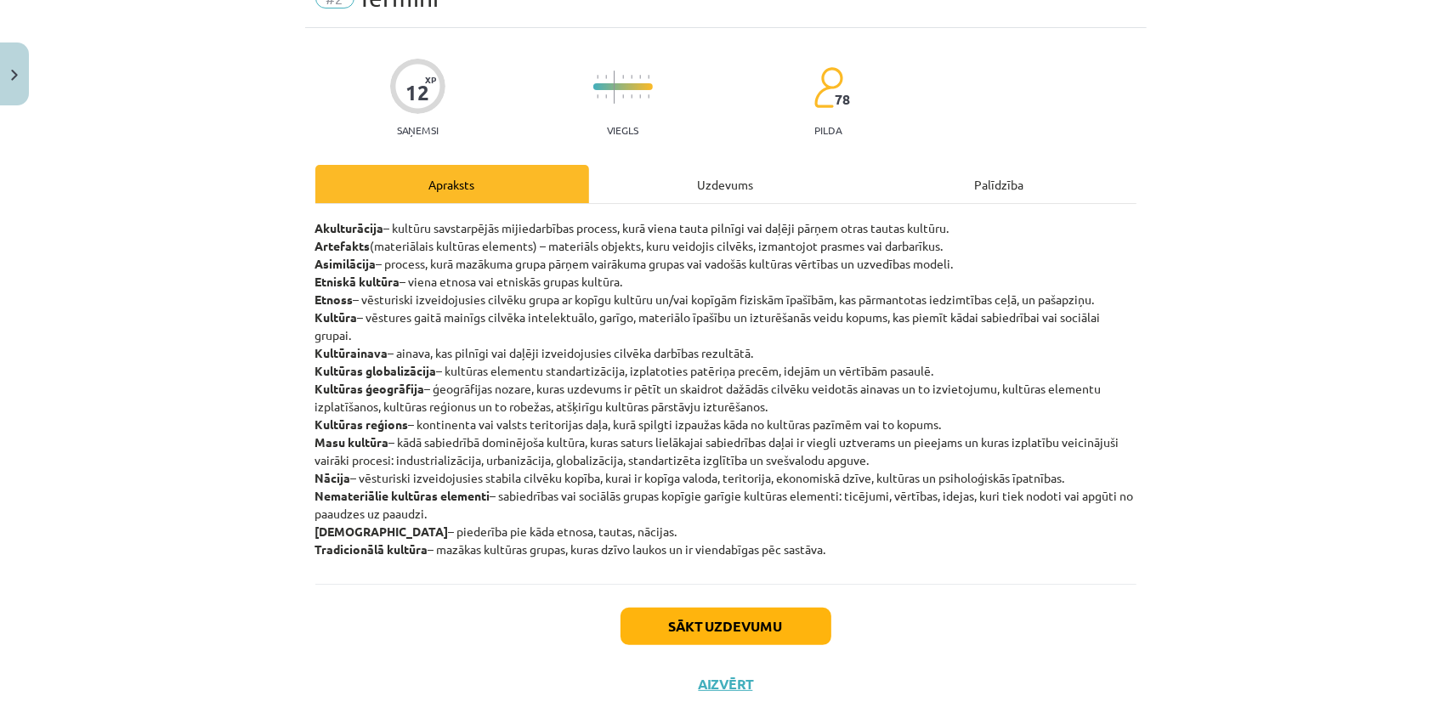
scroll to position [43, 0]
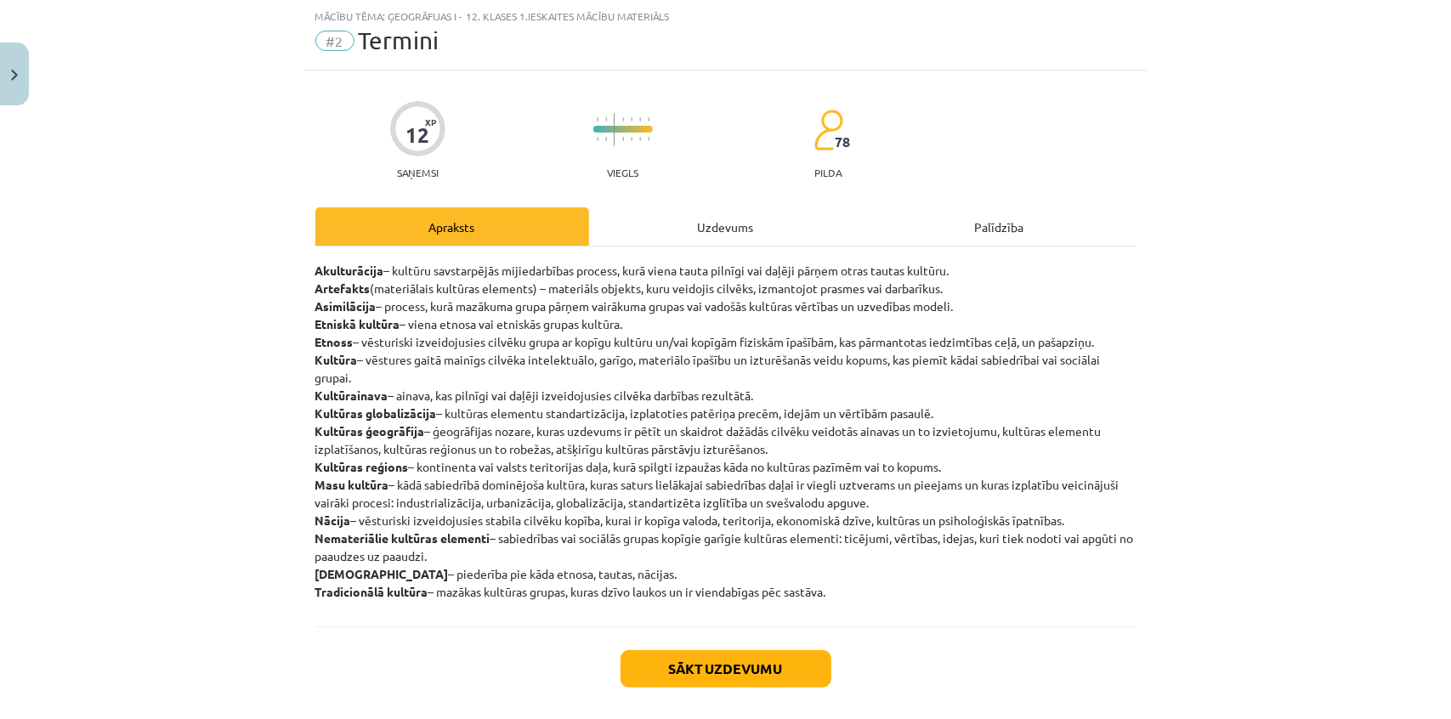
click at [649, 224] on div "Uzdevums" at bounding box center [726, 226] width 274 height 38
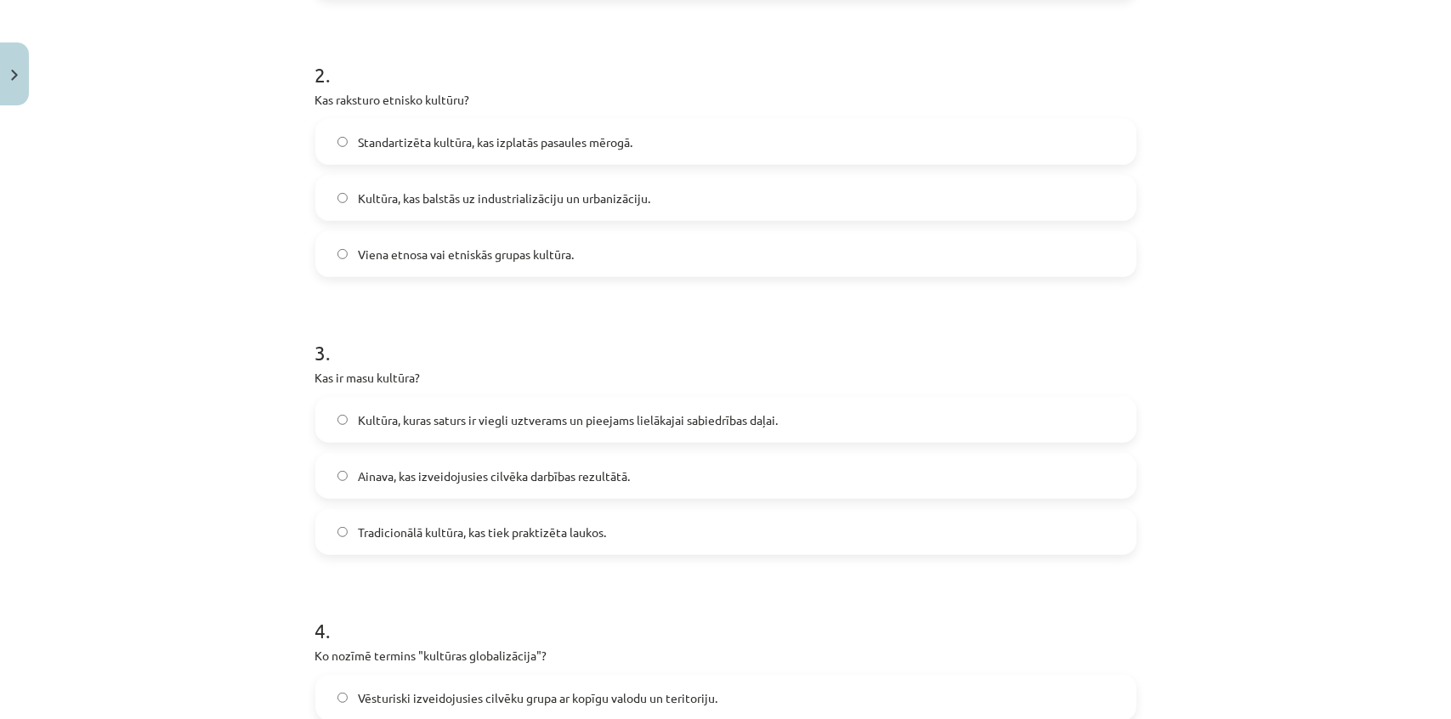
scroll to position [1046, 0]
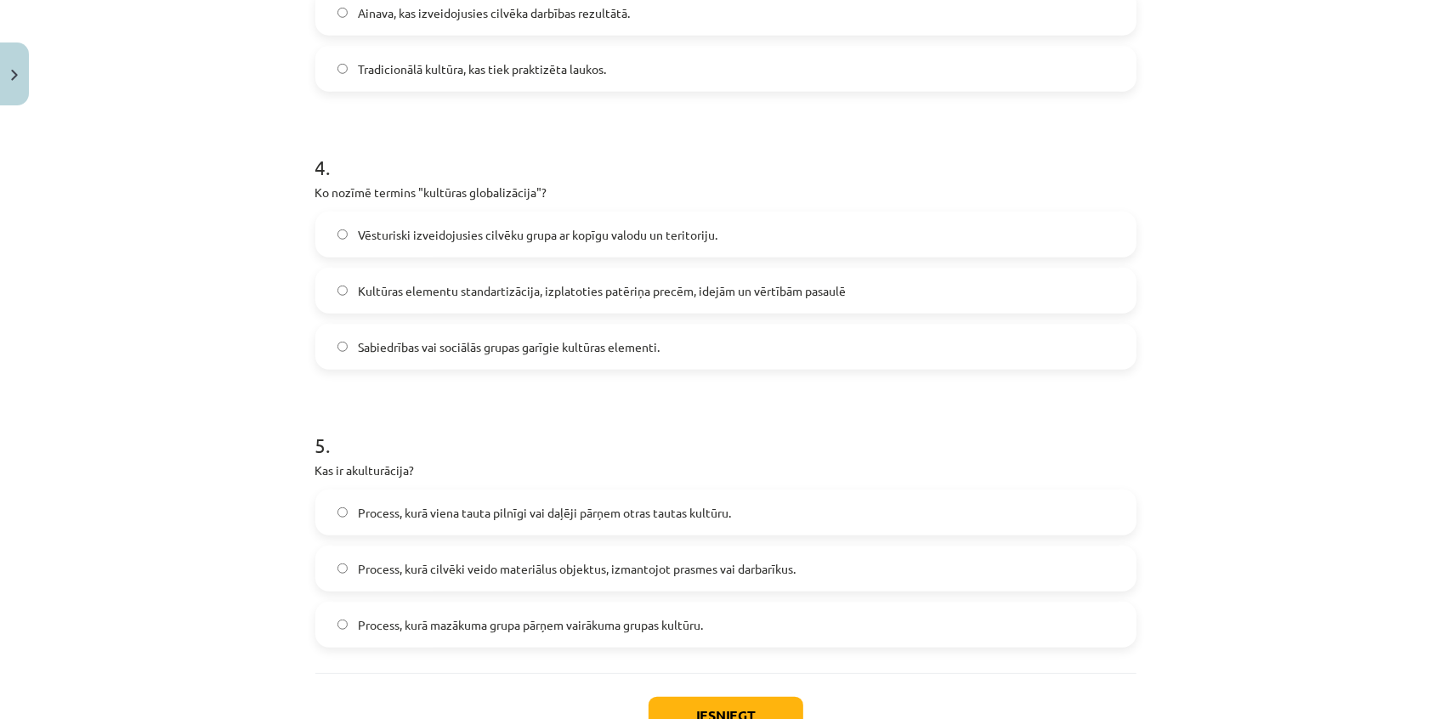
click at [442, 287] on span "Kultūras elementu standartizācija, izplatoties patēriņa precēm, idejām un vērtī…" at bounding box center [602, 291] width 488 height 18
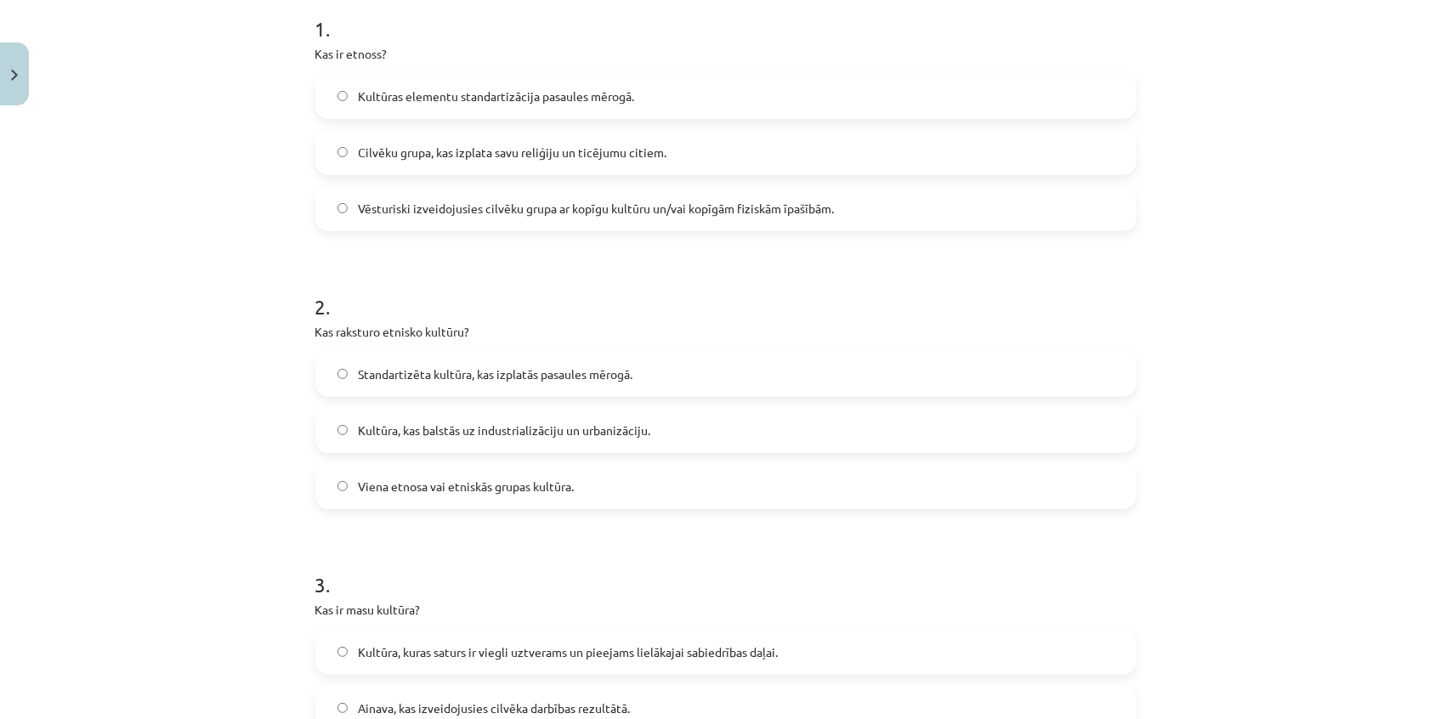
scroll to position [0, 0]
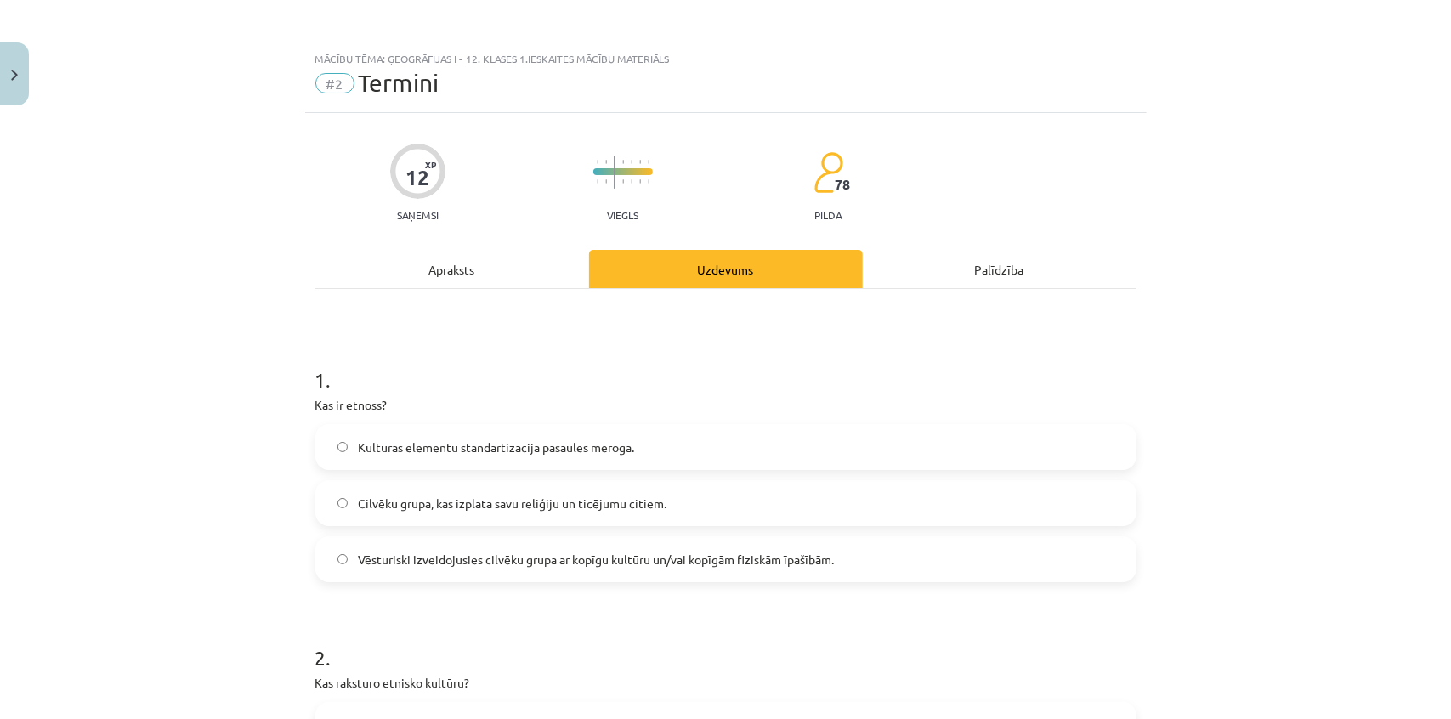
click at [496, 251] on div "Apraksts" at bounding box center [452, 269] width 274 height 38
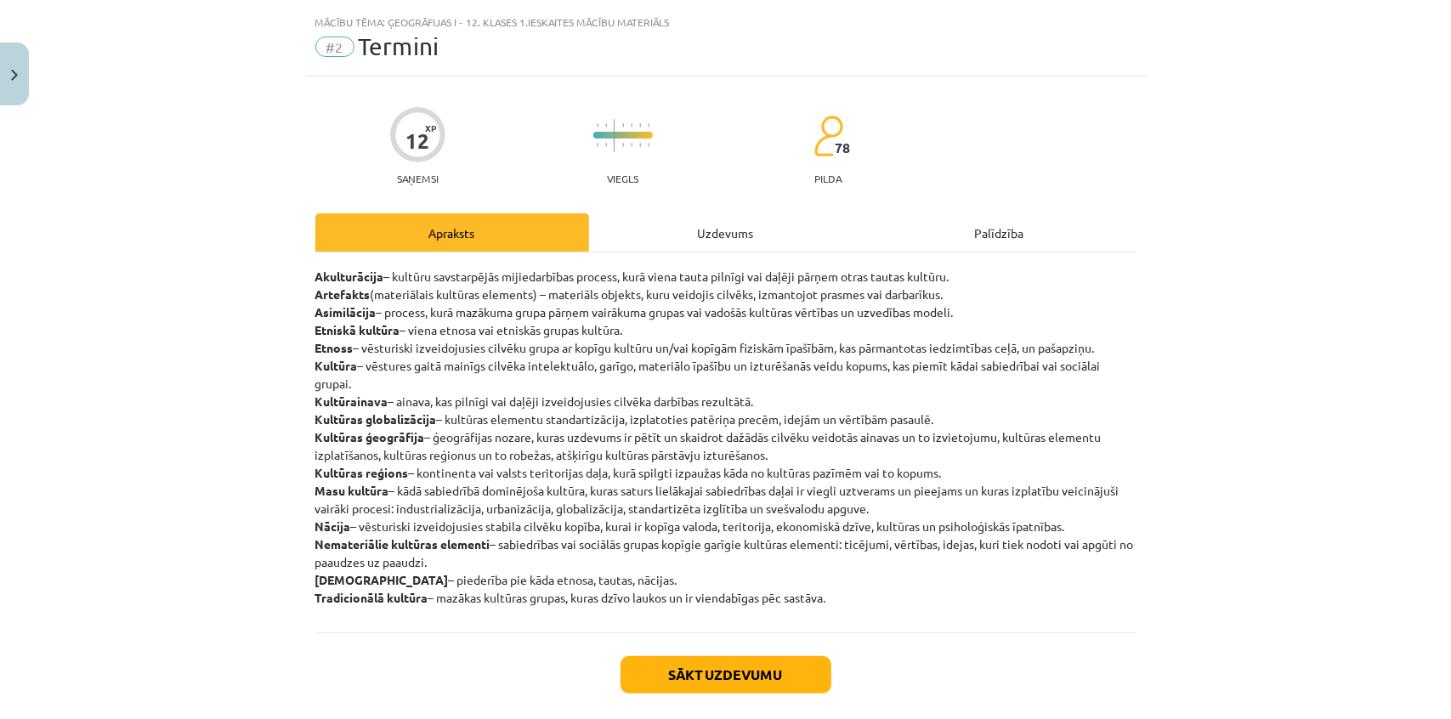
scroll to position [43, 0]
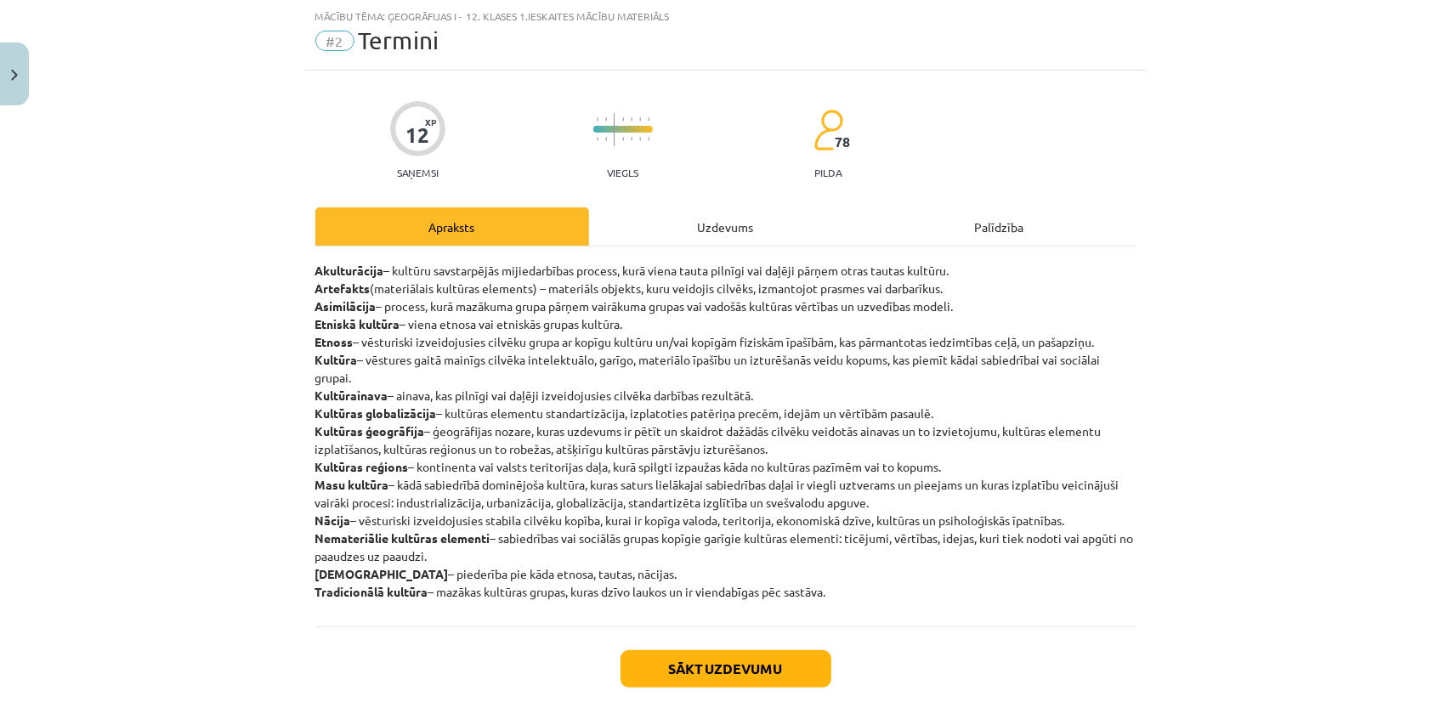
click at [682, 230] on div "Uzdevums" at bounding box center [726, 226] width 274 height 38
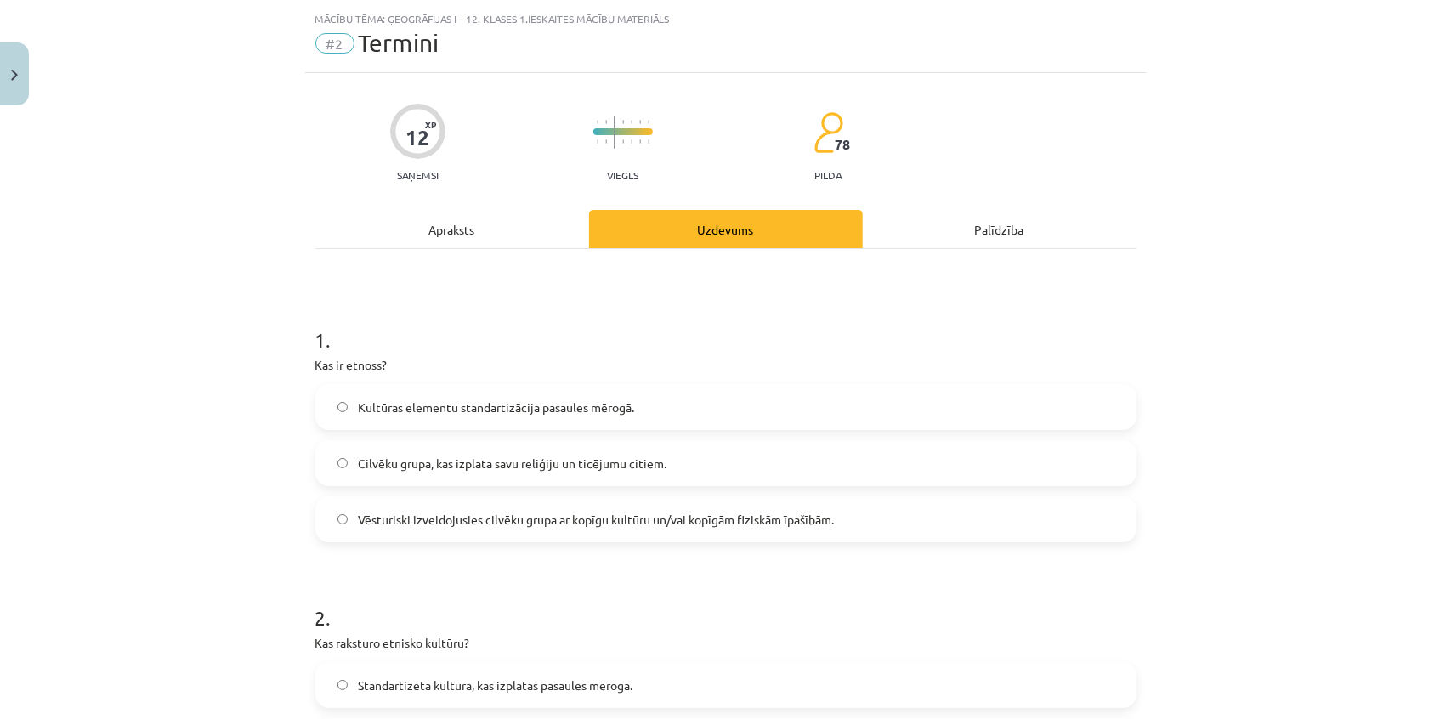
scroll to position [0, 0]
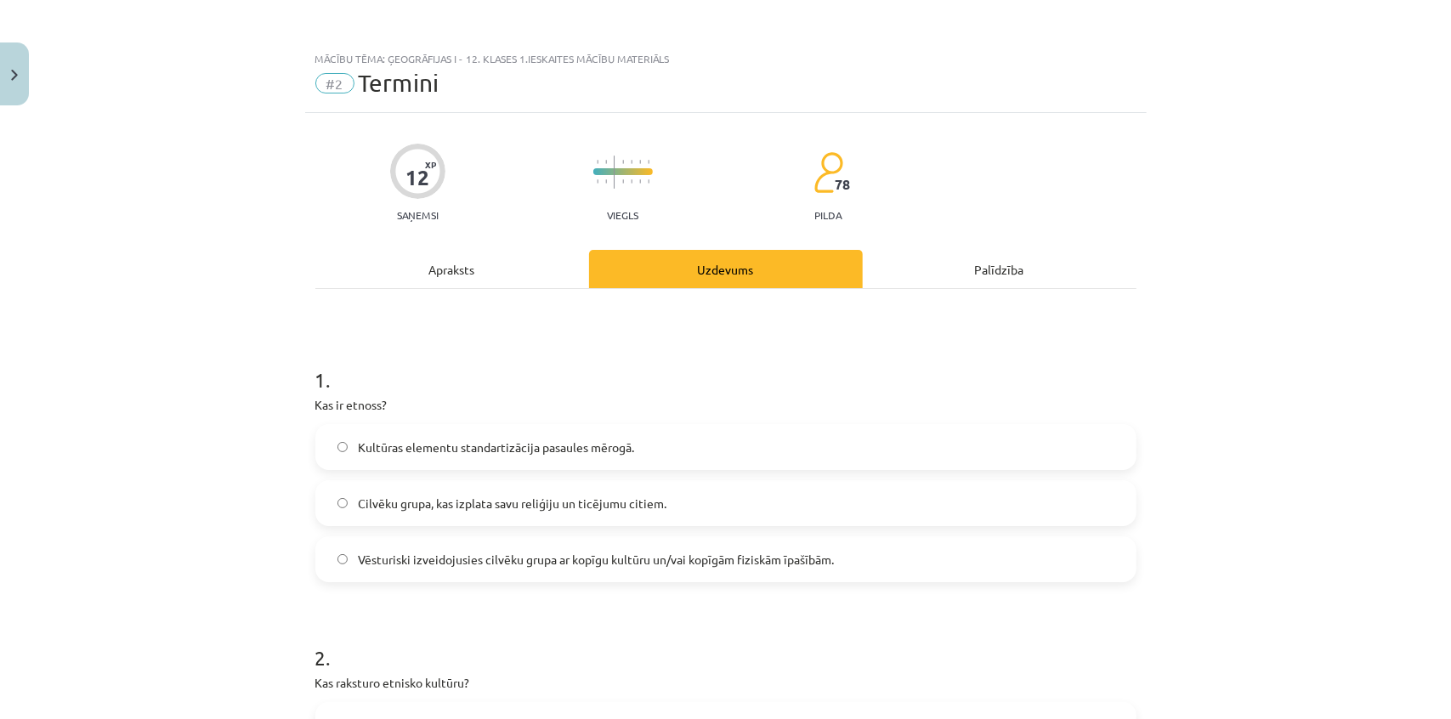
click at [448, 273] on div "Apraksts" at bounding box center [452, 269] width 274 height 38
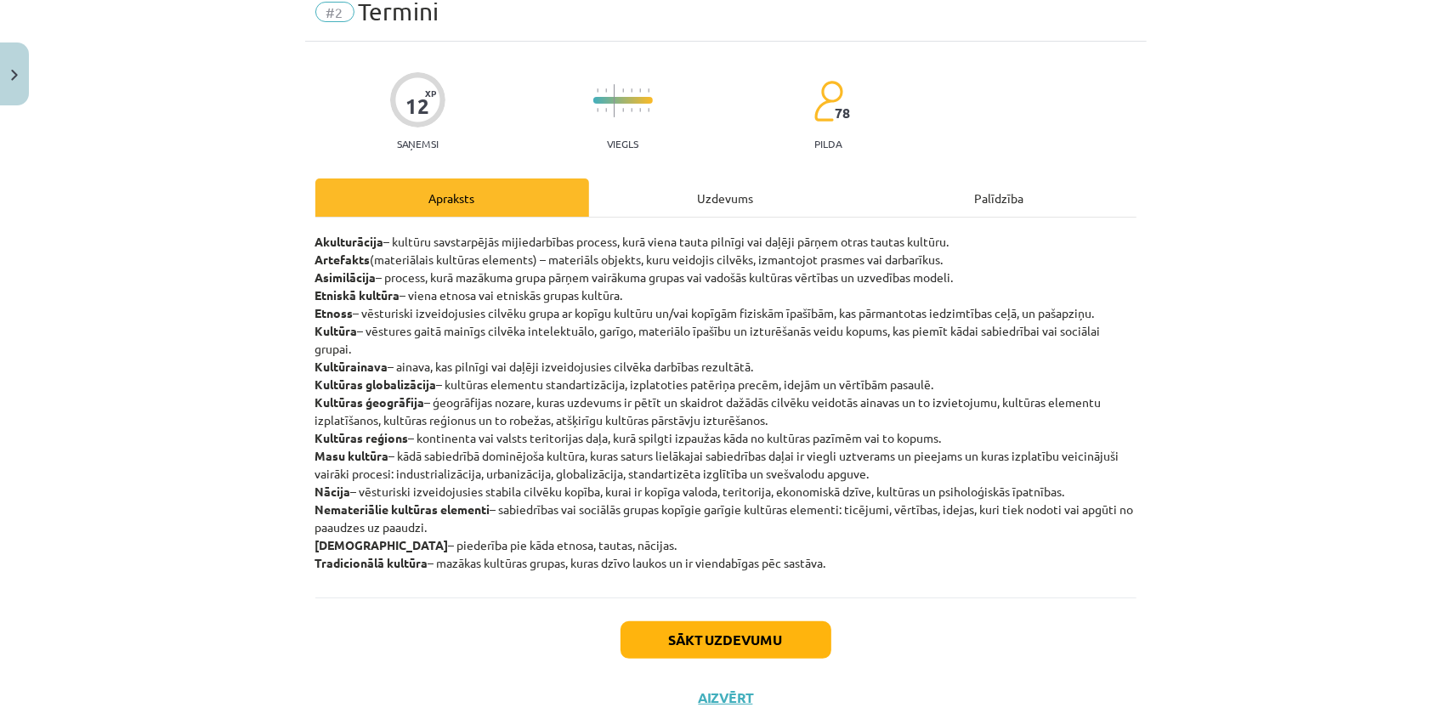
scroll to position [121, 0]
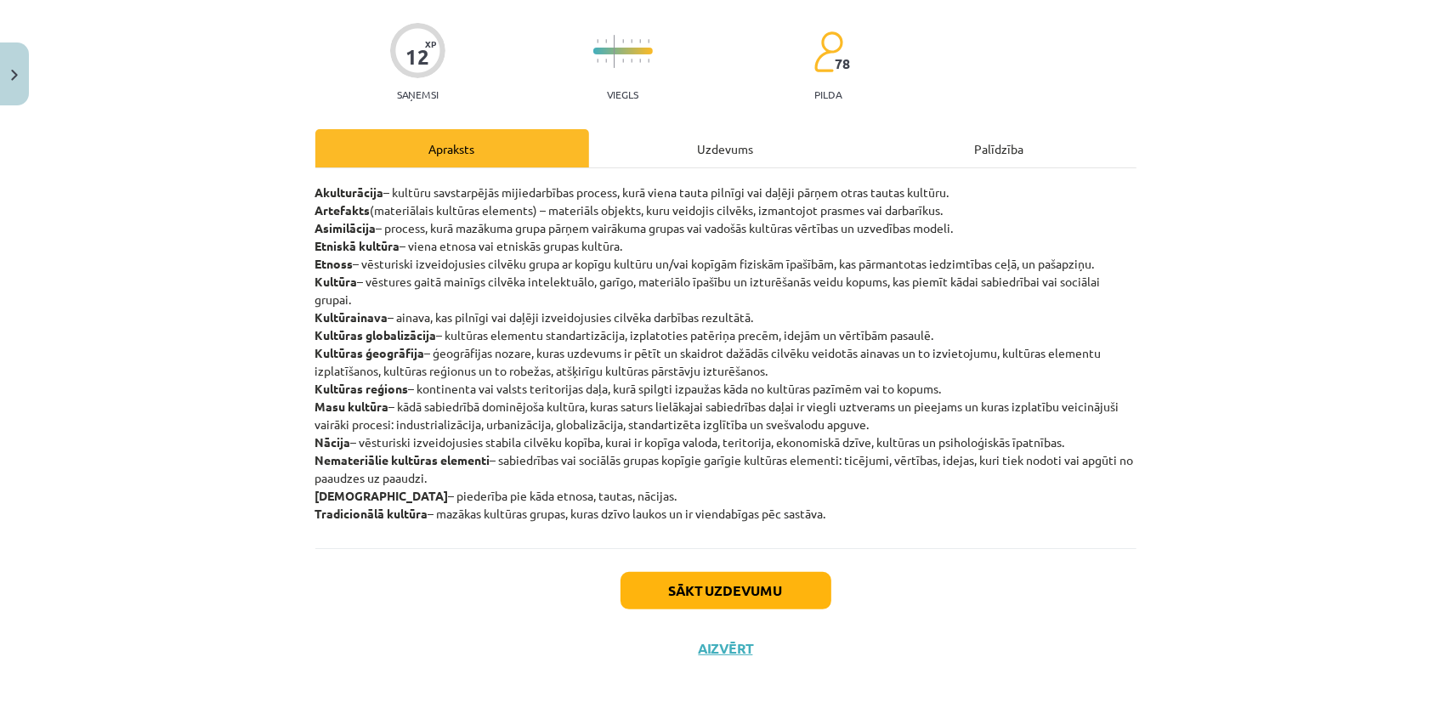
click at [745, 140] on div "Uzdevums" at bounding box center [726, 148] width 274 height 38
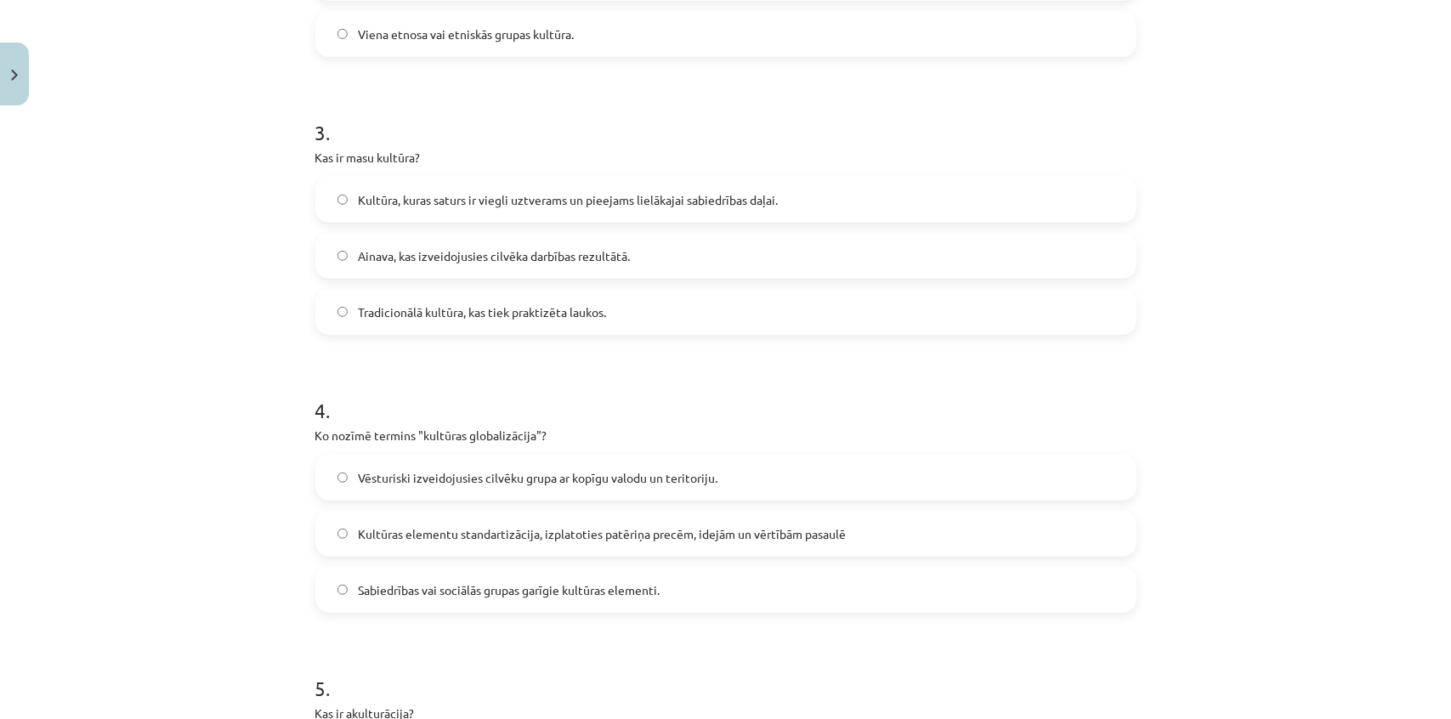
scroll to position [1171, 0]
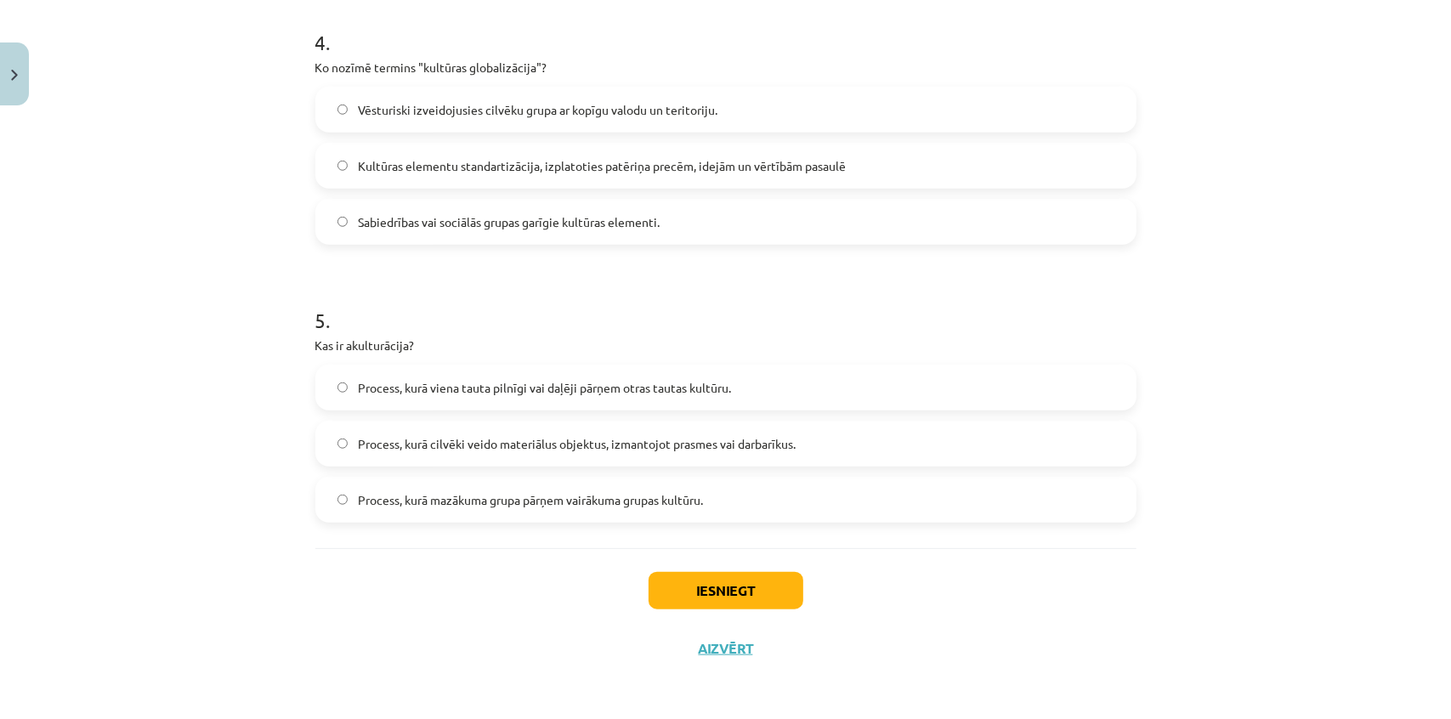
click at [591, 387] on span "Process, kurā viena tauta pilnīgi vai daļēji pārņem otras tautas kultūru." at bounding box center [544, 388] width 373 height 18
click at [718, 587] on button "Iesniegt" at bounding box center [726, 590] width 155 height 37
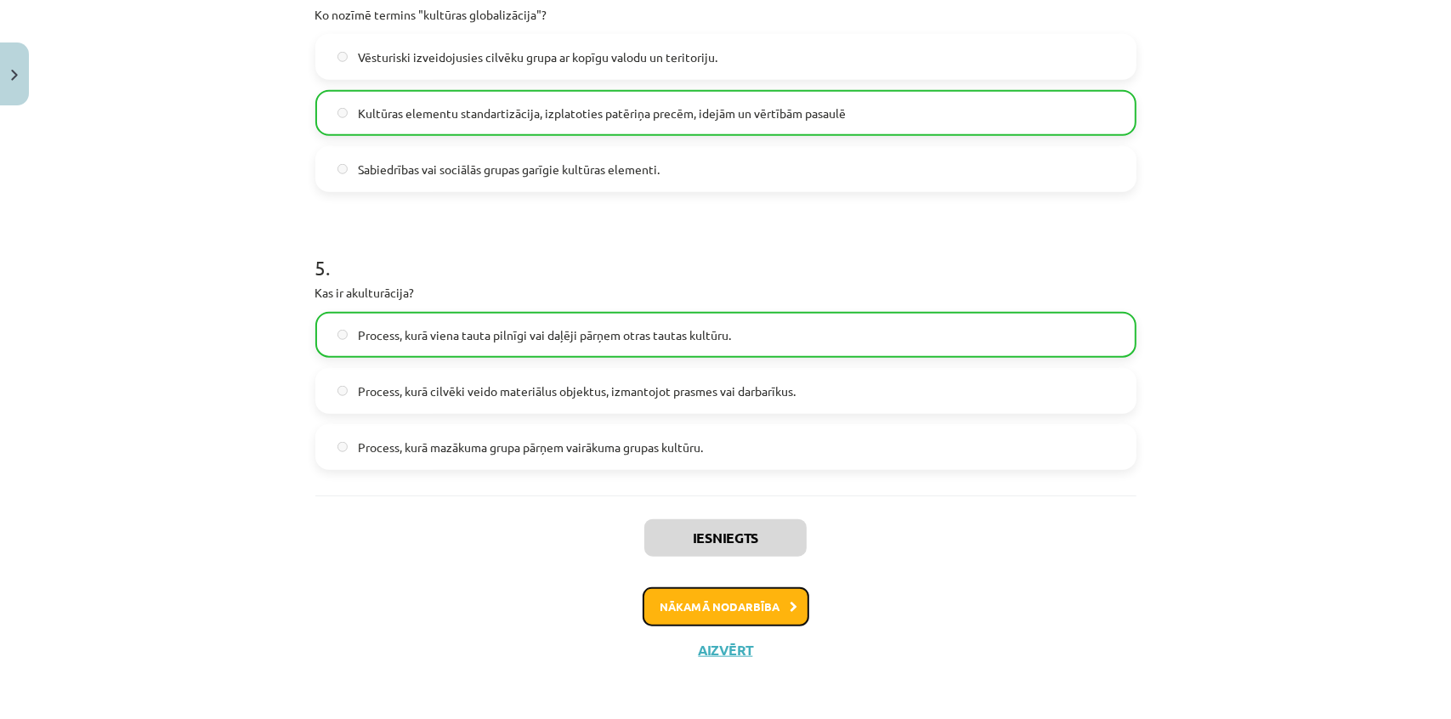
click at [700, 610] on button "Nākamā nodarbība" at bounding box center [726, 606] width 167 height 39
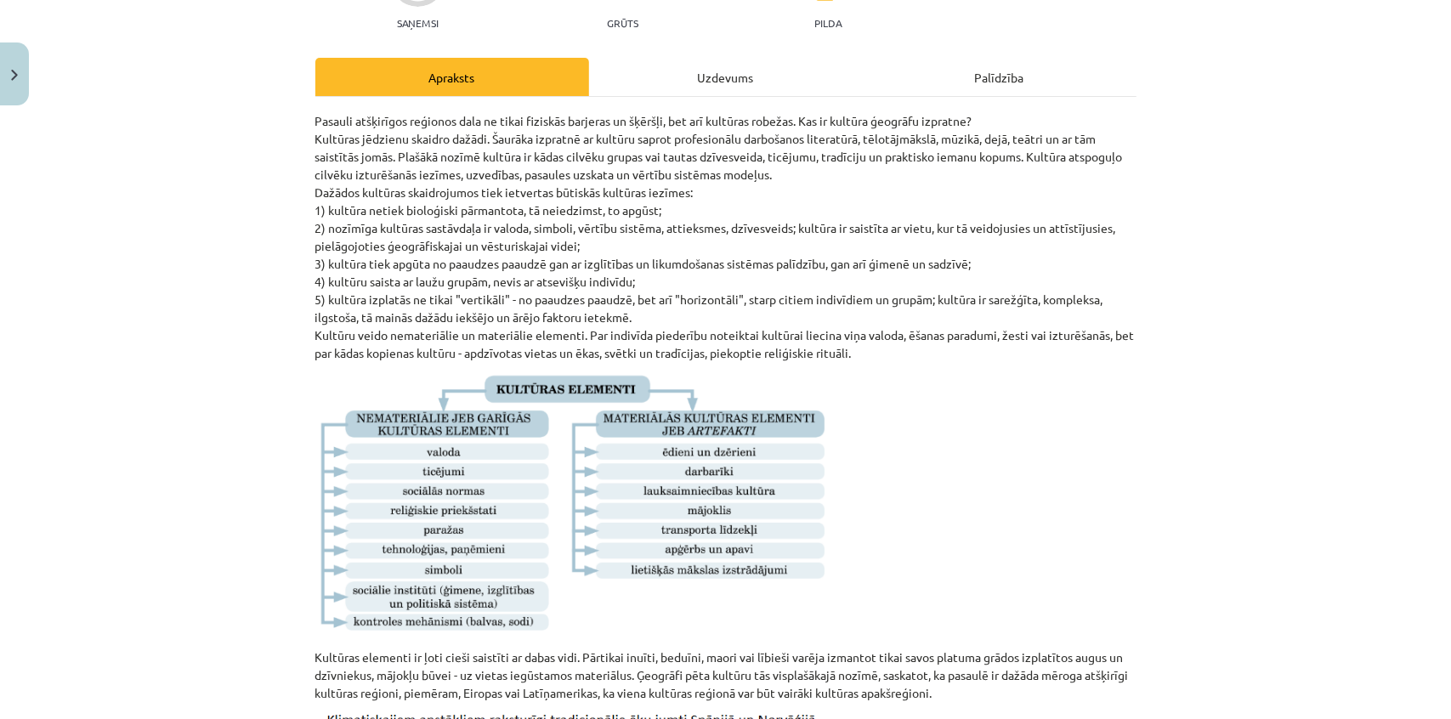
scroll to position [0, 0]
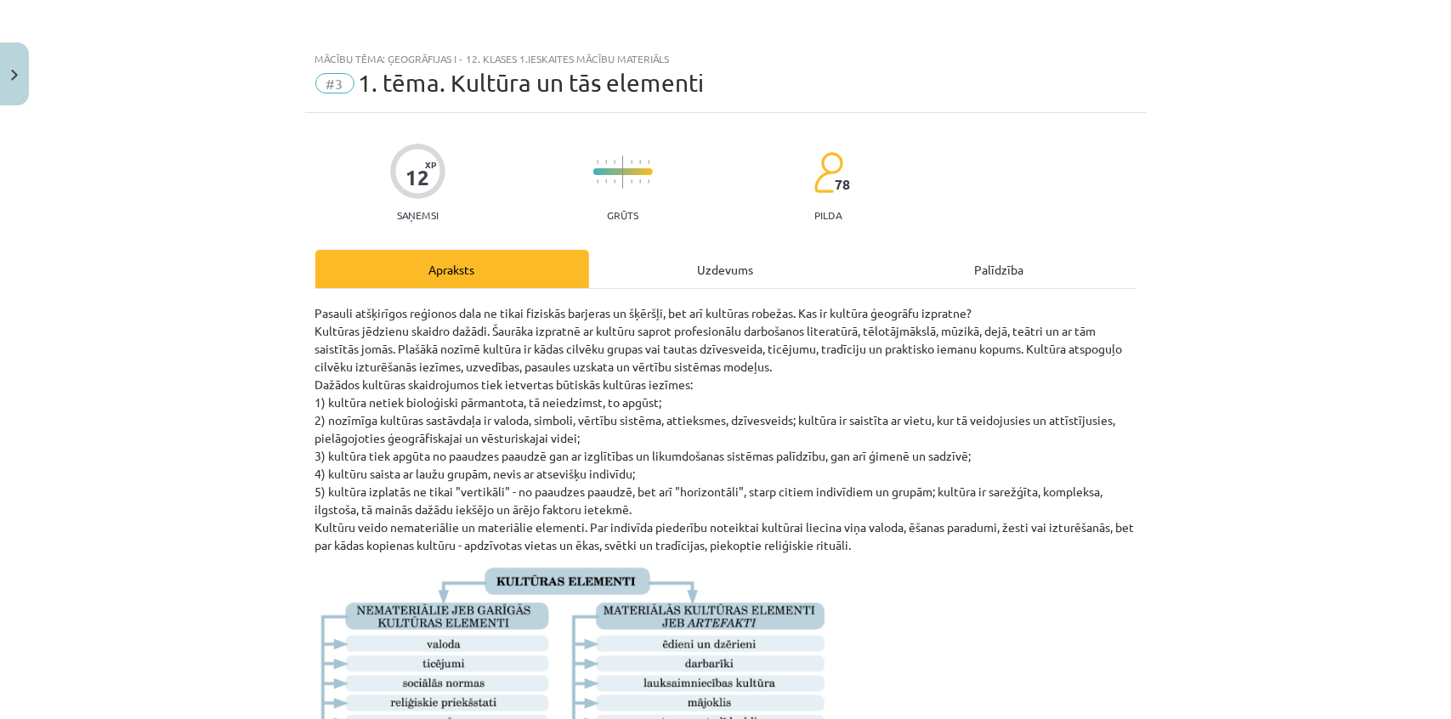
click at [689, 279] on div "Uzdevums" at bounding box center [726, 269] width 274 height 38
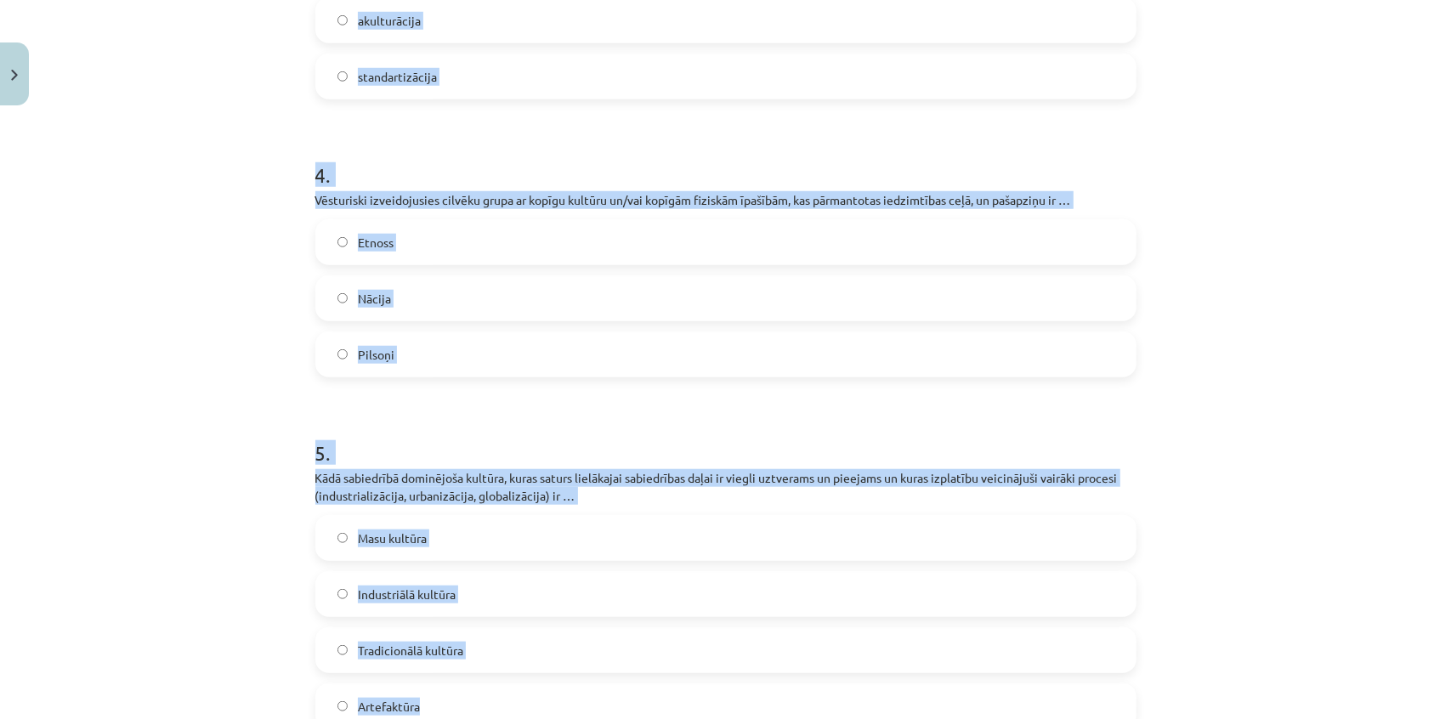
scroll to position [1358, 0]
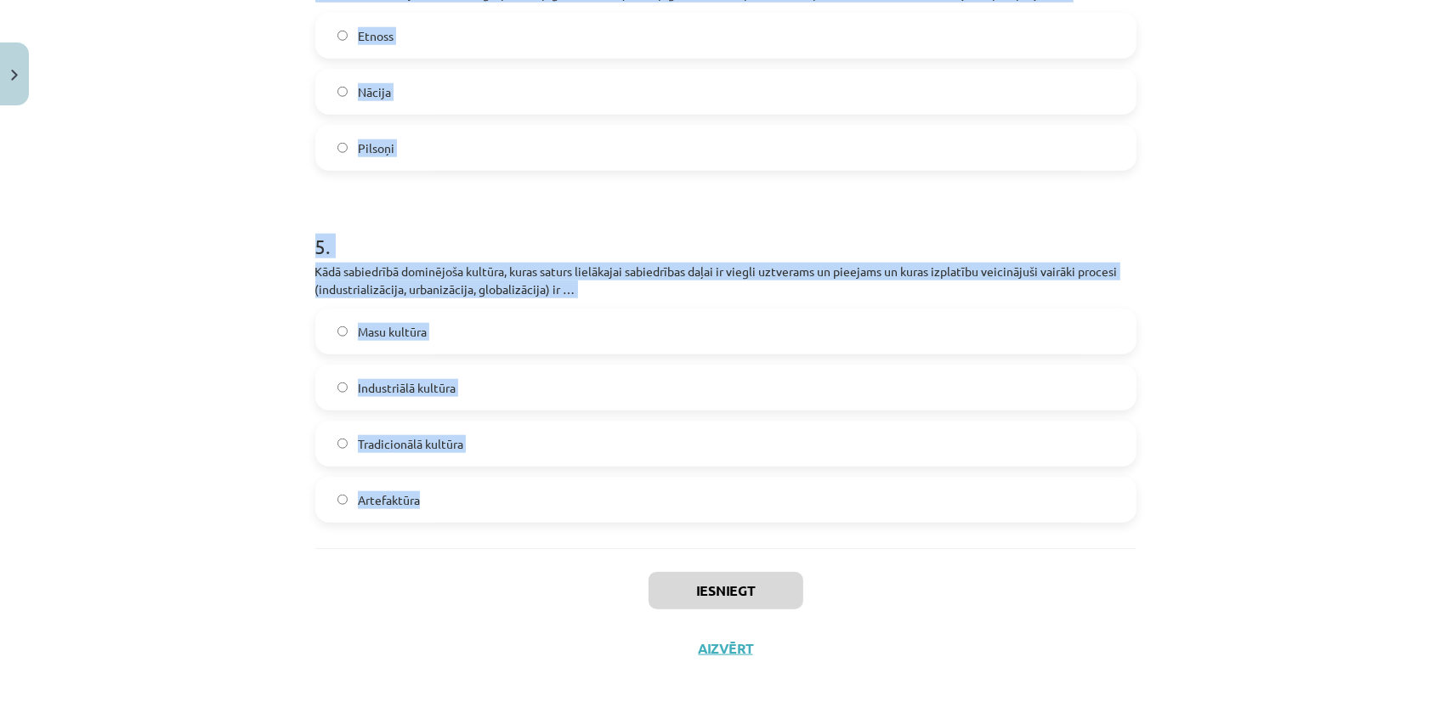
drag, startPoint x: 300, startPoint y: 98, endPoint x: 507, endPoint y: 493, distance: 446.4
copy form "1 . Process, kurā mazākuma grupa pārņem vairākuma grupas vai vadošās kultūras v…"
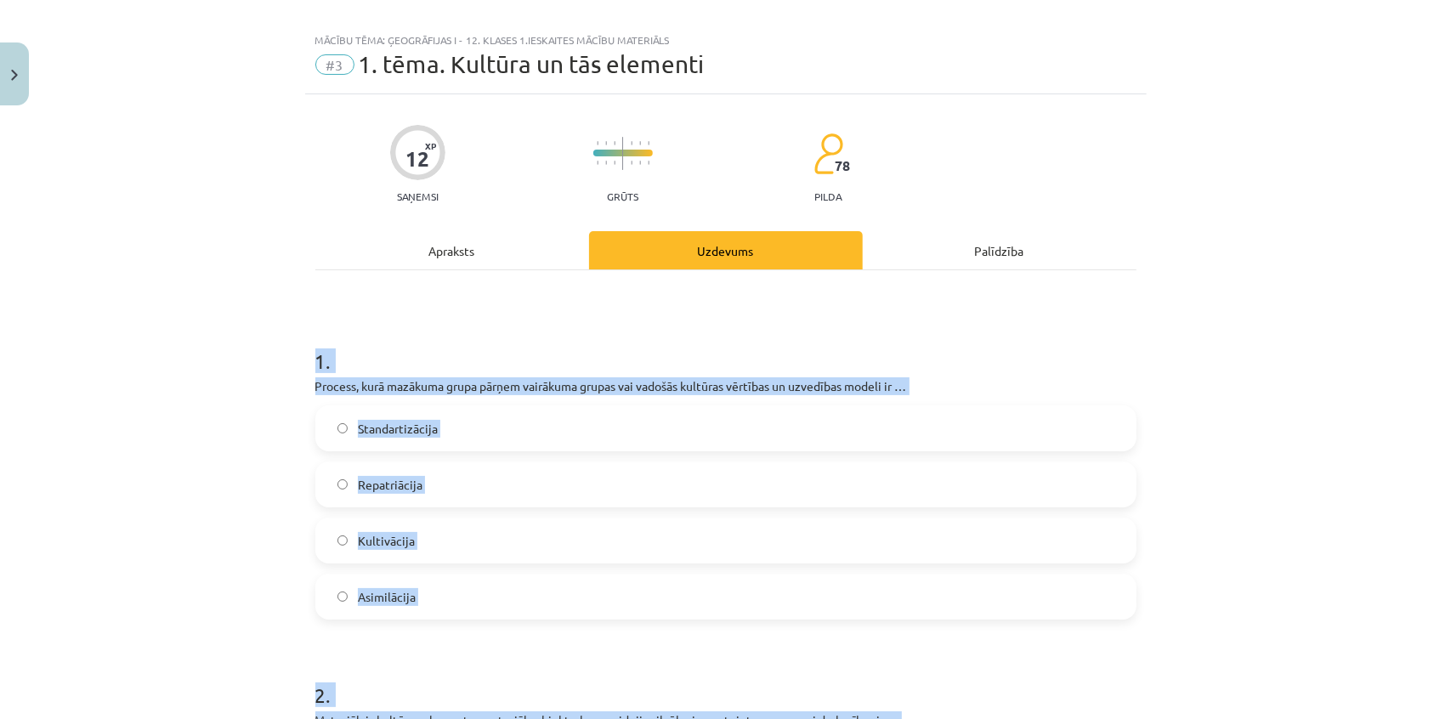
scroll to position [0, 0]
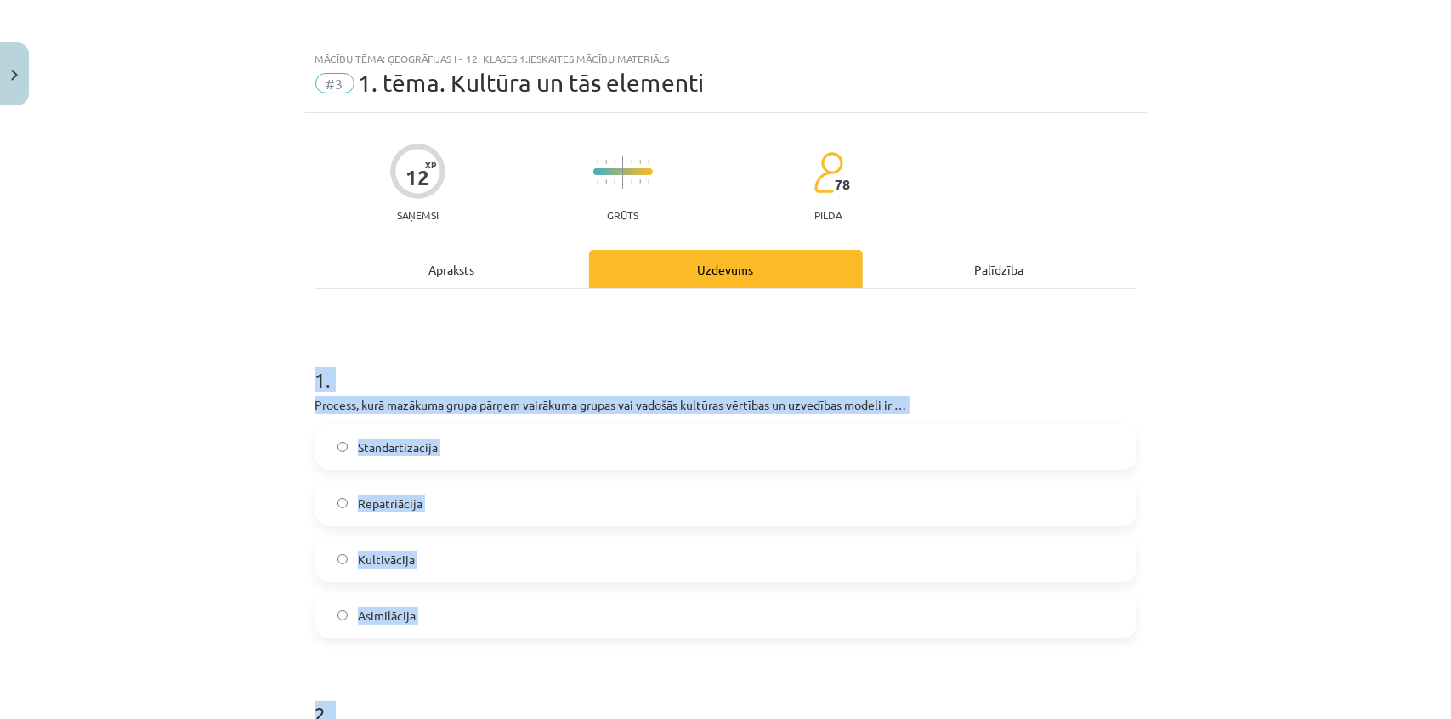
drag, startPoint x: 207, startPoint y: 345, endPoint x: 222, endPoint y: 380, distance: 37.7
click at [207, 344] on div "Mācību tēma: Ģeogrāfijas i - 12. klases 1.ieskaites mācību materiāls #3 1. tēma…" at bounding box center [725, 359] width 1451 height 719
click at [186, 478] on div "Mācību tēma: Ģeogrāfijas i - 12. klases 1.ieskaites mācību materiāls #3 1. tēma…" at bounding box center [725, 359] width 1451 height 719
click at [422, 621] on label "Asimilācija" at bounding box center [726, 615] width 818 height 43
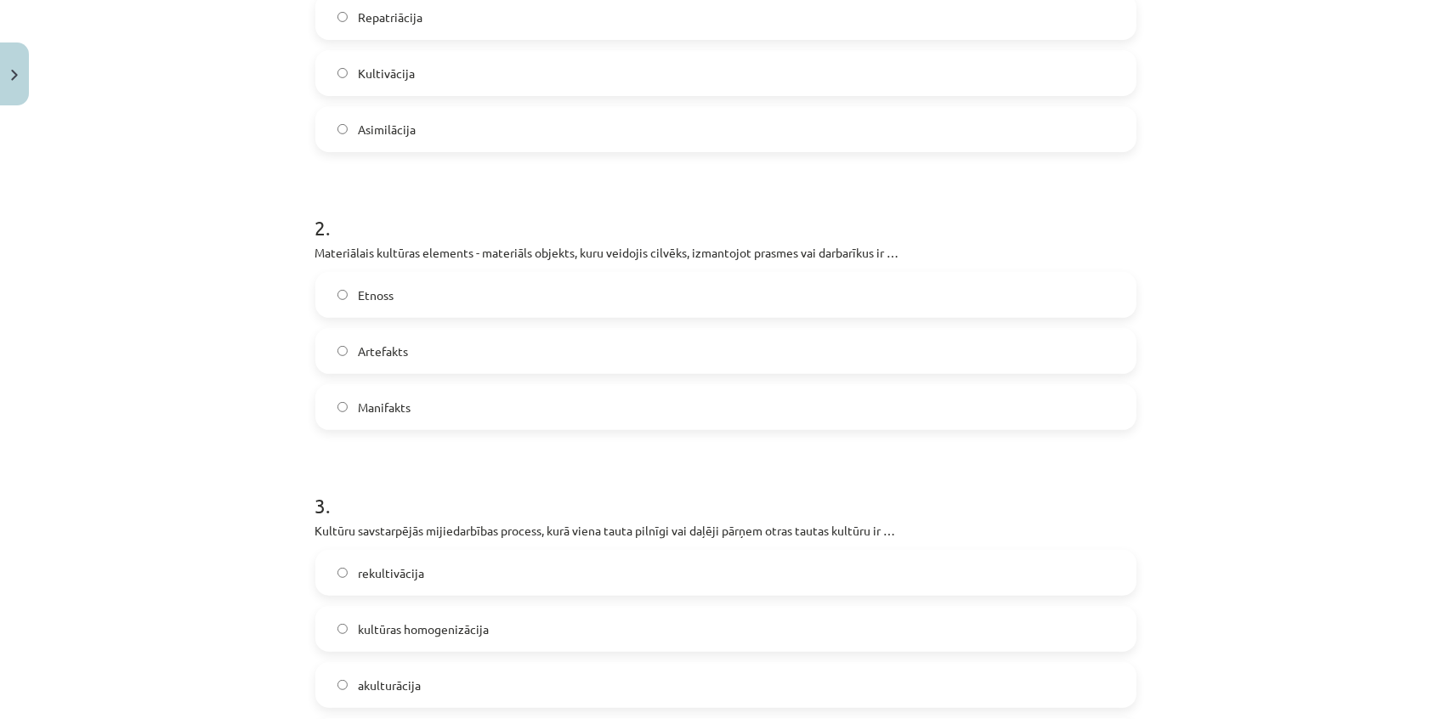
scroll to position [541, 0]
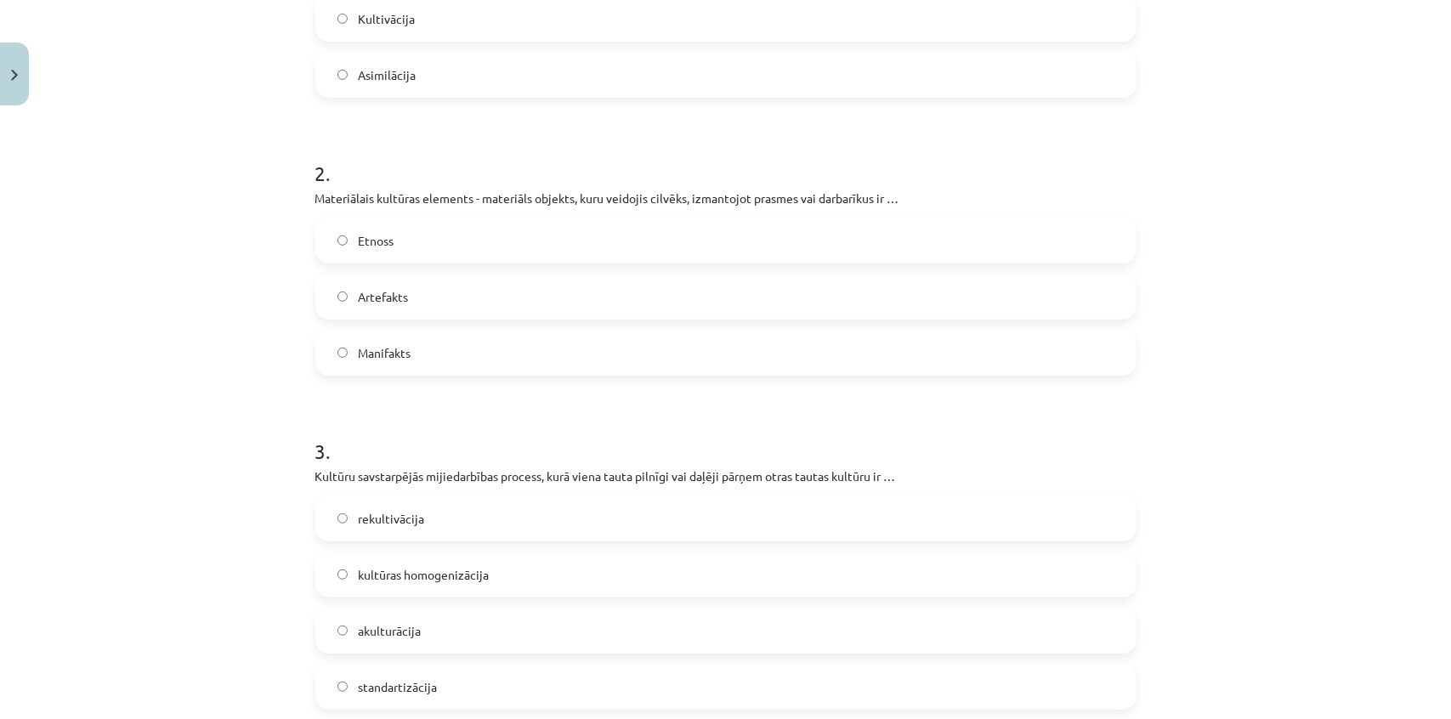
click at [465, 298] on label "Artefakts" at bounding box center [726, 296] width 818 height 43
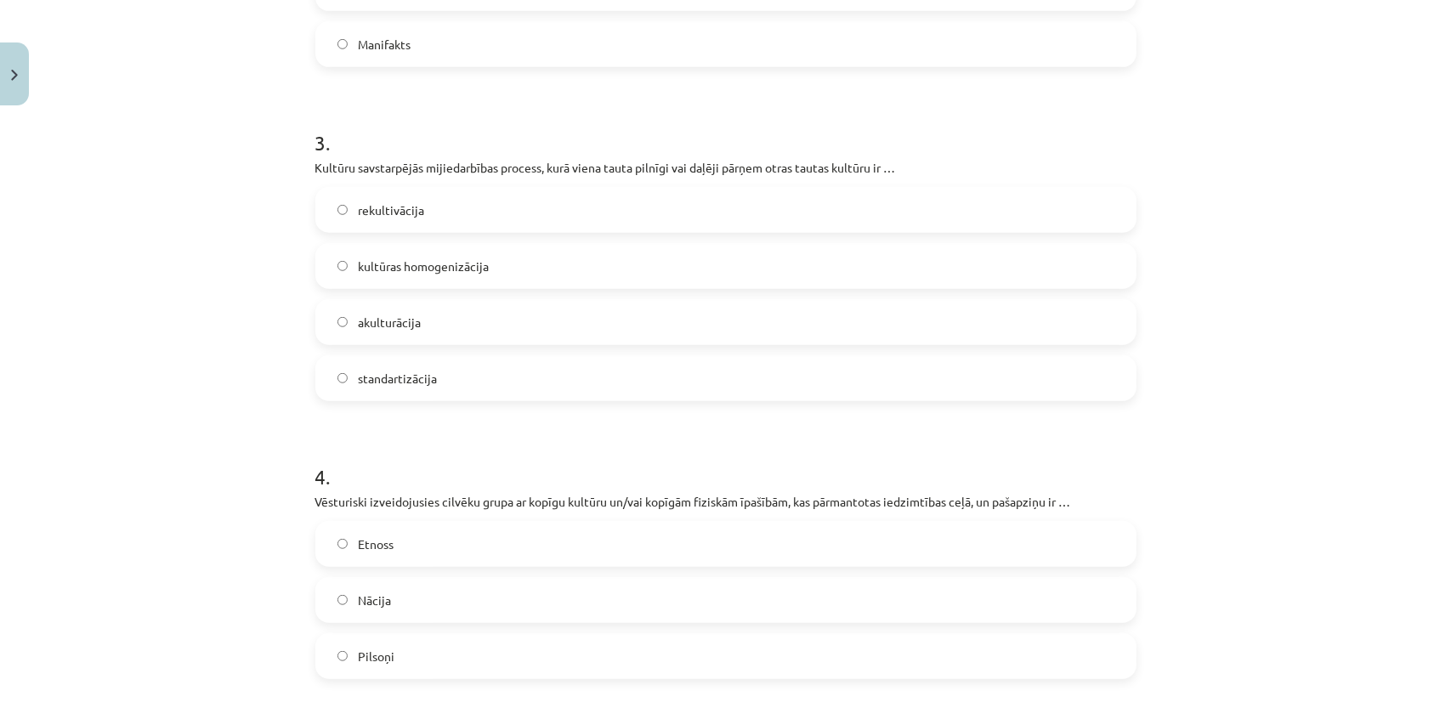
scroll to position [850, 0]
click at [473, 322] on label "akulturācija" at bounding box center [726, 321] width 818 height 43
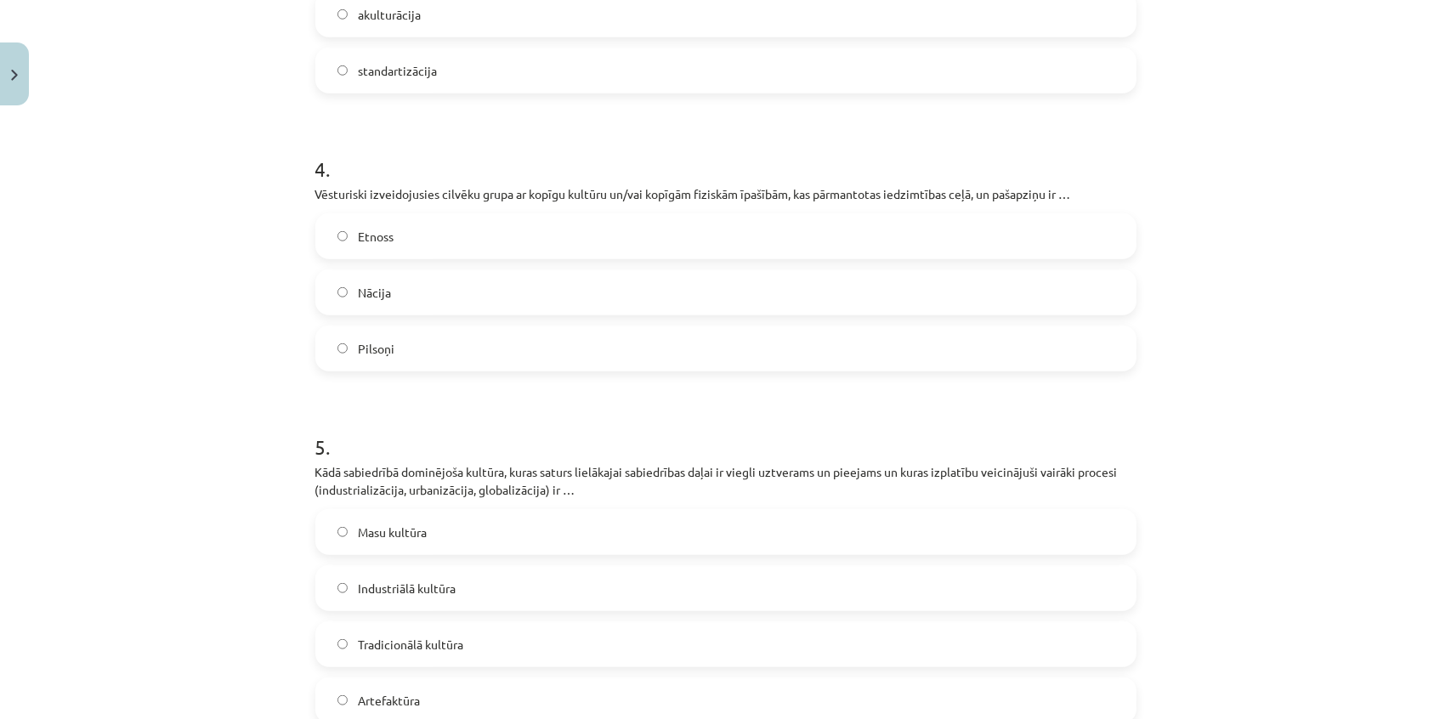
scroll to position [1159, 0]
click at [442, 238] on label "Etnoss" at bounding box center [726, 234] width 818 height 43
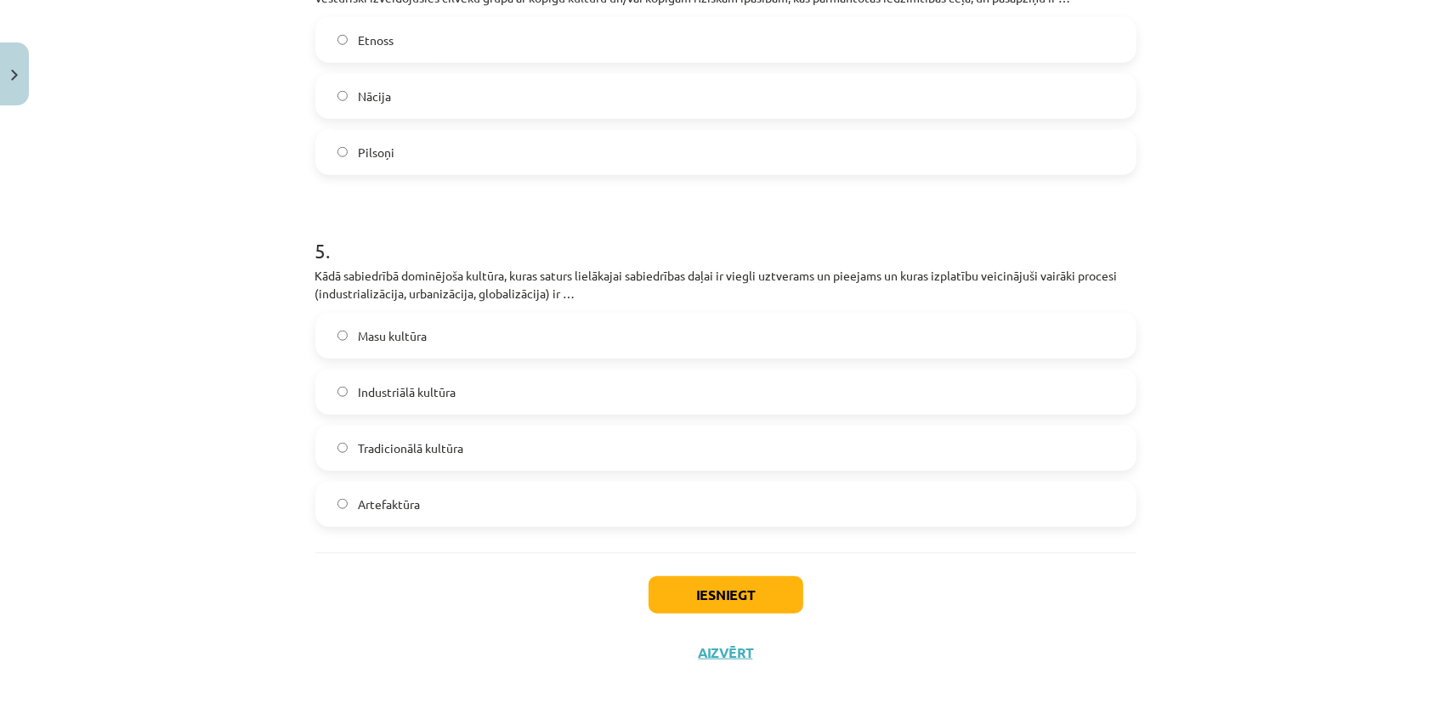
scroll to position [1358, 0]
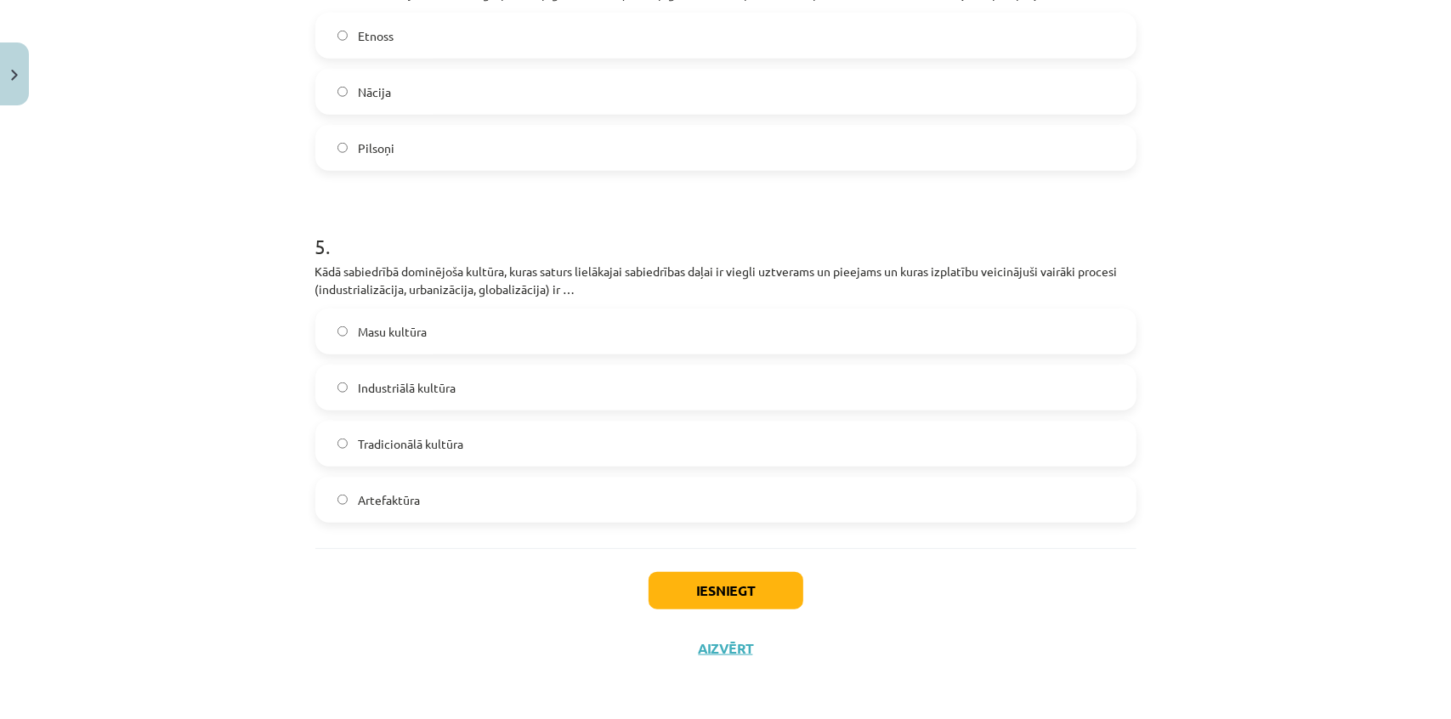
click at [436, 332] on label "Masu kultūra" at bounding box center [726, 331] width 818 height 43
click at [728, 622] on div "Iesniegt Aizvērt" at bounding box center [725, 607] width 821 height 119
click at [722, 583] on button "Iesniegt" at bounding box center [726, 590] width 155 height 37
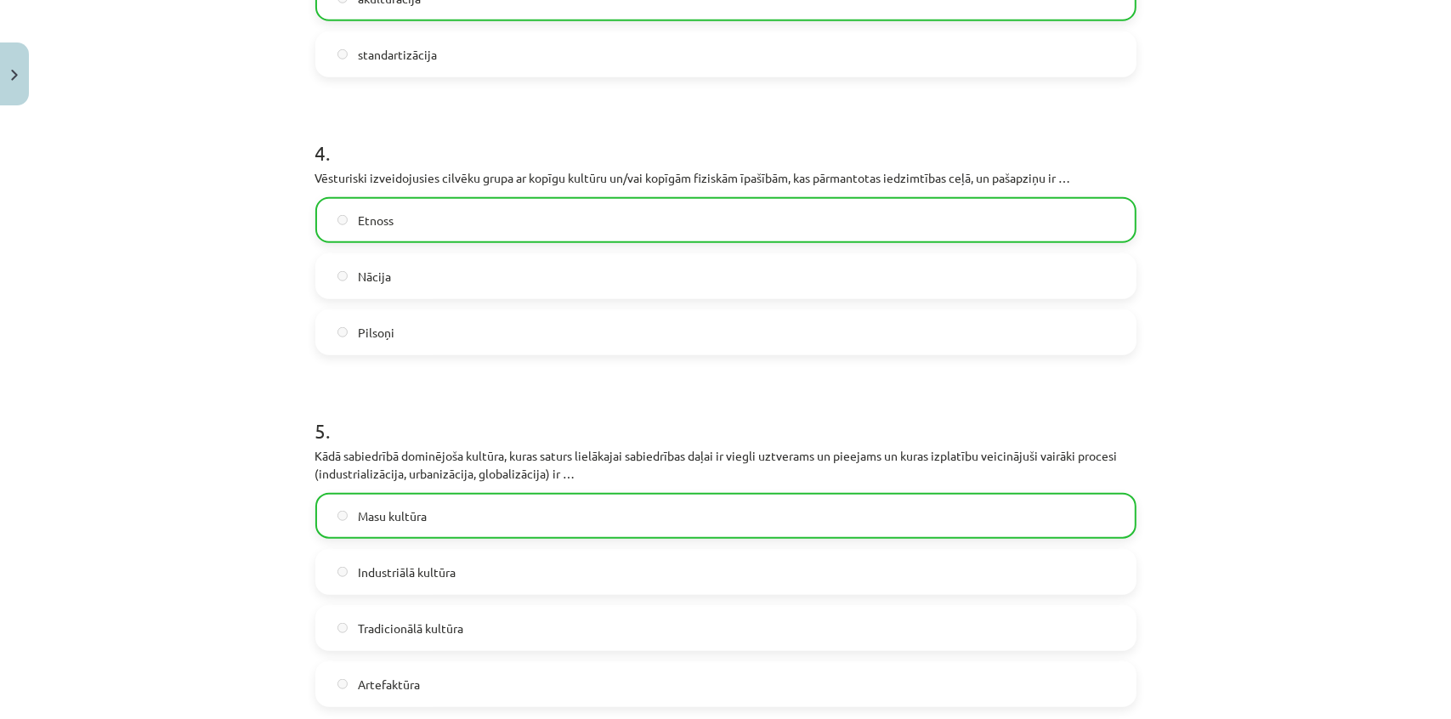
scroll to position [1125, 0]
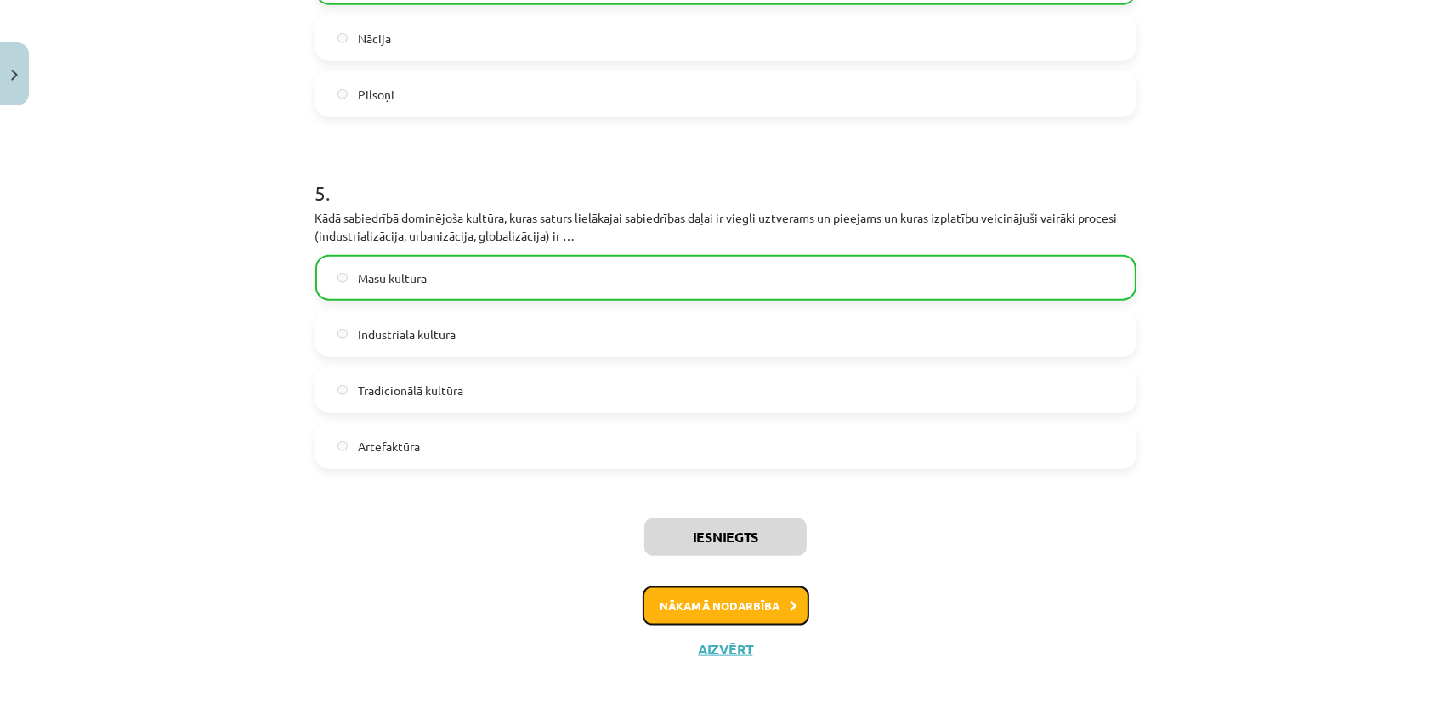
click at [782, 604] on button "Nākamā nodarbība" at bounding box center [726, 606] width 167 height 39
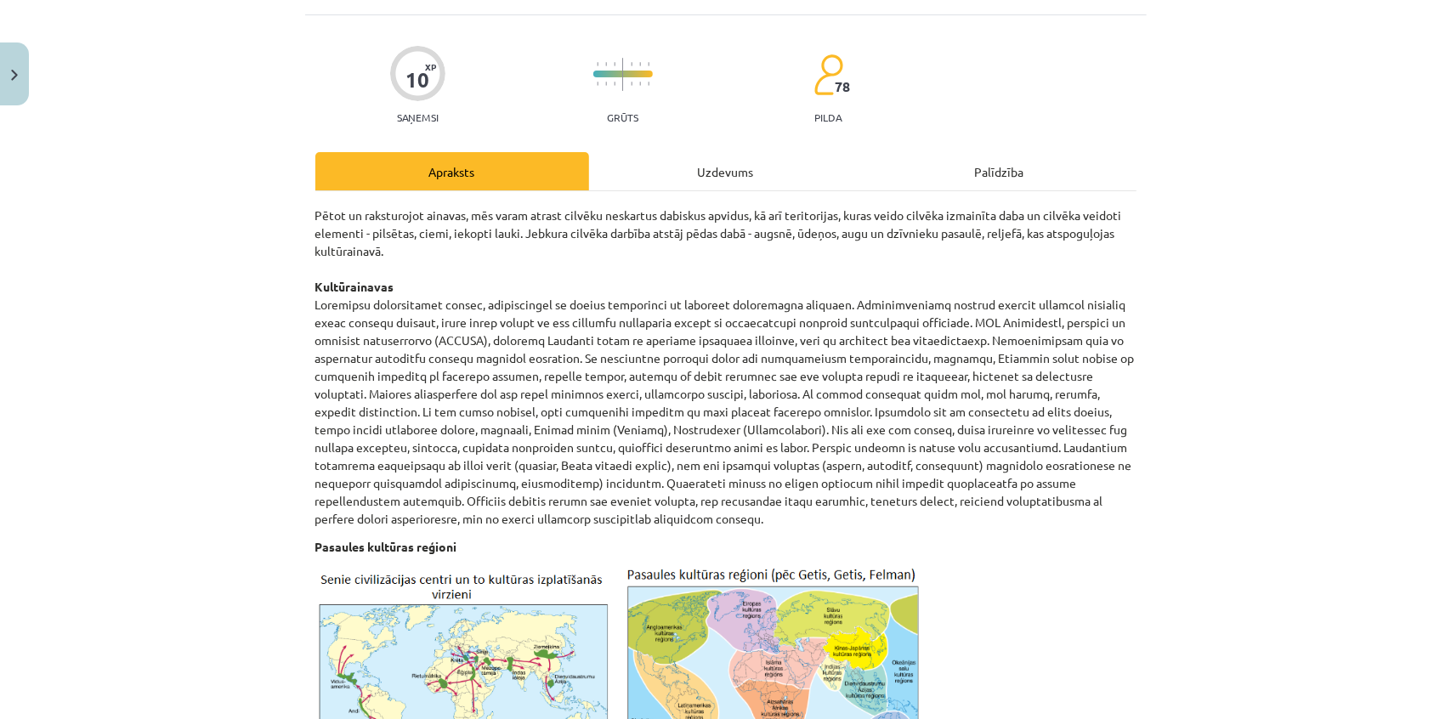
scroll to position [43, 0]
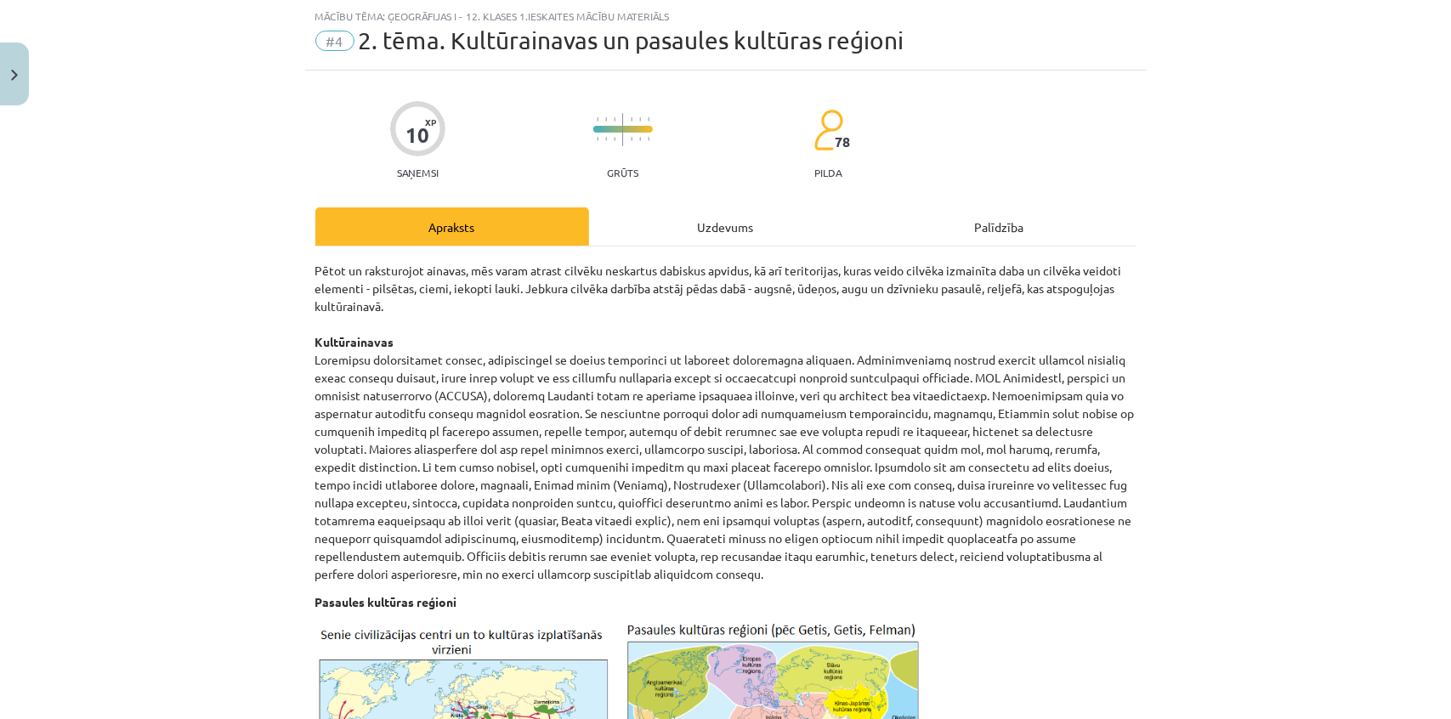
click at [689, 230] on div "Uzdevums" at bounding box center [726, 226] width 274 height 38
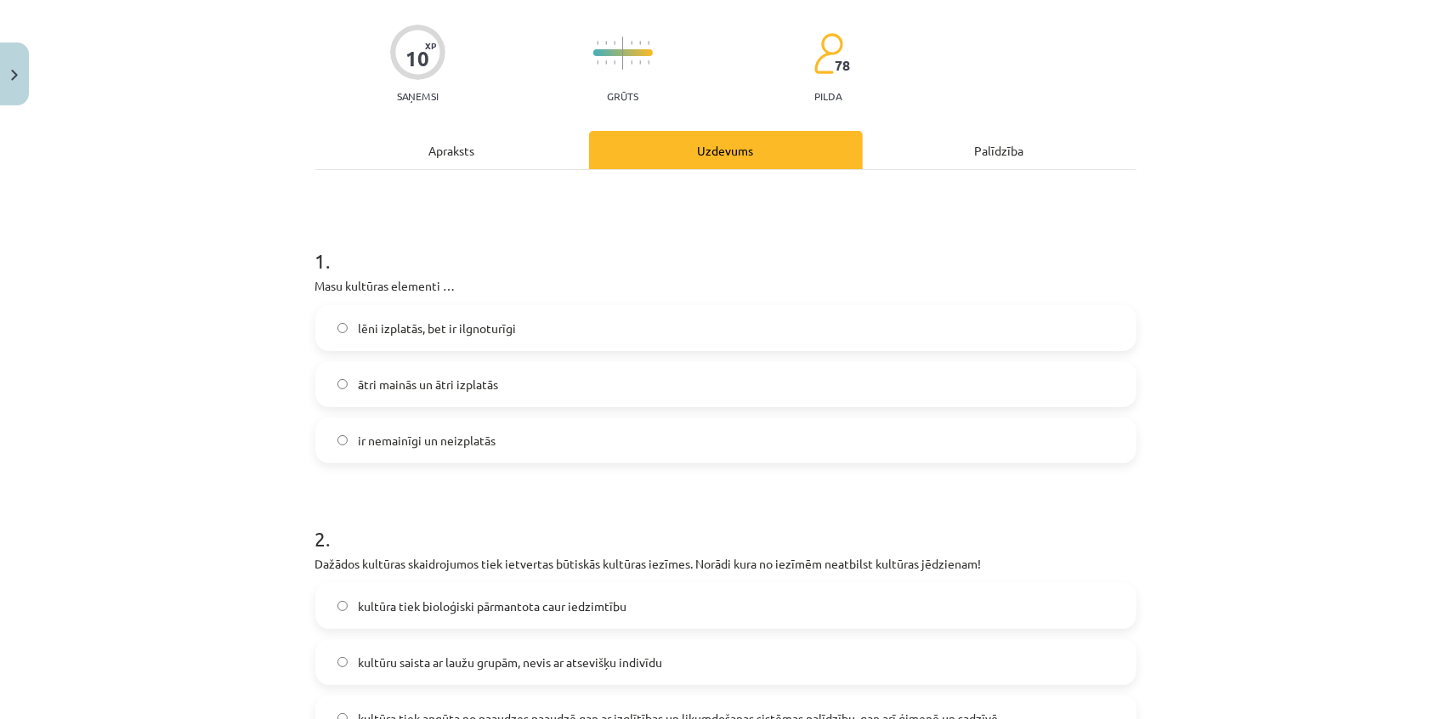
click at [478, 135] on div "Apraksts" at bounding box center [452, 150] width 274 height 38
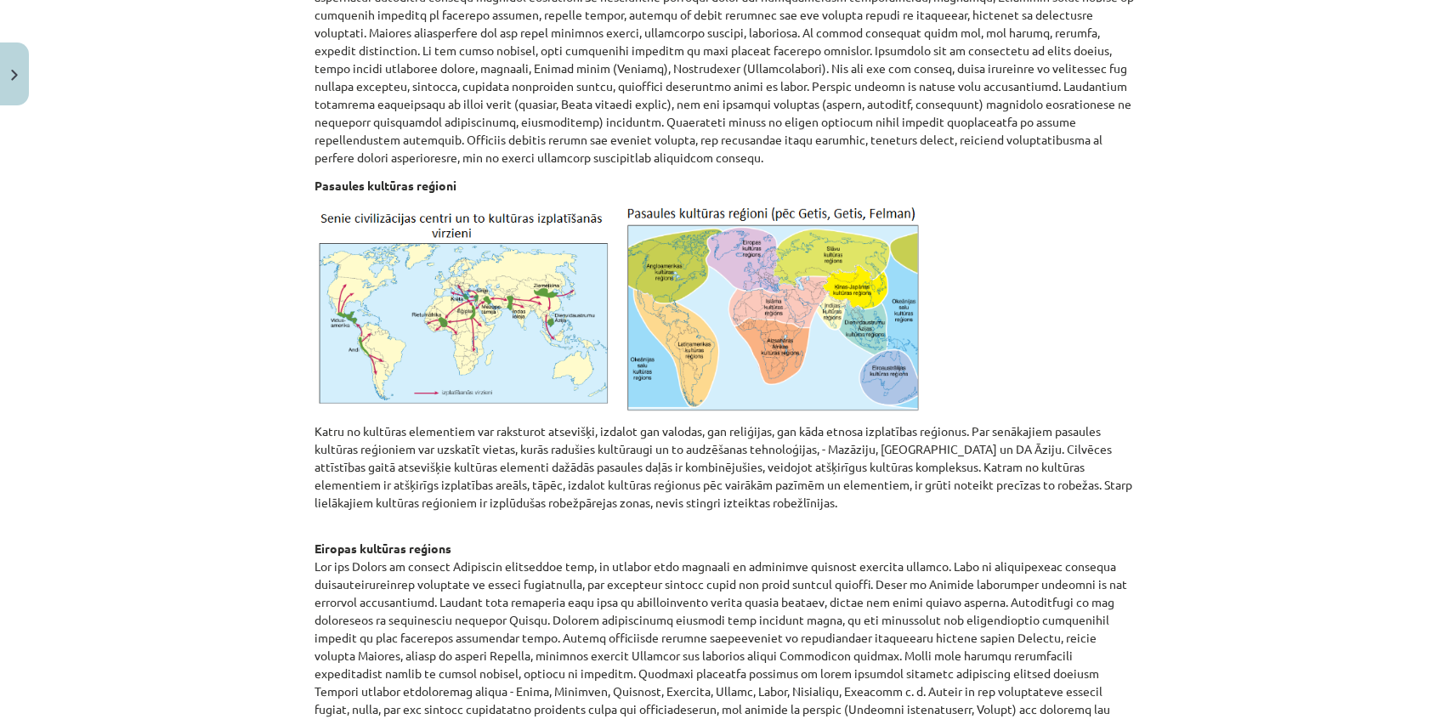
scroll to position [463, 0]
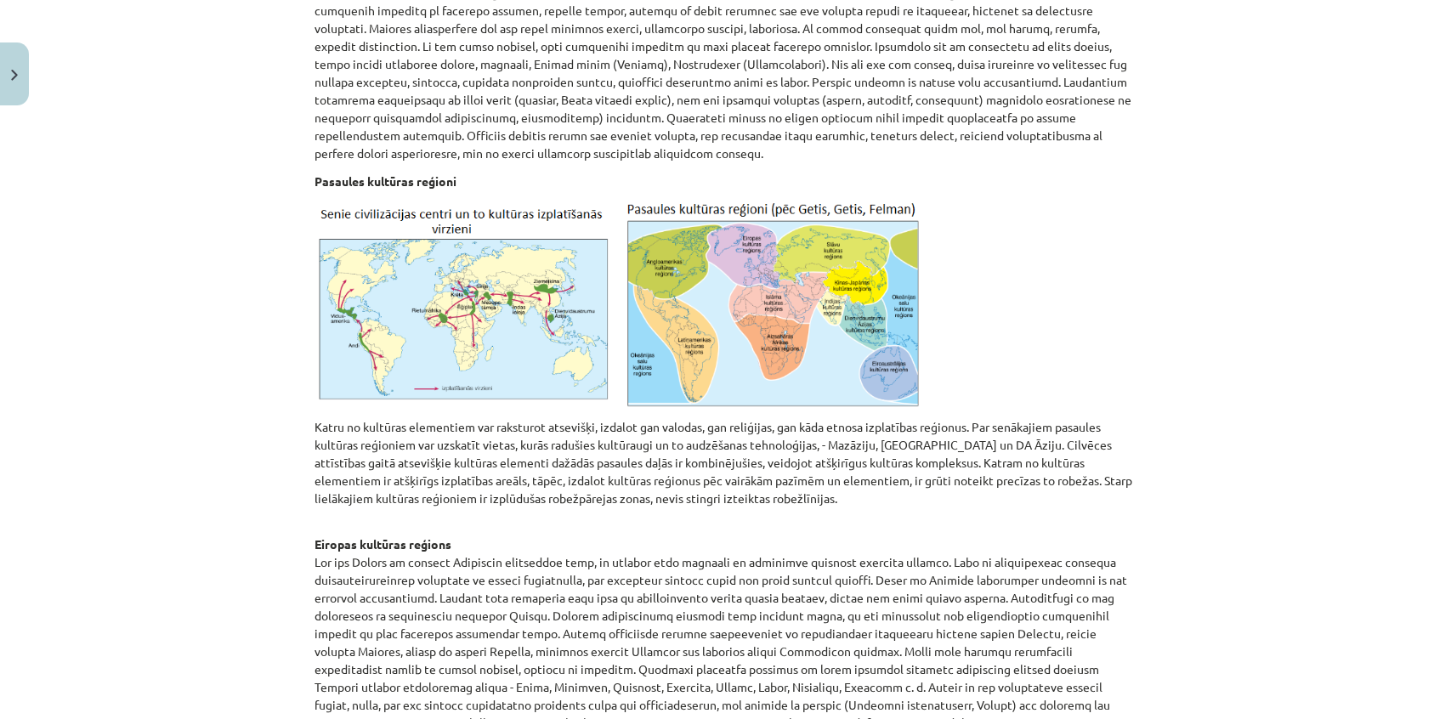
click at [741, 341] on img at bounding box center [772, 304] width 298 height 207
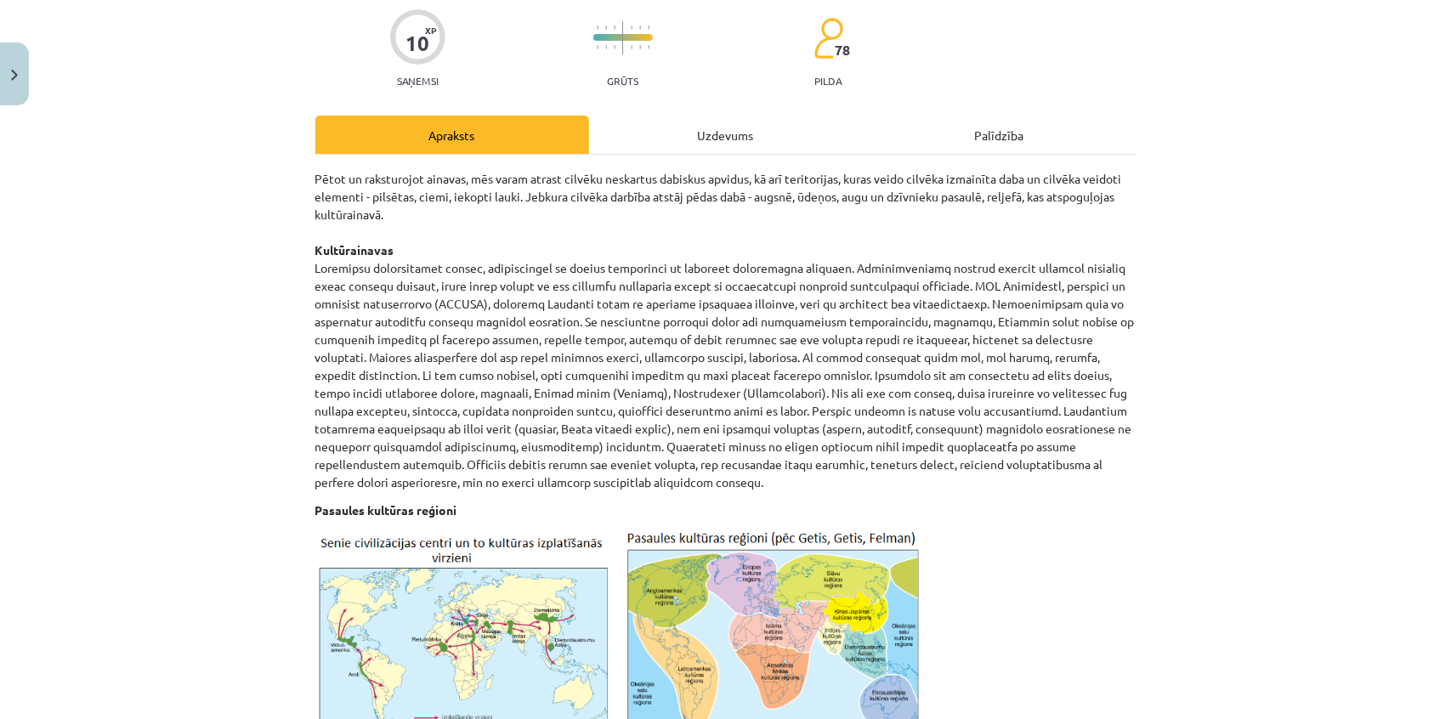
scroll to position [0, 0]
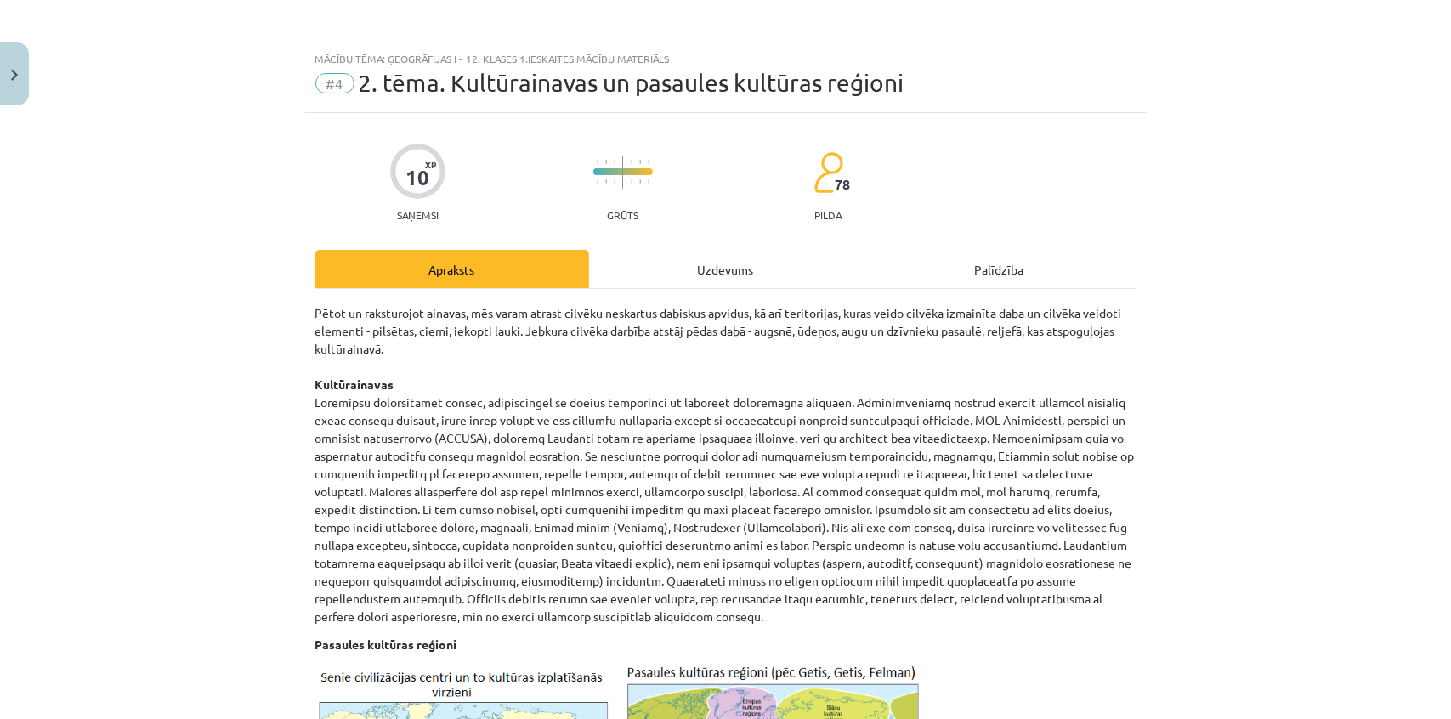
click at [751, 284] on div "Uzdevums" at bounding box center [726, 269] width 274 height 38
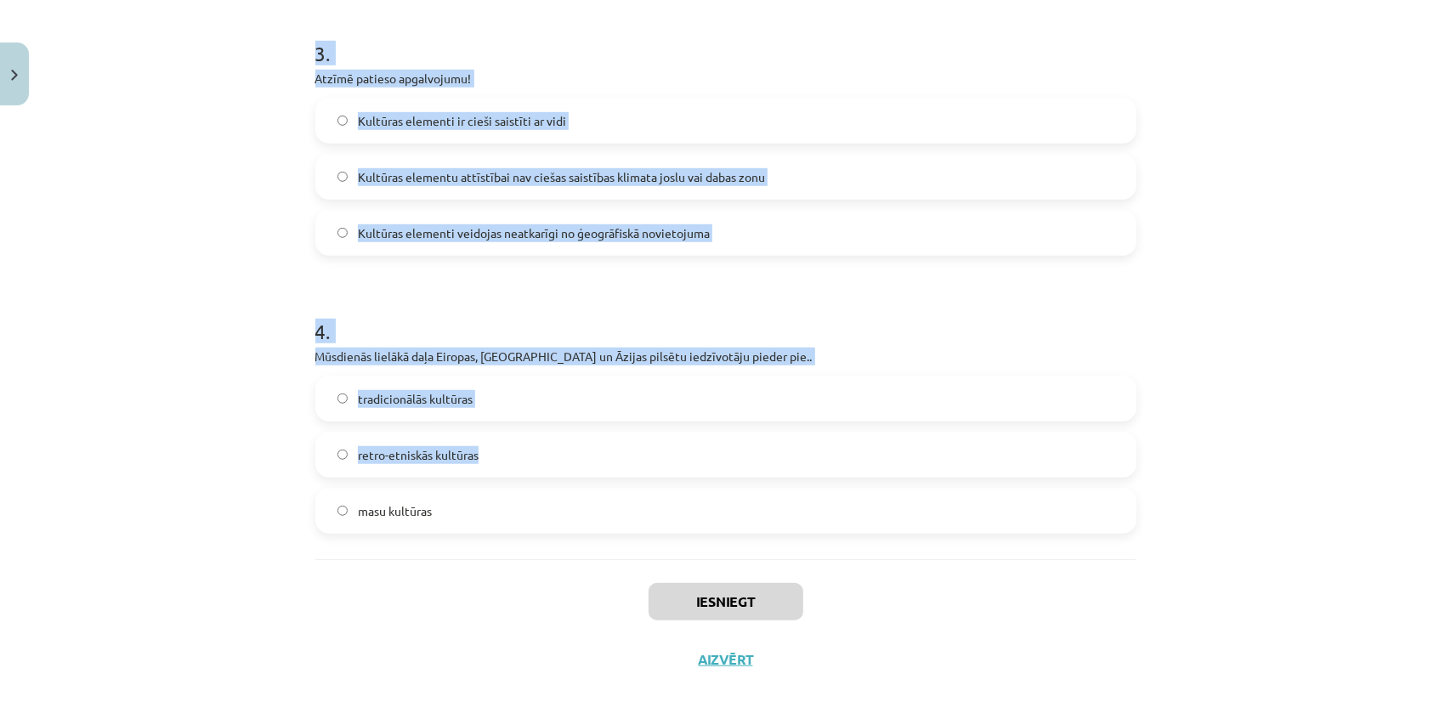
scroll to position [950, 0]
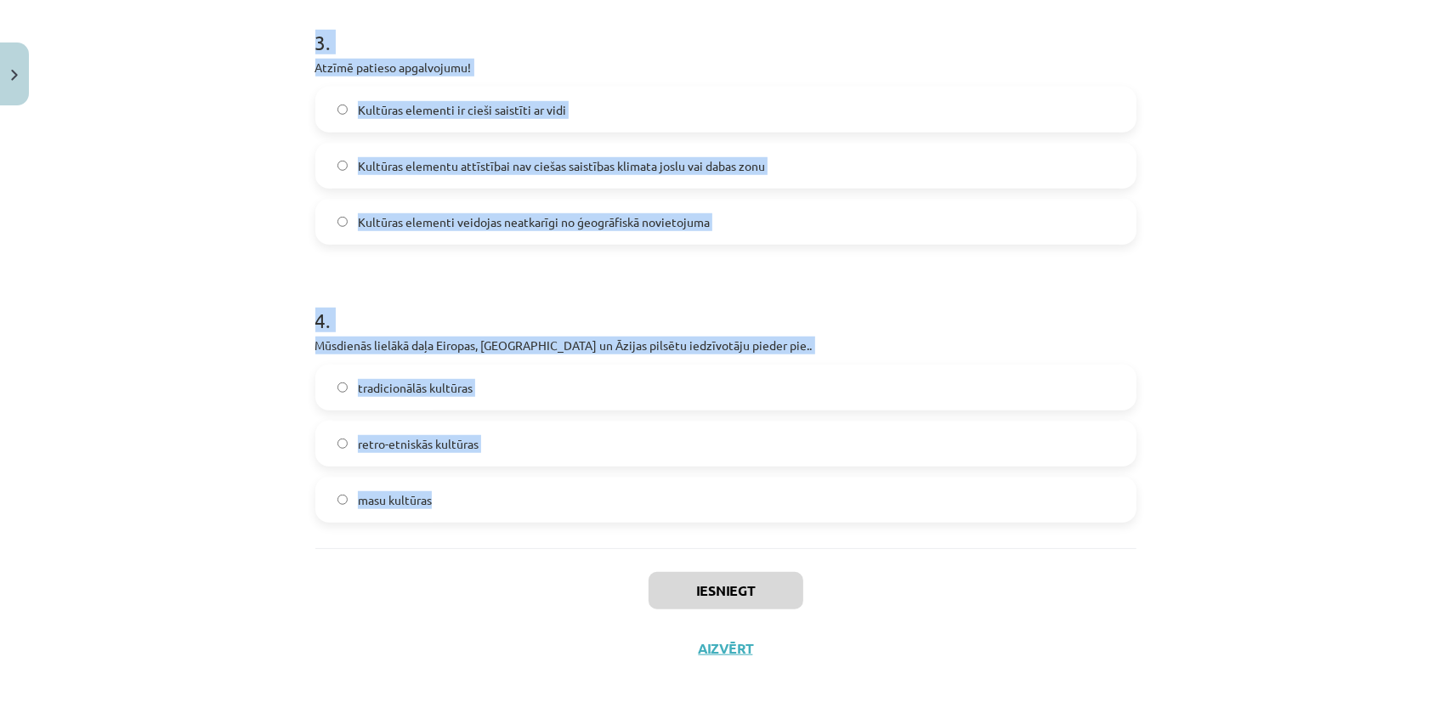
drag, startPoint x: 300, startPoint y: 250, endPoint x: 487, endPoint y: 513, distance: 323.1
copy form "1 . Masu kultūras elementi … lēni izplatās, bet ir ilgnoturīgi ātri mainās un ā…"
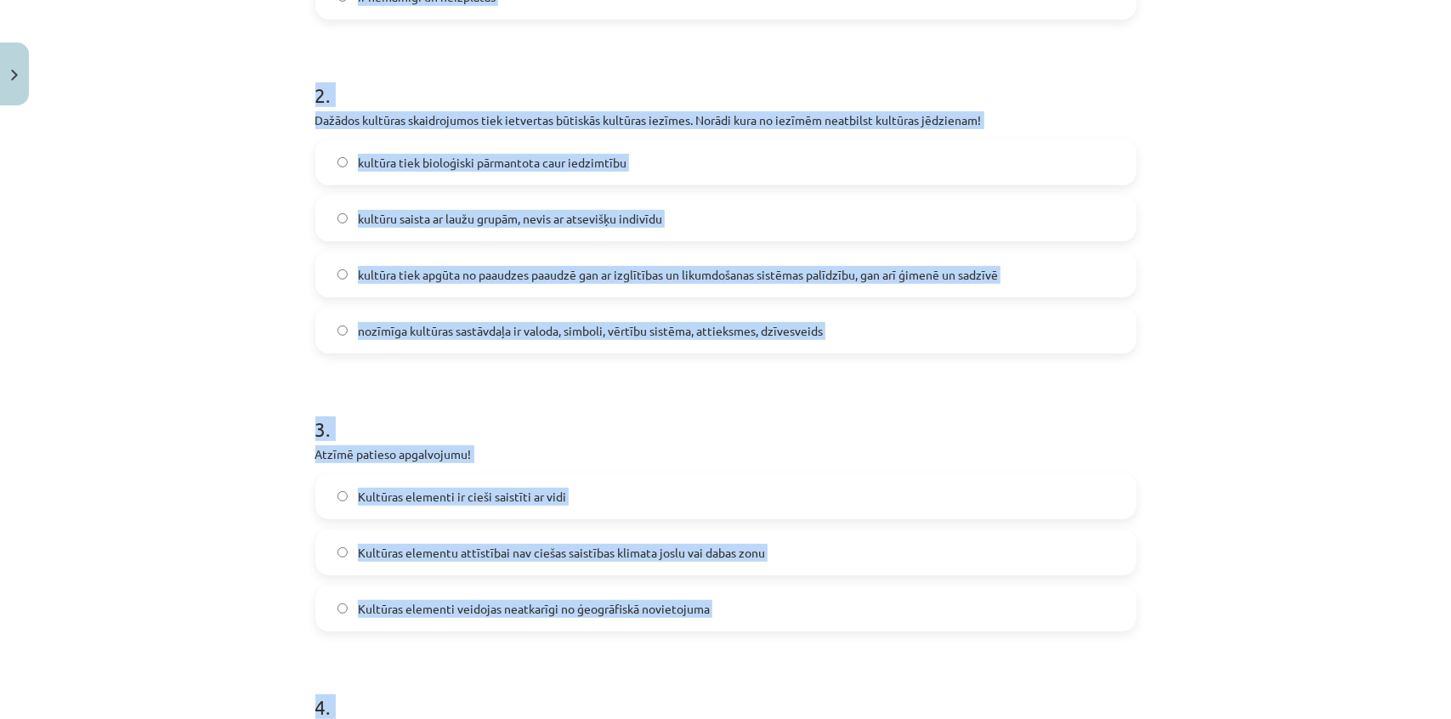
scroll to position [22, 0]
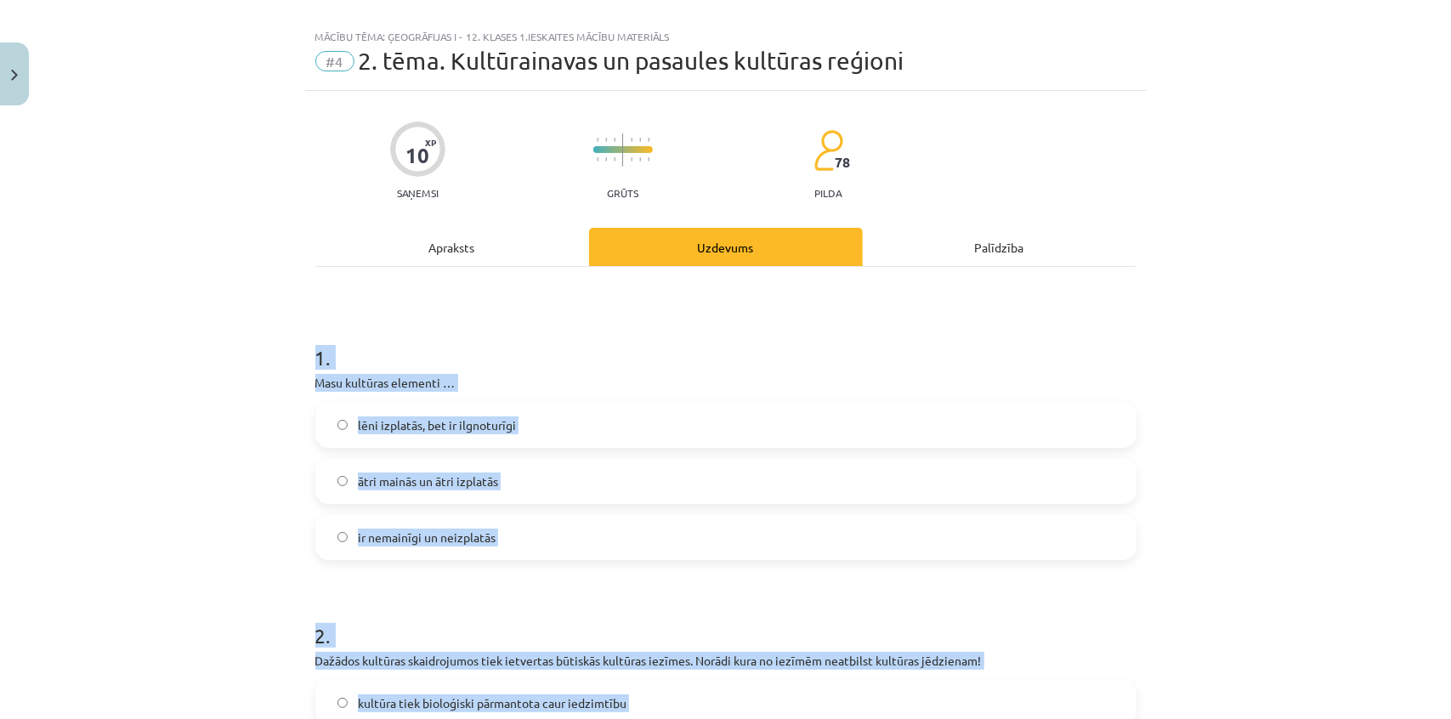
click at [218, 373] on div "Mācību tēma: Ģeogrāfijas i - 12. klases 1.ieskaites mācību materiāls #4 2. tēma…" at bounding box center [725, 359] width 1451 height 719
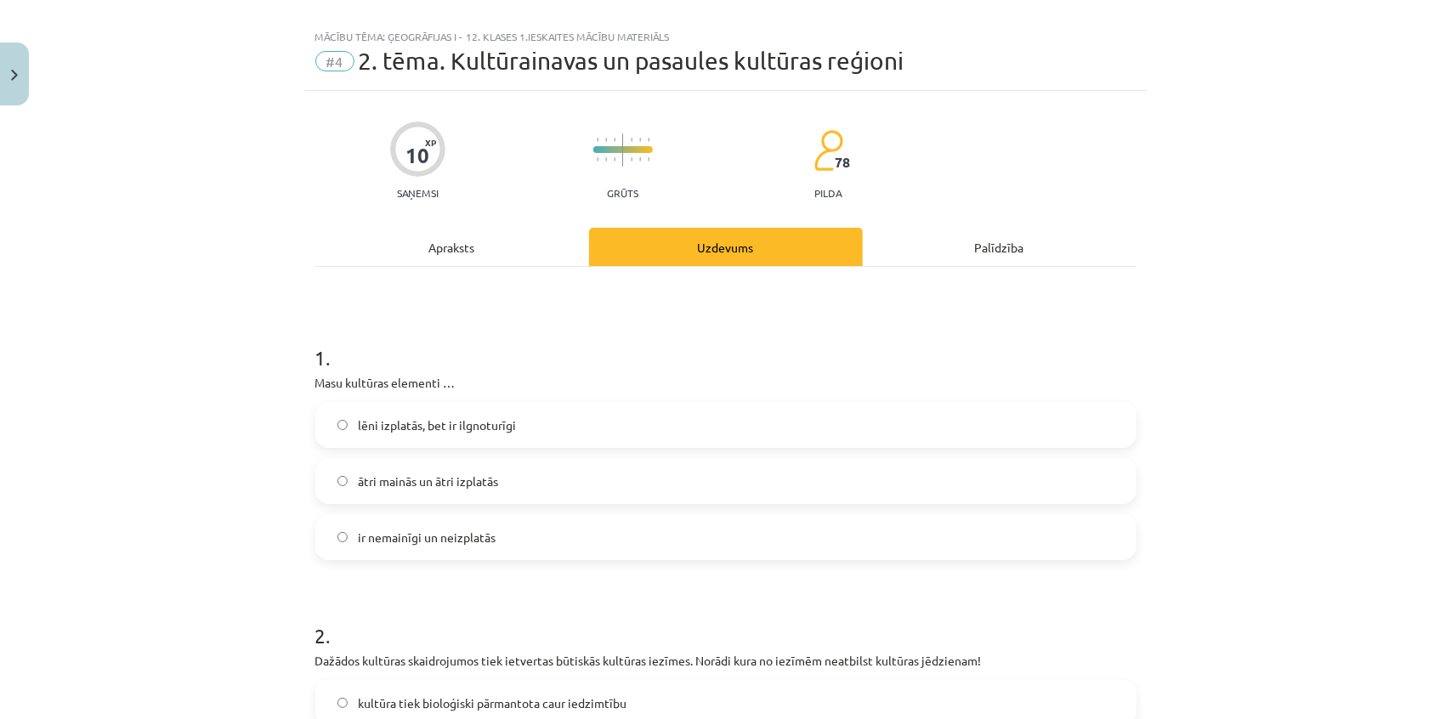
click at [445, 484] on span "ātri mainās un ātri izplatās" at bounding box center [428, 482] width 140 height 18
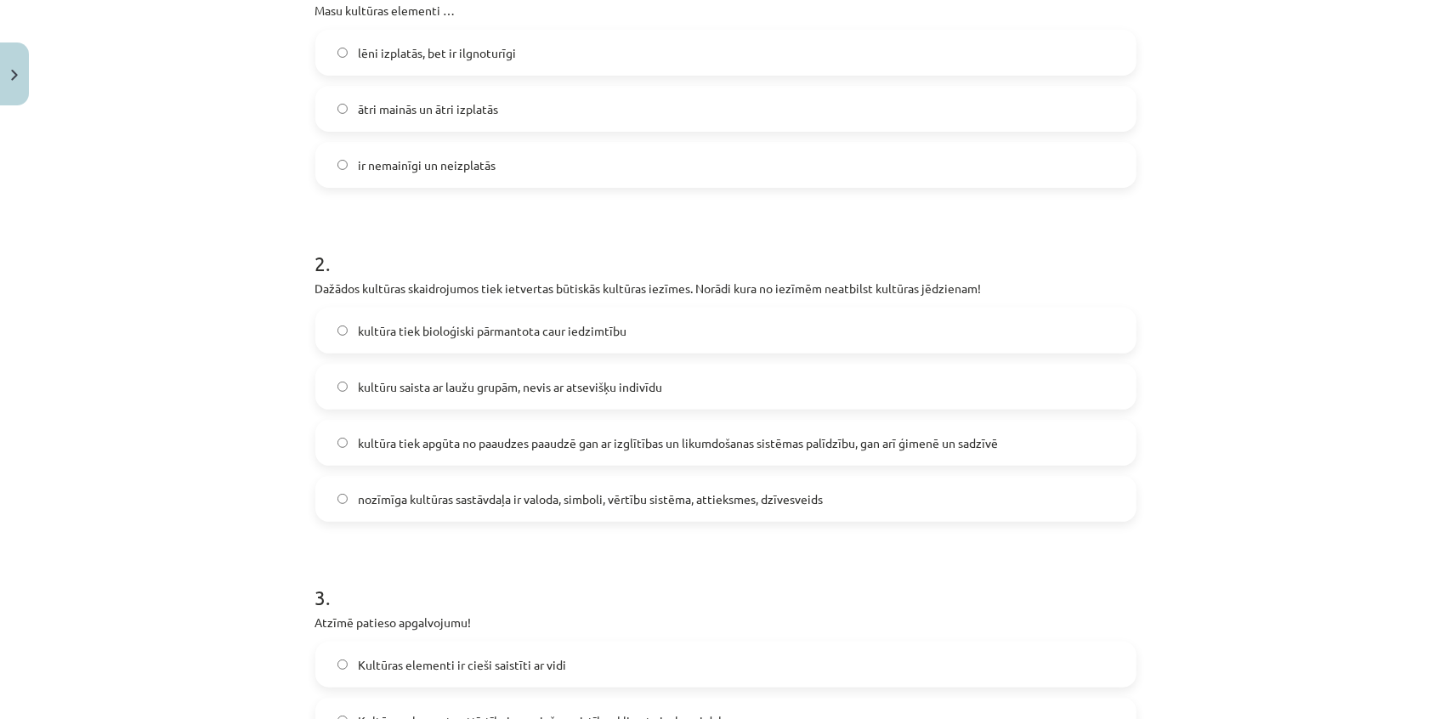
scroll to position [408, 0]
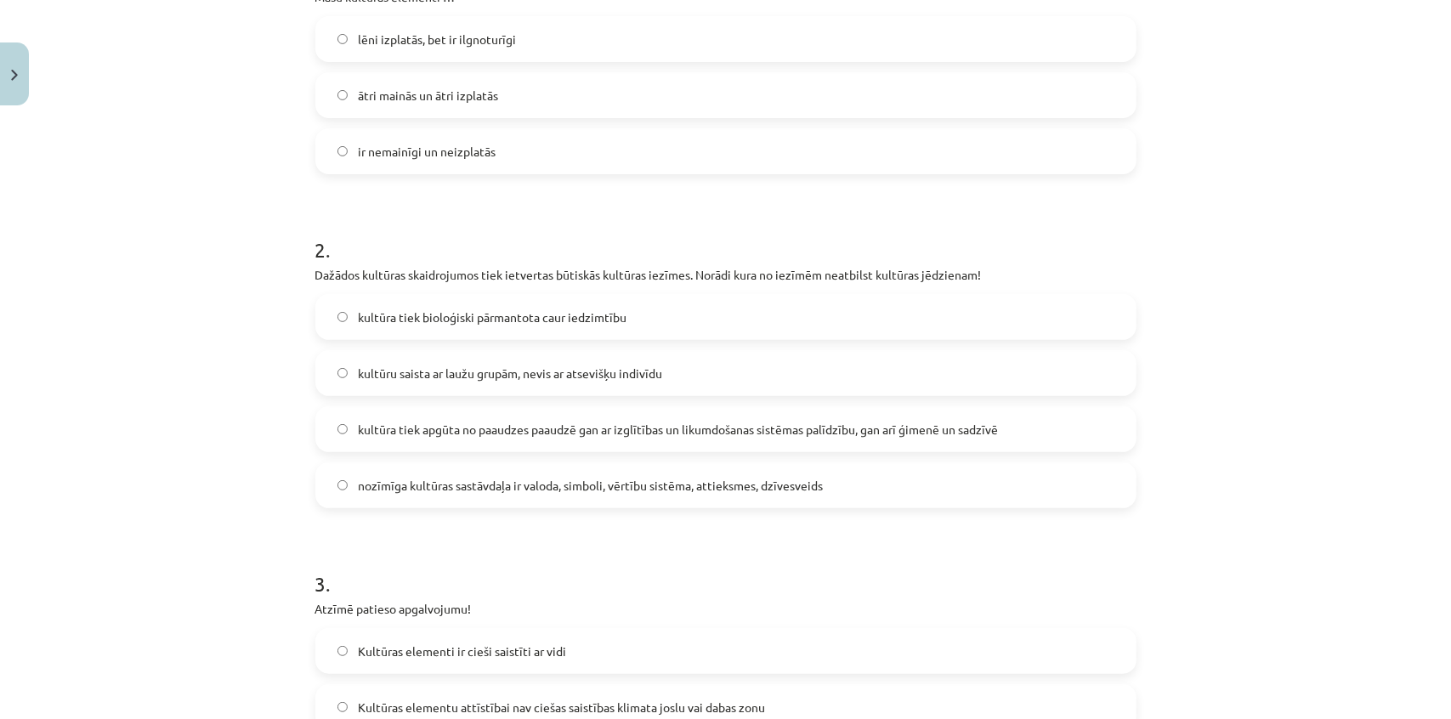
click at [441, 300] on label "kultūra tiek bioloģiski pārmantota caur iedzimtību" at bounding box center [726, 317] width 818 height 43
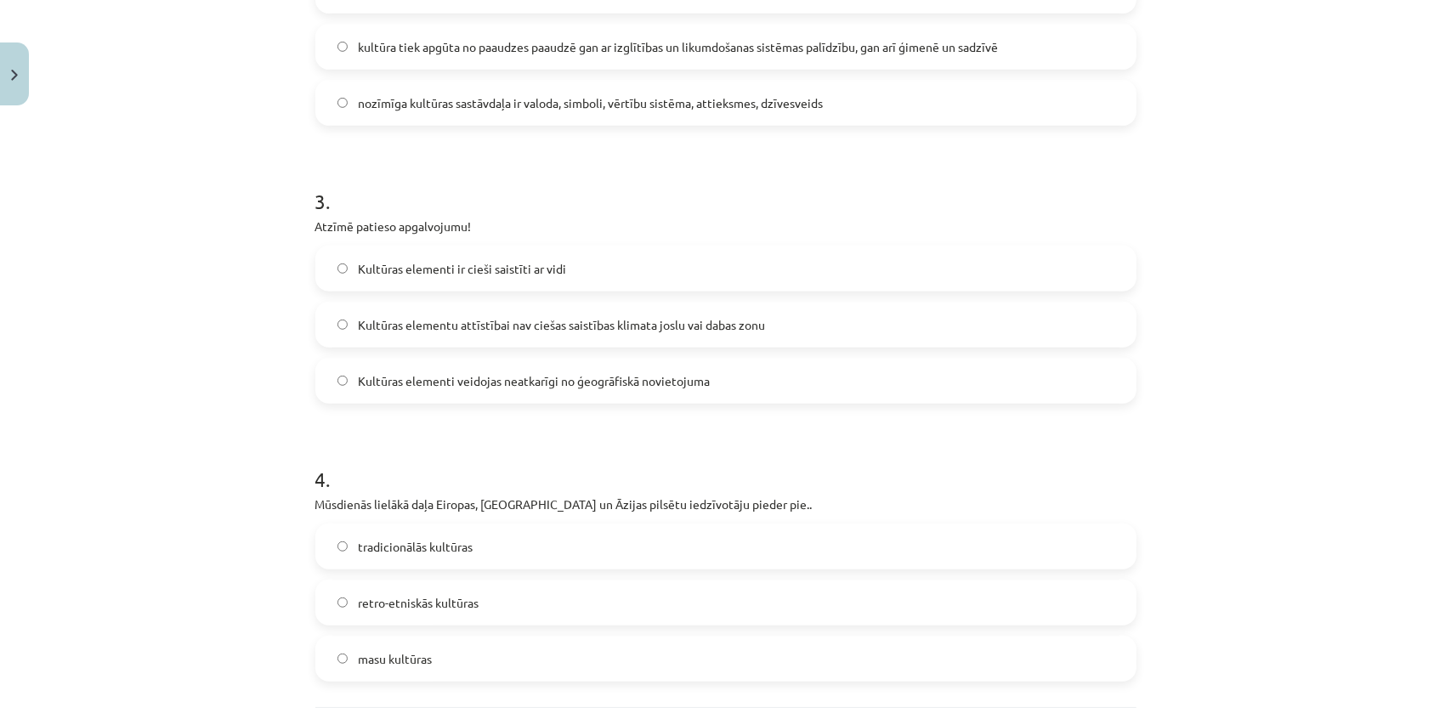
scroll to position [872, 0]
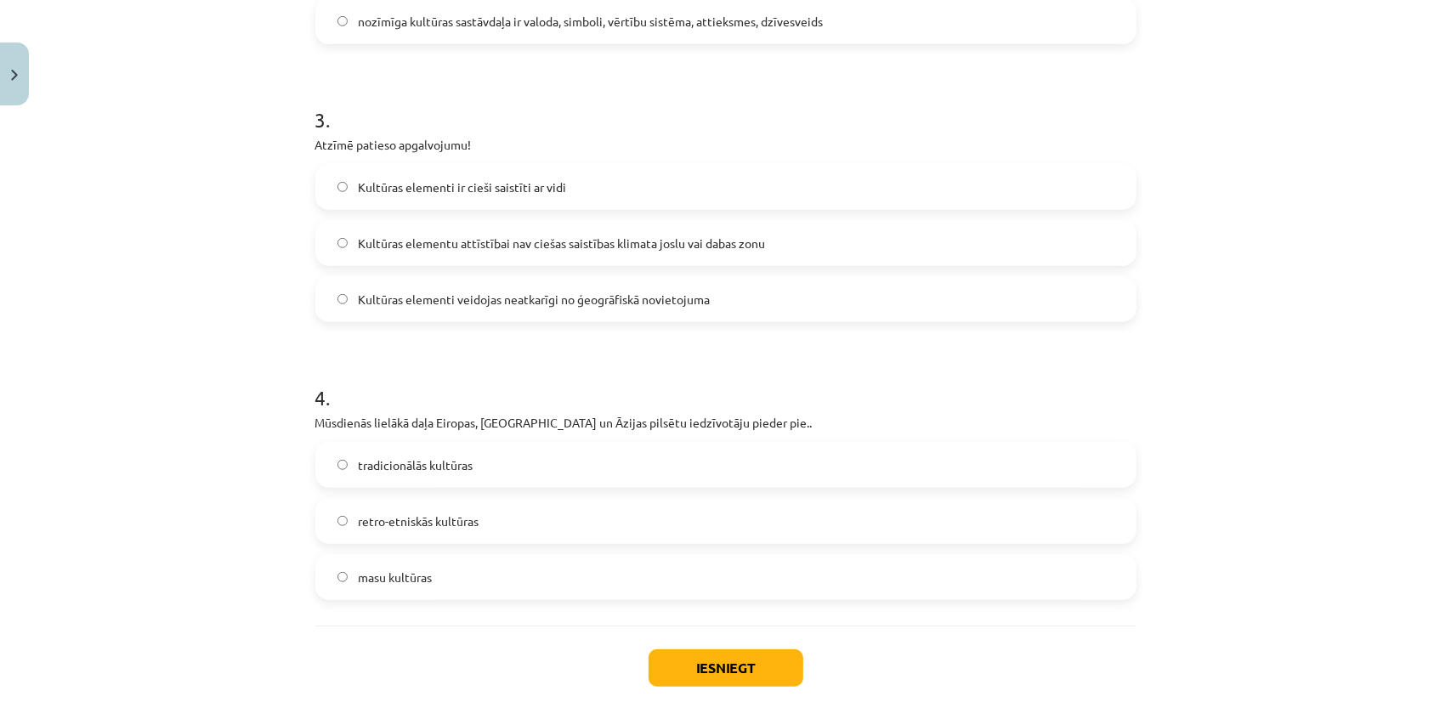
click at [520, 181] on span "Kultūras elementi ir cieši saistīti ar vidi" at bounding box center [462, 188] width 208 height 18
click at [467, 588] on label "masu kultūras" at bounding box center [726, 577] width 818 height 43
click at [751, 663] on button "Iesniegt" at bounding box center [726, 667] width 155 height 37
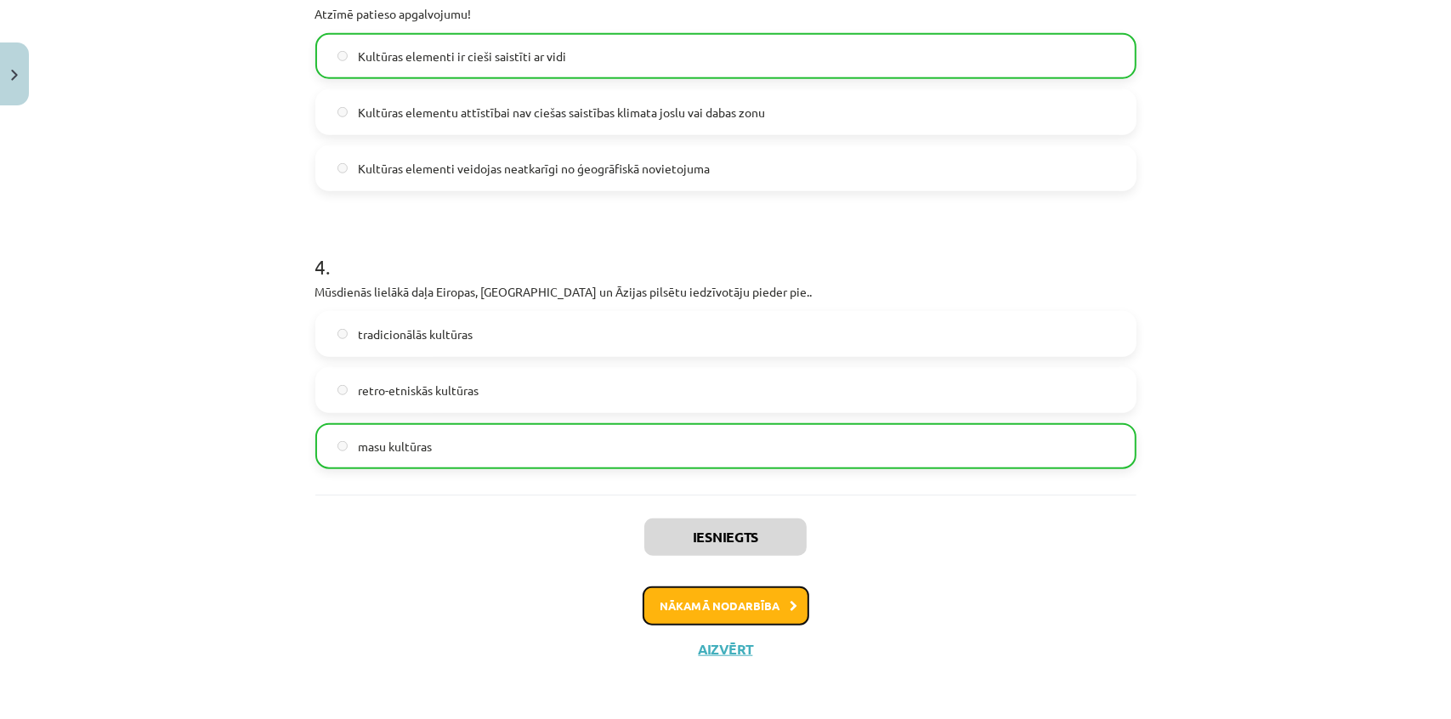
click at [710, 604] on button "Nākamā nodarbība" at bounding box center [726, 606] width 167 height 39
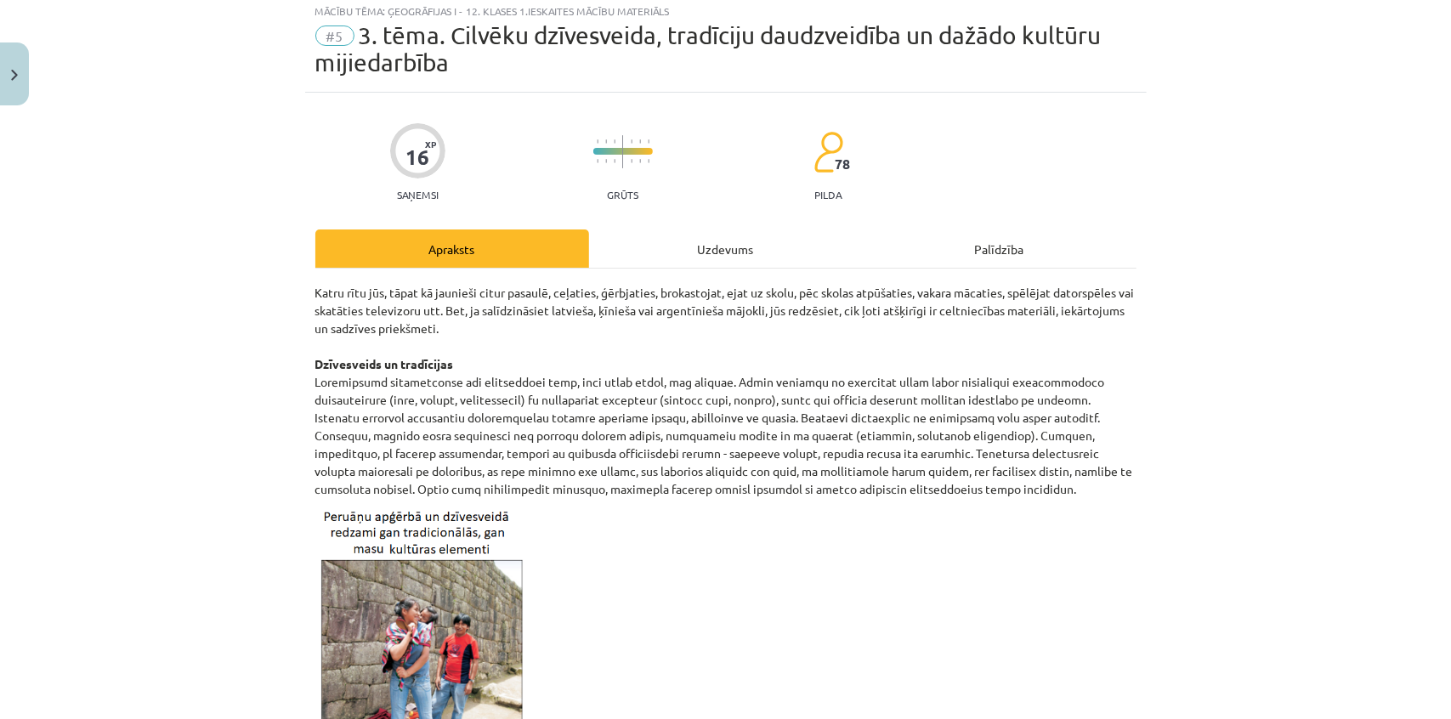
scroll to position [43, 0]
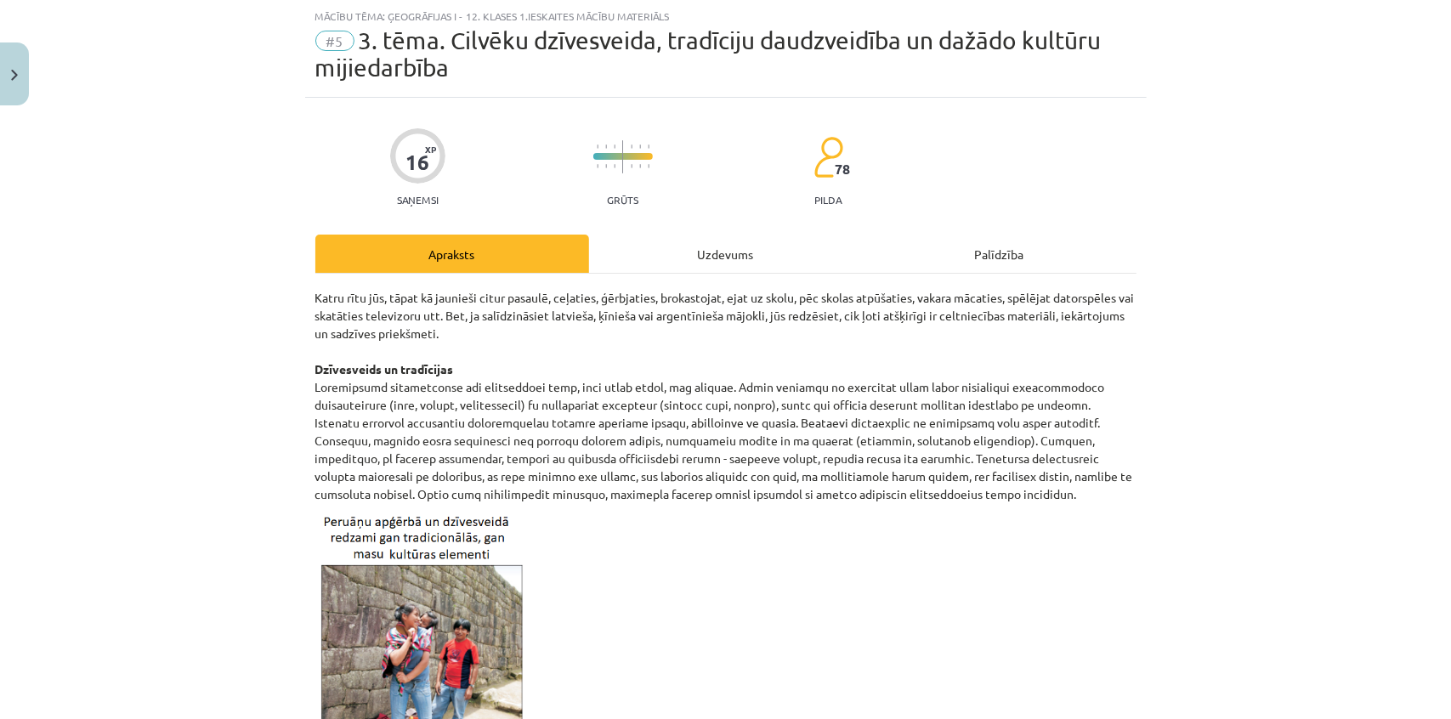
click at [687, 261] on div "Uzdevums" at bounding box center [726, 254] width 274 height 38
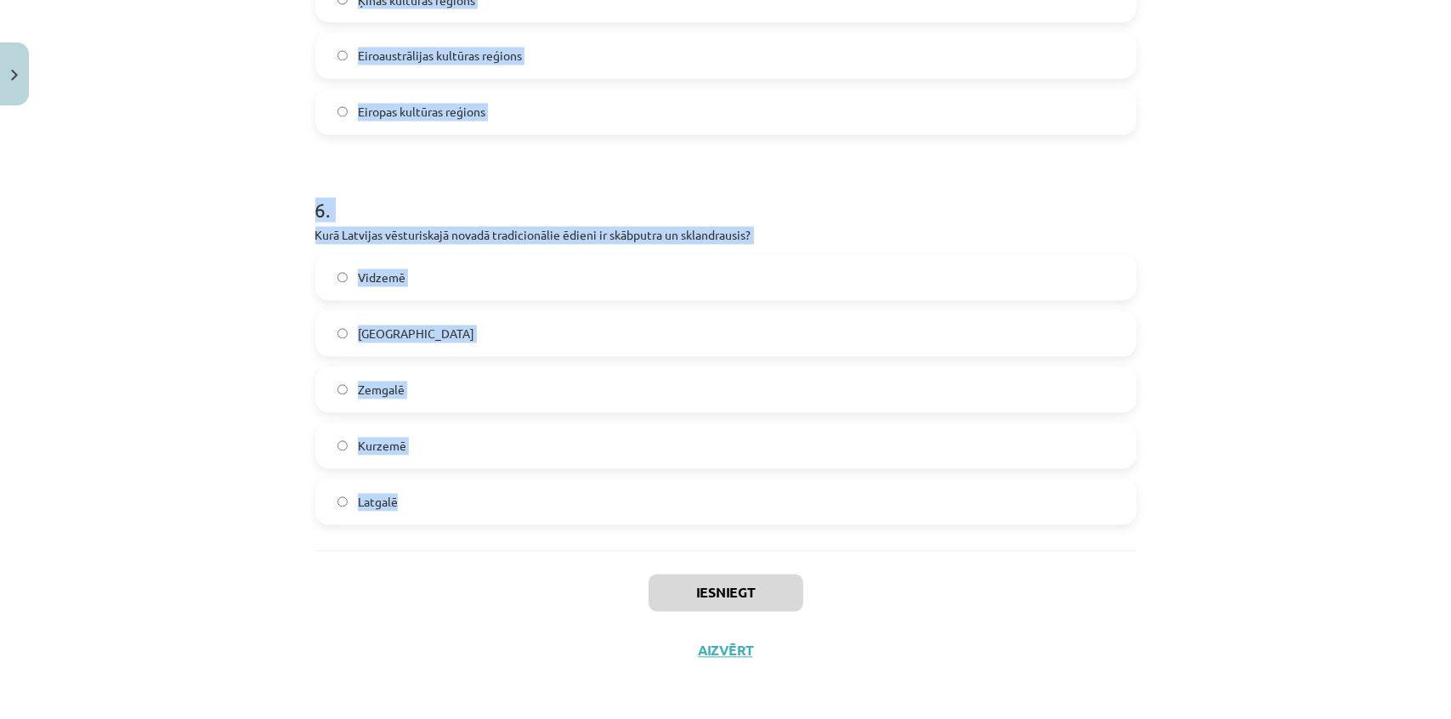
scroll to position [2649, 0]
drag, startPoint x: 329, startPoint y: 382, endPoint x: 462, endPoint y: 509, distance: 184.6
copy form "1 . Kuram no pasaules kultūras reģioniem atbilst dotais apraksts? “Etniski ļoti…"
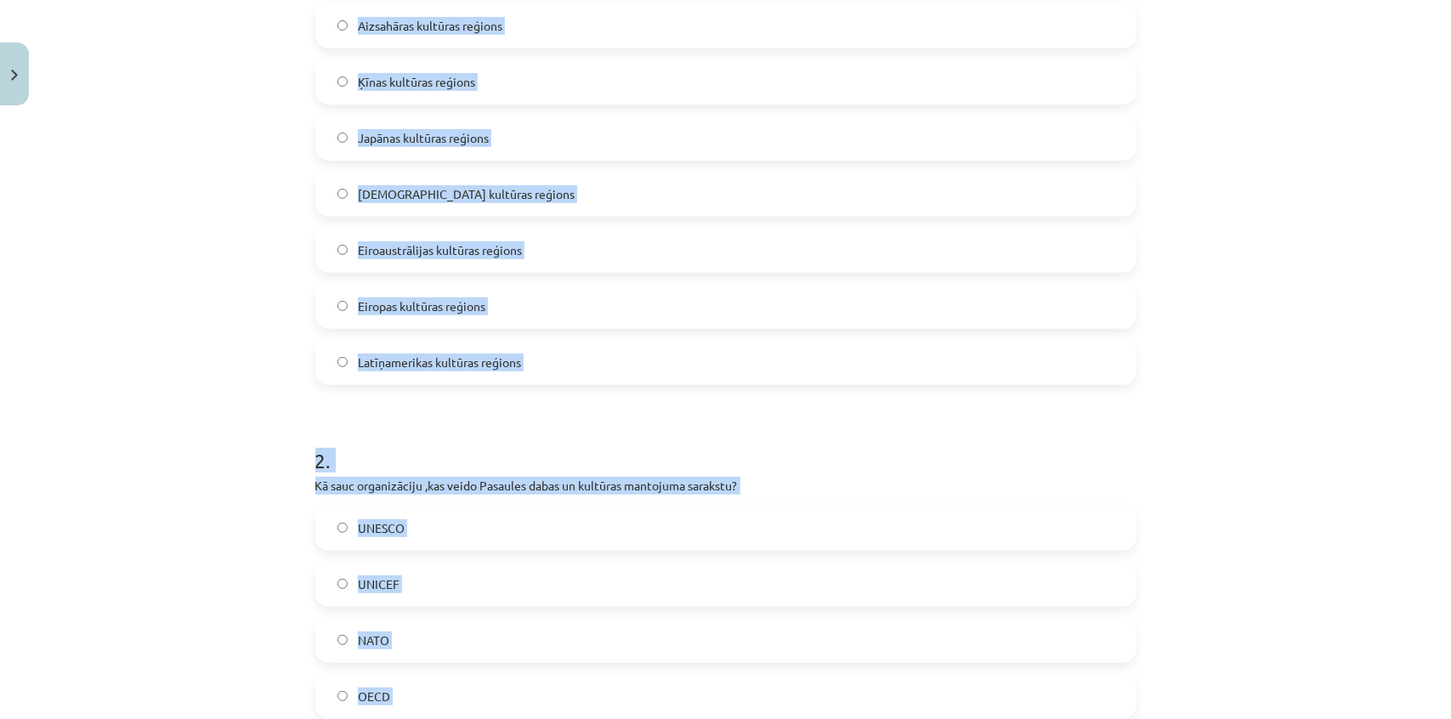
click at [176, 387] on div "Mācību tēma: Ģeogrāfijas i - 12. klases 1.ieskaites mācību materiāls #5 3. tēma…" at bounding box center [725, 359] width 1451 height 719
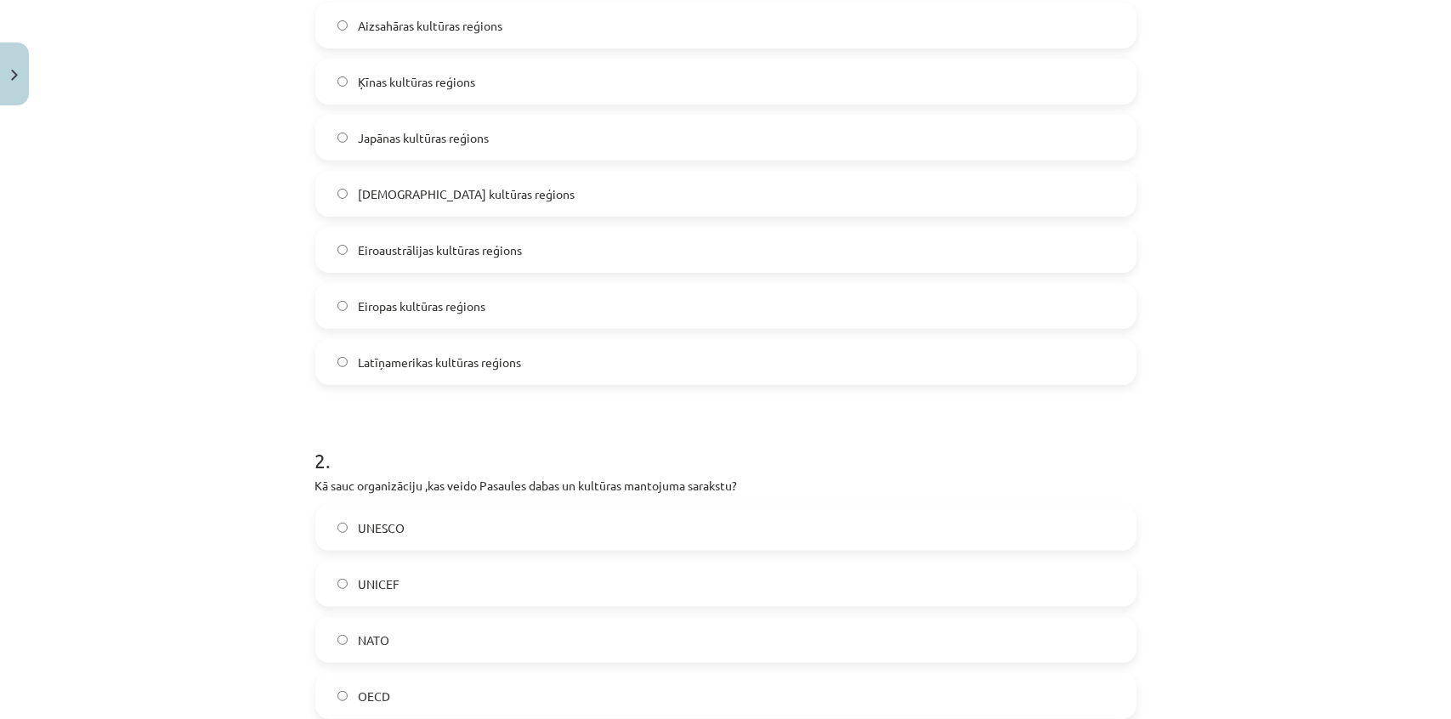
click at [394, 523] on span "UNESCO" at bounding box center [381, 528] width 47 height 18
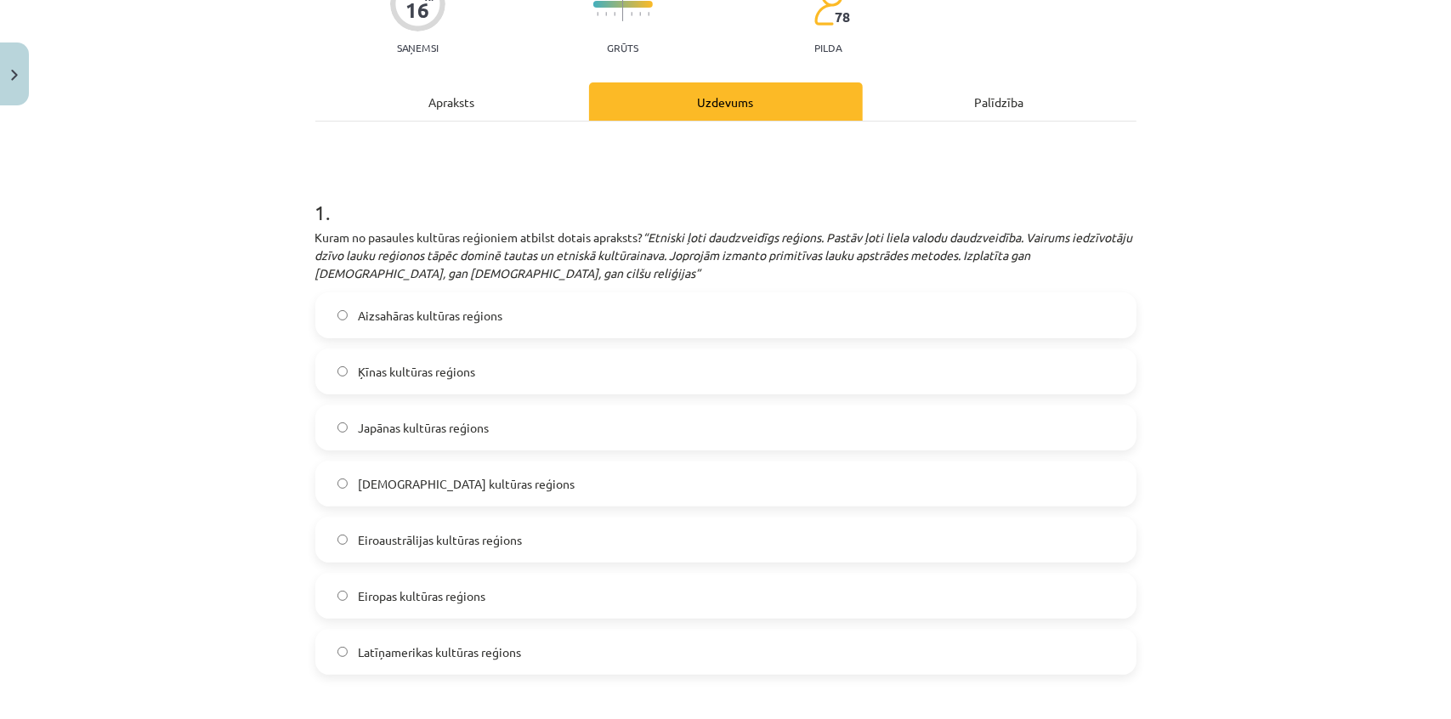
scroll to position [176, 0]
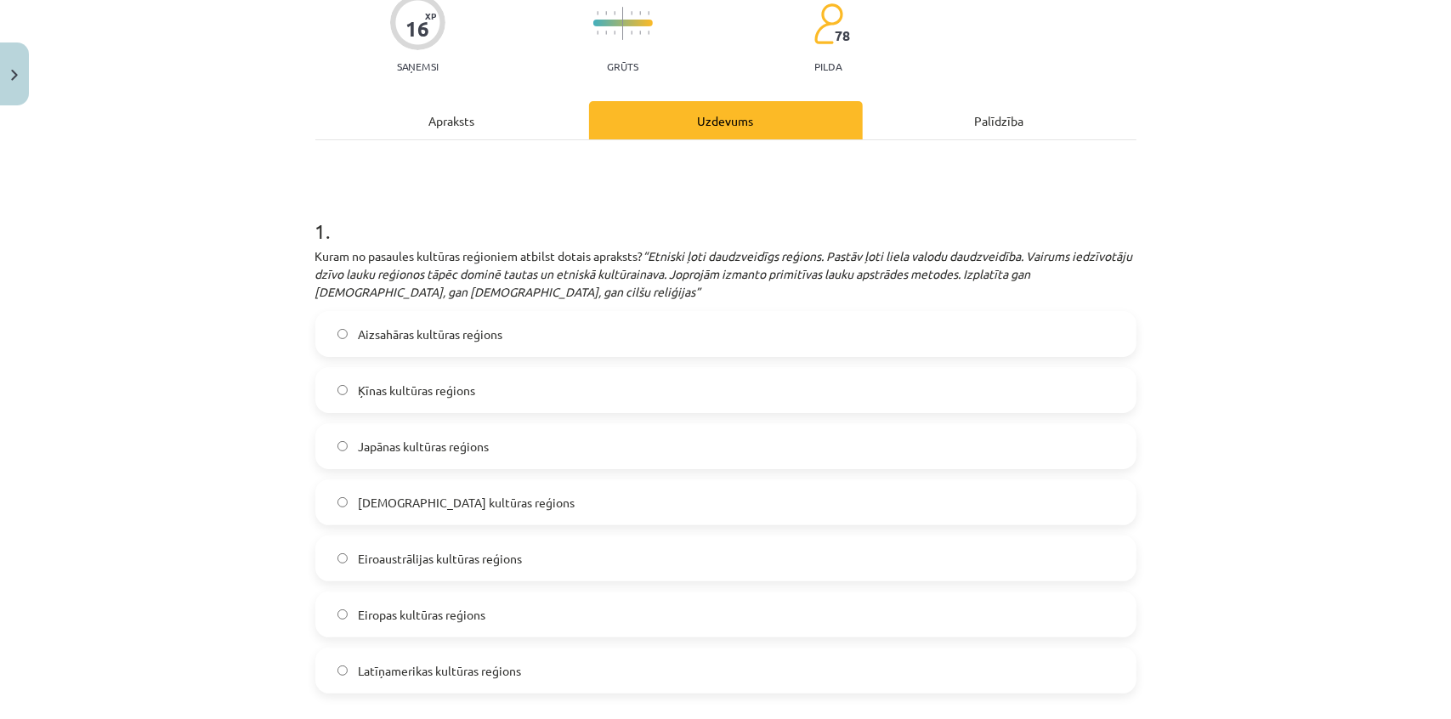
click at [578, 328] on label "Aizsahāras kultūras reģions" at bounding box center [726, 334] width 818 height 43
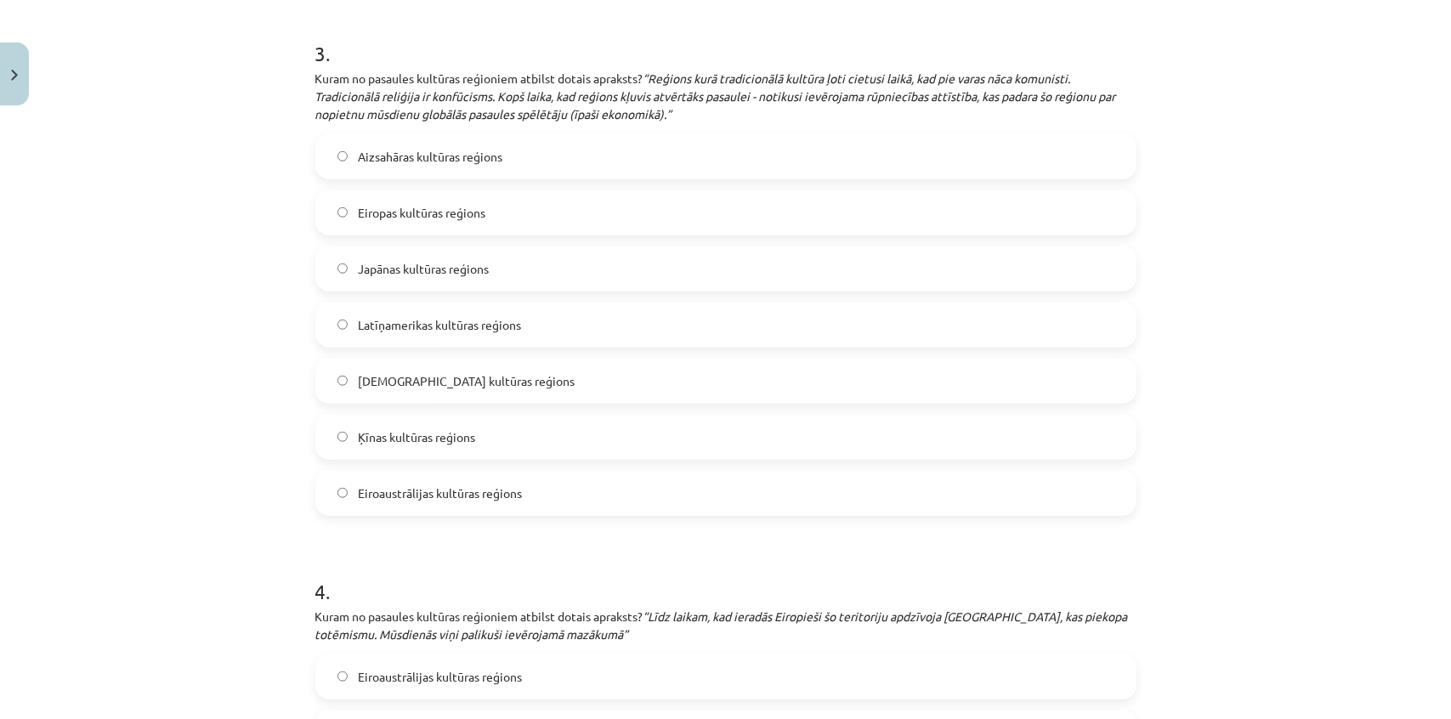
scroll to position [1258, 0]
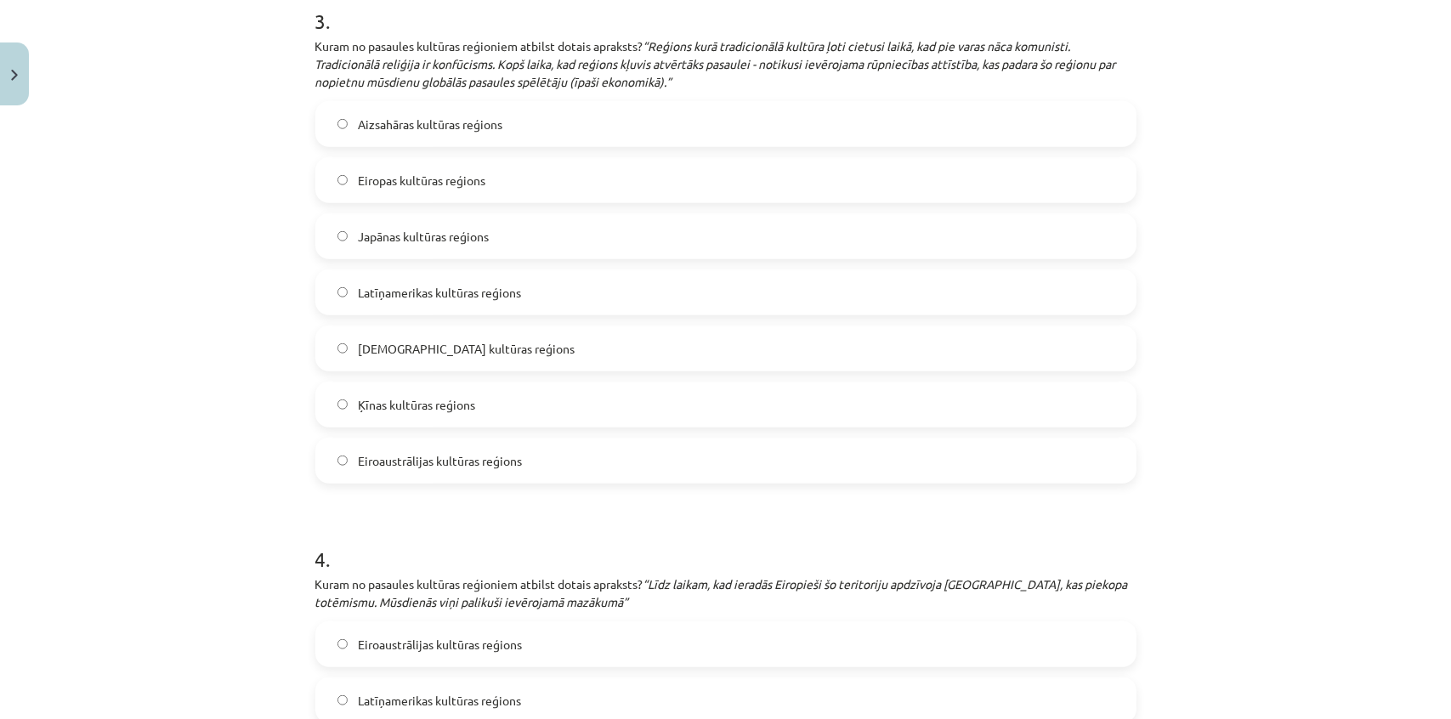
click at [451, 405] on span "Ķīnas kultūras reģions" at bounding box center [416, 405] width 117 height 18
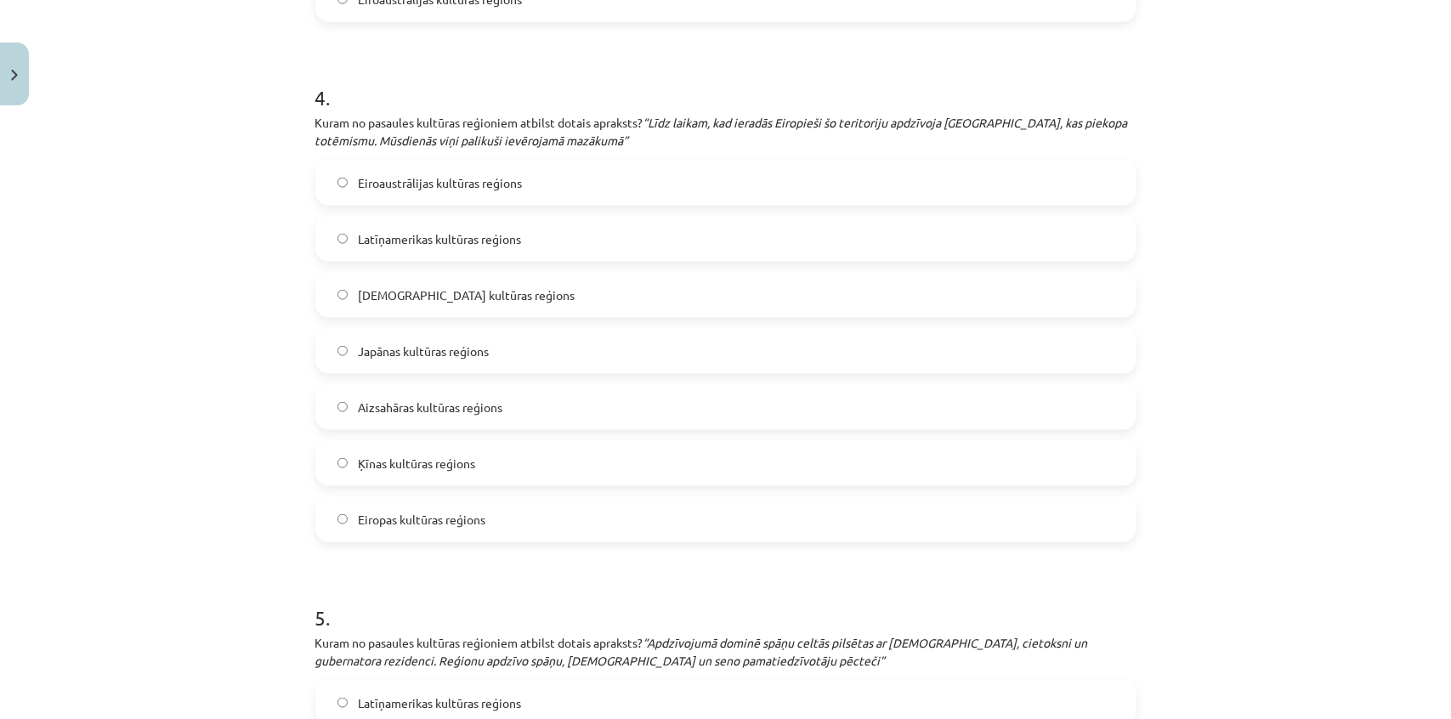
scroll to position [1721, 0]
click at [502, 176] on span "Eiroaustrālijas kultūras reģions" at bounding box center [440, 182] width 164 height 18
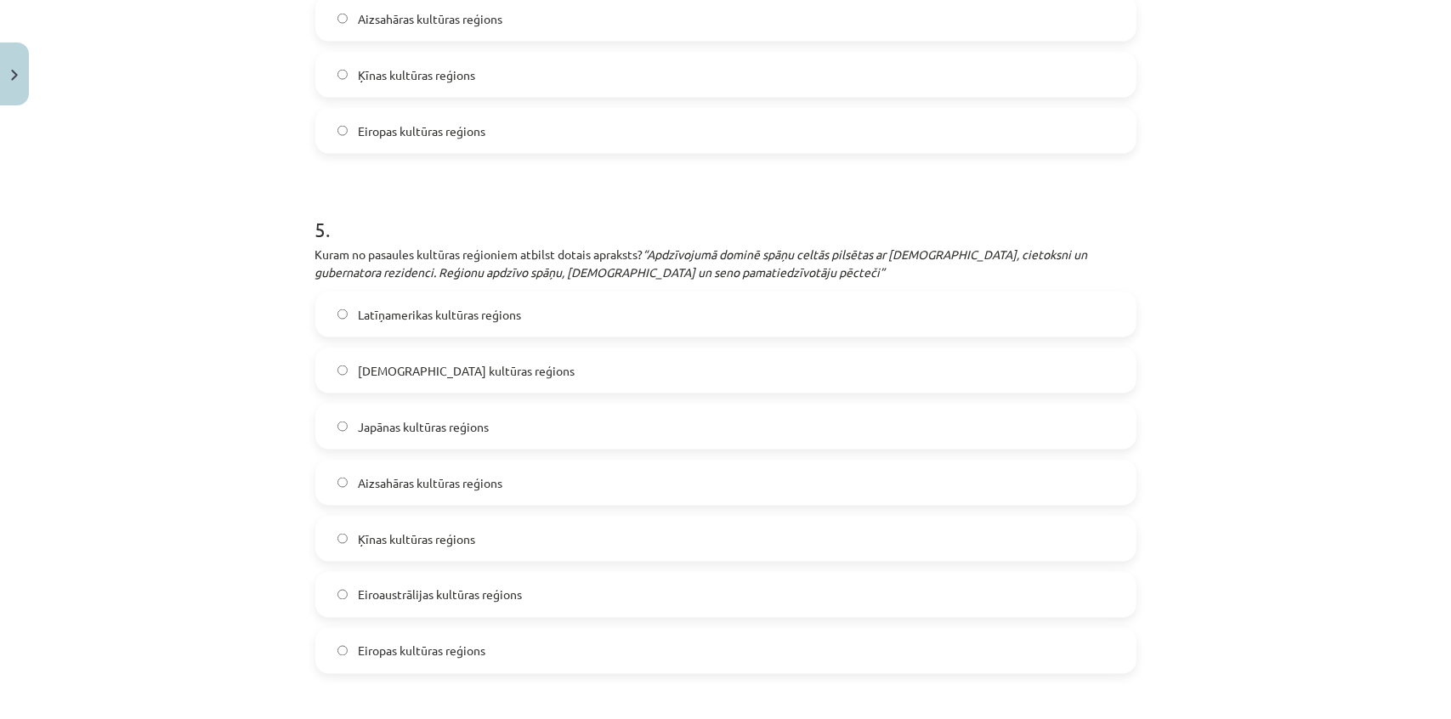
click at [562, 305] on label "Latīņamerikas kultūras reģions" at bounding box center [726, 314] width 818 height 43
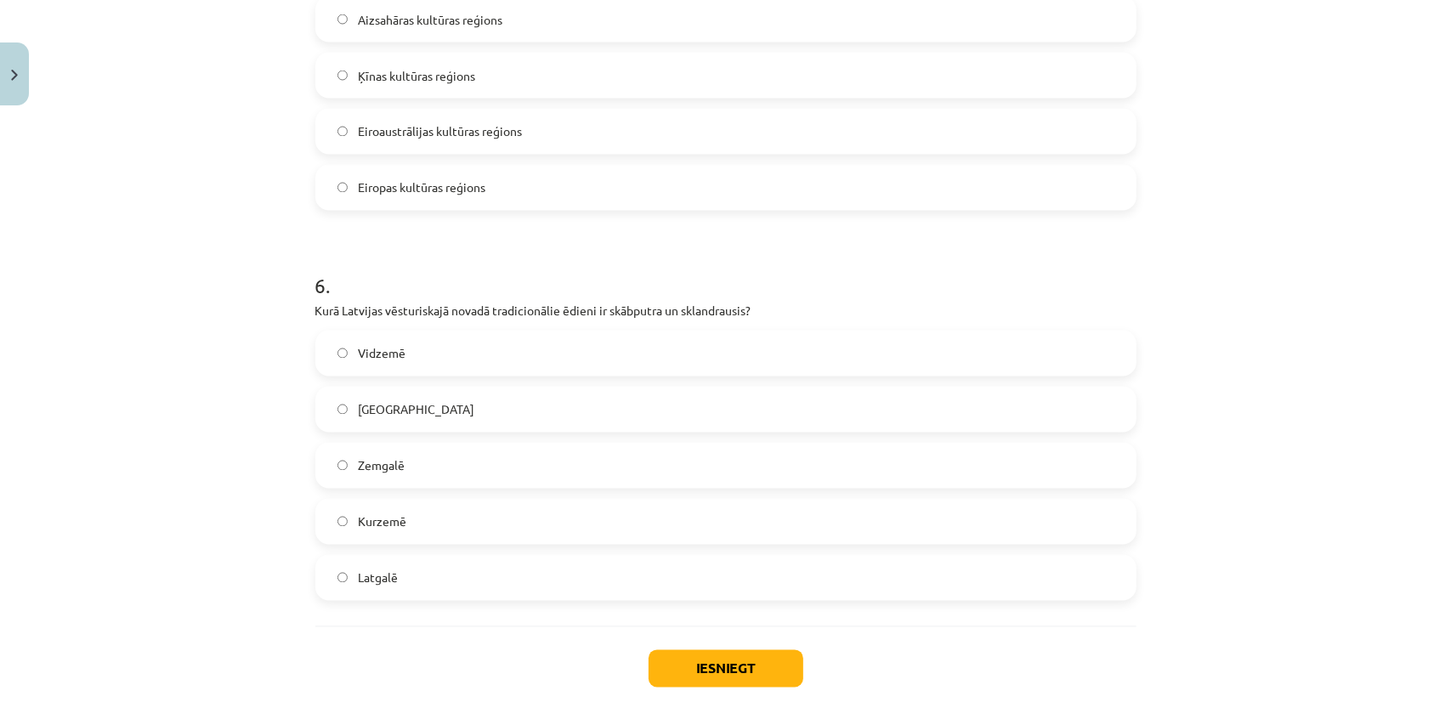
scroll to position [2649, 0]
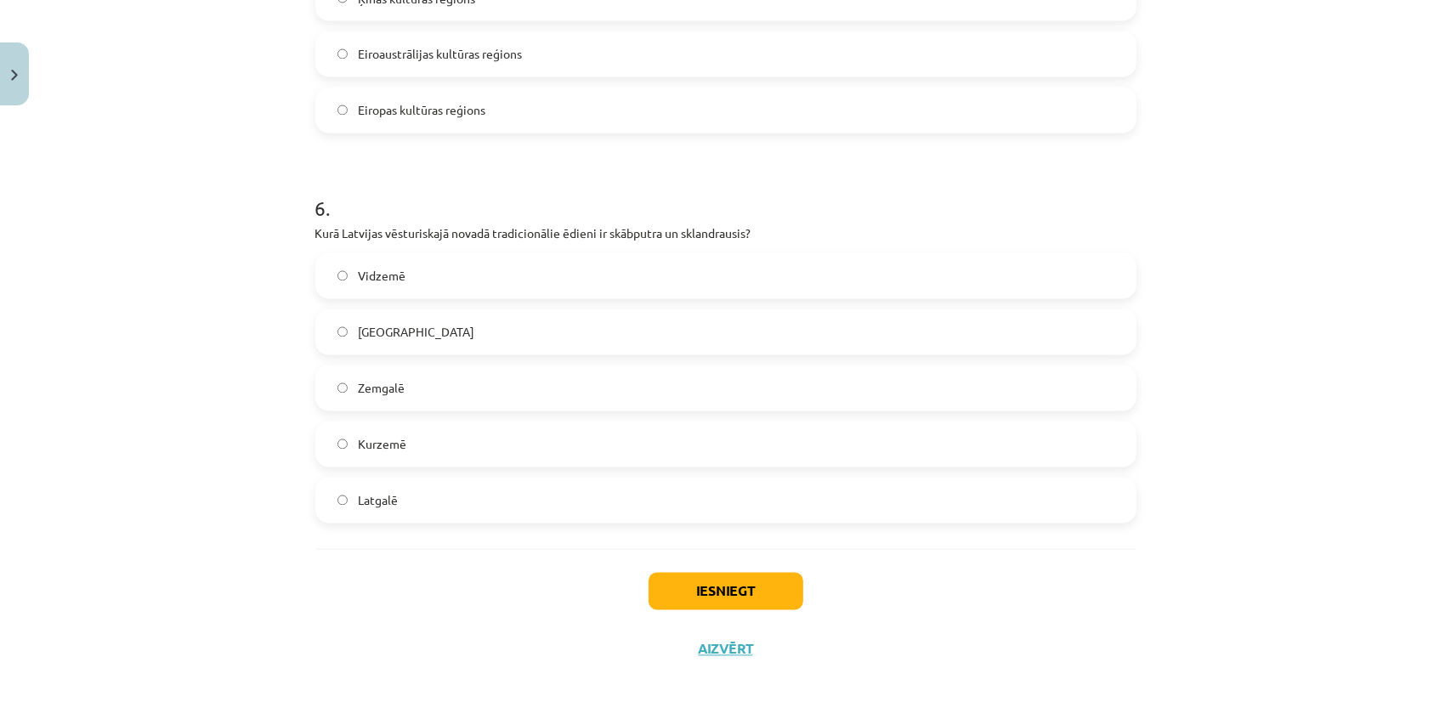
click at [483, 443] on label "Kurzemē" at bounding box center [726, 444] width 818 height 43
click at [723, 588] on button "Iesniegt" at bounding box center [726, 591] width 155 height 37
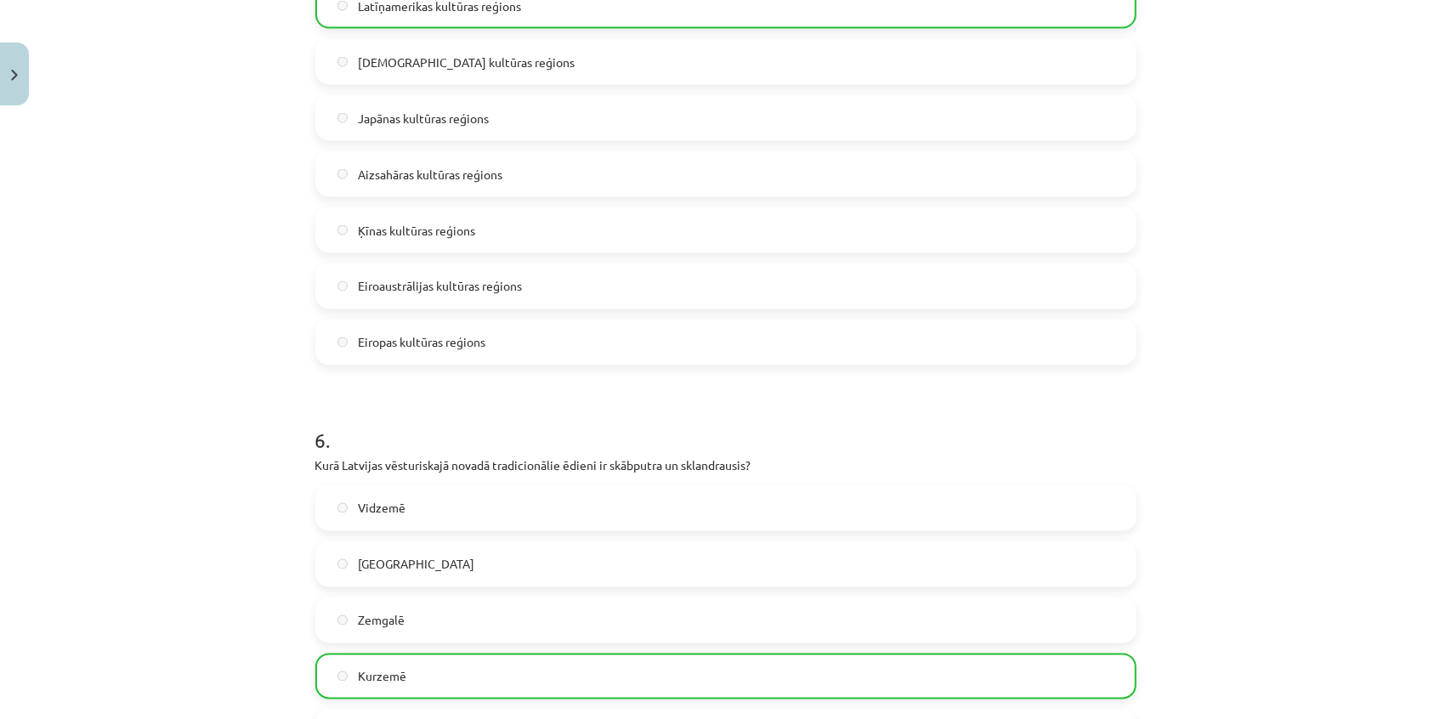
scroll to position [2703, 0]
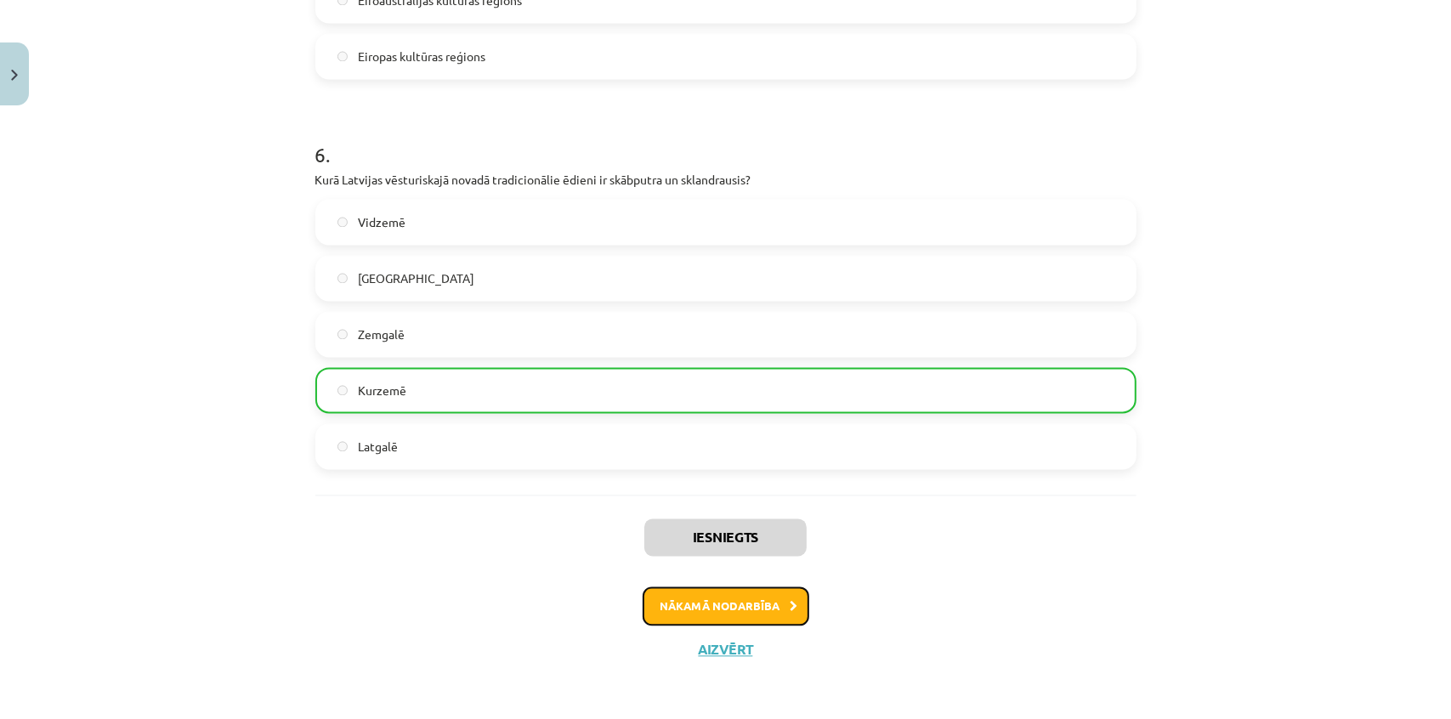
click at [741, 605] on button "Nākamā nodarbība" at bounding box center [726, 606] width 167 height 39
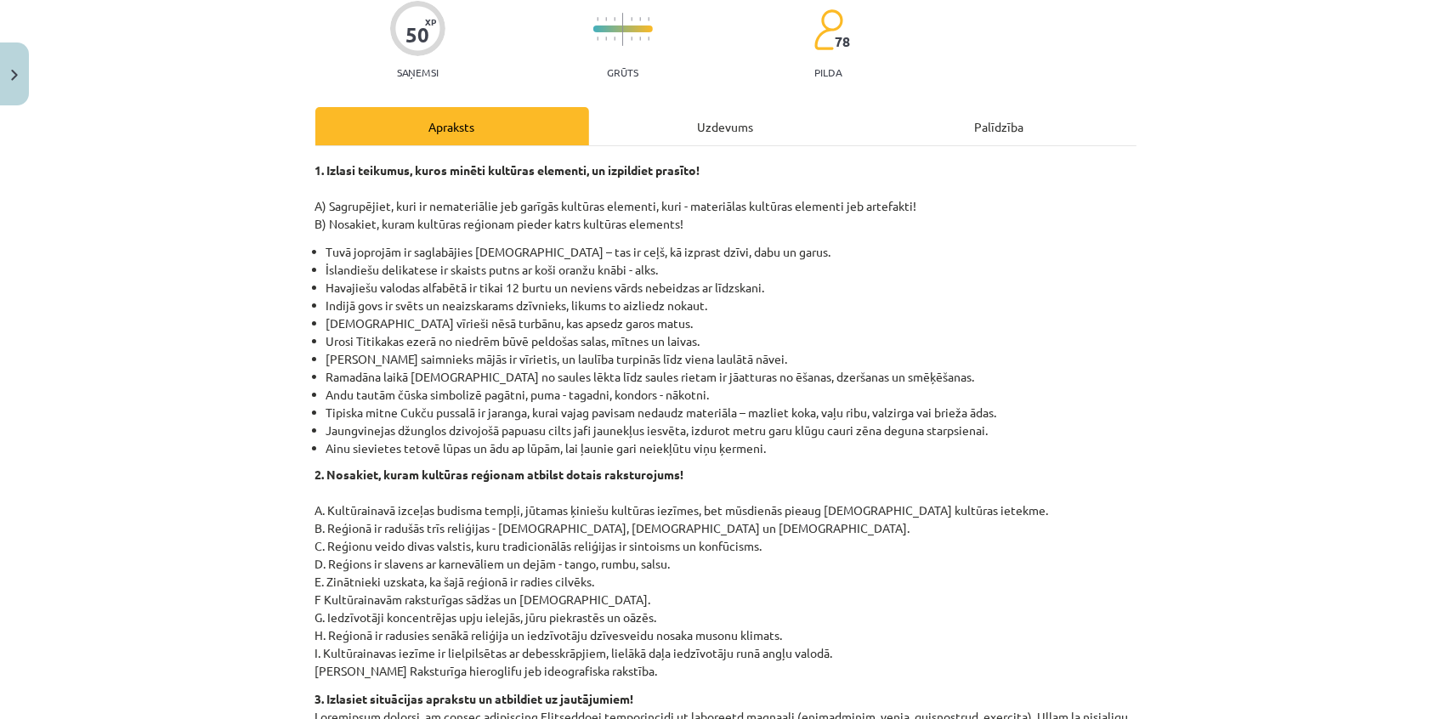
scroll to position [43, 0]
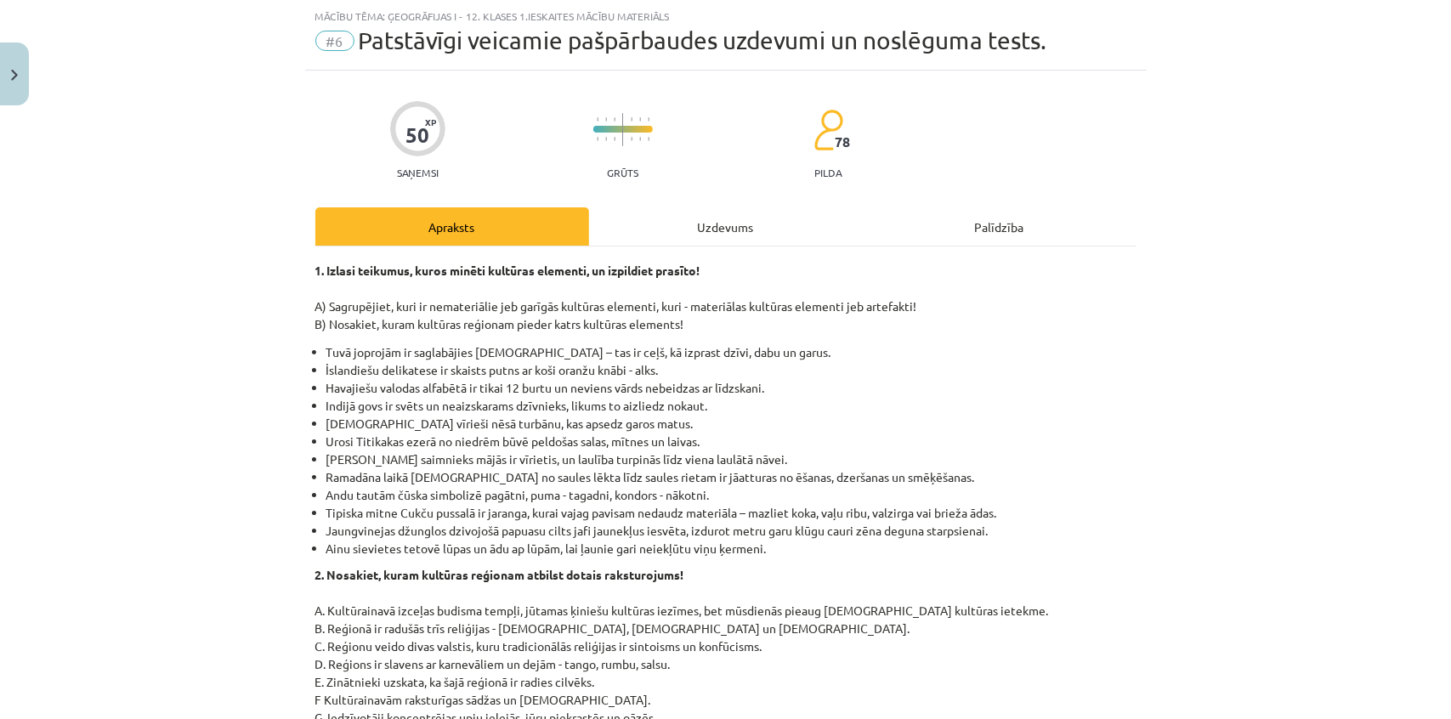
click at [650, 227] on div "Uzdevums" at bounding box center [726, 226] width 274 height 38
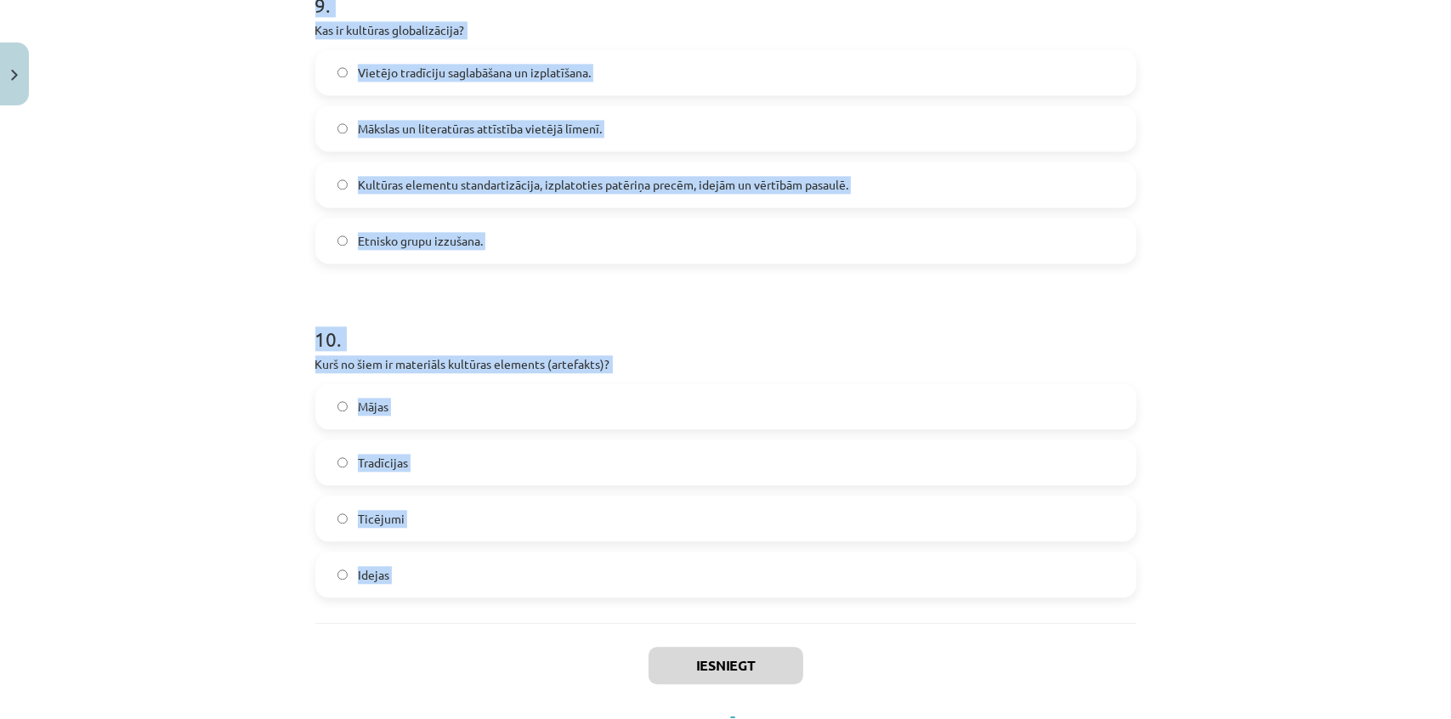
scroll to position [3121, 0]
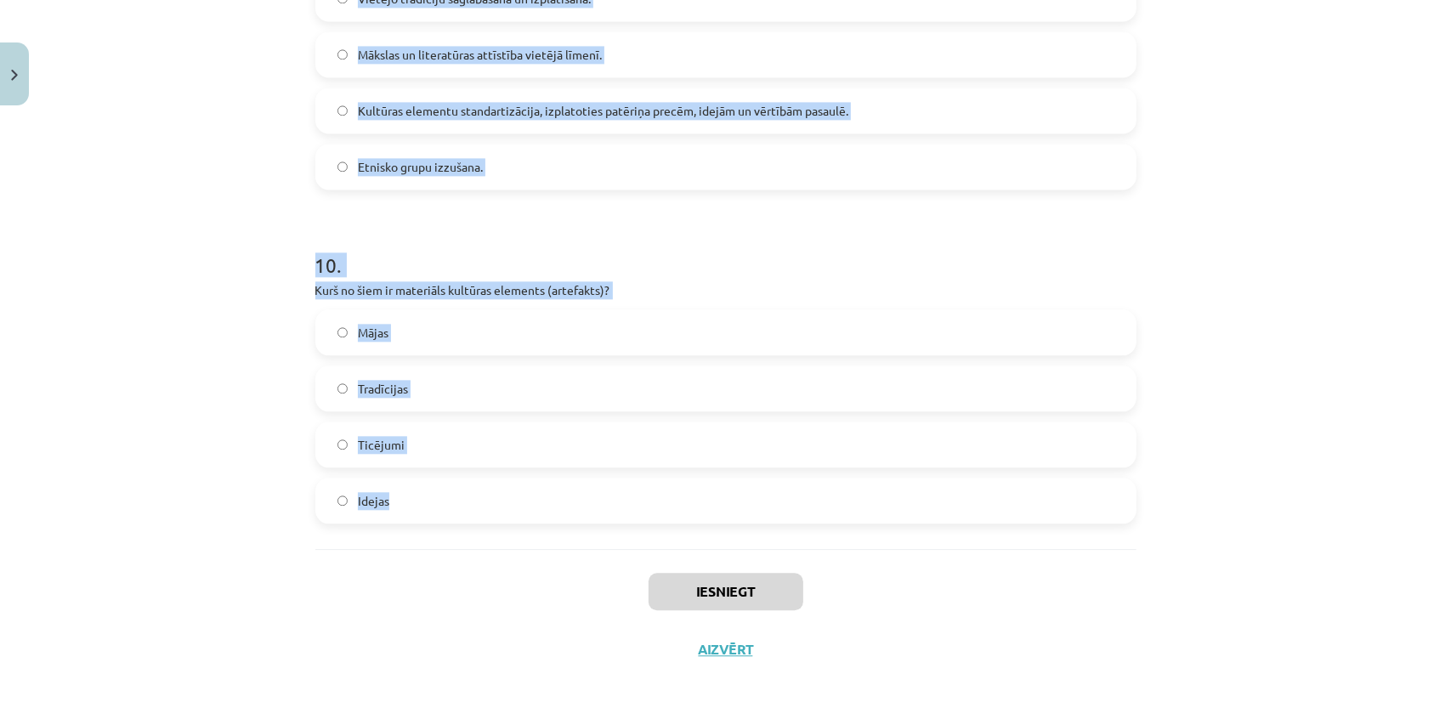
drag, startPoint x: 300, startPoint y: 332, endPoint x: 502, endPoint y: 502, distance: 264.3
copy form "1 . Kas ir viens no Eiropas kultūras reģiona galvenajiem raksturlielumiem? Liel…"
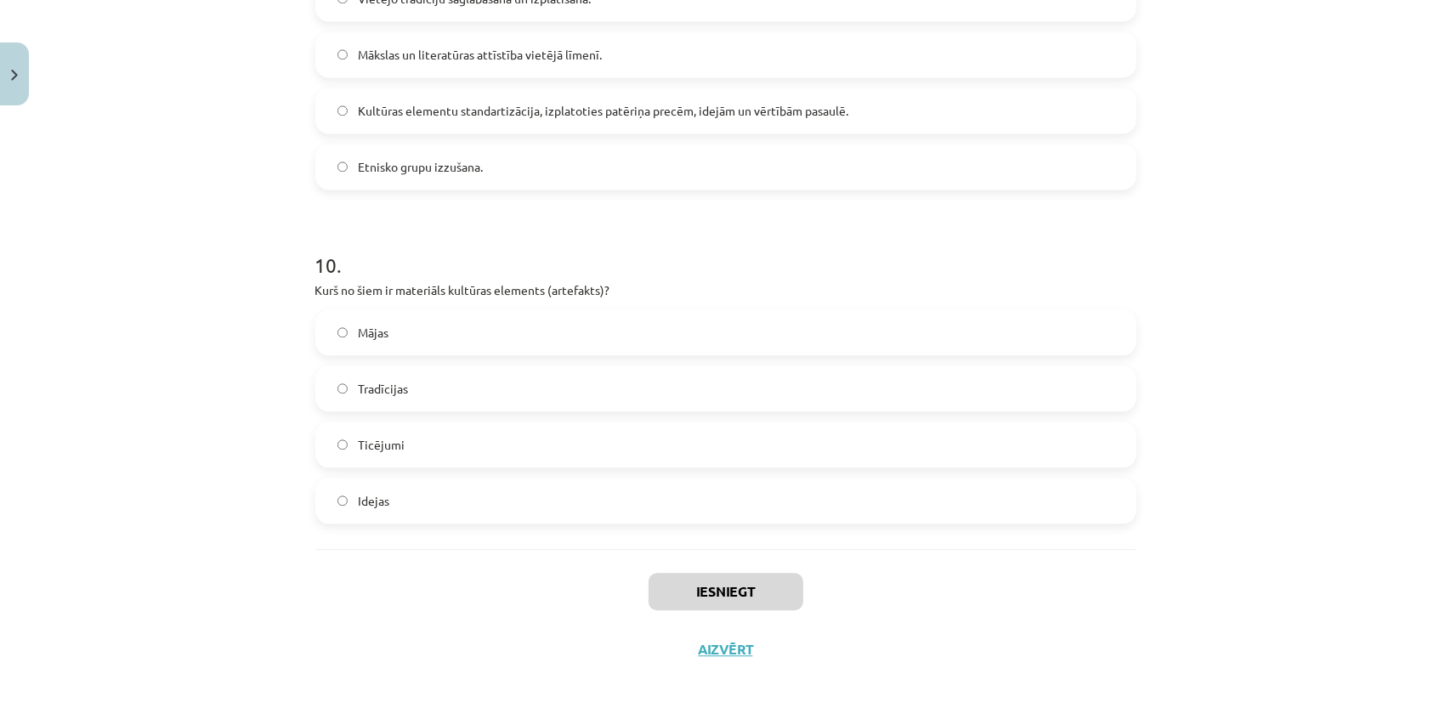
drag, startPoint x: 311, startPoint y: 595, endPoint x: 292, endPoint y: 526, distance: 71.6
click at [427, 313] on label "Mājas" at bounding box center [726, 332] width 818 height 43
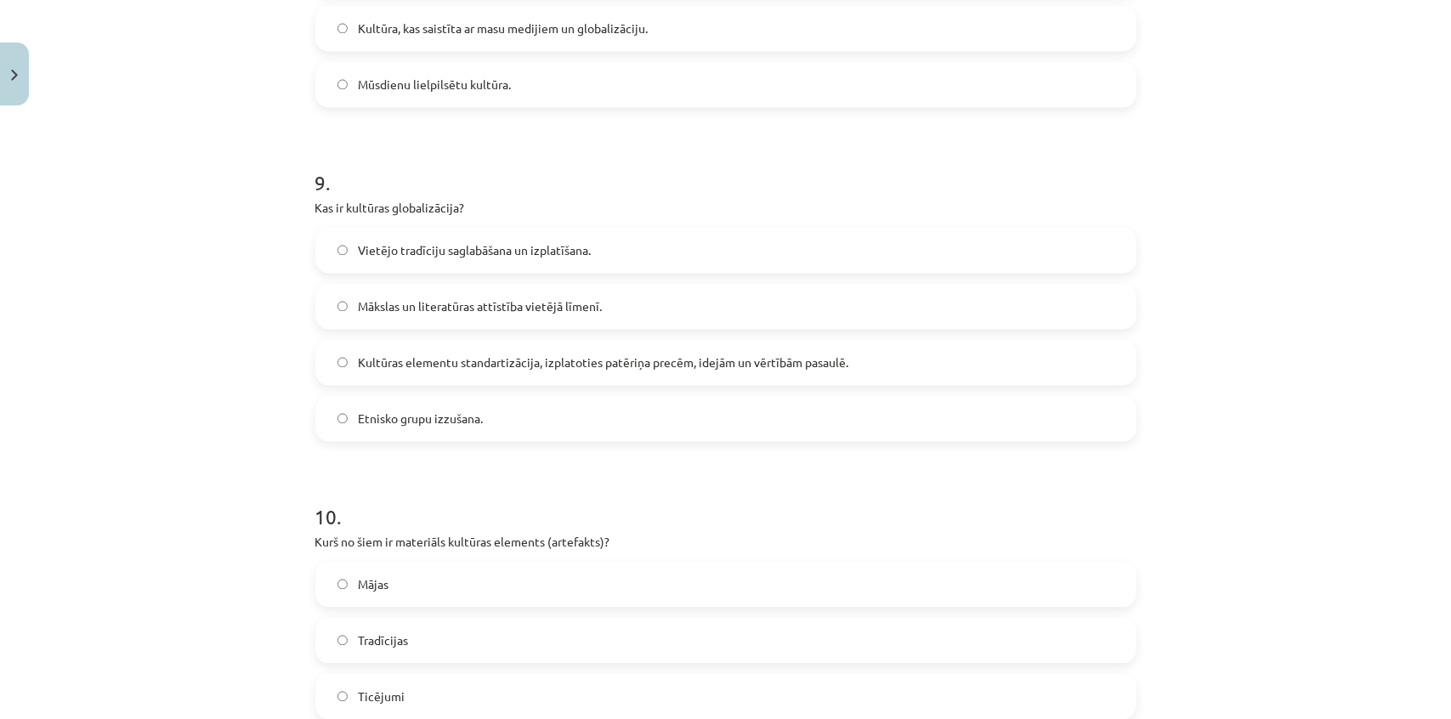
scroll to position [2735, 0]
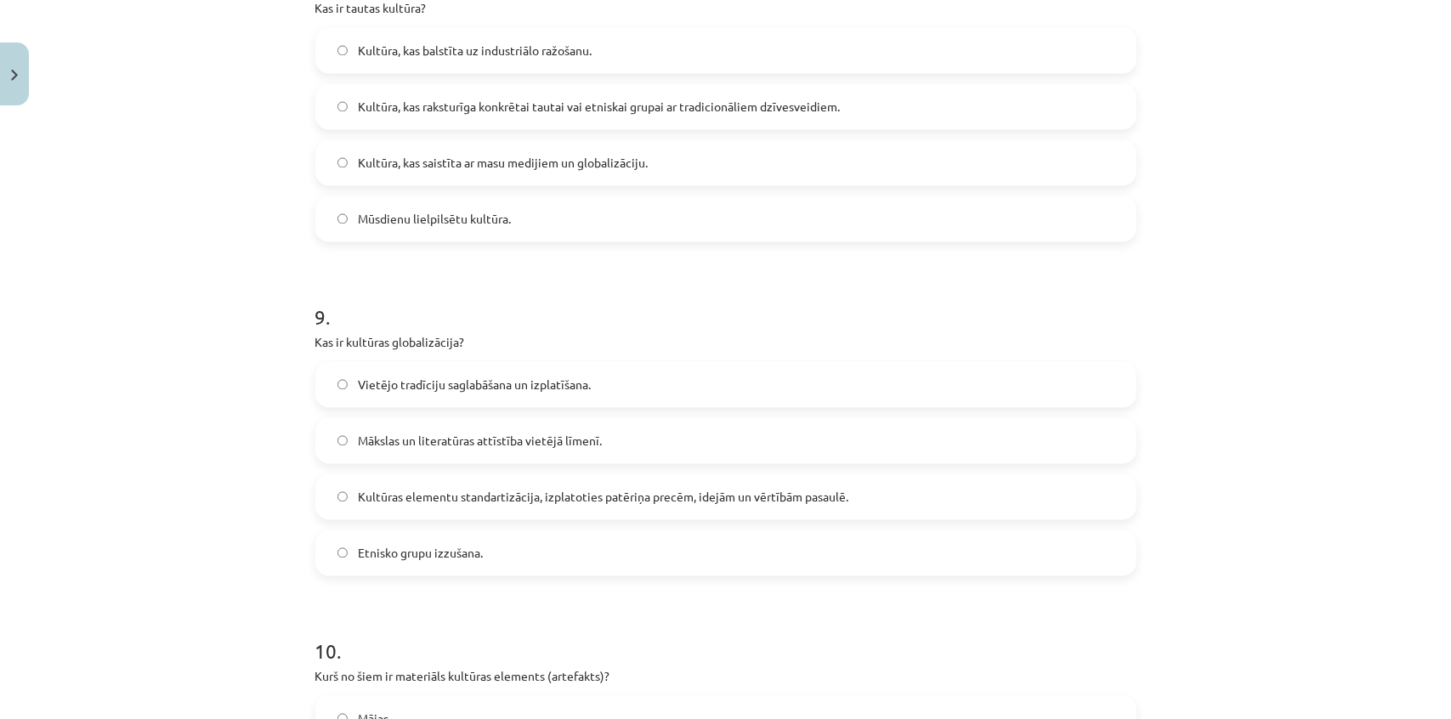
click at [554, 510] on label "Kultūras elementu standartizācija, izplatoties patēriņa precēm, idejām un vērtī…" at bounding box center [726, 496] width 818 height 43
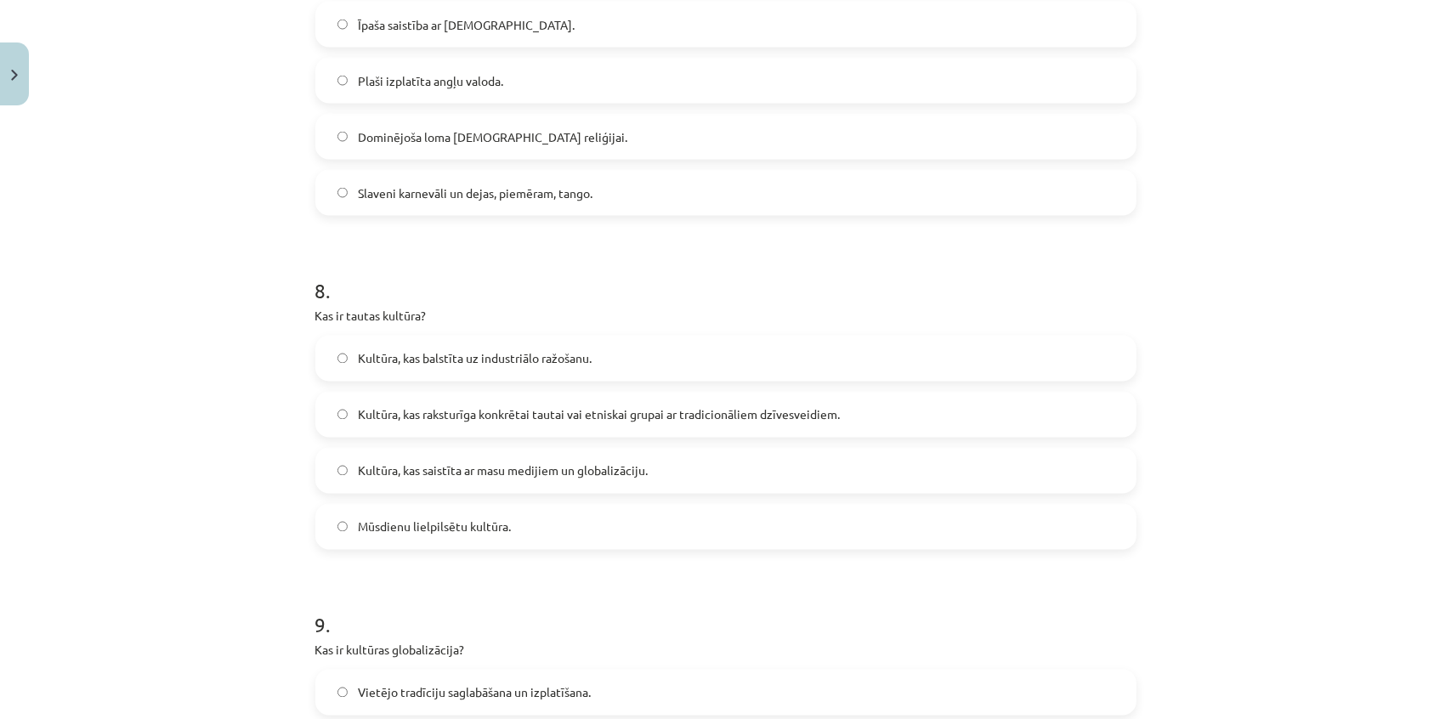
scroll to position [2426, 0]
drag, startPoint x: 563, startPoint y: 428, endPoint x: 561, endPoint y: 408, distance: 19.6
click at [563, 425] on label "Kultūra, kas raksturīga konkrētai tautai vai etniskai grupai ar tradicionāliem …" at bounding box center [726, 415] width 818 height 43
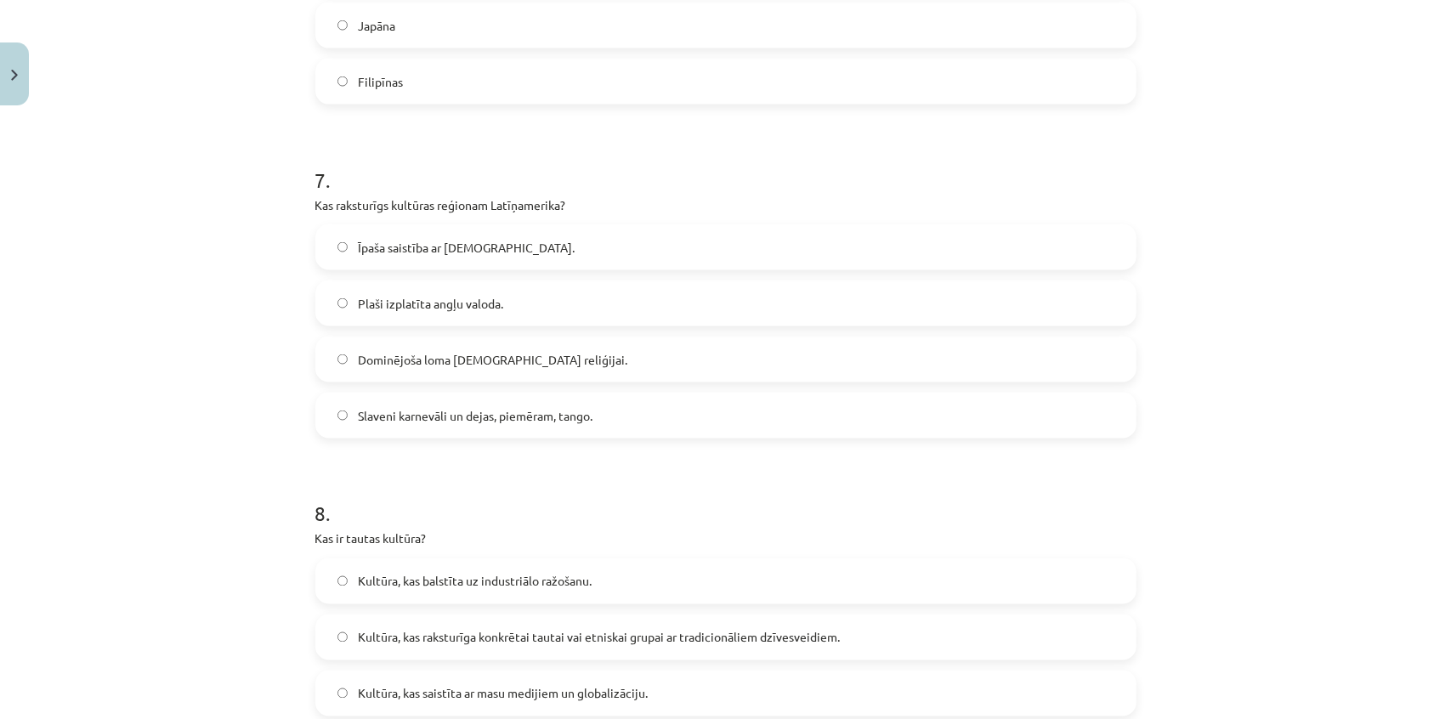
scroll to position [2117, 0]
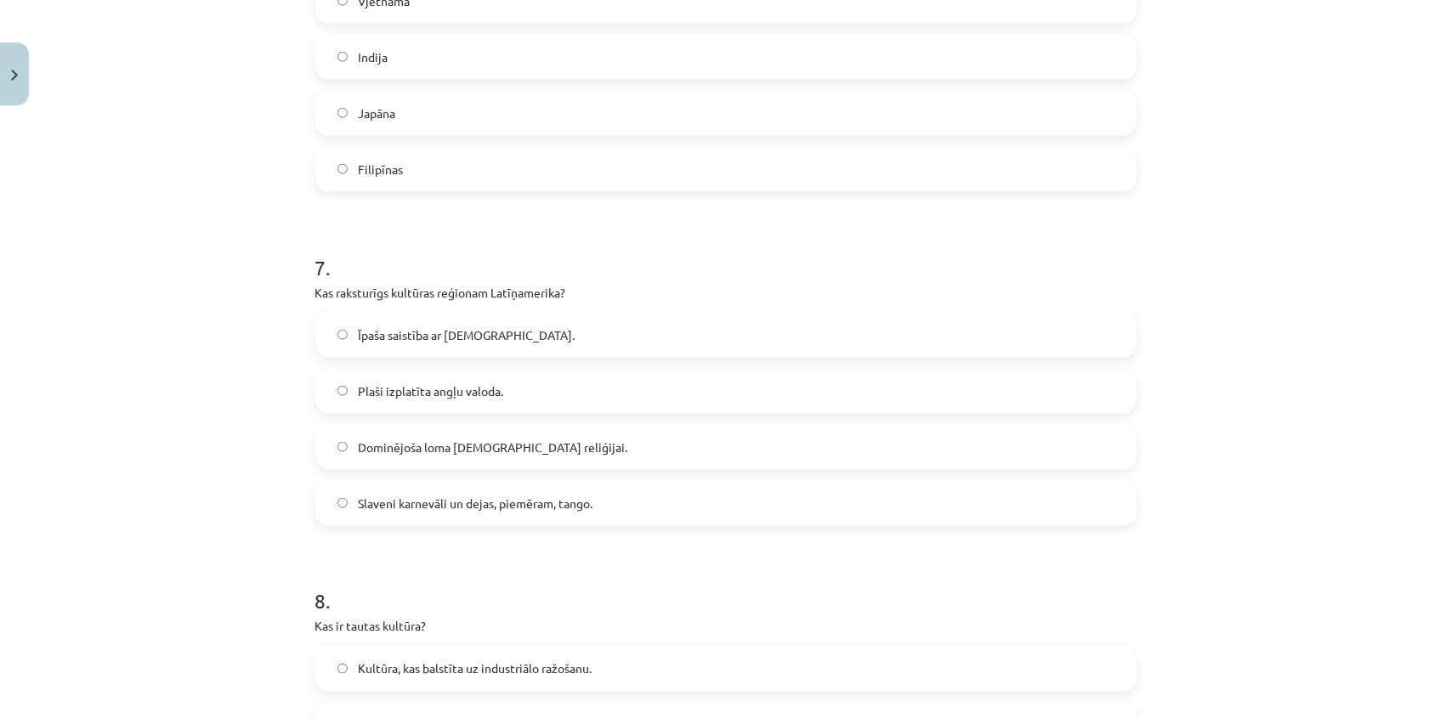
click at [535, 502] on span "Slaveni karnevāli un dejas, piemēram, tango." at bounding box center [475, 504] width 235 height 18
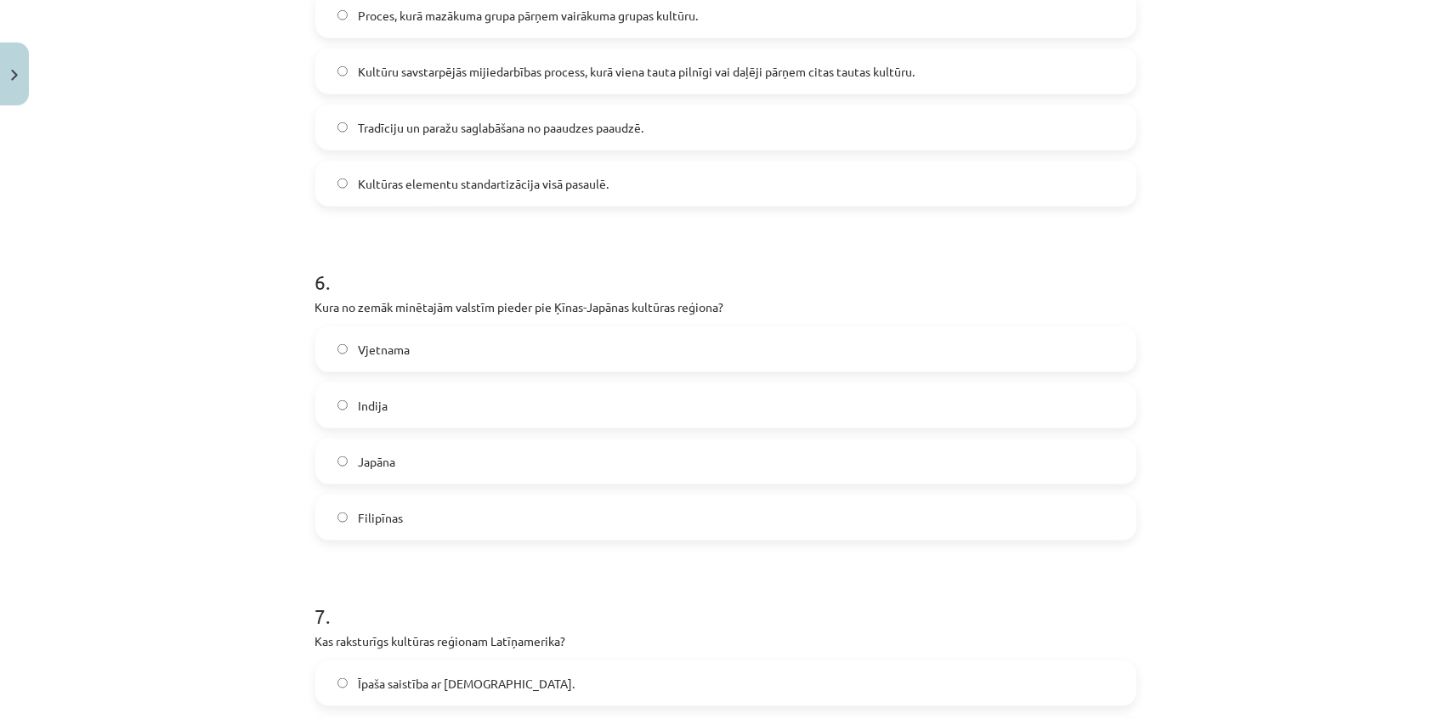
scroll to position [1731, 0]
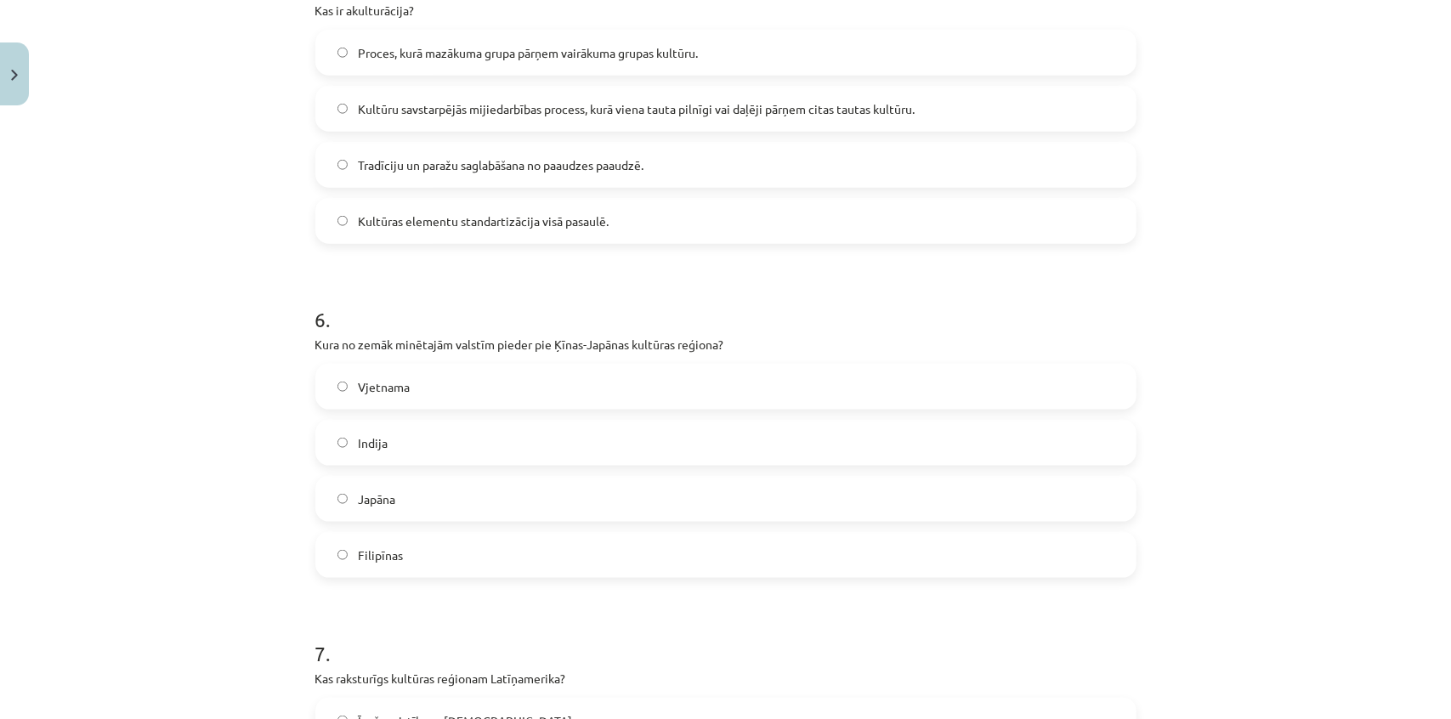
click at [487, 100] on span "Kultūru savstarpējās mijiedarbības process, kurā viena tauta pilnīgi vai daļēji…" at bounding box center [636, 109] width 557 height 18
click at [451, 506] on label "Japāna" at bounding box center [726, 499] width 818 height 43
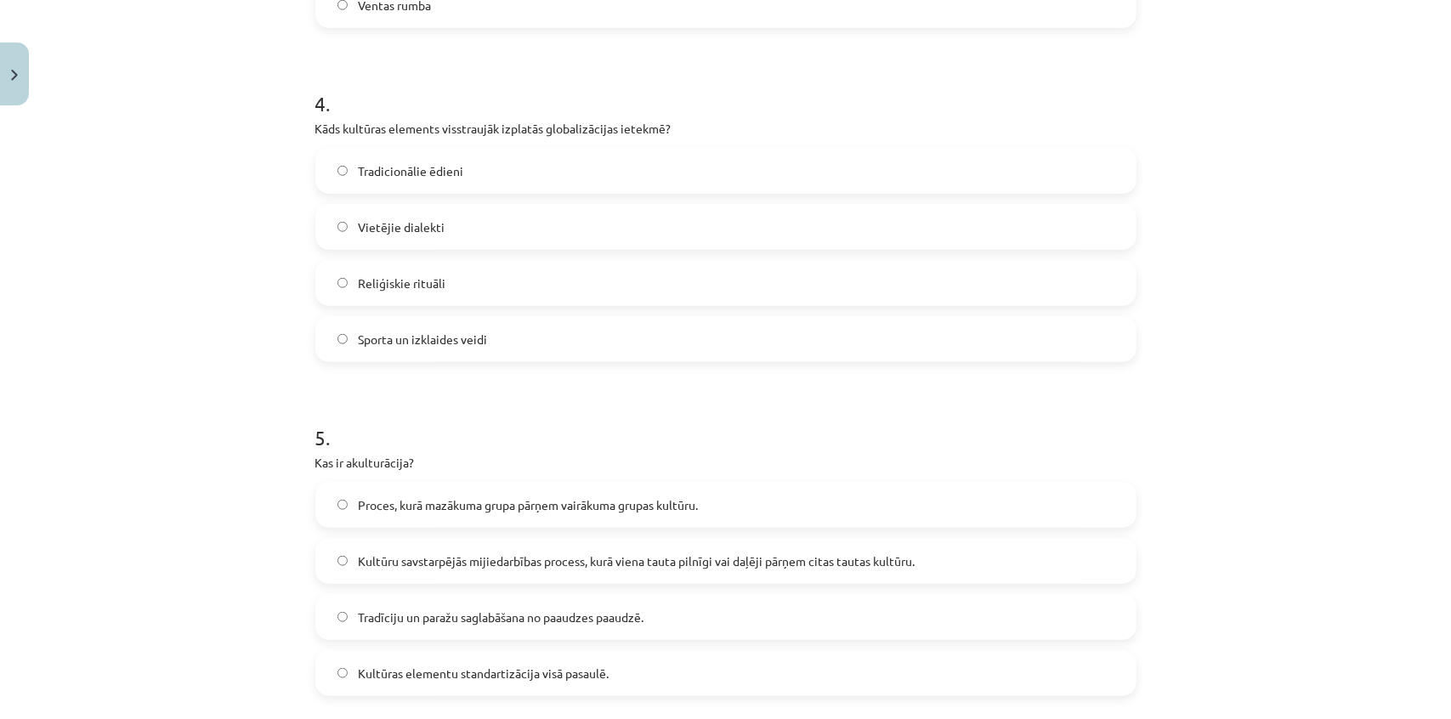
scroll to position [1267, 0]
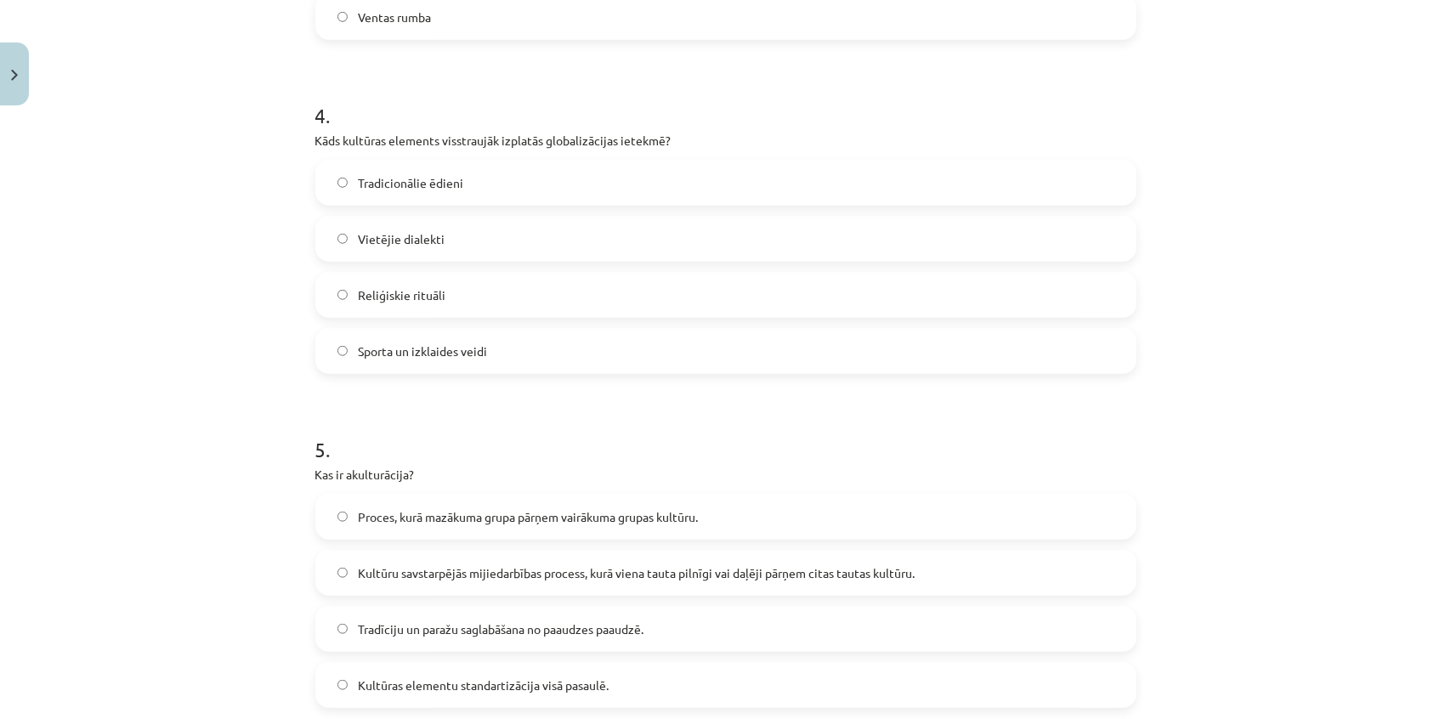
click at [470, 362] on label "Sporta un izklaides veidi" at bounding box center [726, 351] width 818 height 43
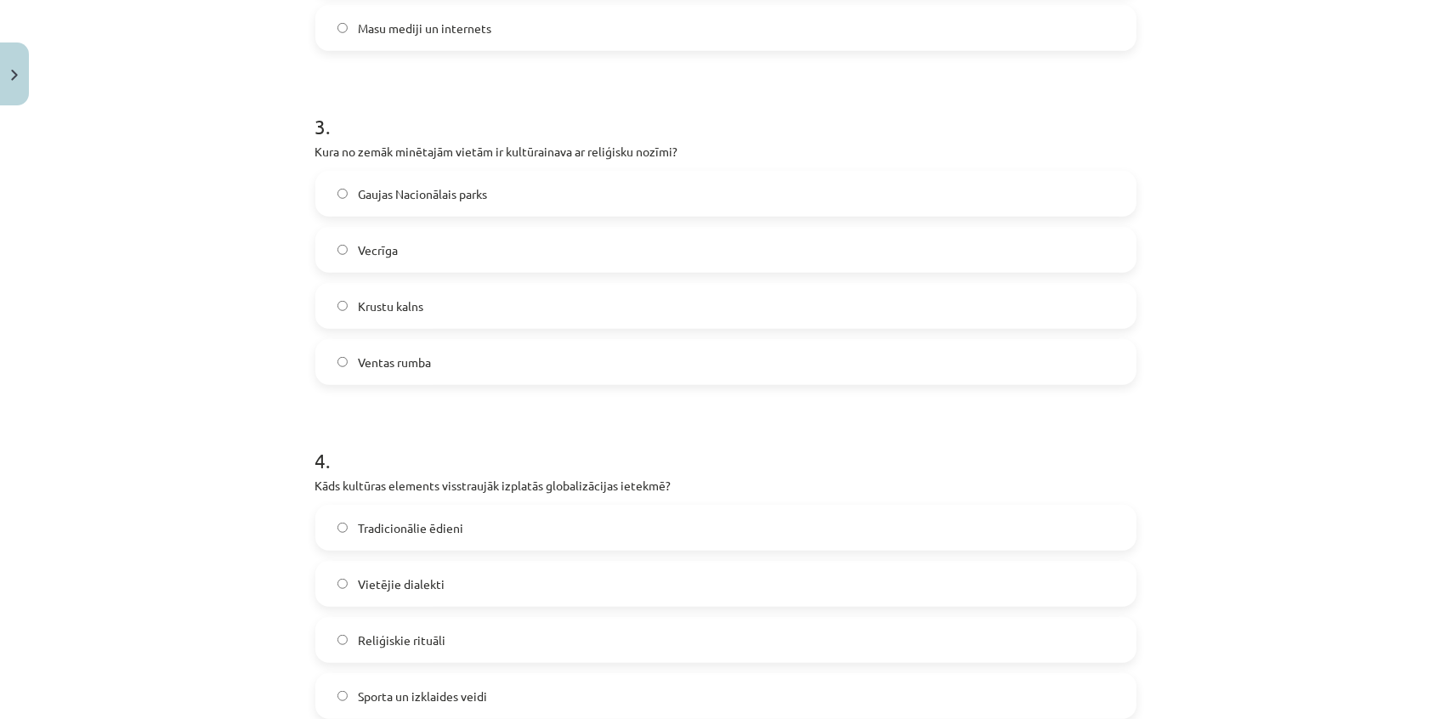
scroll to position [881, 0]
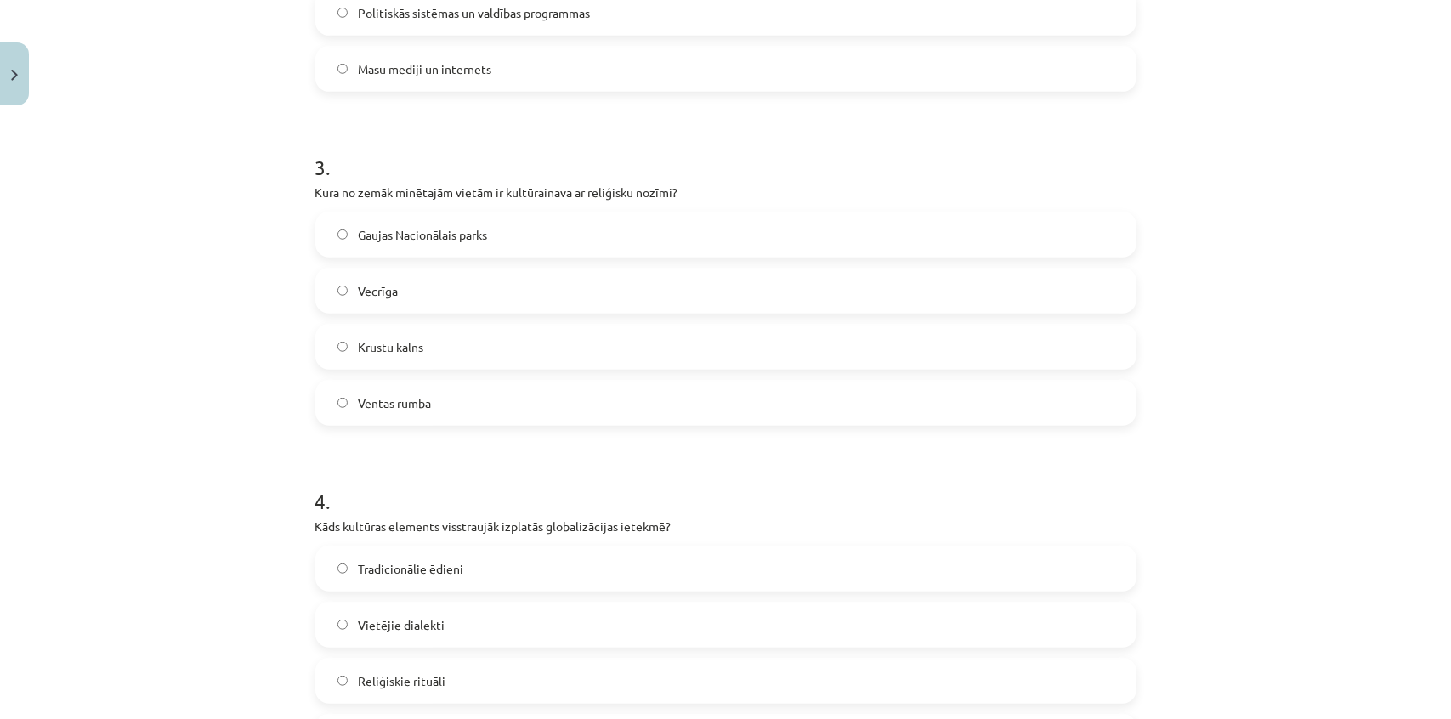
click at [433, 351] on label "Krustu kalns" at bounding box center [726, 347] width 818 height 43
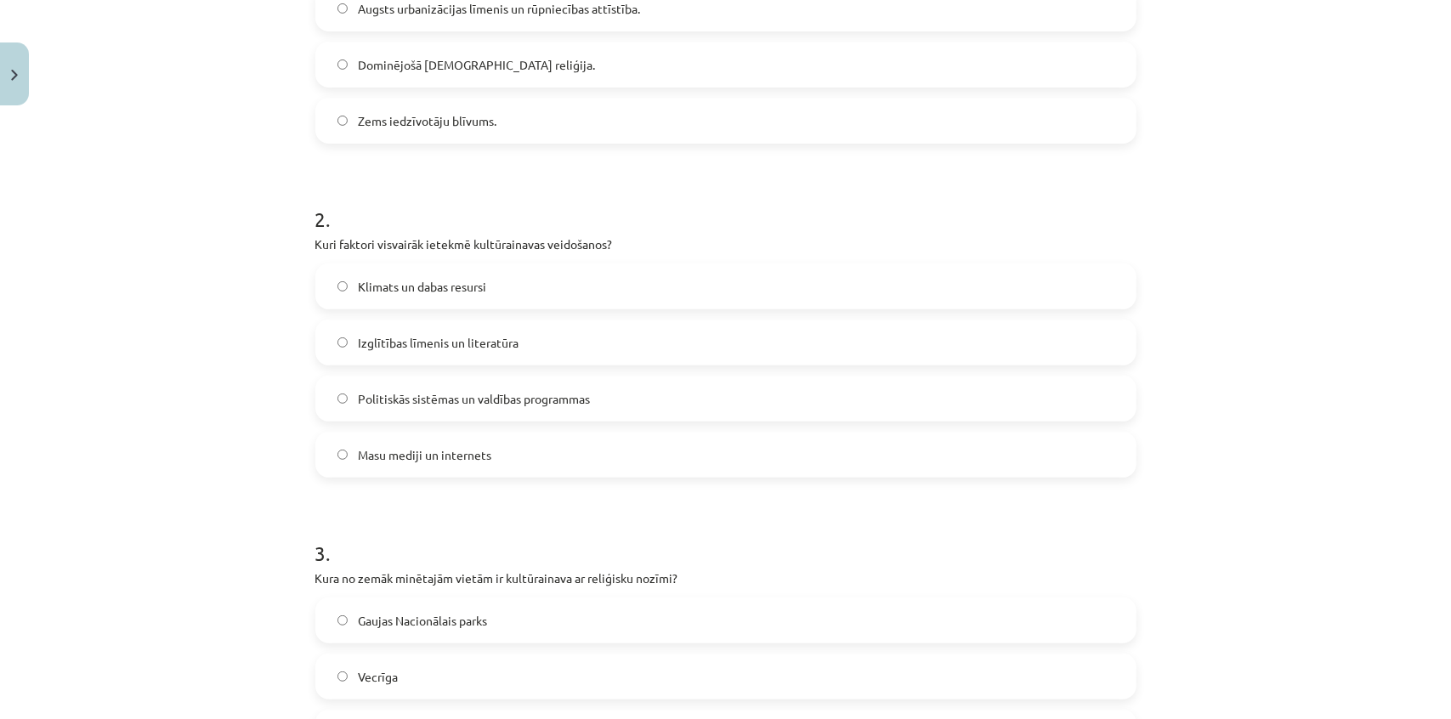
scroll to position [494, 0]
click at [438, 289] on span "Klimats un dabas resursi" at bounding box center [422, 288] width 128 height 18
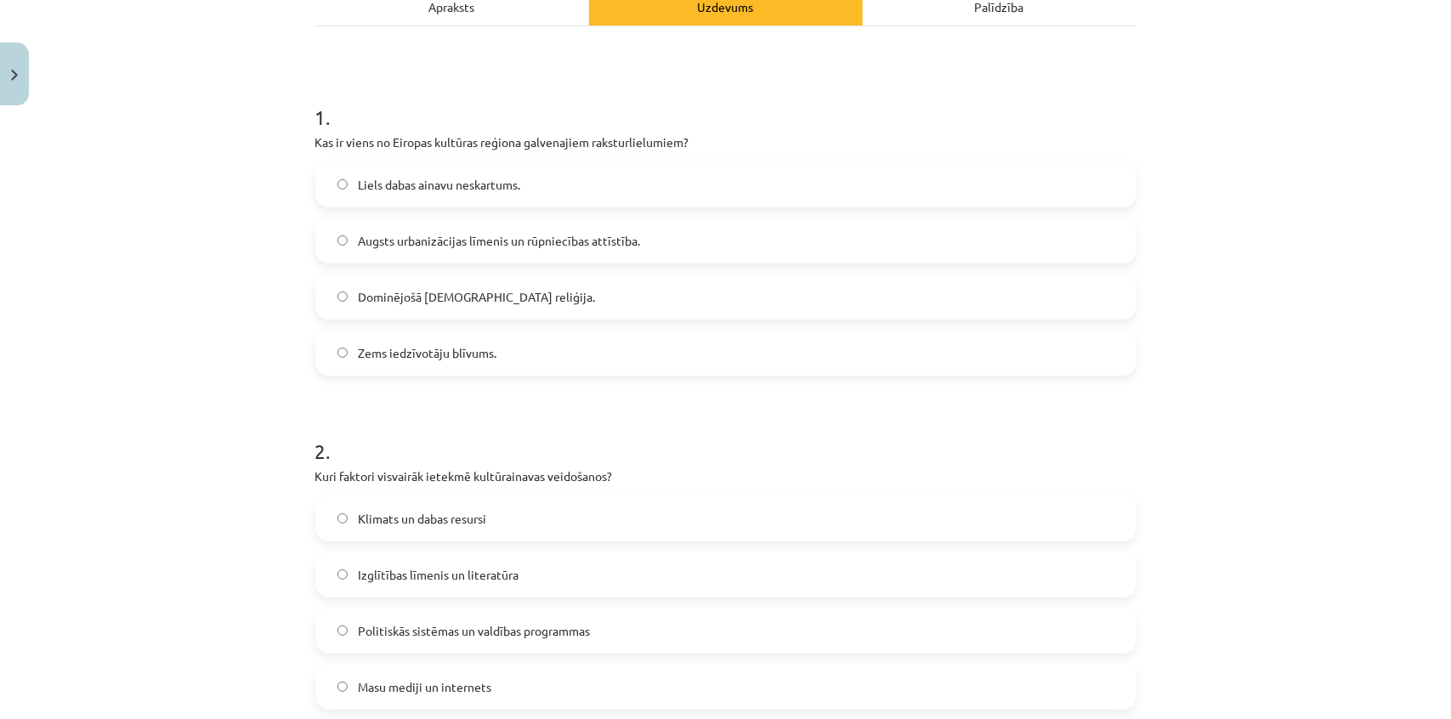
scroll to position [185, 0]
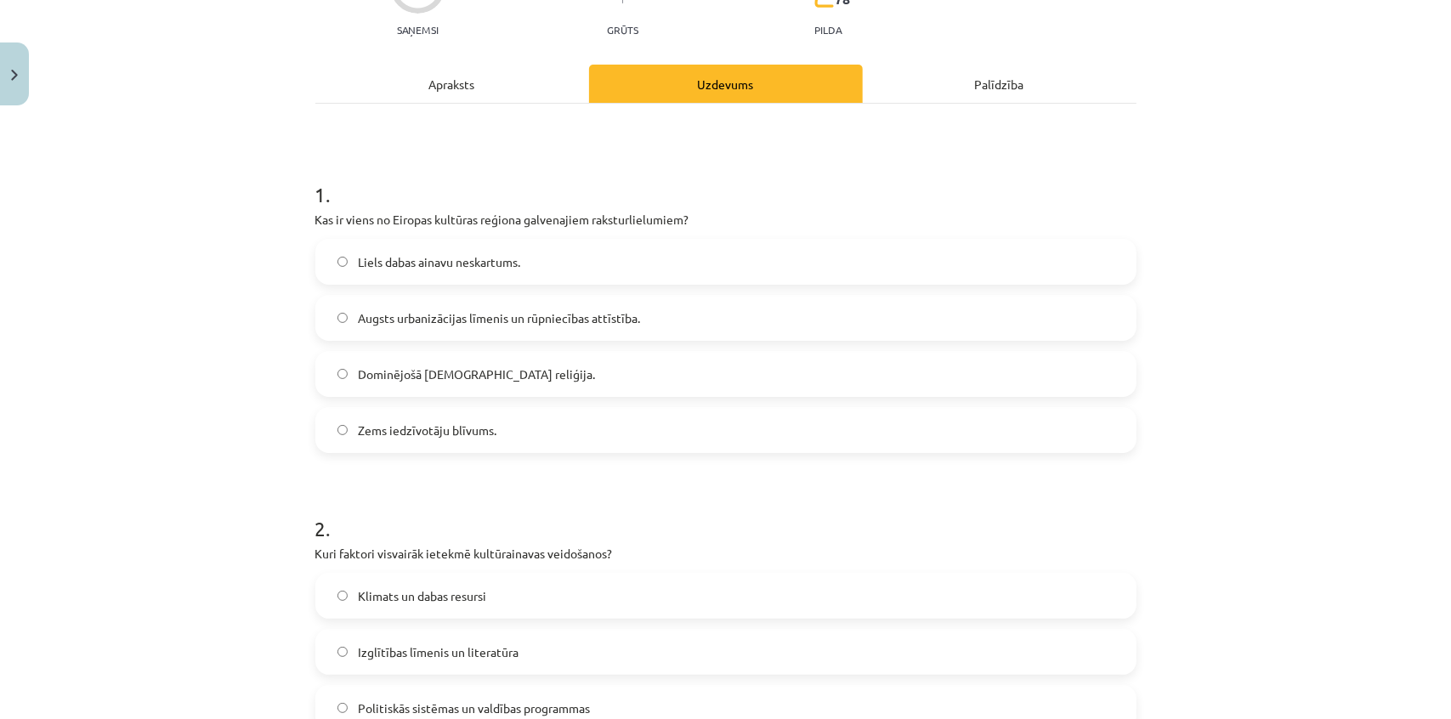
click at [551, 313] on span "Augsts urbanizācijas līmenis un rūpniecības attīstība." at bounding box center [499, 318] width 282 height 18
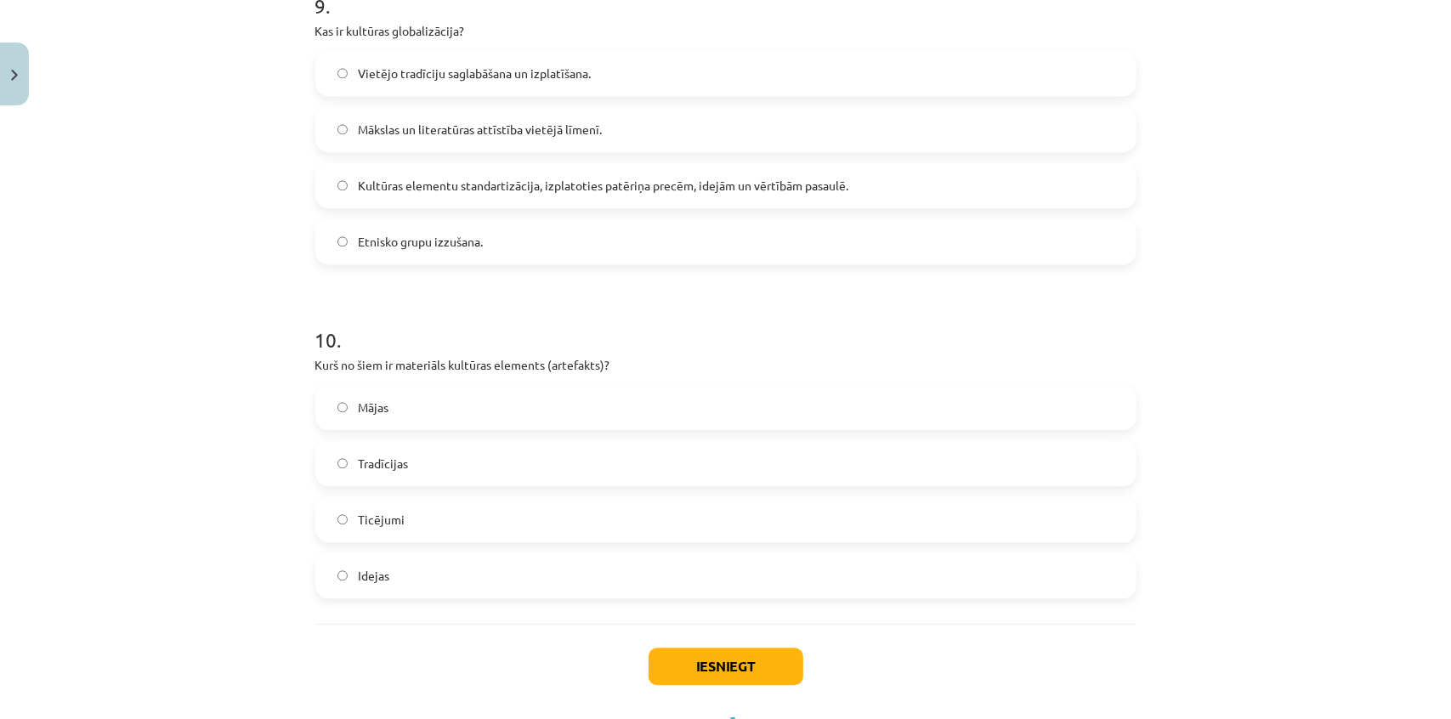
scroll to position [3121, 0]
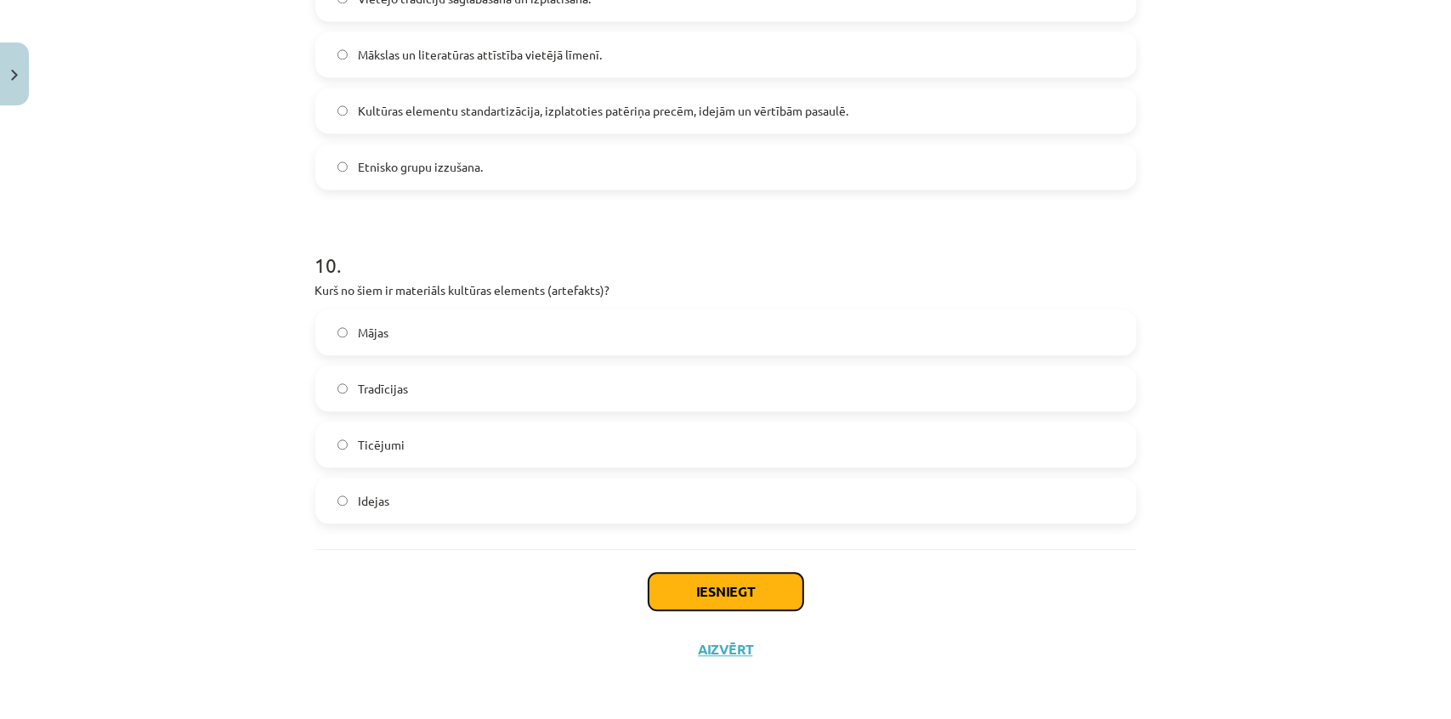
click at [735, 592] on button "Iesniegt" at bounding box center [726, 591] width 155 height 37
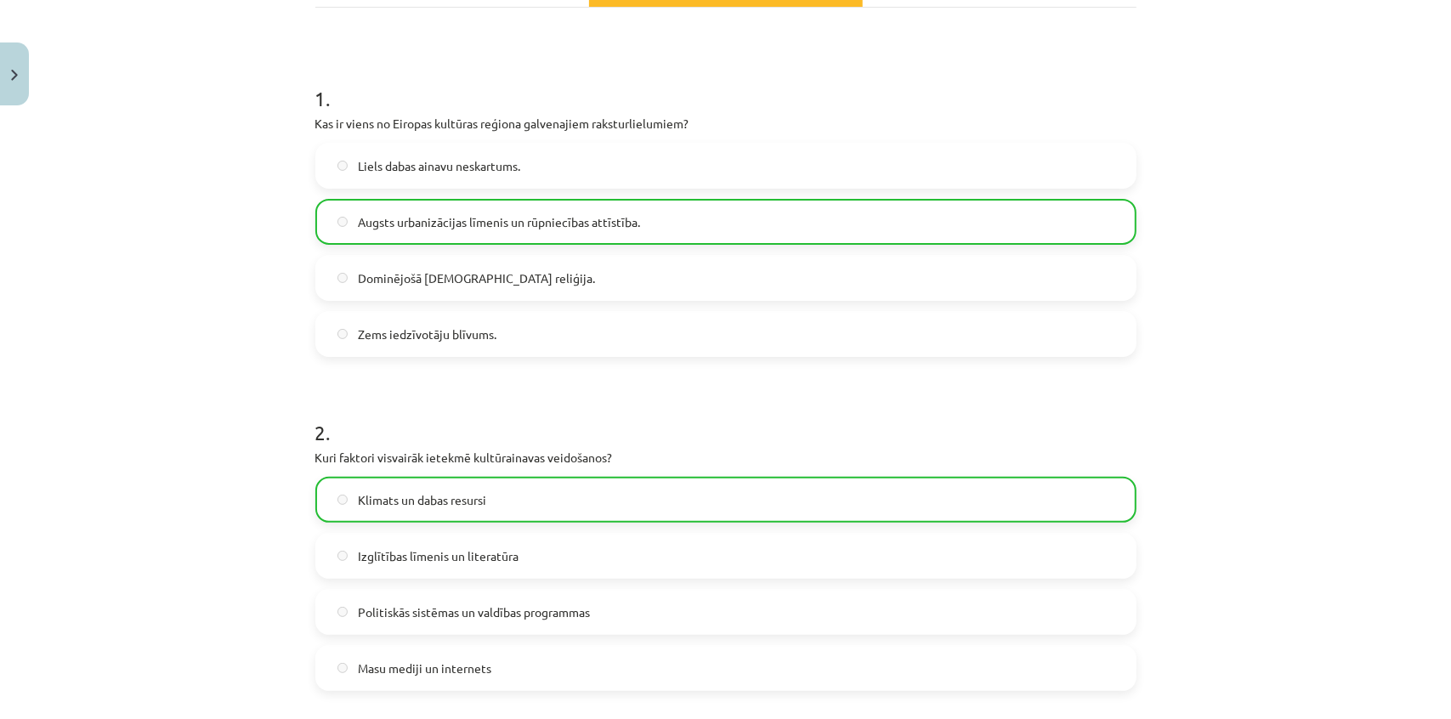
scroll to position [386, 0]
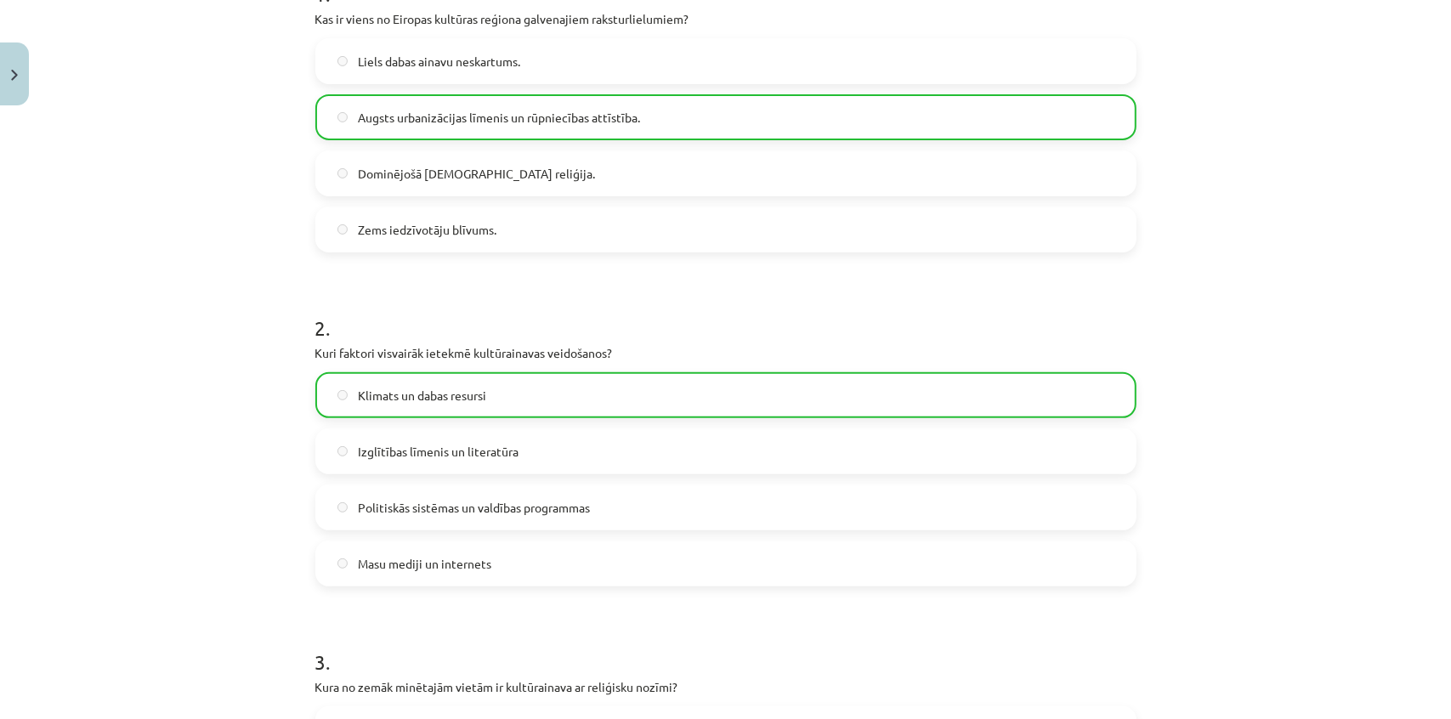
drag, startPoint x: 271, startPoint y: 437, endPoint x: 256, endPoint y: 433, distance: 15.9
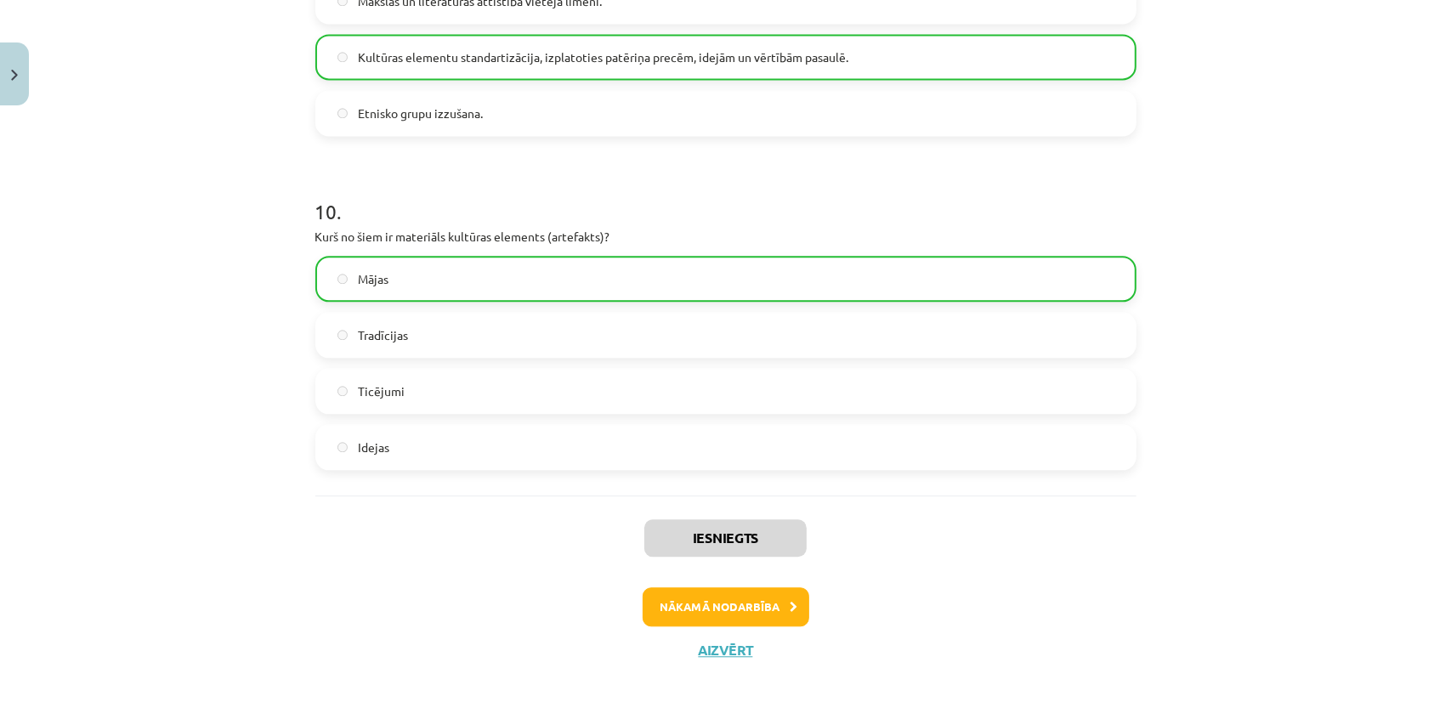
scroll to position [3174, 0]
click at [680, 615] on button "Nākamā nodarbība" at bounding box center [726, 607] width 167 height 39
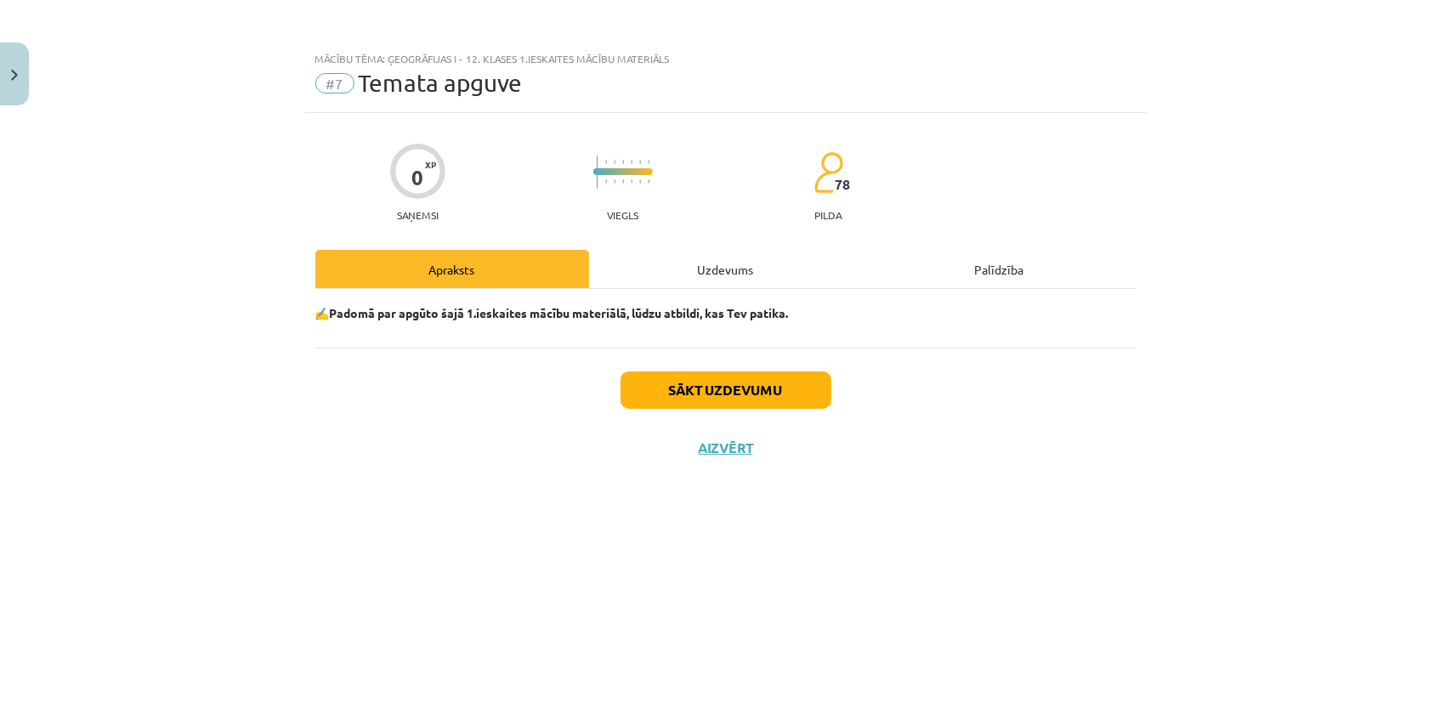
click at [689, 262] on div "Uzdevums" at bounding box center [726, 269] width 274 height 38
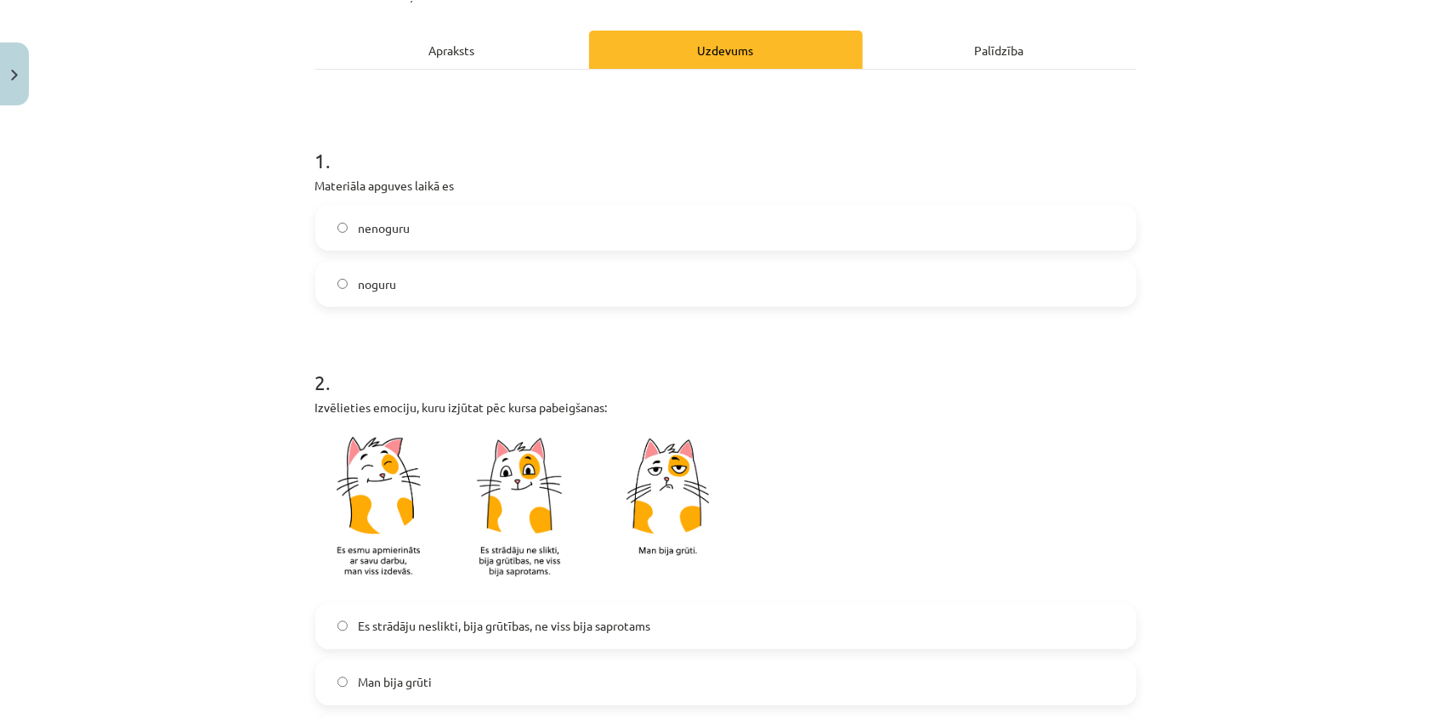
scroll to position [231, 0]
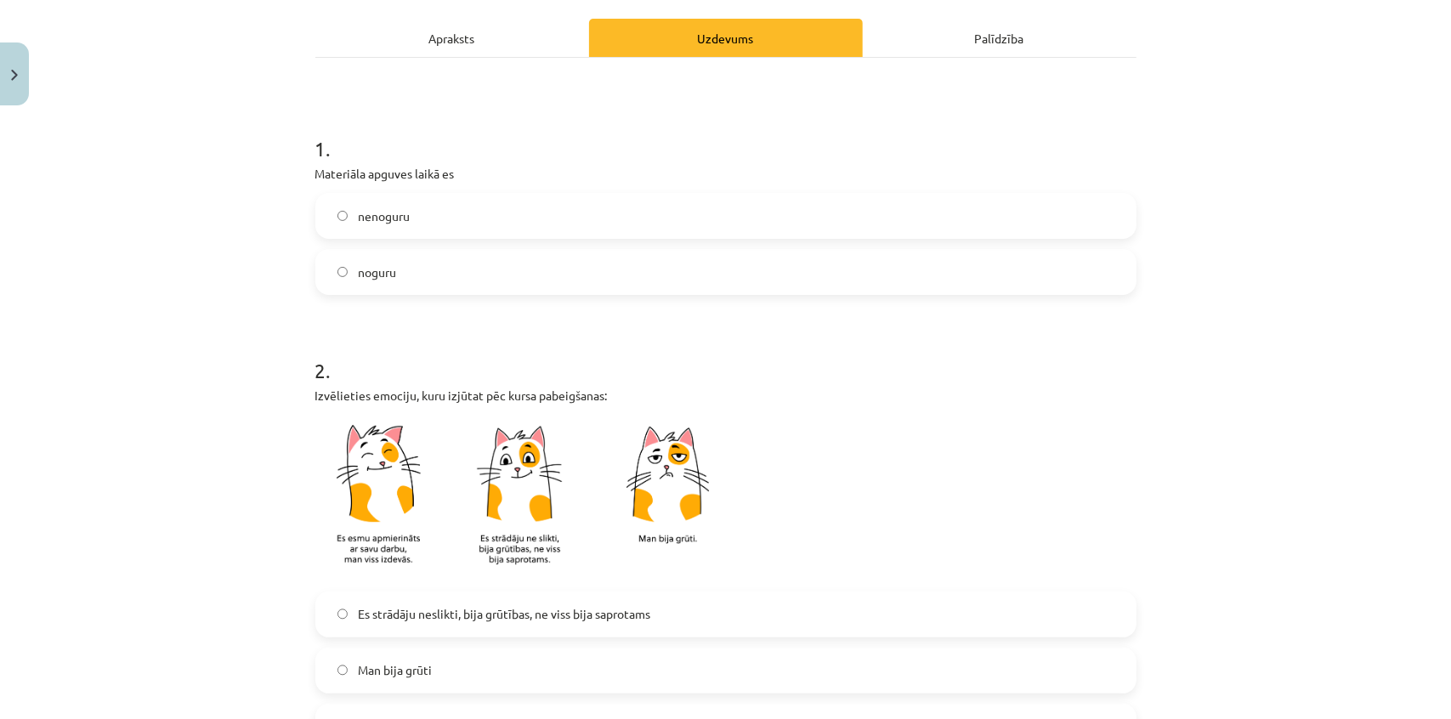
drag, startPoint x: 395, startPoint y: 272, endPoint x: 432, endPoint y: 396, distance: 129.4
click at [395, 271] on label "noguru" at bounding box center [726, 272] width 818 height 43
click at [367, 213] on span "nenoguru" at bounding box center [384, 216] width 52 height 18
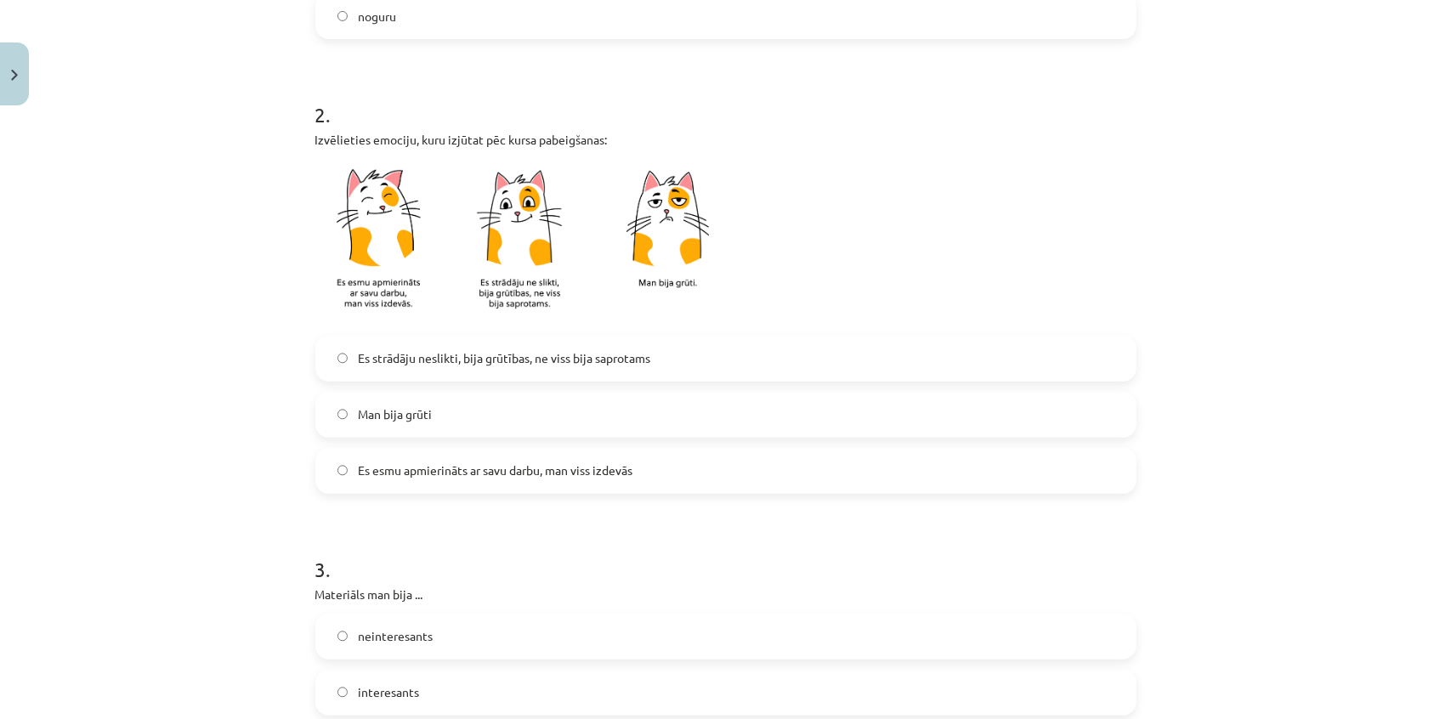
scroll to position [618, 0]
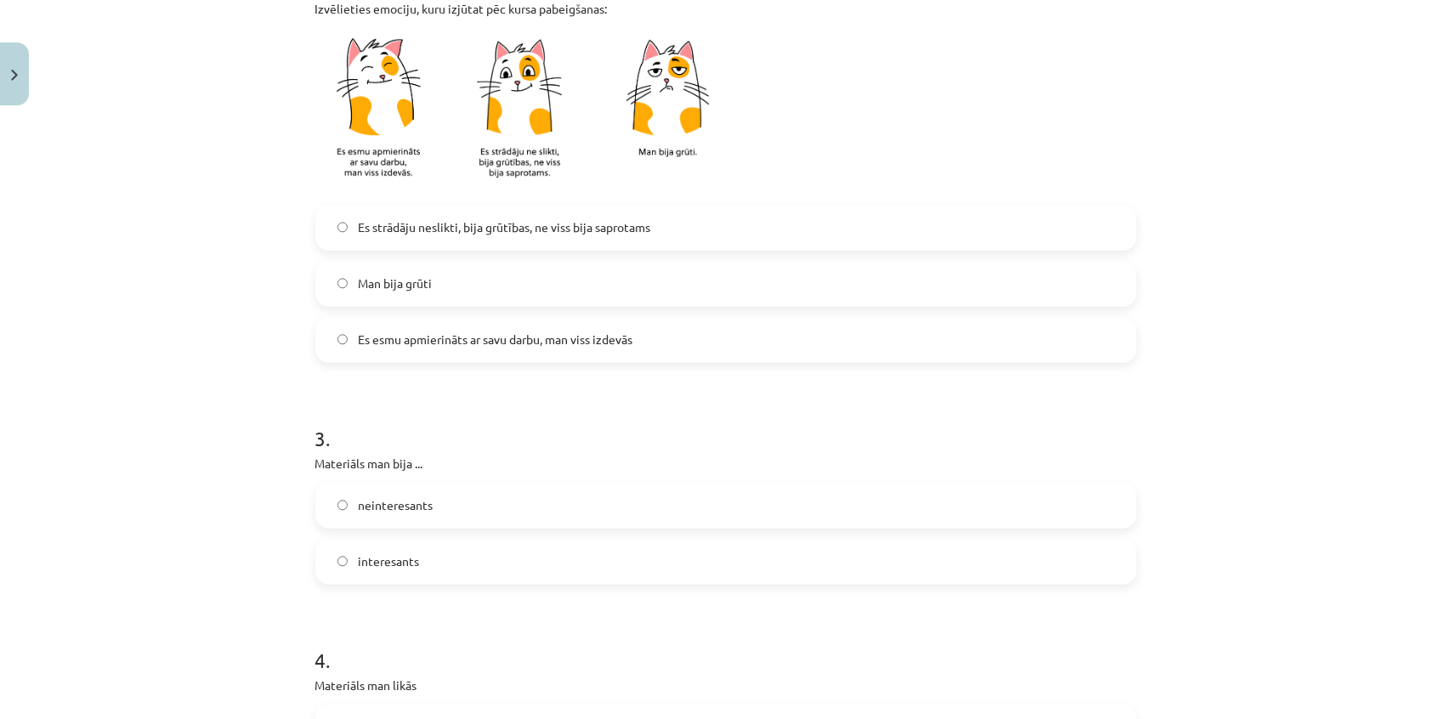
click at [407, 280] on span "Man bija grūti" at bounding box center [395, 284] width 74 height 18
click at [450, 349] on label "Es esmu apmierināts ar savu darbu, man viss izdevās" at bounding box center [726, 340] width 818 height 43
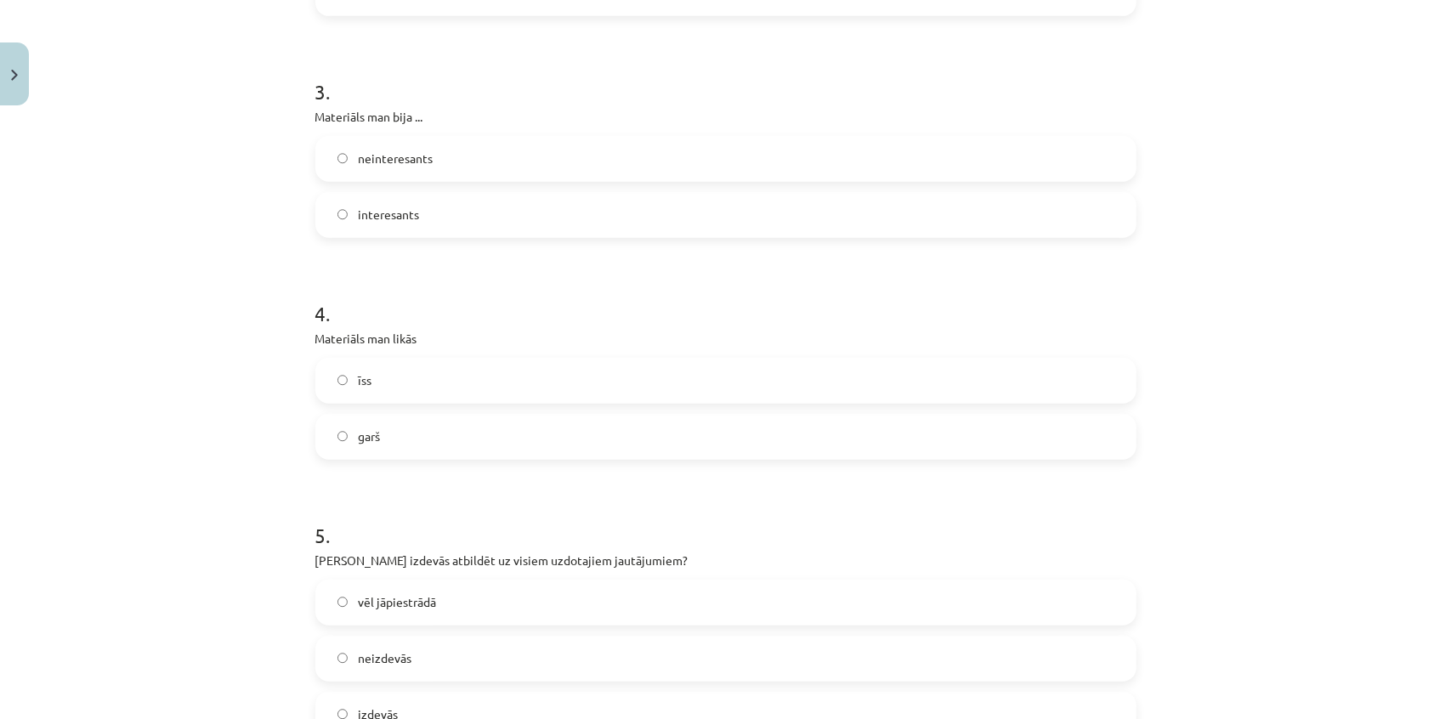
scroll to position [1004, 0]
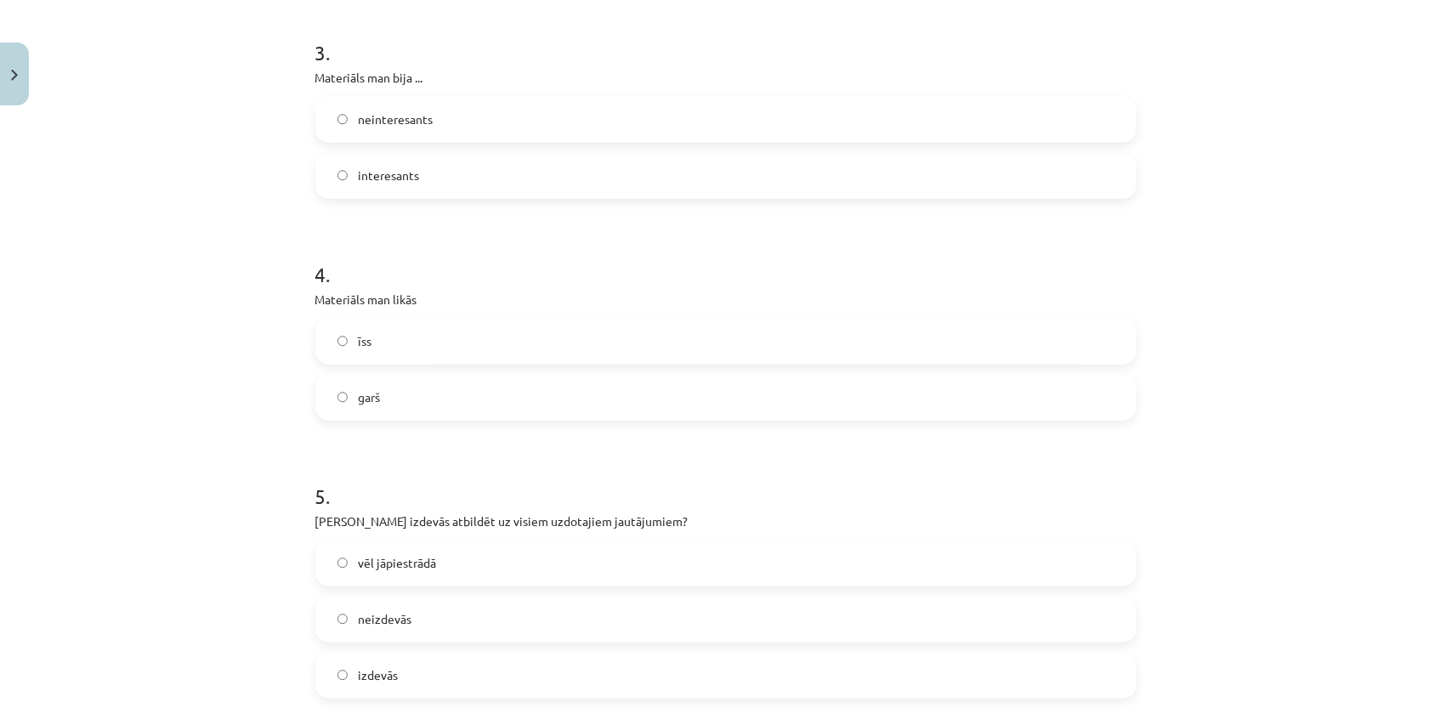
click at [450, 168] on label "interesants" at bounding box center [726, 176] width 818 height 43
click at [427, 337] on label "īss" at bounding box center [726, 341] width 818 height 43
click at [461, 394] on label "garš" at bounding box center [726, 398] width 818 height 43
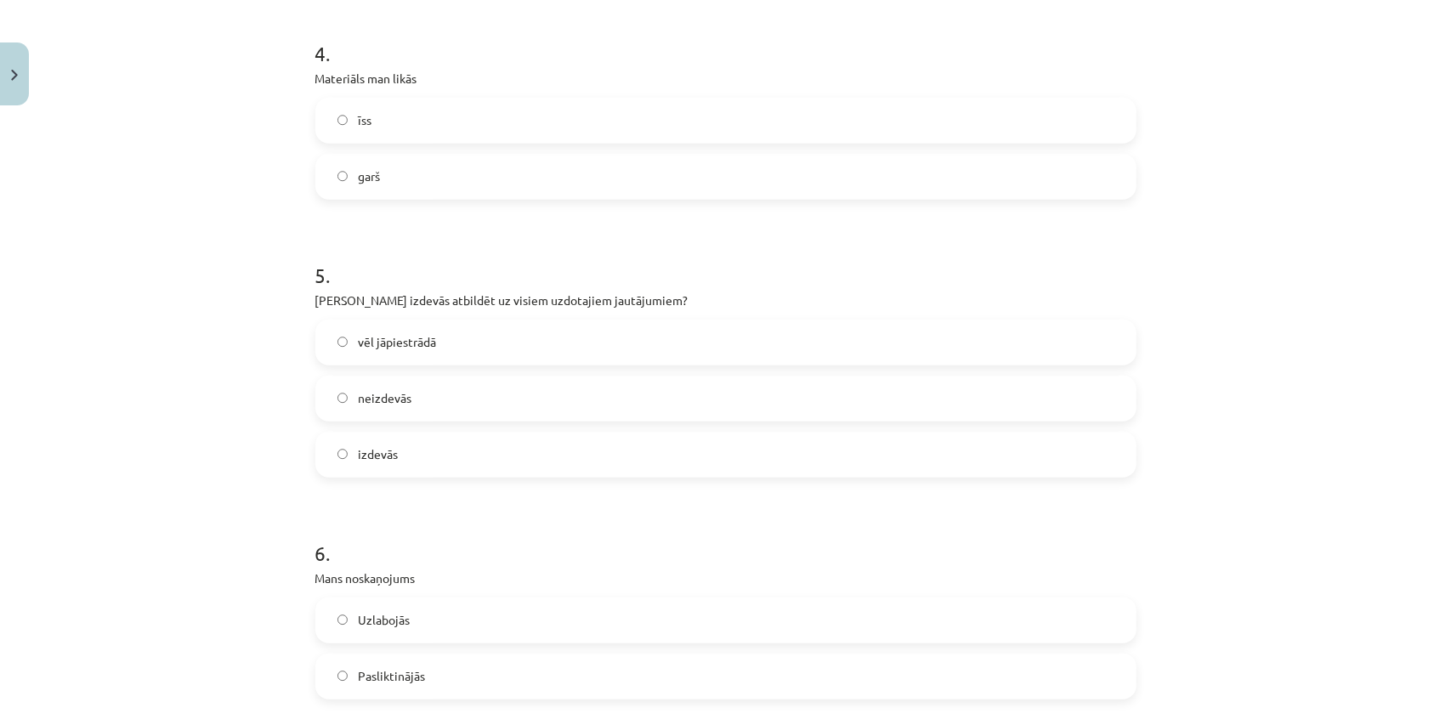
scroll to position [1236, 0]
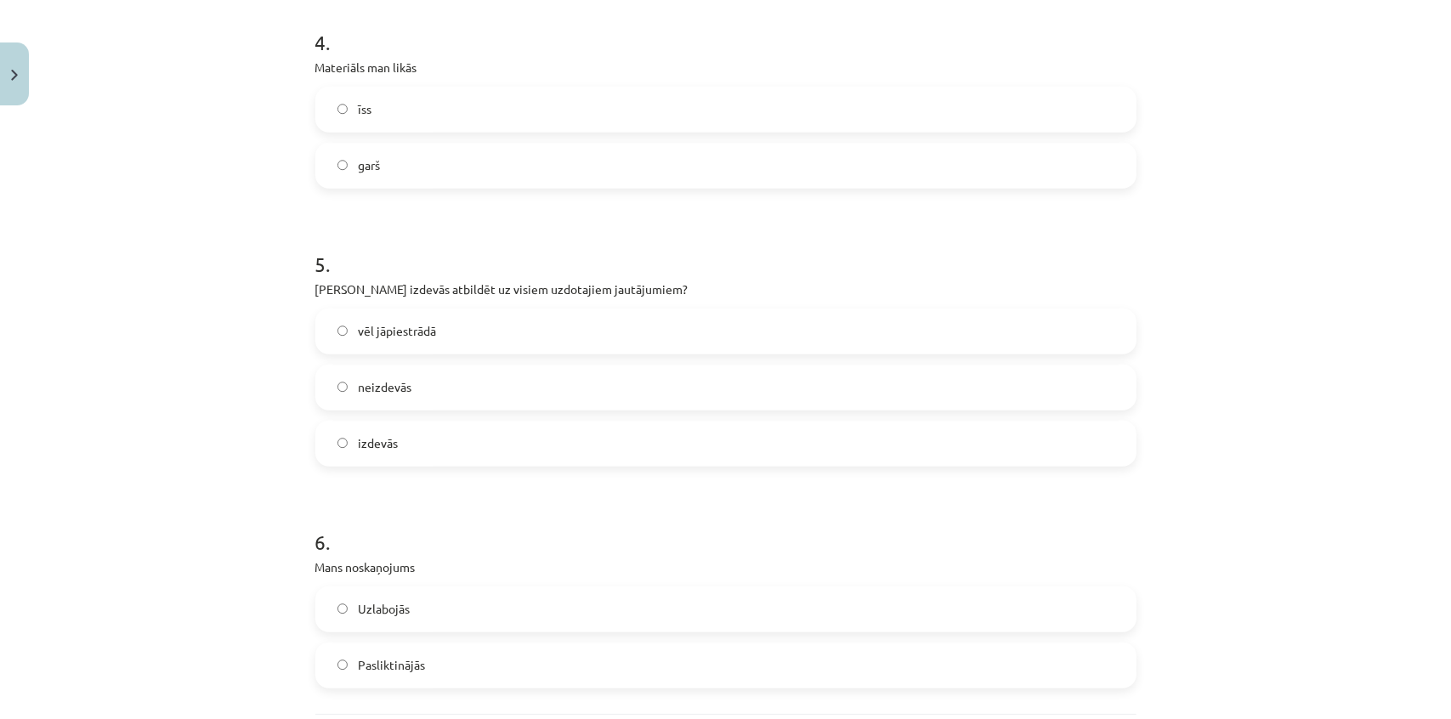
click at [475, 443] on label "izdevās" at bounding box center [726, 443] width 818 height 43
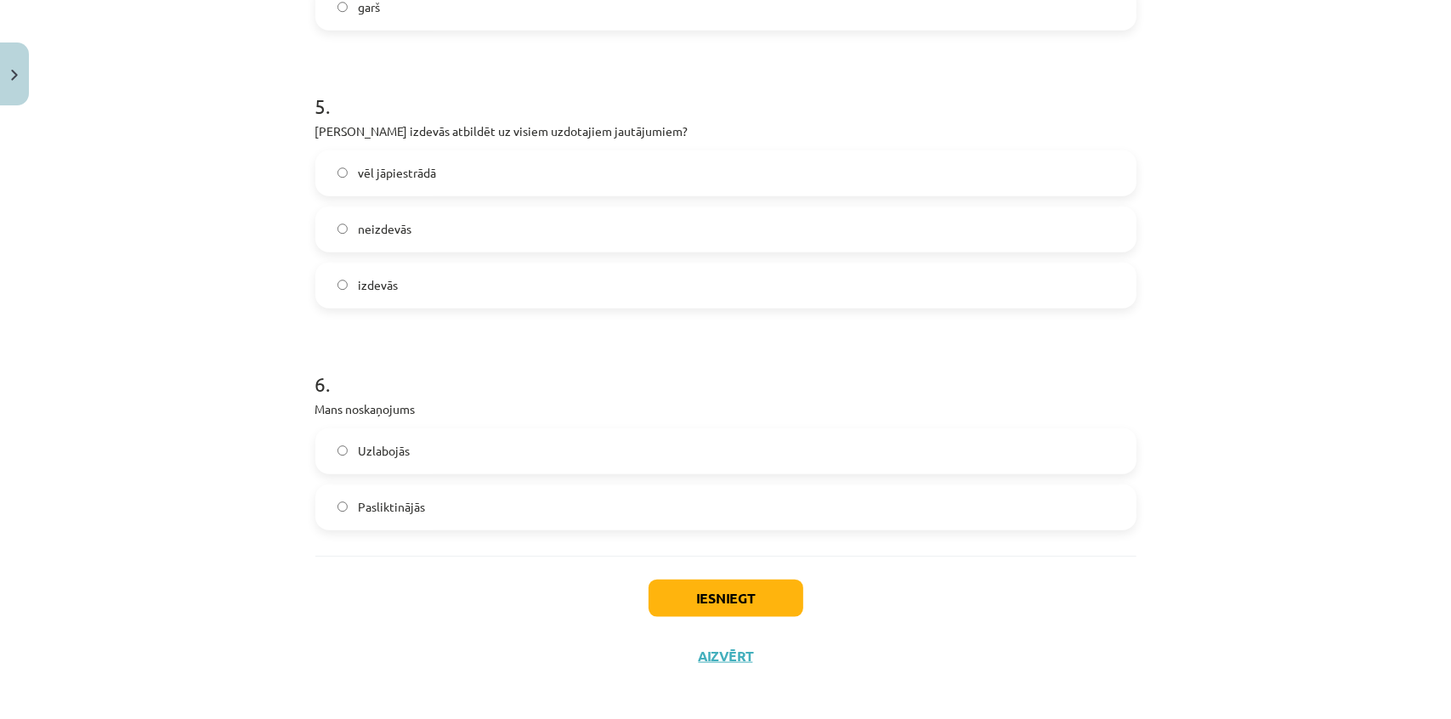
scroll to position [1401, 0]
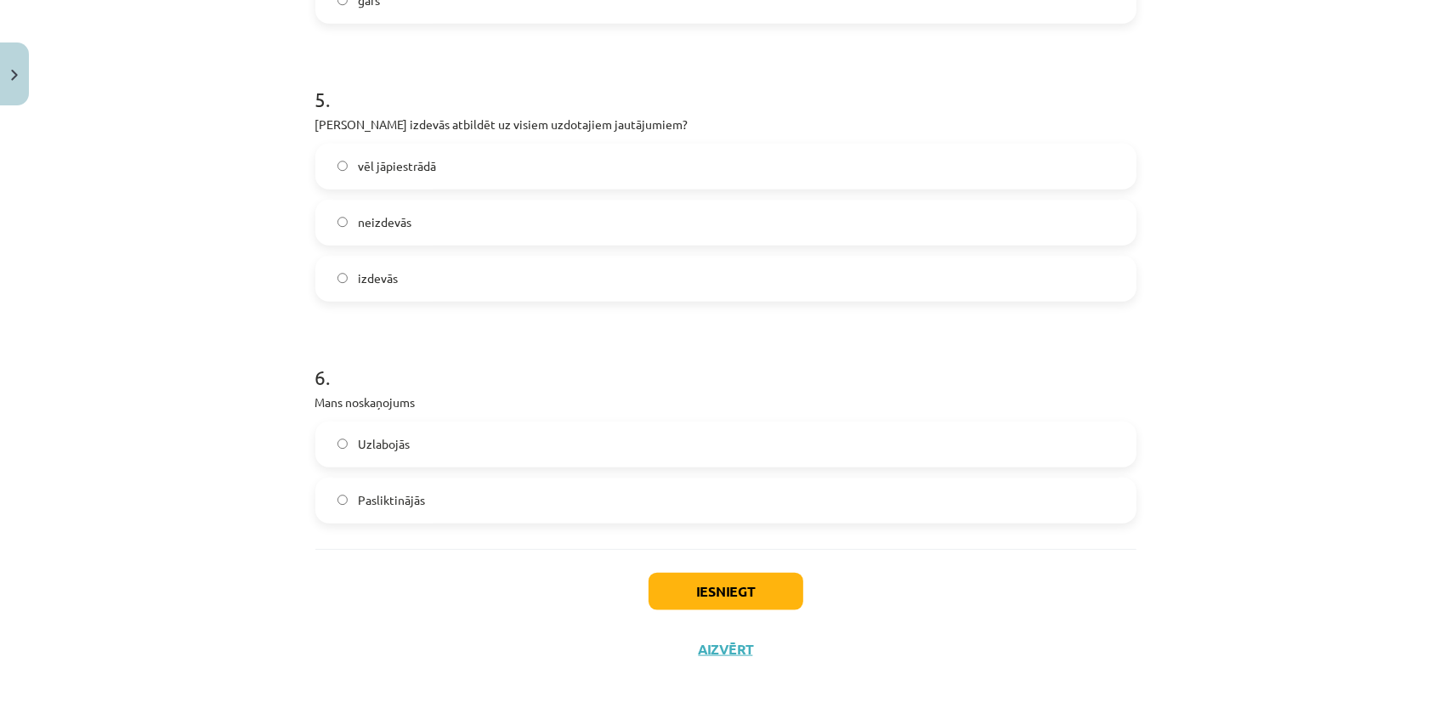
click at [468, 451] on label "Uzlabojās" at bounding box center [726, 444] width 818 height 43
click at [706, 596] on button "Iesniegt" at bounding box center [726, 591] width 155 height 37
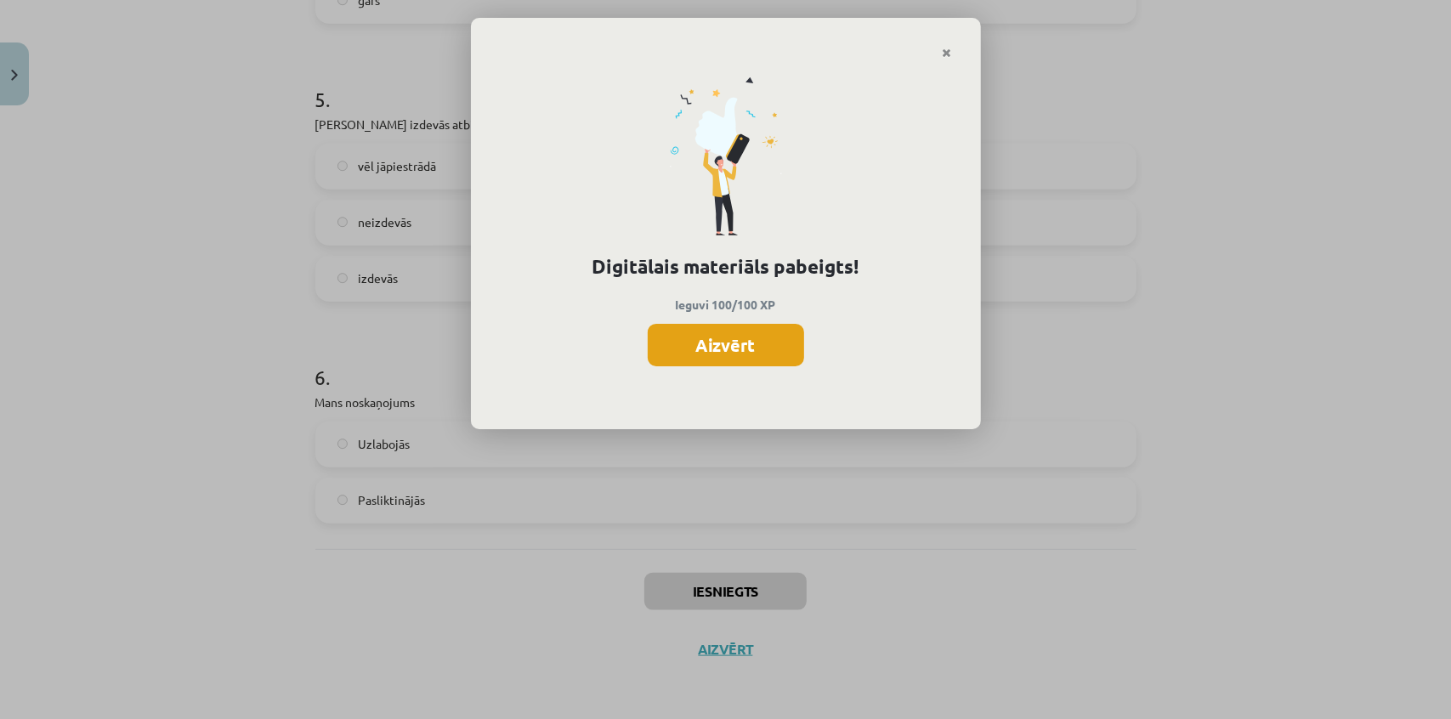
click at [721, 349] on button "Aizvērt" at bounding box center [726, 345] width 156 height 43
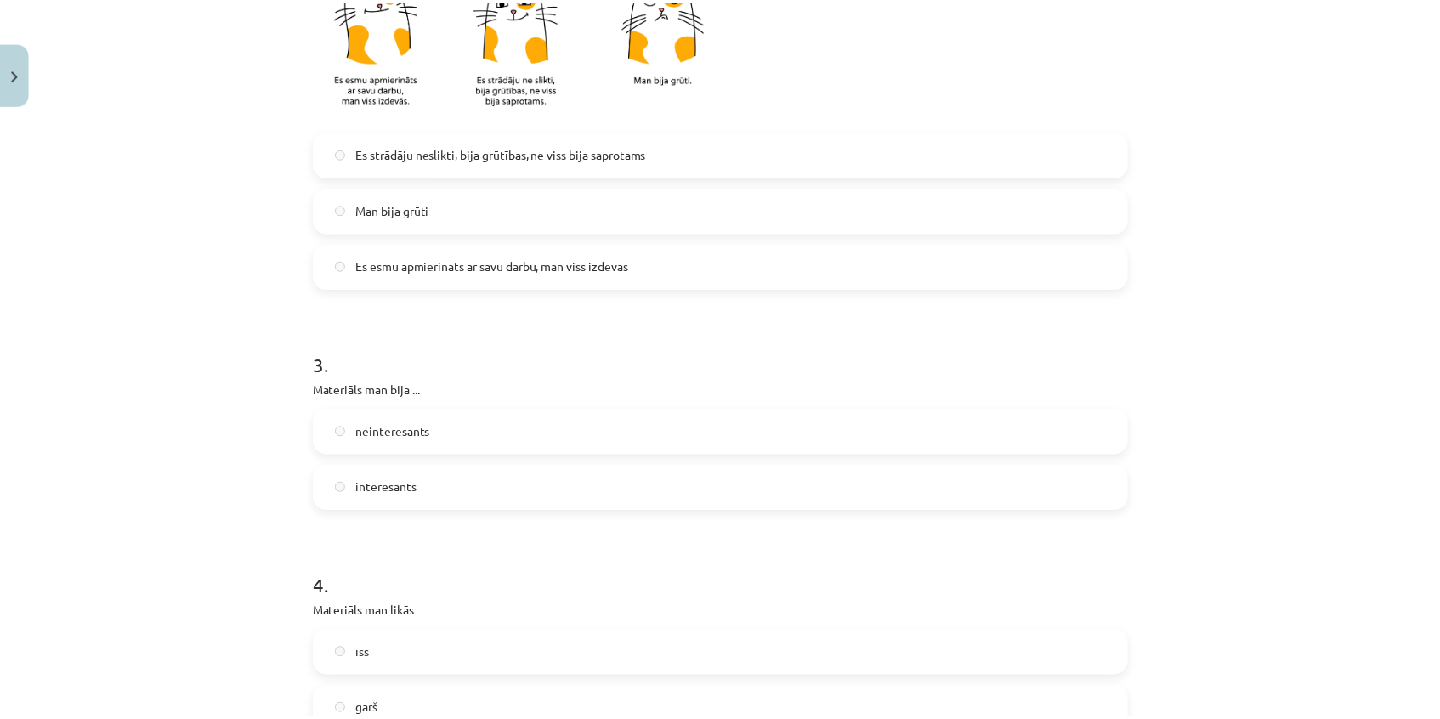
scroll to position [396, 0]
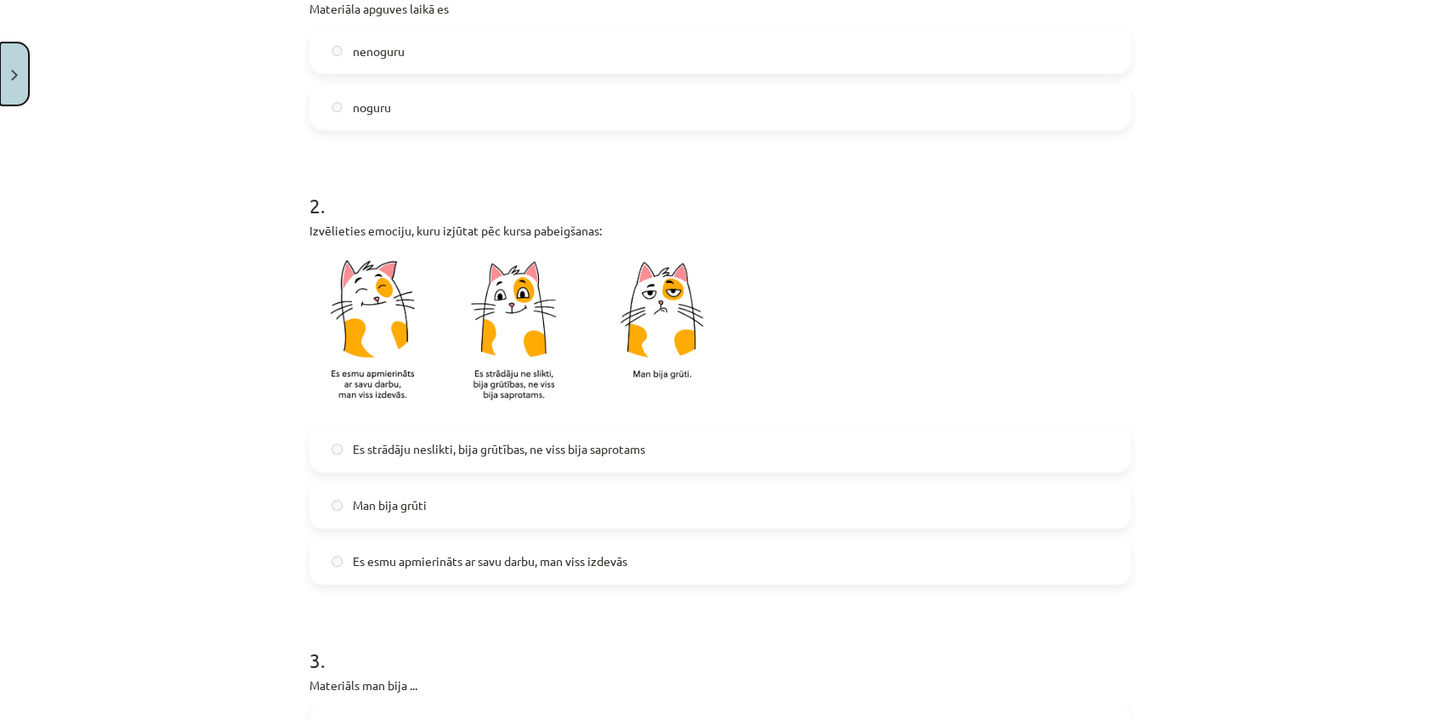
click at [14, 65] on button "Close" at bounding box center [14, 74] width 29 height 63
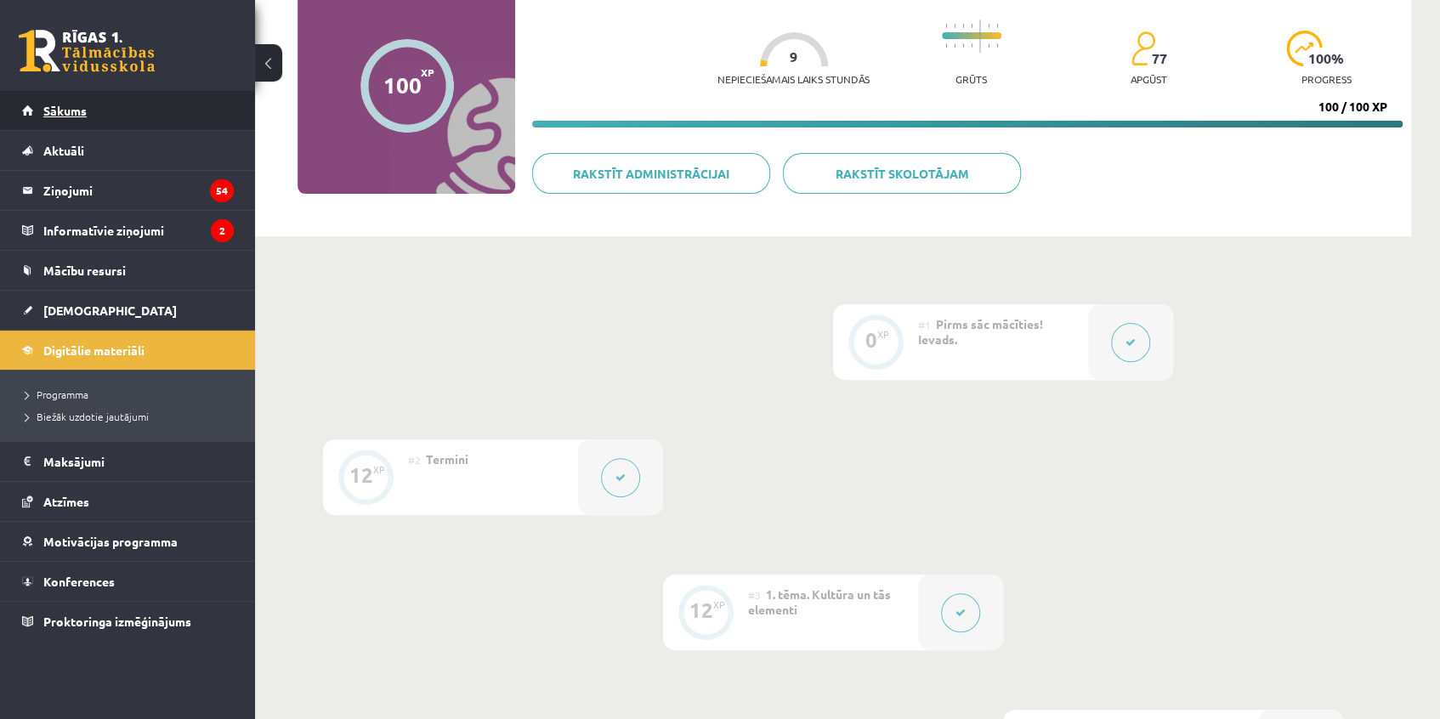
click at [57, 112] on span "Sākums" at bounding box center [64, 110] width 43 height 15
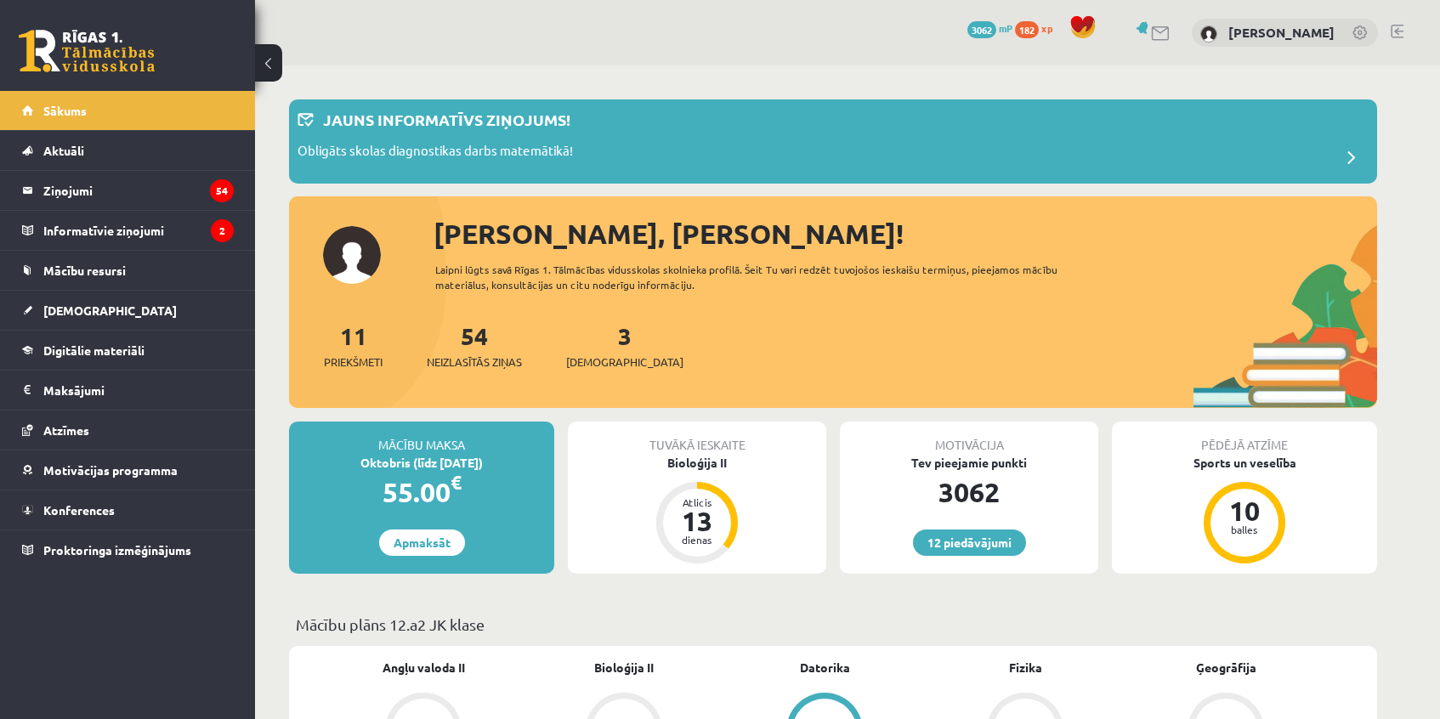
scroll to position [231, 0]
